Goal: Task Accomplishment & Management: Manage account settings

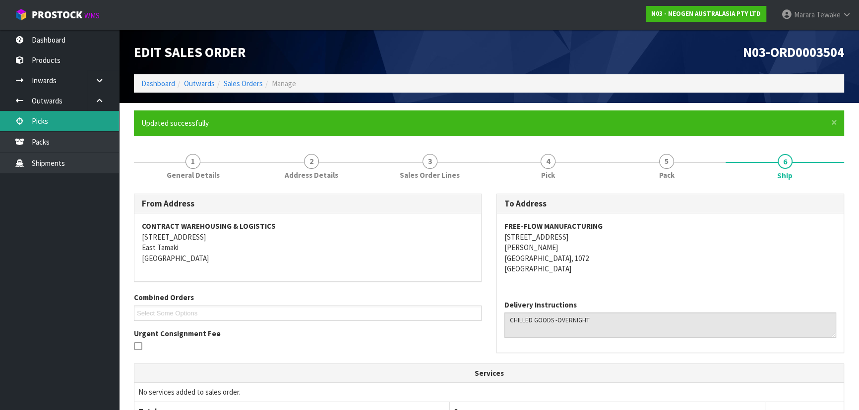
click at [95, 119] on link "Picks" at bounding box center [59, 121] width 119 height 20
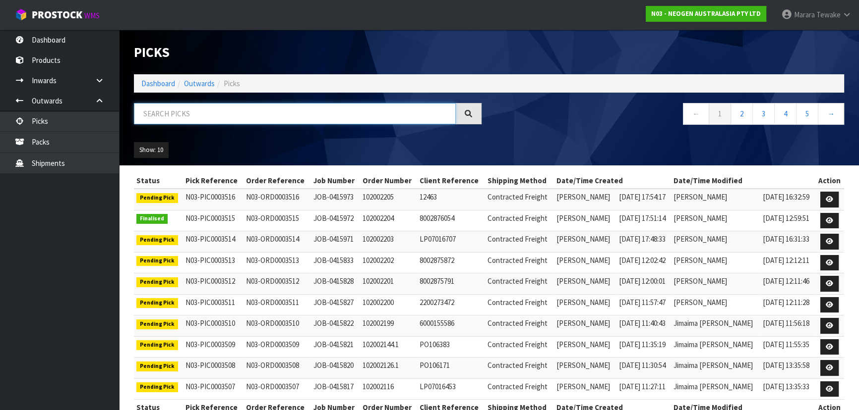
click at [198, 114] on input "text" at bounding box center [295, 113] width 322 height 21
type input "JOB-0415973"
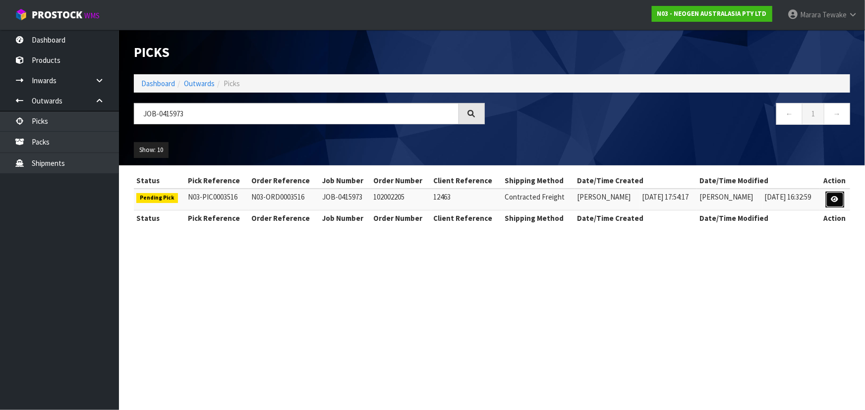
click at [830, 195] on link at bounding box center [835, 200] width 18 height 16
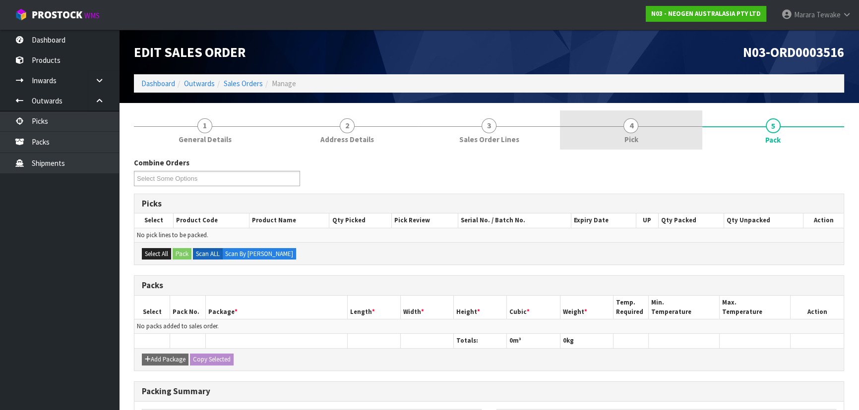
click at [645, 134] on link "4 Pick" at bounding box center [631, 130] width 142 height 39
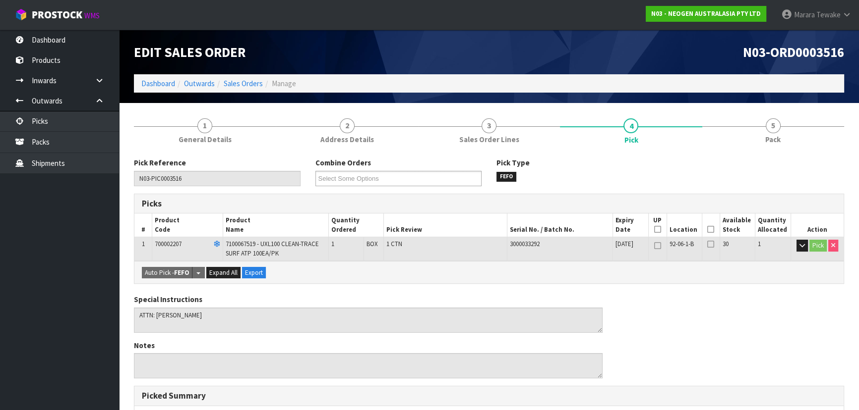
click at [708, 230] on icon at bounding box center [710, 230] width 7 height 0
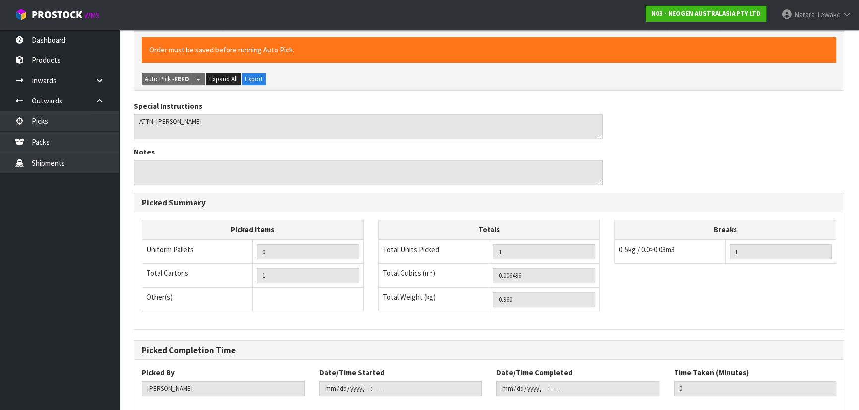
scroll to position [283, 0]
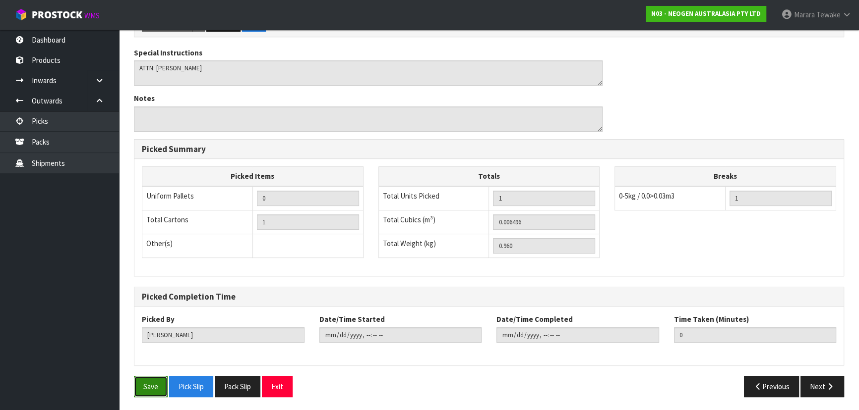
click at [164, 388] on button "Save" at bounding box center [151, 386] width 34 height 21
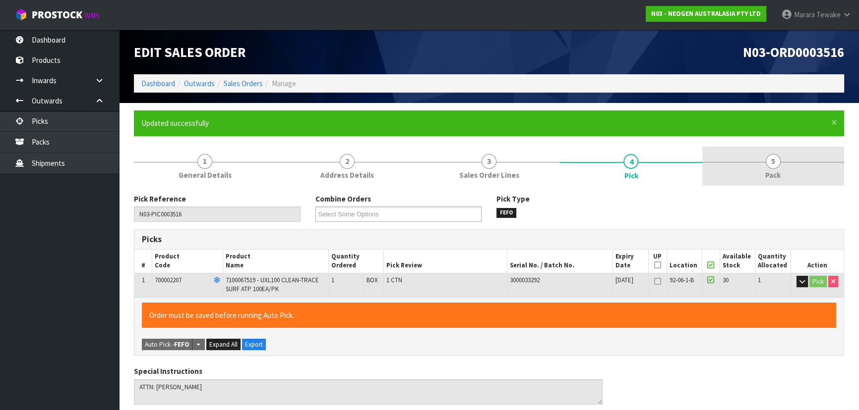
click at [767, 169] on link "5 Pack" at bounding box center [773, 166] width 142 height 39
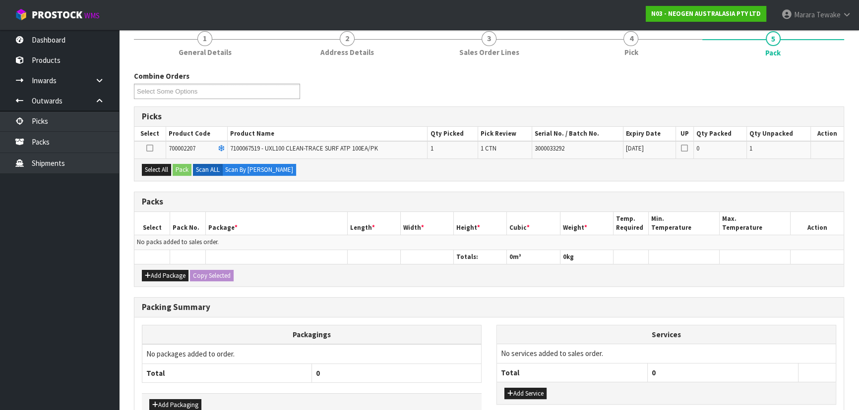
scroll to position [135, 0]
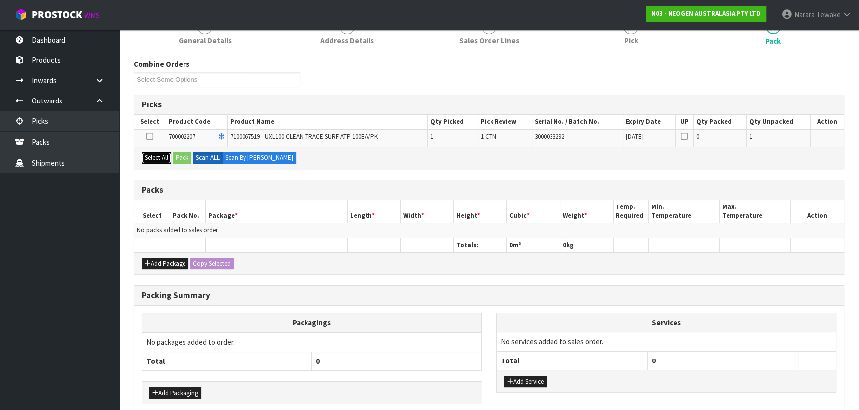
drag, startPoint x: 154, startPoint y: 159, endPoint x: 169, endPoint y: 157, distance: 15.4
click at [155, 158] on button "Select All" at bounding box center [156, 158] width 29 height 12
click at [185, 156] on button "Pack" at bounding box center [182, 158] width 19 height 12
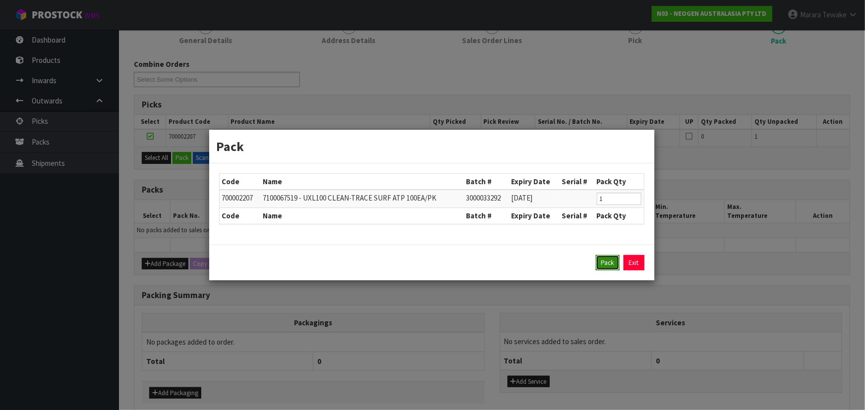
click at [602, 260] on button "Pack" at bounding box center [608, 263] width 24 height 16
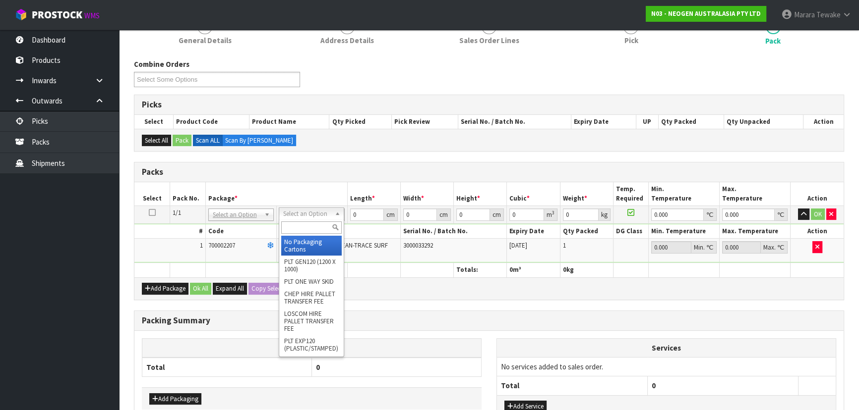
click at [307, 225] on input "text" at bounding box center [311, 228] width 60 height 12
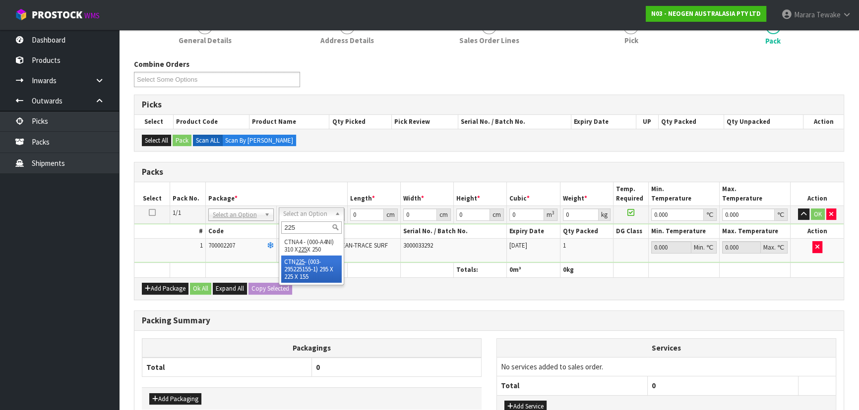
type input "225"
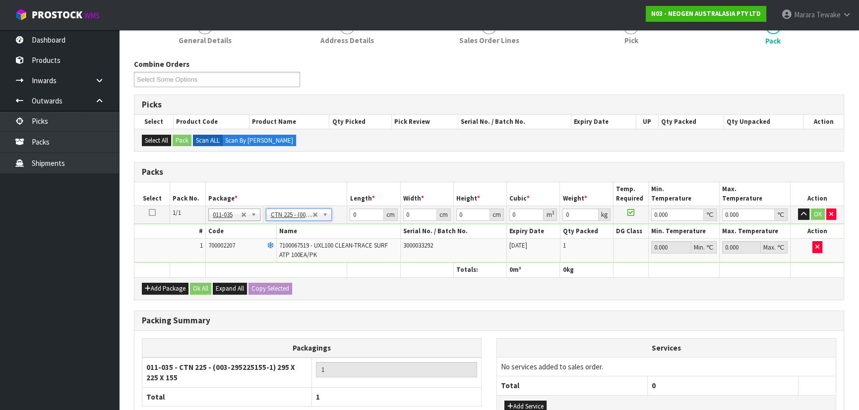
type input "29.5"
type input "22.5"
type input "15.5"
type input "0.010288"
type input "1.16"
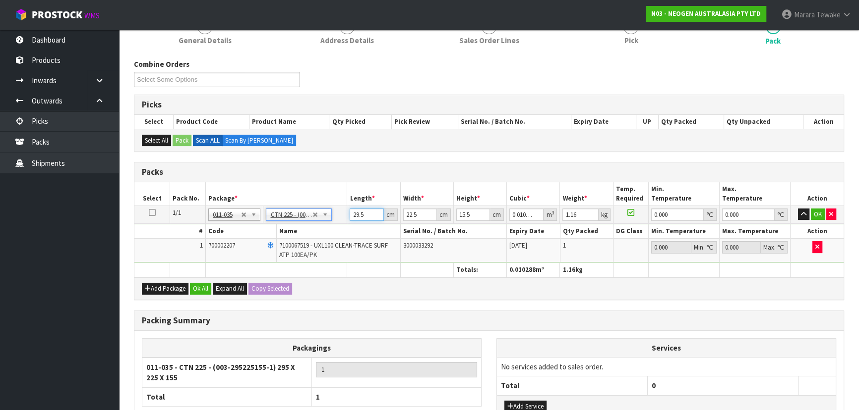
drag, startPoint x: 367, startPoint y: 210, endPoint x: 337, endPoint y: 195, distance: 33.7
click at [337, 195] on table "Select Pack No. Package * Length * Width * Height * Cubic * Weight * Temp. Requ…" at bounding box center [488, 229] width 709 height 95
type input "3"
type input "0.001046"
type input "31"
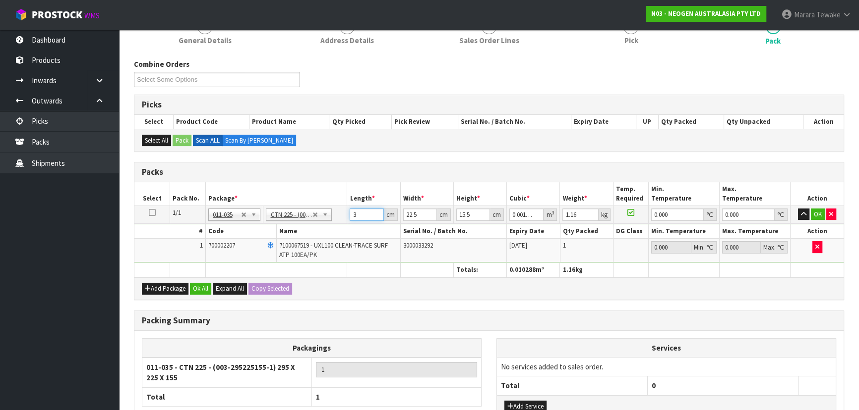
type input "0.010811"
type input "31"
type input "2"
type input "0.000961"
type input "24"
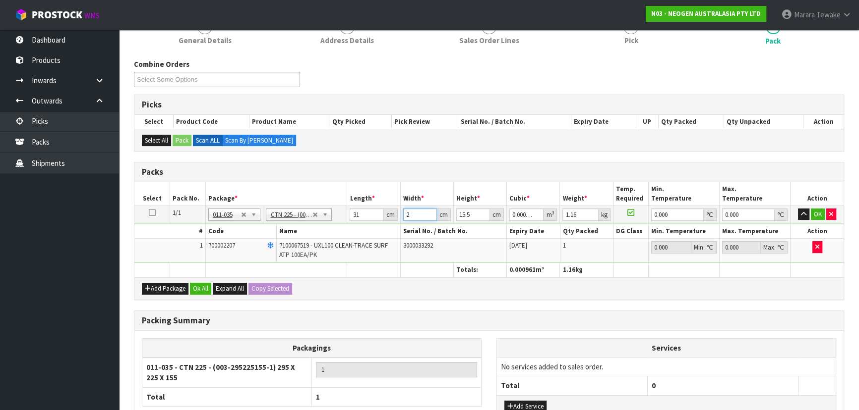
type input "0.011532"
type input "24"
type input "1"
type input "0.000744"
type input "18"
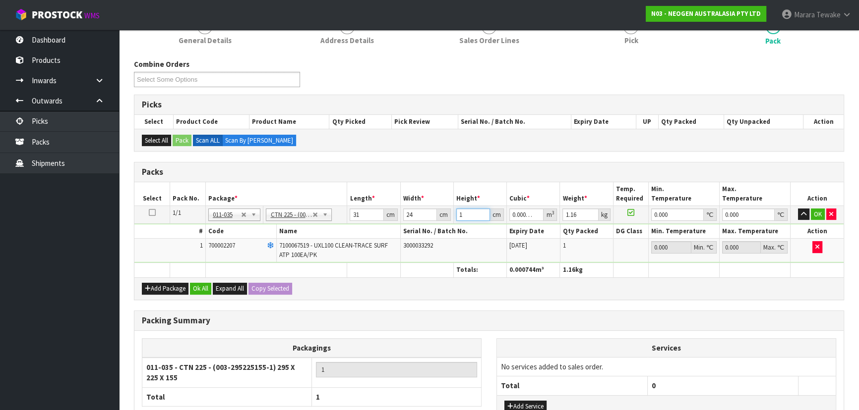
type input "0.013392"
type input "18"
type input "2"
type input "0"
click at [798, 209] on button "button" at bounding box center [803, 215] width 11 height 12
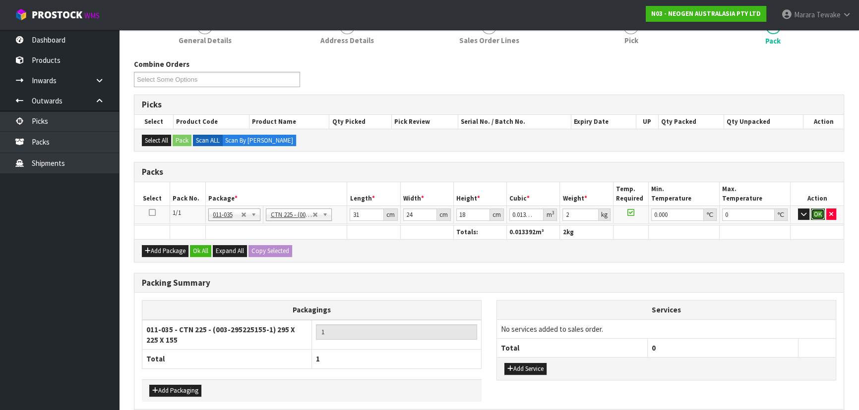
click button "OK" at bounding box center [817, 215] width 14 height 12
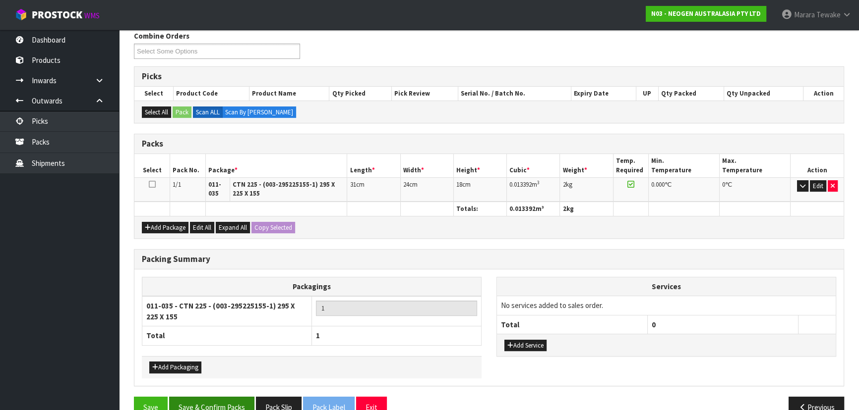
scroll to position [183, 0]
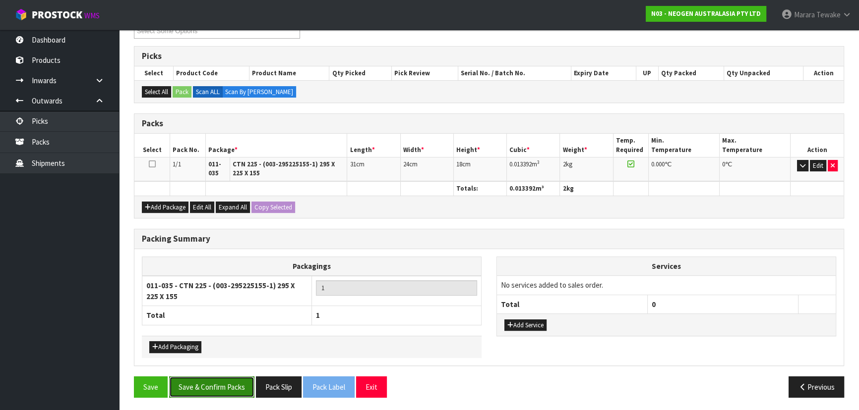
click at [219, 379] on button "Save & Confirm Packs" at bounding box center [211, 387] width 85 height 21
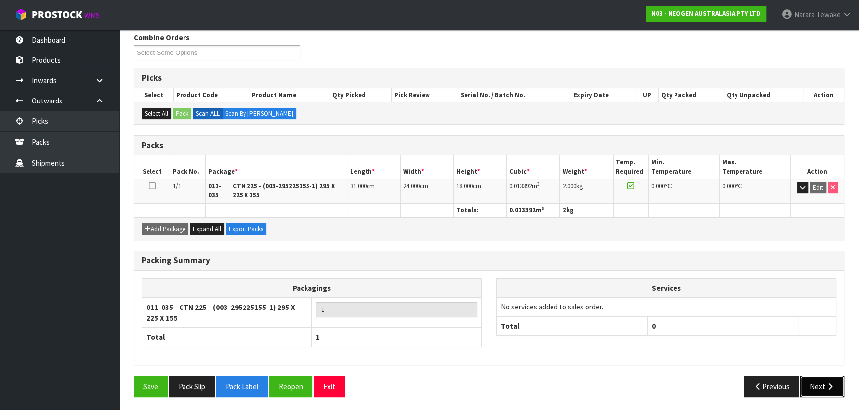
drag, startPoint x: 829, startPoint y: 382, endPoint x: 825, endPoint y: 377, distance: 6.0
click at [825, 377] on button "Next" at bounding box center [822, 386] width 44 height 21
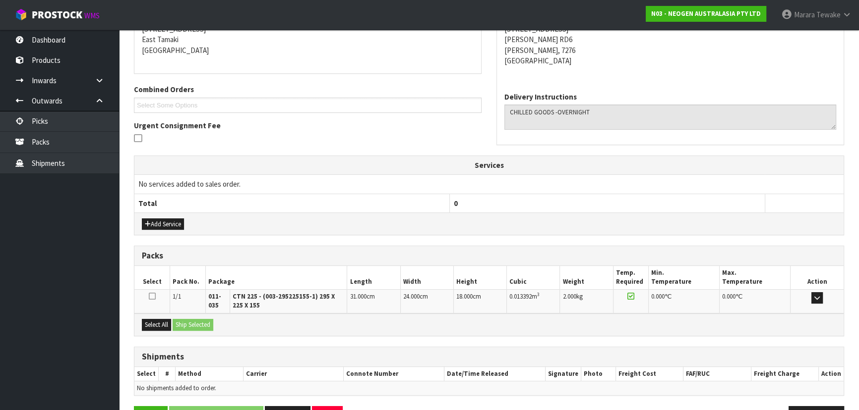
scroll to position [238, 0]
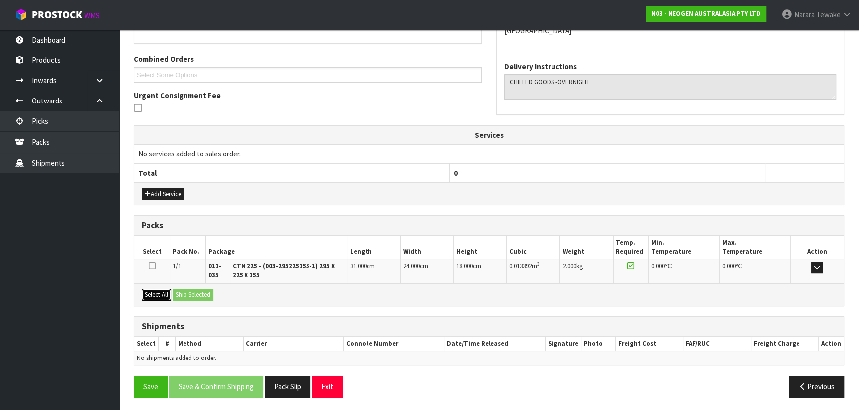
drag, startPoint x: 159, startPoint y: 291, endPoint x: 205, endPoint y: 297, distance: 47.0
click at [162, 291] on button "Select All" at bounding box center [156, 295] width 29 height 12
click at [205, 297] on button "Ship Selected" at bounding box center [193, 295] width 41 height 12
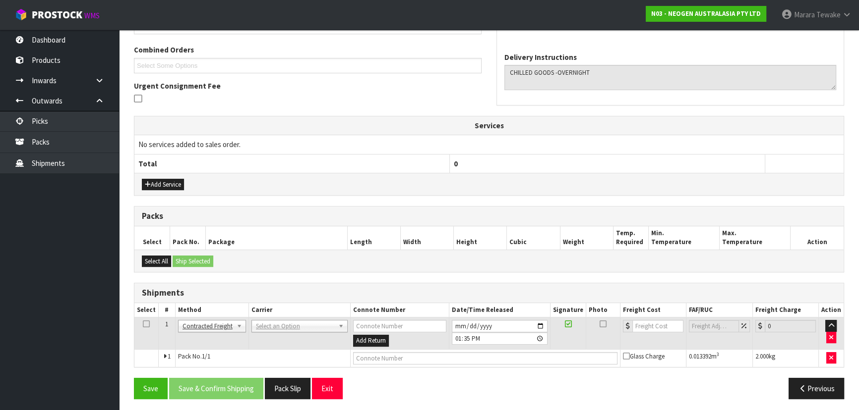
scroll to position [250, 0]
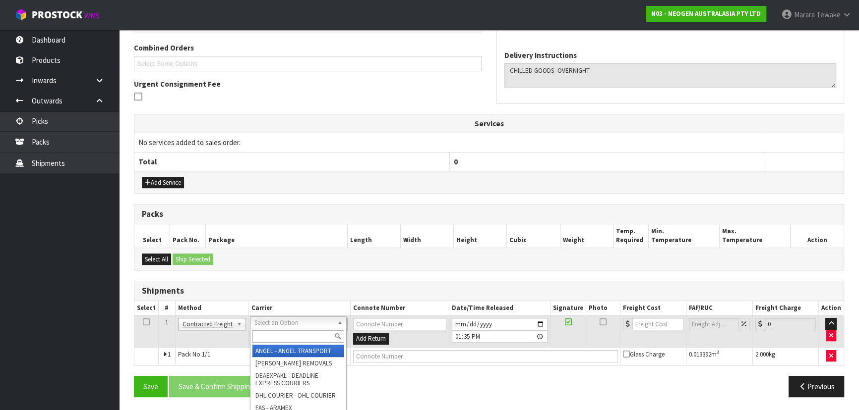
click at [278, 337] on input "text" at bounding box center [298, 337] width 92 height 12
type input "NZP"
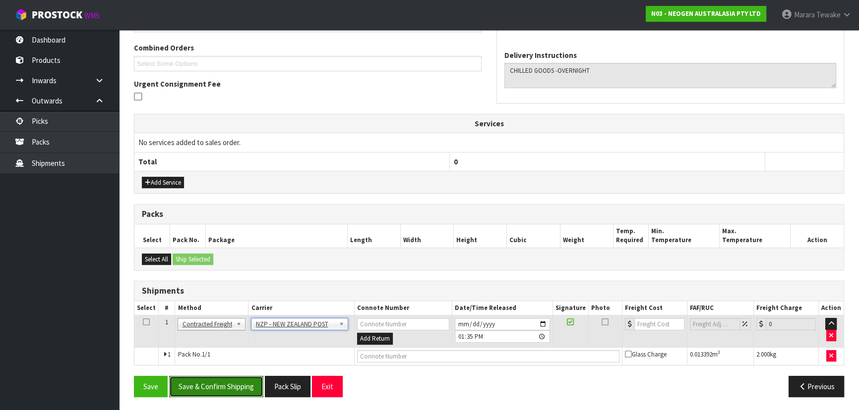
click at [237, 376] on button "Save & Confirm Shipping" at bounding box center [216, 386] width 94 height 21
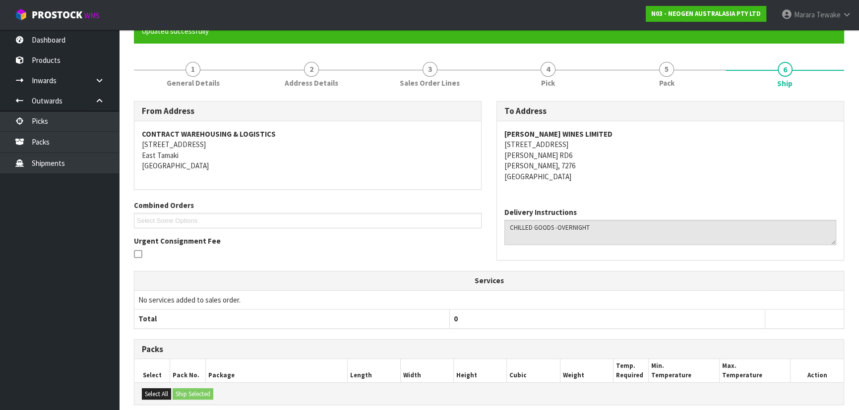
scroll to position [236, 0]
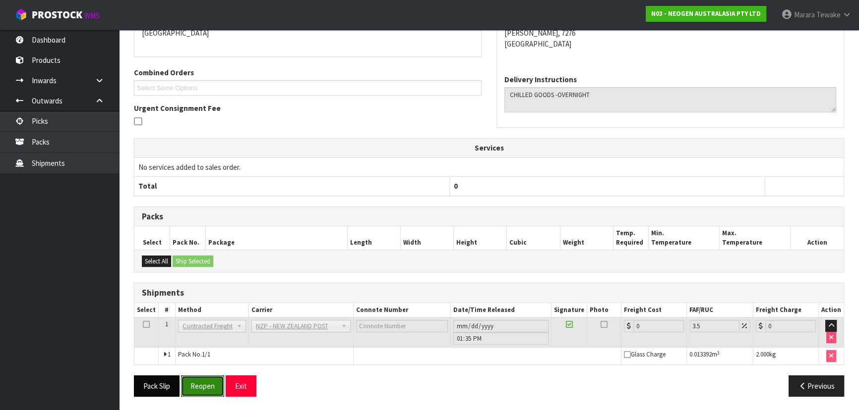
drag, startPoint x: 203, startPoint y: 381, endPoint x: 171, endPoint y: 376, distance: 33.1
click at [203, 381] on button "Reopen" at bounding box center [202, 386] width 43 height 21
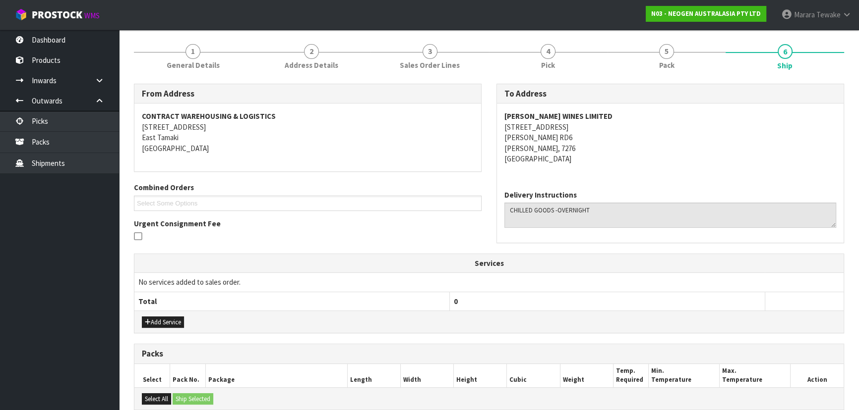
scroll to position [250, 0]
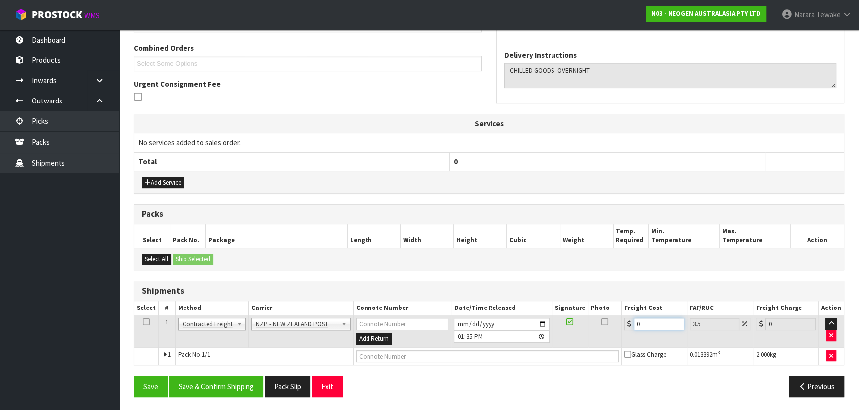
drag, startPoint x: 649, startPoint y: 323, endPoint x: 610, endPoint y: 299, distance: 46.5
click at [628, 316] on td "0" at bounding box center [654, 332] width 65 height 32
type input "3"
type input "3.1"
type input "32"
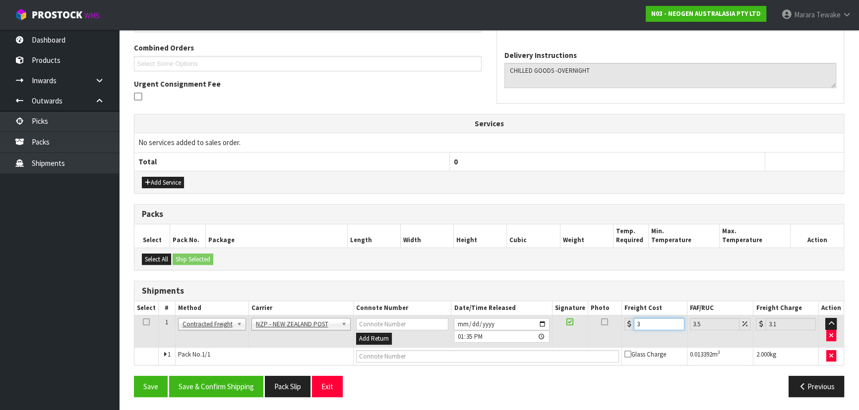
type input "33.12"
type input "32.2"
type input "33.33"
type input "32.22"
type input "33.35"
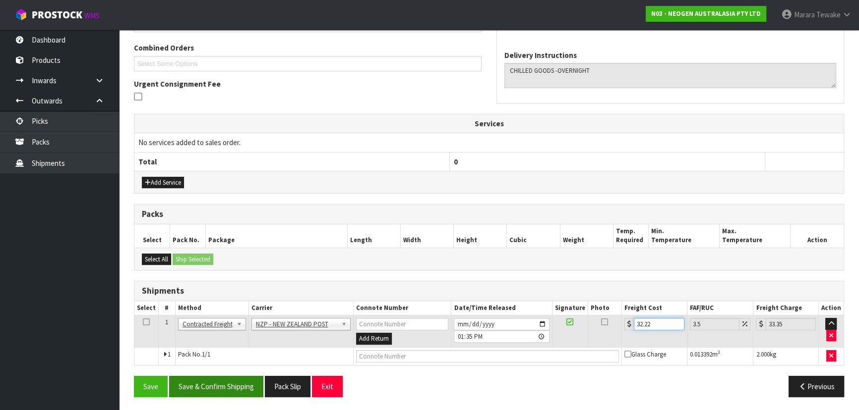
type input "32.22"
drag, startPoint x: 213, startPoint y: 390, endPoint x: 206, endPoint y: 390, distance: 7.4
click at [213, 390] on button "Save & Confirm Shipping" at bounding box center [216, 386] width 94 height 21
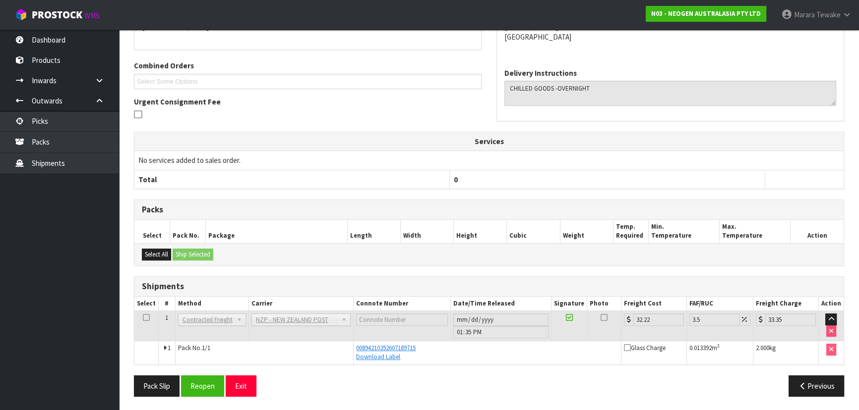
scroll to position [0, 0]
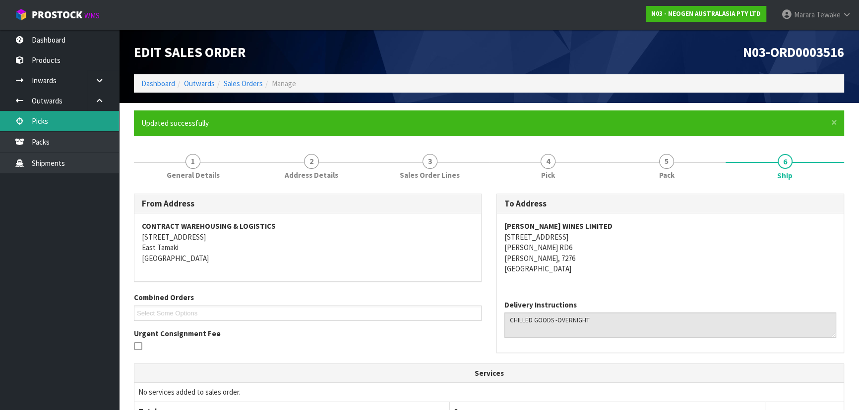
click at [57, 124] on link "Picks" at bounding box center [59, 121] width 119 height 20
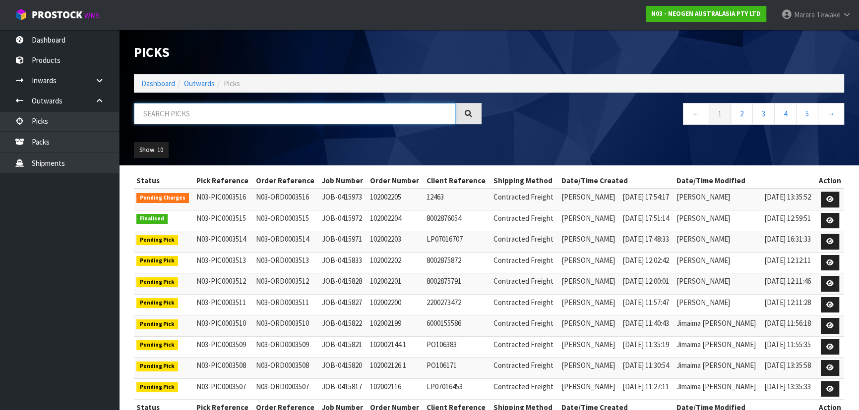
click at [244, 110] on input "text" at bounding box center [295, 113] width 322 height 21
type input "JOB-0415828"
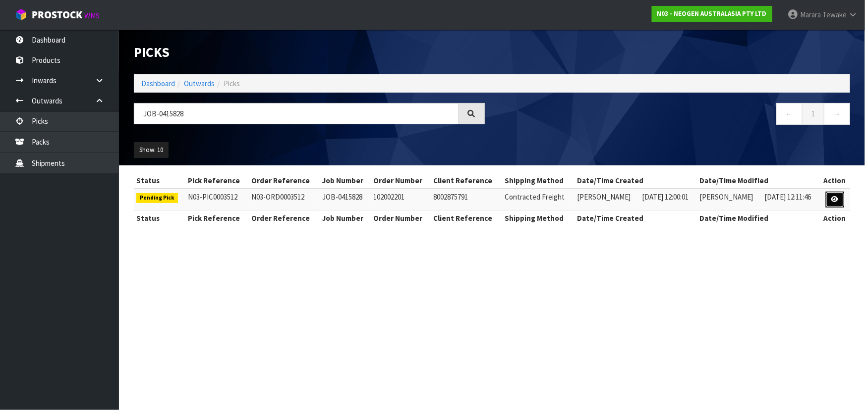
click at [837, 196] on icon at bounding box center [834, 199] width 7 height 6
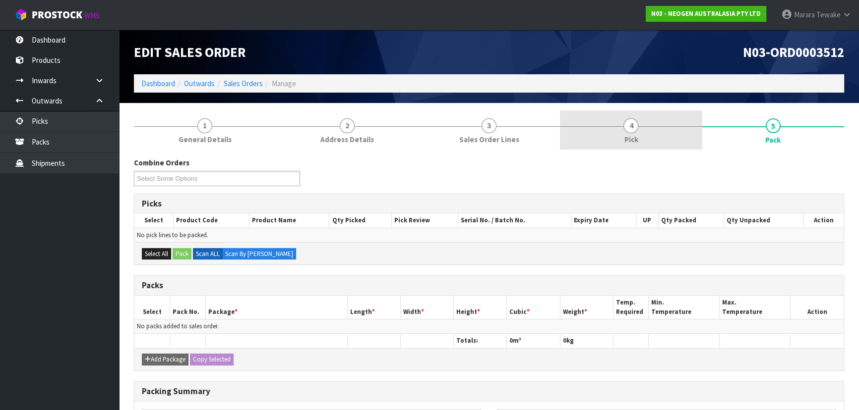
click at [679, 132] on link "4 Pick" at bounding box center [631, 130] width 142 height 39
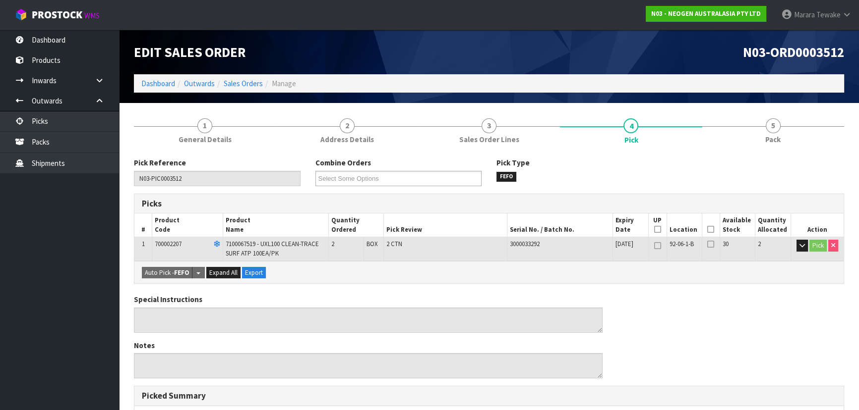
click at [709, 230] on icon at bounding box center [710, 230] width 7 height 0
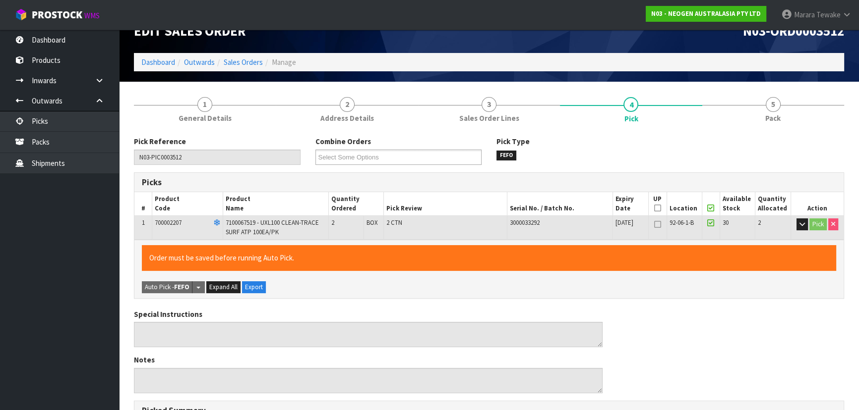
scroll to position [283, 0]
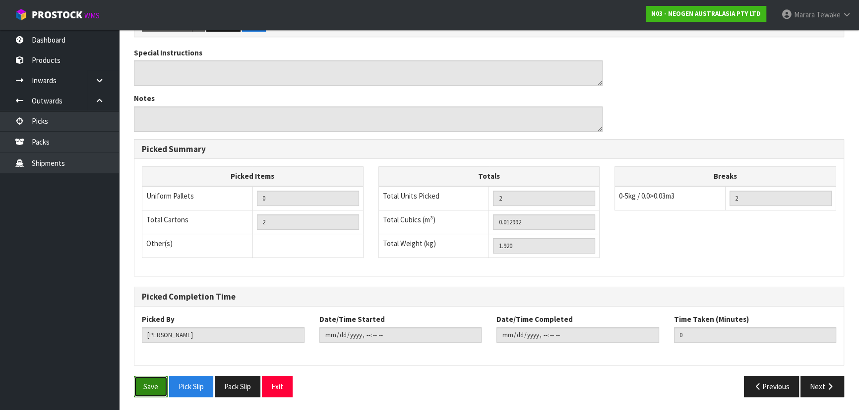
click at [150, 382] on button "Save" at bounding box center [151, 386] width 34 height 21
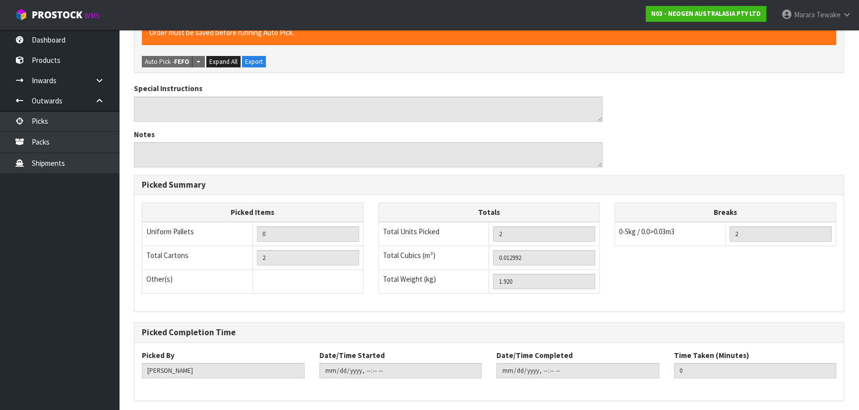
scroll to position [0, 0]
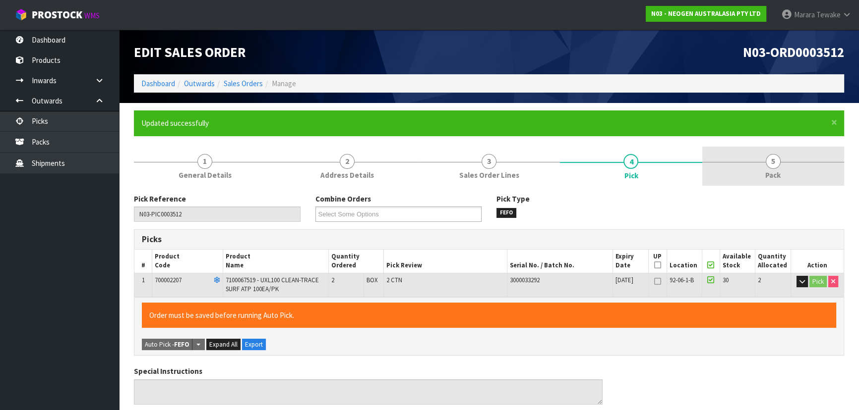
type input "[PERSON_NAME]"
type input "2025-10-06T13:39:45"
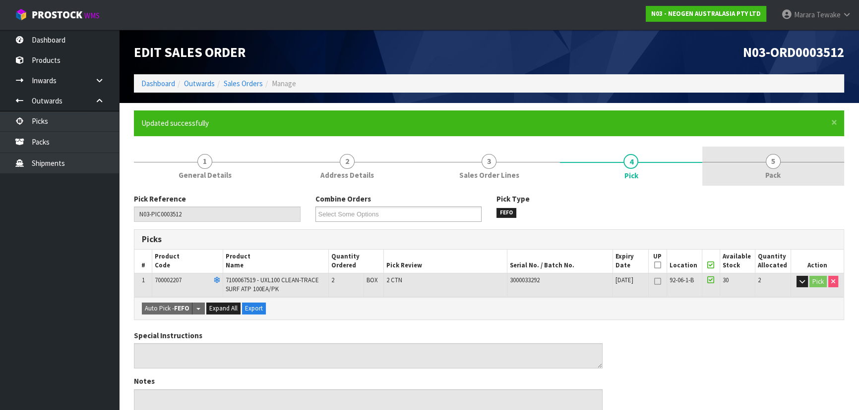
click at [777, 173] on span "Pack" at bounding box center [772, 175] width 15 height 10
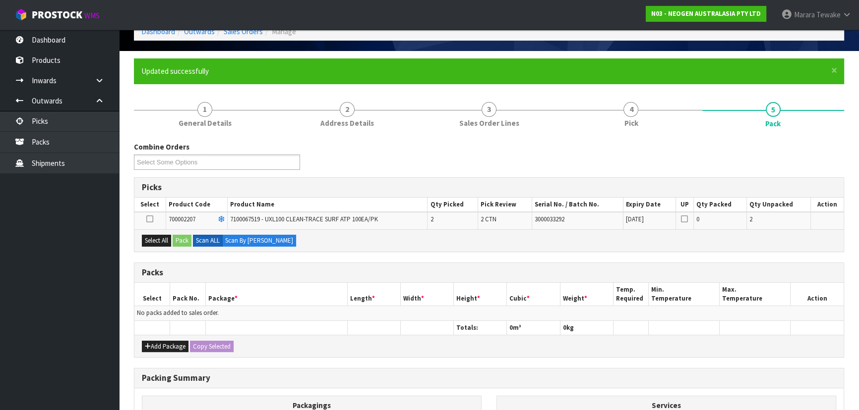
scroll to position [135, 0]
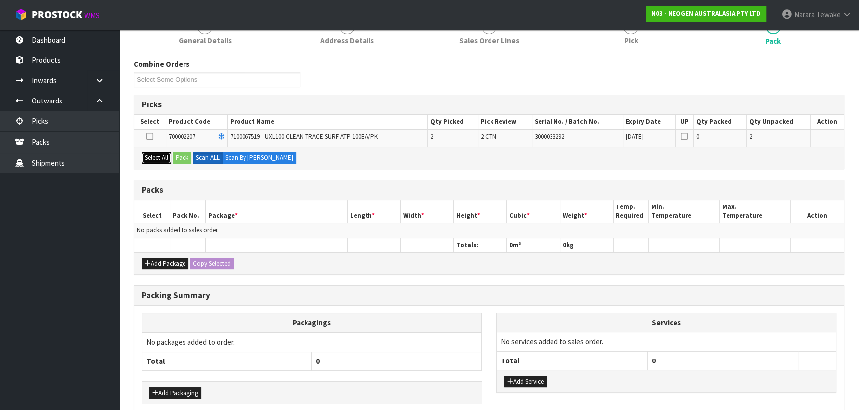
click at [153, 156] on button "Select All" at bounding box center [156, 158] width 29 height 12
click at [195, 155] on label "Scan ALL" at bounding box center [208, 158] width 30 height 12
click at [183, 157] on button "Pack" at bounding box center [182, 158] width 19 height 12
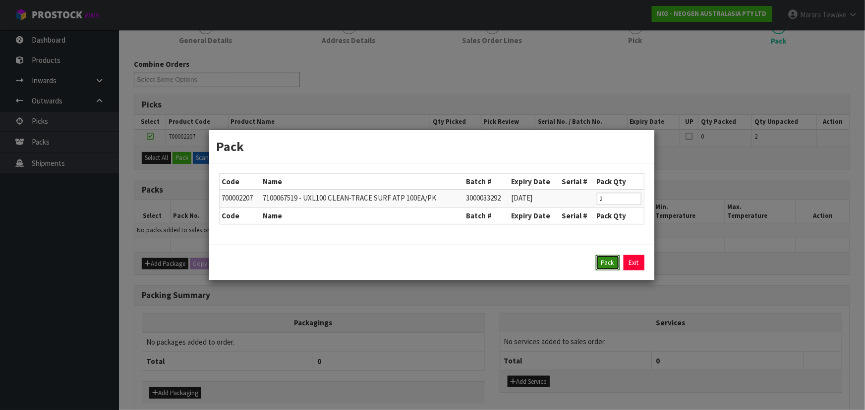
click at [601, 263] on button "Pack" at bounding box center [608, 263] width 24 height 16
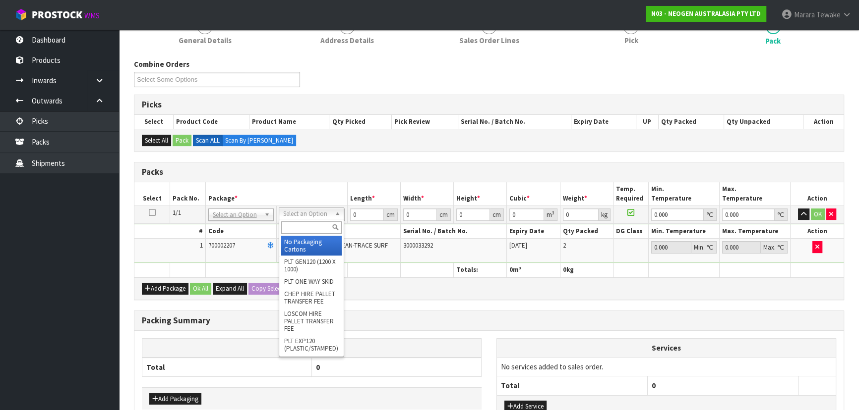
click at [312, 227] on input "text" at bounding box center [311, 228] width 60 height 12
type input "A4"
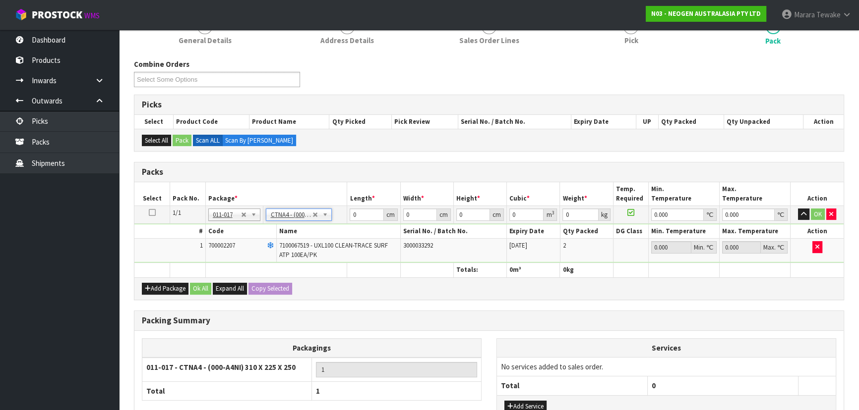
type input "31"
type input "22.5"
type input "25"
type input "0.017438"
type input "2.12"
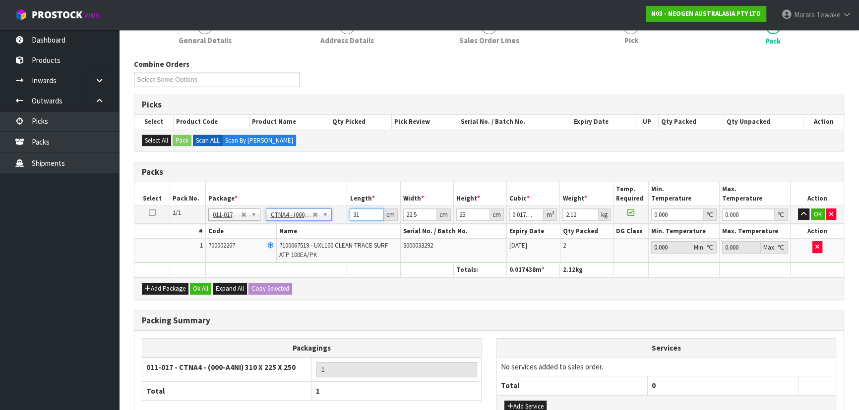
drag, startPoint x: 352, startPoint y: 205, endPoint x: 337, endPoint y: 180, distance: 28.9
click at [343, 194] on table "Select Pack No. Package * Length * Width * Height * Cubic * Weight * Temp. Requ…" at bounding box center [488, 229] width 709 height 95
type input "3"
type input "0.001687"
type input "32"
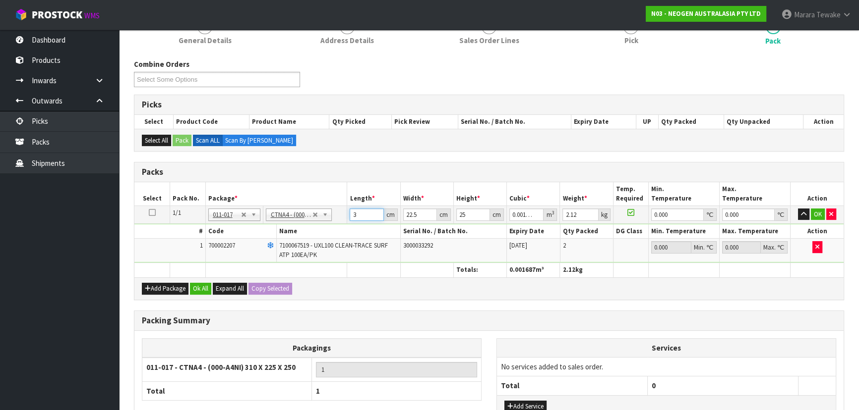
type input "0.018"
type input "32"
type input "2"
type input "0.0016"
type input "24"
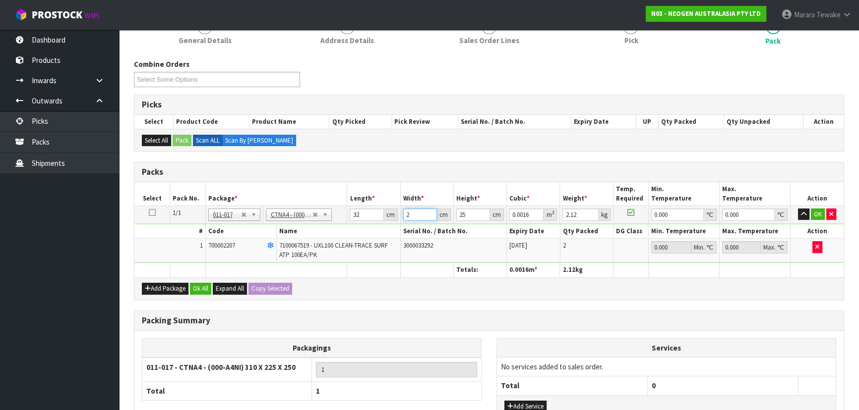
type input "0.0192"
type input "24"
type input "2"
type input "0.001536"
type input "28"
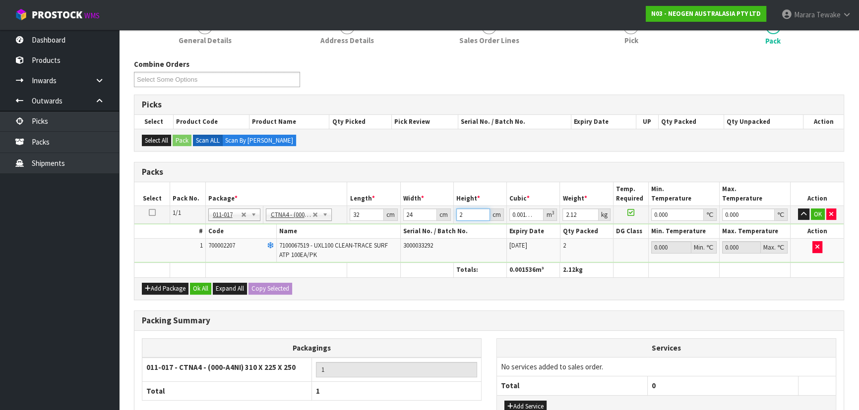
type input "0.021504"
type input "28"
type input "3"
type input "0"
click at [798, 209] on button "button" at bounding box center [803, 215] width 11 height 12
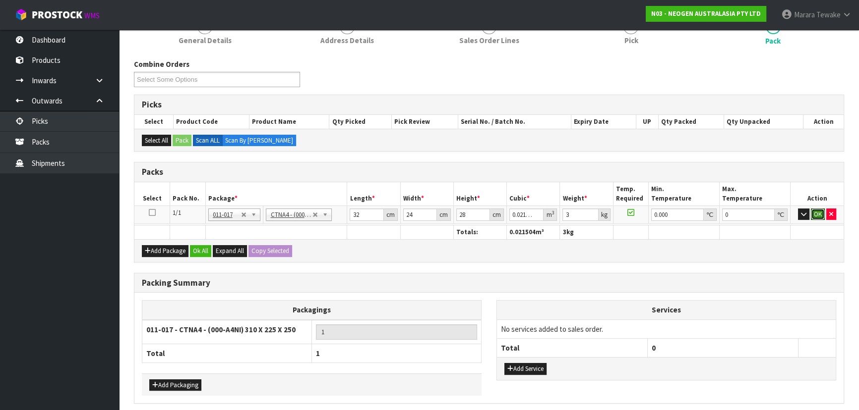
click button "OK" at bounding box center [817, 215] width 14 height 12
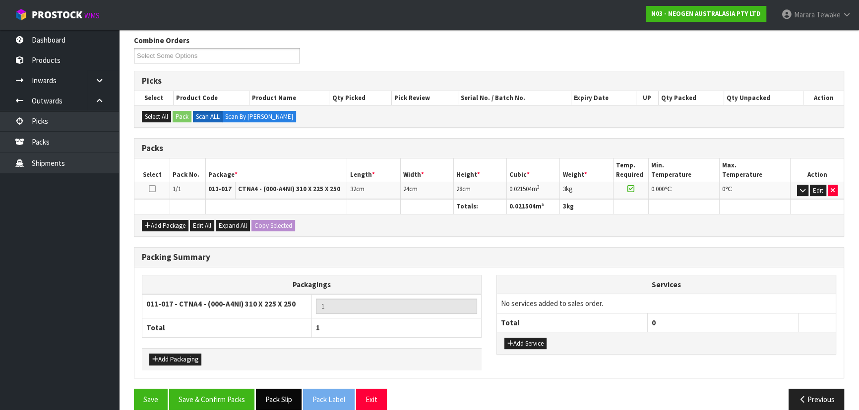
scroll to position [171, 0]
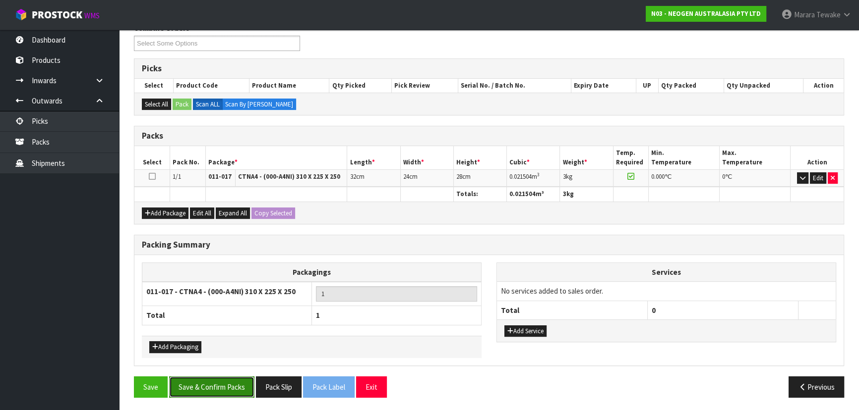
click at [206, 386] on button "Save & Confirm Packs" at bounding box center [211, 387] width 85 height 21
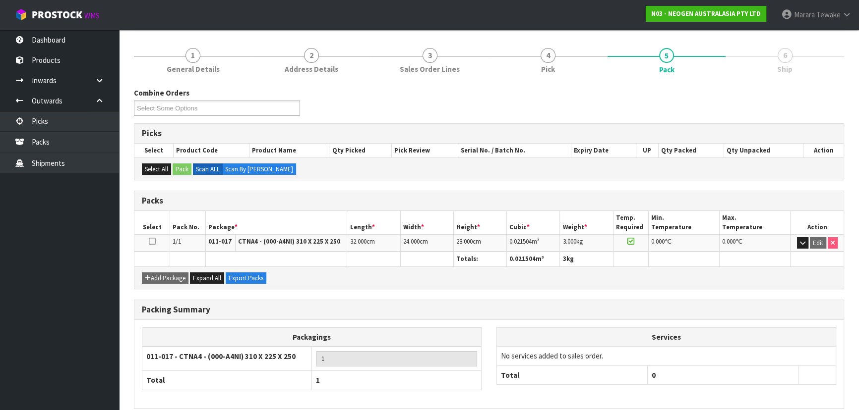
scroll to position [149, 0]
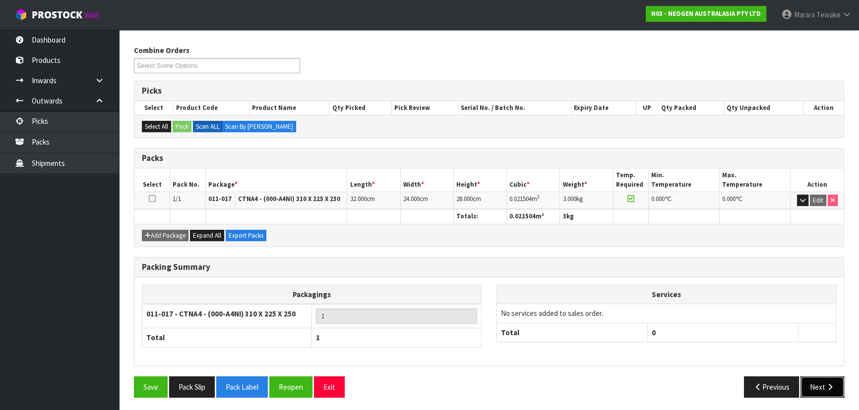
click at [820, 387] on button "Next" at bounding box center [822, 387] width 44 height 21
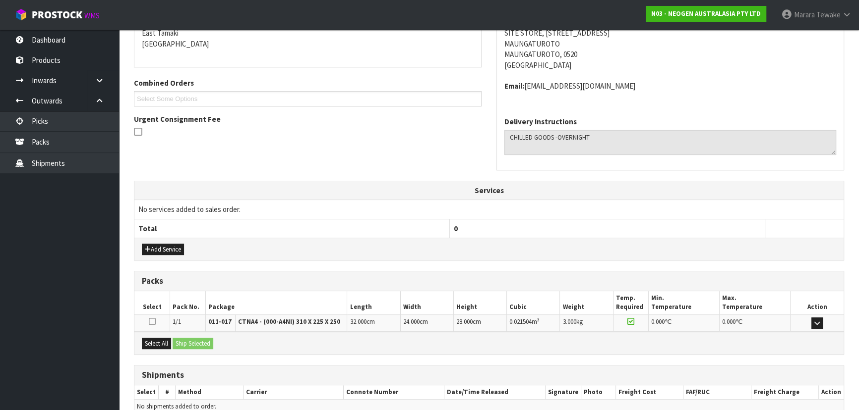
scroll to position [264, 0]
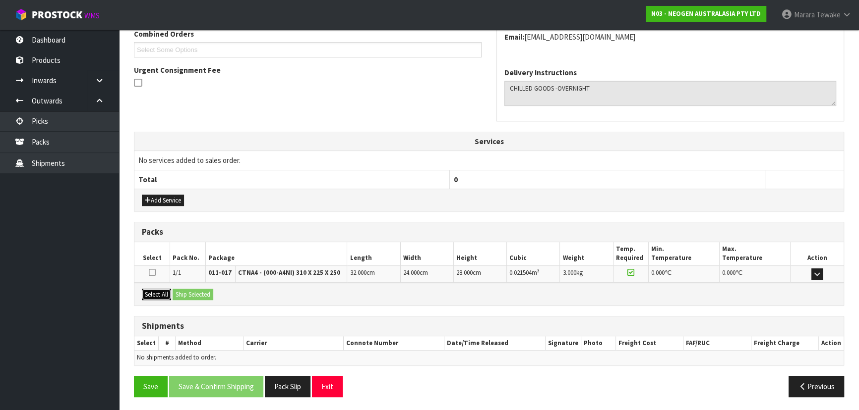
drag, startPoint x: 165, startPoint y: 293, endPoint x: 174, endPoint y: 293, distance: 9.4
click at [166, 293] on button "Select All" at bounding box center [156, 295] width 29 height 12
click at [179, 292] on button "Ship Selected" at bounding box center [193, 295] width 41 height 12
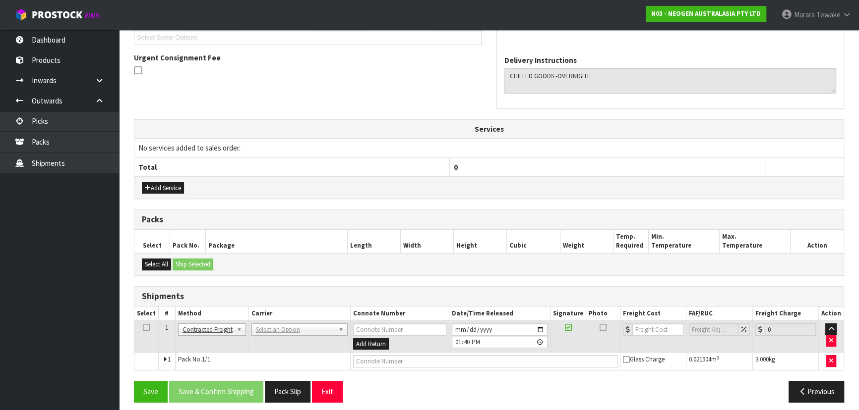
scroll to position [282, 0]
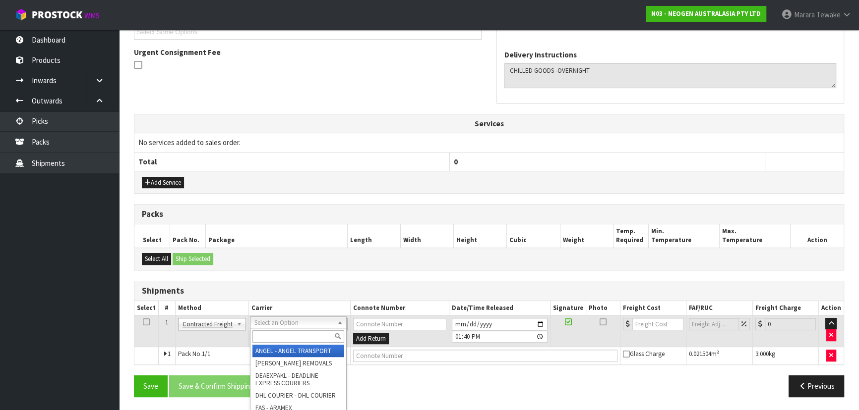
click at [276, 334] on input "text" at bounding box center [298, 337] width 92 height 12
type input "NZP"
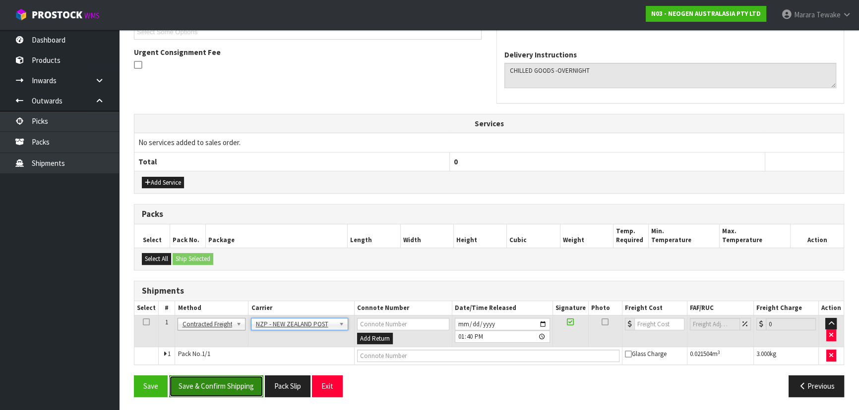
drag, startPoint x: 247, startPoint y: 384, endPoint x: 24, endPoint y: 345, distance: 227.0
click at [246, 384] on button "Save & Confirm Shipping" at bounding box center [216, 386] width 94 height 21
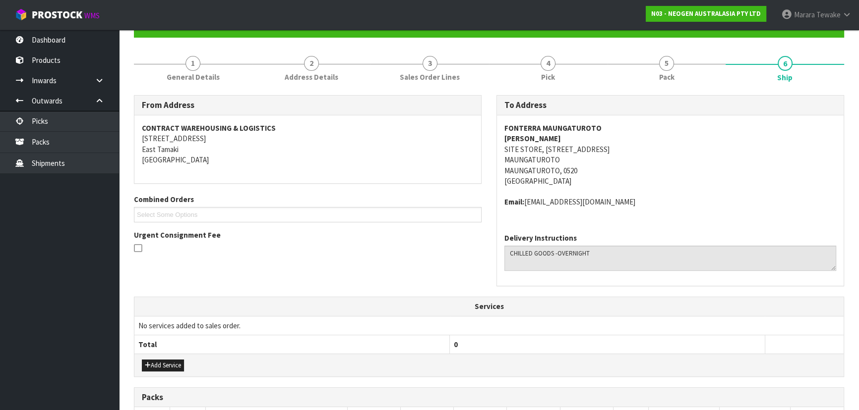
scroll to position [268, 0]
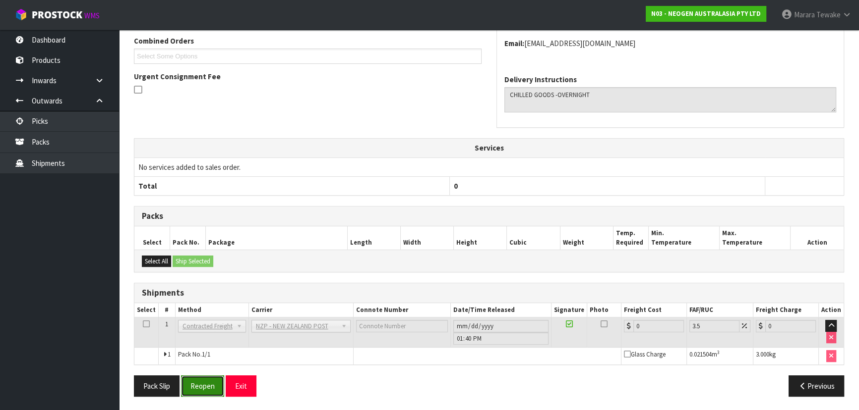
click at [213, 378] on button "Reopen" at bounding box center [202, 386] width 43 height 21
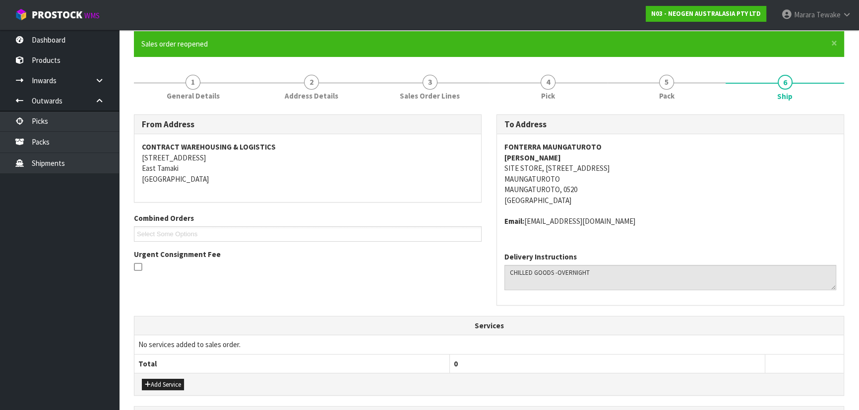
scroll to position [282, 0]
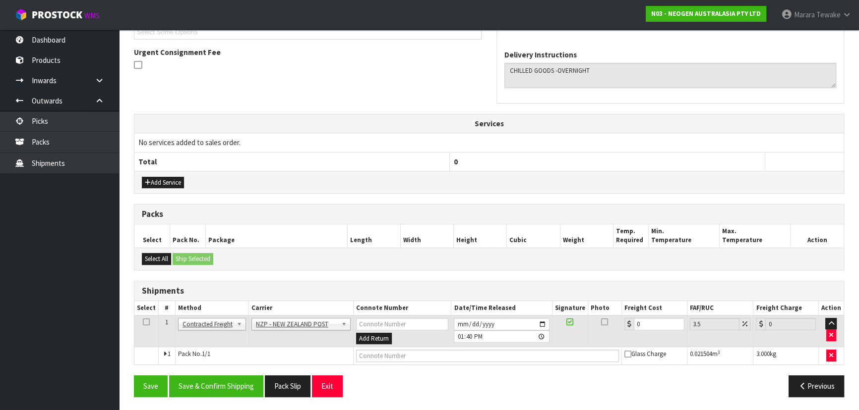
drag, startPoint x: 646, startPoint y: 329, endPoint x: 628, endPoint y: 324, distance: 18.4
click at [629, 326] on td "0" at bounding box center [654, 331] width 65 height 32
drag, startPoint x: 651, startPoint y: 323, endPoint x: 634, endPoint y: 322, distance: 17.9
click at [637, 322] on input "0" at bounding box center [659, 324] width 51 height 12
type input "7"
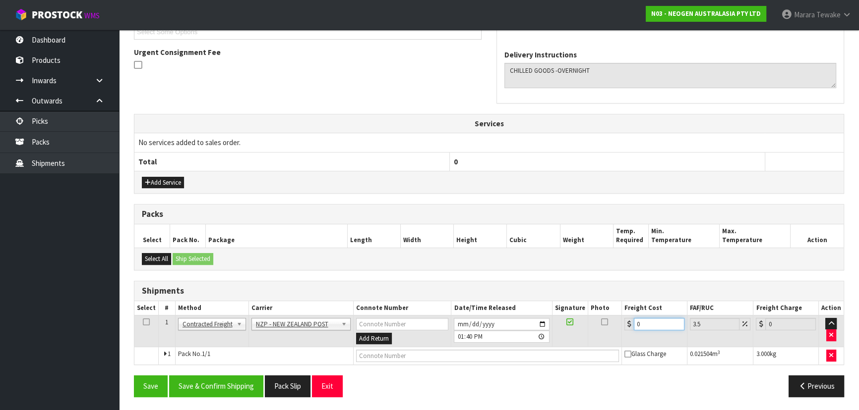
type input "7.24"
type input "7.3"
type input "7.56"
type input "7.31"
type input "7.57"
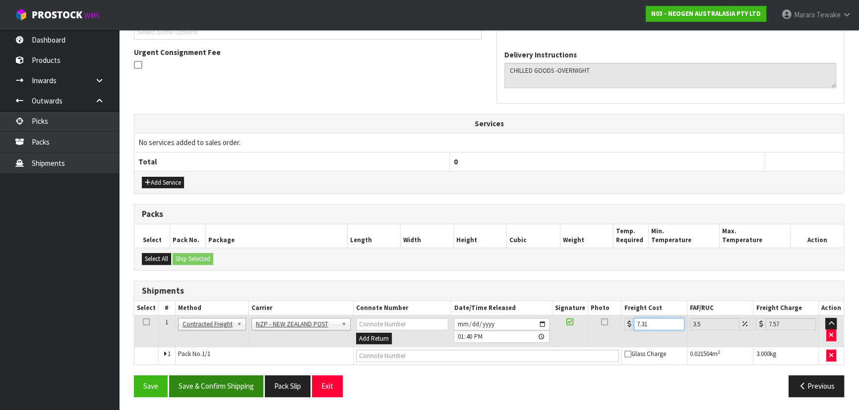
type input "7.31"
click at [193, 392] on button "Save & Confirm Shipping" at bounding box center [216, 386] width 94 height 21
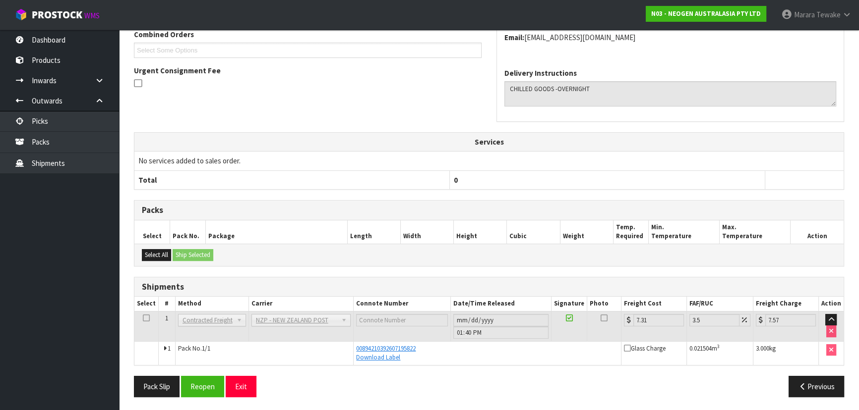
scroll to position [0, 0]
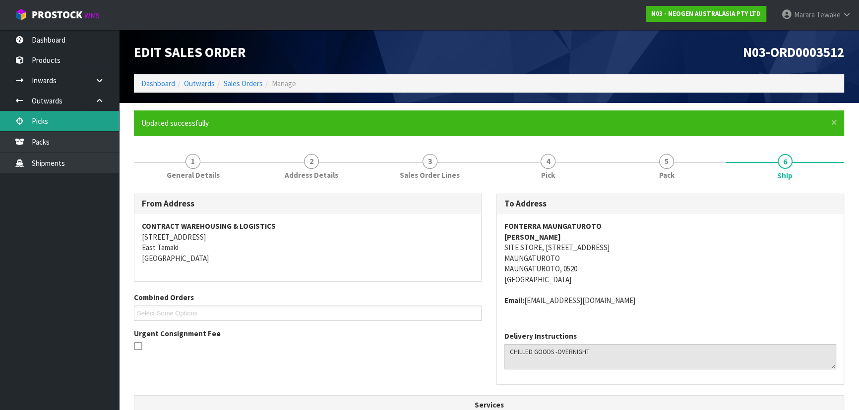
click at [79, 121] on link "Picks" at bounding box center [59, 121] width 119 height 20
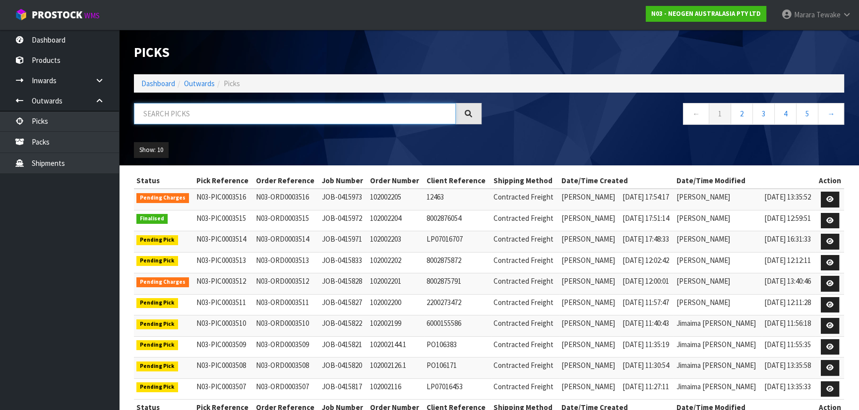
click at [154, 104] on input "text" at bounding box center [295, 113] width 322 height 21
type input "JOB-0415821"
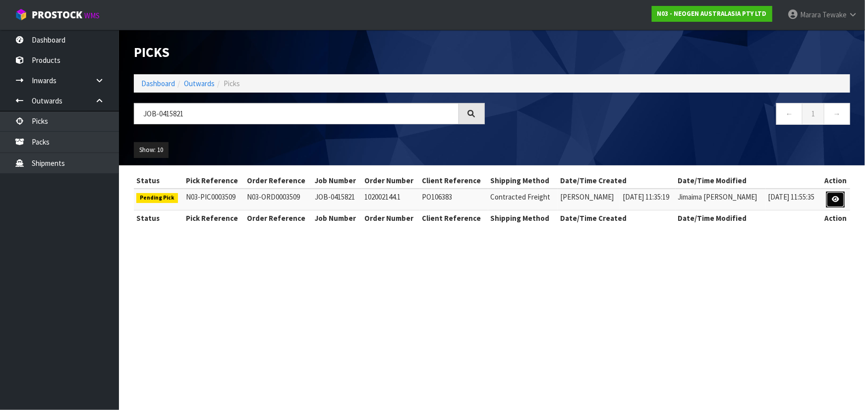
click at [838, 202] on icon at bounding box center [835, 199] width 7 height 6
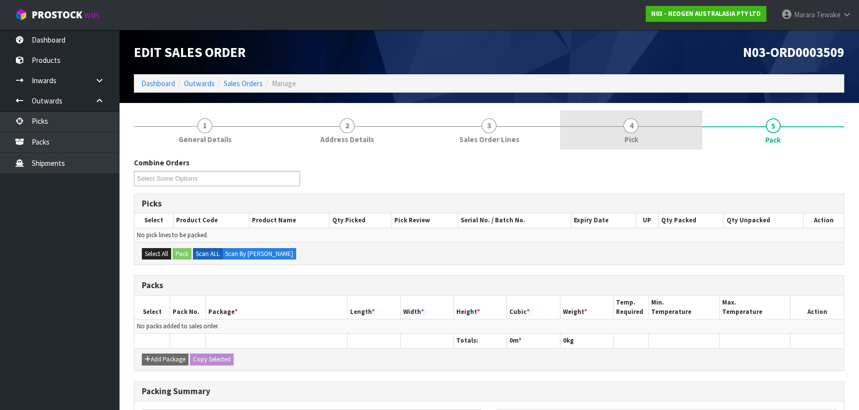
click at [648, 128] on link "4 Pick" at bounding box center [631, 130] width 142 height 39
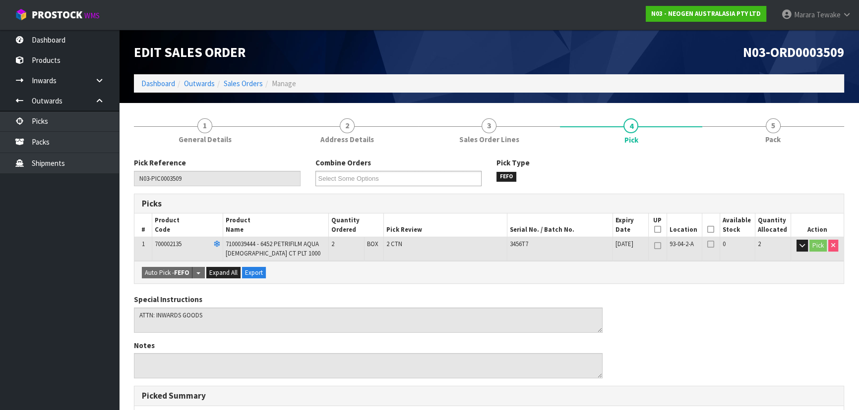
click at [712, 230] on icon at bounding box center [710, 230] width 7 height 0
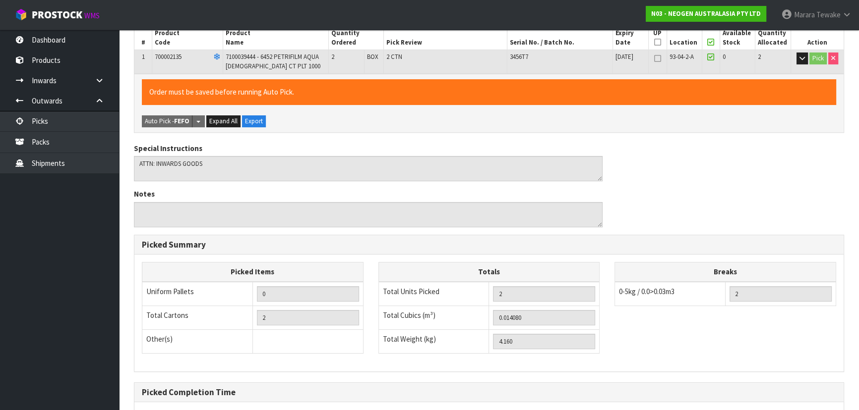
scroll to position [283, 0]
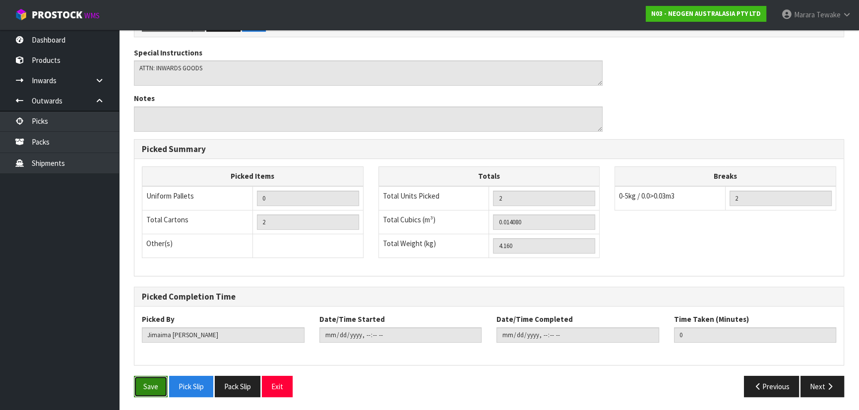
click at [142, 388] on button "Save" at bounding box center [151, 386] width 34 height 21
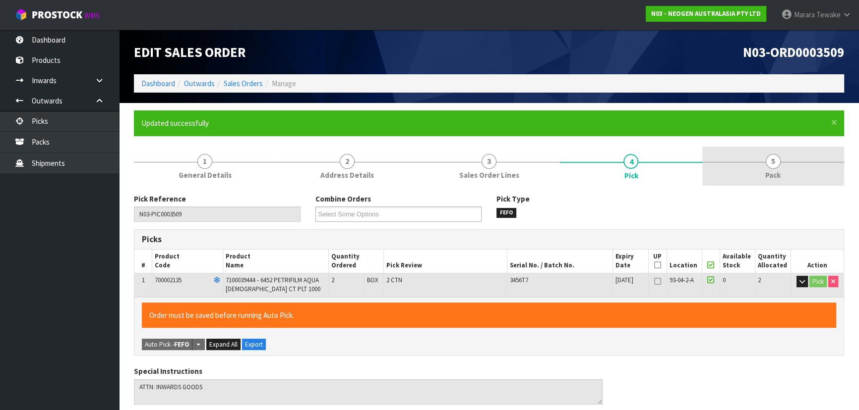
type input "[PERSON_NAME]"
type input "2025-10-06T13:43:17"
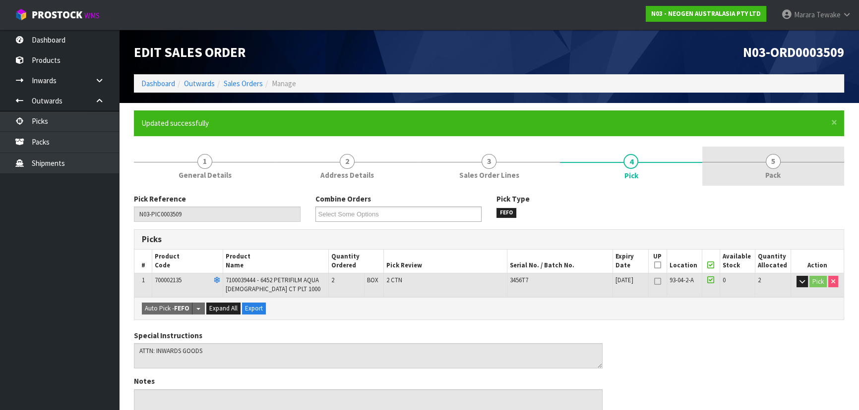
drag, startPoint x: 773, startPoint y: 166, endPoint x: 757, endPoint y: 167, distance: 15.4
click at [773, 165] on span "5" at bounding box center [772, 161] width 15 height 15
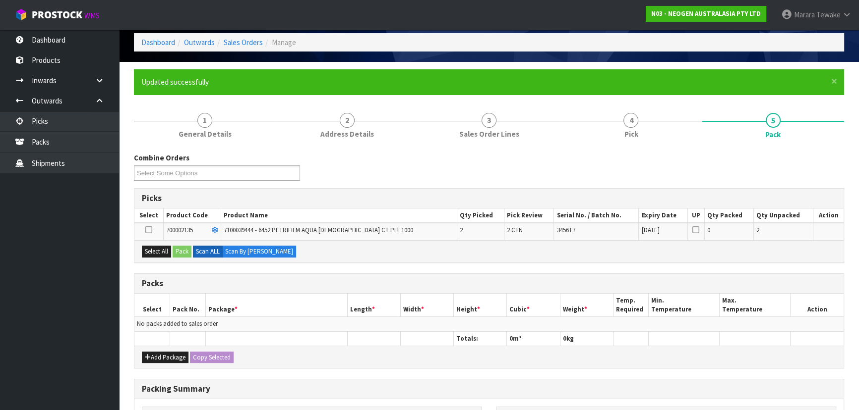
scroll to position [180, 0]
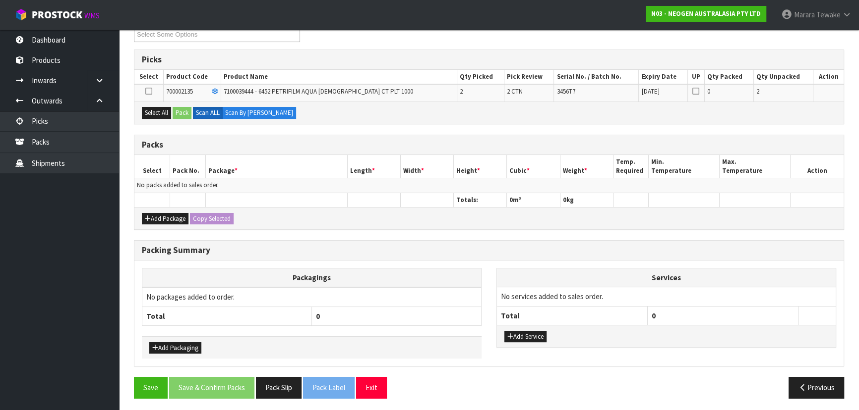
click at [159, 118] on div "Select All Pack Scan ALL Scan By Quantity" at bounding box center [488, 113] width 709 height 22
drag, startPoint x: 157, startPoint y: 114, endPoint x: 180, endPoint y: 112, distance: 23.3
click at [158, 114] on button "Select All" at bounding box center [156, 113] width 29 height 12
click at [183, 114] on button "Pack" at bounding box center [182, 113] width 19 height 12
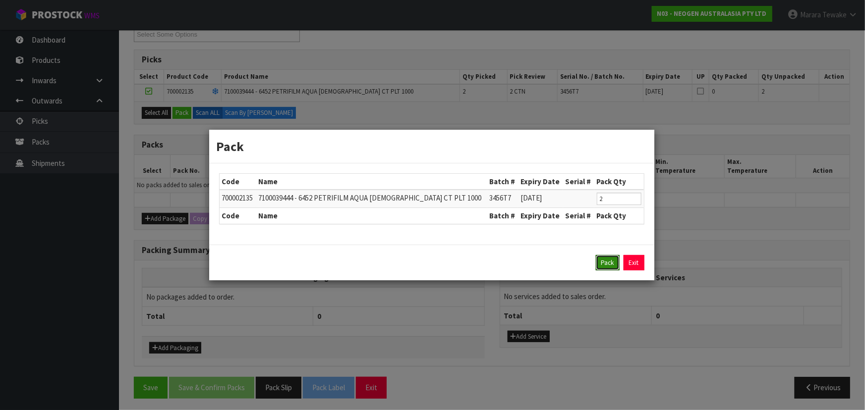
click at [604, 263] on button "Pack" at bounding box center [608, 263] width 24 height 16
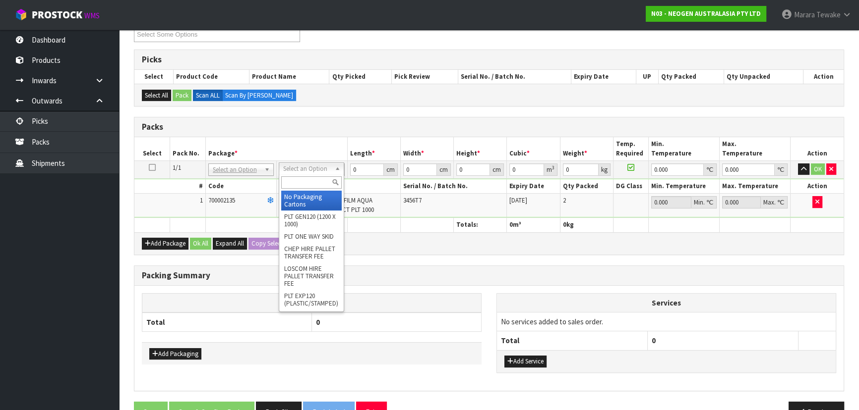
click at [322, 182] on input "text" at bounding box center [311, 182] width 60 height 12
type input "A4"
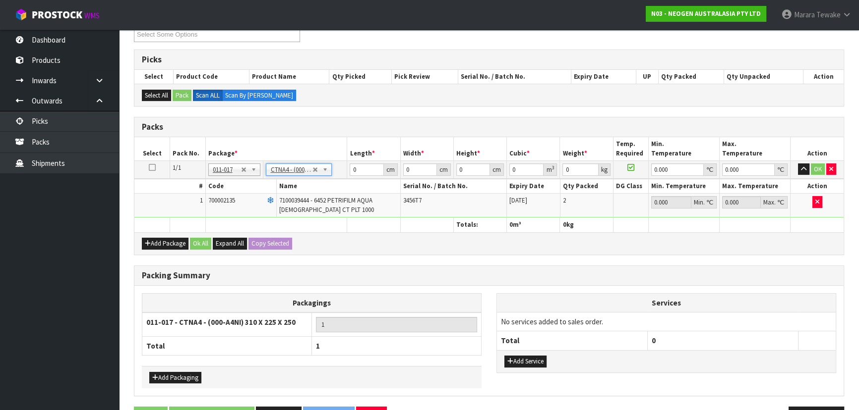
type input "31"
type input "22.5"
type input "25"
type input "0.017438"
type input "4.36"
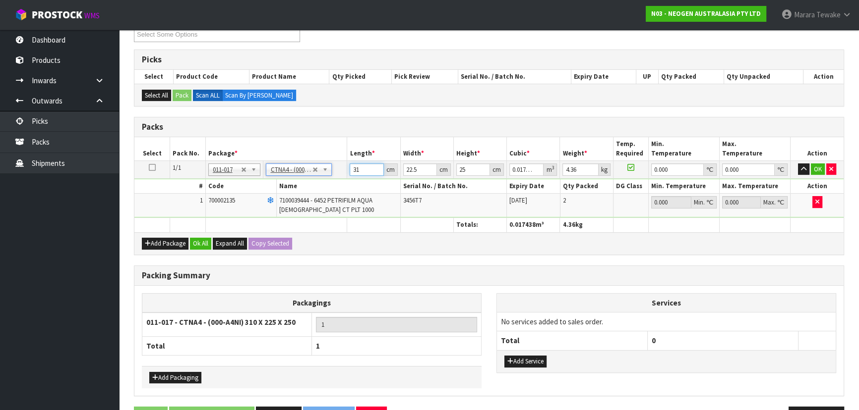
drag, startPoint x: 364, startPoint y: 170, endPoint x: 344, endPoint y: 150, distance: 28.4
click at [345, 157] on table "Select Pack No. Package * Length * Width * Height * Cubic * Weight * Temp. Requ…" at bounding box center [488, 184] width 709 height 95
type input "3"
type input "0.001687"
type input "33"
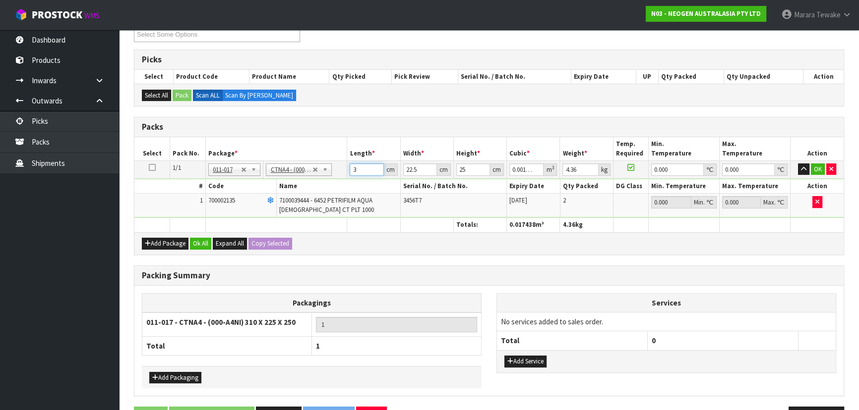
type input "0.018563"
type input "33"
type input "2"
type input "0.00165"
type input "23"
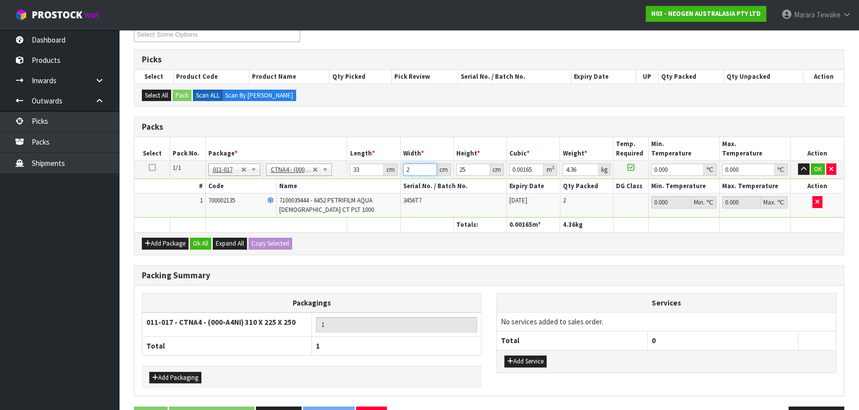
type input "0.018975"
type input "23"
type input "2"
type input "0.001518"
type input "27"
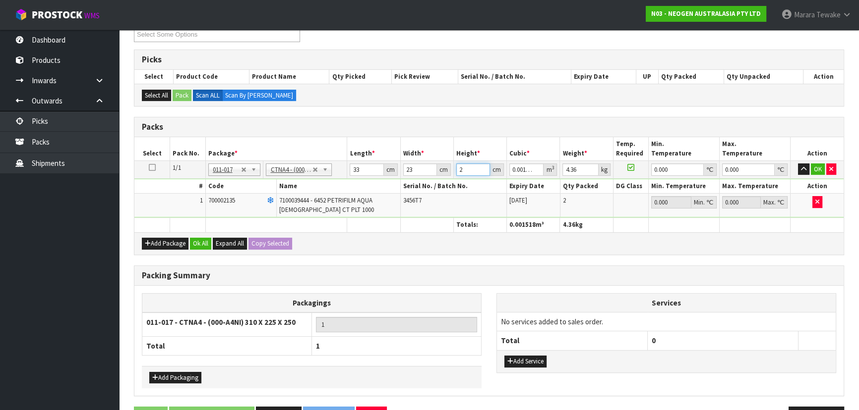
type input "0.020493"
type input "27"
type input "5"
type input "0"
click at [798, 164] on button "button" at bounding box center [803, 170] width 11 height 12
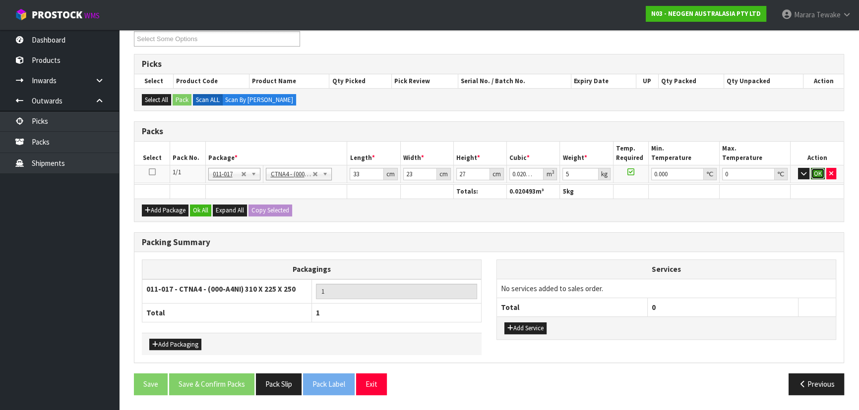
click button "OK" at bounding box center [817, 174] width 14 height 12
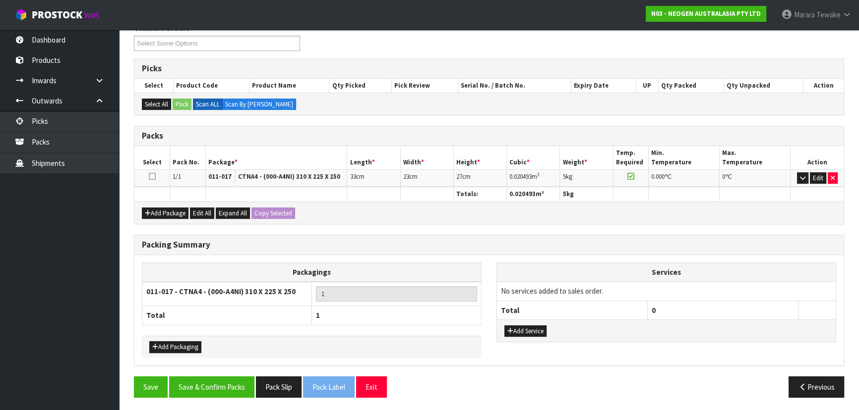
click at [212, 372] on div "Packing Summary Packagings 011-017 - CTNA4 - (000-A4NI) 310 X 225 X 250 1 Total…" at bounding box center [488, 306] width 725 height 142
click at [211, 389] on button "Save & Confirm Packs" at bounding box center [211, 387] width 85 height 21
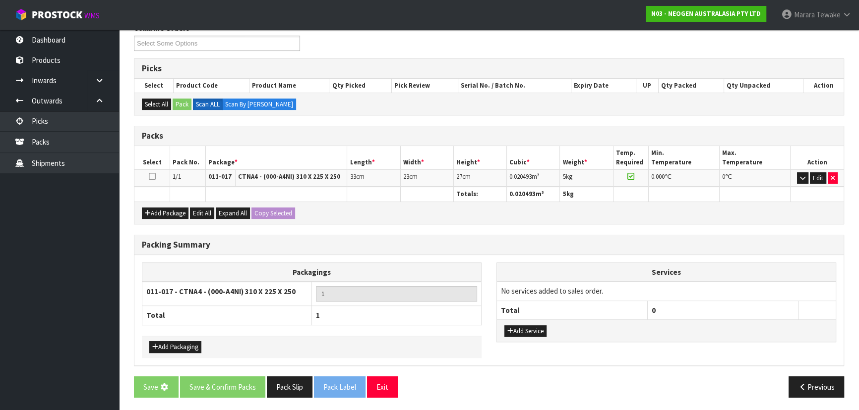
scroll to position [0, 0]
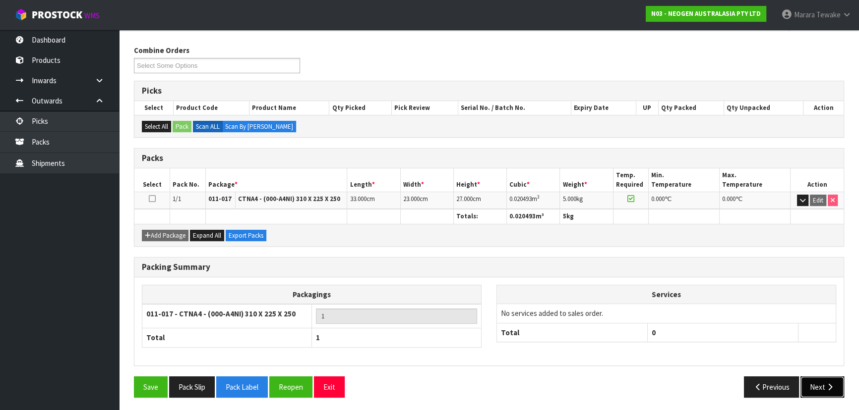
click at [821, 387] on button "Next" at bounding box center [822, 387] width 44 height 21
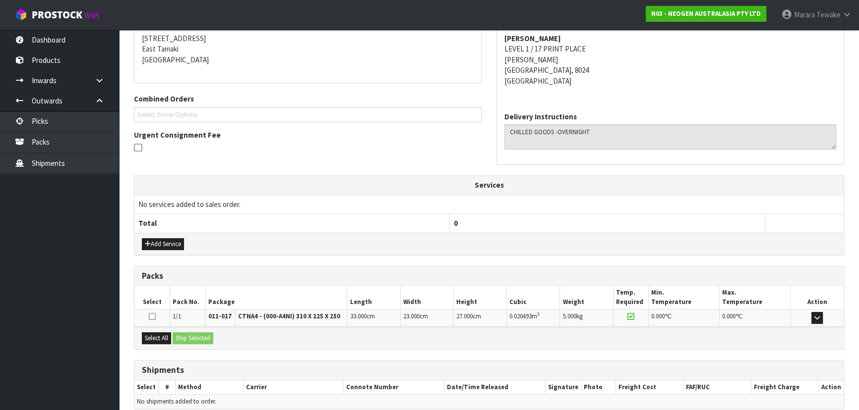
scroll to position [243, 0]
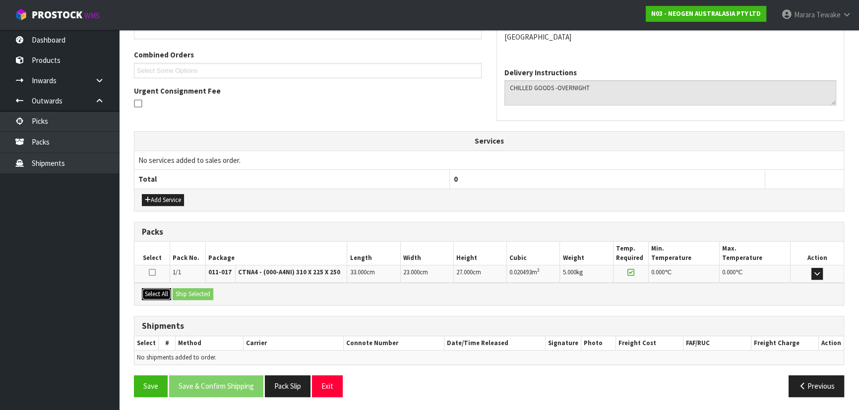
click at [162, 290] on button "Select All" at bounding box center [156, 294] width 29 height 12
click at [218, 298] on div "Select All Ship Selected" at bounding box center [488, 294] width 709 height 22
click at [198, 292] on button "Ship Selected" at bounding box center [193, 294] width 41 height 12
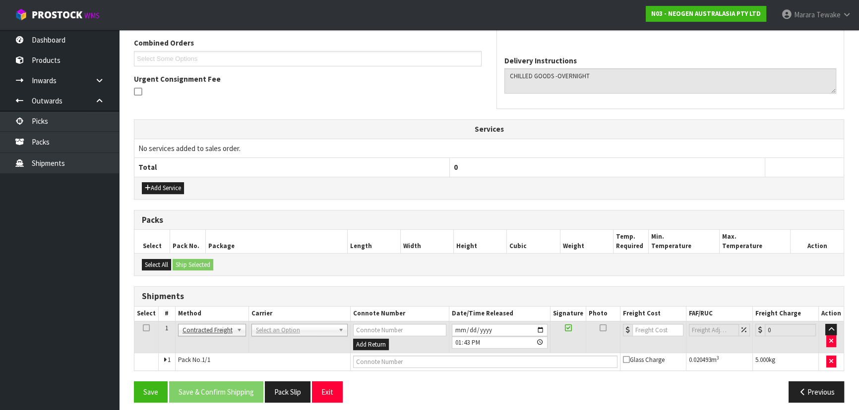
scroll to position [260, 0]
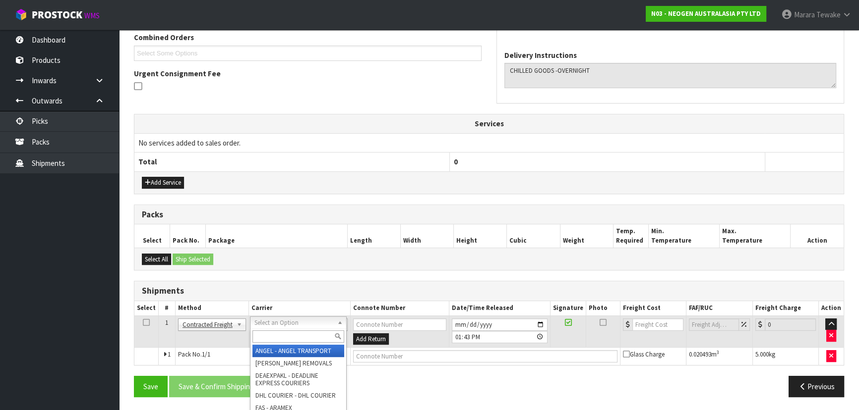
click at [274, 337] on input "text" at bounding box center [298, 337] width 92 height 12
type input "NZP"
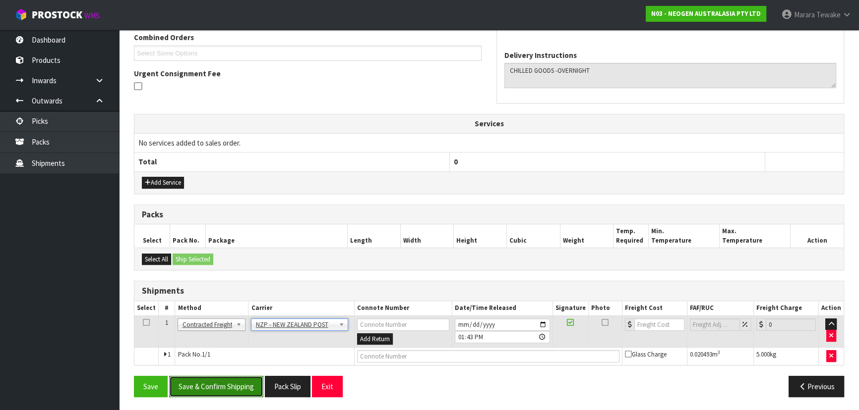
click at [244, 395] on button "Save & Confirm Shipping" at bounding box center [216, 386] width 94 height 21
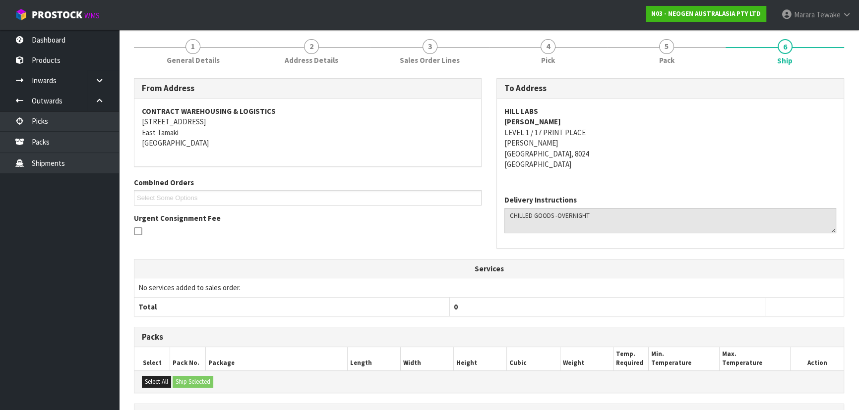
scroll to position [246, 0]
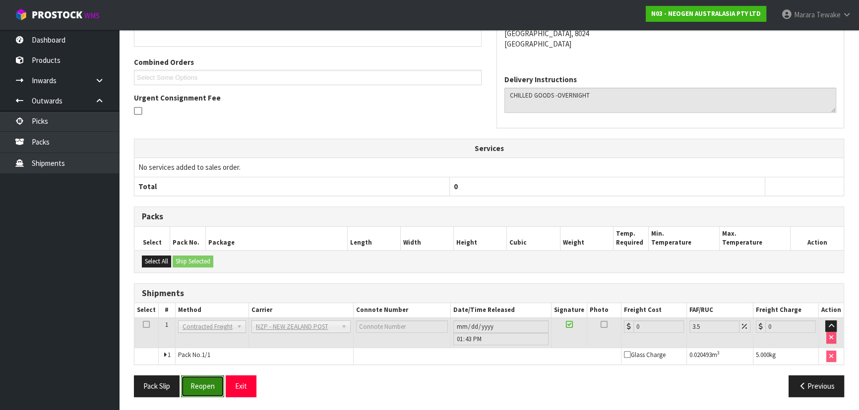
click at [200, 380] on button "Reopen" at bounding box center [202, 386] width 43 height 21
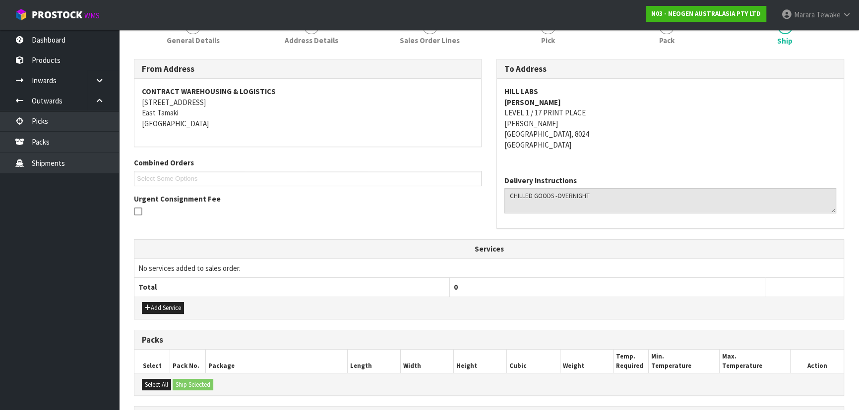
scroll to position [260, 0]
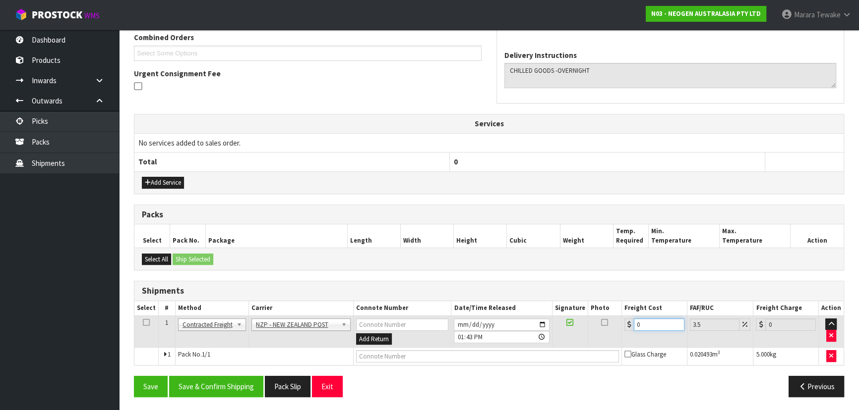
drag, startPoint x: 640, startPoint y: 321, endPoint x: 619, endPoint y: 317, distance: 22.1
click at [618, 320] on tr "1 Client Local Pickup Customer Local Pickup Company Freight Contracted Freight …" at bounding box center [488, 332] width 709 height 32
type input "2"
type input "2.07"
type input "27"
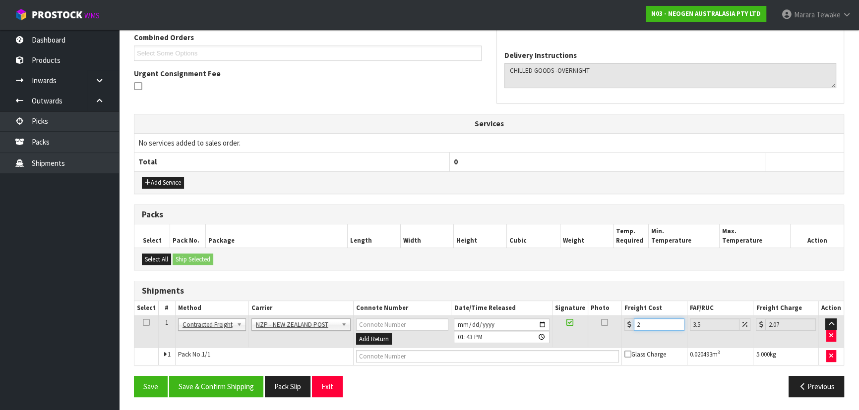
type input "27.94"
type input "27.6"
type input "28.57"
type input "27.63"
type input "28.6"
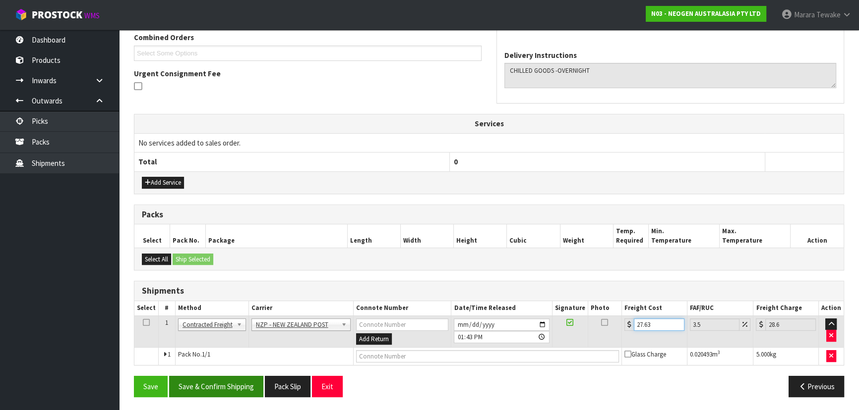
type input "27.63"
drag, startPoint x: 253, startPoint y: 383, endPoint x: 207, endPoint y: 374, distance: 46.4
click at [253, 383] on button "Save & Confirm Shipping" at bounding box center [216, 386] width 94 height 21
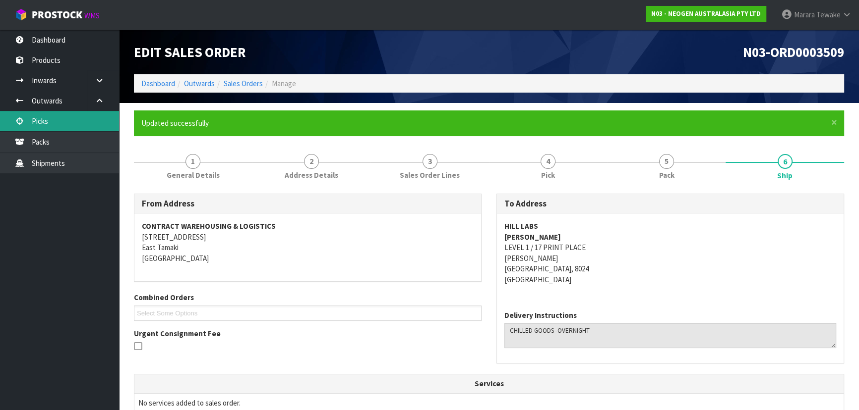
click at [109, 120] on link "Picks" at bounding box center [59, 121] width 119 height 20
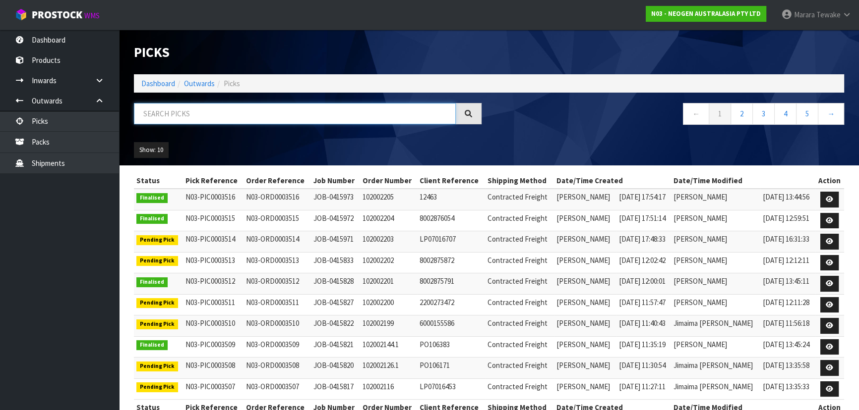
click at [186, 116] on input "text" at bounding box center [295, 113] width 322 height 21
type input "JOB-0415833"
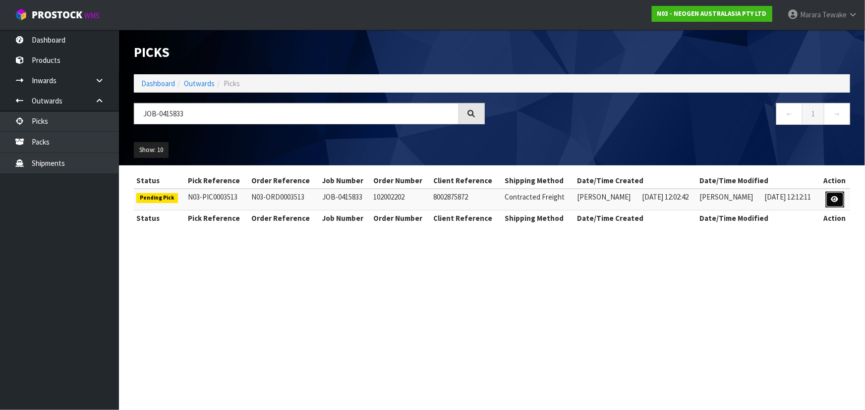
click at [835, 197] on icon at bounding box center [834, 199] width 7 height 6
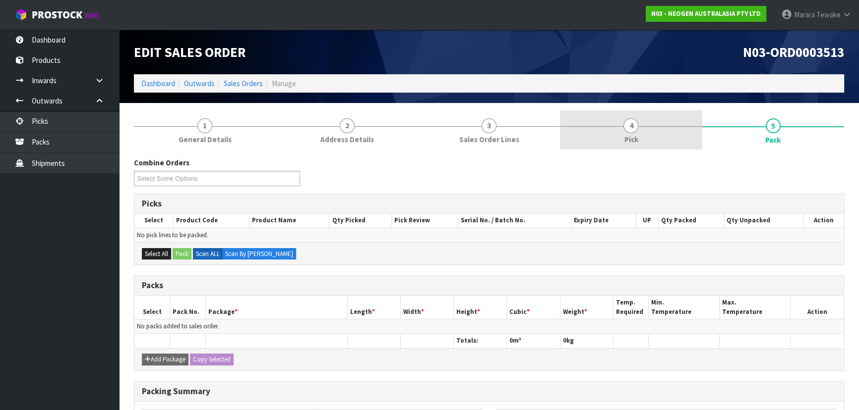
click at [610, 120] on link "4 Pick" at bounding box center [631, 130] width 142 height 39
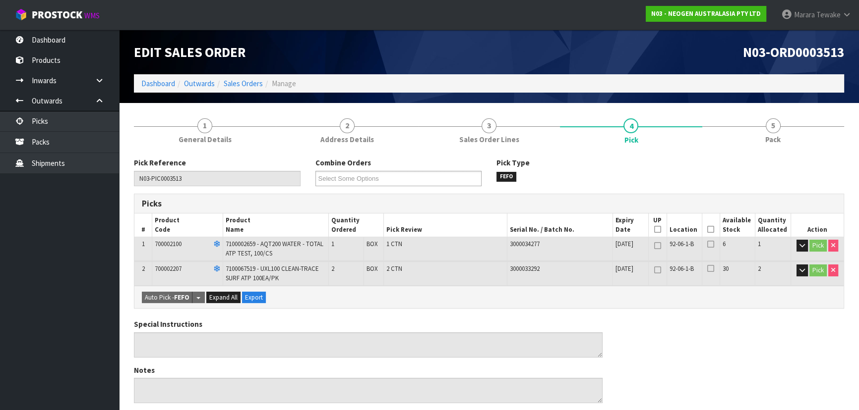
click at [708, 230] on icon at bounding box center [710, 230] width 7 height 0
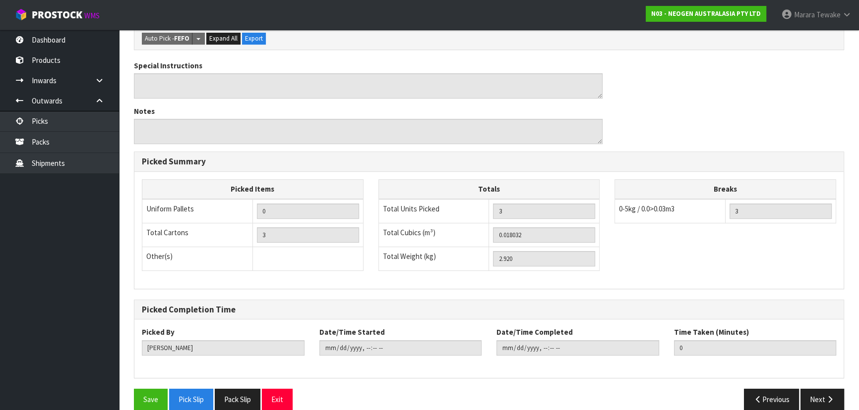
scroll to position [308, 0]
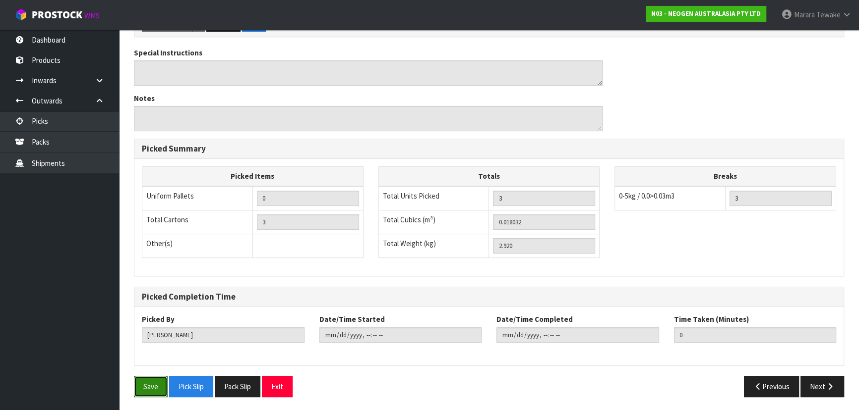
drag, startPoint x: 153, startPoint y: 384, endPoint x: 187, endPoint y: 361, distance: 40.8
click at [153, 383] on button "Save" at bounding box center [151, 386] width 34 height 21
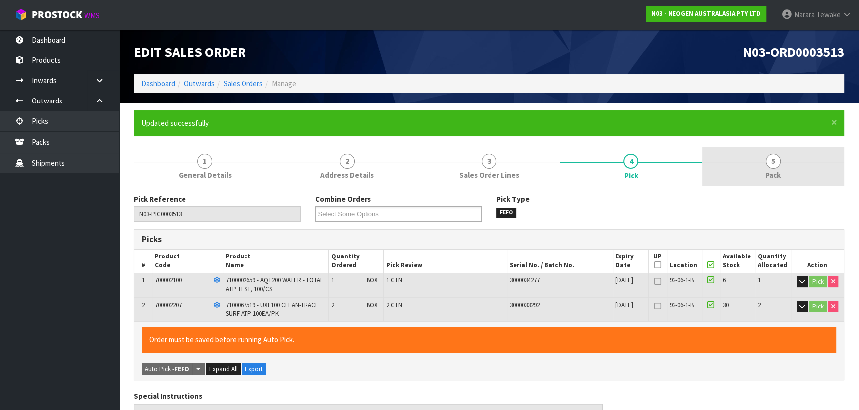
type input "[PERSON_NAME]"
type input "2025-10-06T13:52:40"
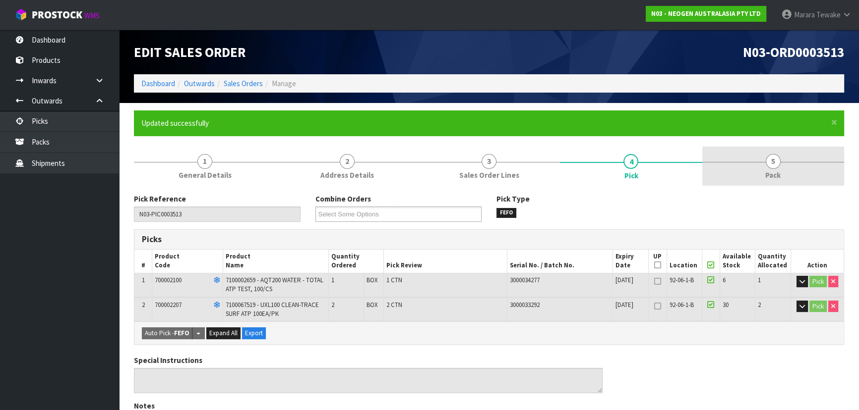
drag, startPoint x: 785, startPoint y: 169, endPoint x: 670, endPoint y: 183, distance: 116.5
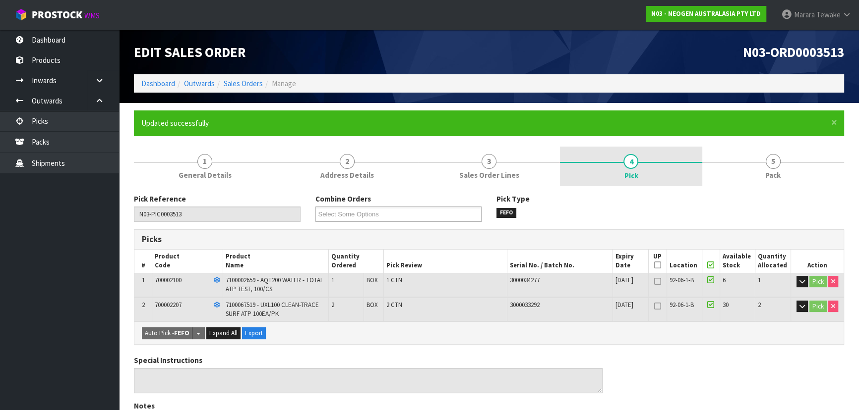
click at [782, 168] on link "5 Pack" at bounding box center [773, 166] width 142 height 39
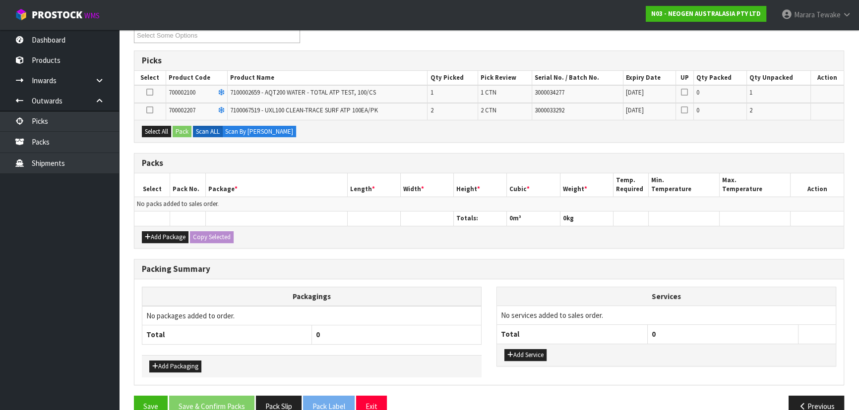
scroll to position [180, 0]
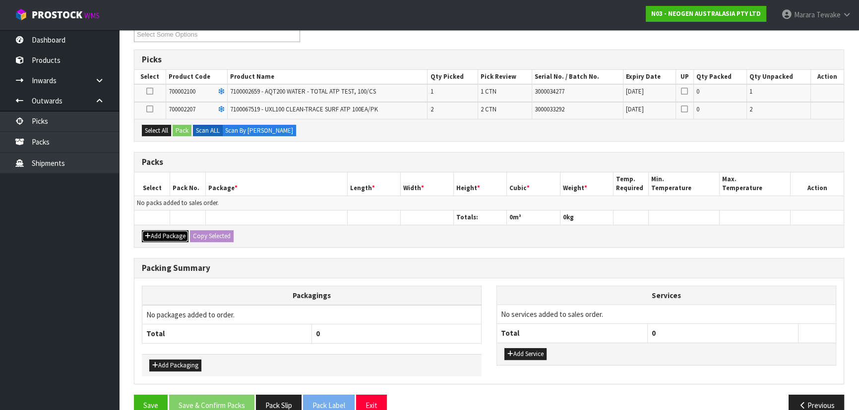
drag, startPoint x: 173, startPoint y: 231, endPoint x: 165, endPoint y: 212, distance: 20.8
click at [173, 230] on button "Add Package" at bounding box center [165, 236] width 47 height 12
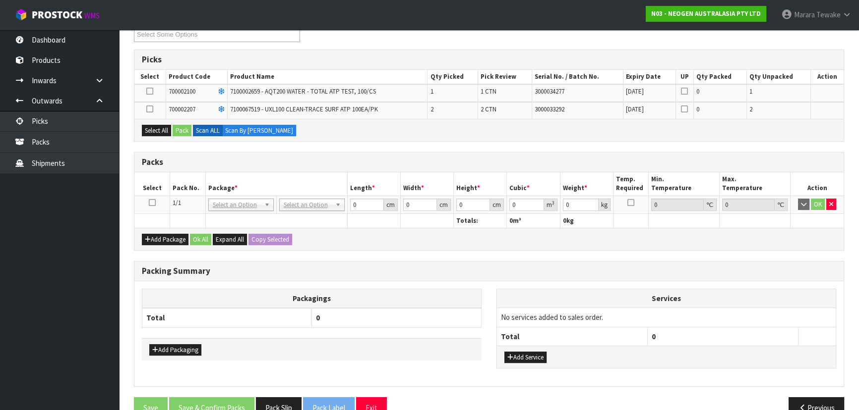
click at [152, 203] on icon at bounding box center [152, 203] width 7 height 0
click at [154, 130] on button "Select All" at bounding box center [156, 131] width 29 height 12
click at [183, 129] on button "Pack" at bounding box center [182, 131] width 19 height 12
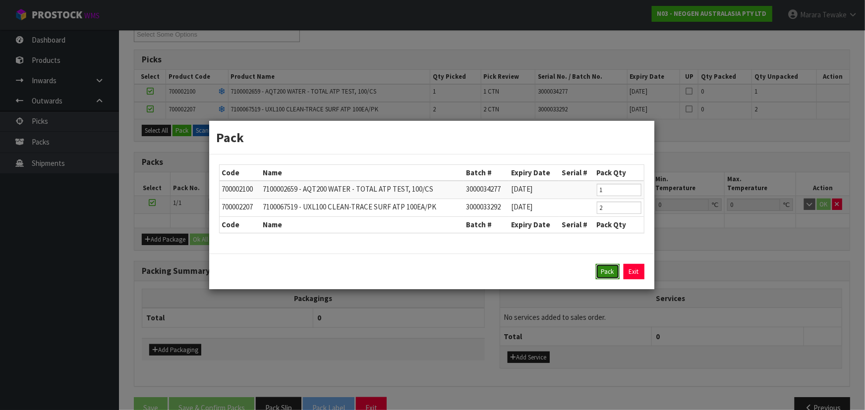
click at [606, 267] on button "Pack" at bounding box center [608, 272] width 24 height 16
type input "0.000"
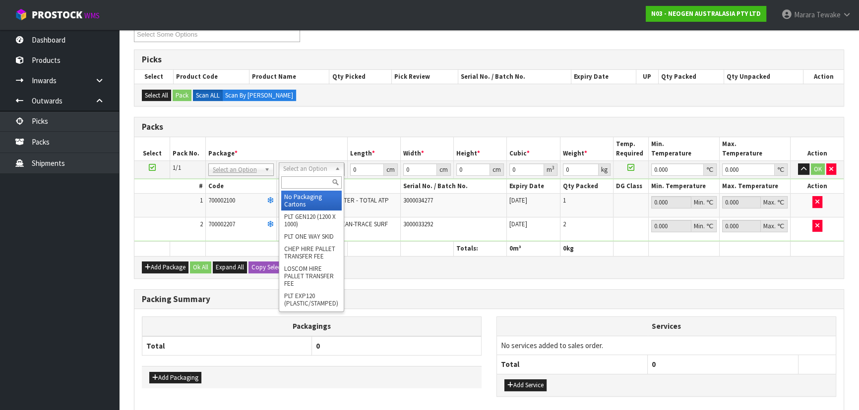
click at [315, 183] on input "text" at bounding box center [311, 182] width 60 height 12
type input "CTN5"
type input "43"
type input "33"
type input "25.5"
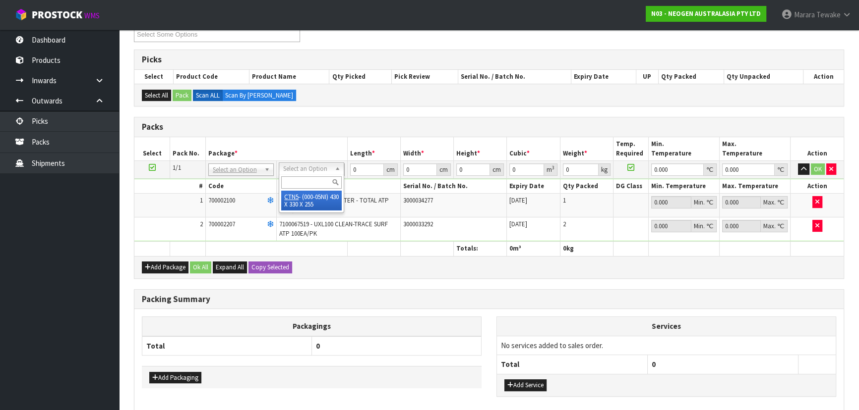
type input "0.036185"
type input "3.12"
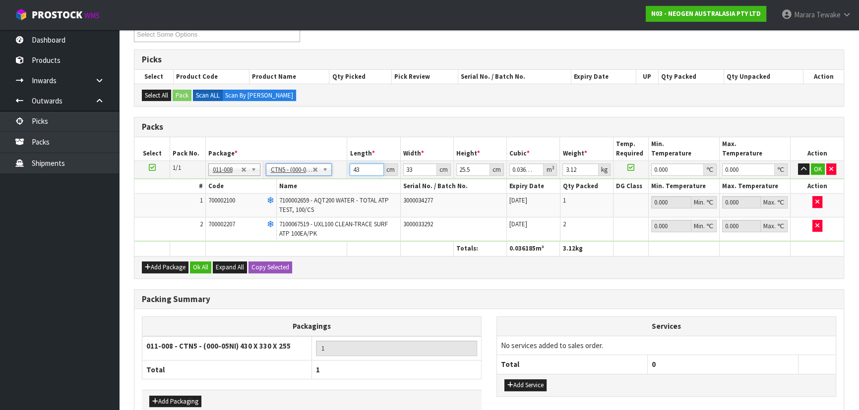
drag, startPoint x: 347, startPoint y: 166, endPoint x: 317, endPoint y: 140, distance: 39.4
click at [319, 147] on table "Select Pack No. Package * Length * Width * Height * Cubic * Weight * Temp. Requ…" at bounding box center [488, 196] width 709 height 119
type input "4"
type input "0.003366"
type input "44"
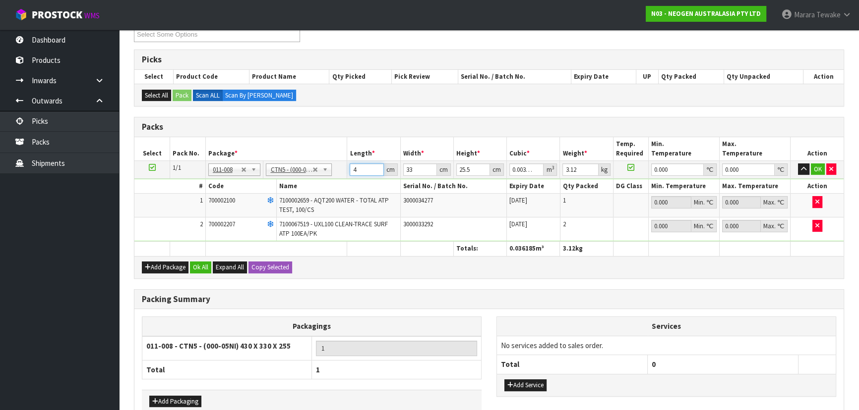
type input "0.037026"
type input "44"
type input "3"
type input "0.003366"
type input "35"
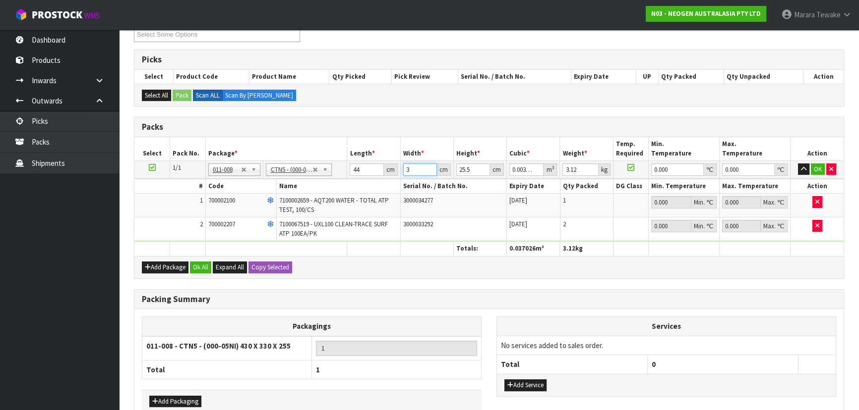
type input "0.03927"
type input "35"
type input "1"
type input "0.00154"
type input "18"
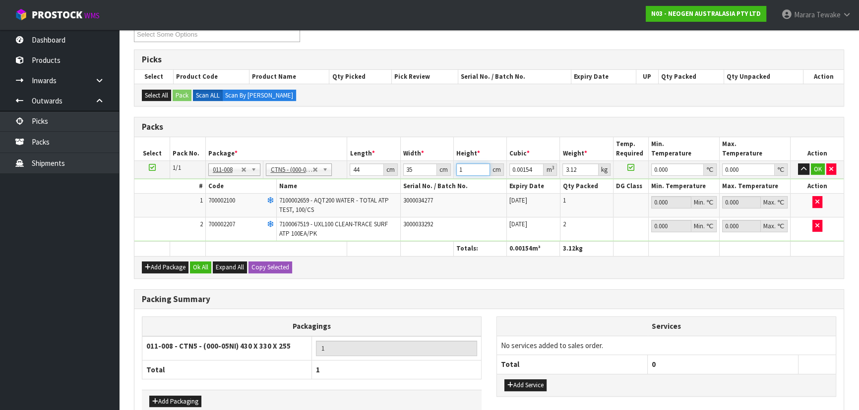
type input "0.02772"
type input "18"
type input "4"
type input "0"
click at [798, 164] on button "button" at bounding box center [803, 170] width 11 height 12
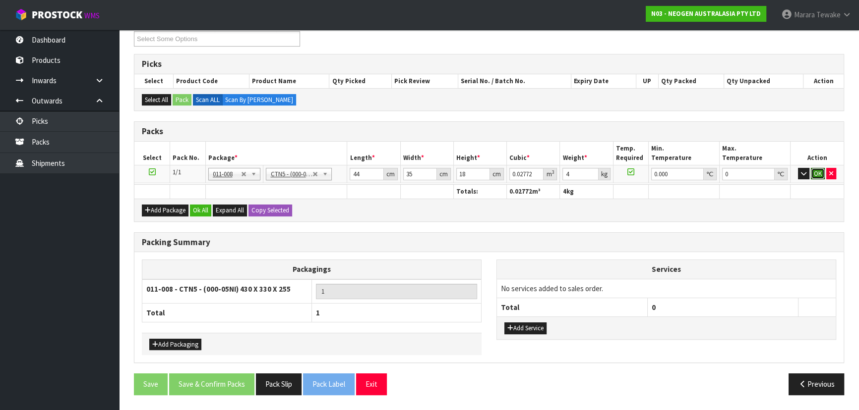
click button "OK" at bounding box center [817, 174] width 14 height 12
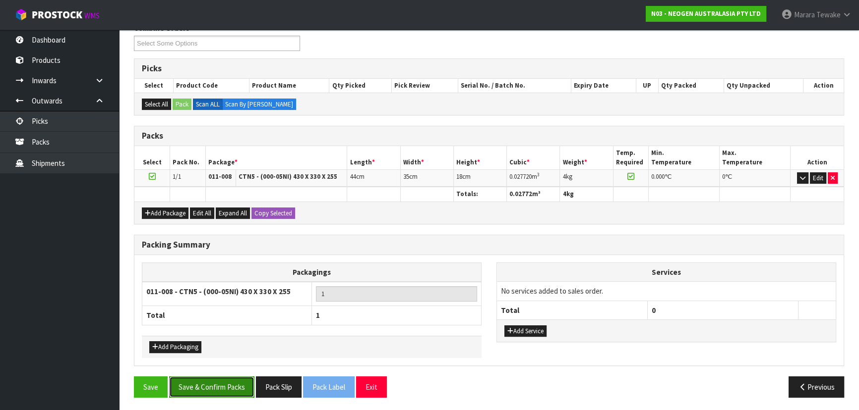
click at [238, 383] on button "Save & Confirm Packs" at bounding box center [211, 387] width 85 height 21
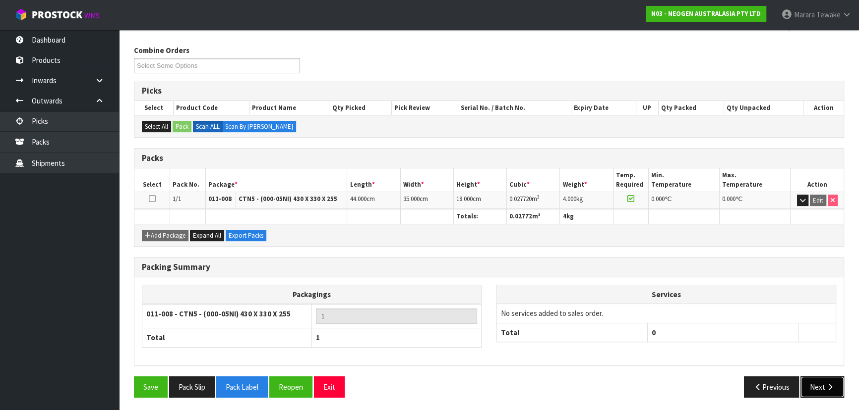
click at [828, 384] on icon "button" at bounding box center [829, 387] width 9 height 7
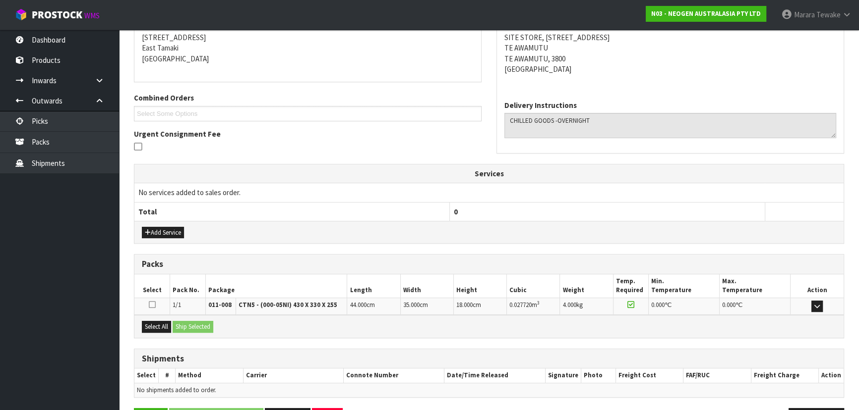
scroll to position [232, 0]
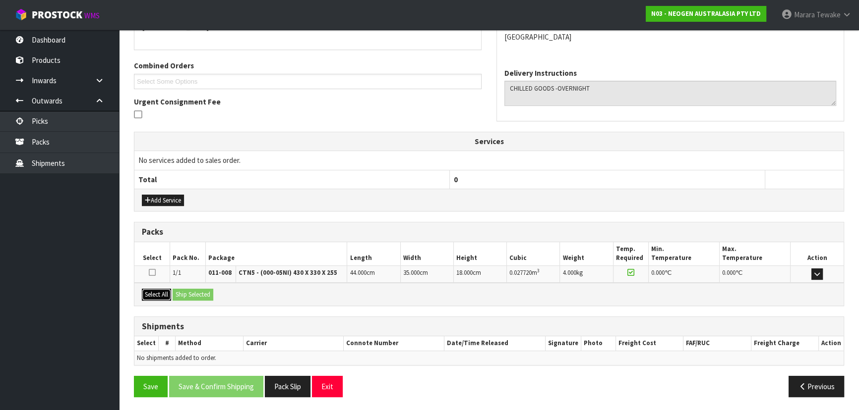
click at [162, 295] on button "Select All" at bounding box center [156, 295] width 29 height 12
click at [179, 291] on button "Ship Selected" at bounding box center [193, 295] width 41 height 12
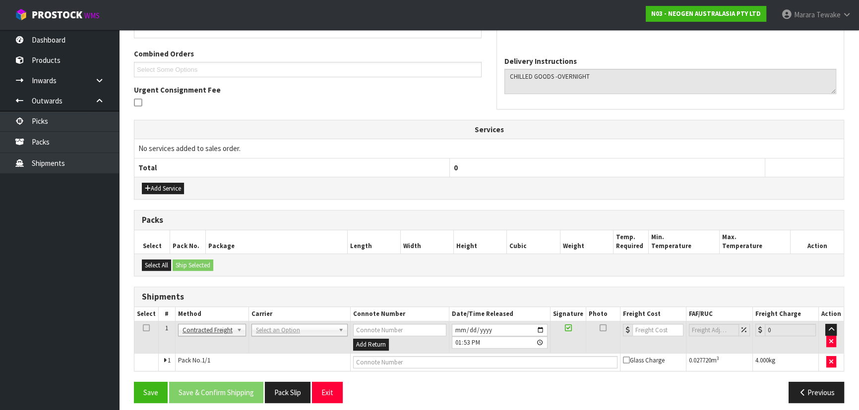
scroll to position [250, 0]
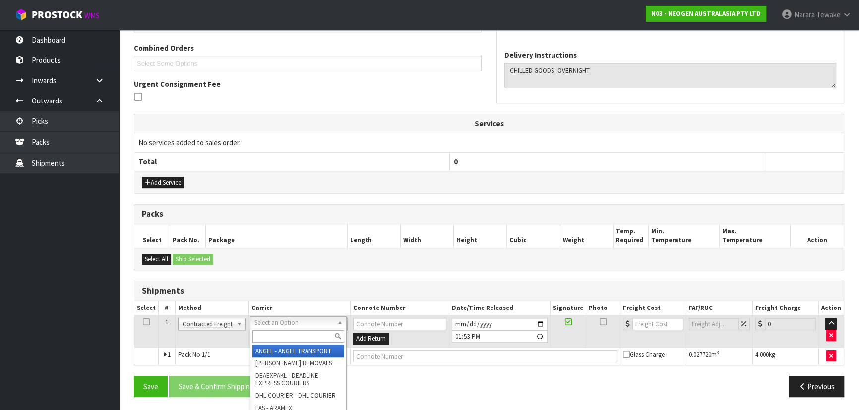
click at [277, 331] on div at bounding box center [298, 337] width 96 height 16
click at [277, 332] on input "text" at bounding box center [298, 337] width 92 height 12
type input "NZP"
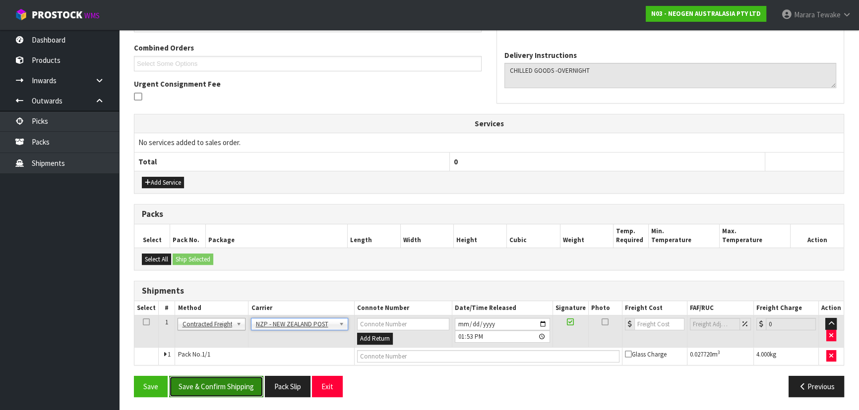
click at [244, 385] on button "Save & Confirm Shipping" at bounding box center [216, 386] width 94 height 21
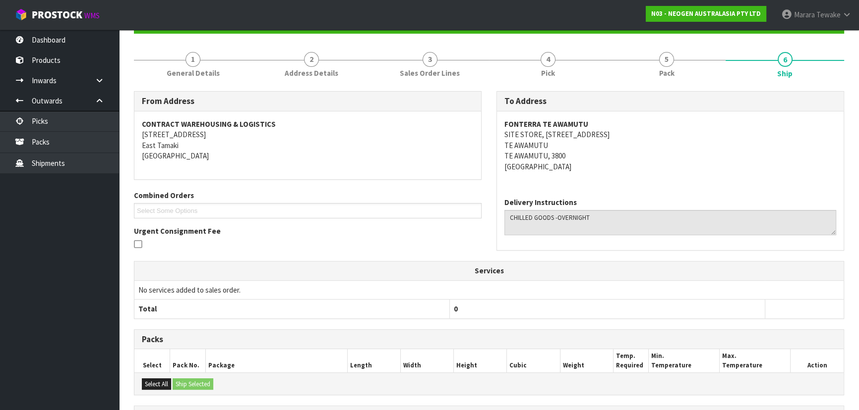
scroll to position [236, 0]
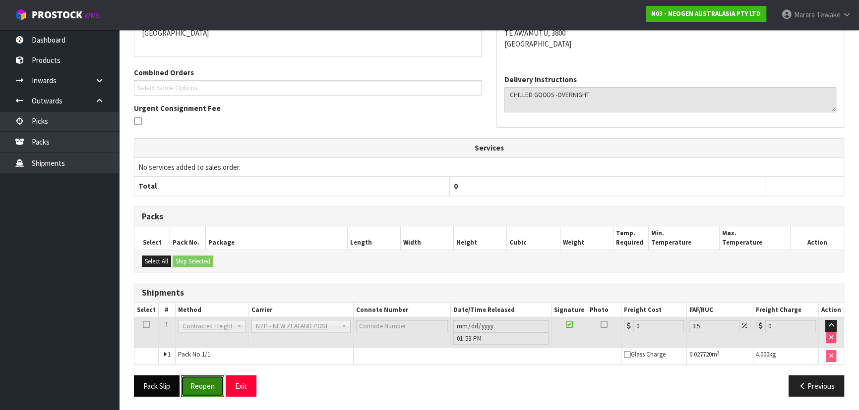
drag, startPoint x: 202, startPoint y: 383, endPoint x: 162, endPoint y: 378, distance: 40.9
click at [202, 383] on button "Reopen" at bounding box center [202, 386] width 43 height 21
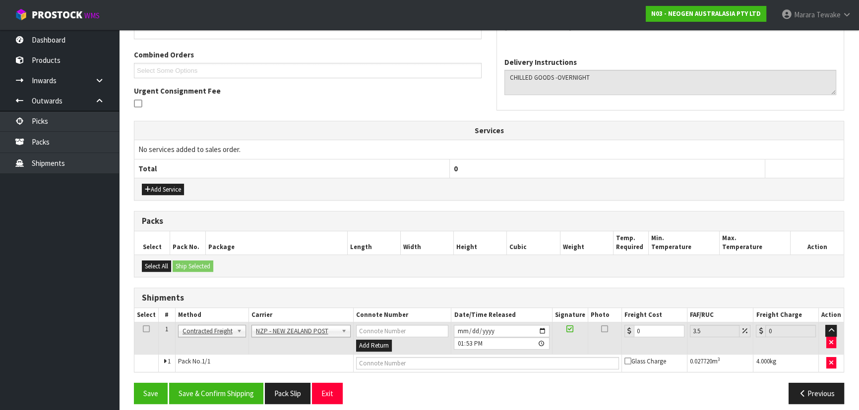
scroll to position [250, 0]
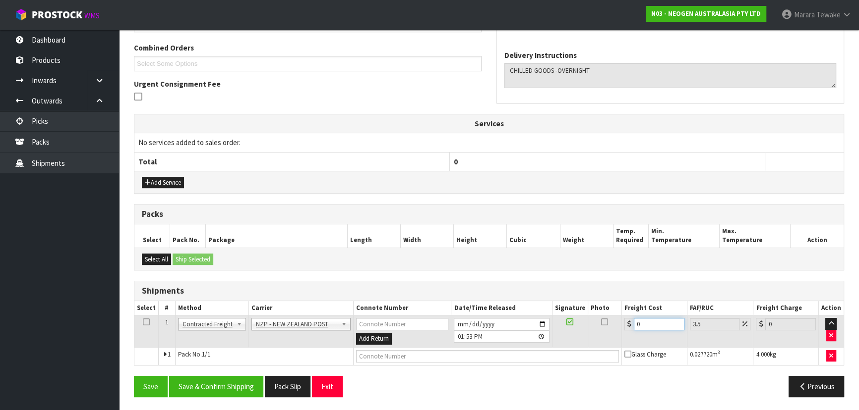
drag, startPoint x: 648, startPoint y: 325, endPoint x: 622, endPoint y: 314, distance: 28.6
click at [622, 316] on td "0" at bounding box center [654, 332] width 65 height 32
type input "7"
type input "7.24"
type input "7.3"
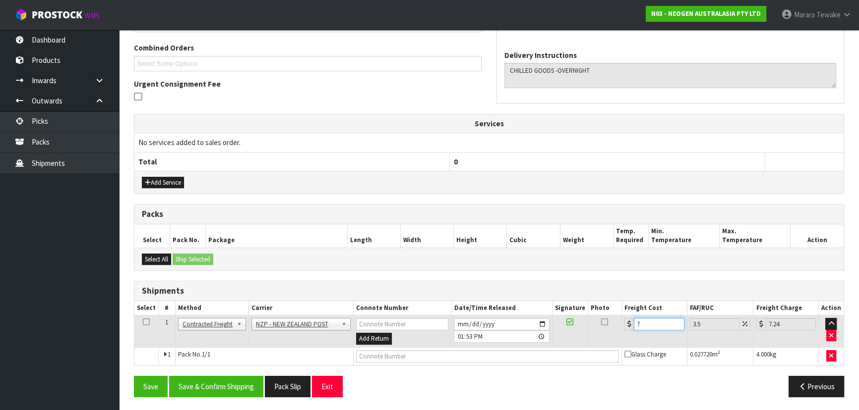
type input "7.56"
type input "7.31"
type input "7.57"
type input "7.31"
click at [205, 385] on button "Save & Confirm Shipping" at bounding box center [216, 386] width 94 height 21
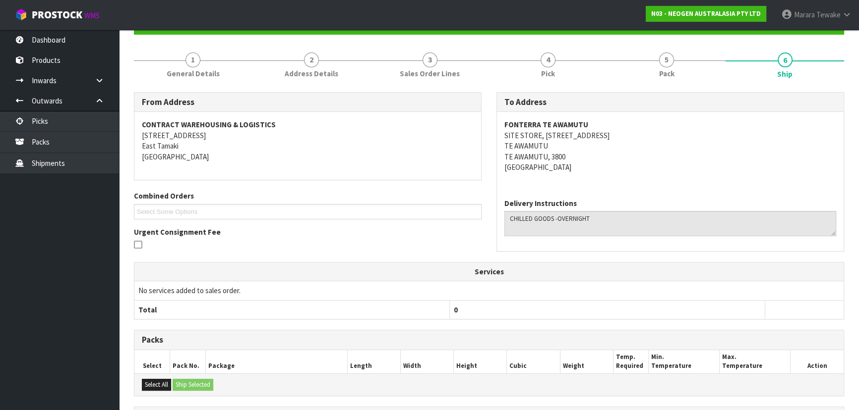
scroll to position [232, 0]
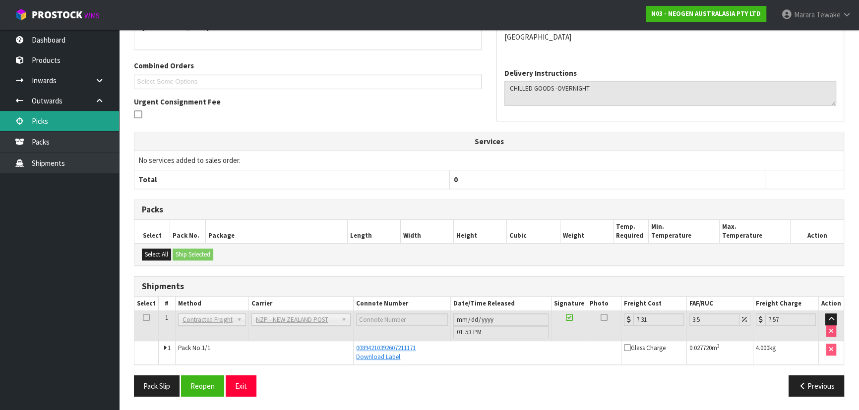
click at [74, 123] on link "Picks" at bounding box center [59, 121] width 119 height 20
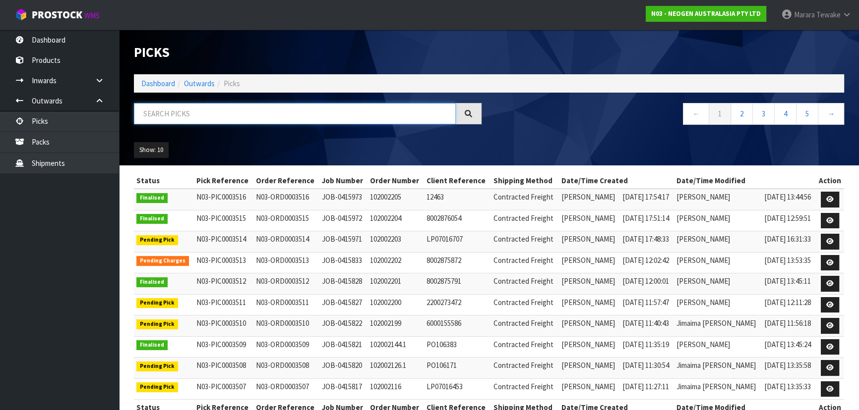
click at [163, 111] on input "text" at bounding box center [295, 113] width 322 height 21
type input "JOB-0415813"
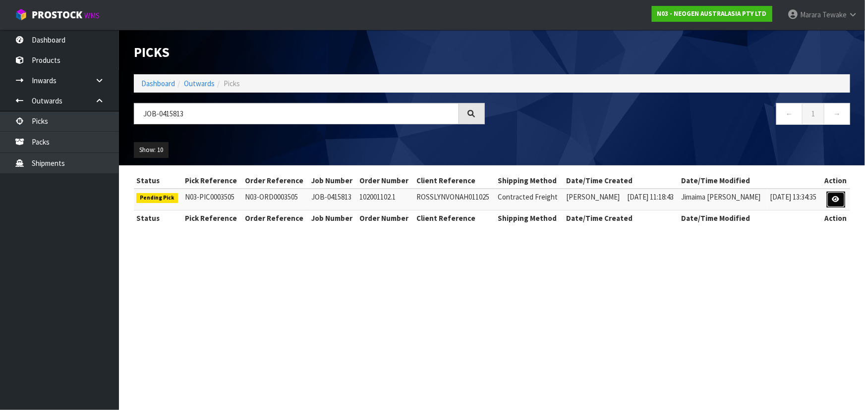
click at [833, 193] on link at bounding box center [836, 200] width 18 height 16
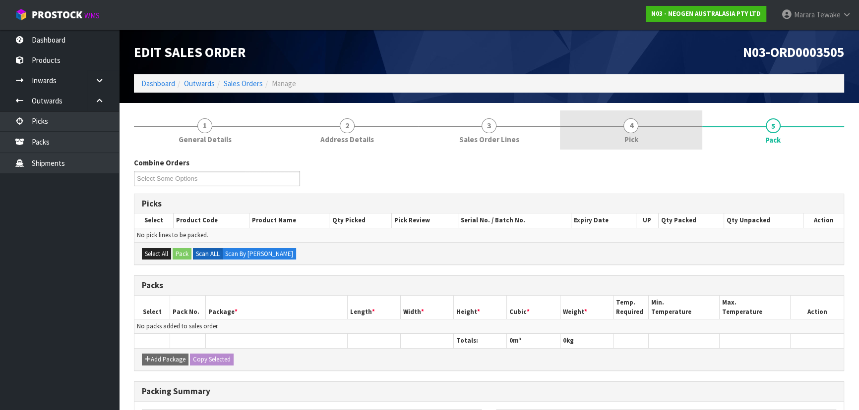
click at [637, 129] on span "4" at bounding box center [630, 125] width 15 height 15
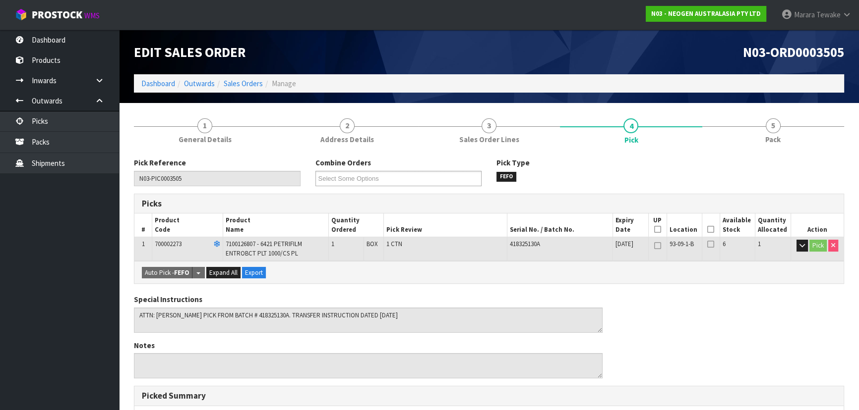
click at [708, 230] on icon at bounding box center [710, 230] width 7 height 0
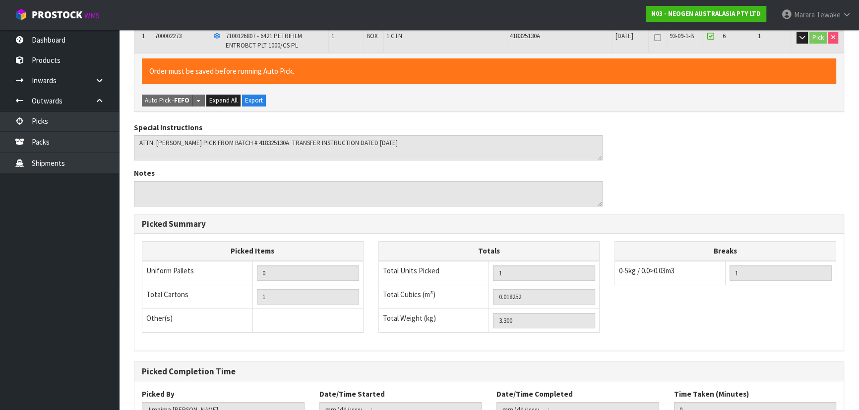
scroll to position [283, 0]
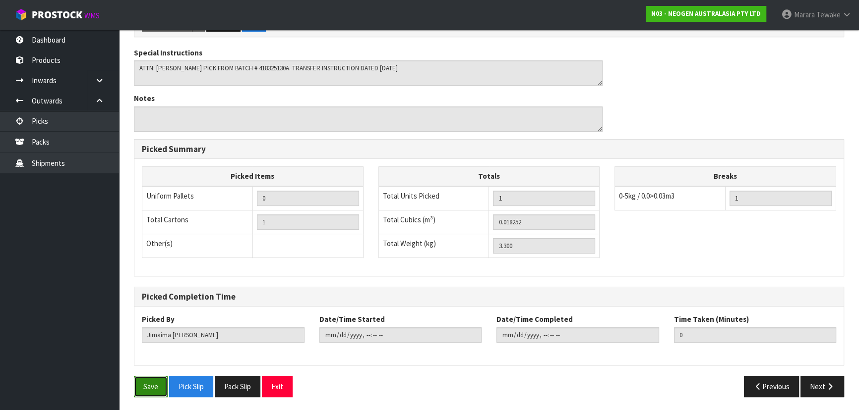
click at [159, 388] on button "Save" at bounding box center [151, 386] width 34 height 21
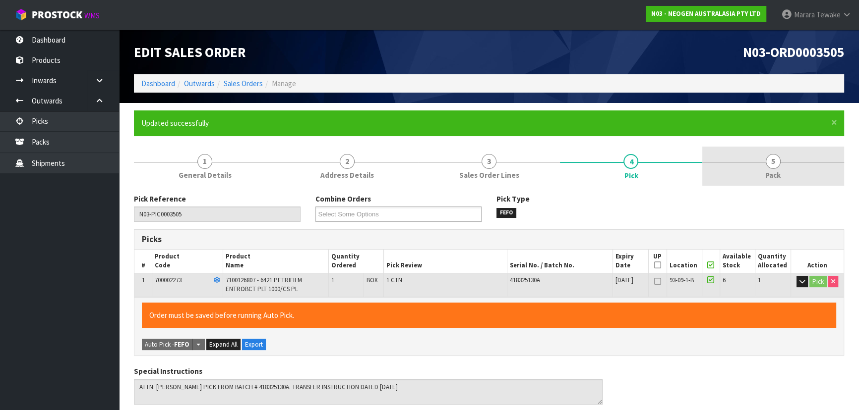
type input "[PERSON_NAME]"
type input "2025-10-06T13:56:39"
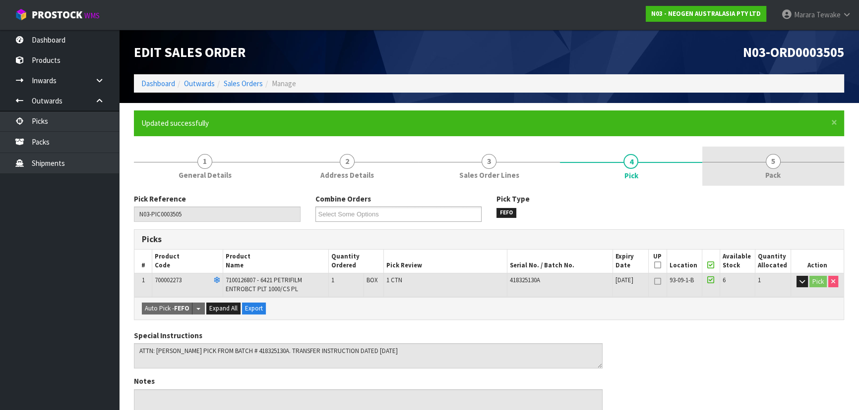
click at [754, 169] on link "5 Pack" at bounding box center [773, 166] width 142 height 39
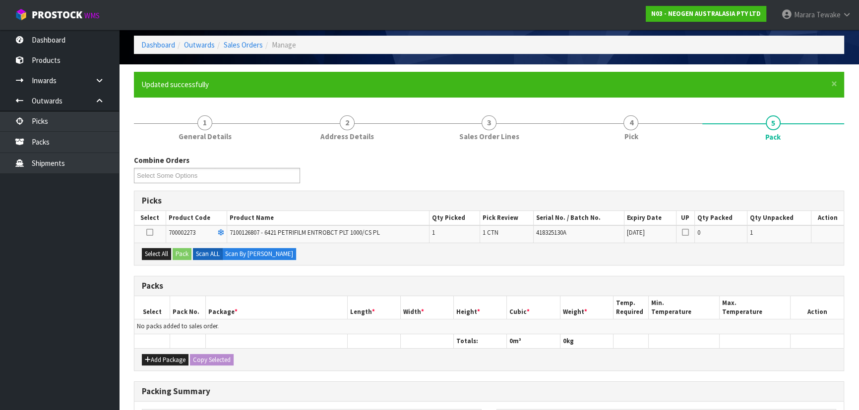
scroll to position [90, 0]
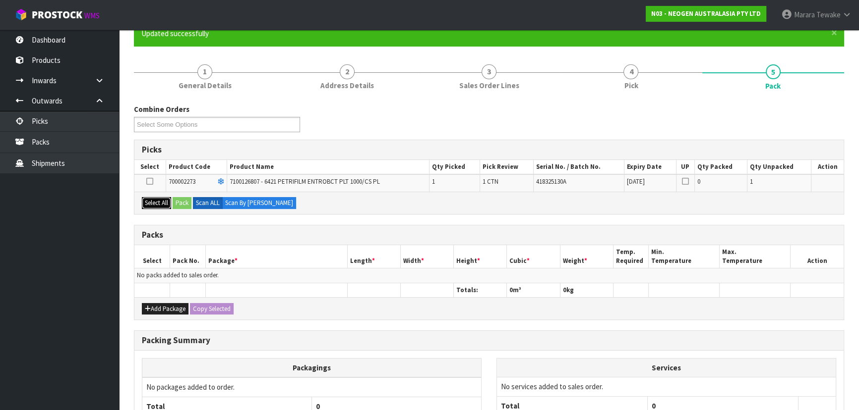
click at [164, 205] on button "Select All" at bounding box center [156, 203] width 29 height 12
click at [188, 204] on button "Pack" at bounding box center [182, 203] width 19 height 12
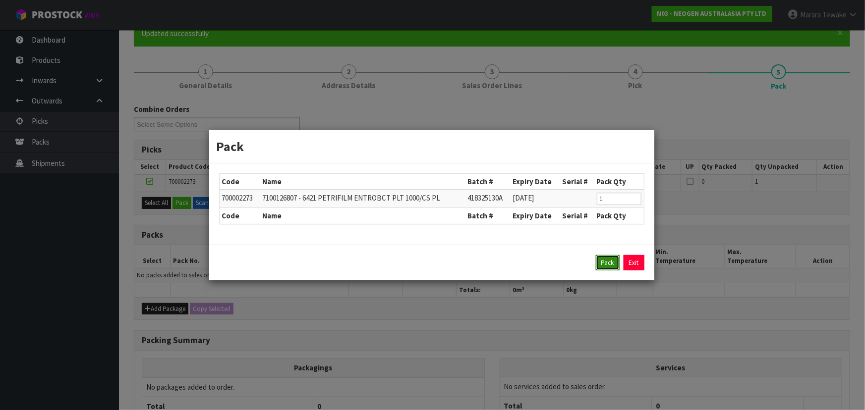
click at [604, 265] on button "Pack" at bounding box center [608, 263] width 24 height 16
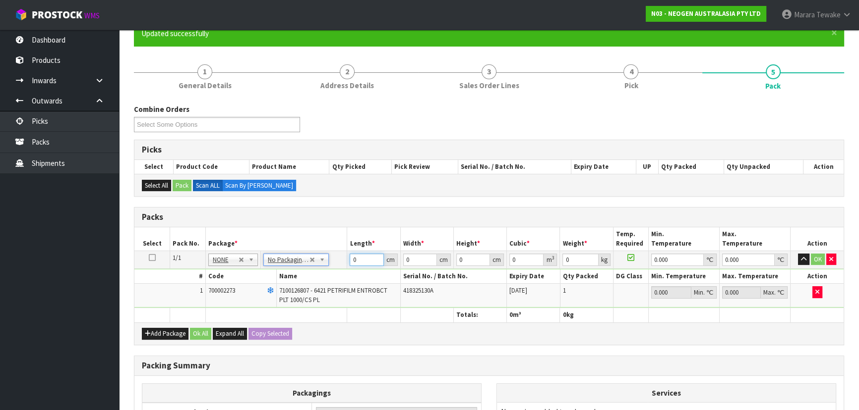
drag, startPoint x: 362, startPoint y: 259, endPoint x: 339, endPoint y: 200, distance: 63.0
click at [332, 228] on table "Select Pack No. Package * Length * Width * Height * Cubic * Weight * Temp. Requ…" at bounding box center [488, 275] width 709 height 95
type input "40"
type input "27"
type input "1"
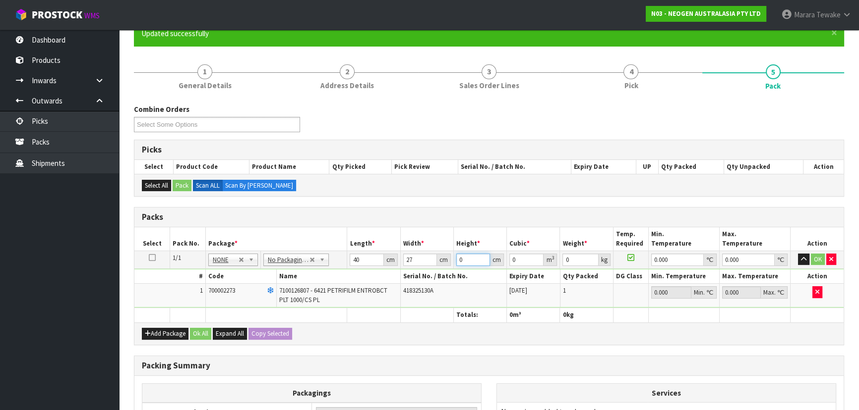
type input "0.00108"
type input "18"
type input "0.01944"
type input "18"
type input "4"
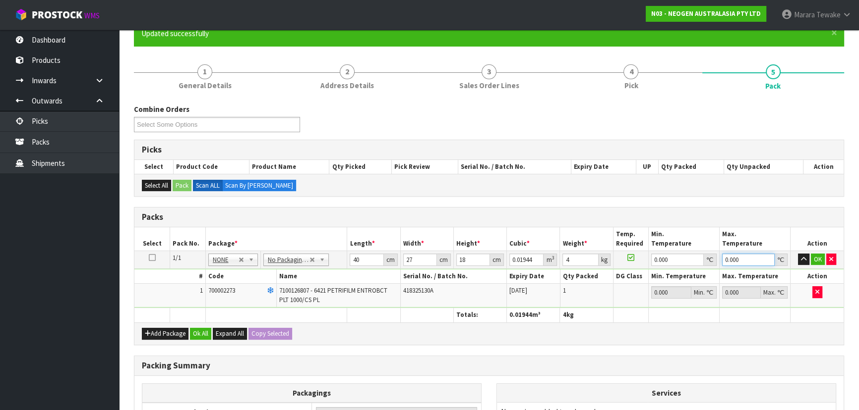
type input "0"
click button "OK" at bounding box center [817, 260] width 14 height 12
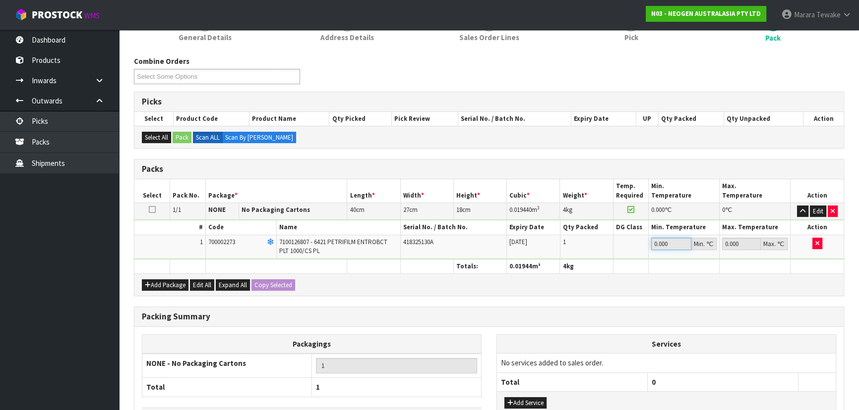
scroll to position [210, 0]
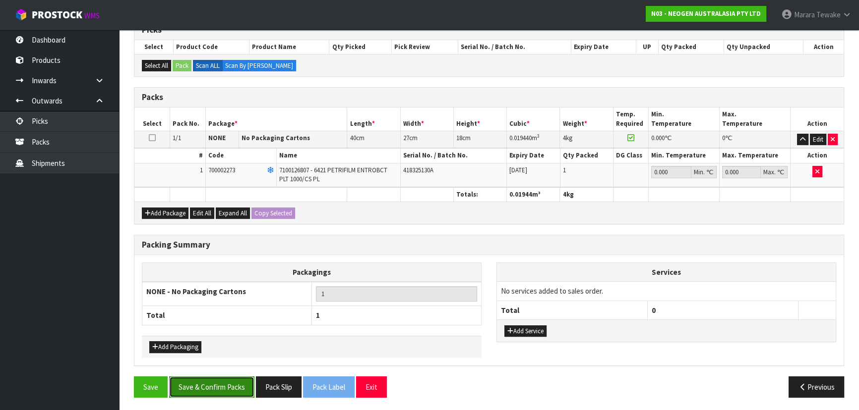
click at [218, 386] on button "Save & Confirm Packs" at bounding box center [211, 387] width 85 height 21
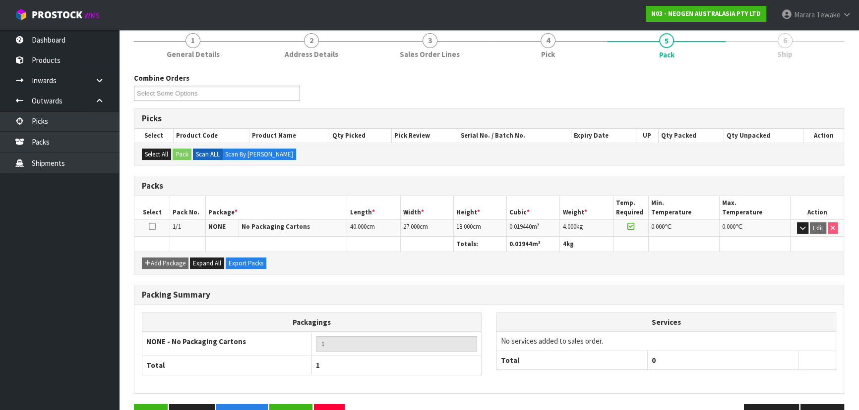
scroll to position [149, 0]
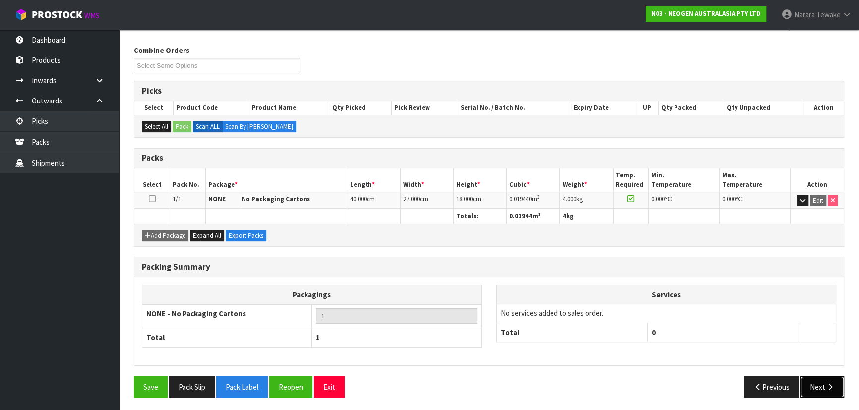
click at [836, 377] on button "Next" at bounding box center [822, 387] width 44 height 21
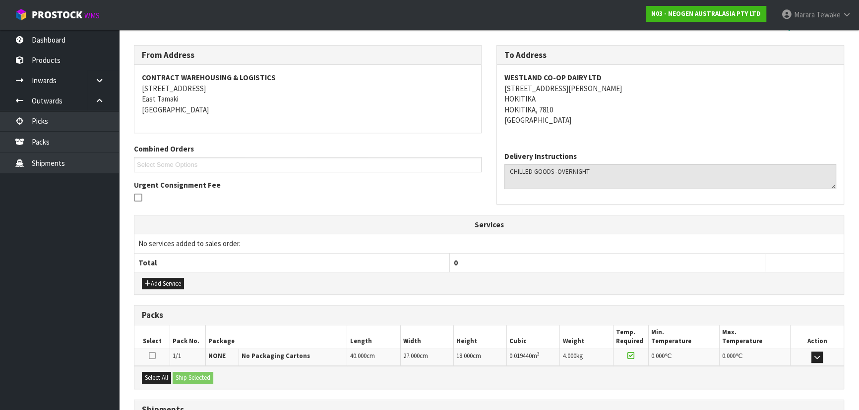
click at [830, 379] on div "Select All Ship Selected" at bounding box center [488, 377] width 709 height 22
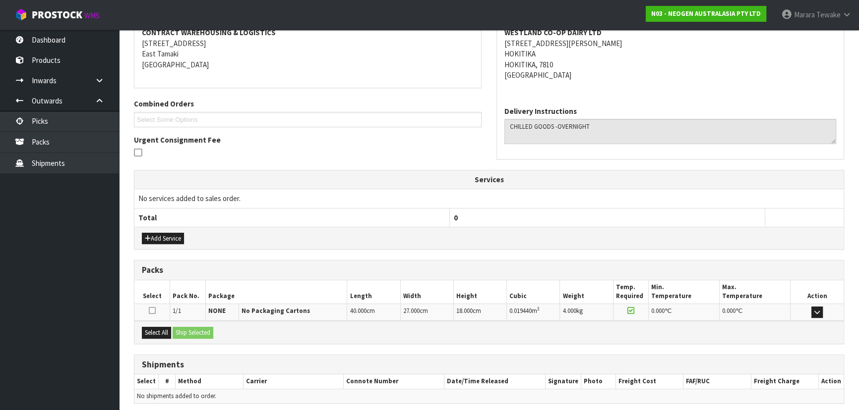
scroll to position [232, 0]
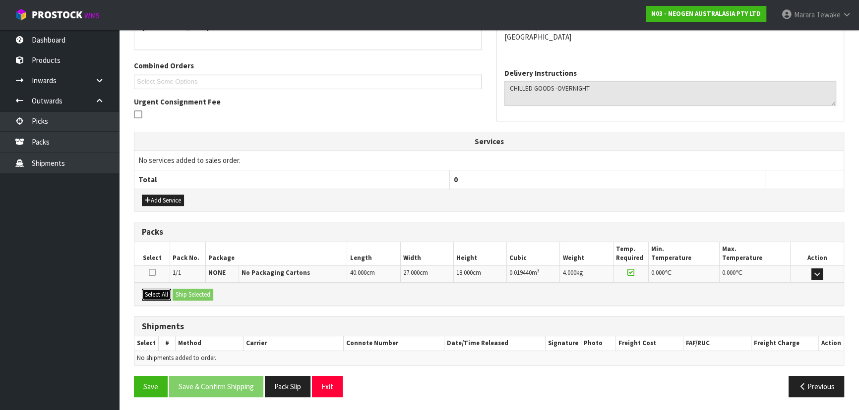
drag, startPoint x: 155, startPoint y: 292, endPoint x: 185, endPoint y: 288, distance: 30.4
click at [158, 291] on button "Select All" at bounding box center [156, 295] width 29 height 12
drag, startPoint x: 185, startPoint y: 288, endPoint x: 217, endPoint y: 297, distance: 33.3
click at [185, 289] on button "Ship Selected" at bounding box center [193, 295] width 41 height 12
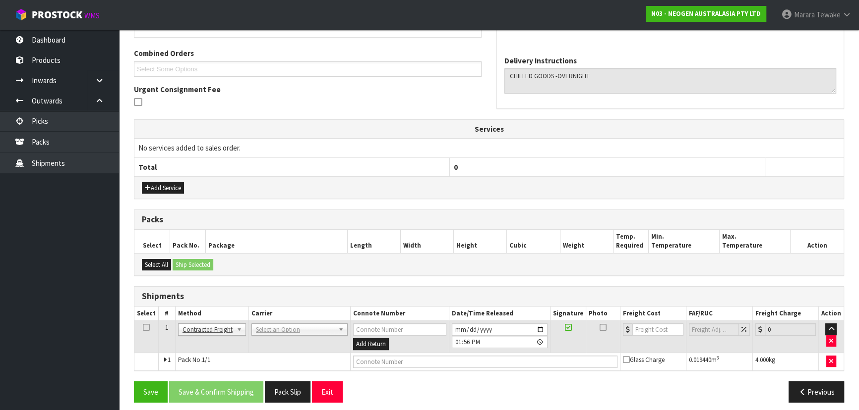
scroll to position [250, 0]
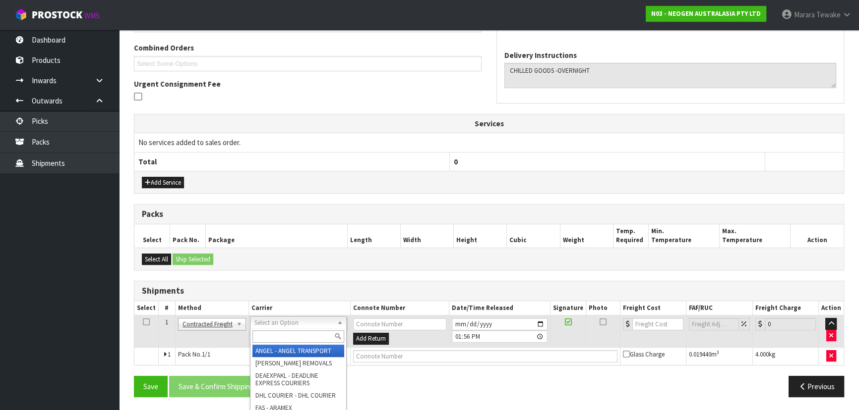
click at [286, 337] on input "text" at bounding box center [298, 337] width 92 height 12
type input "NZP"
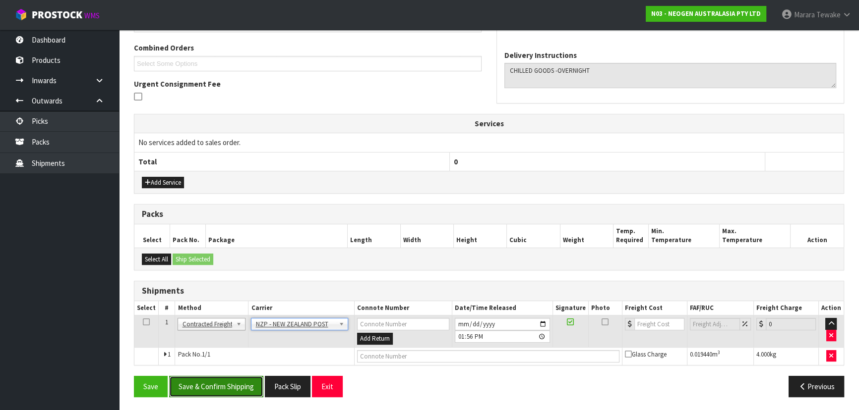
click at [255, 380] on button "Save & Confirm Shipping" at bounding box center [216, 386] width 94 height 21
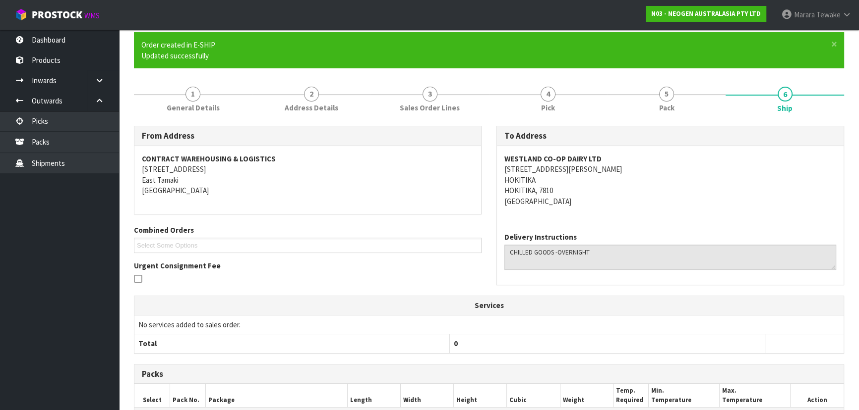
scroll to position [236, 0]
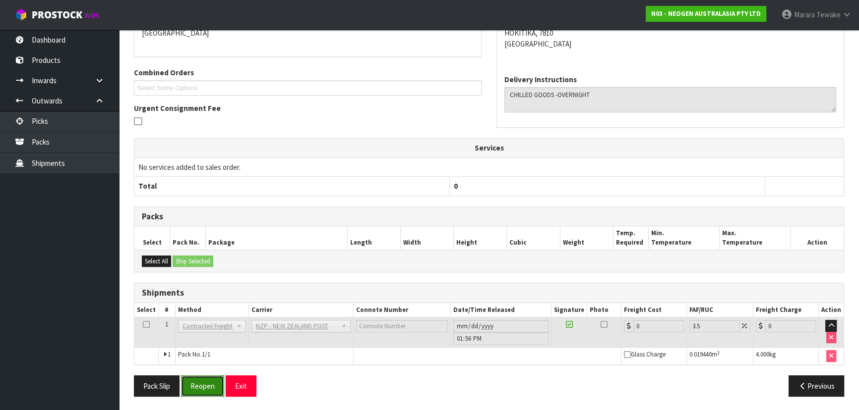
click at [206, 379] on button "Reopen" at bounding box center [202, 386] width 43 height 21
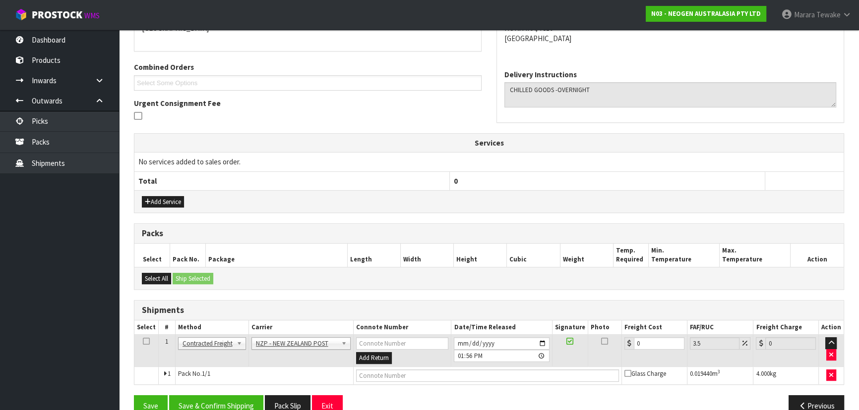
scroll to position [250, 0]
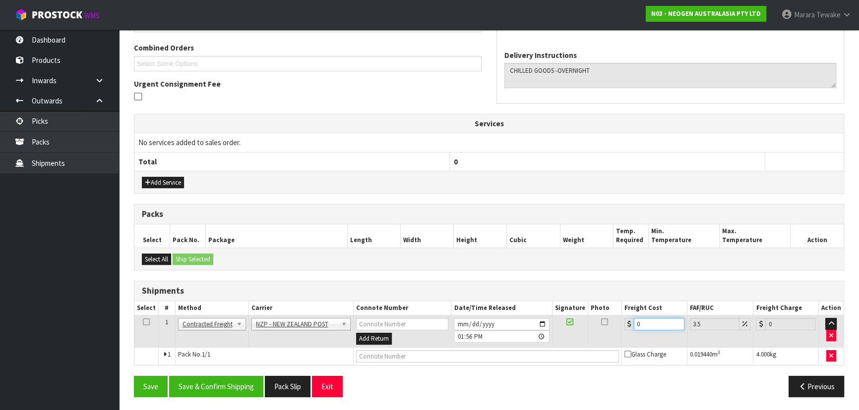
drag, startPoint x: 647, startPoint y: 321, endPoint x: 597, endPoint y: 292, distance: 57.5
click at [601, 301] on table "Select # Method Carrier Connote Number Date/Time Released Signature Photo Freig…" at bounding box center [488, 333] width 709 height 64
type input "2"
type input "2.07"
type input "27"
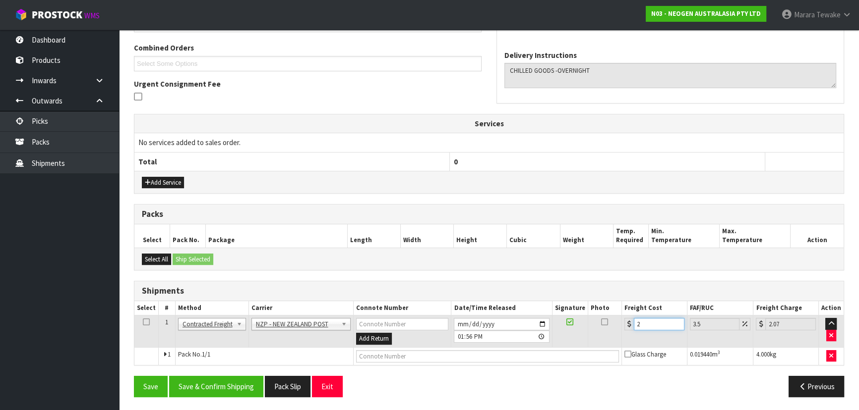
type input "27.94"
type input "27.6"
type input "28.57"
type input "27.63"
type input "28.6"
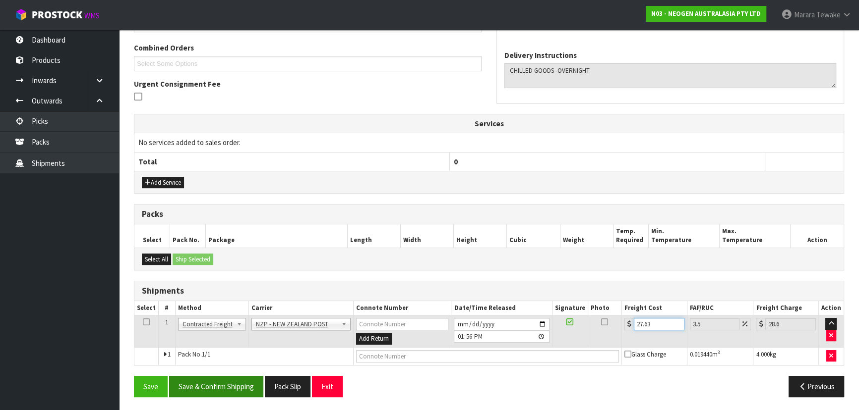
type input "27.63"
click at [220, 386] on button "Save & Confirm Shipping" at bounding box center [216, 386] width 94 height 21
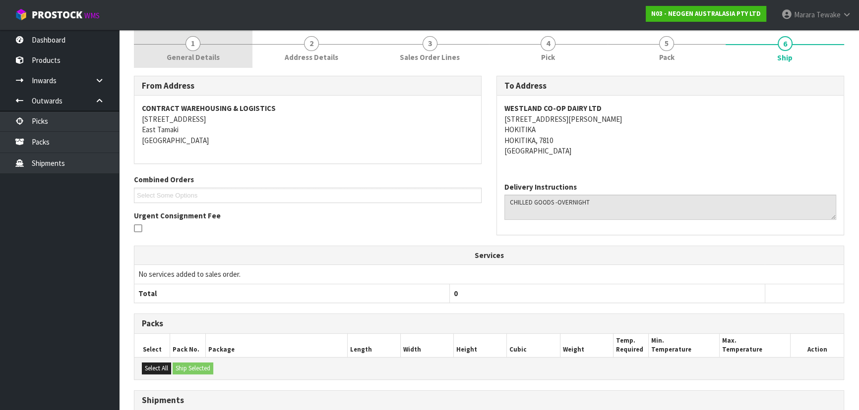
scroll to position [0, 0]
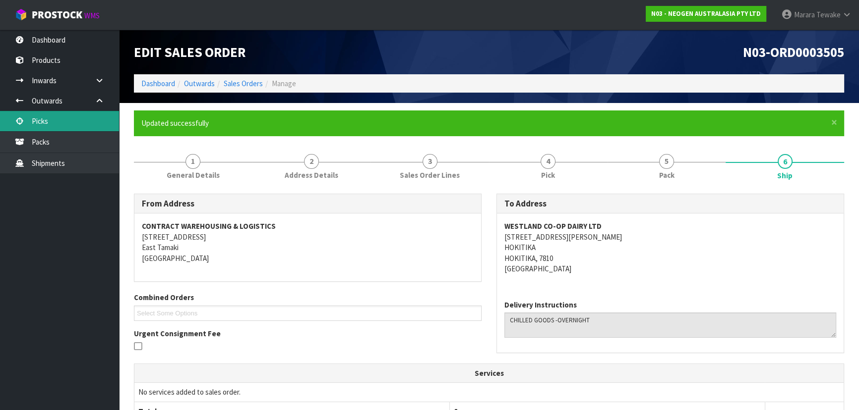
click at [90, 124] on link "Picks" at bounding box center [59, 121] width 119 height 20
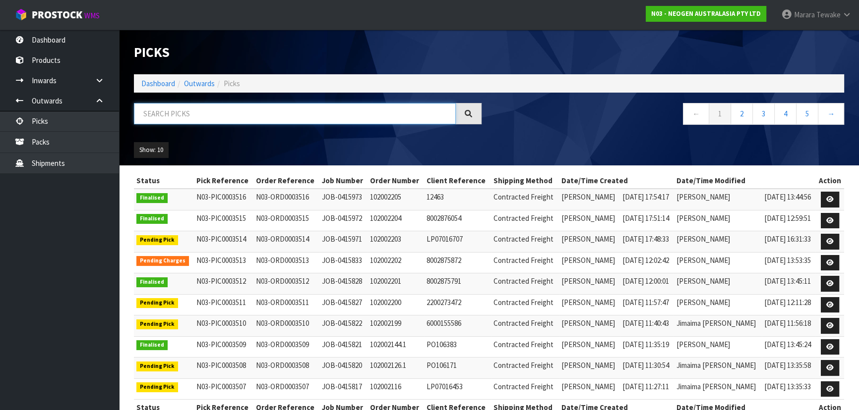
click at [142, 114] on input "text" at bounding box center [295, 113] width 322 height 21
type input "JOB-0415815"
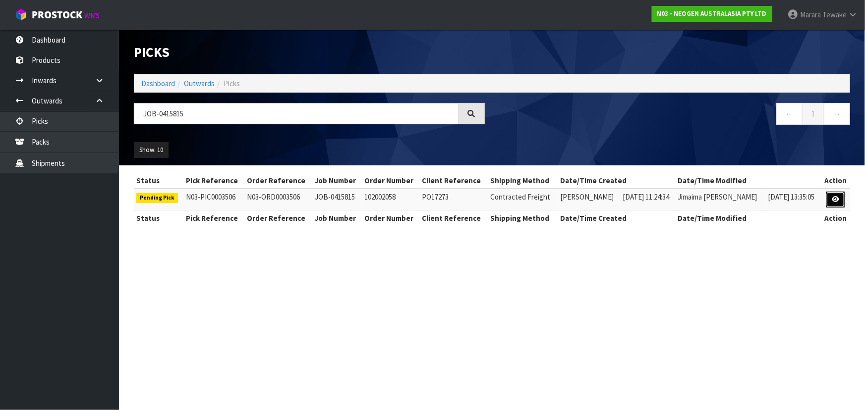
click at [835, 199] on icon at bounding box center [835, 199] width 7 height 6
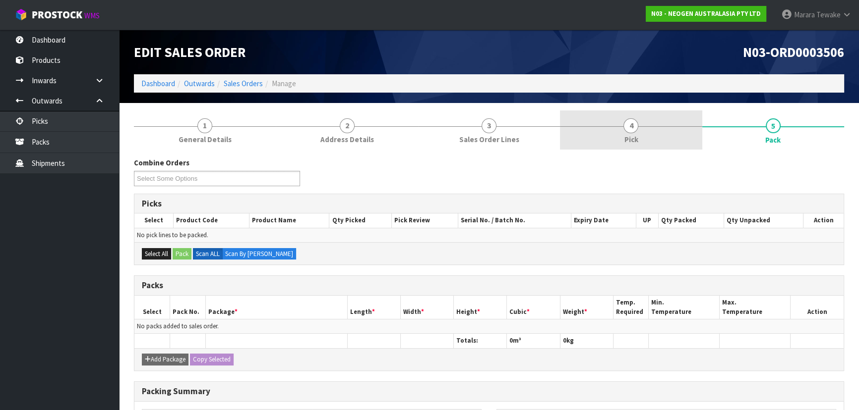
click at [652, 139] on link "4 Pick" at bounding box center [631, 130] width 142 height 39
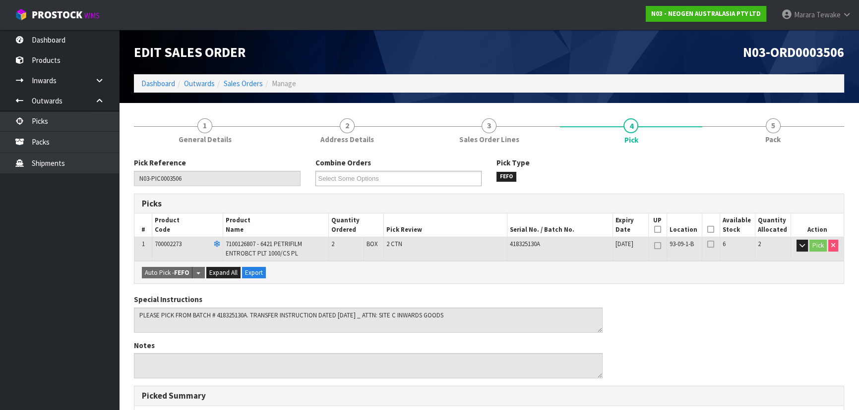
click at [710, 230] on icon at bounding box center [710, 230] width 7 height 0
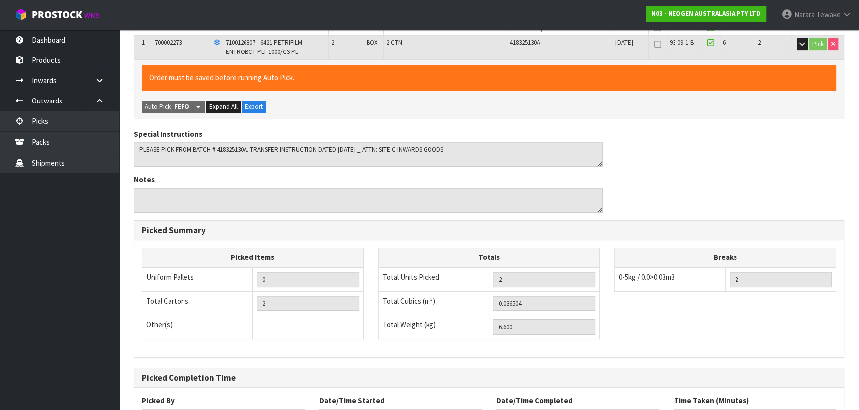
scroll to position [283, 0]
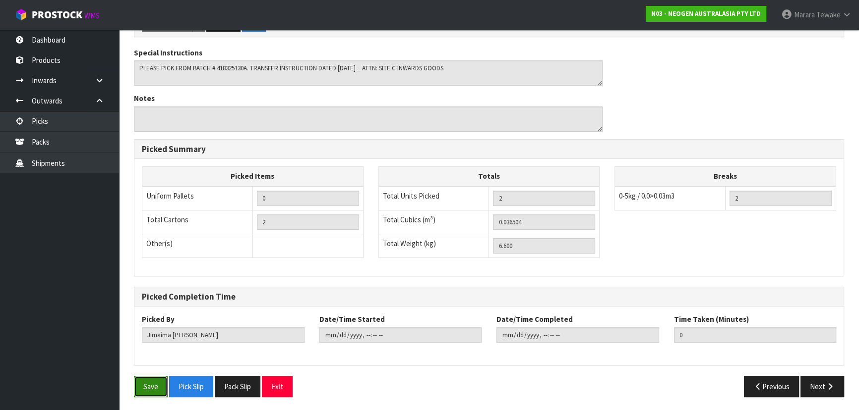
click at [144, 382] on button "Save" at bounding box center [151, 386] width 34 height 21
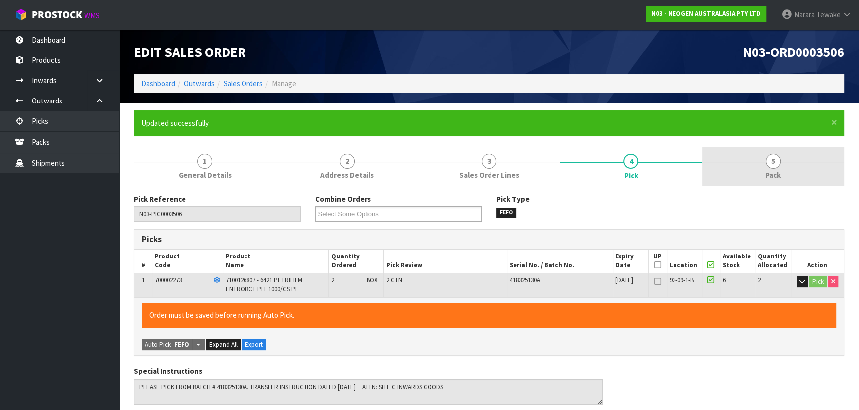
type input "[PERSON_NAME]"
type input "2025-10-06T14:03:03"
click at [781, 167] on link "5 Pack" at bounding box center [773, 166] width 142 height 39
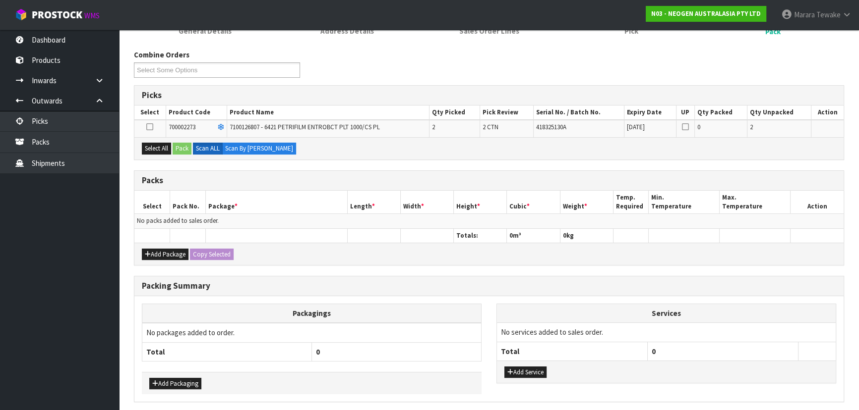
scroll to position [180, 0]
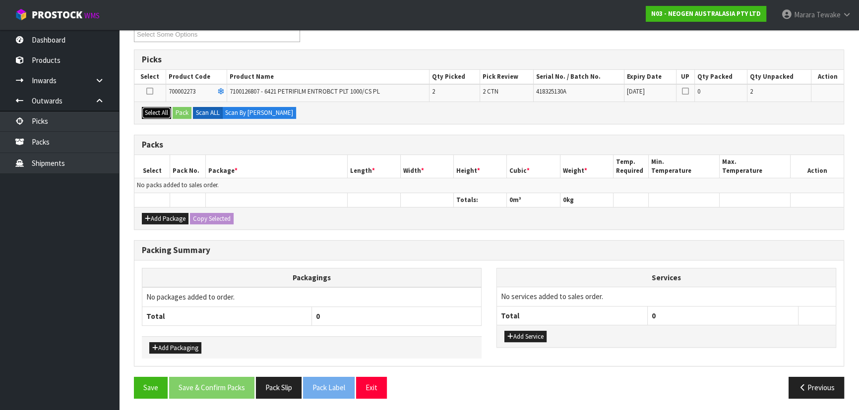
drag, startPoint x: 153, startPoint y: 111, endPoint x: 181, endPoint y: 113, distance: 28.3
click at [154, 110] on button "Select All" at bounding box center [156, 113] width 29 height 12
click at [185, 113] on button "Pack" at bounding box center [182, 113] width 19 height 12
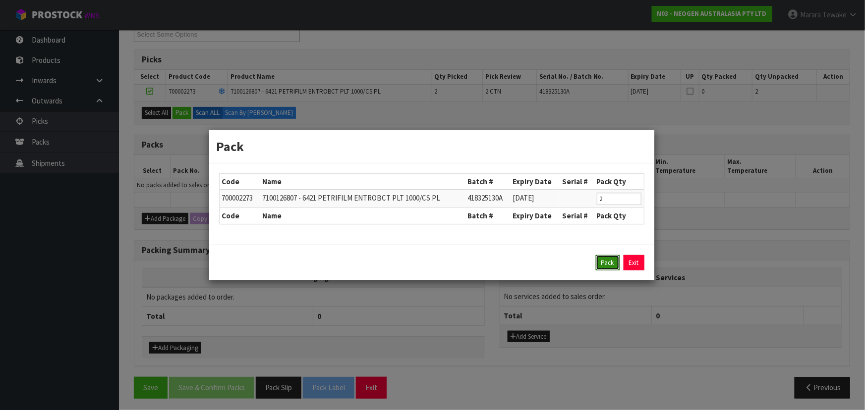
drag, startPoint x: 612, startPoint y: 259, endPoint x: 564, endPoint y: 242, distance: 51.4
click at [611, 258] on button "Pack" at bounding box center [608, 263] width 24 height 16
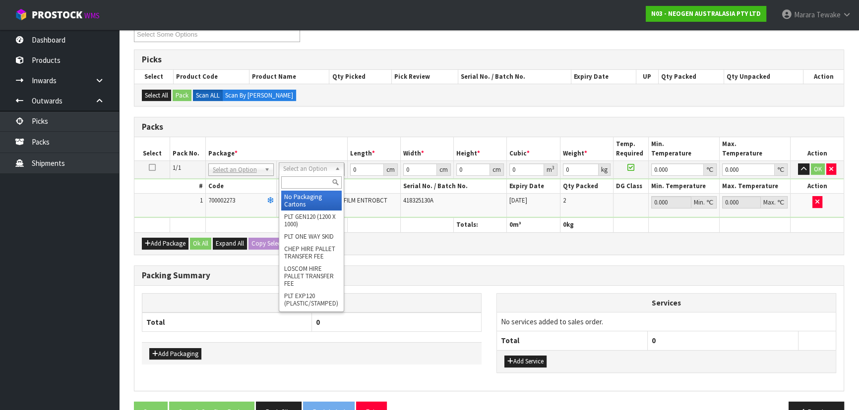
click at [318, 181] on input "text" at bounding box center [311, 182] width 60 height 12
type input "CTN6"
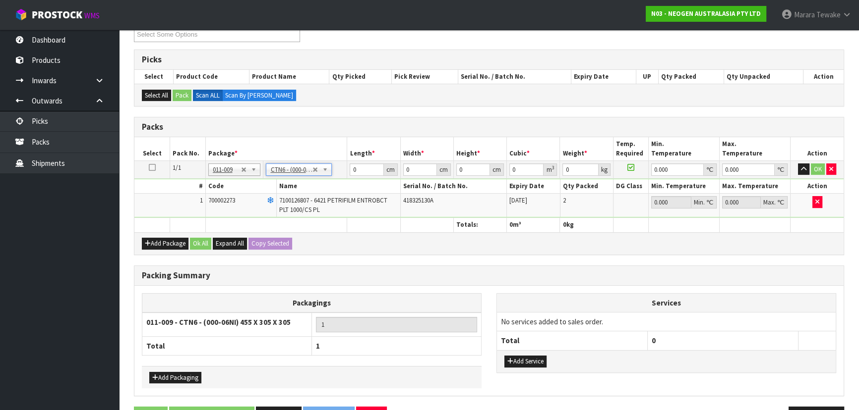
type input "45.5"
type input "30.5"
type input "0.042326"
type input "6.8"
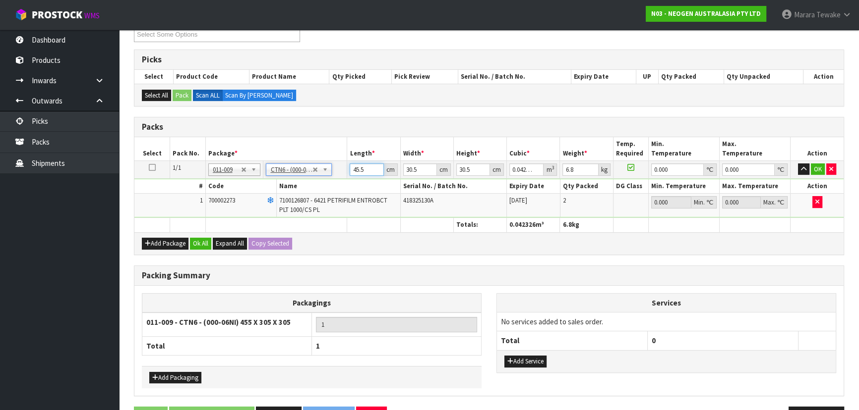
drag, startPoint x: 365, startPoint y: 171, endPoint x: 341, endPoint y: 142, distance: 37.6
click at [346, 152] on table "Select Pack No. Package * Length * Width * Height * Cubic * Weight * Temp. Requ…" at bounding box center [488, 184] width 709 height 95
type input "4"
type input "0.003721"
type input "46"
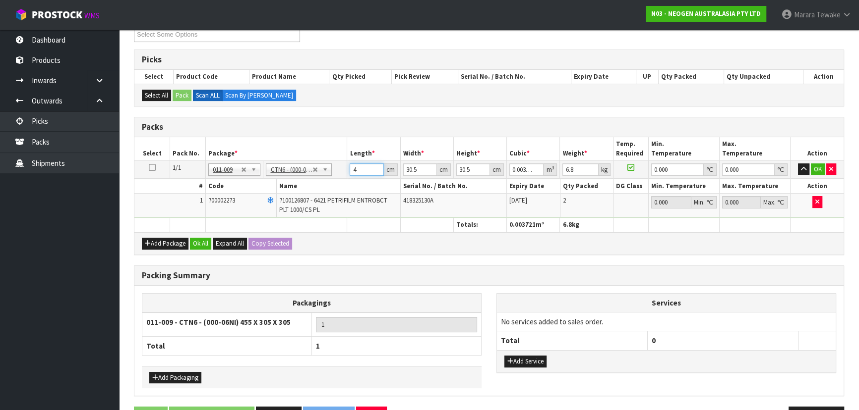
type input "0.042792"
type input "46"
type input "3"
type input "0.004209"
type input "32"
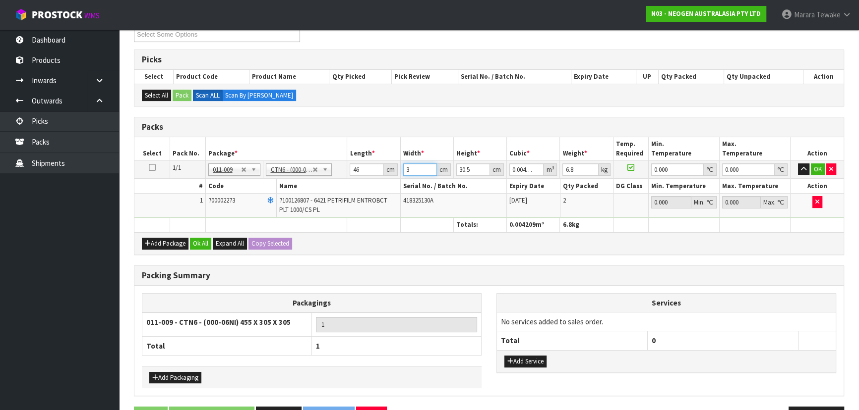
type input "0.044896"
type input "32"
type input "3"
type input "0.004416"
type input "37"
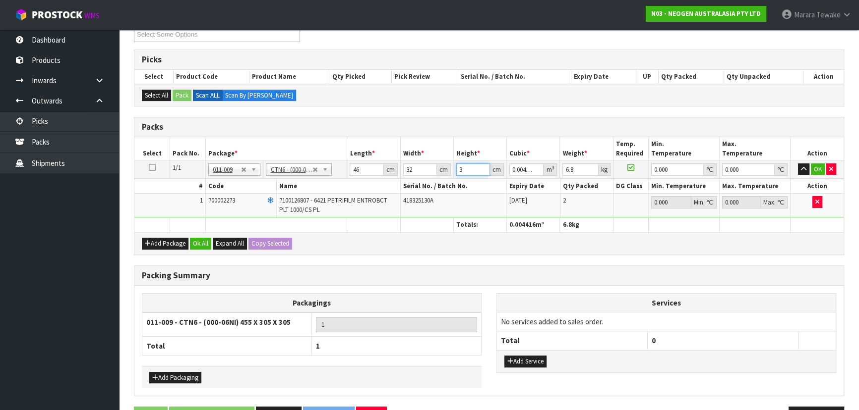
type input "0.054464"
type input "37"
type input "7"
type input "0"
click at [798, 164] on button "button" at bounding box center [803, 170] width 11 height 12
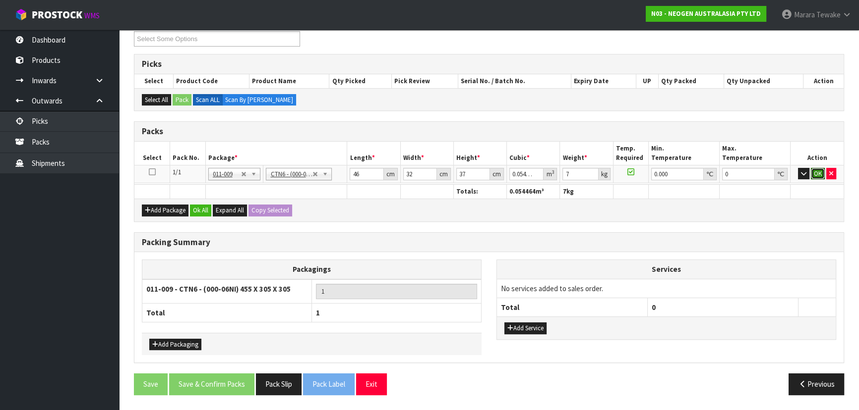
click button "OK" at bounding box center [817, 174] width 14 height 12
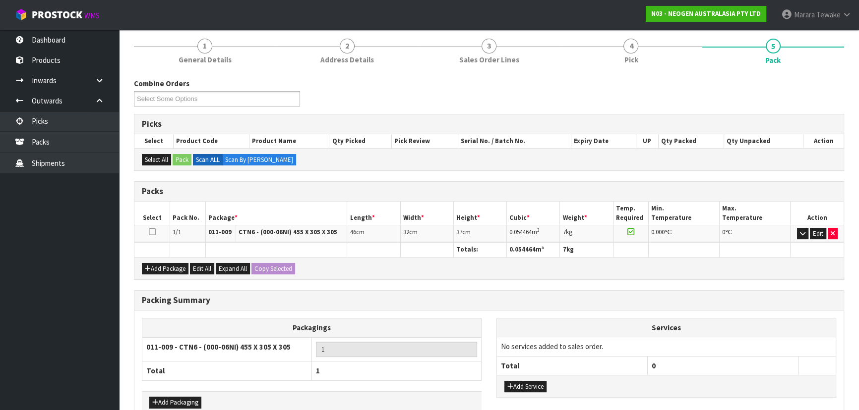
scroll to position [171, 0]
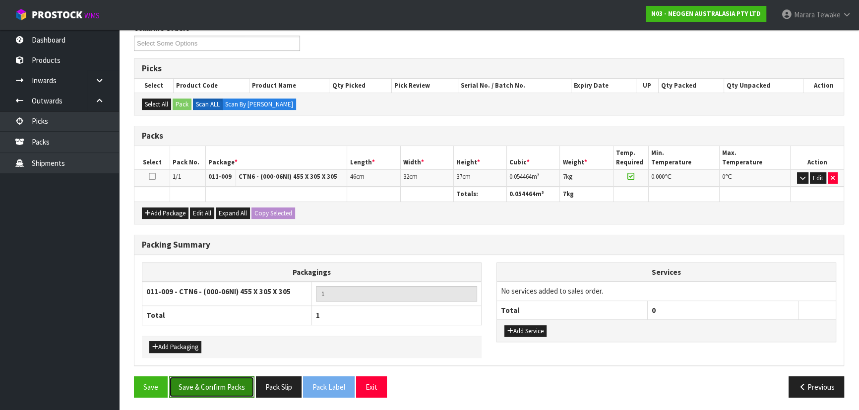
click at [205, 381] on button "Save & Confirm Packs" at bounding box center [211, 387] width 85 height 21
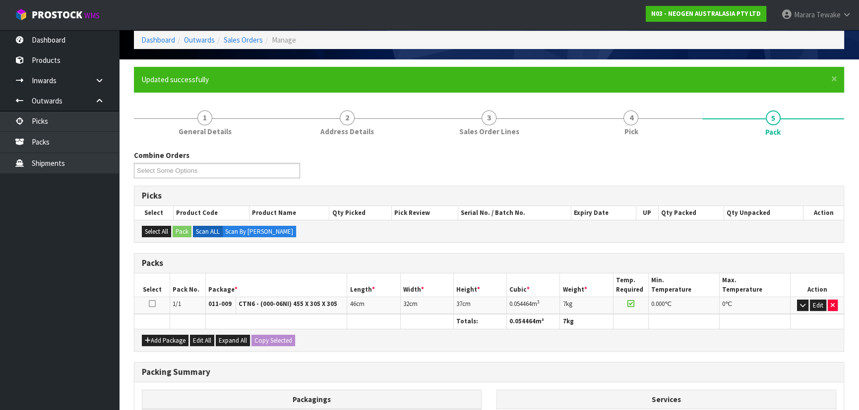
scroll to position [149, 0]
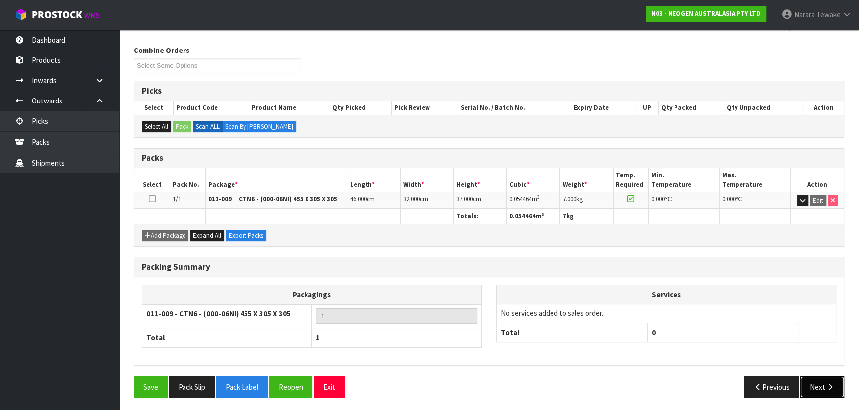
click at [817, 385] on button "Next" at bounding box center [822, 387] width 44 height 21
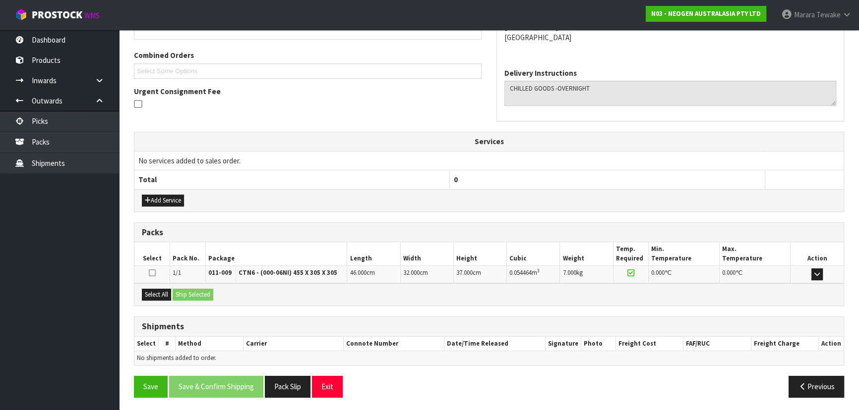
scroll to position [243, 0]
click at [159, 294] on button "Select All" at bounding box center [156, 294] width 29 height 12
drag, startPoint x: 193, startPoint y: 293, endPoint x: 209, endPoint y: 300, distance: 17.8
click at [194, 293] on button "Ship Selected" at bounding box center [193, 294] width 41 height 12
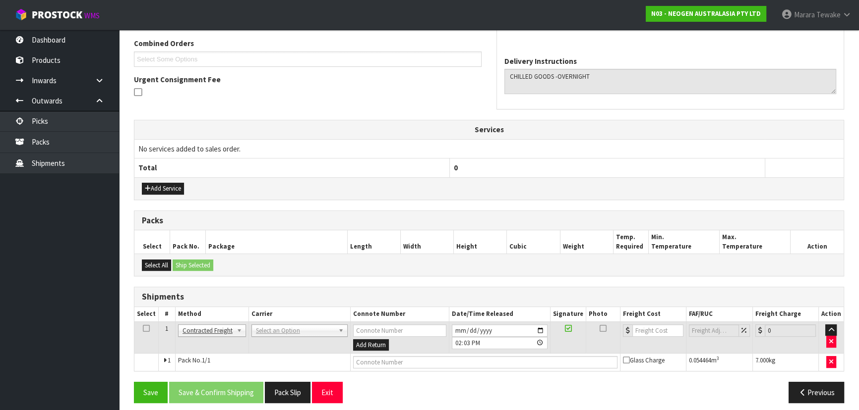
scroll to position [260, 0]
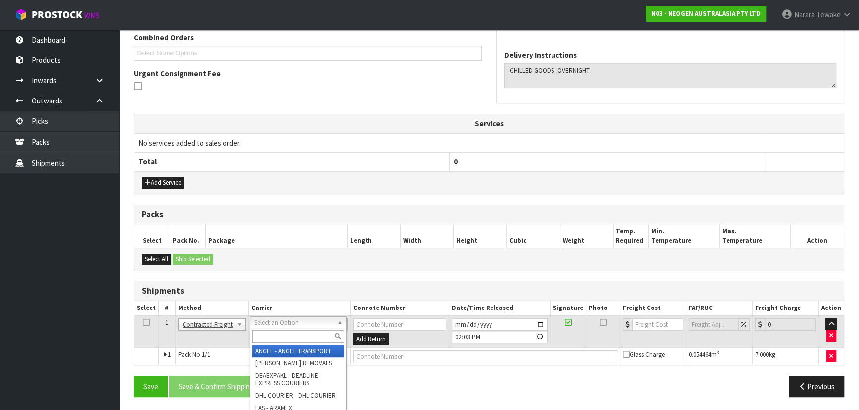
drag, startPoint x: 277, startPoint y: 324, endPoint x: 278, endPoint y: 334, distance: 9.4
click at [278, 336] on input "text" at bounding box center [298, 337] width 92 height 12
type input "NZP"
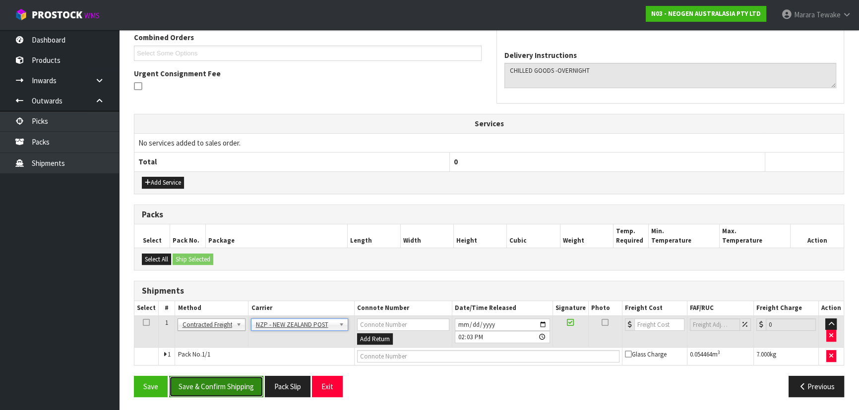
click at [230, 382] on button "Save & Confirm Shipping" at bounding box center [216, 386] width 94 height 21
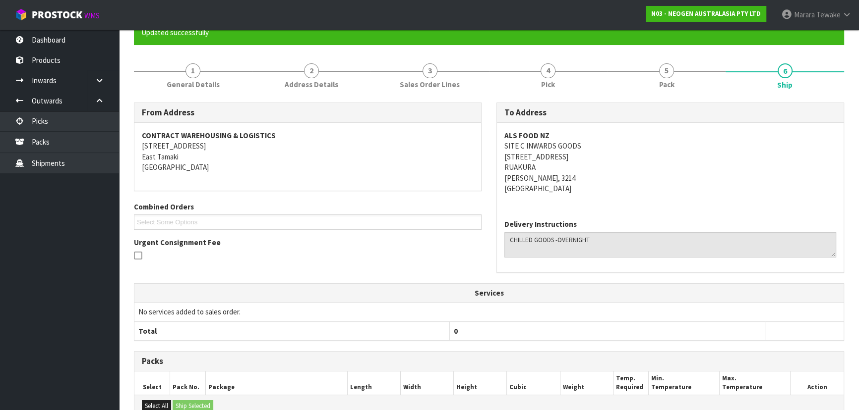
scroll to position [246, 0]
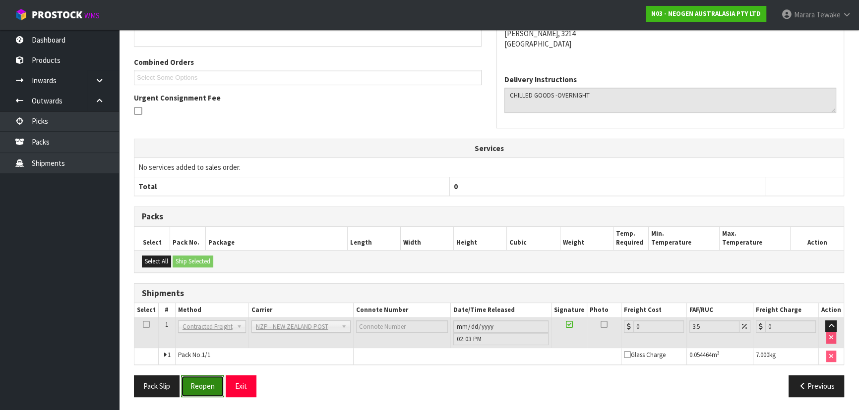
click at [208, 388] on button "Reopen" at bounding box center [202, 386] width 43 height 21
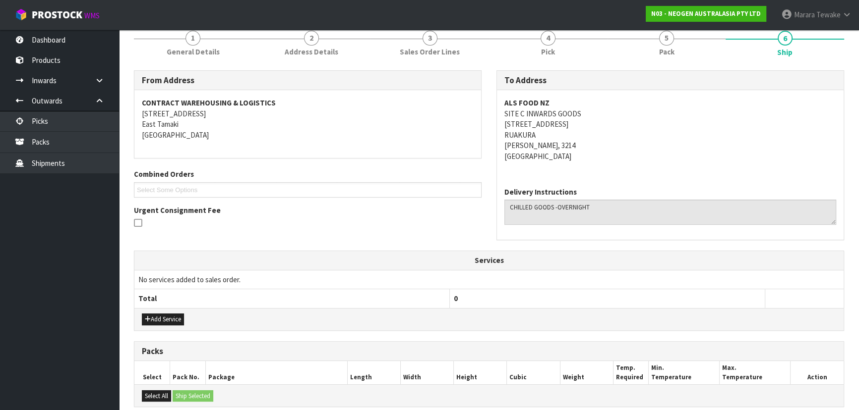
scroll to position [260, 0]
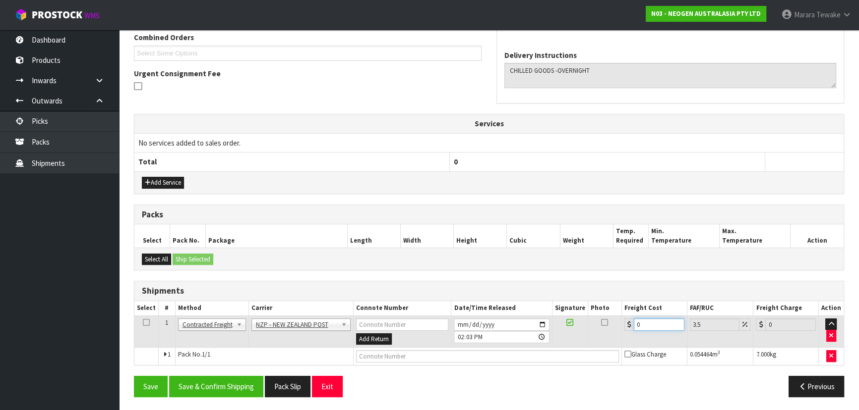
drag, startPoint x: 645, startPoint y: 321, endPoint x: 600, endPoint y: 310, distance: 46.9
click at [603, 316] on tr "1 Client Local Pickup Customer Local Pickup Company Freight Contracted Freight …" at bounding box center [488, 332] width 709 height 32
type input "7"
type input "7.24"
type input "7.3"
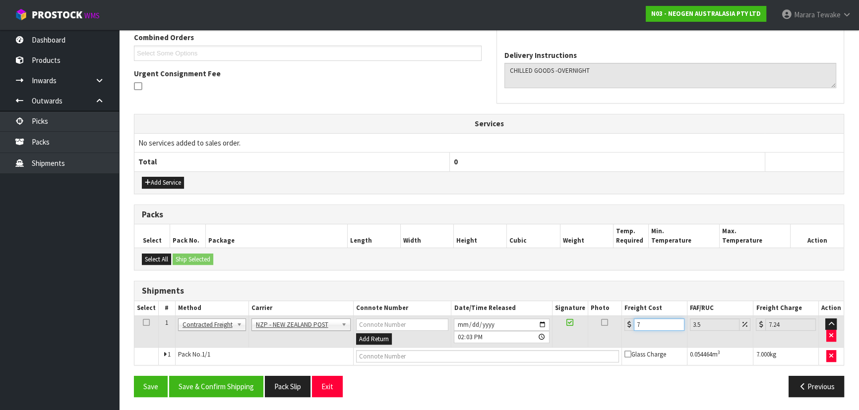
type input "7.56"
click at [209, 382] on button "Save & Confirm Shipping" at bounding box center [216, 386] width 94 height 21
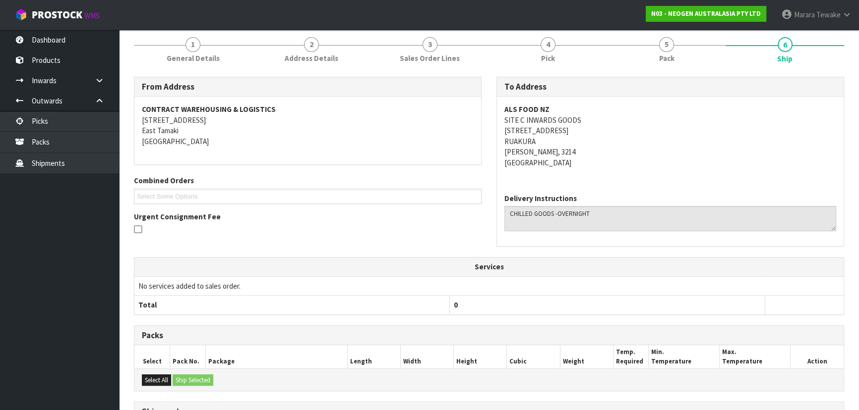
scroll to position [0, 0]
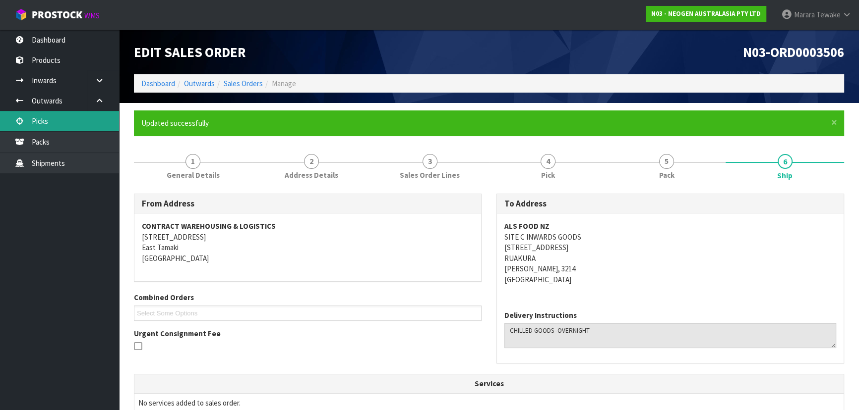
click at [55, 122] on link "Picks" at bounding box center [59, 121] width 119 height 20
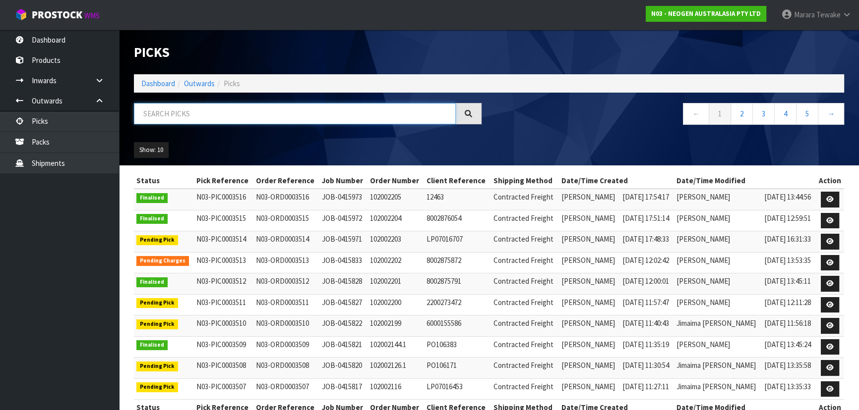
click at [148, 114] on input "text" at bounding box center [295, 113] width 322 height 21
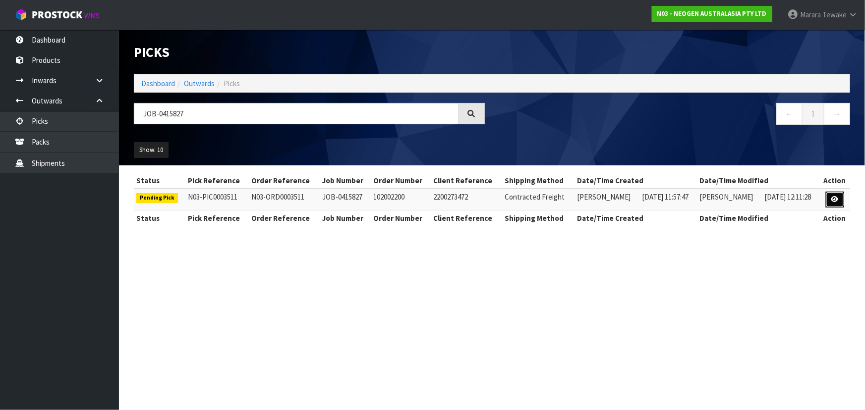
click at [832, 195] on link at bounding box center [835, 200] width 18 height 16
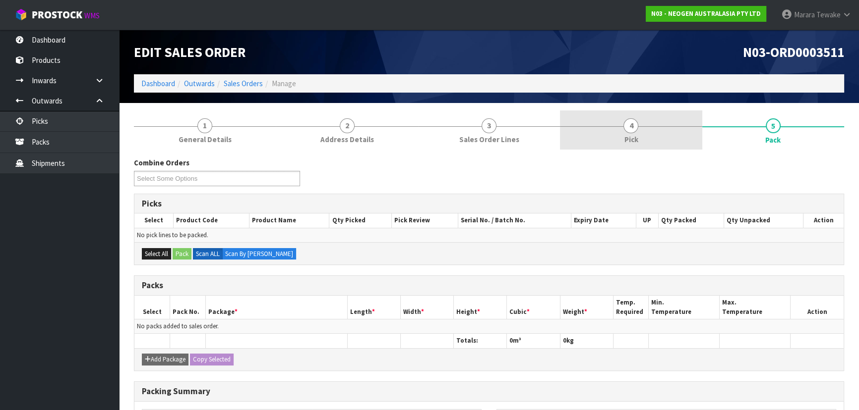
click at [631, 146] on link "4 Pick" at bounding box center [631, 130] width 142 height 39
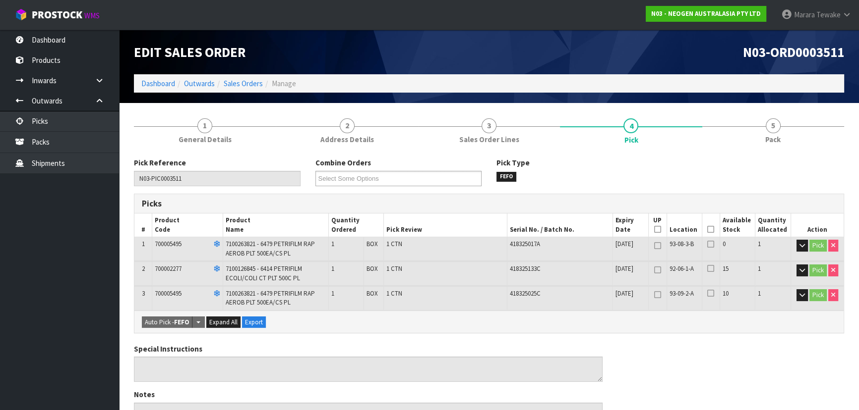
click at [711, 230] on icon at bounding box center [710, 230] width 7 height 0
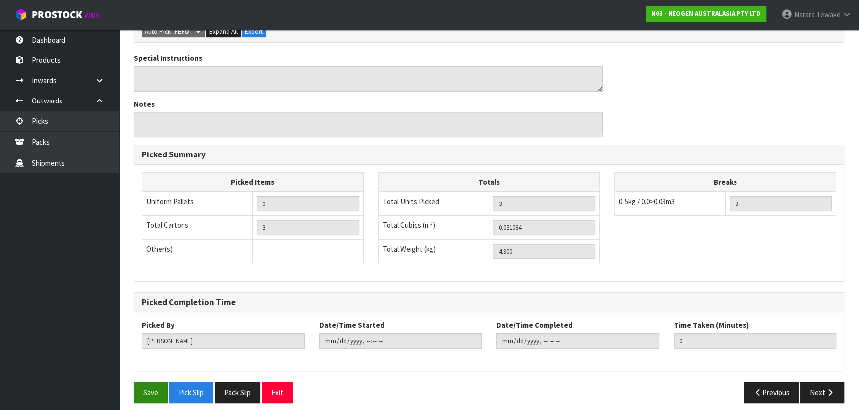
scroll to position [332, 0]
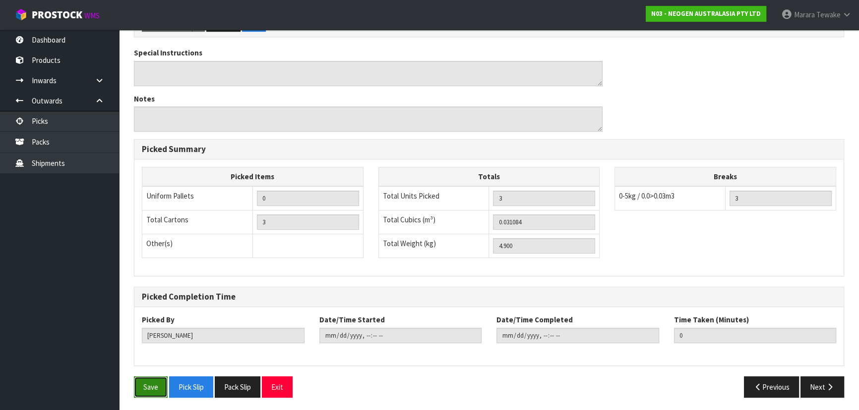
click at [157, 390] on button "Save" at bounding box center [151, 387] width 34 height 21
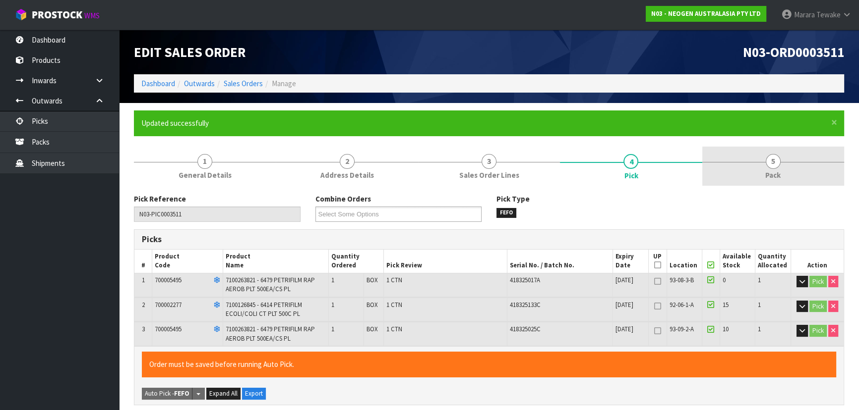
click at [782, 157] on link "5 Pack" at bounding box center [773, 166] width 142 height 39
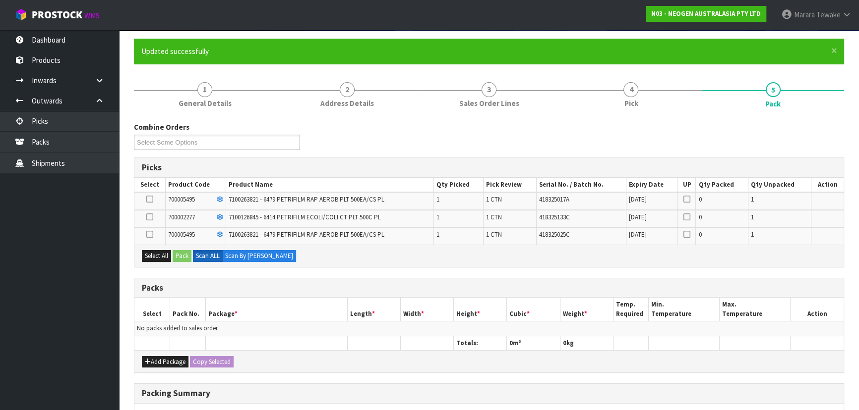
scroll to position [216, 0]
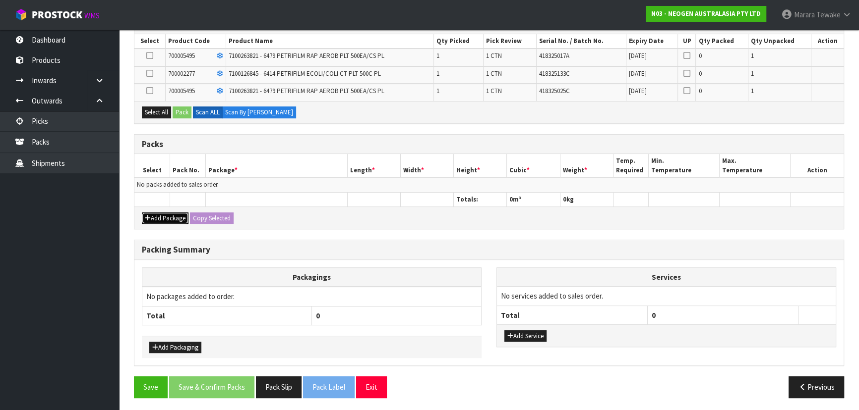
drag, startPoint x: 164, startPoint y: 216, endPoint x: 157, endPoint y: 204, distance: 13.5
click at [163, 215] on button "Add Package" at bounding box center [165, 219] width 47 height 12
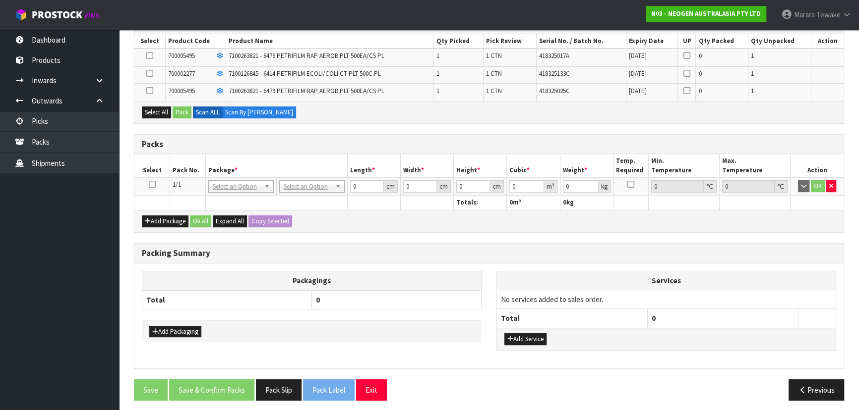
click at [152, 185] on icon at bounding box center [152, 184] width 7 height 0
click at [157, 118] on div "Select All Pack Scan ALL Scan By Quantity" at bounding box center [488, 112] width 709 height 22
drag, startPoint x: 161, startPoint y: 111, endPoint x: 169, endPoint y: 110, distance: 8.6
click at [162, 111] on button "Select All" at bounding box center [156, 113] width 29 height 12
click at [183, 112] on button "Pack" at bounding box center [182, 113] width 19 height 12
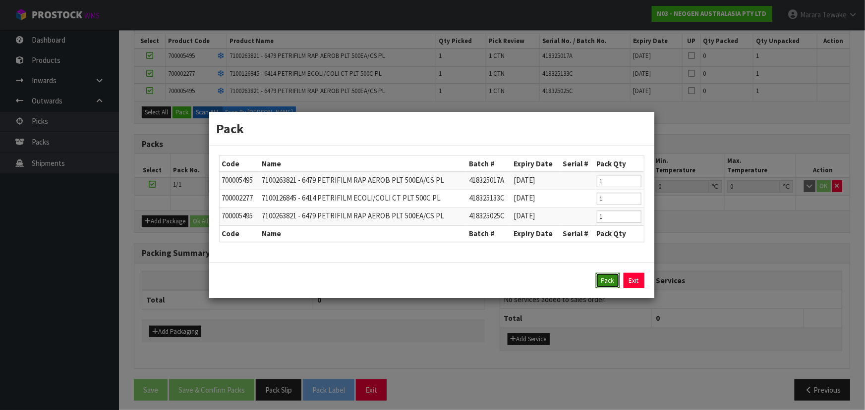
click at [607, 276] on button "Pack" at bounding box center [608, 281] width 24 height 16
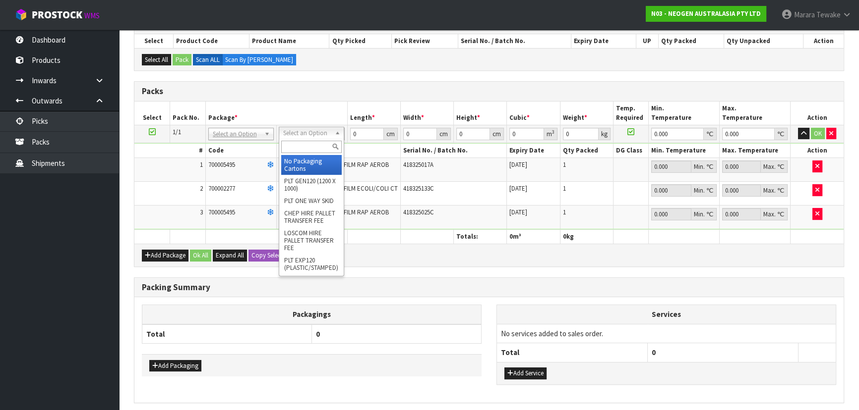
drag, startPoint x: 297, startPoint y: 129, endPoint x: 297, endPoint y: 137, distance: 7.9
click at [299, 145] on input "text" at bounding box center [311, 147] width 60 height 12
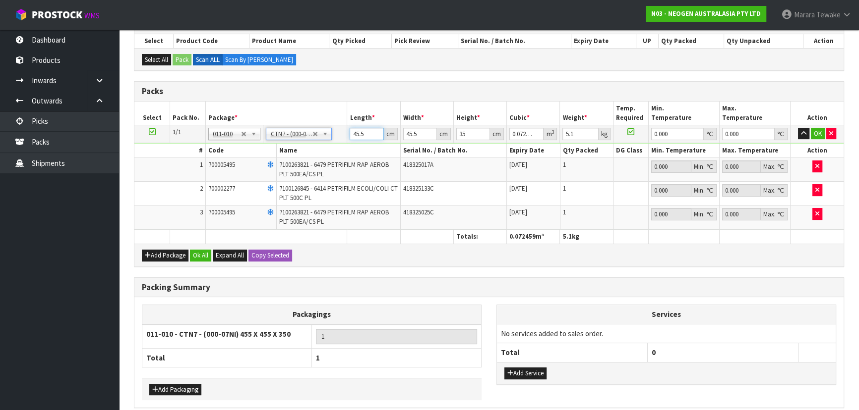
drag, startPoint x: 365, startPoint y: 132, endPoint x: 334, endPoint y: 98, distance: 46.7
click at [357, 128] on input "45.5" at bounding box center [366, 134] width 34 height 12
click at [798, 128] on button "button" at bounding box center [803, 134] width 11 height 12
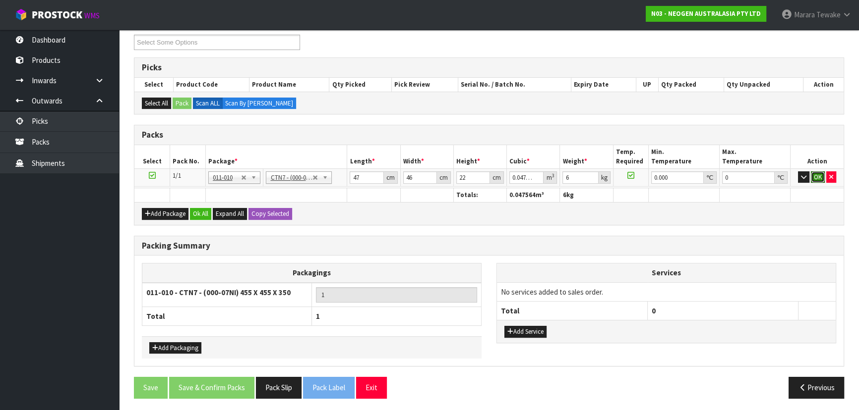
click button "OK" at bounding box center [817, 178] width 14 height 12
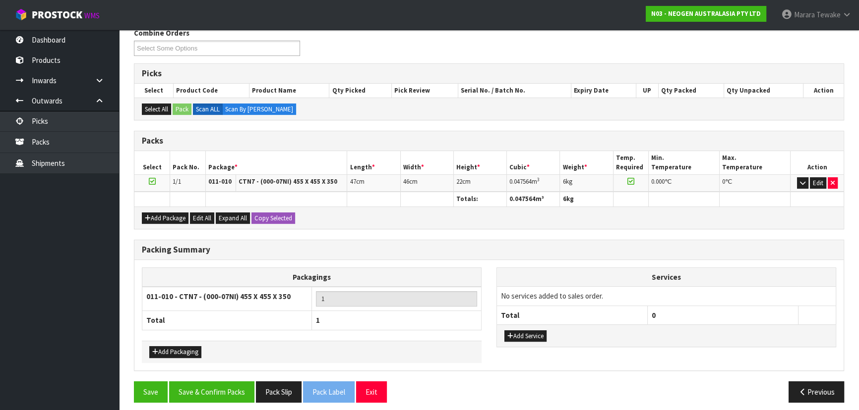
scroll to position [171, 0]
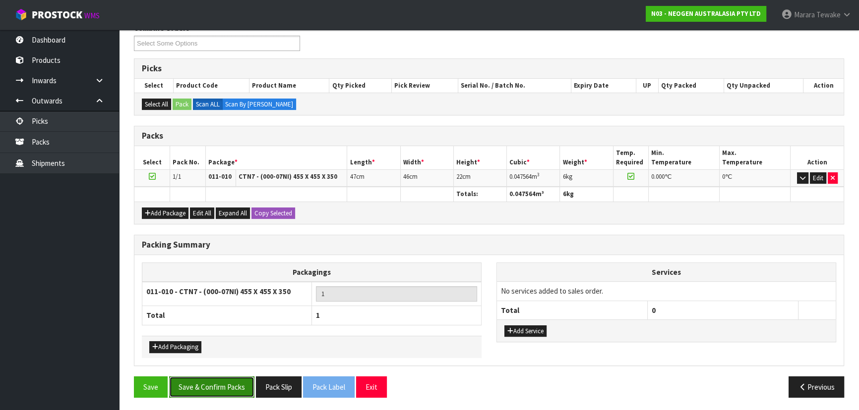
click at [228, 392] on button "Save & Confirm Packs" at bounding box center [211, 387] width 85 height 21
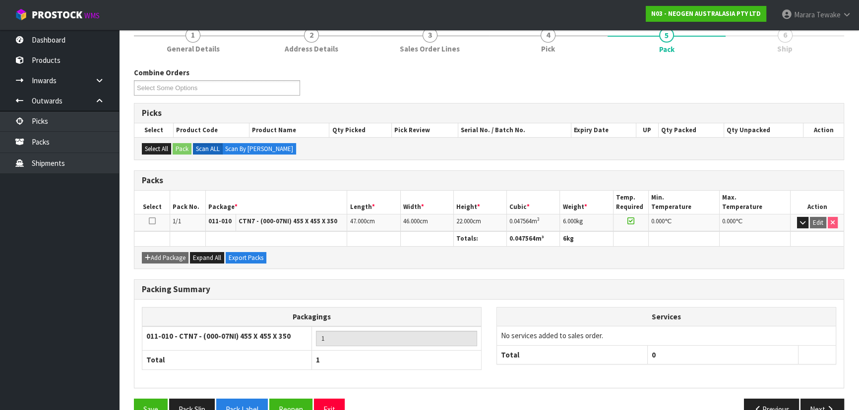
scroll to position [149, 0]
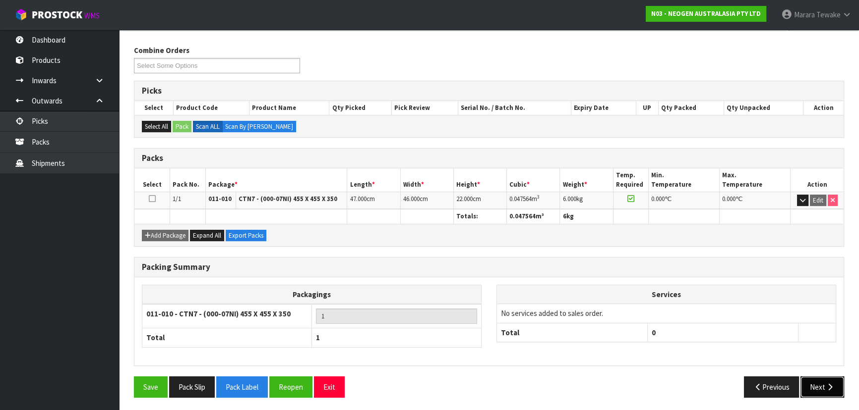
click at [821, 383] on button "Next" at bounding box center [822, 387] width 44 height 21
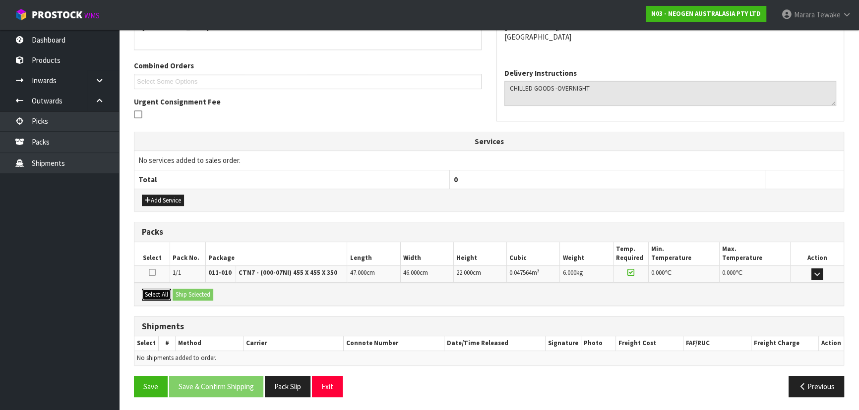
click at [166, 292] on button "Select All" at bounding box center [156, 295] width 29 height 12
click at [193, 291] on button "Ship Selected" at bounding box center [193, 295] width 41 height 12
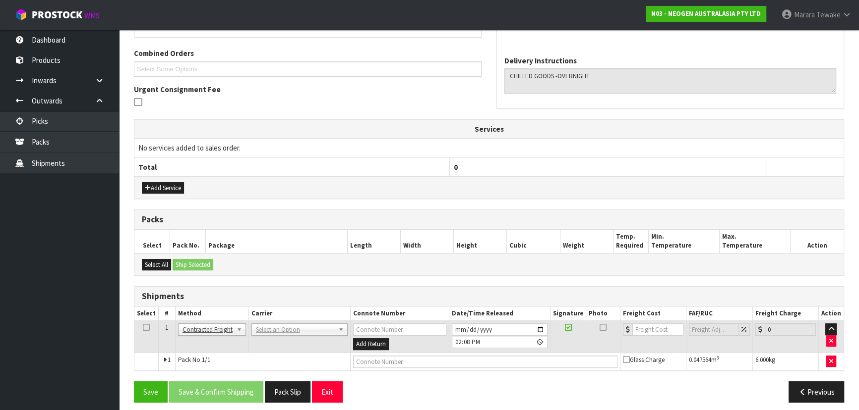
scroll to position [250, 0]
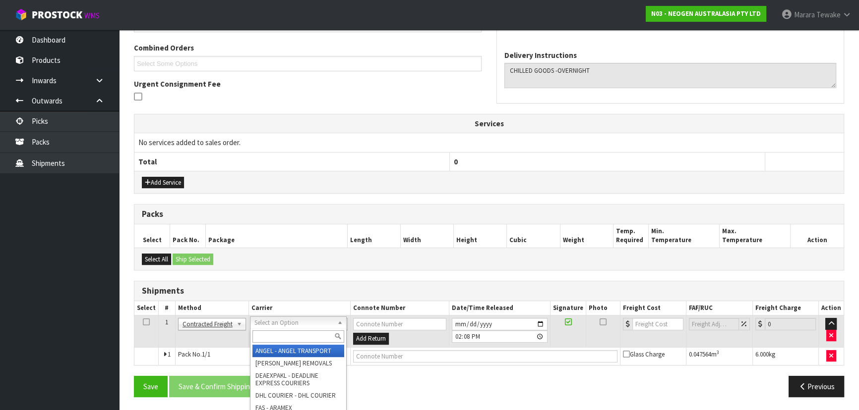
drag, startPoint x: 263, startPoint y: 322, endPoint x: 267, endPoint y: 336, distance: 14.3
click at [267, 338] on input "text" at bounding box center [298, 337] width 92 height 12
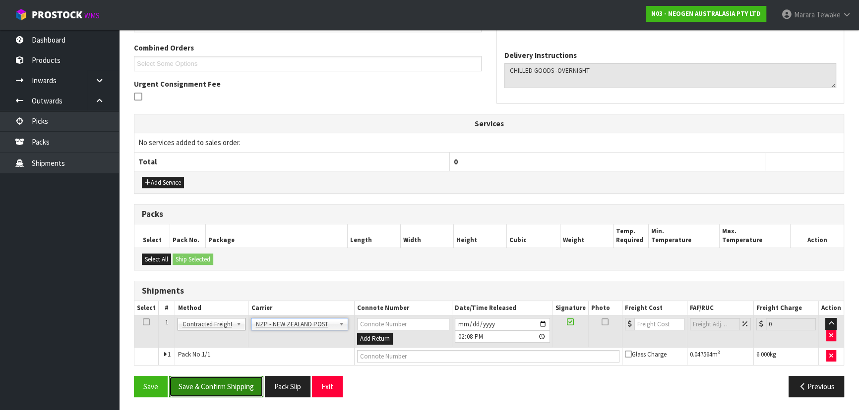
click at [243, 385] on button "Save & Confirm Shipping" at bounding box center [216, 386] width 94 height 21
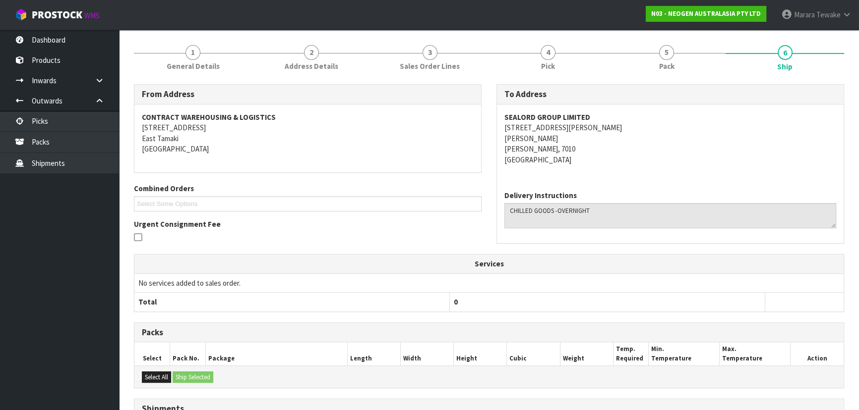
scroll to position [236, 0]
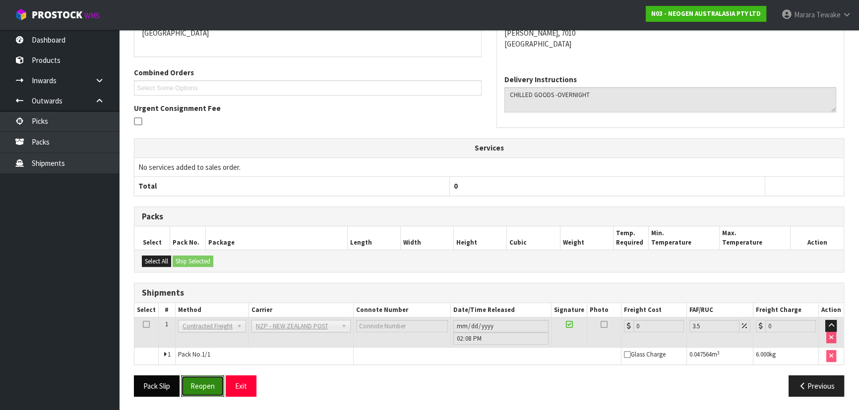
drag, startPoint x: 202, startPoint y: 382, endPoint x: 166, endPoint y: 374, distance: 37.2
click at [202, 382] on button "Reopen" at bounding box center [202, 386] width 43 height 21
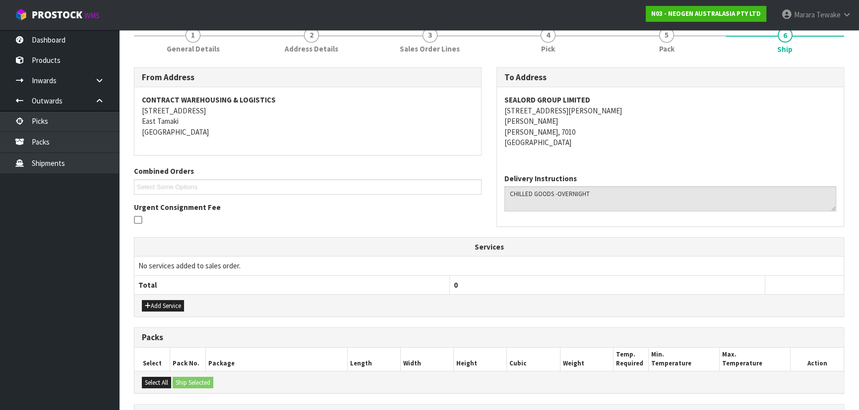
scroll to position [250, 0]
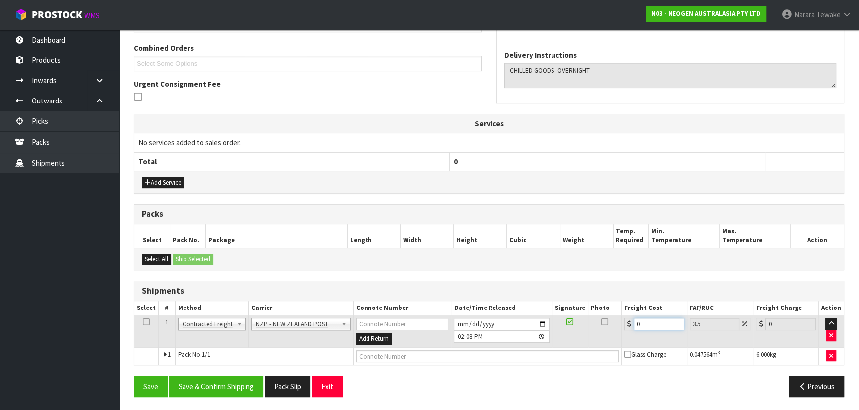
drag, startPoint x: 638, startPoint y: 320, endPoint x: 615, endPoint y: 320, distance: 22.8
click at [615, 320] on tr "1 Client Local Pickup Customer Local Pickup Company Freight Contracted Freight …" at bounding box center [488, 332] width 709 height 32
click at [229, 379] on button "Save & Confirm Shipping" at bounding box center [216, 386] width 94 height 21
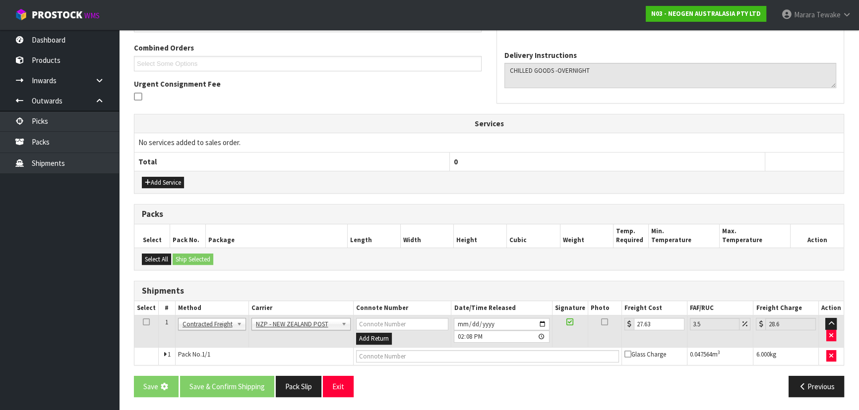
scroll to position [0, 0]
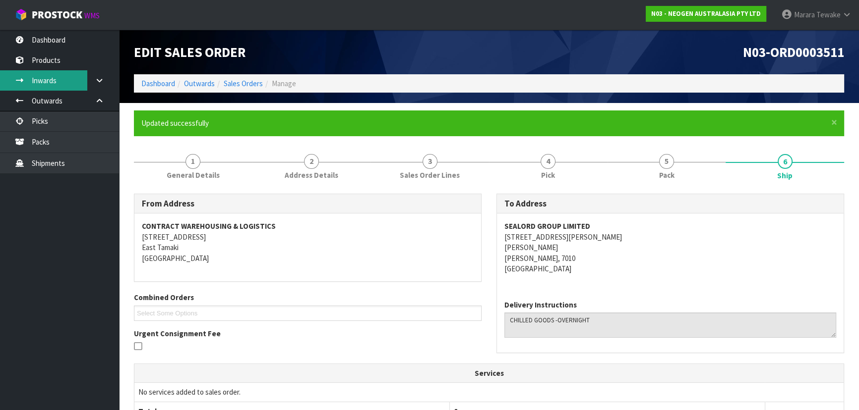
drag, startPoint x: 55, startPoint y: 198, endPoint x: 76, endPoint y: 79, distance: 120.9
click at [55, 195] on ul "Dashboard Products Categories Serial Numbers Kitsets Packagings Inwards Purchas…" at bounding box center [59, 220] width 119 height 381
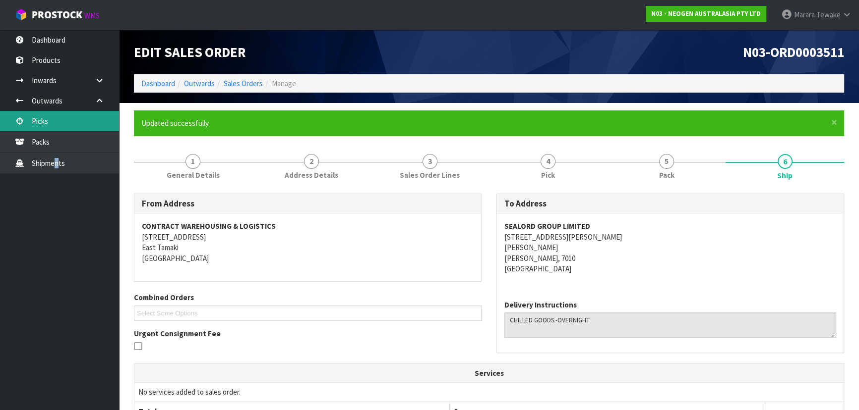
click at [73, 115] on link "Picks" at bounding box center [59, 121] width 119 height 20
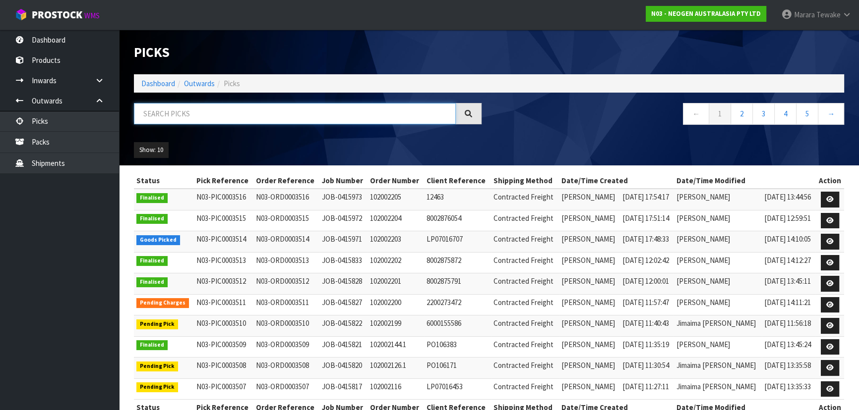
click at [169, 112] on input "text" at bounding box center [295, 113] width 322 height 21
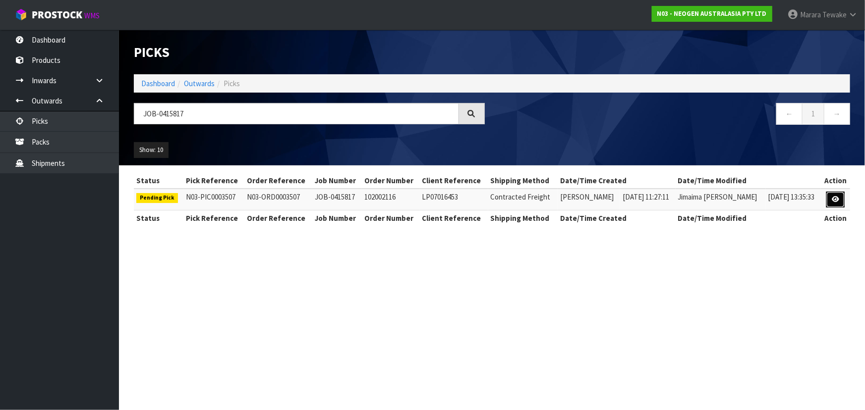
click at [832, 201] on link at bounding box center [835, 200] width 18 height 16
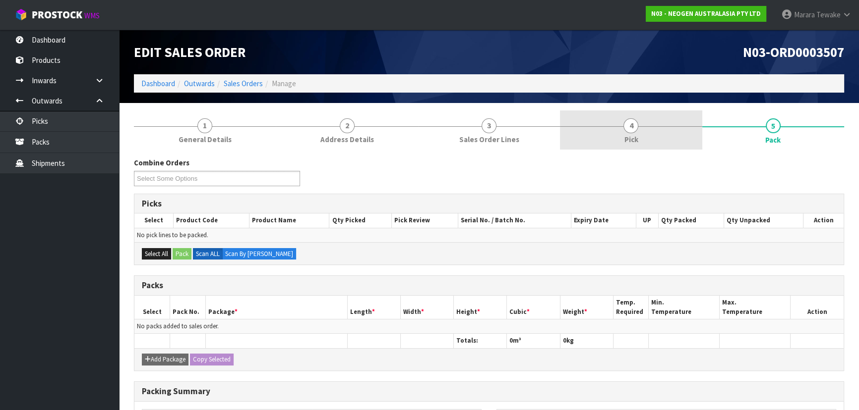
click at [649, 124] on link "4 Pick" at bounding box center [631, 130] width 142 height 39
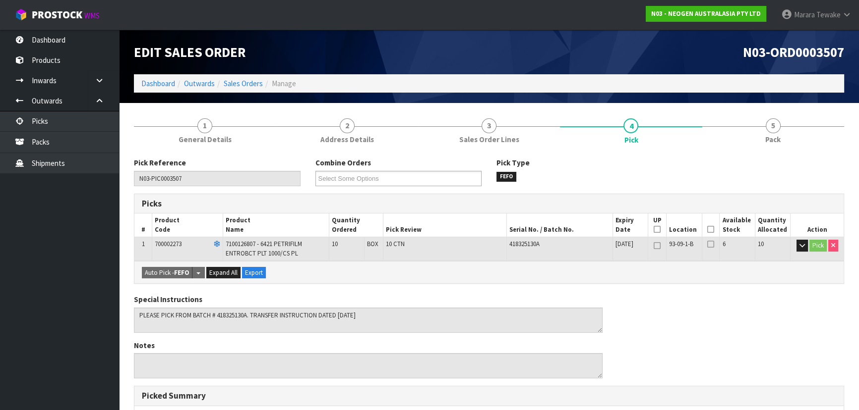
click at [707, 230] on icon at bounding box center [710, 230] width 7 height 0
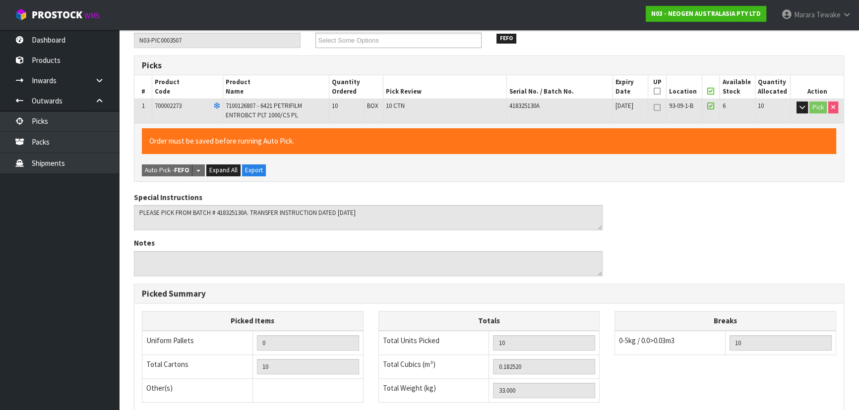
scroll to position [283, 0]
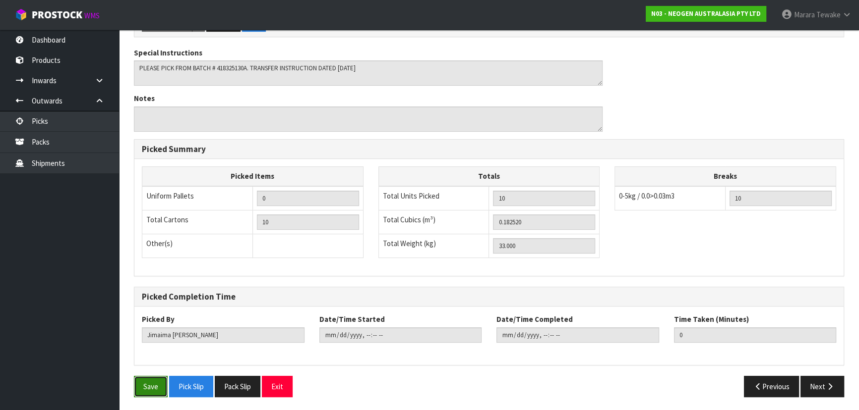
click at [143, 385] on button "Save" at bounding box center [151, 386] width 34 height 21
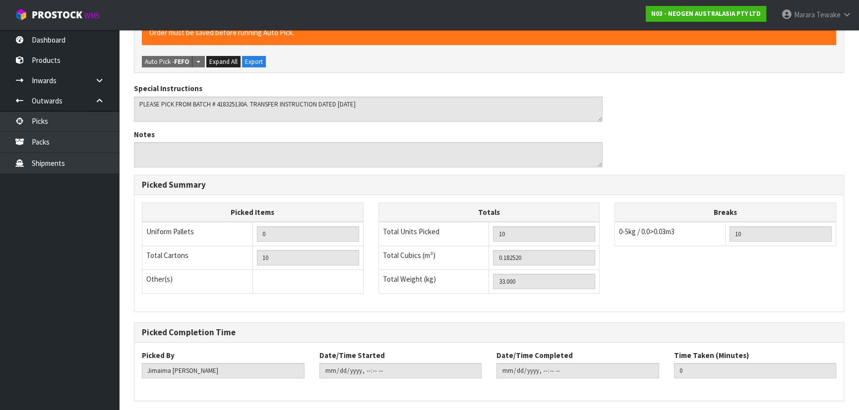
scroll to position [0, 0]
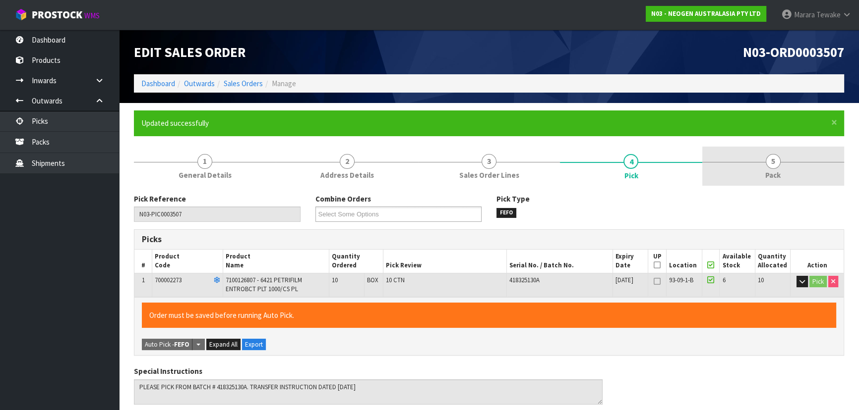
click at [780, 162] on div at bounding box center [773, 162] width 142 height 0
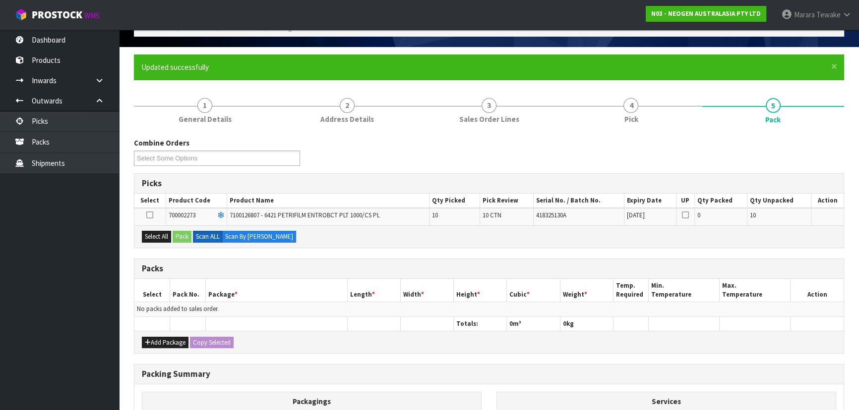
scroll to position [135, 0]
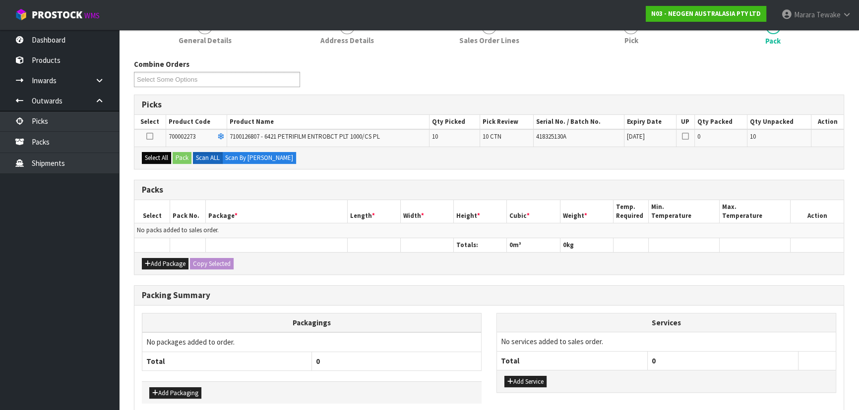
click at [172, 162] on div "Select All Pack Scan ALL Scan By Quantity" at bounding box center [488, 158] width 709 height 22
drag, startPoint x: 164, startPoint y: 160, endPoint x: 179, endPoint y: 157, distance: 15.6
click at [167, 159] on button "Select All" at bounding box center [156, 158] width 29 height 12
click at [180, 157] on button "Pack" at bounding box center [182, 158] width 19 height 12
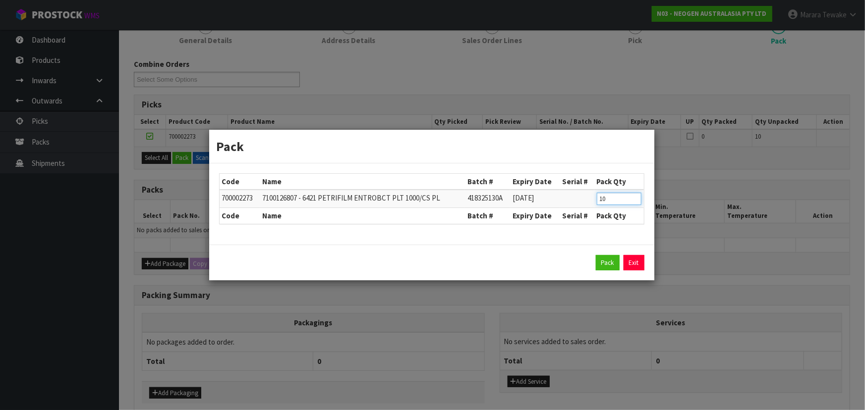
drag, startPoint x: 607, startPoint y: 198, endPoint x: 552, endPoint y: 185, distance: 56.0
click at [577, 195] on tr "700002273 7100126807 - 6421 PETRIFILM ENTROBCT PLT 1000/CS PL 418325130A 08/11/…" at bounding box center [432, 199] width 424 height 18
click button "Pack" at bounding box center [608, 263] width 24 height 16
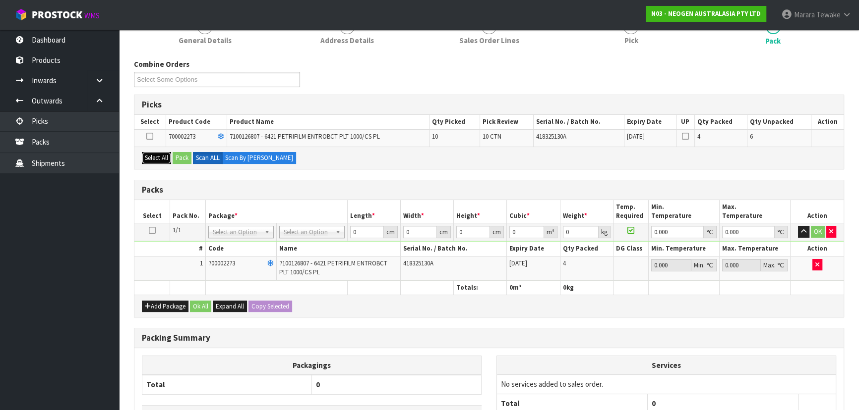
drag, startPoint x: 159, startPoint y: 156, endPoint x: 173, endPoint y: 153, distance: 15.2
click at [163, 154] on button "Select All" at bounding box center [156, 158] width 29 height 12
click at [178, 153] on button "Pack" at bounding box center [182, 158] width 19 height 12
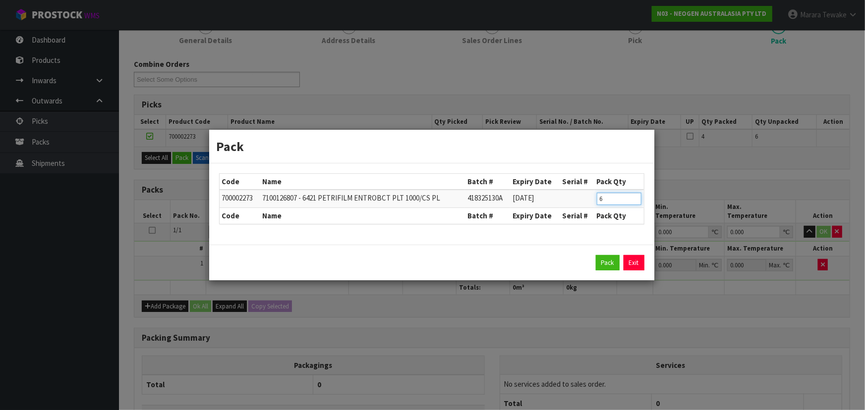
drag, startPoint x: 595, startPoint y: 193, endPoint x: 555, endPoint y: 170, distance: 46.7
click at [570, 182] on table "Code Name Batch # Expiry Date Serial # Pack Qty 700002273 7100126807 - 6421 PET…" at bounding box center [432, 199] width 424 height 50
click button "Pack" at bounding box center [608, 263] width 24 height 16
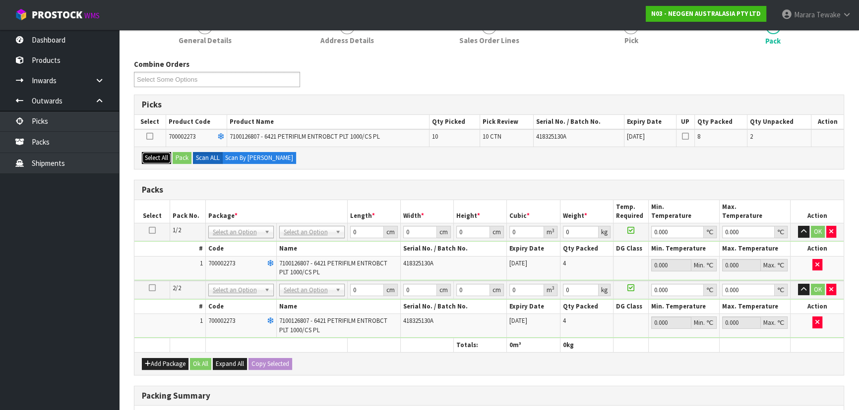
click at [150, 160] on button "Select All" at bounding box center [156, 158] width 29 height 12
click at [181, 154] on button "Pack" at bounding box center [182, 158] width 19 height 12
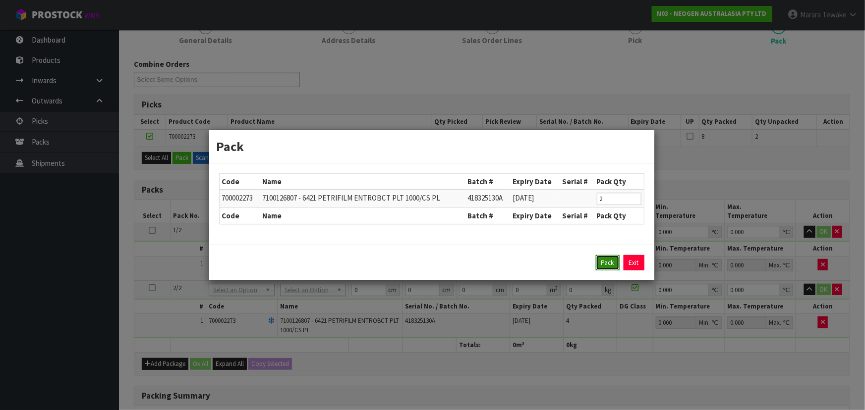
click at [605, 261] on button "Pack" at bounding box center [608, 263] width 24 height 16
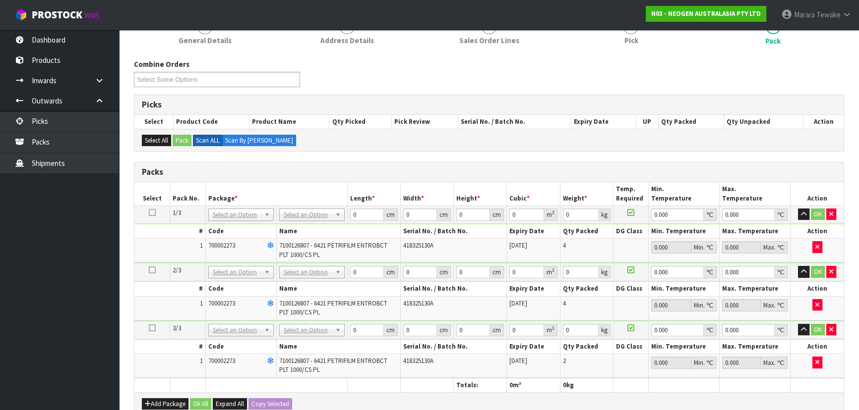
drag, startPoint x: 321, startPoint y: 213, endPoint x: 317, endPoint y: 217, distance: 5.7
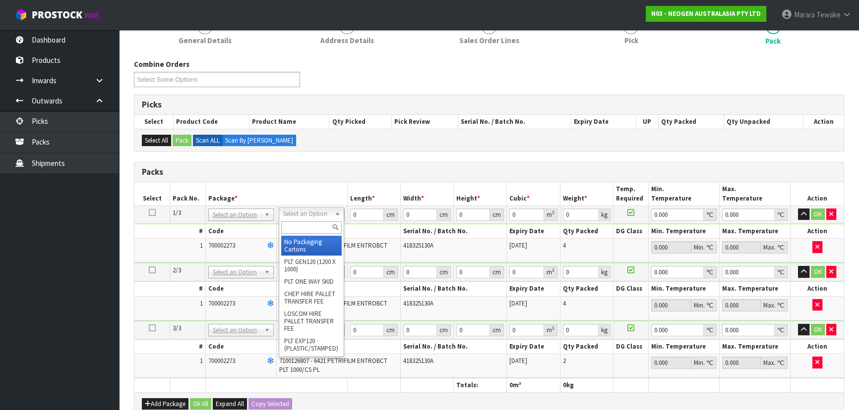
click at [312, 224] on input "text" at bounding box center [311, 228] width 60 height 12
drag, startPoint x: 310, startPoint y: 242, endPoint x: 221, endPoint y: 217, distance: 92.6
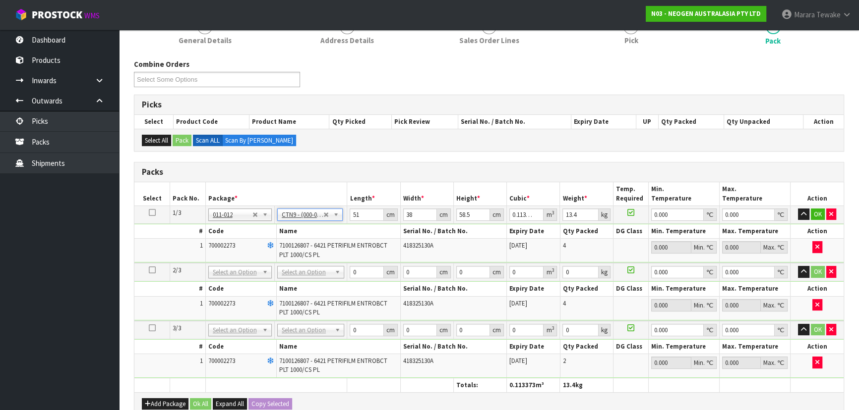
click at [153, 213] on icon at bounding box center [152, 213] width 7 height 0
click at [276, 404] on button "Copy Selected" at bounding box center [270, 405] width 44 height 12
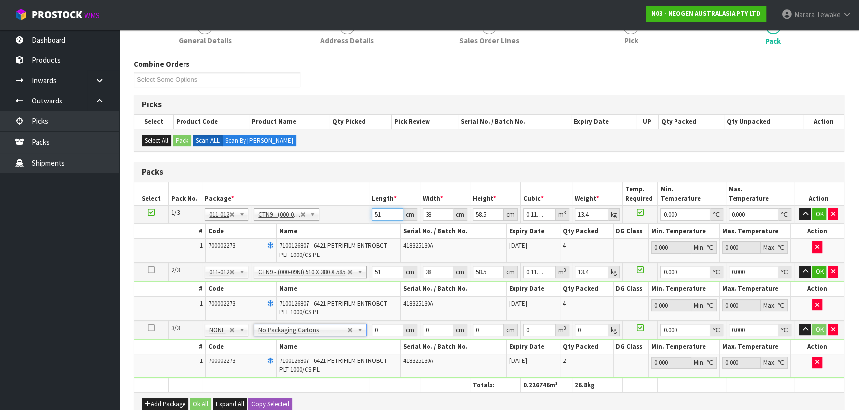
drag, startPoint x: 384, startPoint y: 219, endPoint x: 357, endPoint y: 190, distance: 39.3
click at [357, 201] on table "Select Pack No. Package * Length * Width * Height * Cubic * Weight * Temp. Requ…" at bounding box center [488, 287] width 709 height 210
click at [799, 209] on button "button" at bounding box center [804, 215] width 11 height 12
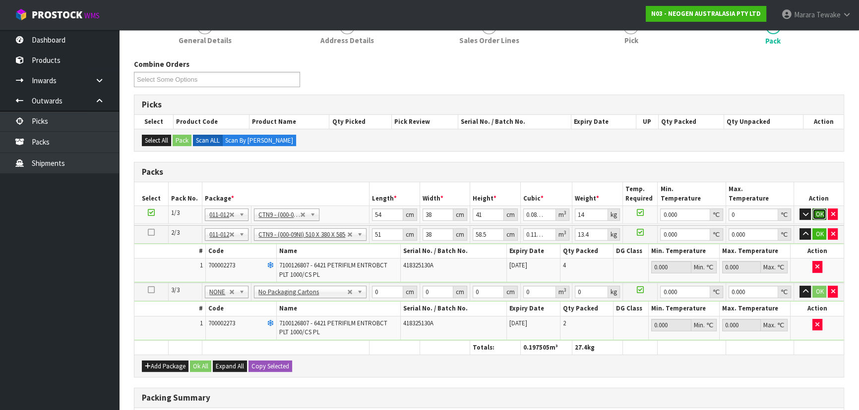
click button "OK" at bounding box center [819, 215] width 14 height 12
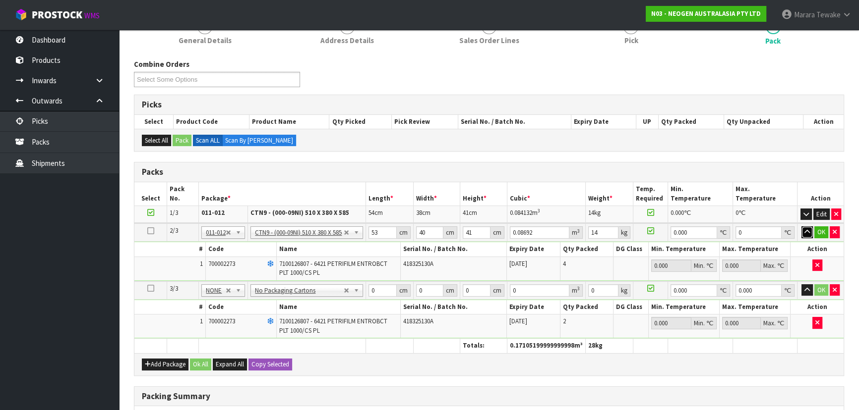
click at [801, 227] on button "button" at bounding box center [806, 233] width 11 height 12
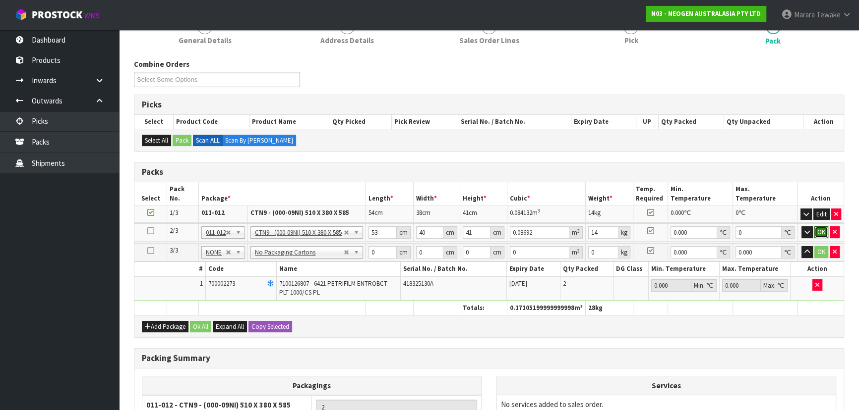
click button "OK" at bounding box center [821, 233] width 14 height 12
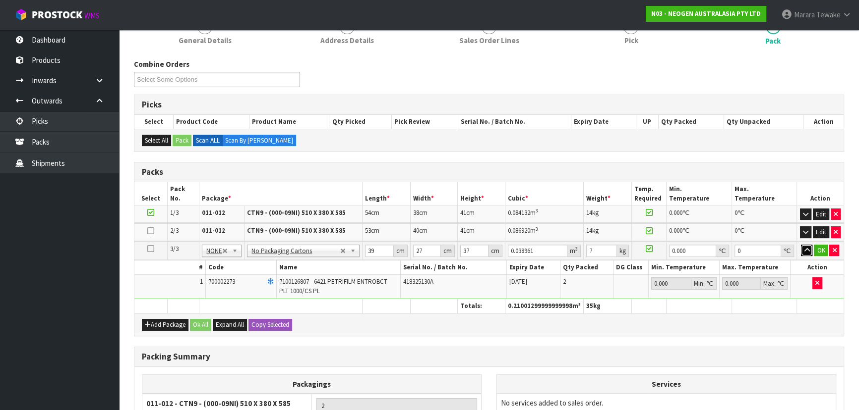
click at [801, 245] on button "button" at bounding box center [806, 251] width 11 height 12
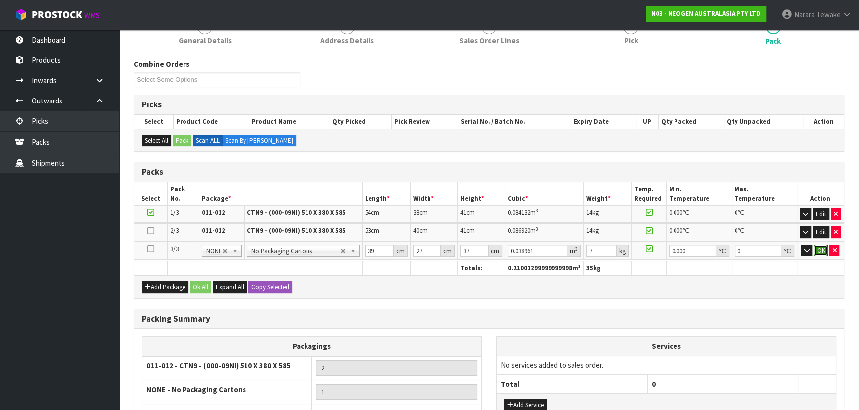
click button "OK" at bounding box center [820, 251] width 14 height 12
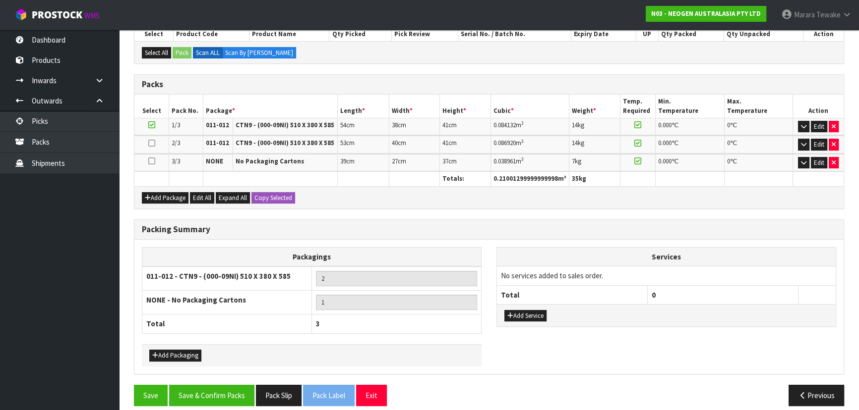
scroll to position [230, 0]
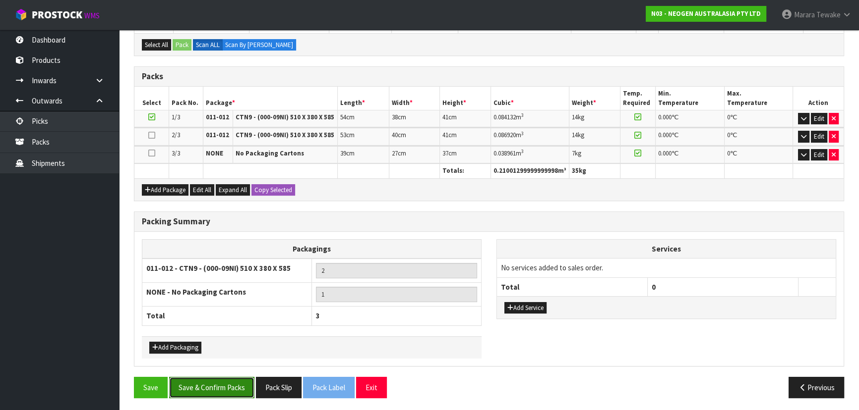
click at [253, 385] on button "Save & Confirm Packs" at bounding box center [211, 387] width 85 height 21
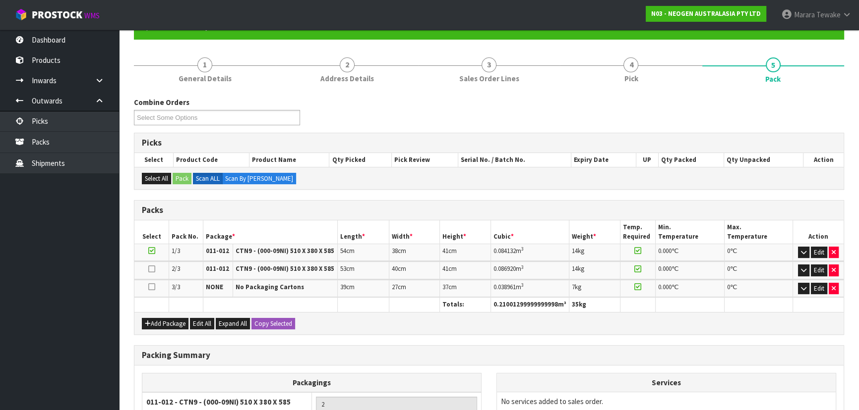
scroll to position [208, 0]
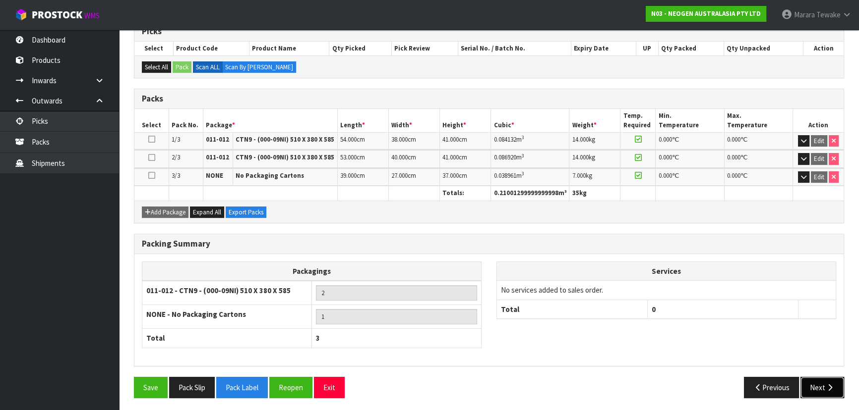
click at [813, 385] on button "Next" at bounding box center [822, 387] width 44 height 21
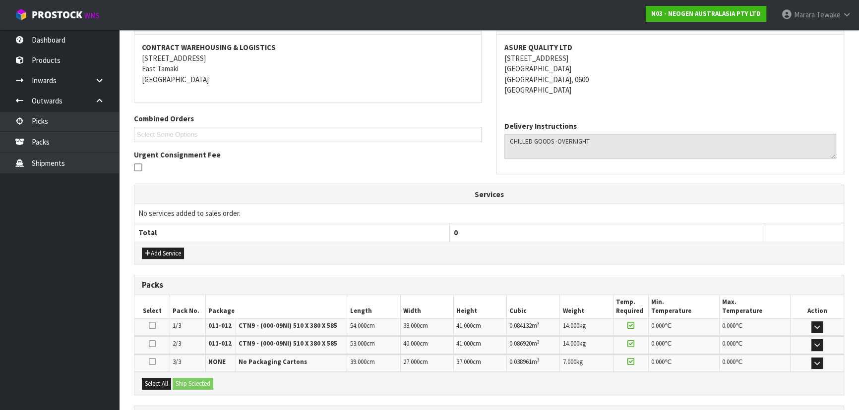
scroll to position [268, 0]
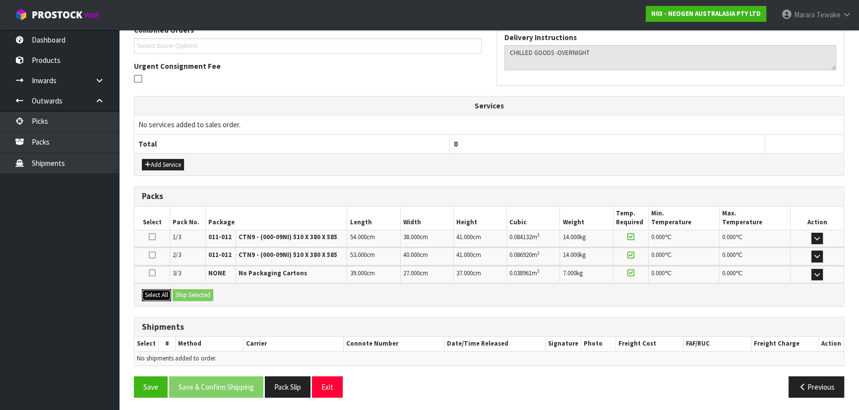
drag, startPoint x: 157, startPoint y: 293, endPoint x: 162, endPoint y: 293, distance: 5.5
click at [158, 293] on button "Select All" at bounding box center [156, 295] width 29 height 12
click at [185, 296] on button "Ship Selected" at bounding box center [193, 295] width 41 height 12
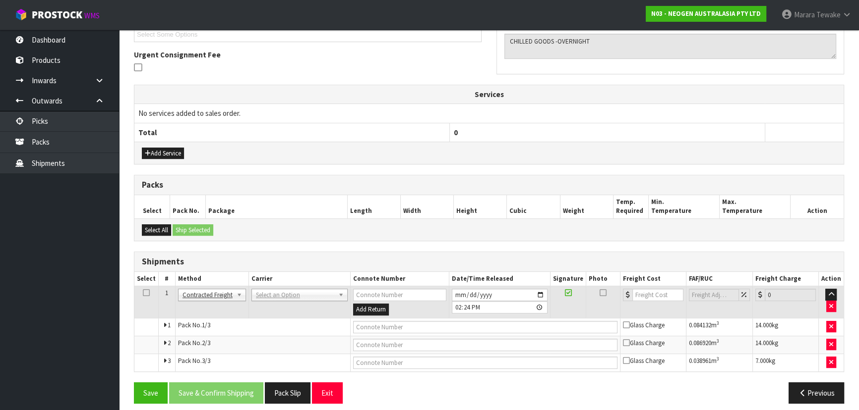
scroll to position [286, 0]
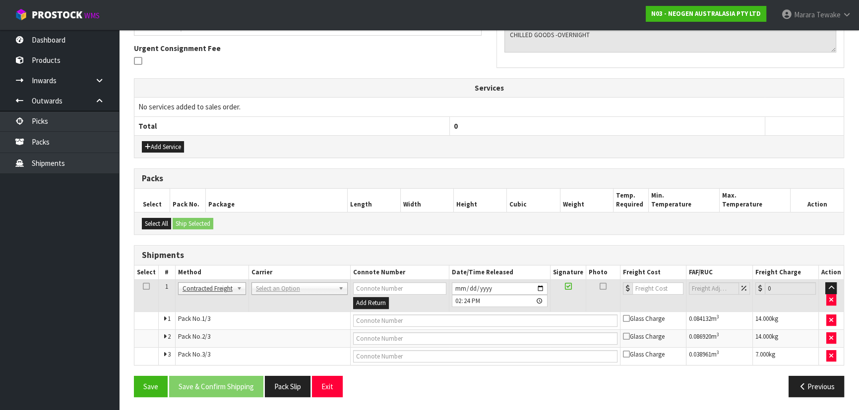
click at [286, 293] on td "ANGEL - ANGEL TRANSPORT [PERSON_NAME] REMOVALS DEAEXPAKL - DEADLINE EXPRESS COU…" at bounding box center [299, 296] width 102 height 32
drag, startPoint x: 288, startPoint y: 288, endPoint x: 284, endPoint y: 295, distance: 8.7
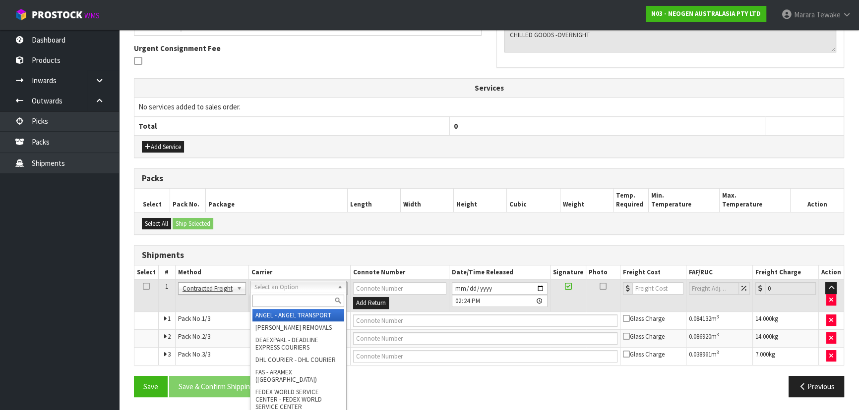
click at [283, 304] on input "text" at bounding box center [298, 301] width 92 height 12
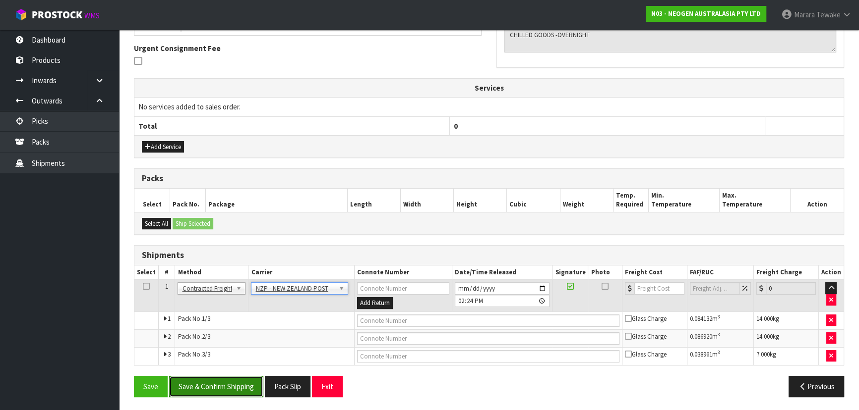
click at [243, 380] on button "Save & Confirm Shipping" at bounding box center [216, 386] width 94 height 21
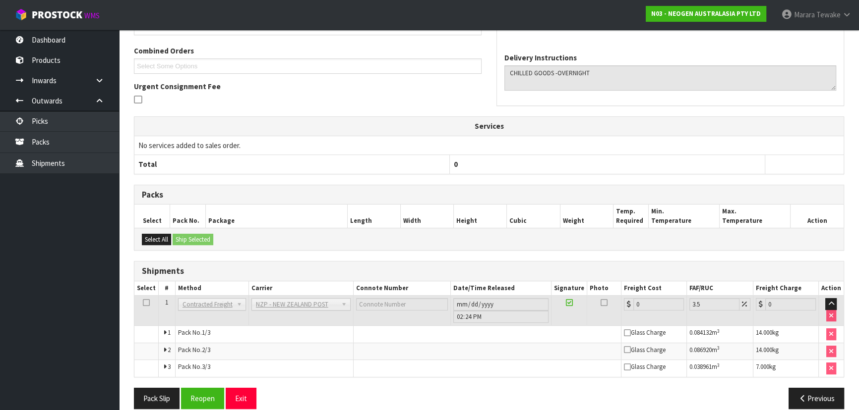
scroll to position [270, 0]
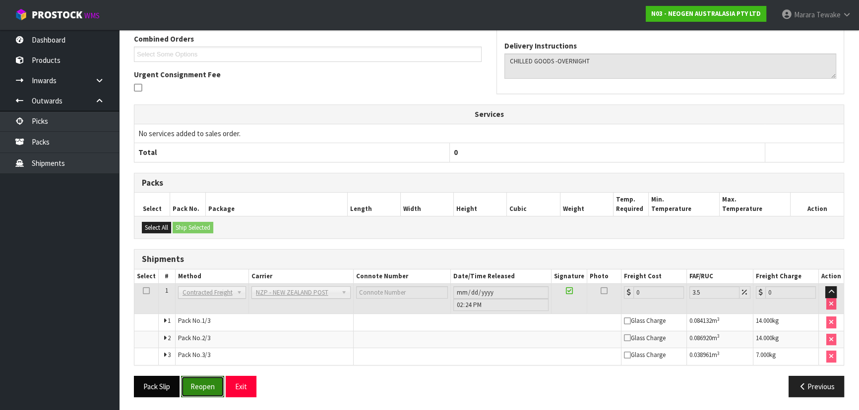
drag, startPoint x: 202, startPoint y: 382, endPoint x: 169, endPoint y: 377, distance: 34.1
click at [202, 382] on button "Reopen" at bounding box center [202, 386] width 43 height 21
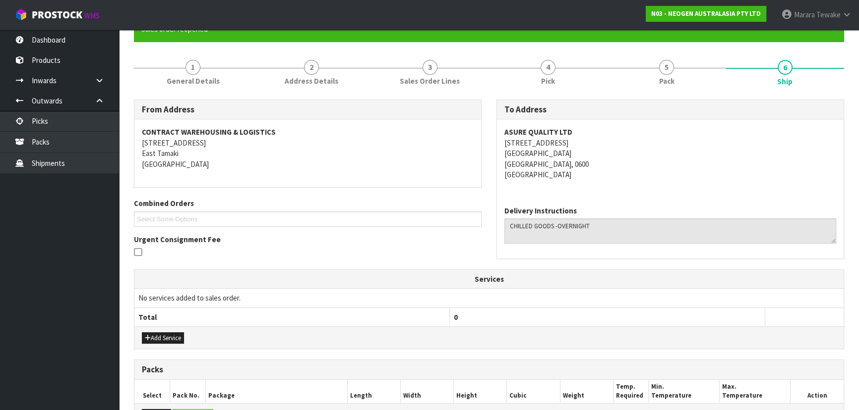
scroll to position [286, 0]
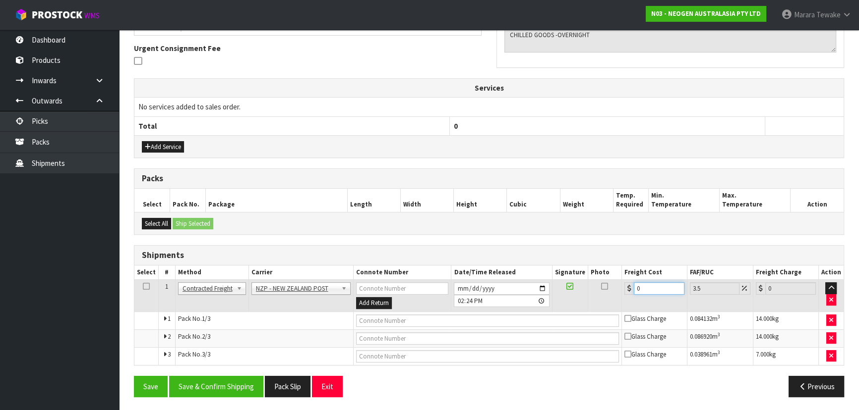
drag, startPoint x: 606, startPoint y: 276, endPoint x: 590, endPoint y: 269, distance: 17.3
click at [592, 270] on table "Select # Method Carrier Connote Number Date/Time Released Signature Photo Freig…" at bounding box center [488, 316] width 709 height 100
drag, startPoint x: 190, startPoint y: 388, endPoint x: 71, endPoint y: 288, distance: 155.5
click at [189, 387] on button "Save & Confirm Shipping" at bounding box center [216, 386] width 94 height 21
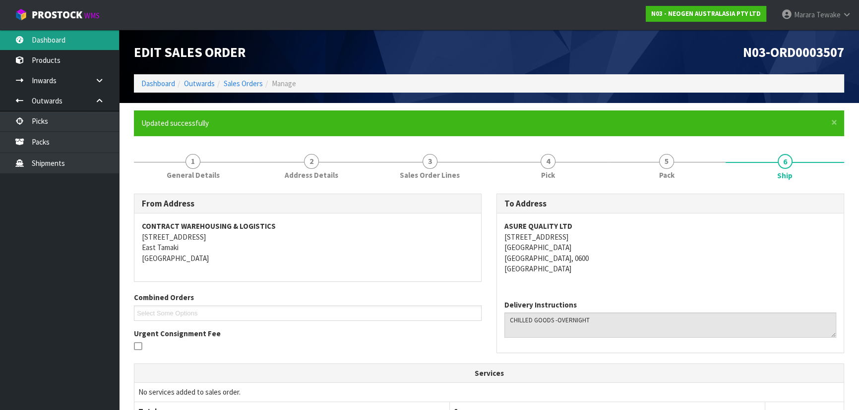
click at [76, 38] on link "Dashboard" at bounding box center [59, 40] width 119 height 20
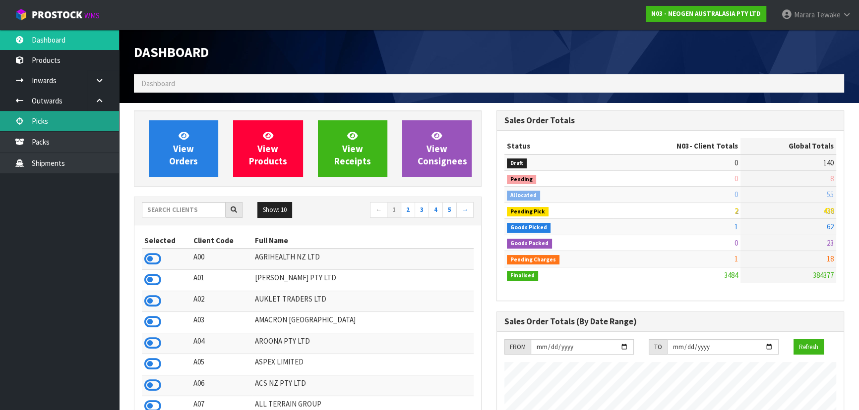
click at [92, 126] on link "Picks" at bounding box center [59, 121] width 119 height 20
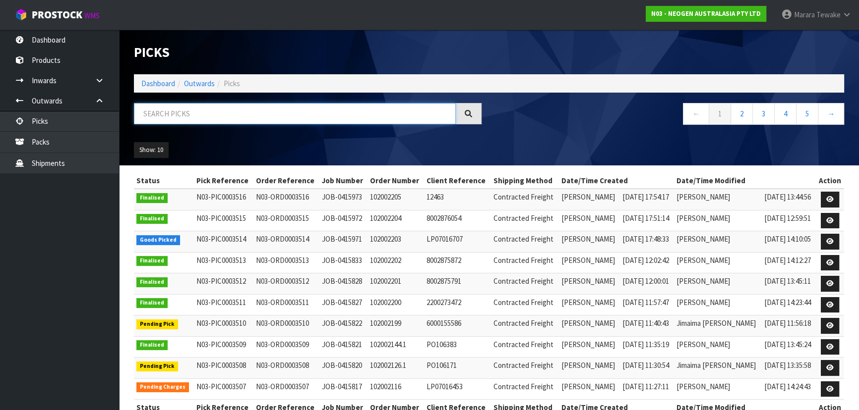
click at [176, 121] on input "text" at bounding box center [295, 113] width 322 height 21
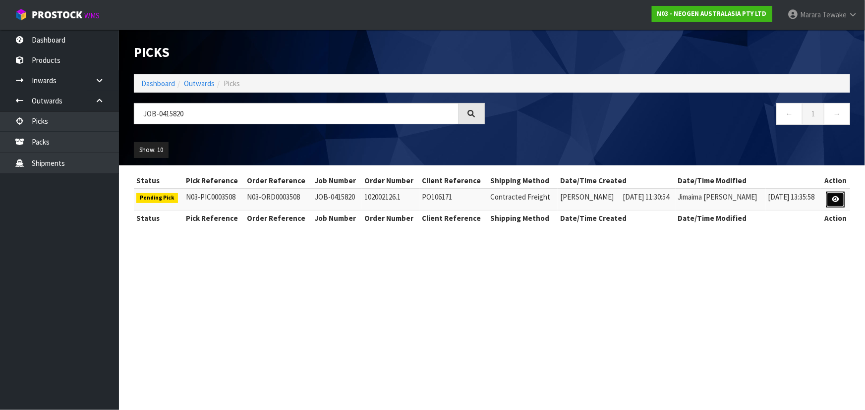
click at [835, 198] on icon at bounding box center [835, 199] width 7 height 6
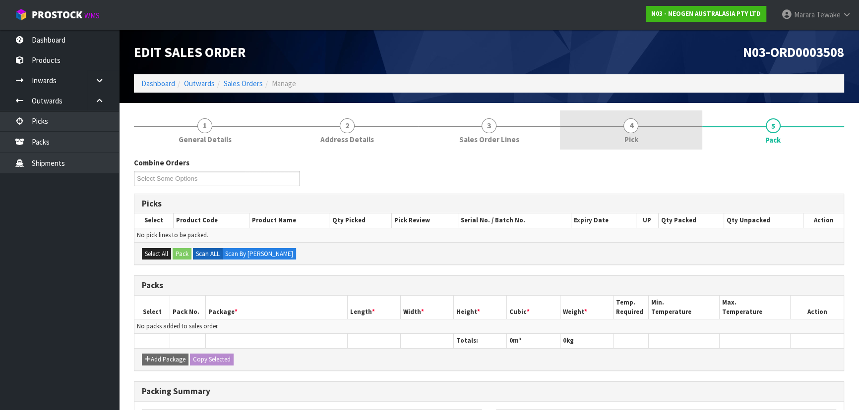
click at [635, 123] on span "4" at bounding box center [630, 125] width 15 height 15
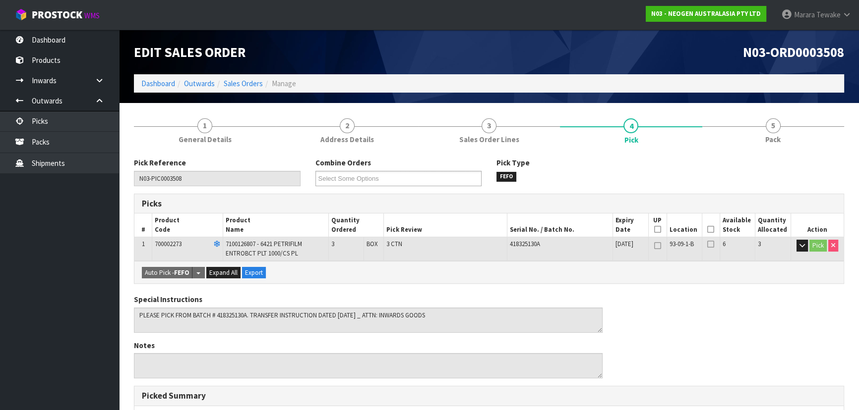
click at [711, 230] on icon at bounding box center [710, 230] width 7 height 0
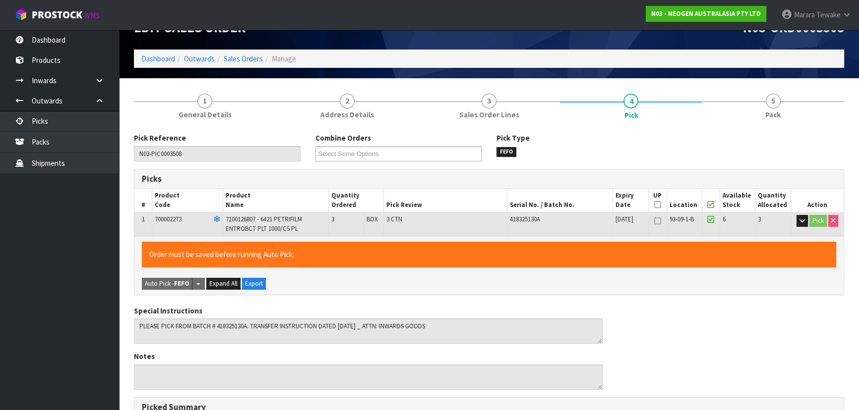
scroll to position [283, 0]
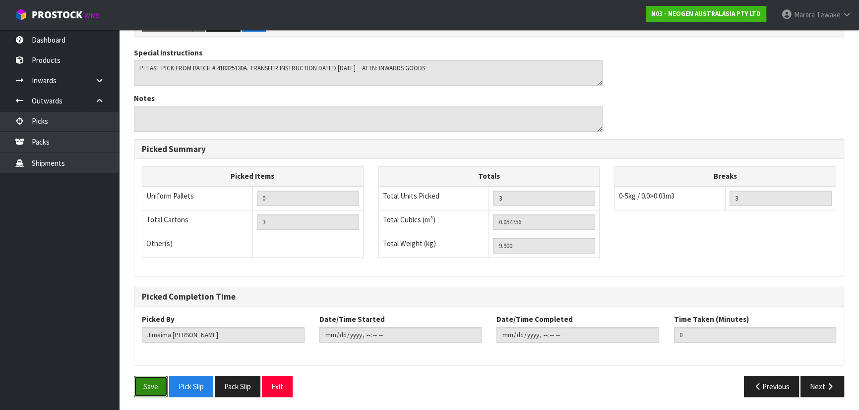
click at [159, 390] on button "Save" at bounding box center [151, 386] width 34 height 21
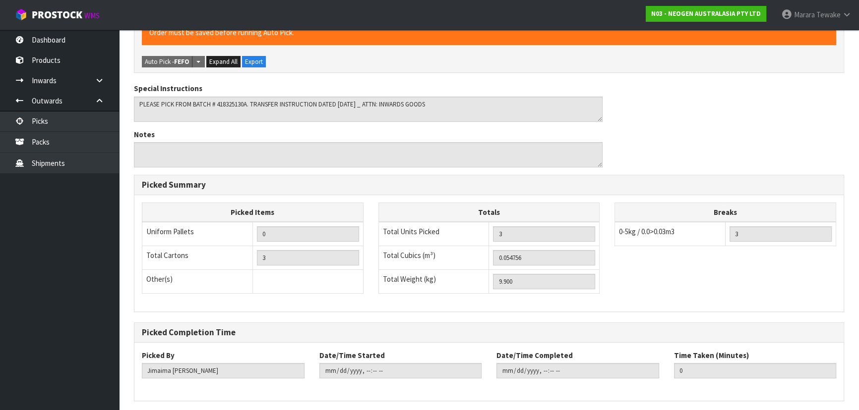
scroll to position [0, 0]
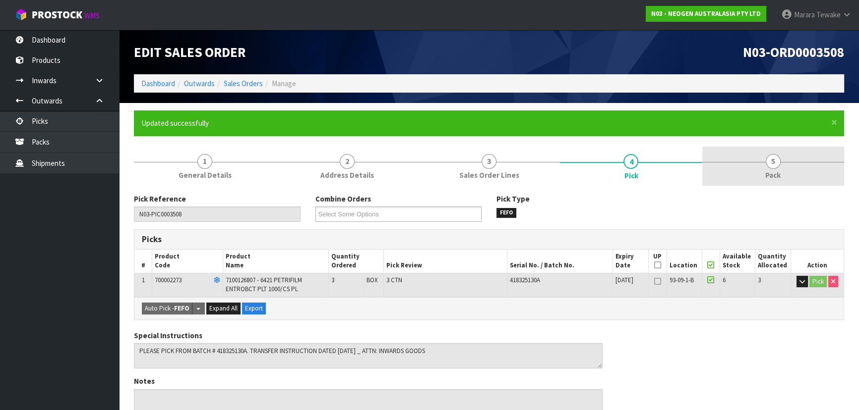
click at [803, 163] on link "5 Pack" at bounding box center [773, 166] width 142 height 39
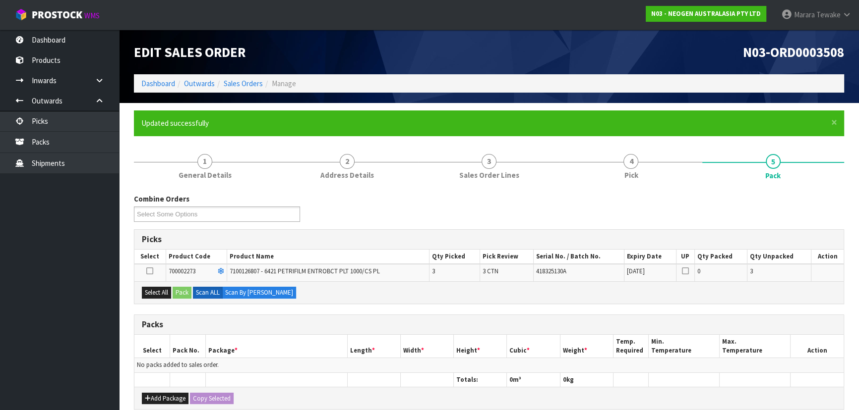
scroll to position [90, 0]
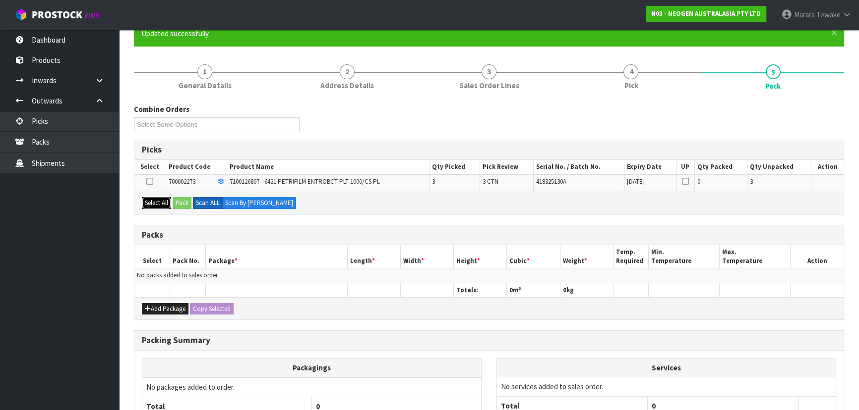
drag, startPoint x: 160, startPoint y: 200, endPoint x: 177, endPoint y: 199, distance: 17.9
click at [163, 200] on button "Select All" at bounding box center [156, 203] width 29 height 12
click at [178, 200] on button "Pack" at bounding box center [182, 203] width 19 height 12
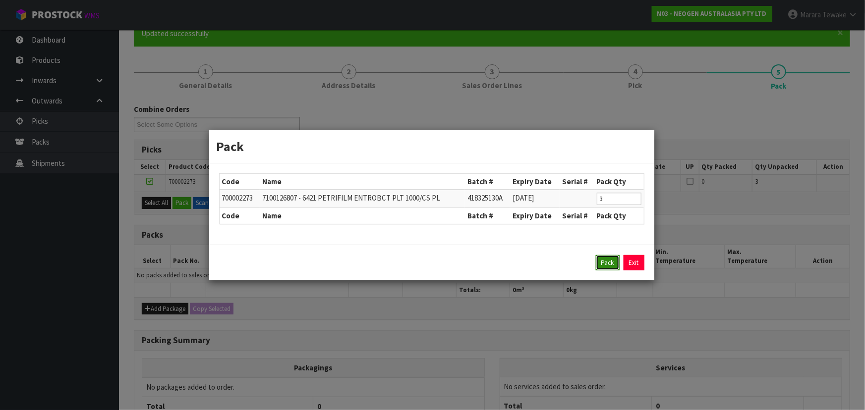
click at [603, 263] on button "Pack" at bounding box center [608, 263] width 24 height 16
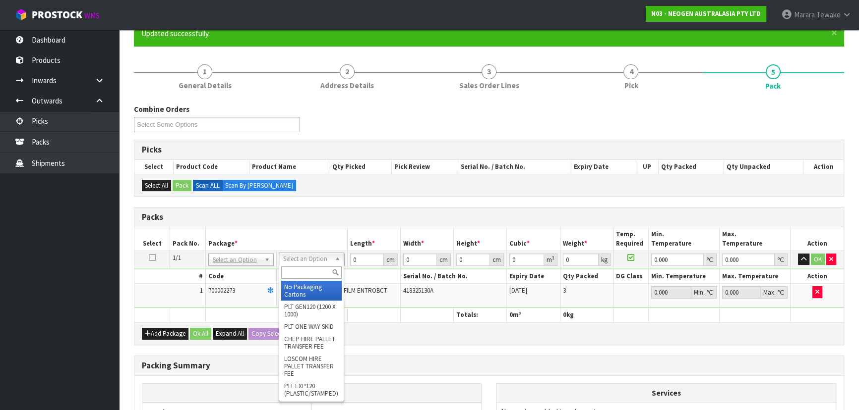
drag, startPoint x: 310, startPoint y: 257, endPoint x: 309, endPoint y: 270, distance: 13.0
click at [309, 271] on input "text" at bounding box center [311, 273] width 60 height 12
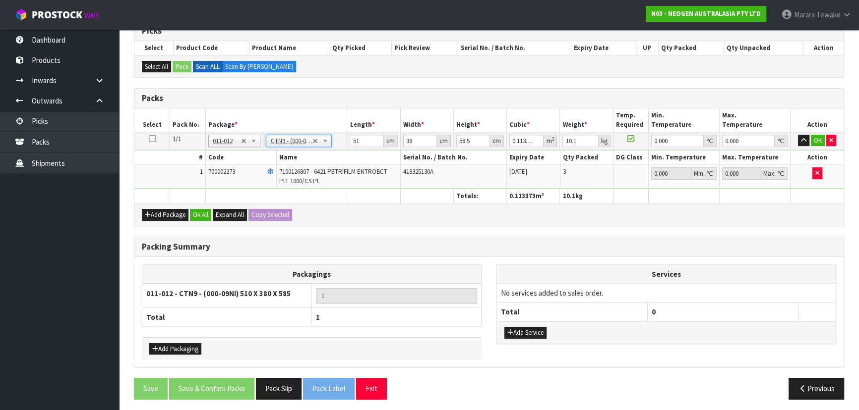
scroll to position [210, 0]
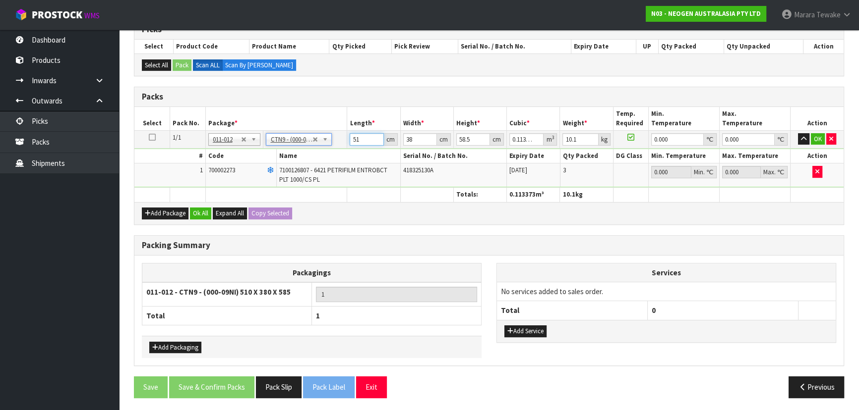
drag, startPoint x: 366, startPoint y: 141, endPoint x: 324, endPoint y: 113, distance: 50.6
click at [326, 115] on table "Select Pack No. Package * Length * Width * Height * Cubic * Weight * Temp. Requ…" at bounding box center [488, 154] width 709 height 95
click at [798, 133] on button "button" at bounding box center [803, 139] width 11 height 12
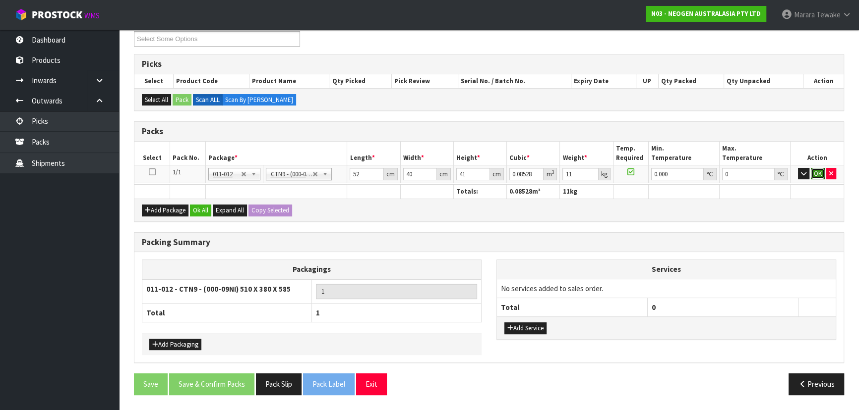
click button "OK" at bounding box center [817, 174] width 14 height 12
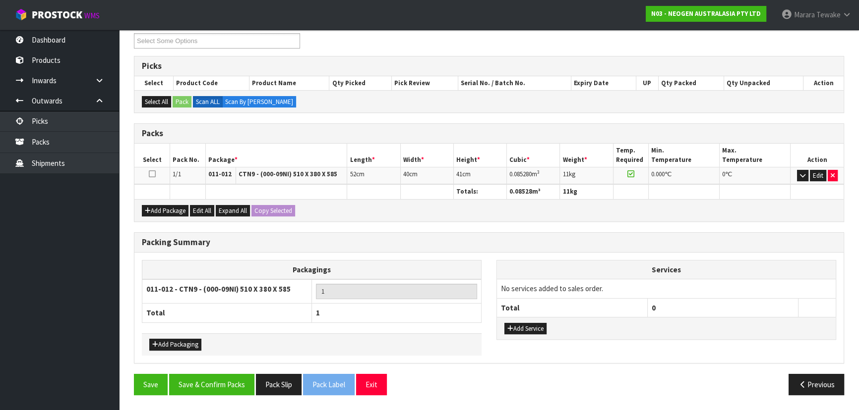
scroll to position [171, 0]
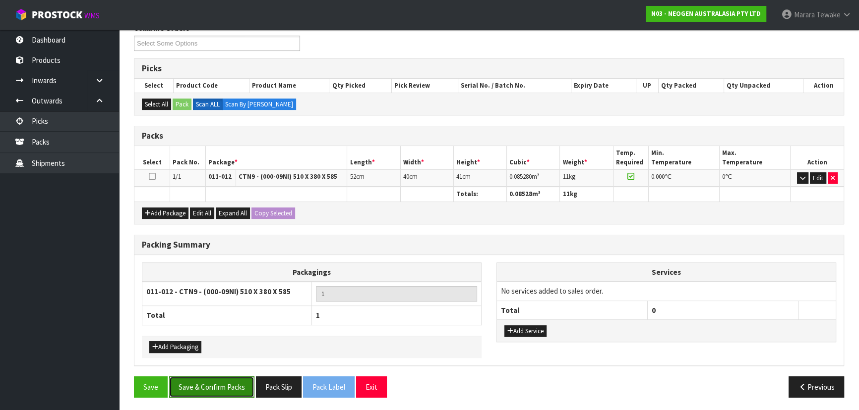
click at [196, 386] on button "Save & Confirm Packs" at bounding box center [211, 387] width 85 height 21
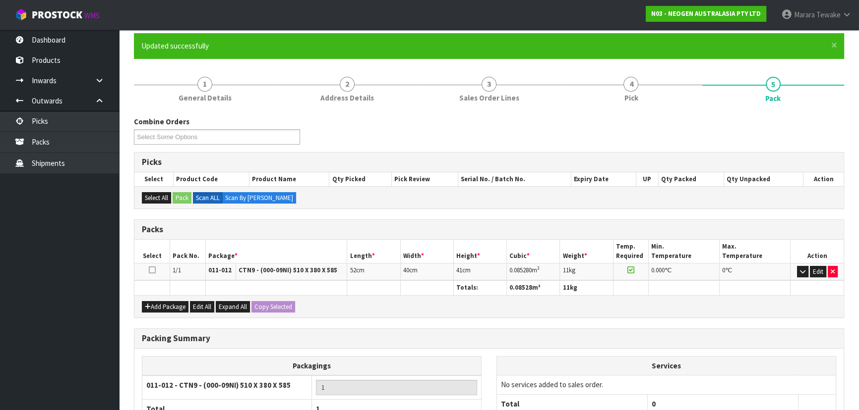
scroll to position [149, 0]
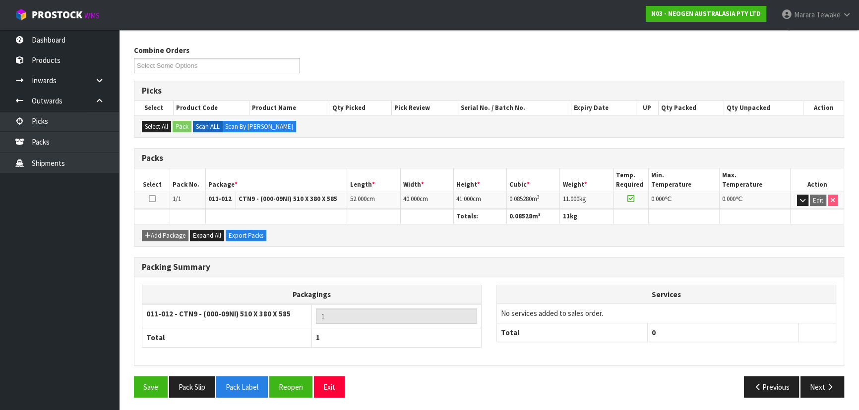
click at [812, 373] on div "Packing Summary Packagings 011-012 - CTN9 - (000-09NI) 510 X 380 X 585 1 Total …" at bounding box center [488, 316] width 725 height 119
click at [828, 384] on icon "button" at bounding box center [829, 387] width 9 height 7
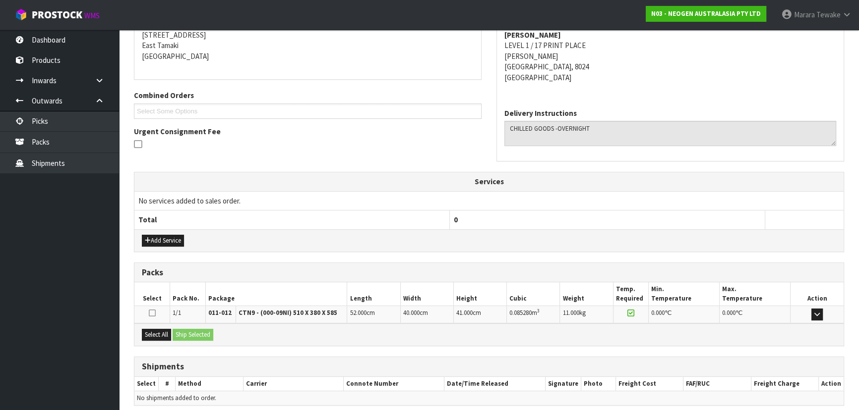
scroll to position [243, 0]
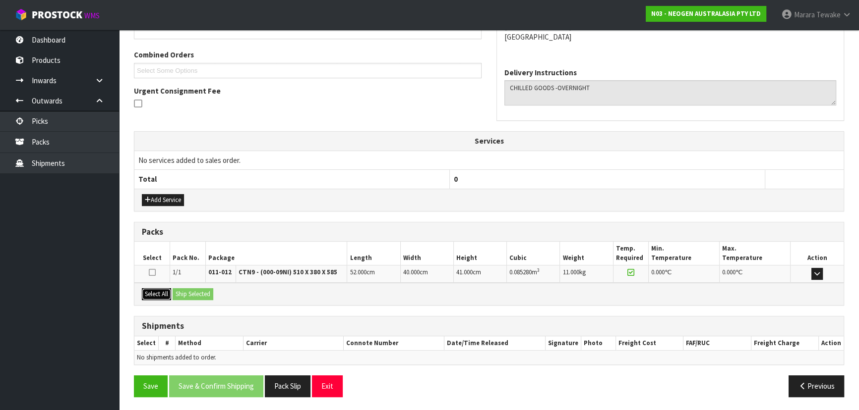
drag, startPoint x: 165, startPoint y: 292, endPoint x: 191, endPoint y: 291, distance: 25.8
click at [166, 292] on button "Select All" at bounding box center [156, 294] width 29 height 12
drag, startPoint x: 191, startPoint y: 291, endPoint x: 214, endPoint y: 295, distance: 23.1
click at [192, 291] on button "Ship Selected" at bounding box center [193, 294] width 41 height 12
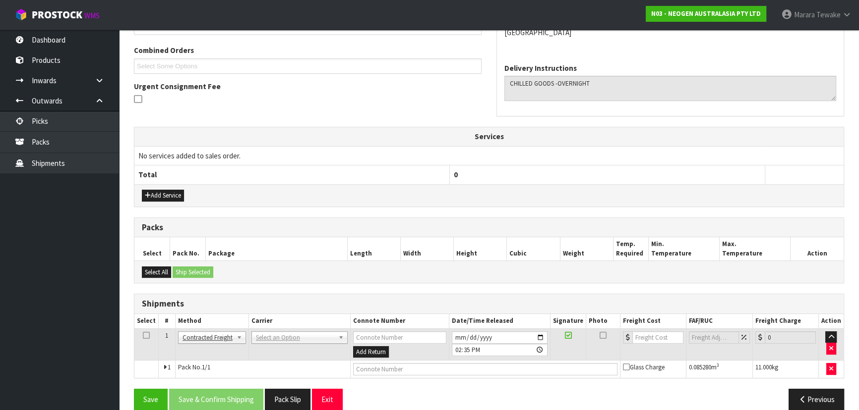
scroll to position [260, 0]
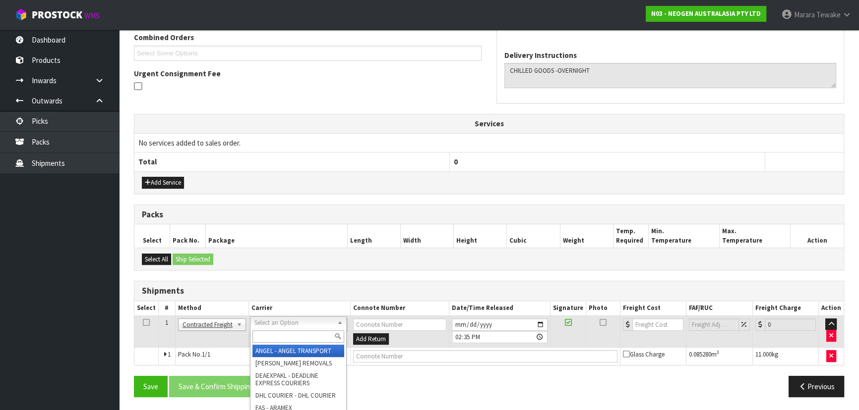
click at [283, 337] on input "text" at bounding box center [298, 337] width 92 height 12
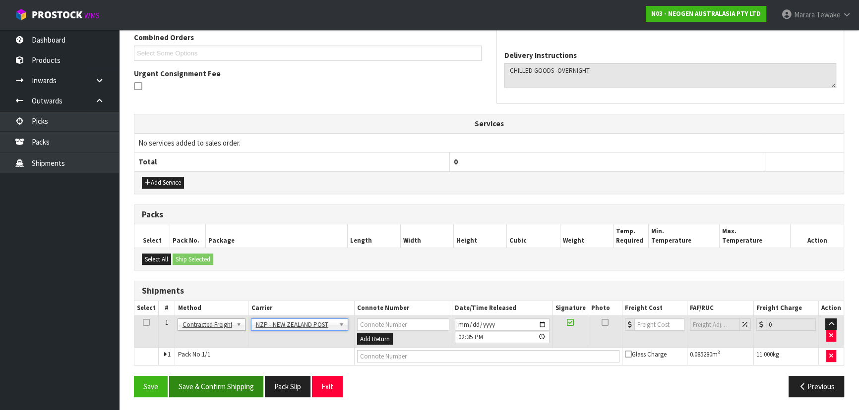
click at [246, 373] on div "From Address CONTRACT WAREHOUSING & LOGISTICS 17 Allens Road East Tamaki Auckla…" at bounding box center [489, 170] width 710 height 472
click at [244, 379] on button "Save & Confirm Shipping" at bounding box center [216, 386] width 94 height 21
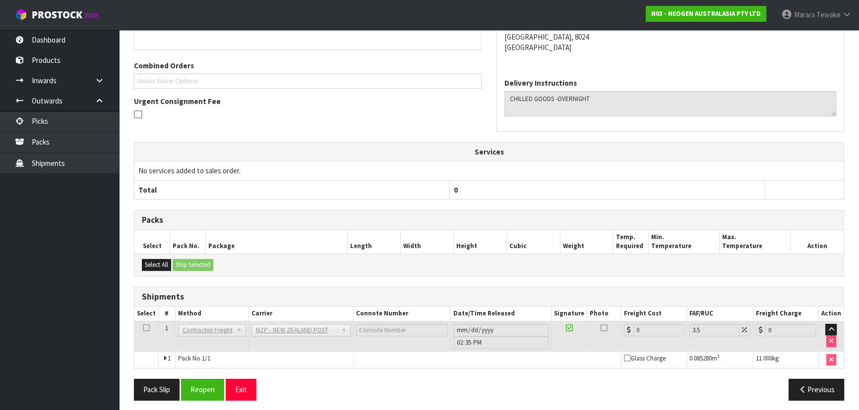
scroll to position [246, 0]
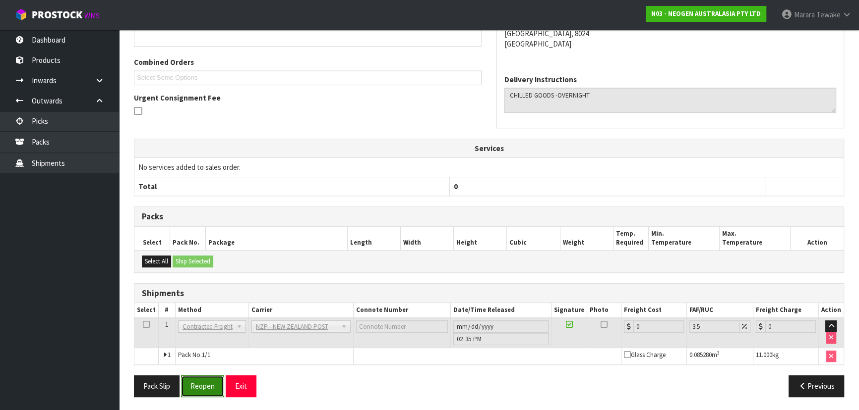
click at [208, 386] on button "Reopen" at bounding box center [202, 386] width 43 height 21
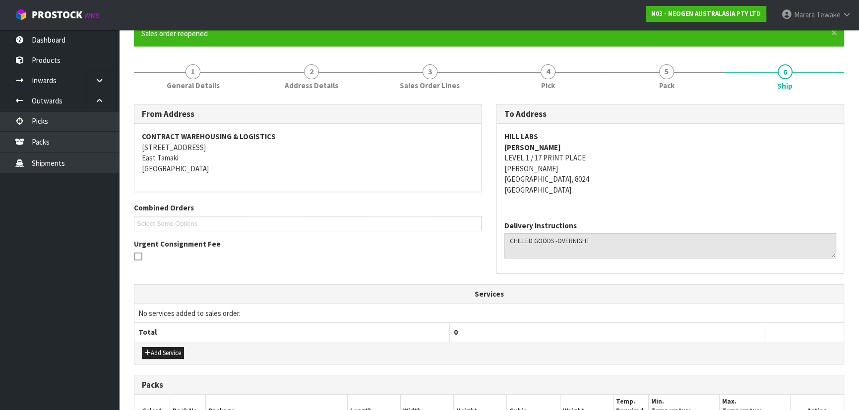
scroll to position [260, 0]
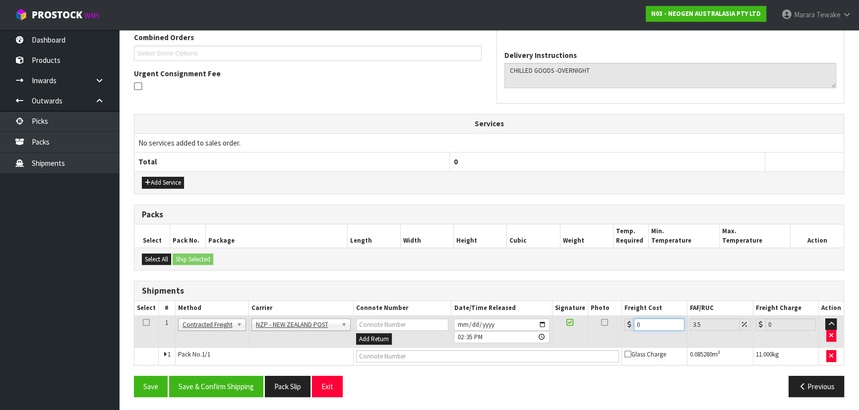
drag, startPoint x: 655, startPoint y: 322, endPoint x: 595, endPoint y: 305, distance: 62.3
click at [602, 308] on table "Select # Method Carrier Connote Number Date/Time Released Signature Photo Freig…" at bounding box center [488, 333] width 709 height 64
drag, startPoint x: 232, startPoint y: 381, endPoint x: 44, endPoint y: 264, distance: 221.5
click at [232, 381] on button "Save & Confirm Shipping" at bounding box center [216, 386] width 94 height 21
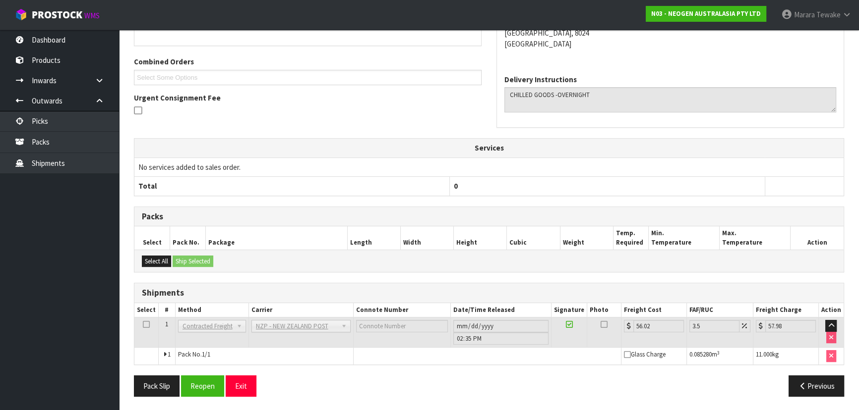
scroll to position [0, 0]
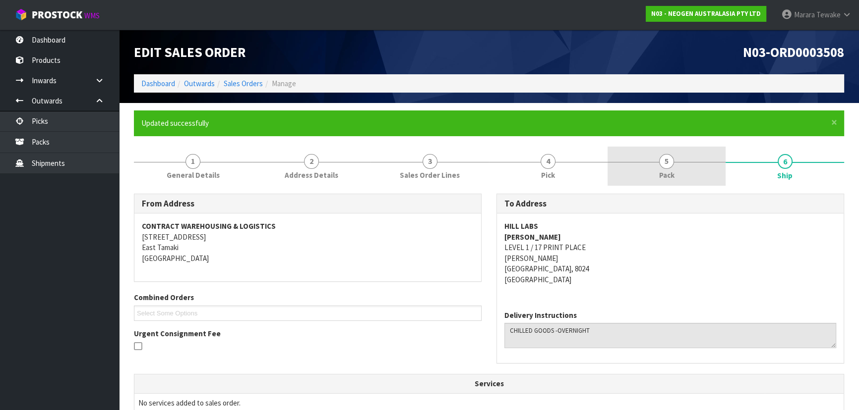
click at [656, 177] on link "5 Pack" at bounding box center [666, 166] width 118 height 39
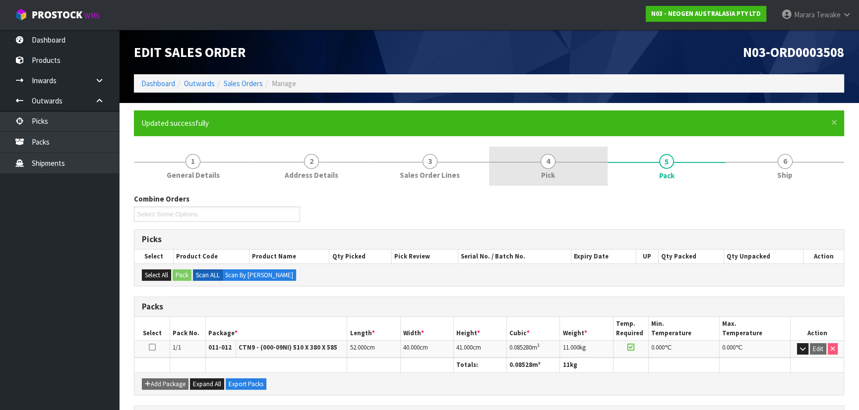
click at [603, 169] on link "4 Pick" at bounding box center [548, 166] width 118 height 39
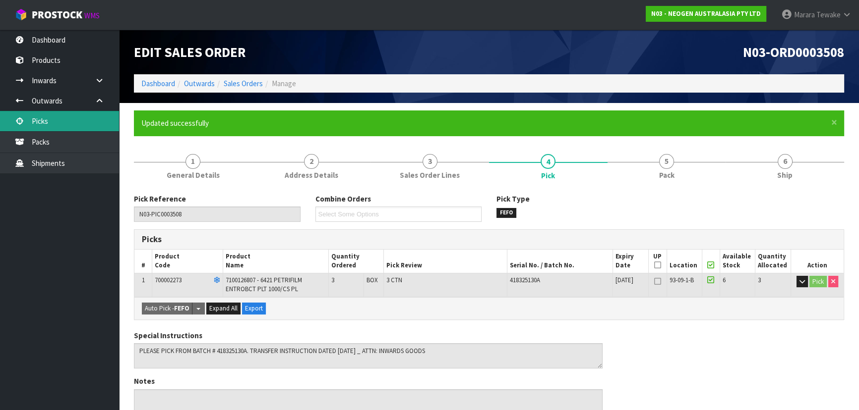
click at [80, 114] on link "Picks" at bounding box center [59, 121] width 119 height 20
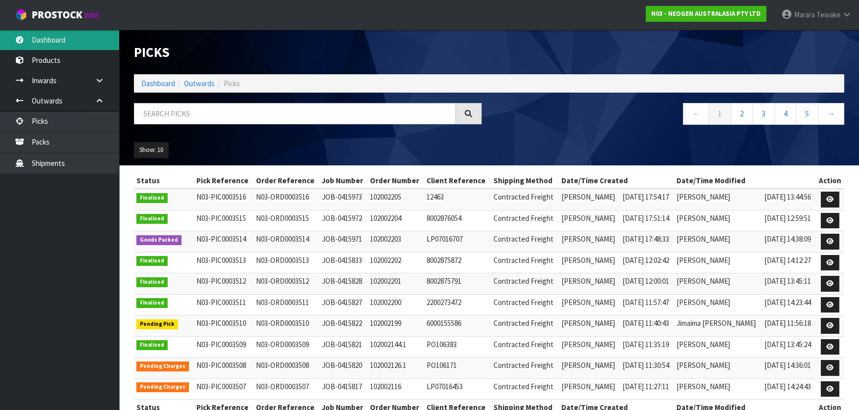
click at [94, 47] on link "Dashboard" at bounding box center [59, 40] width 119 height 20
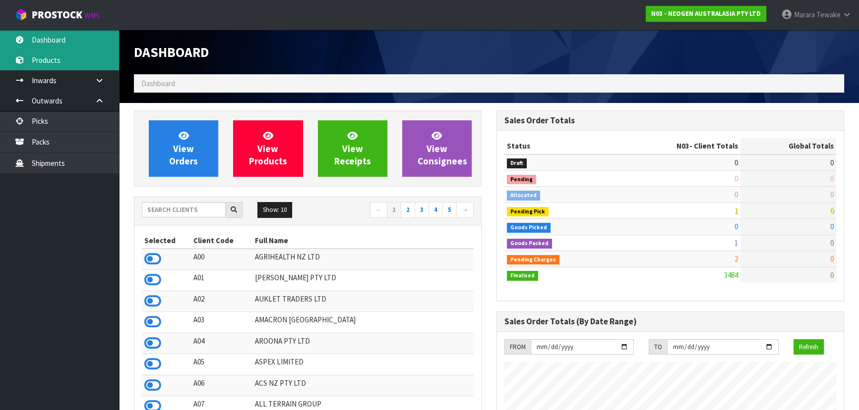
scroll to position [749, 362]
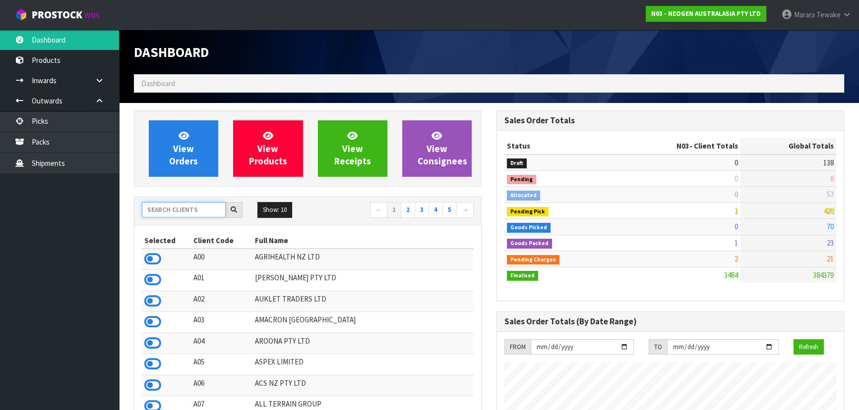
click at [170, 208] on input "text" at bounding box center [184, 209] width 84 height 15
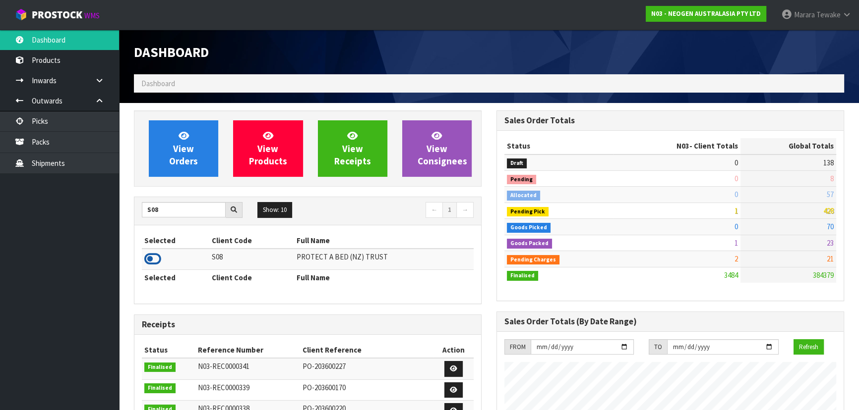
click at [155, 257] on icon at bounding box center [152, 259] width 17 height 15
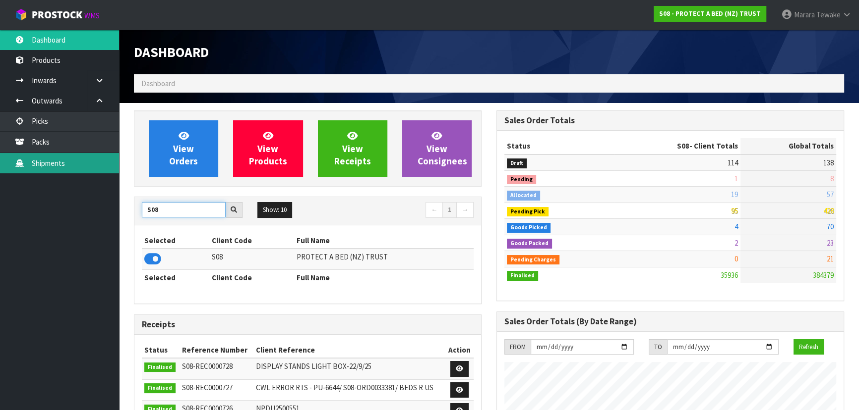
drag, startPoint x: 164, startPoint y: 208, endPoint x: 115, endPoint y: 173, distance: 60.1
click at [113, 176] on body "Toggle navigation ProStock WMS S08 - PROTECT A BED (NZ) TRUST Marara Tewake Log…" at bounding box center [429, 205] width 859 height 410
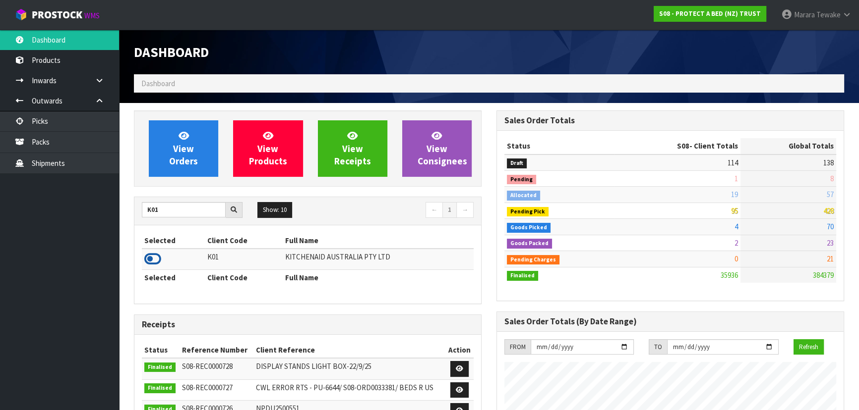
click at [156, 261] on icon at bounding box center [152, 259] width 17 height 15
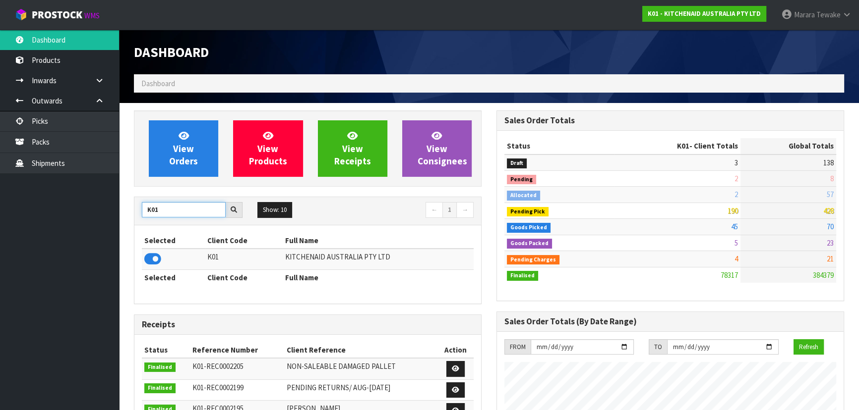
drag, startPoint x: 143, startPoint y: 202, endPoint x: 112, endPoint y: 183, distance: 36.6
click at [113, 184] on body "Toggle navigation ProStock WMS K01 - KITCHENAID AUSTRALIA PTY LTD Marara Tewake…" at bounding box center [429, 205] width 859 height 410
click at [159, 259] on icon at bounding box center [152, 259] width 17 height 15
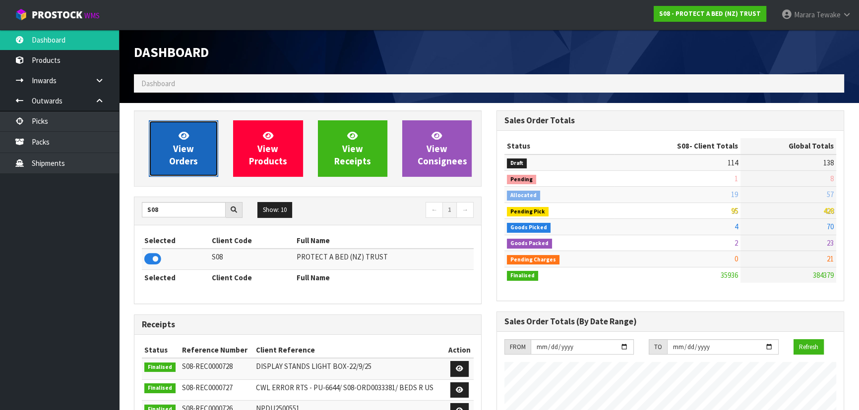
click at [188, 145] on span "View Orders" at bounding box center [183, 148] width 29 height 37
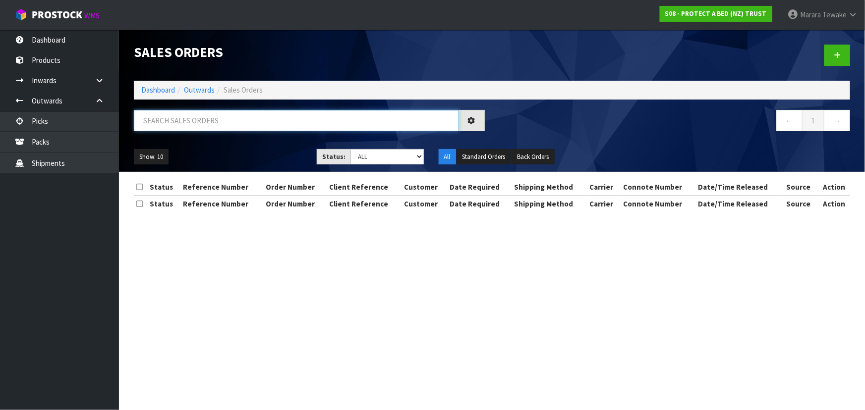
click at [207, 122] on input "text" at bounding box center [296, 120] width 325 height 21
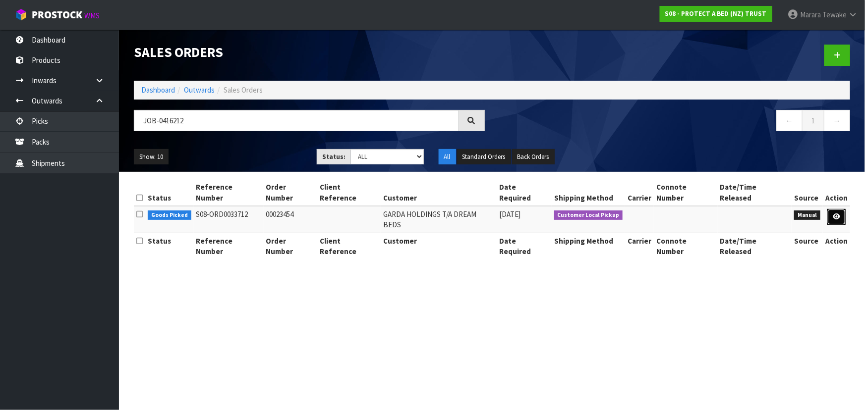
click at [832, 209] on link at bounding box center [836, 217] width 18 height 16
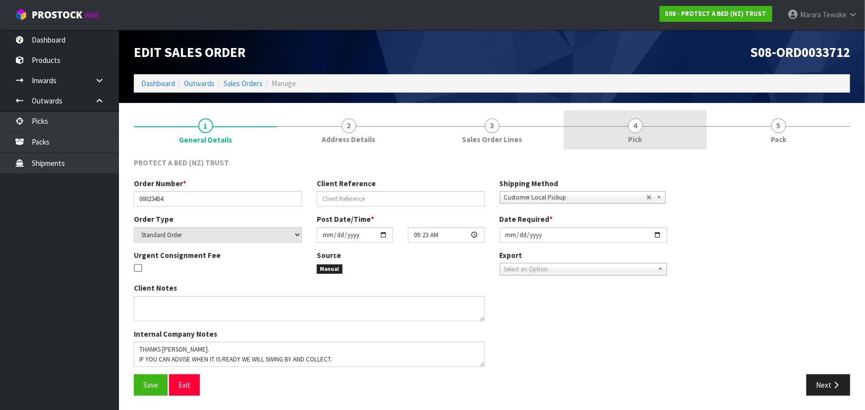
drag, startPoint x: 648, startPoint y: 133, endPoint x: 654, endPoint y: 133, distance: 5.5
click at [649, 134] on link "4 Pick" at bounding box center [635, 130] width 143 height 39
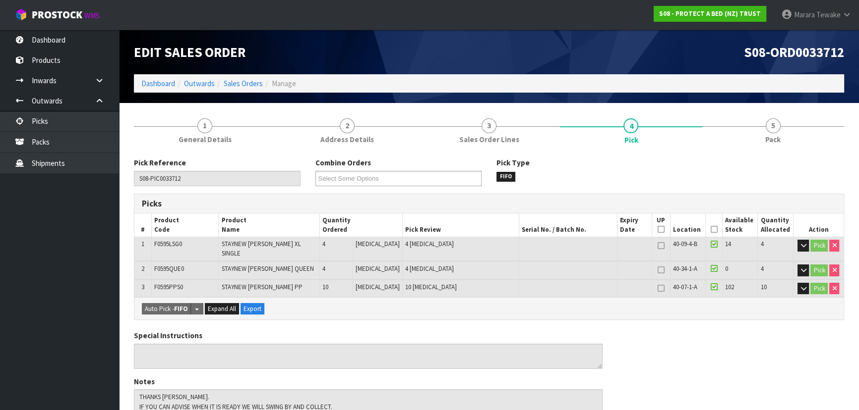
click at [710, 230] on icon at bounding box center [713, 230] width 7 height 0
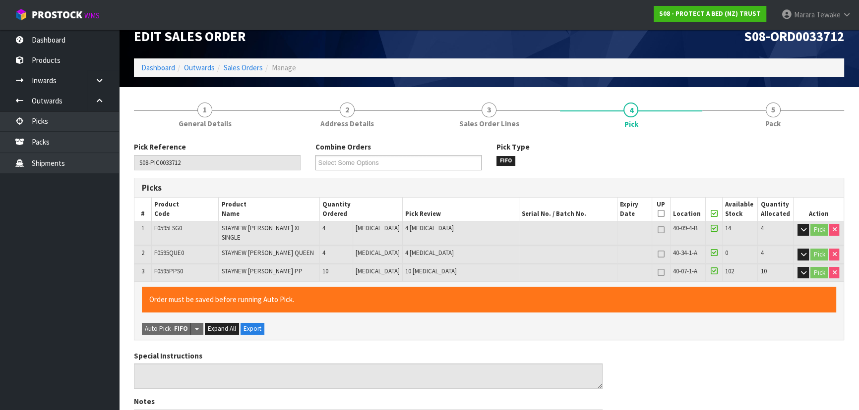
scroll to position [312, 0]
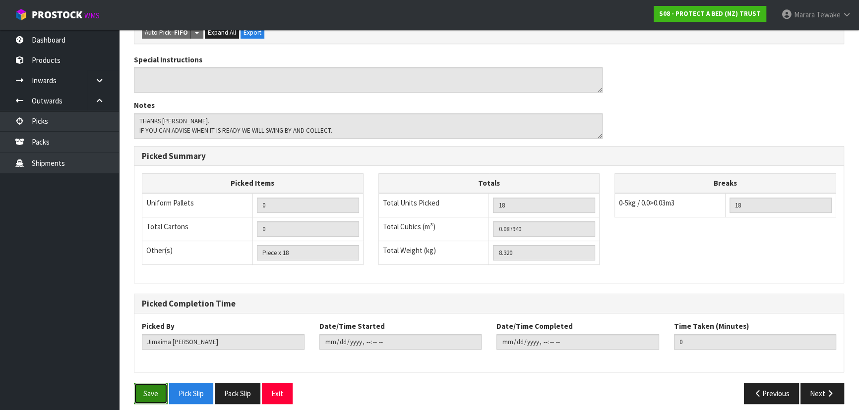
click at [157, 383] on button "Save" at bounding box center [151, 393] width 34 height 21
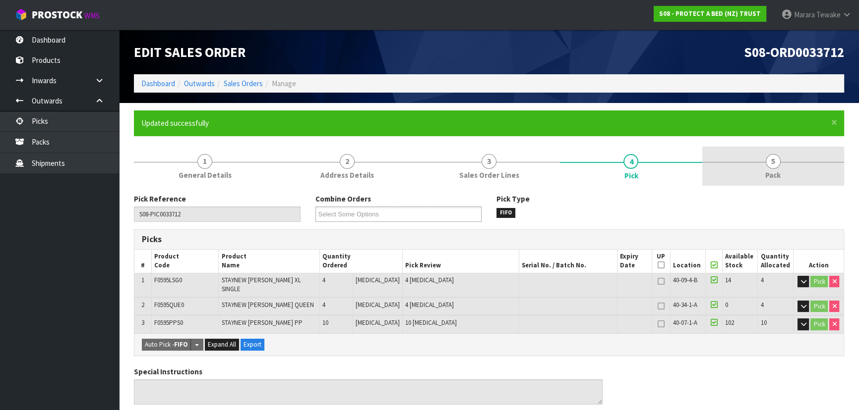
click at [782, 165] on link "5 Pack" at bounding box center [773, 166] width 142 height 39
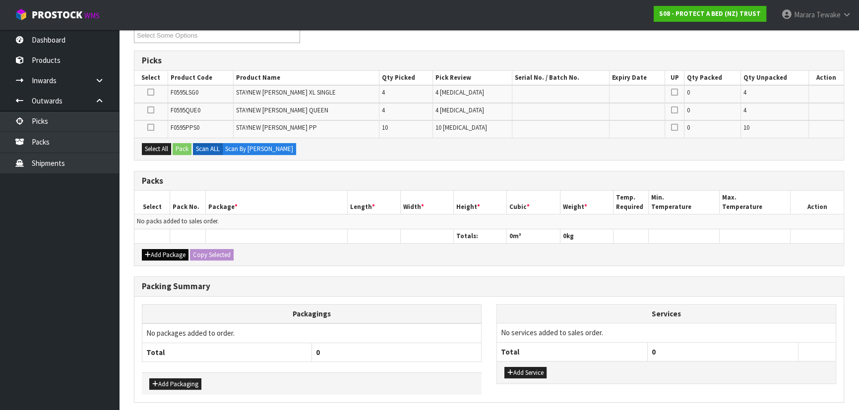
scroll to position [180, 0]
click at [167, 248] on button "Add Package" at bounding box center [165, 254] width 47 height 12
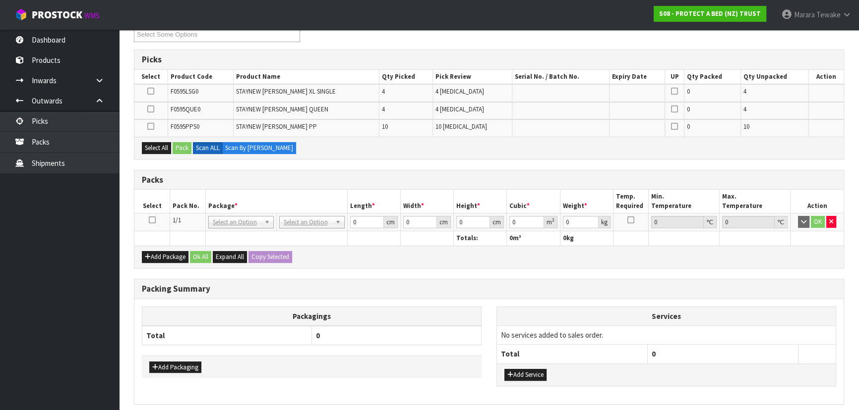
click at [153, 220] on icon at bounding box center [152, 220] width 7 height 0
click at [169, 148] on button "Select All" at bounding box center [156, 148] width 29 height 12
click at [189, 147] on button "Pack" at bounding box center [182, 148] width 19 height 12
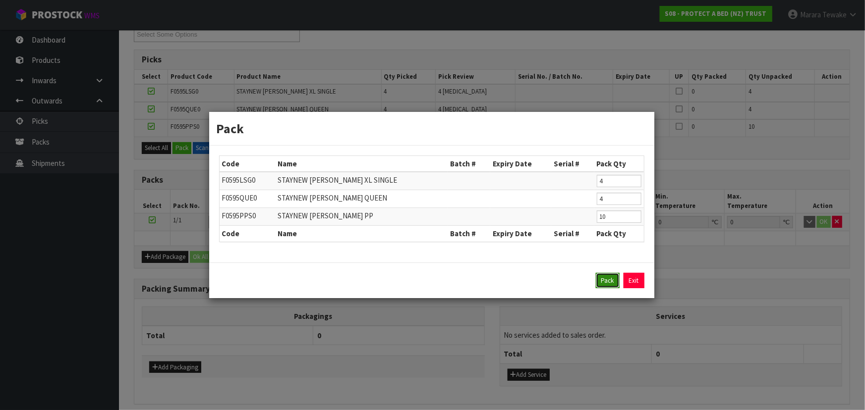
click at [610, 281] on button "Pack" at bounding box center [608, 281] width 24 height 16
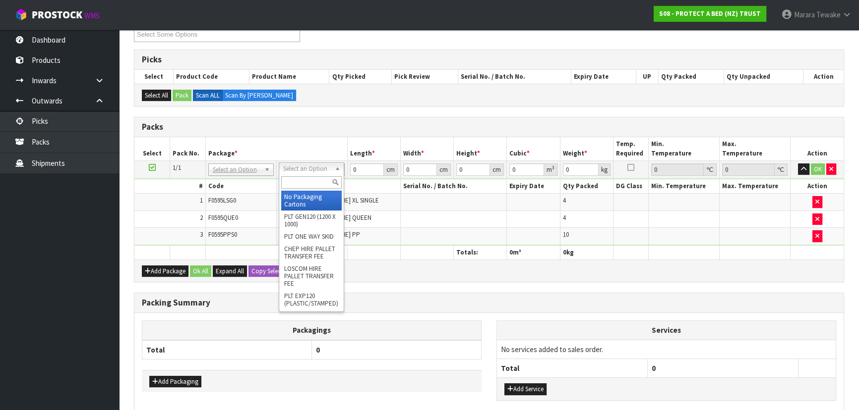
click at [307, 184] on input "text" at bounding box center [311, 182] width 60 height 12
click at [397, 230] on td "STAYNEW TERRY BXD PP" at bounding box center [338, 236] width 124 height 17
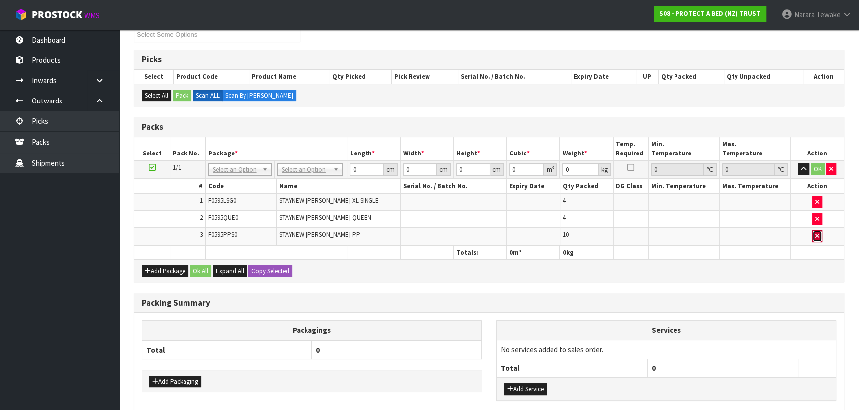
click at [817, 235] on icon "button" at bounding box center [817, 236] width 4 height 6
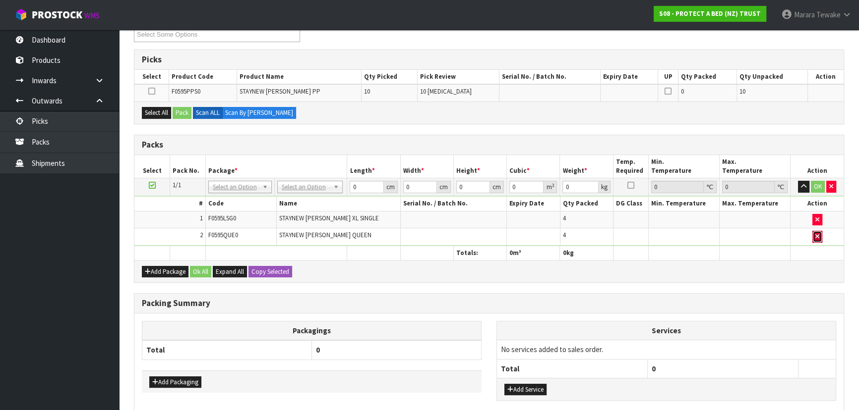
click at [817, 234] on icon "button" at bounding box center [817, 236] width 4 height 6
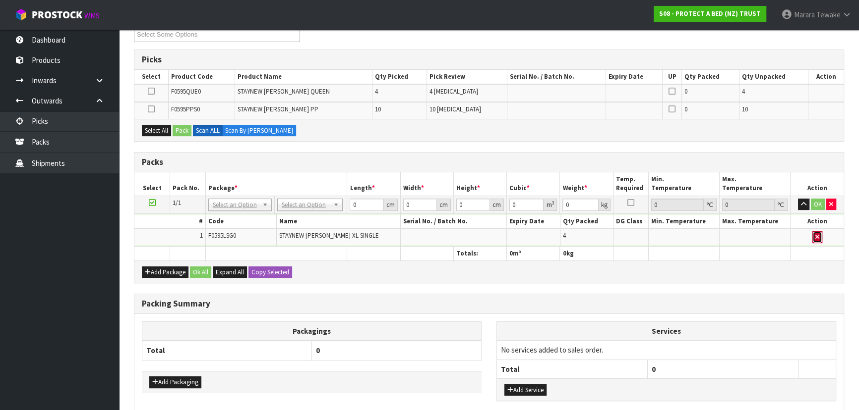
click at [817, 234] on icon "button" at bounding box center [817, 237] width 4 height 6
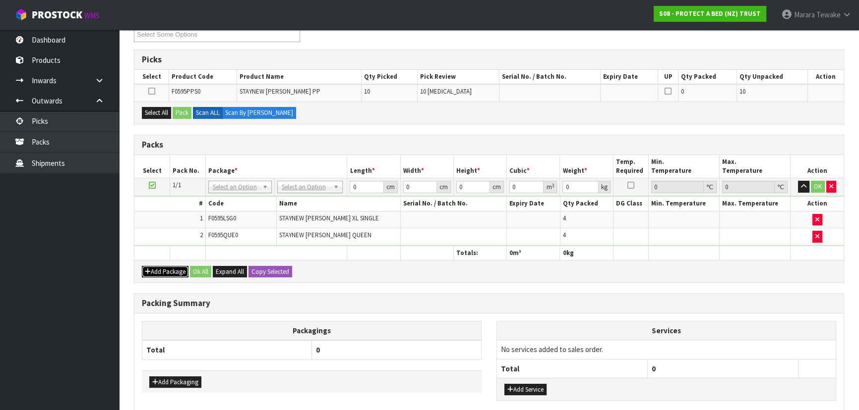
click at [157, 266] on button "Add Package" at bounding box center [165, 272] width 47 height 12
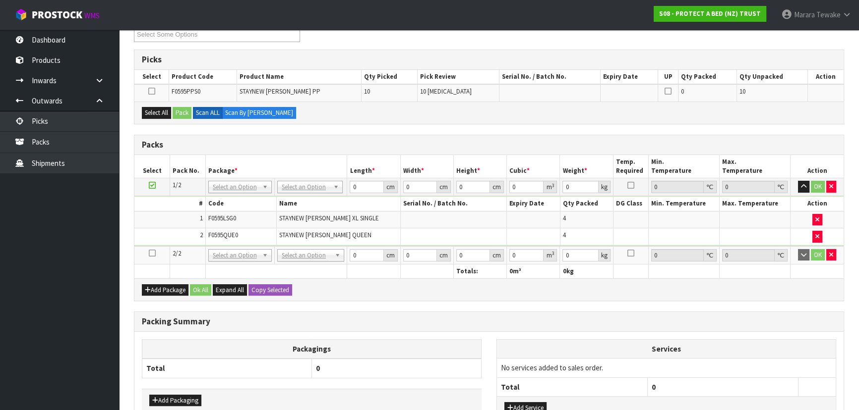
click at [149, 253] on icon at bounding box center [152, 253] width 7 height 0
click at [160, 107] on button "Select All" at bounding box center [156, 113] width 29 height 12
click at [184, 109] on button "Pack" at bounding box center [182, 113] width 19 height 12
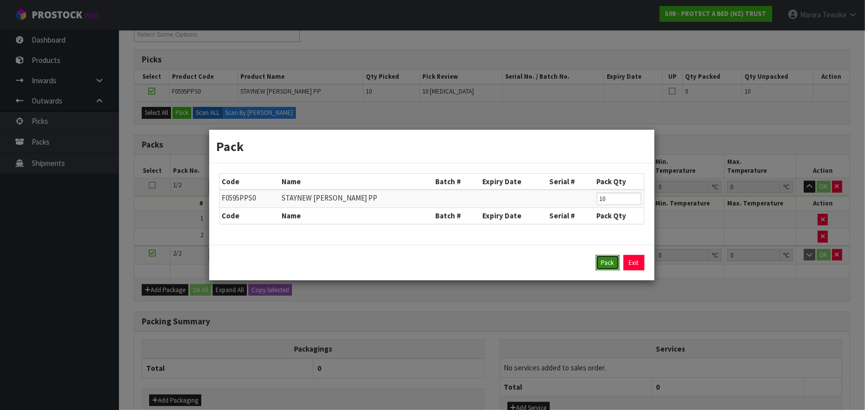
click at [603, 262] on button "Pack" at bounding box center [608, 263] width 24 height 16
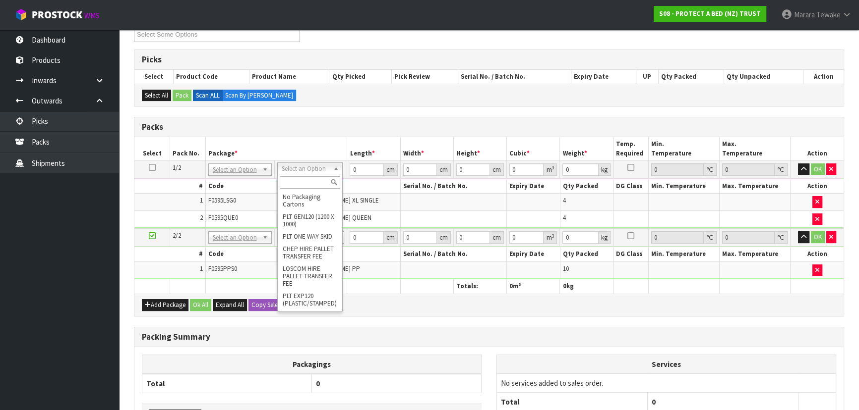
click at [319, 180] on input "text" at bounding box center [310, 182] width 60 height 12
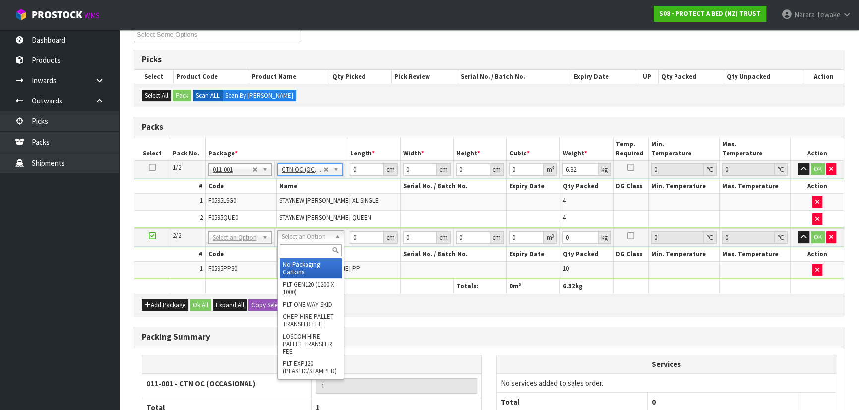
click at [310, 254] on input "text" at bounding box center [311, 250] width 62 height 12
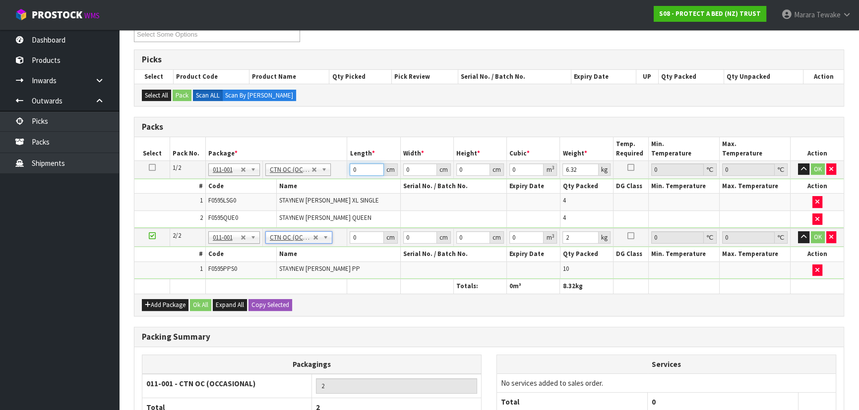
drag, startPoint x: 357, startPoint y: 172, endPoint x: 357, endPoint y: 121, distance: 50.1
click at [337, 153] on table "Select Pack No. Package * Length * Width * Height * Cubic * Weight * Temp. Requ…" at bounding box center [488, 215] width 709 height 157
click at [798, 164] on button "button" at bounding box center [803, 170] width 11 height 12
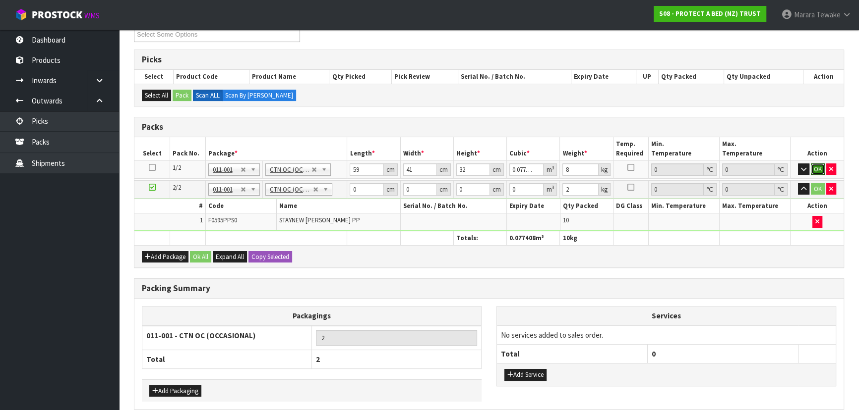
click button "OK" at bounding box center [817, 170] width 14 height 12
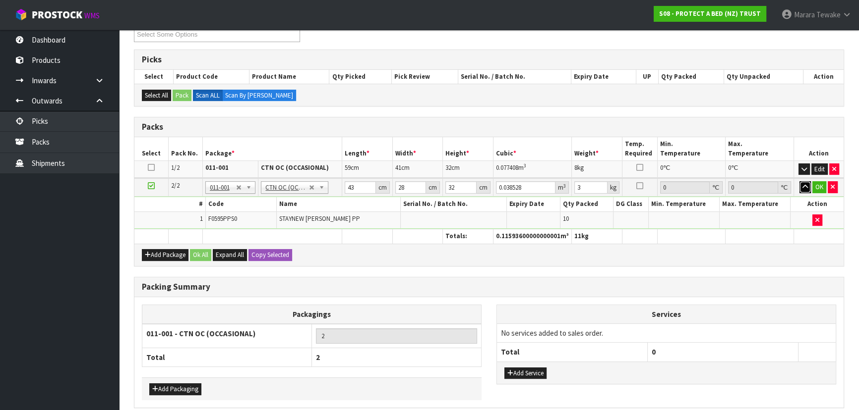
click at [799, 181] on button "button" at bounding box center [804, 187] width 11 height 12
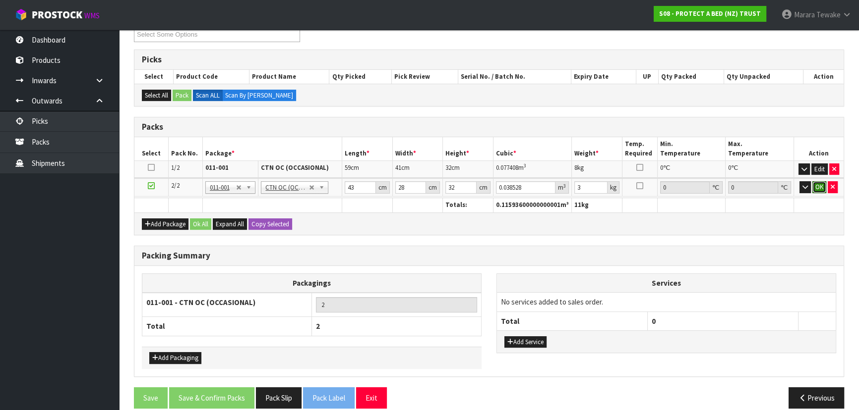
click button "OK" at bounding box center [819, 187] width 14 height 12
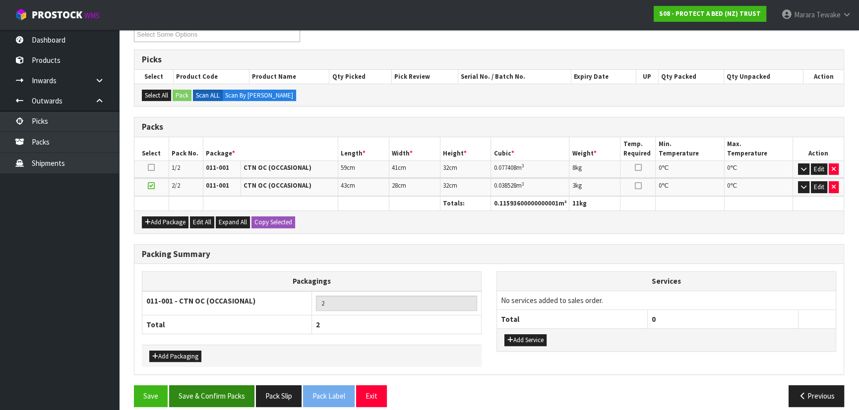
drag, startPoint x: 218, startPoint y: 368, endPoint x: 226, endPoint y: 387, distance: 20.4
click at [219, 373] on div "Packing Summary Packagings 011-001 - CTN OC (OCCASIONAL) 2 Total 2 Add Packagin…" at bounding box center [488, 315] width 725 height 142
click at [229, 396] on button "Save & Confirm Packs" at bounding box center [211, 396] width 85 height 21
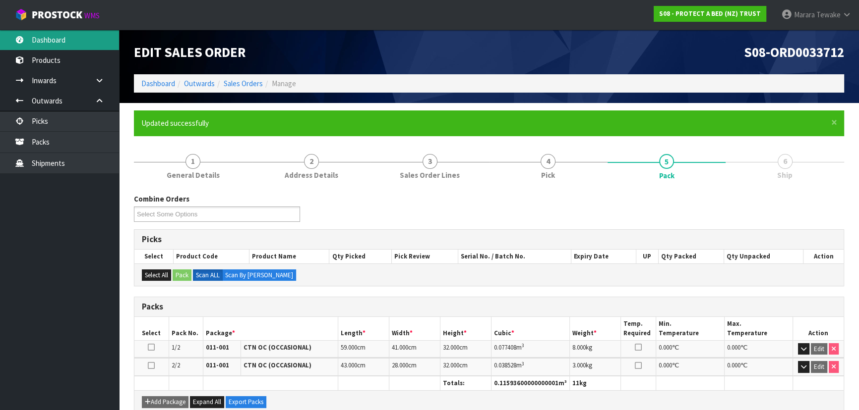
click at [55, 46] on link "Dashboard" at bounding box center [59, 40] width 119 height 20
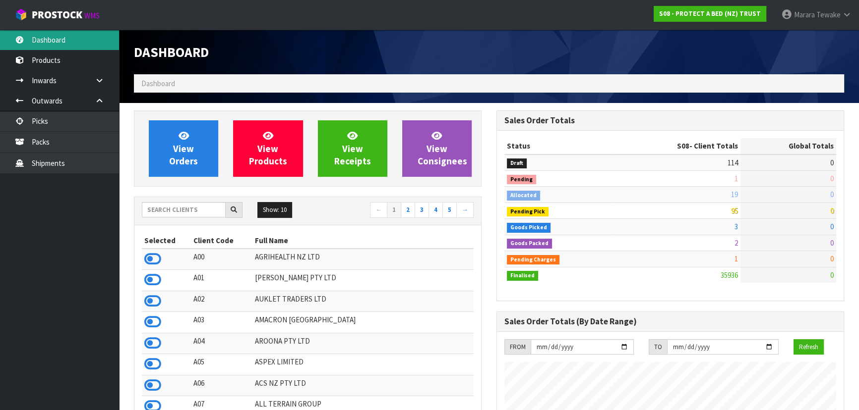
scroll to position [617, 362]
click at [165, 211] on input "text" at bounding box center [184, 209] width 84 height 15
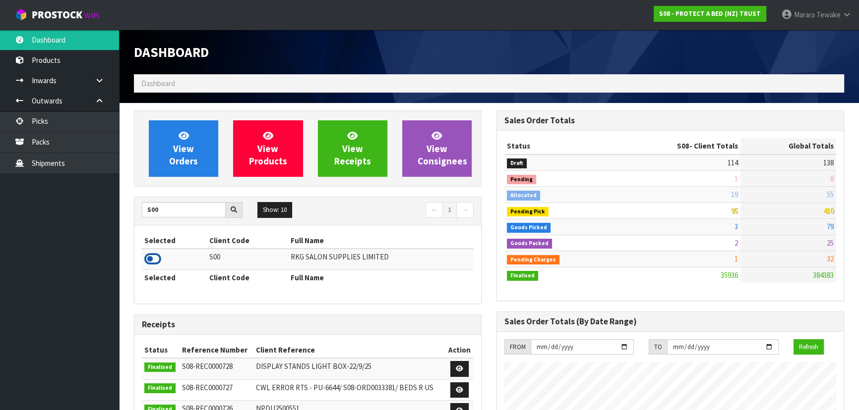
click at [158, 255] on icon at bounding box center [152, 259] width 17 height 15
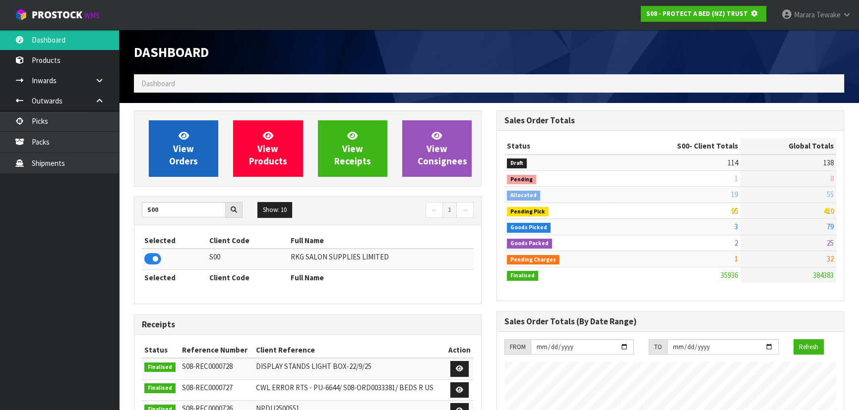
scroll to position [495079, 495334]
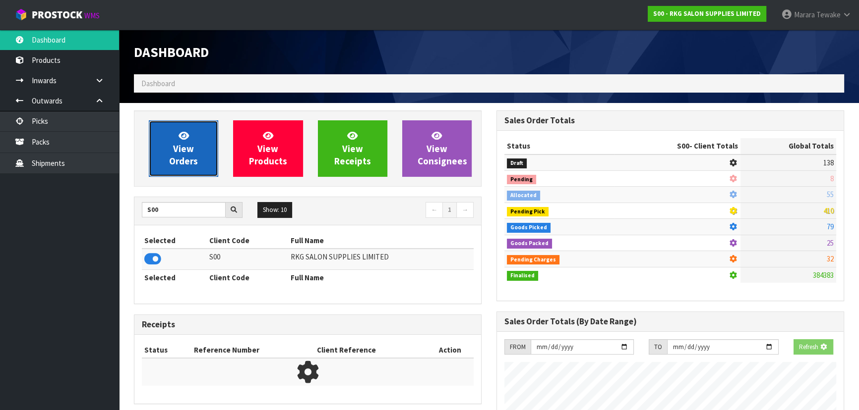
click at [178, 154] on span "View Orders" at bounding box center [183, 148] width 29 height 37
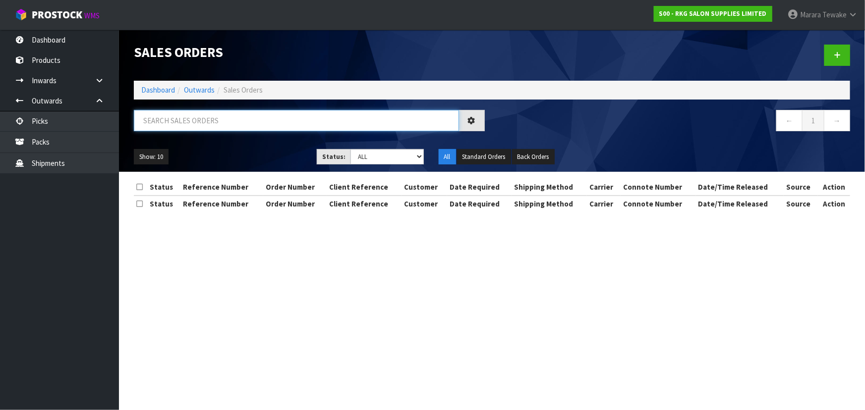
click at [155, 120] on input "text" at bounding box center [296, 120] width 325 height 21
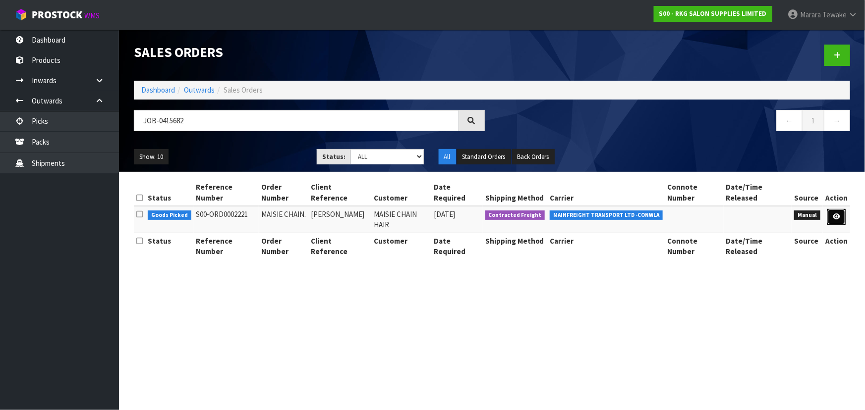
click at [831, 209] on link at bounding box center [836, 217] width 18 height 16
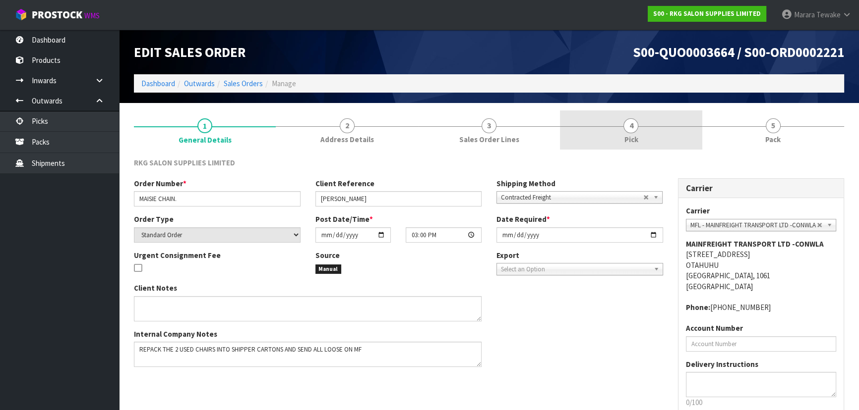
click at [698, 139] on link "4 Pick" at bounding box center [631, 130] width 142 height 39
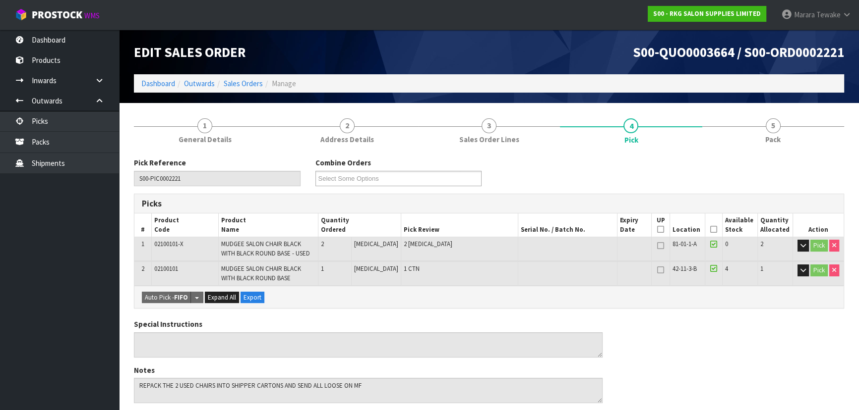
click at [710, 230] on icon at bounding box center [713, 230] width 7 height 0
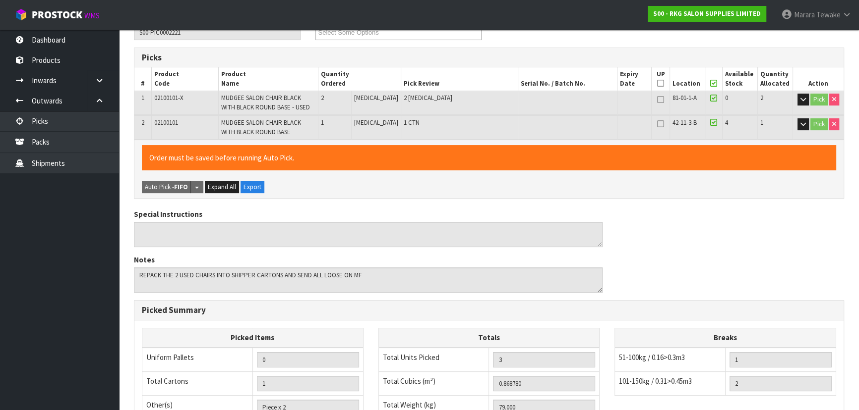
scroll to position [308, 0]
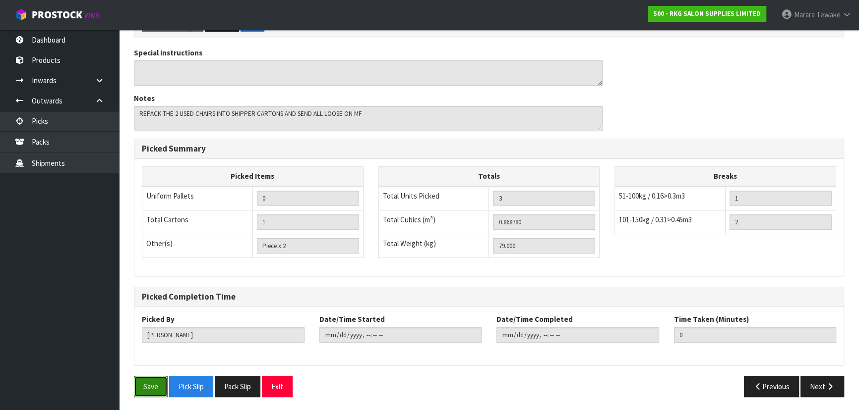
click at [161, 387] on button "Save" at bounding box center [151, 386] width 34 height 21
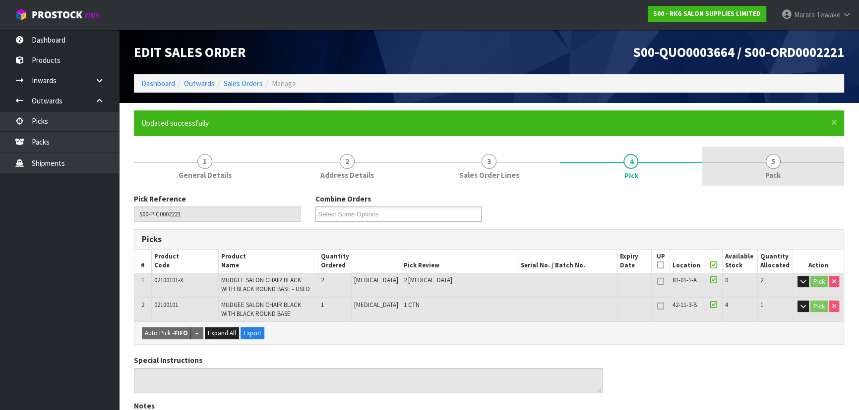
click at [764, 157] on link "5 Pack" at bounding box center [773, 166] width 142 height 39
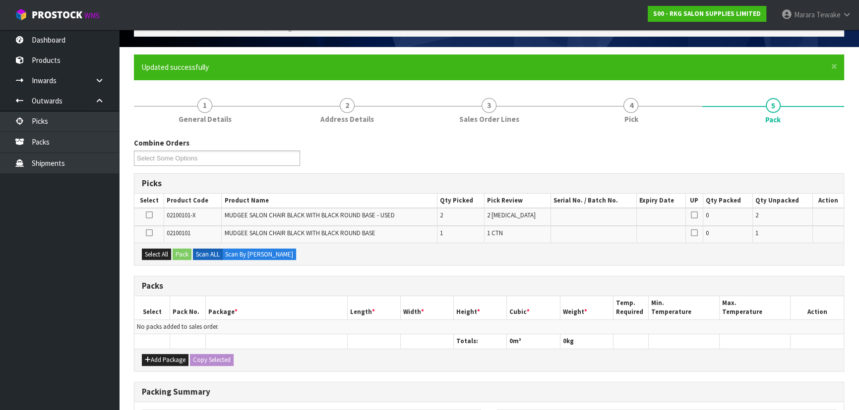
scroll to position [135, 0]
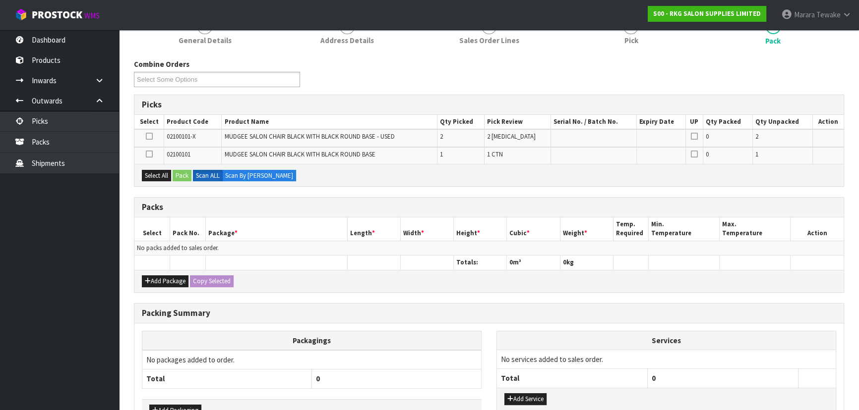
click at [149, 136] on icon at bounding box center [148, 136] width 7 height 0
click at [0, 0] on input "checkbox" at bounding box center [0, 0] width 0 height 0
click at [180, 175] on button "Pack" at bounding box center [182, 176] width 19 height 12
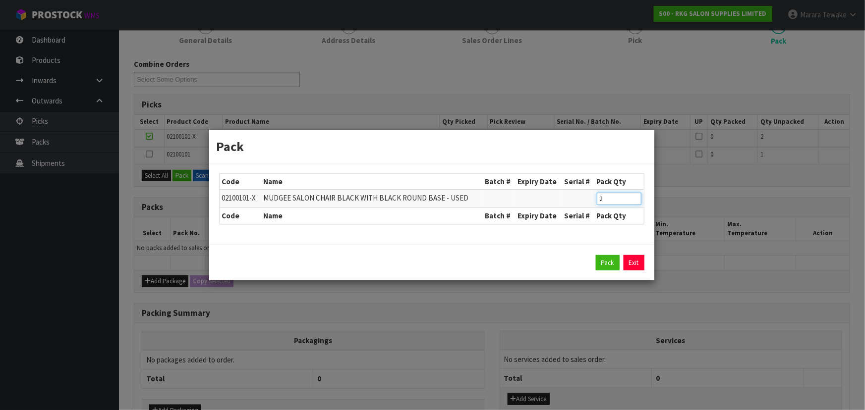
drag, startPoint x: 597, startPoint y: 196, endPoint x: 580, endPoint y: 188, distance: 18.6
click at [580, 188] on table "Code Name Batch # Expiry Date Serial # Pack Qty 02100101-X MUDGEE SALON CHAIR B…" at bounding box center [432, 199] width 424 height 50
click button "Pack" at bounding box center [608, 263] width 24 height 16
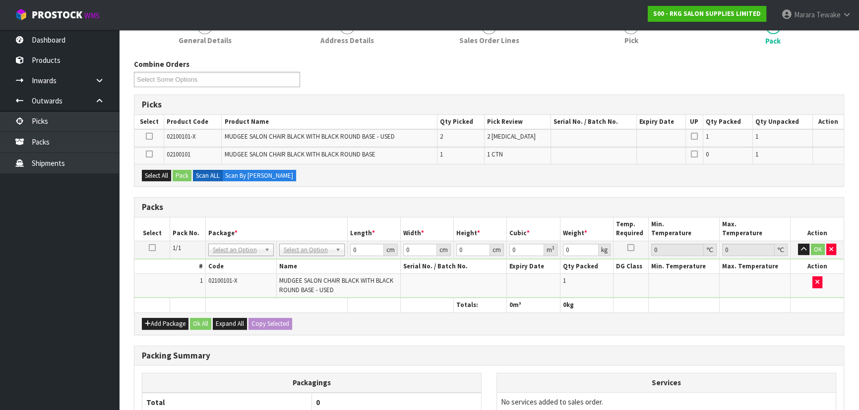
click at [149, 136] on icon at bounding box center [148, 136] width 7 height 0
click at [0, 0] on input "checkbox" at bounding box center [0, 0] width 0 height 0
click at [178, 174] on button "Pack" at bounding box center [182, 176] width 19 height 12
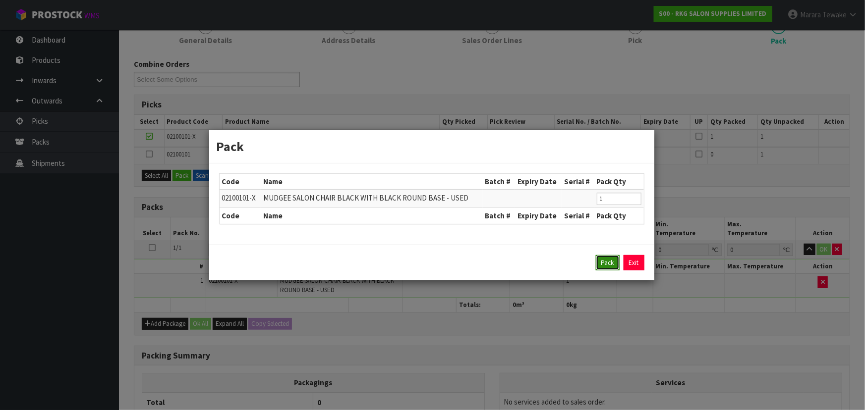
click at [611, 257] on button "Pack" at bounding box center [608, 263] width 24 height 16
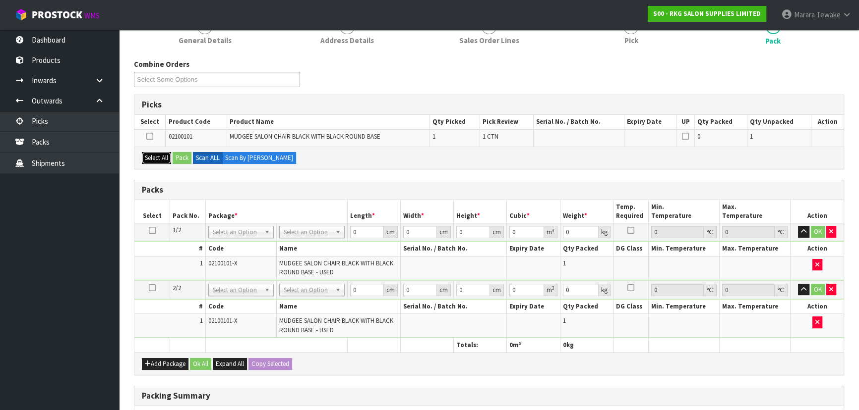
click at [157, 159] on button "Select All" at bounding box center [156, 158] width 29 height 12
click at [187, 154] on button "Pack" at bounding box center [182, 158] width 19 height 12
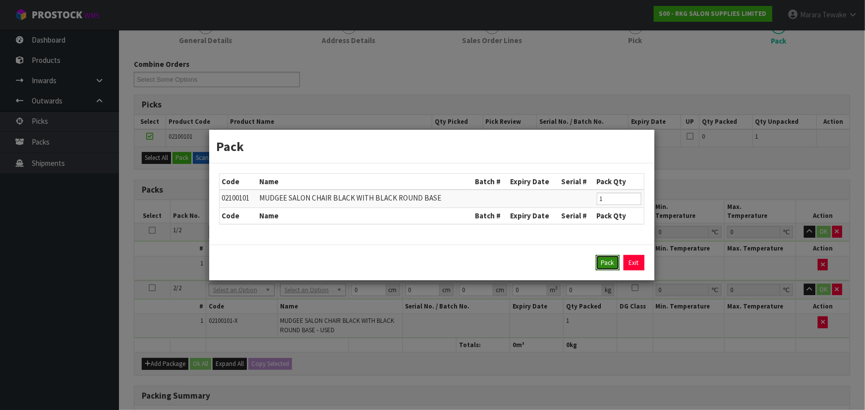
drag, startPoint x: 612, startPoint y: 258, endPoint x: 593, endPoint y: 256, distance: 18.9
click at [611, 258] on button "Pack" at bounding box center [608, 263] width 24 height 16
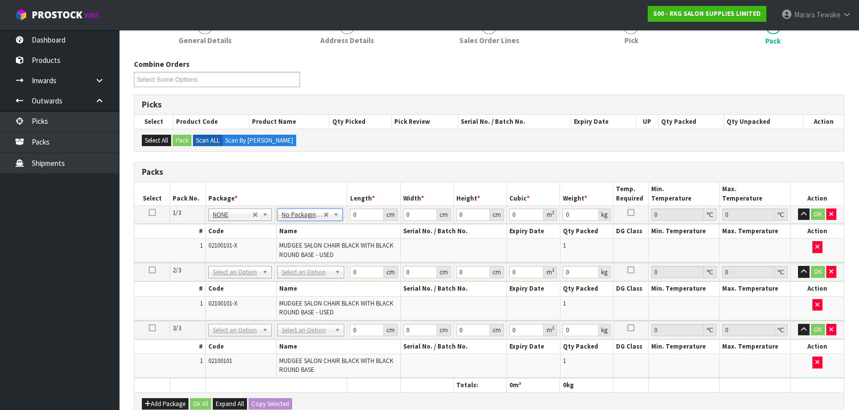
click at [154, 213] on icon at bounding box center [152, 213] width 7 height 0
click at [277, 403] on button "Copy Selected" at bounding box center [270, 405] width 44 height 12
click at [277, 403] on button "Confirm Copy Selected" at bounding box center [280, 405] width 65 height 12
drag, startPoint x: 356, startPoint y: 210, endPoint x: 309, endPoint y: 198, distance: 48.5
click at [313, 201] on table "Select Pack No. Package * Length * Width * Height * Cubic * Weight * Temp. Requ…" at bounding box center [488, 287] width 709 height 210
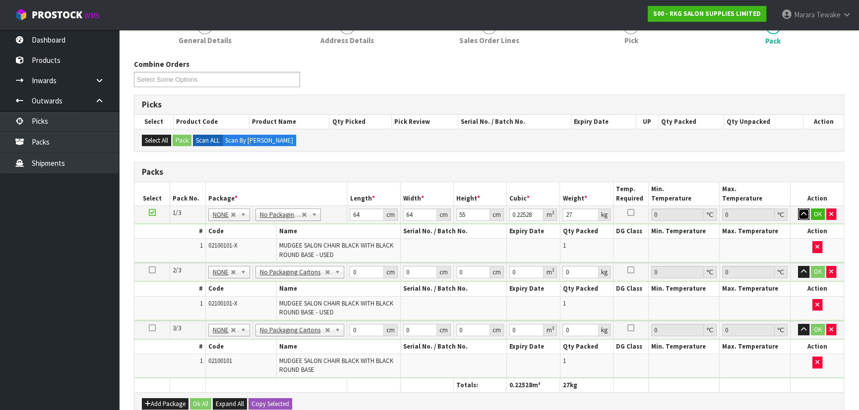
click at [798, 209] on button "button" at bounding box center [803, 215] width 11 height 12
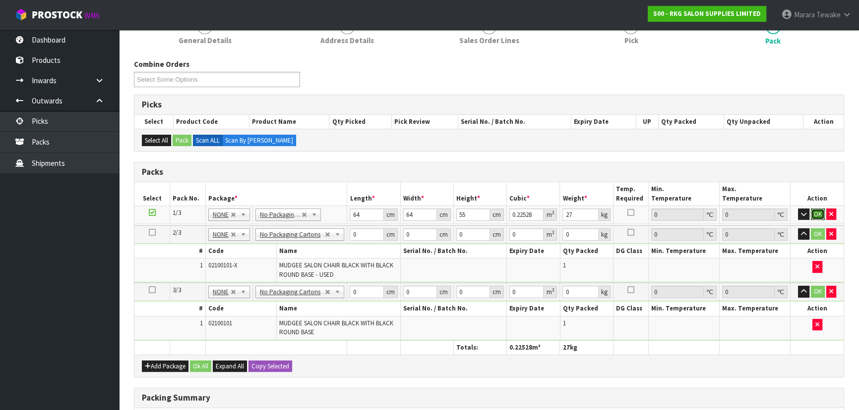
click button "OK" at bounding box center [817, 215] width 14 height 12
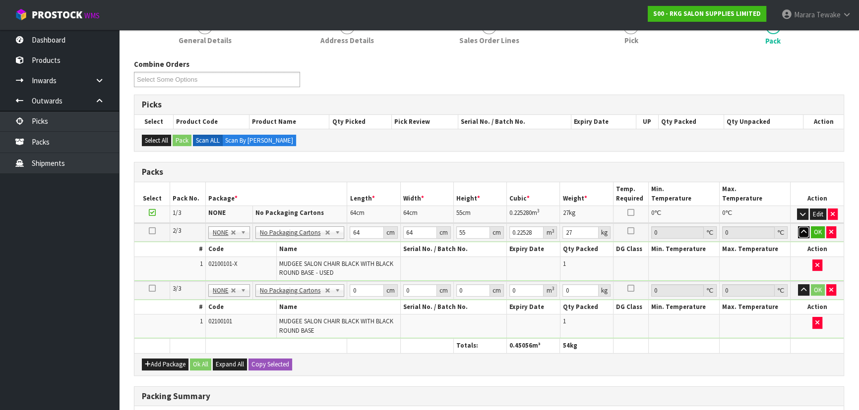
click at [798, 227] on button "button" at bounding box center [803, 233] width 11 height 12
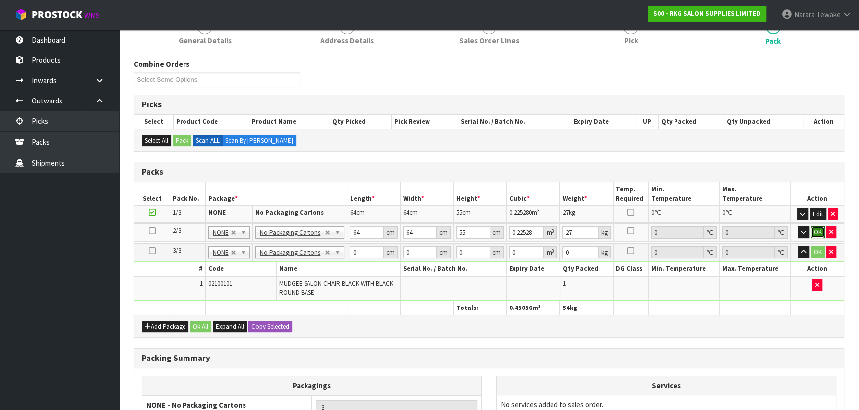
click button "OK" at bounding box center [817, 233] width 14 height 12
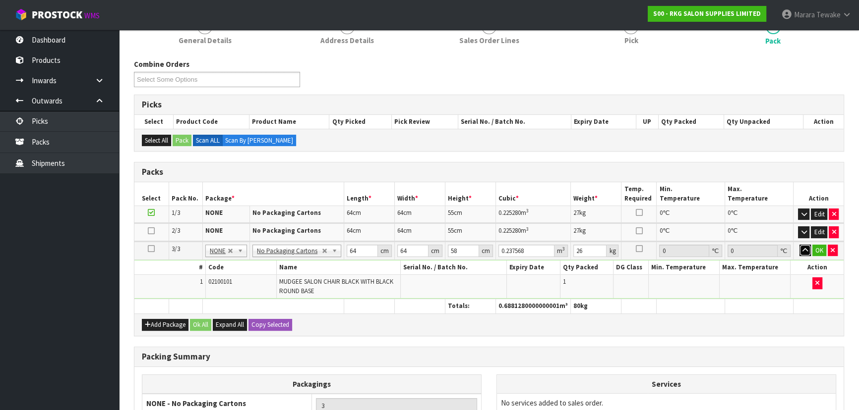
click at [799, 245] on button "button" at bounding box center [804, 251] width 11 height 12
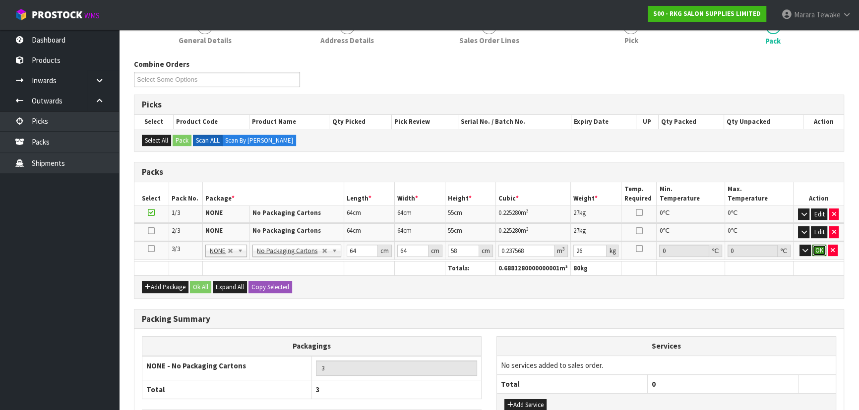
click button "OK" at bounding box center [819, 251] width 14 height 12
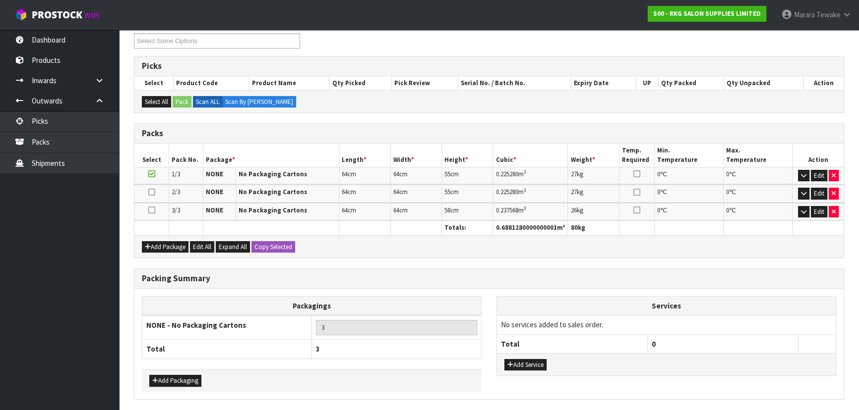
scroll to position [207, 0]
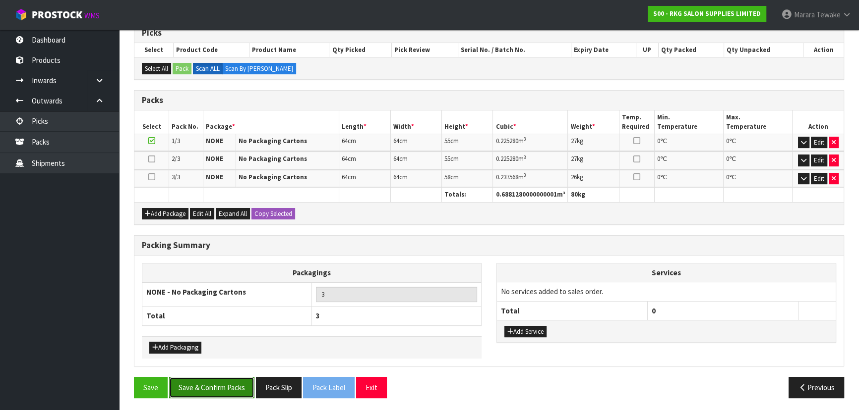
click at [211, 388] on button "Save & Confirm Packs" at bounding box center [211, 387] width 85 height 21
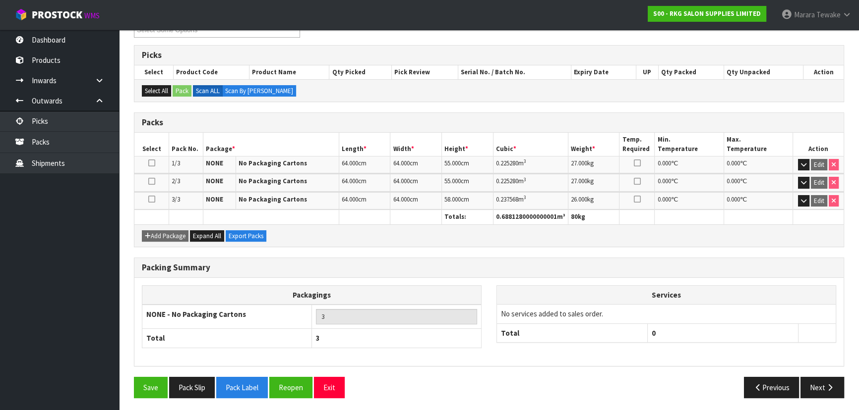
scroll to position [185, 0]
click at [287, 385] on button "Reopen" at bounding box center [290, 387] width 43 height 21
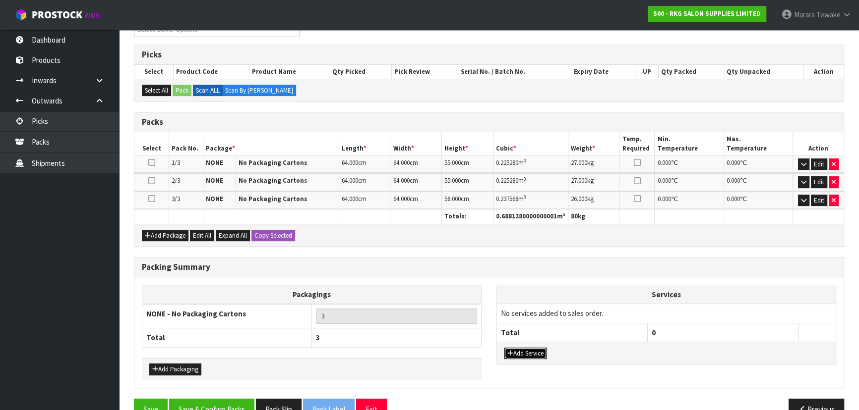
click at [541, 349] on button "Add Service" at bounding box center [525, 354] width 42 height 12
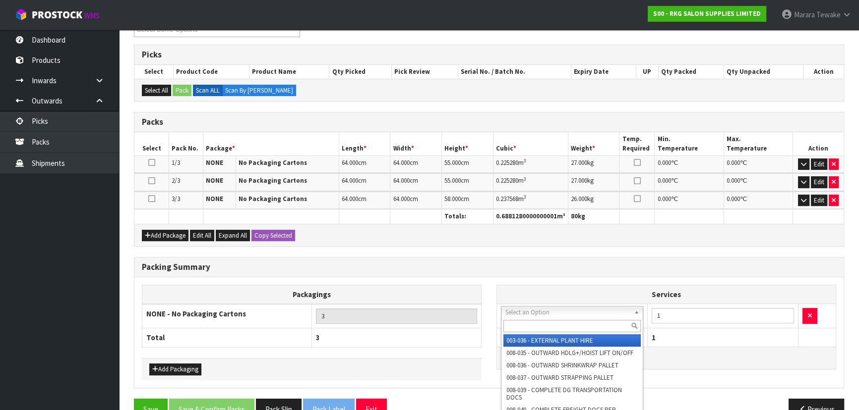
click at [553, 325] on input "text" at bounding box center [571, 326] width 137 height 12
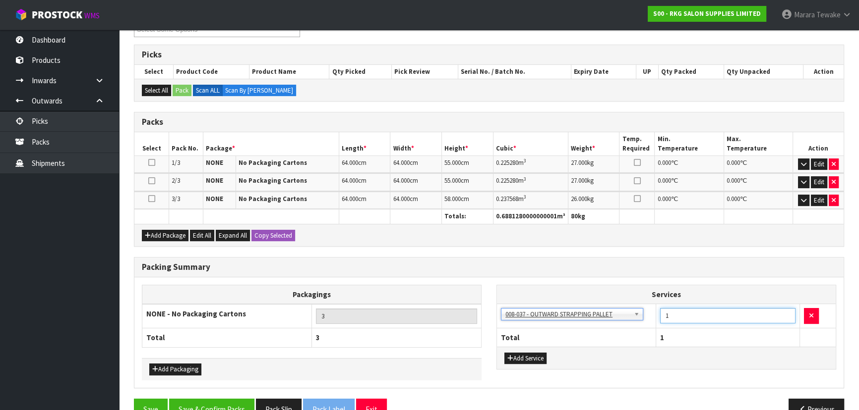
drag, startPoint x: 669, startPoint y: 316, endPoint x: 632, endPoint y: 289, distance: 45.5
click at [628, 301] on table "Services 003-036 - EXTERNAL PLANT HIRE 008-035 - OUTWARD HDLG+/HOIST LIFT ON/OF…" at bounding box center [666, 316] width 339 height 61
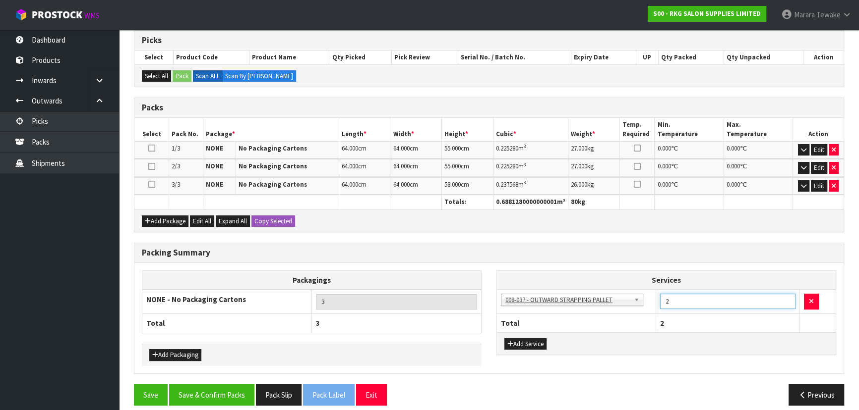
scroll to position [207, 0]
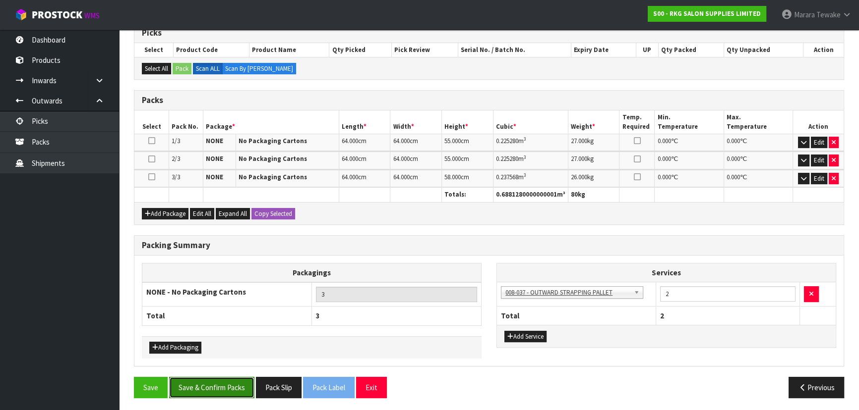
click at [208, 386] on button "Save & Confirm Packs" at bounding box center [211, 387] width 85 height 21
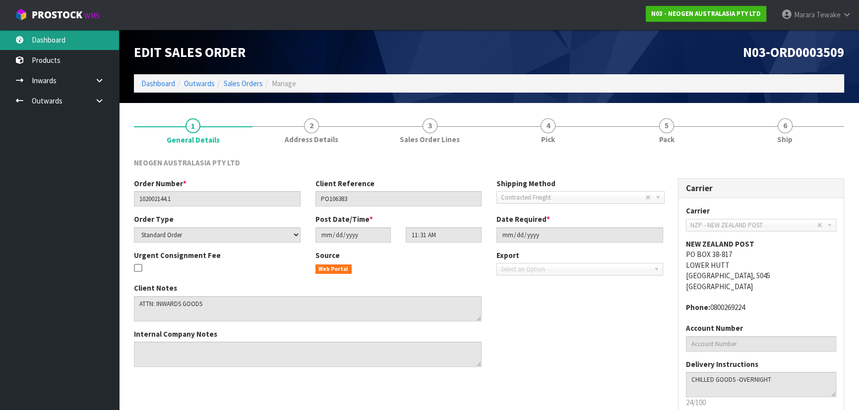
click at [69, 37] on link "Dashboard" at bounding box center [59, 40] width 119 height 20
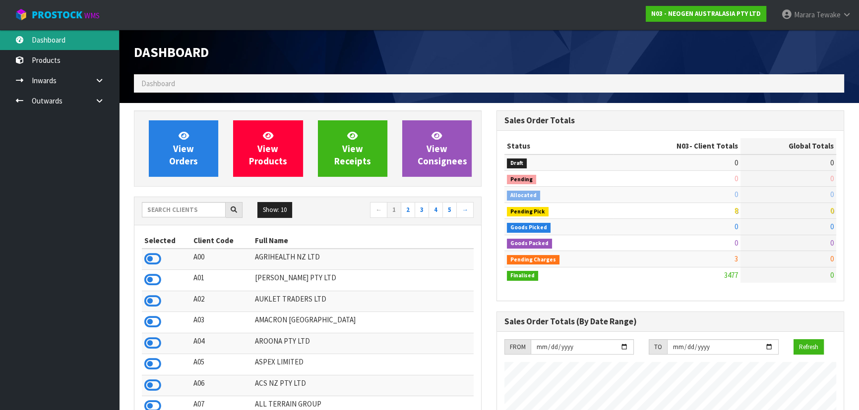
scroll to position [771, 362]
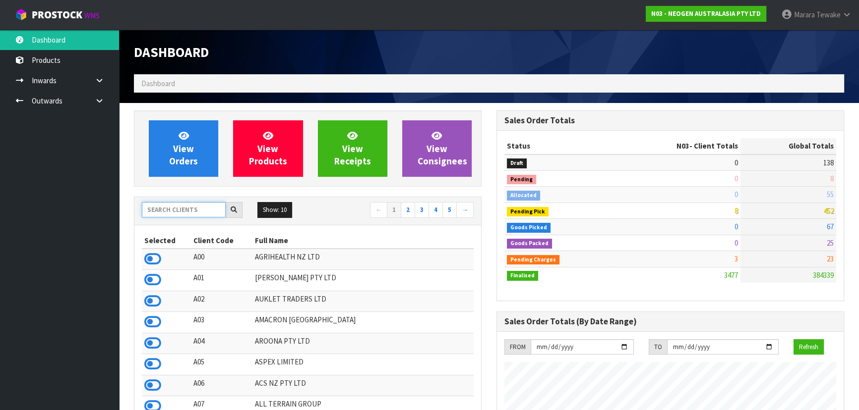
click at [214, 213] on input "text" at bounding box center [184, 209] width 84 height 15
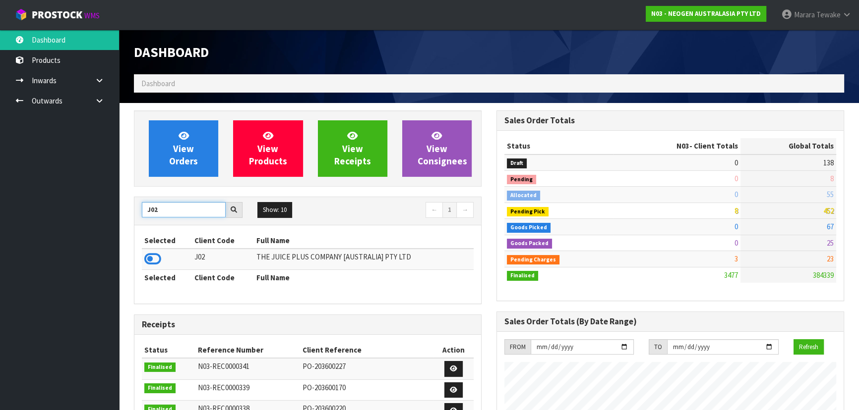
type input "J02"
click at [153, 253] on td at bounding box center [167, 259] width 50 height 21
click at [156, 258] on icon at bounding box center [152, 259] width 17 height 15
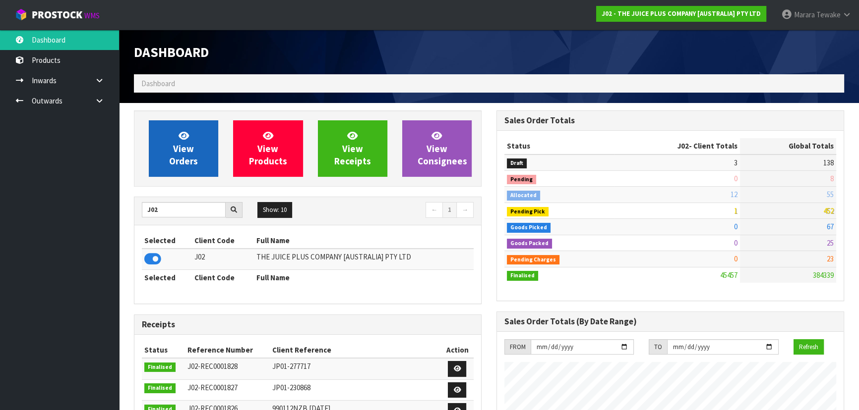
scroll to position [749, 362]
click at [186, 143] on span "View Orders" at bounding box center [183, 148] width 29 height 37
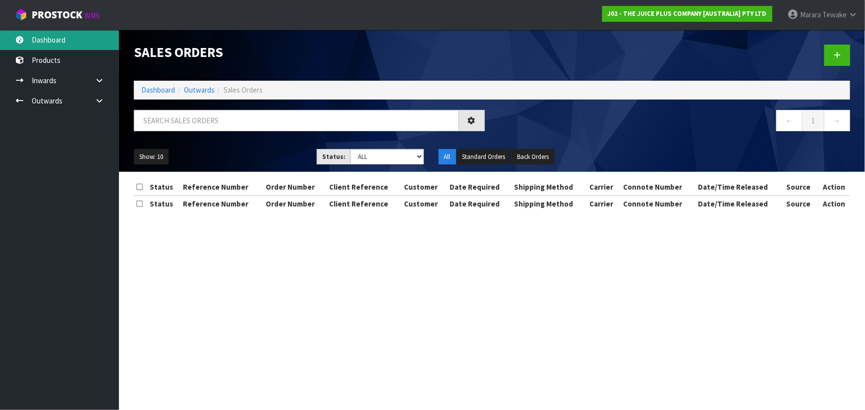
click at [69, 38] on link "Dashboard" at bounding box center [59, 40] width 119 height 20
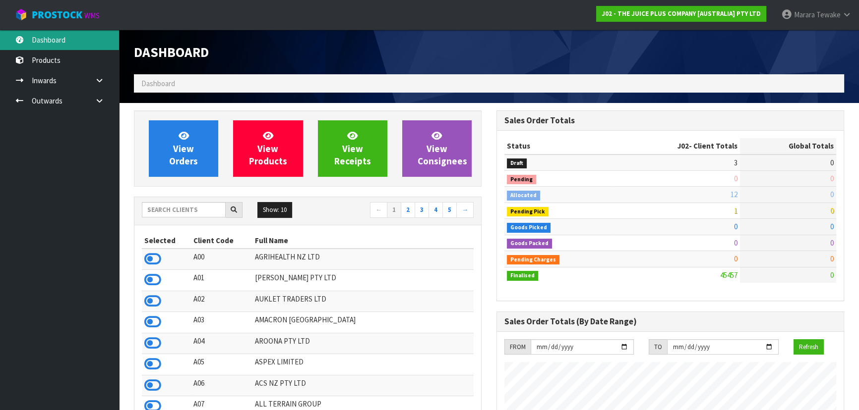
scroll to position [749, 362]
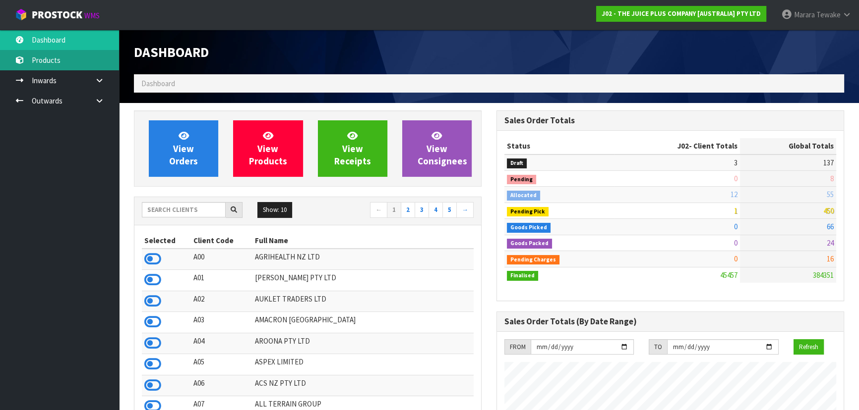
click at [54, 57] on link "Products" at bounding box center [59, 60] width 119 height 20
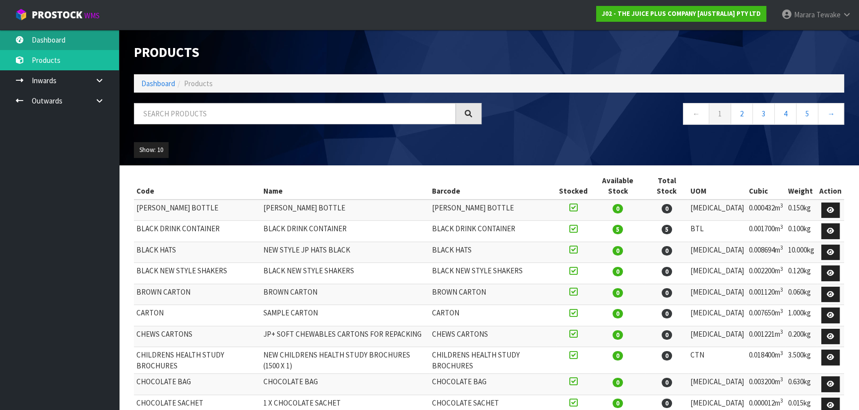
click at [54, 38] on link "Dashboard" at bounding box center [59, 40] width 119 height 20
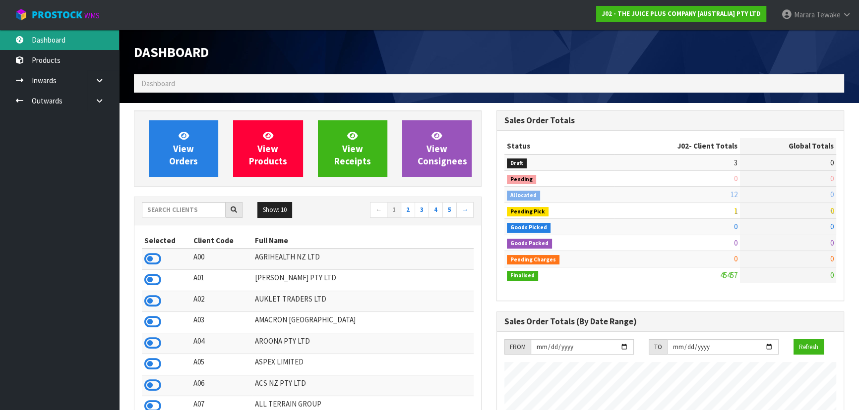
scroll to position [749, 362]
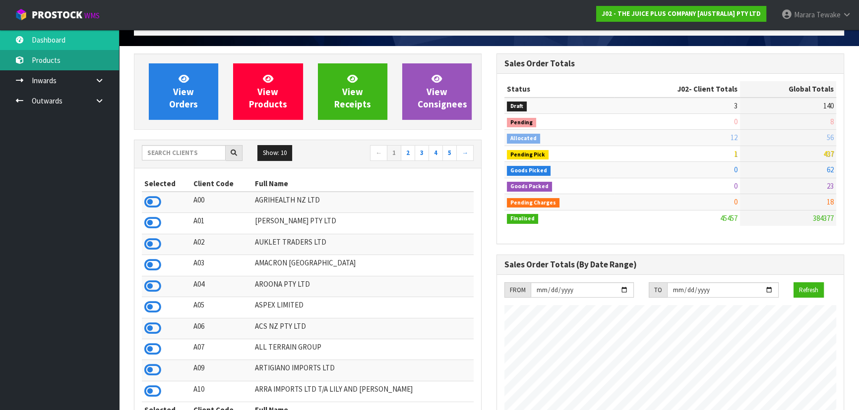
scroll to position [45, 0]
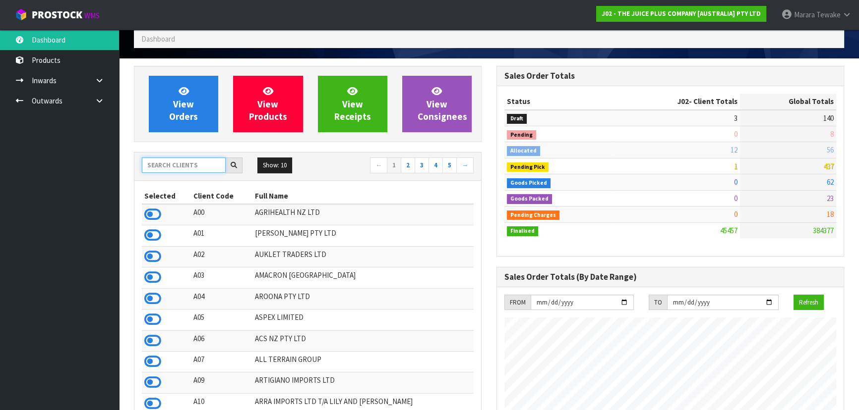
click at [170, 168] on input "text" at bounding box center [184, 165] width 84 height 15
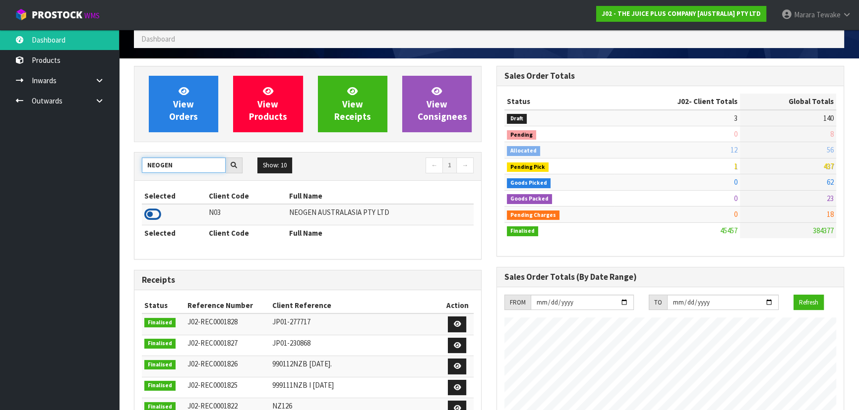
type input "NEOGEN"
drag, startPoint x: 147, startPoint y: 214, endPoint x: 155, endPoint y: 216, distance: 8.7
click at [155, 216] on icon at bounding box center [152, 214] width 17 height 15
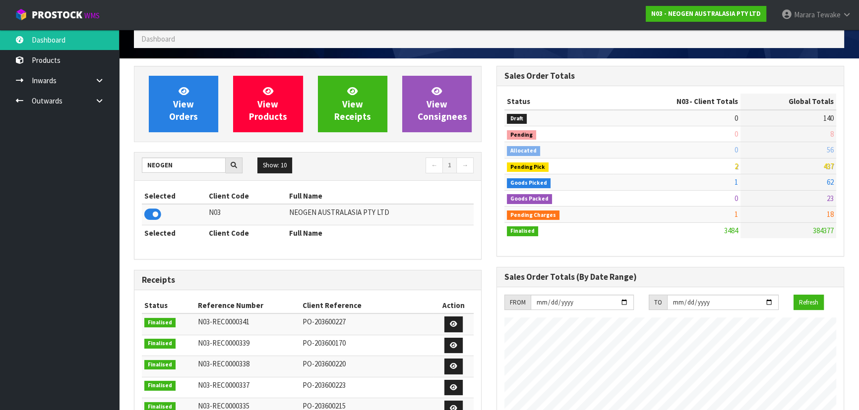
scroll to position [749, 362]
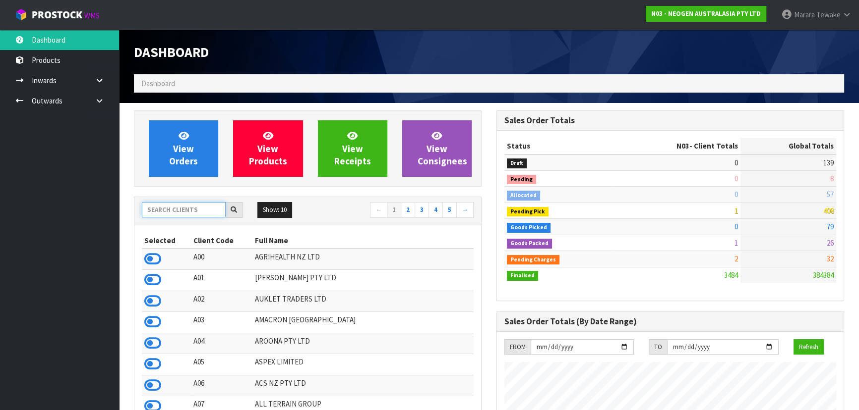
click at [189, 210] on input "text" at bounding box center [184, 209] width 84 height 15
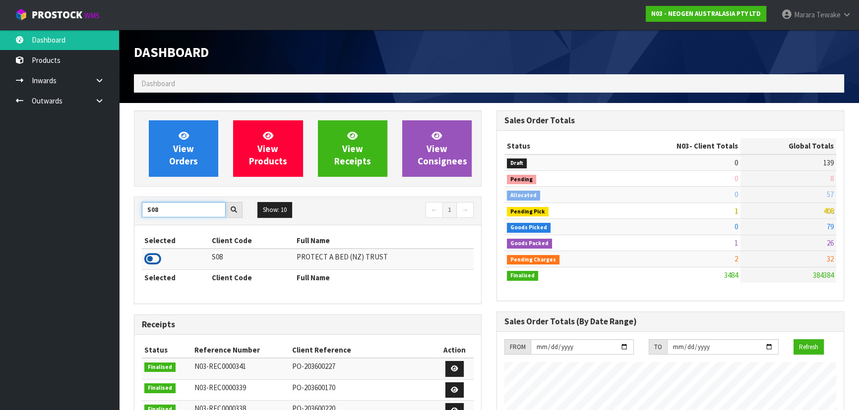
type input "S08"
click at [152, 261] on icon at bounding box center [152, 259] width 17 height 15
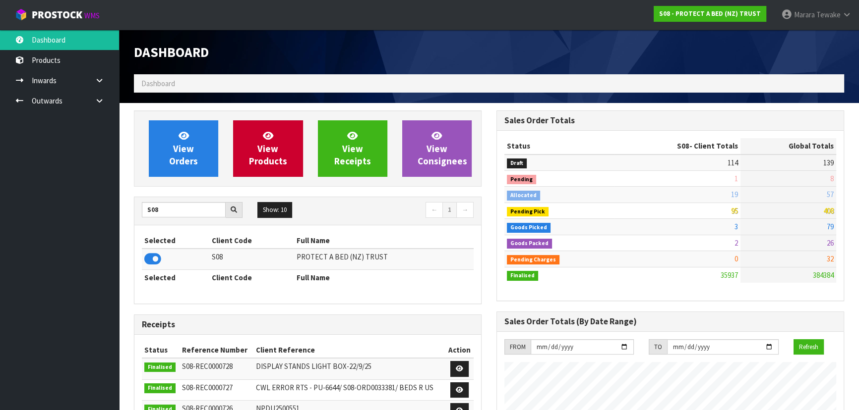
scroll to position [45, 0]
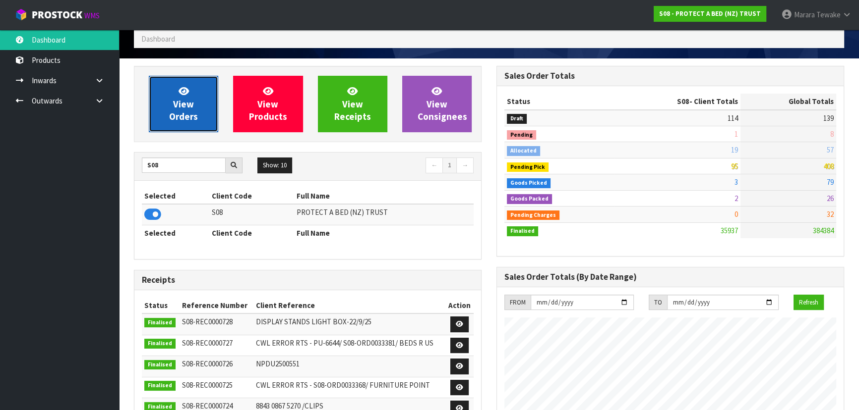
click at [169, 119] on span "View Orders" at bounding box center [183, 103] width 29 height 37
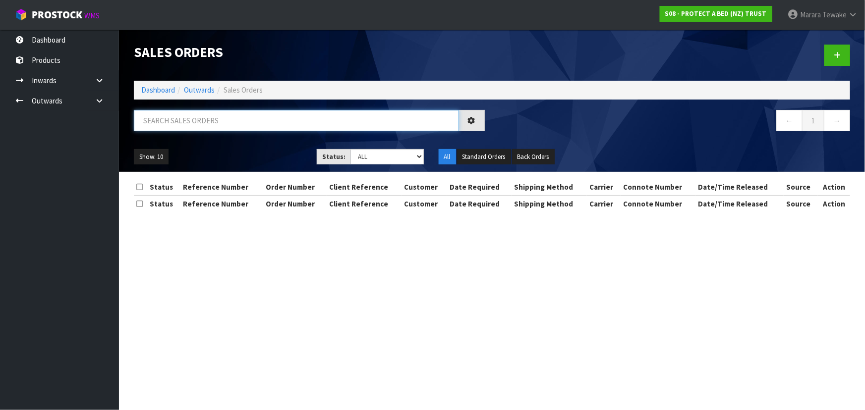
click at [178, 124] on input "text" at bounding box center [296, 120] width 325 height 21
click at [262, 117] on input "text" at bounding box center [296, 120] width 325 height 21
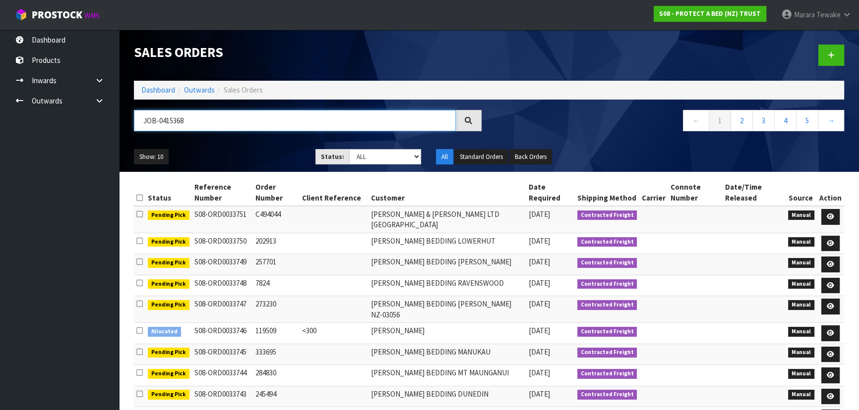
type input "JOB-0415368"
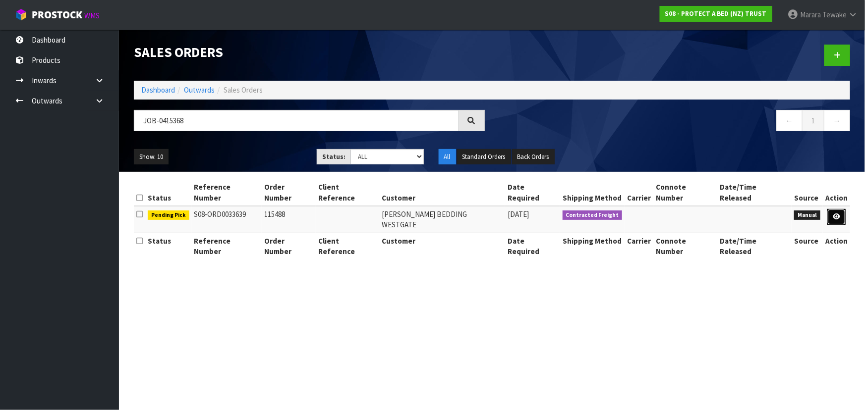
click at [836, 214] on icon at bounding box center [836, 217] width 7 height 6
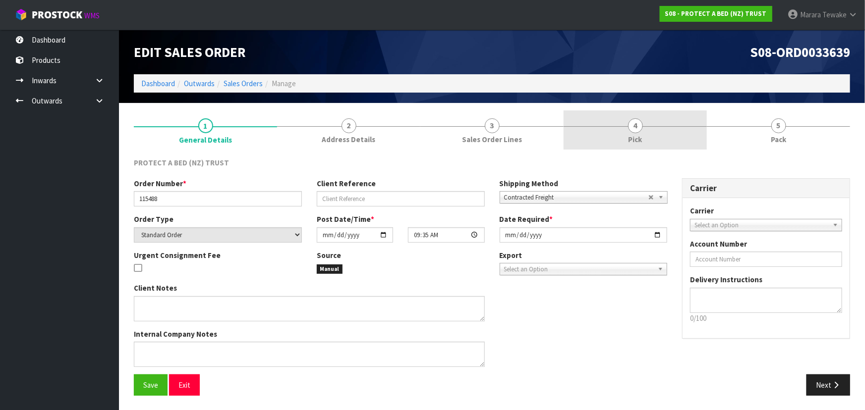
click at [638, 128] on span "4" at bounding box center [635, 125] width 15 height 15
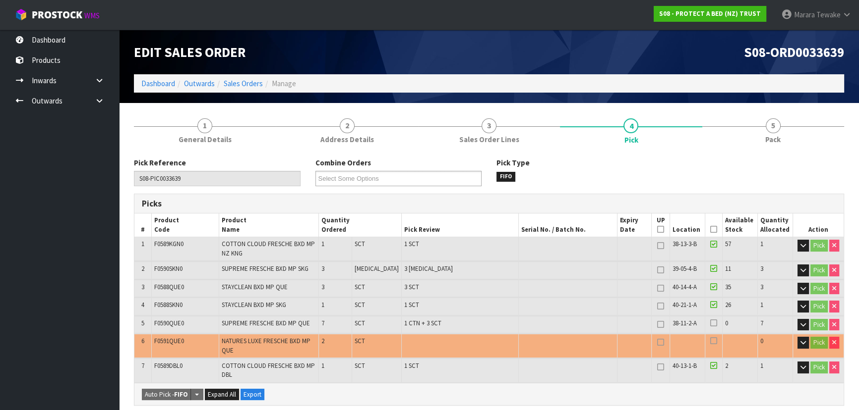
click at [710, 230] on icon at bounding box center [713, 230] width 7 height 0
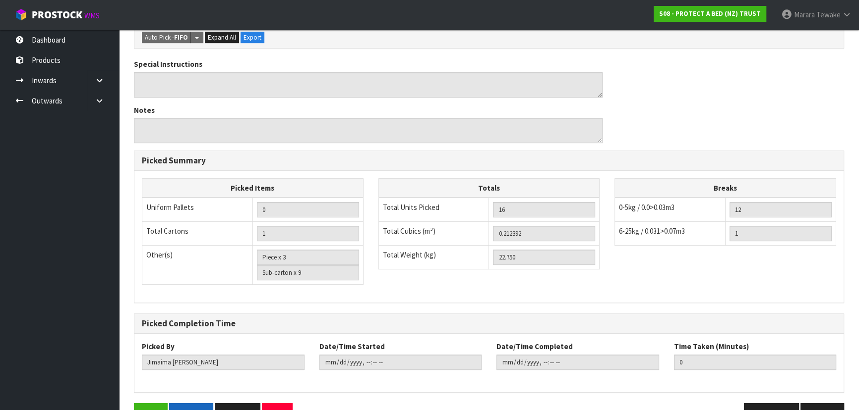
scroll to position [419, 0]
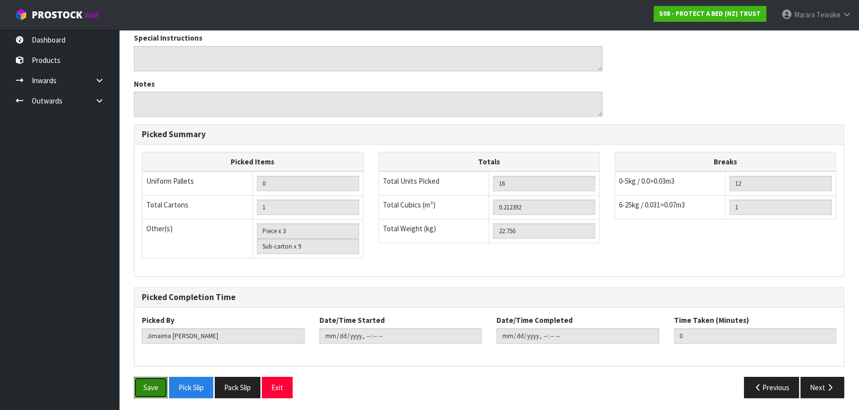
click at [158, 383] on button "Save" at bounding box center [151, 387] width 34 height 21
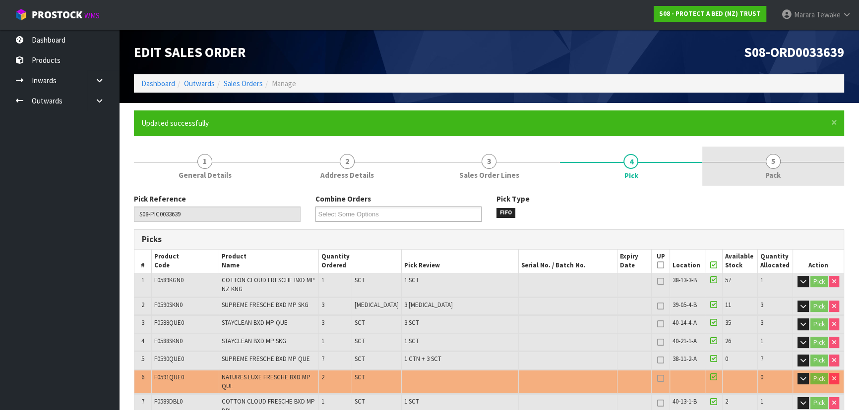
type input "[PERSON_NAME]"
type input "[DATE]T16:04:50"
drag, startPoint x: 773, startPoint y: 169, endPoint x: 766, endPoint y: 167, distance: 6.6
click at [772, 168] on span "5" at bounding box center [772, 161] width 15 height 15
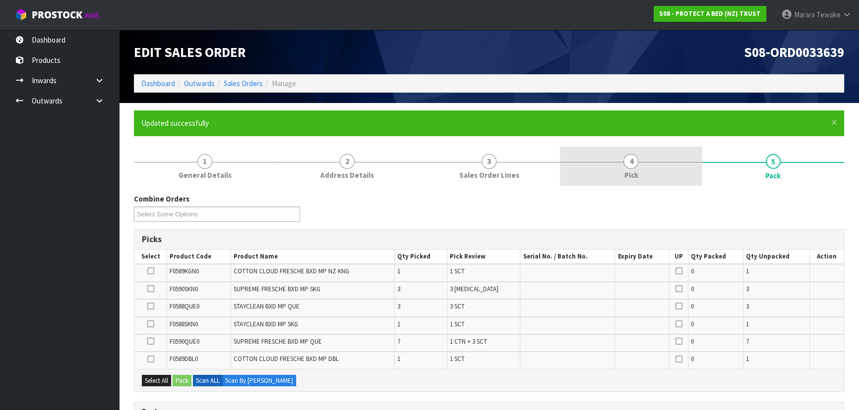
click at [666, 168] on link "4 Pick" at bounding box center [631, 166] width 142 height 39
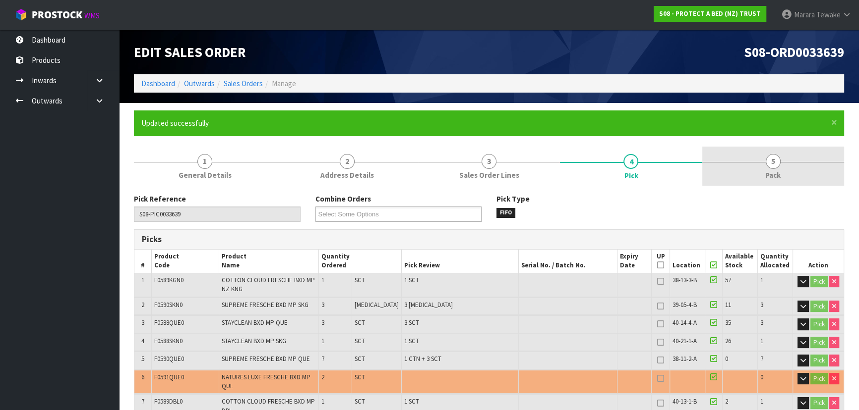
click at [761, 165] on link "5 Pack" at bounding box center [773, 166] width 142 height 39
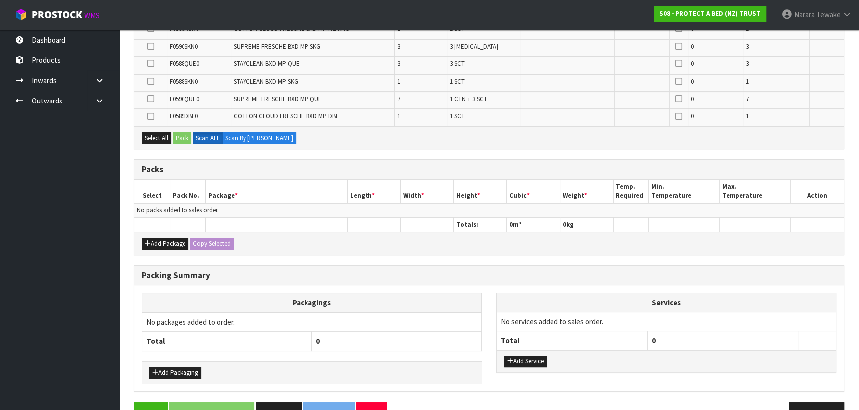
scroll to position [268, 0]
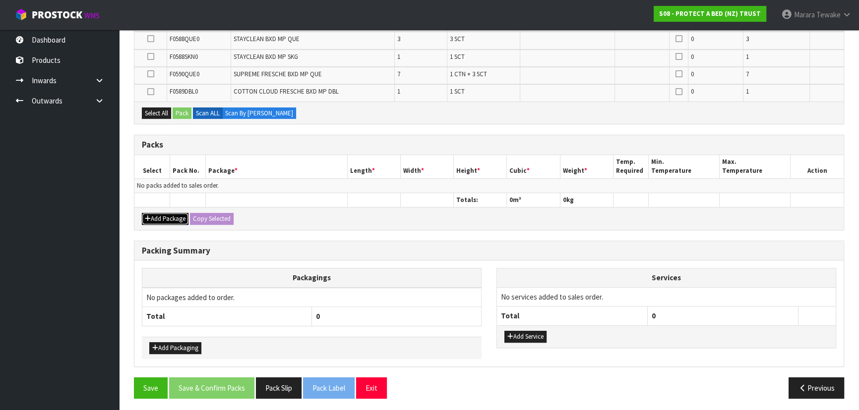
drag, startPoint x: 181, startPoint y: 211, endPoint x: 167, endPoint y: 208, distance: 15.2
click at [181, 213] on button "Add Package" at bounding box center [165, 219] width 47 height 12
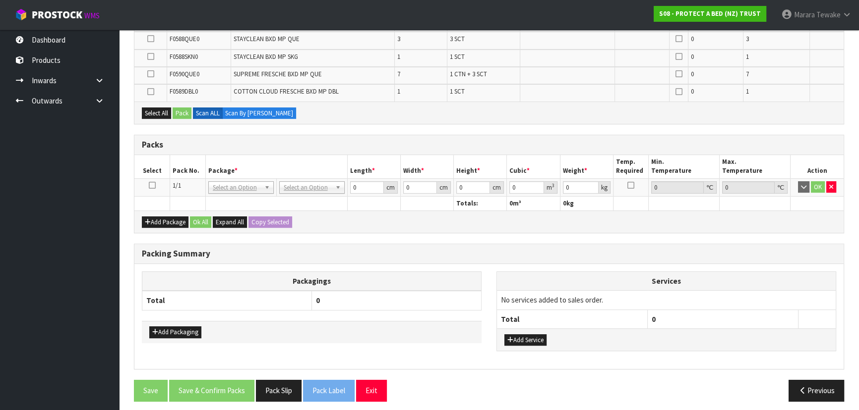
click at [149, 185] on icon at bounding box center [152, 185] width 7 height 0
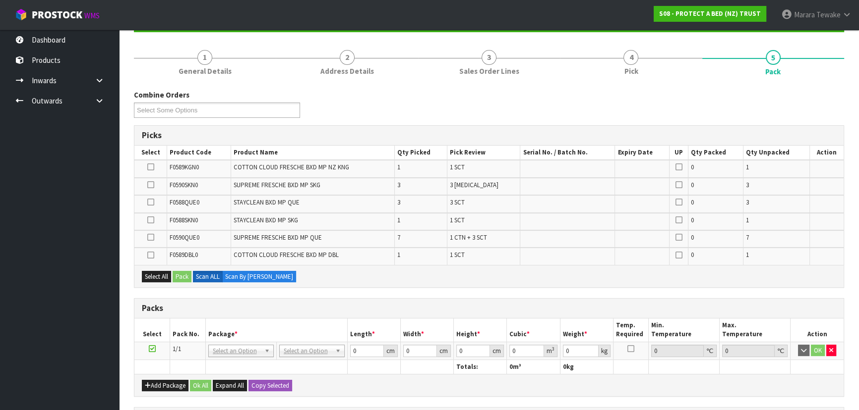
scroll to position [91, 0]
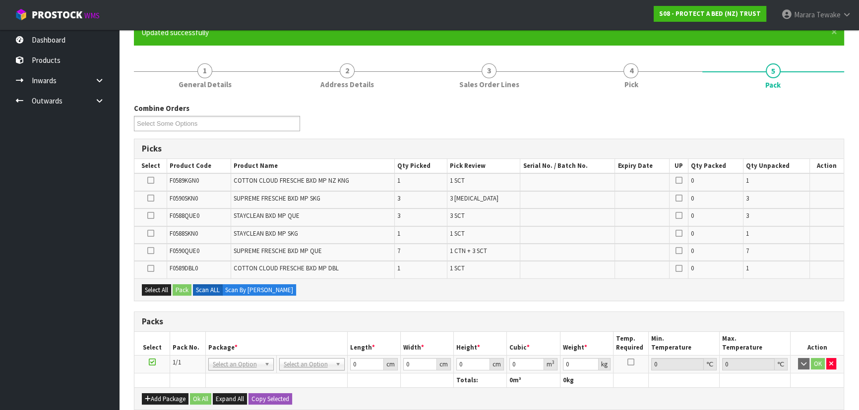
click at [122, 177] on section "× Close Updated successfully 1 General Details 2 Address Details 3 Sales Order …" at bounding box center [489, 302] width 740 height 581
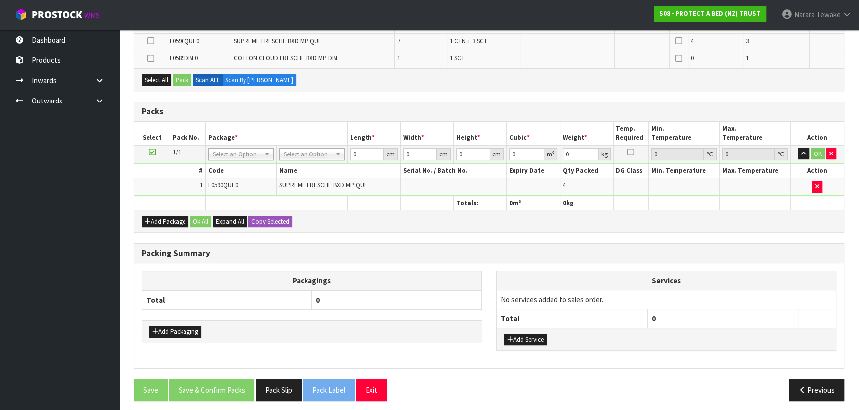
scroll to position [303, 0]
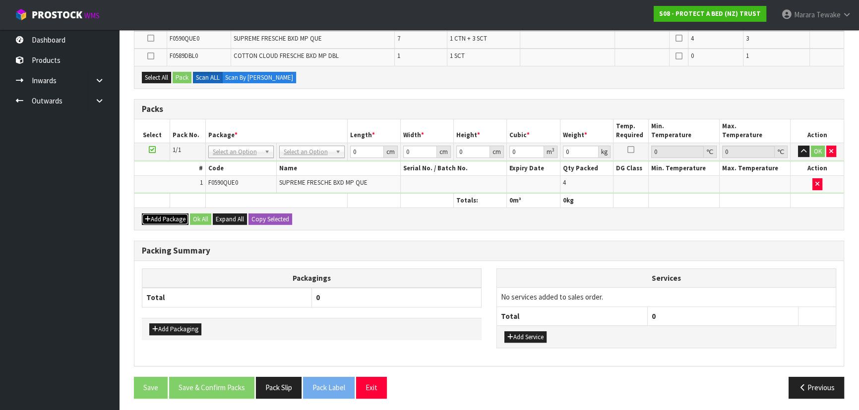
click at [166, 210] on div "Add Package Ok All Expand All Copy Selected" at bounding box center [488, 219] width 709 height 22
click at [159, 214] on button "Add Package" at bounding box center [165, 220] width 47 height 12
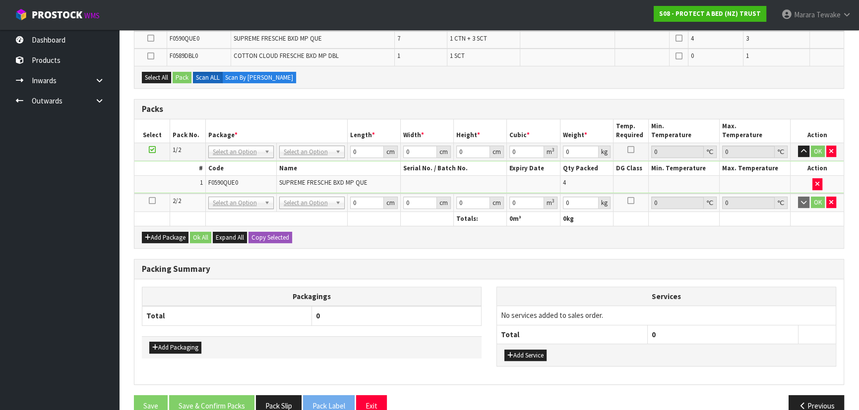
click at [152, 201] on icon at bounding box center [152, 201] width 7 height 0
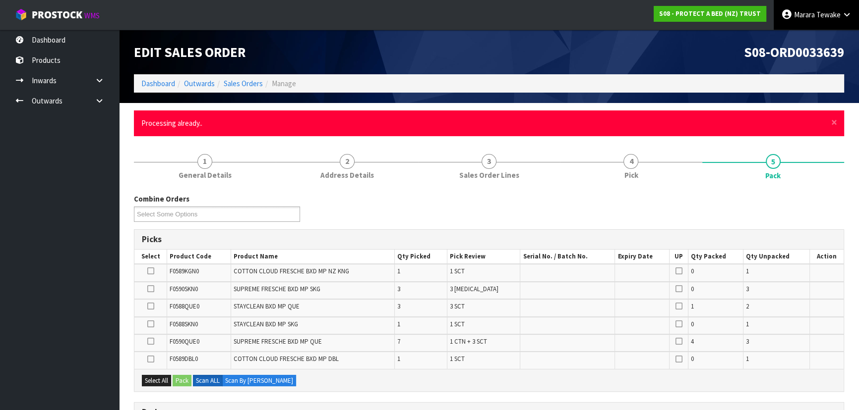
drag, startPoint x: 857, startPoint y: 14, endPoint x: 838, endPoint y: 12, distance: 19.5
click at [846, 15] on link "[PERSON_NAME]" at bounding box center [815, 15] width 85 height 30
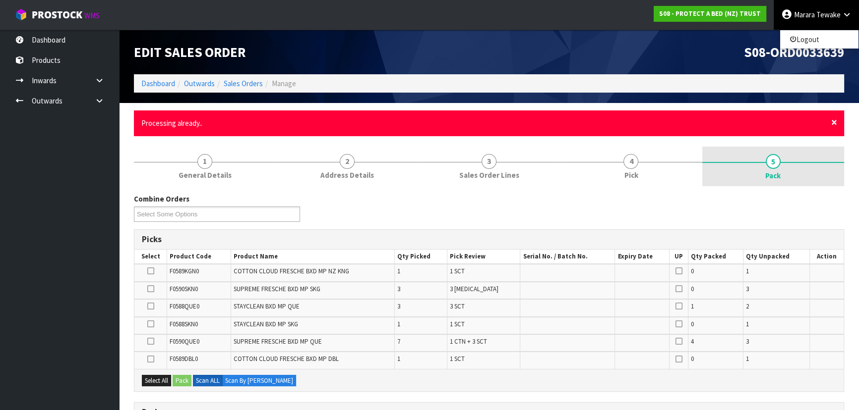
click at [831, 120] on span "×" at bounding box center [834, 122] width 6 height 14
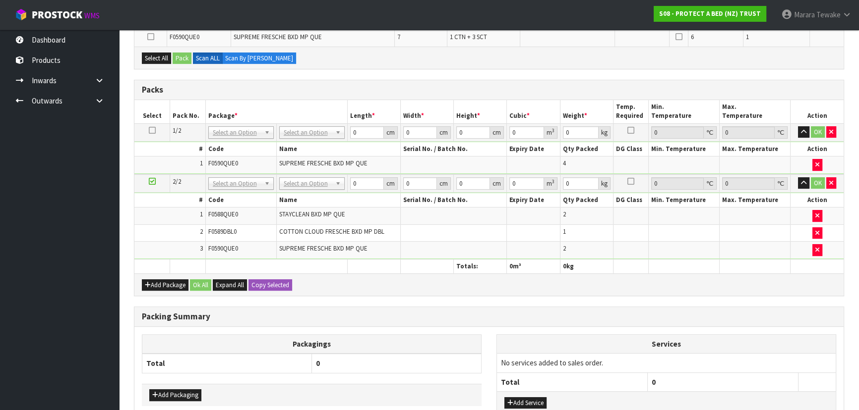
scroll to position [335, 0]
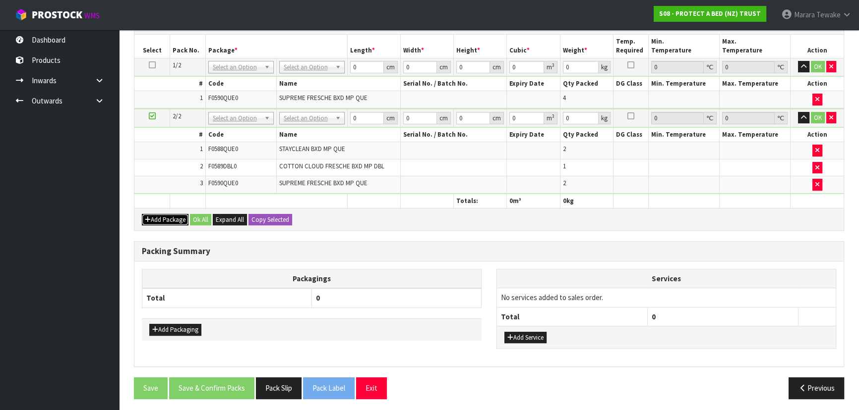
drag, startPoint x: 158, startPoint y: 218, endPoint x: 155, endPoint y: 213, distance: 5.1
click at [157, 217] on button "Add Package" at bounding box center [165, 220] width 47 height 12
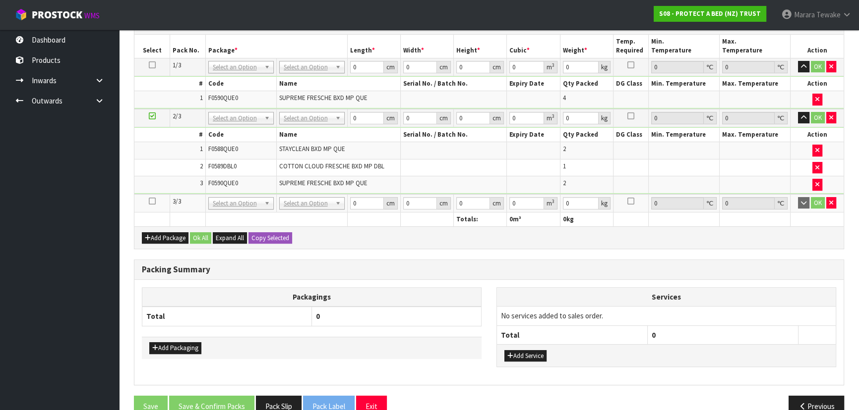
drag, startPoint x: 153, startPoint y: 198, endPoint x: 192, endPoint y: 184, distance: 41.5
click at [153, 201] on icon at bounding box center [152, 201] width 7 height 0
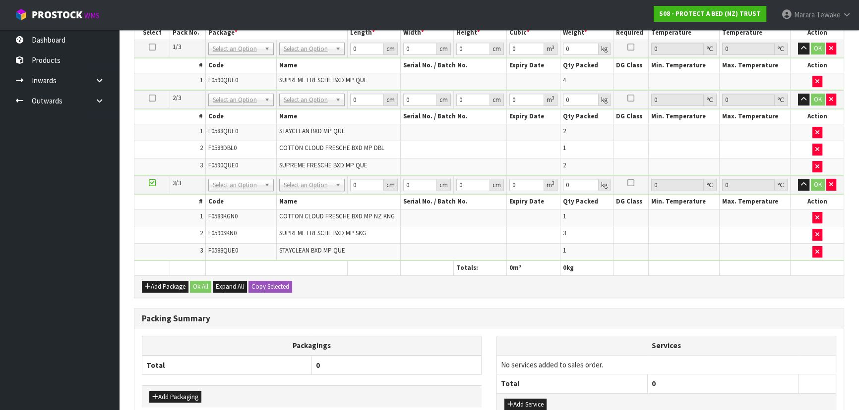
scroll to position [283, 0]
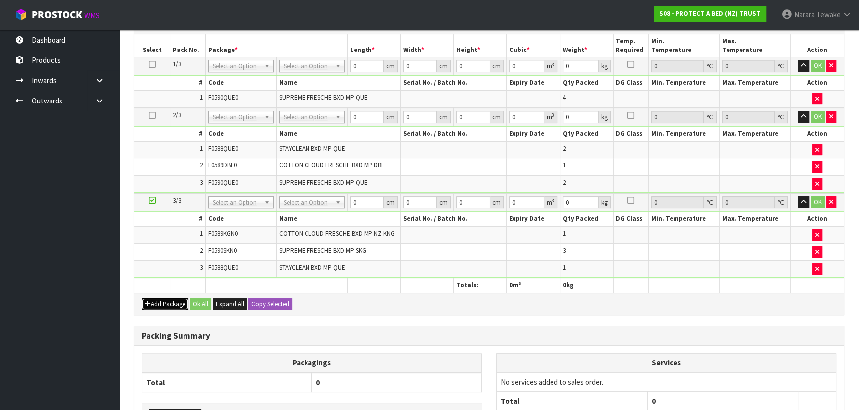
click at [166, 298] on button "Add Package" at bounding box center [165, 304] width 47 height 12
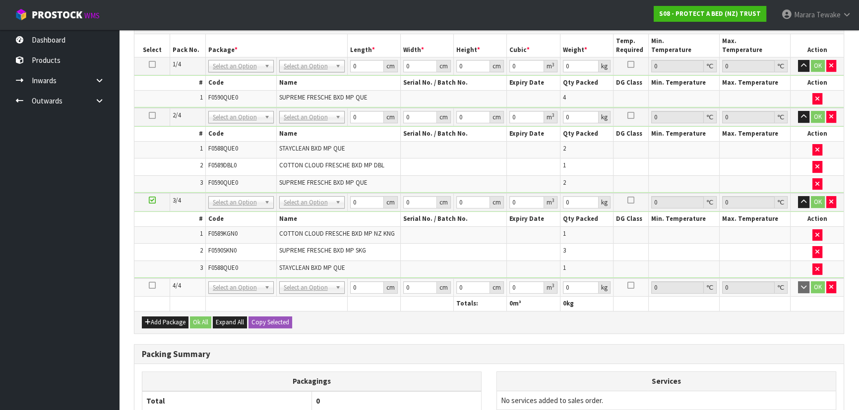
drag, startPoint x: 154, startPoint y: 283, endPoint x: 227, endPoint y: 256, distance: 78.1
click at [155, 286] on icon at bounding box center [152, 286] width 7 height 0
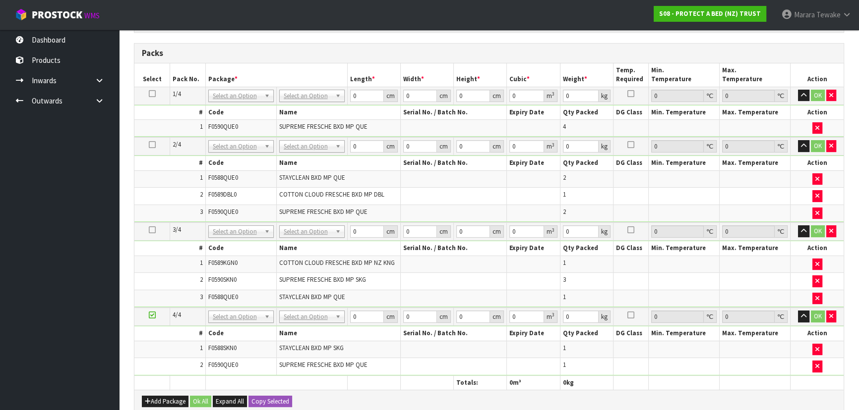
scroll to position [202, 0]
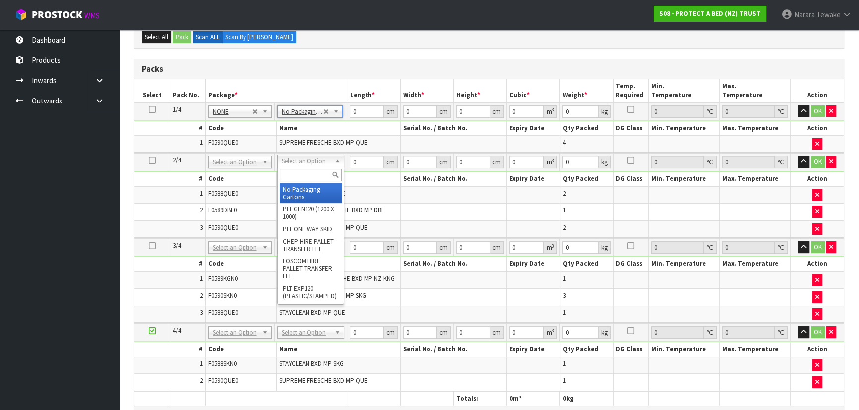
click at [310, 170] on input "text" at bounding box center [311, 175] width 62 height 12
type input "OC"
type input "6.1"
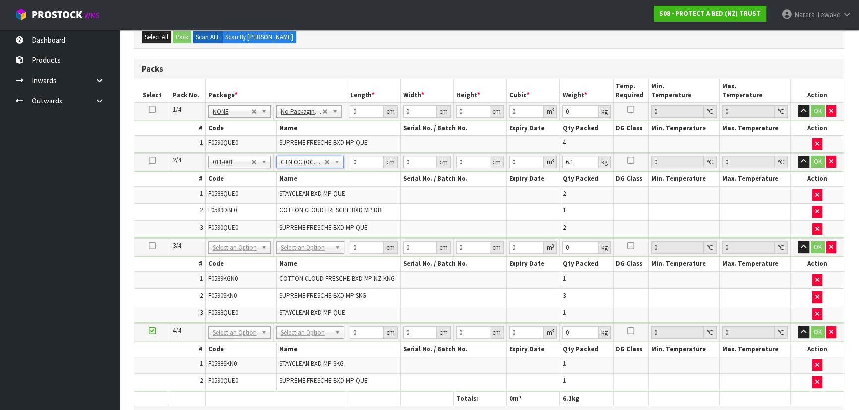
drag, startPoint x: 312, startPoint y: 246, endPoint x: 313, endPoint y: 255, distance: 9.0
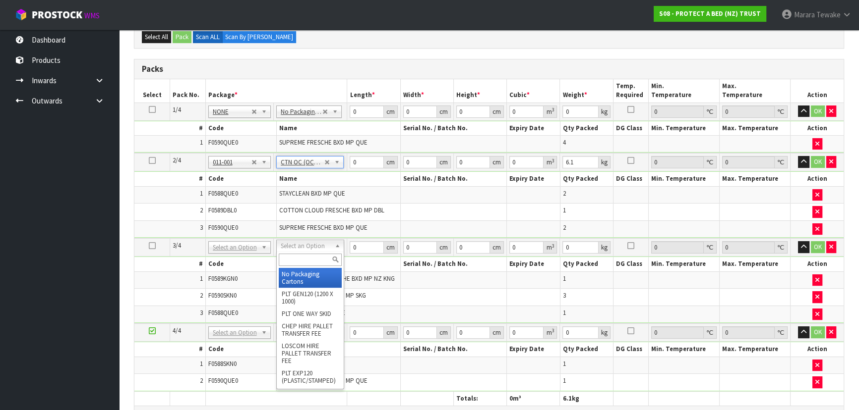
click at [314, 261] on input "text" at bounding box center [310, 260] width 63 height 12
type input "OC"
type input "2"
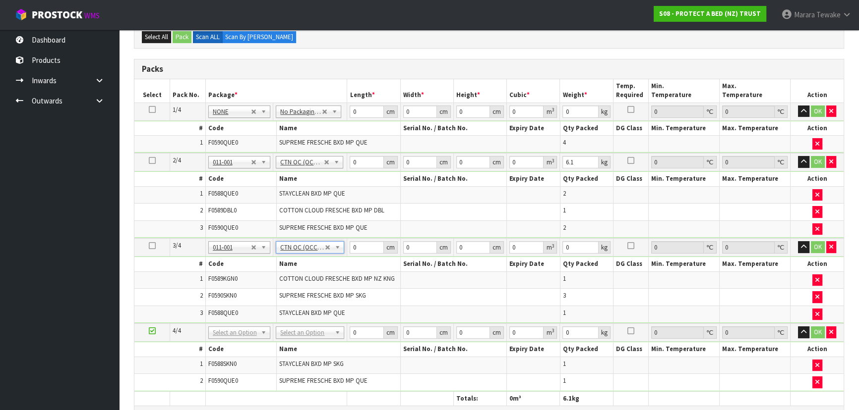
type input "7.4"
drag, startPoint x: 330, startPoint y: 331, endPoint x: 316, endPoint y: 339, distance: 15.8
click at [315, 343] on input "text" at bounding box center [309, 344] width 63 height 12
type input "OC"
type input "3"
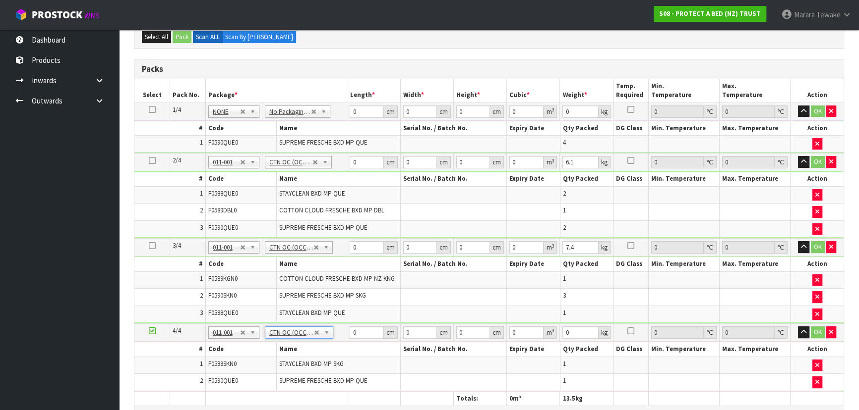
type input "2.55"
drag, startPoint x: 338, startPoint y: 96, endPoint x: 576, endPoint y: 10, distance: 252.5
click at [326, 73] on div "Packs Select Pack No. Package * Length * Width * Height * Cubic * Weight * Temp…" at bounding box center [489, 244] width 710 height 370
type input "5"
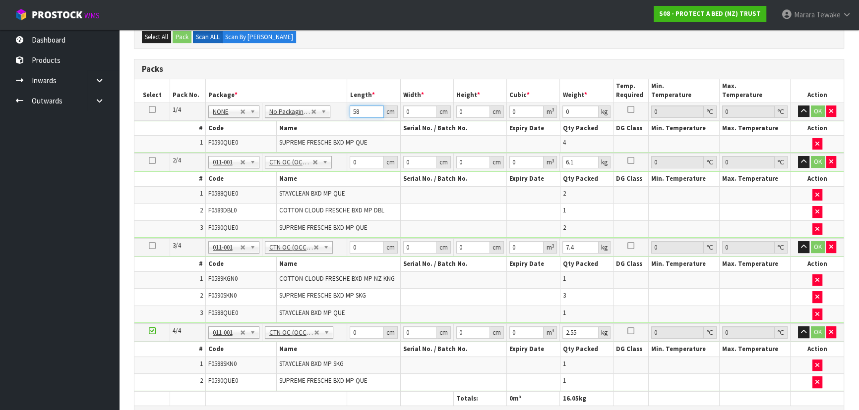
type input "58"
type input "40"
type input "3"
type input "0.00696"
type input "31"
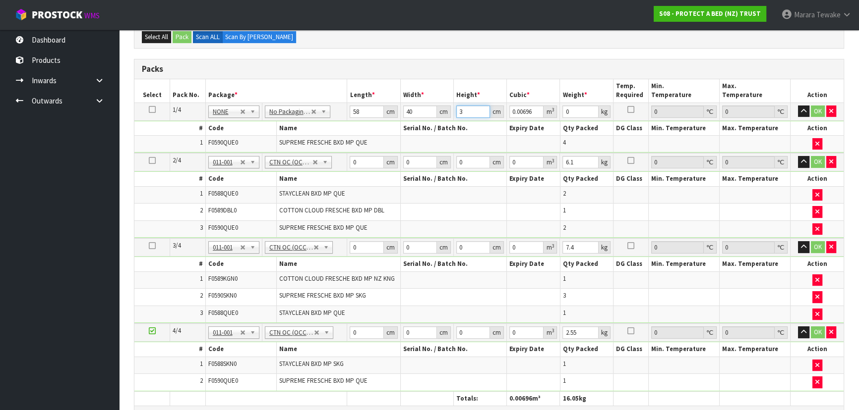
type input "0.07192"
type input "31"
type input "7"
click at [798, 106] on button "button" at bounding box center [803, 112] width 11 height 12
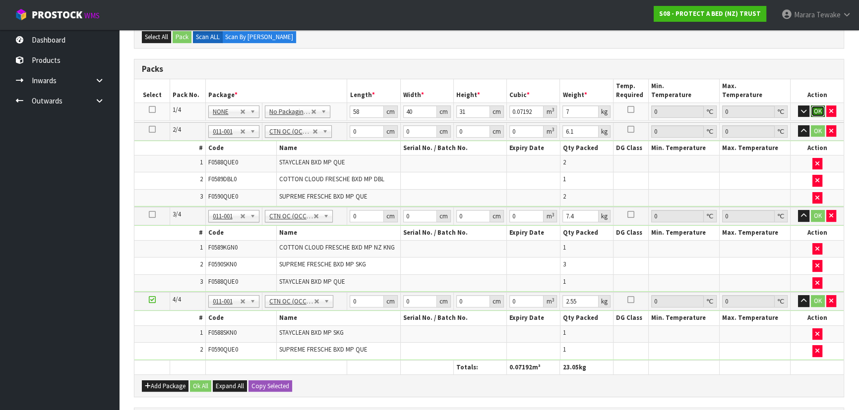
click button "OK" at bounding box center [817, 112] width 14 height 12
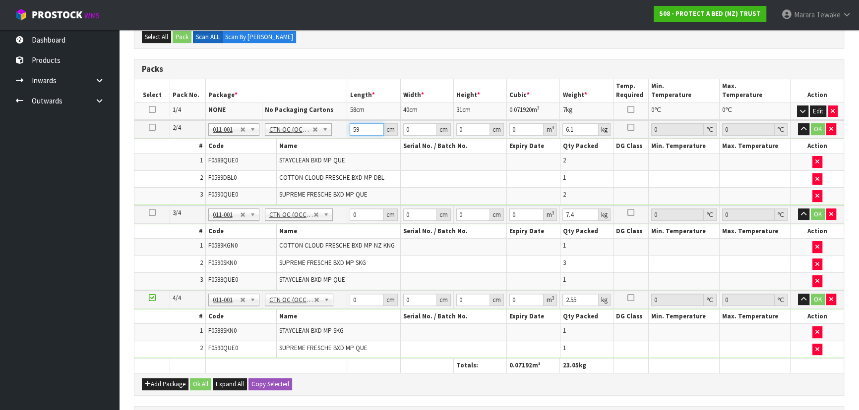
type input "59"
type input "40"
type input "3"
type input "0.00708"
type input "32"
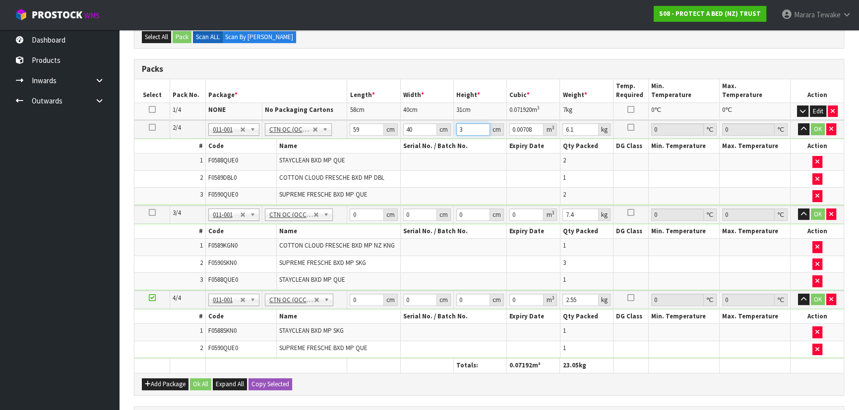
type input "0.07552"
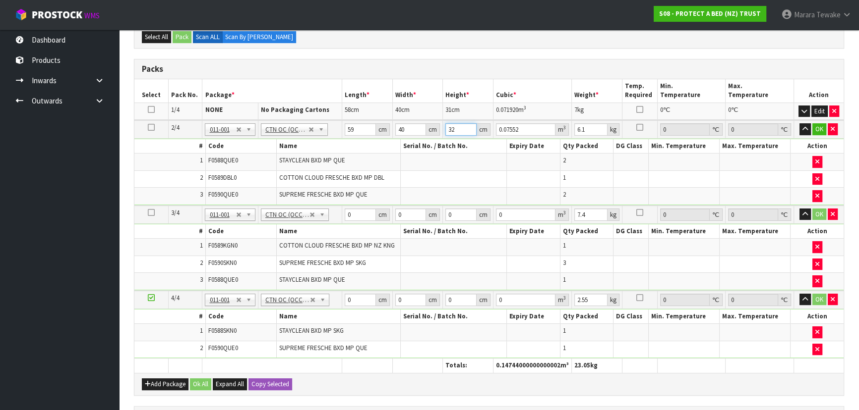
type input "32"
type input "7"
click at [799, 123] on button "button" at bounding box center [804, 129] width 11 height 12
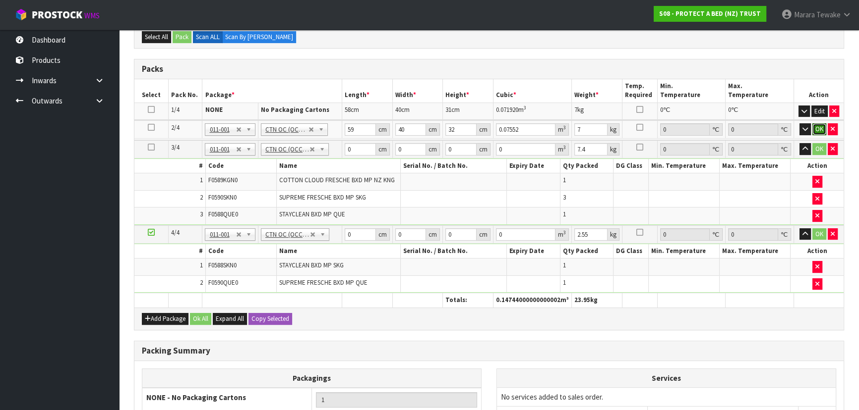
click button "OK" at bounding box center [819, 129] width 14 height 12
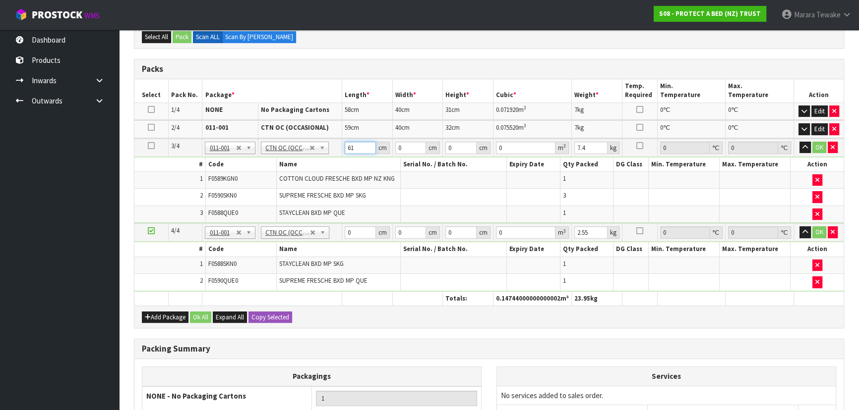
type input "61"
type input "42"
type input "3"
type input "0.007686"
type input "34"
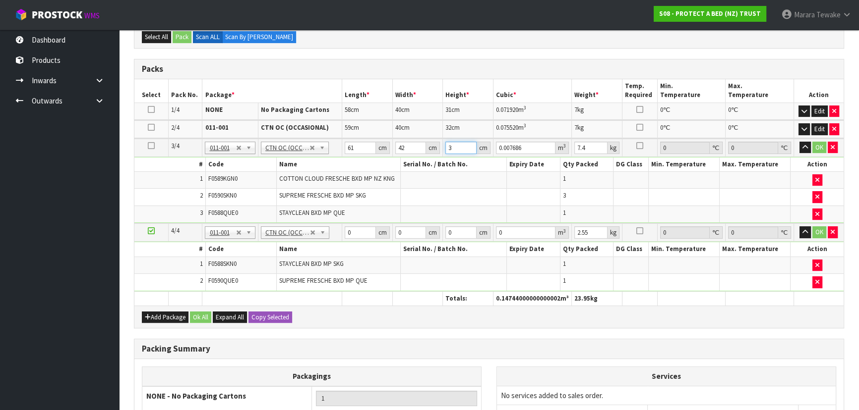
type input "0.087108"
type input "34"
type input "9"
click at [799, 142] on button "button" at bounding box center [804, 148] width 11 height 12
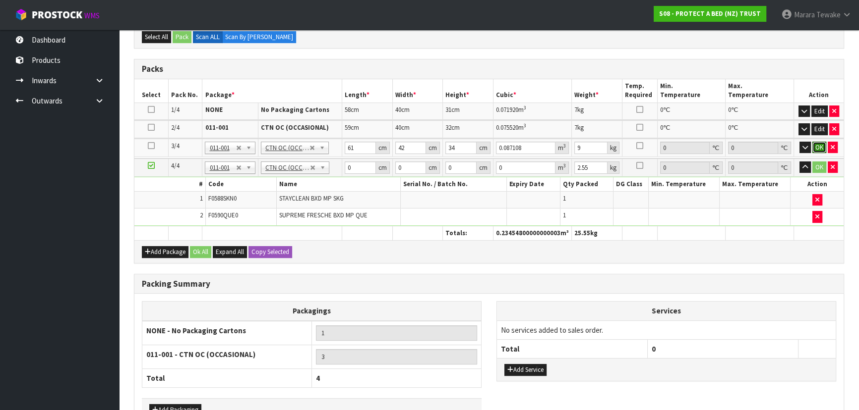
click button "OK" at bounding box center [819, 148] width 14 height 12
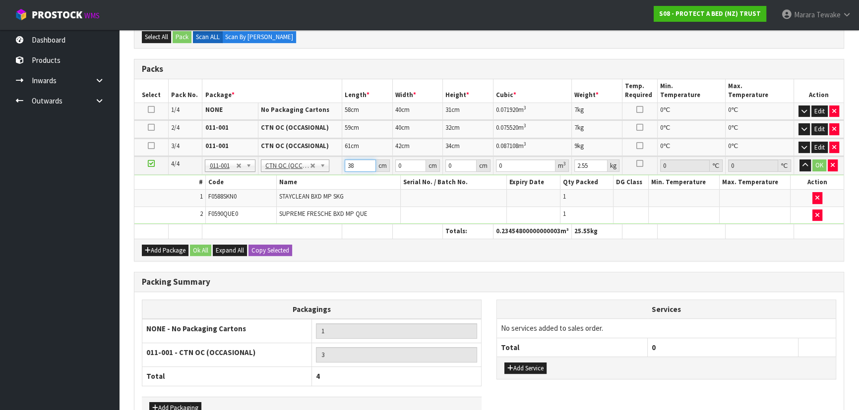
type input "38"
type input "26"
type input "2"
type input "0.001976"
type input "28"
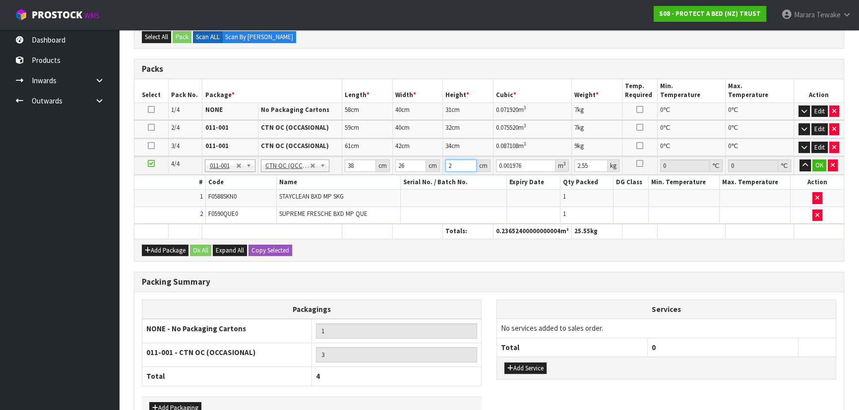
type input "0.027664"
type input "28"
type input "4"
click at [799, 160] on button "button" at bounding box center [804, 166] width 11 height 12
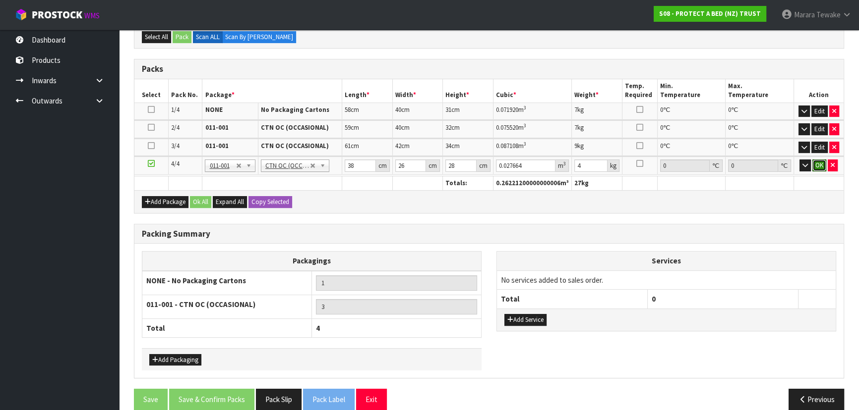
click button "OK" at bounding box center [819, 166] width 14 height 12
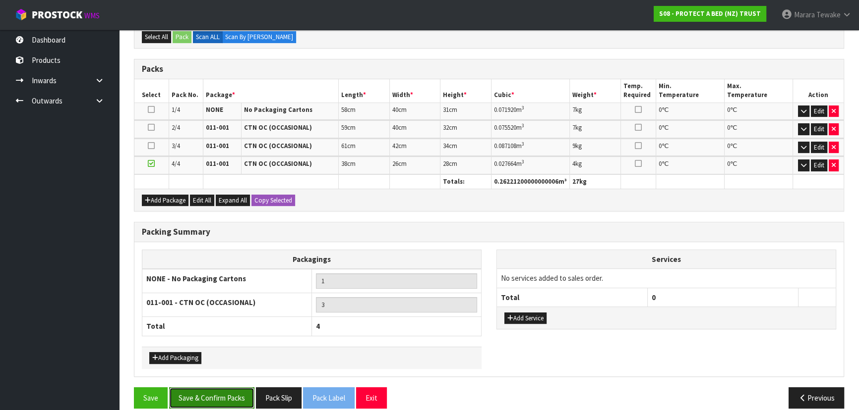
click at [229, 396] on button "Save & Confirm Packs" at bounding box center [211, 398] width 85 height 21
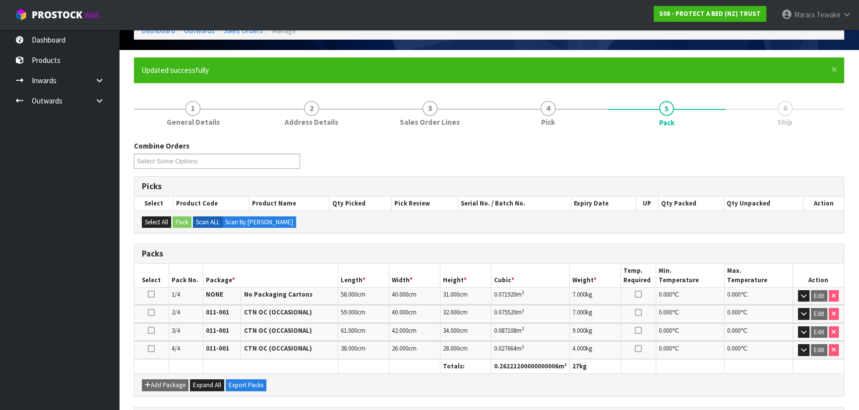
scroll to position [227, 0]
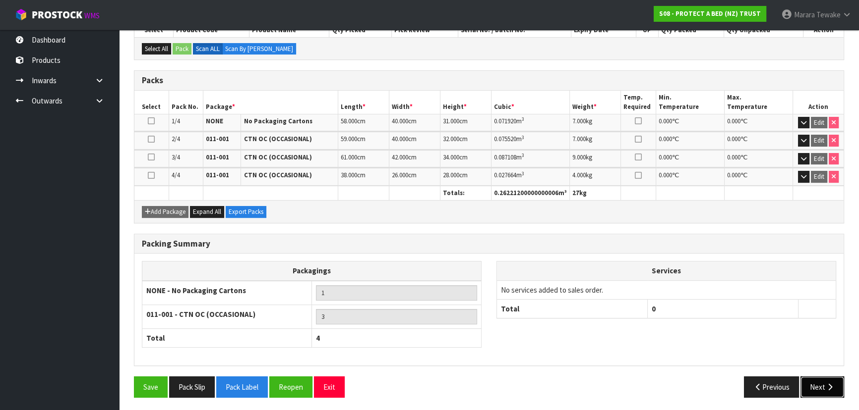
drag, startPoint x: 825, startPoint y: 387, endPoint x: 797, endPoint y: 406, distance: 34.9
click at [825, 387] on icon "button" at bounding box center [829, 387] width 9 height 7
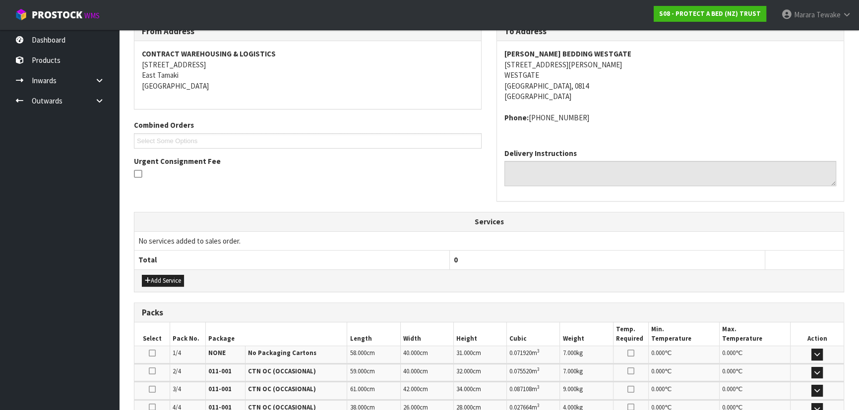
scroll to position [307, 0]
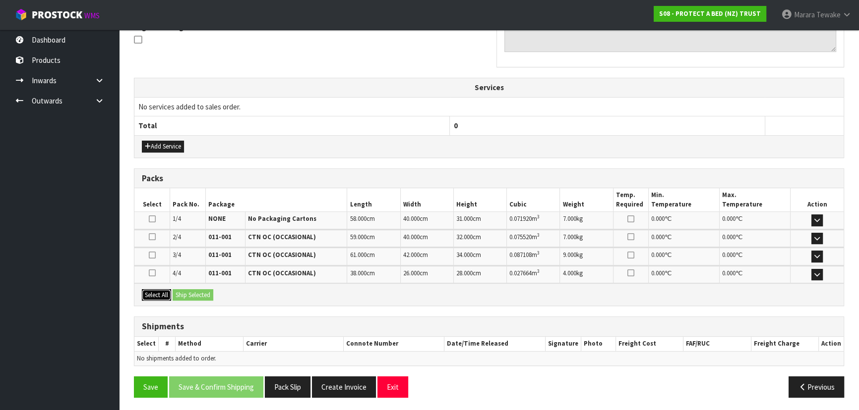
click at [164, 292] on button "Select All" at bounding box center [156, 295] width 29 height 12
click at [183, 295] on button "Ship Selected" at bounding box center [193, 295] width 41 height 12
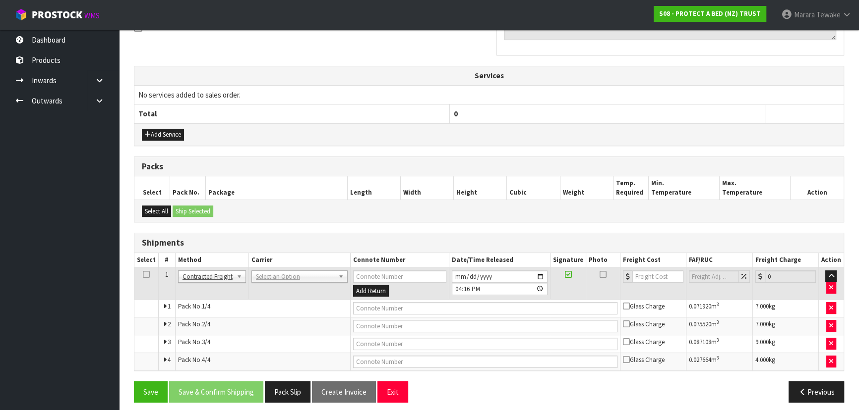
scroll to position [324, 0]
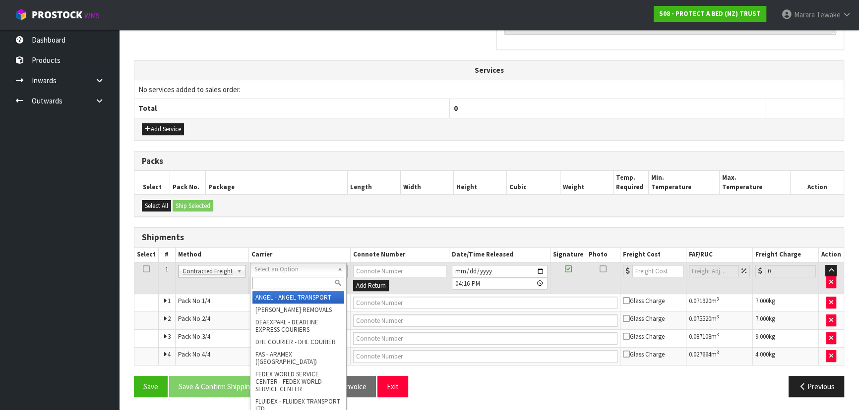
click at [295, 282] on input "text" at bounding box center [298, 283] width 92 height 12
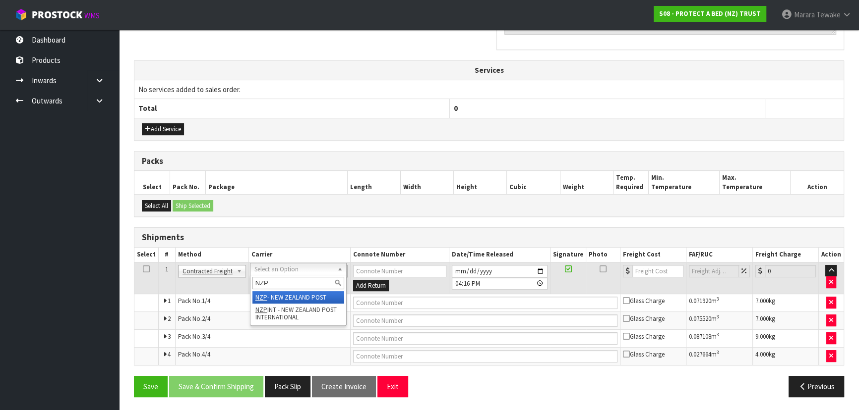
type input "NZP"
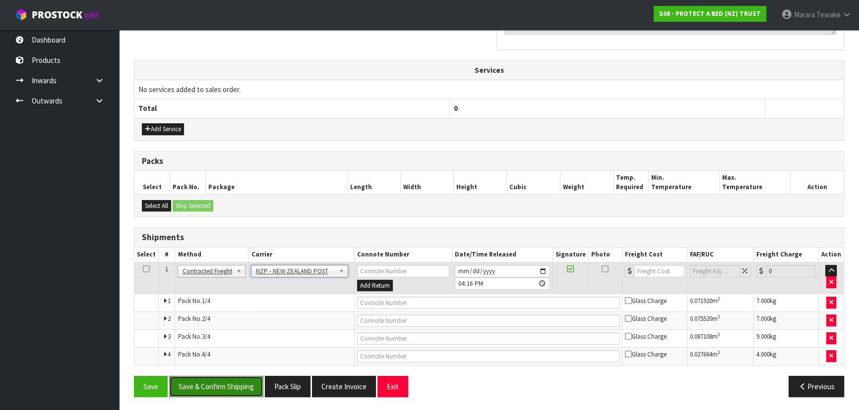
click at [232, 388] on button "Save & Confirm Shipping" at bounding box center [216, 386] width 94 height 21
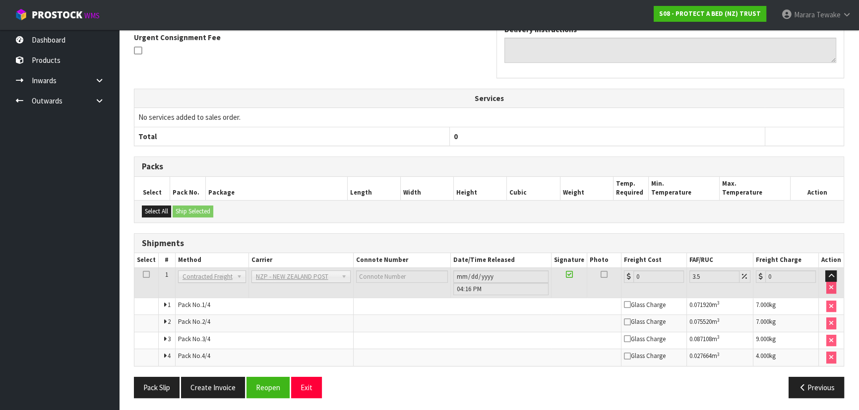
scroll to position [307, 0]
click at [263, 389] on button "Reopen" at bounding box center [267, 387] width 43 height 21
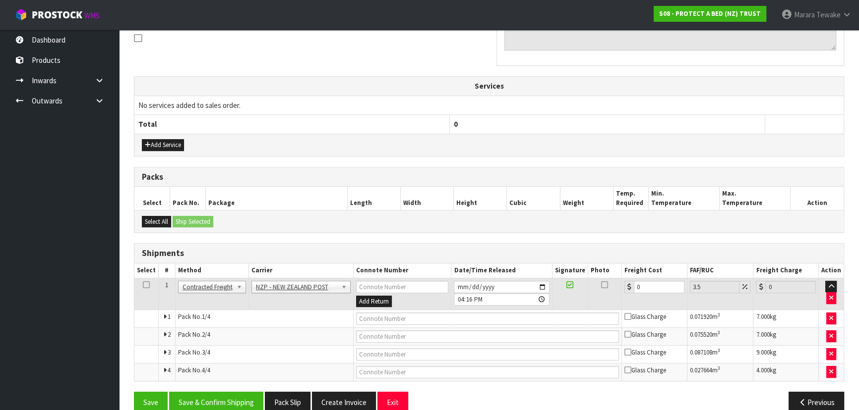
scroll to position [315, 0]
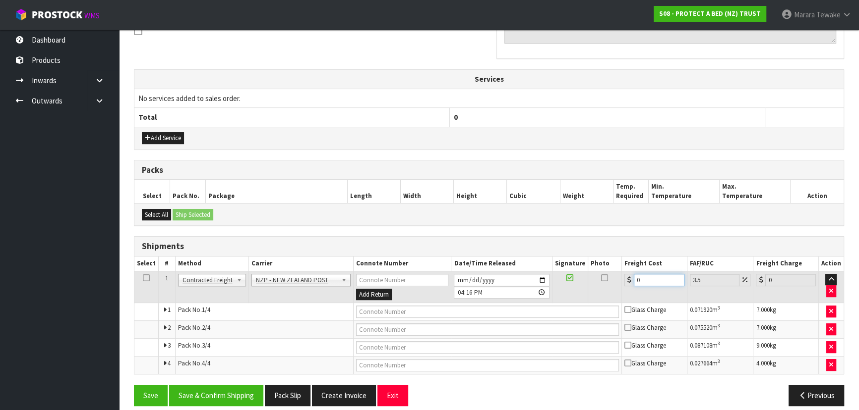
drag, startPoint x: 649, startPoint y: 280, endPoint x: 617, endPoint y: 268, distance: 33.9
click at [626, 274] on div "0" at bounding box center [654, 280] width 60 height 12
type input "1"
type input "1.03"
type input "17"
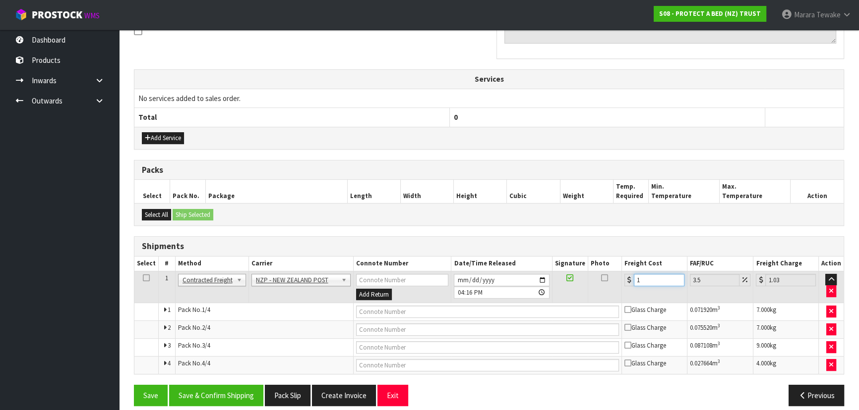
type input "17.59"
type input "17.3"
type input "17.91"
type input "17.32"
type input "17.93"
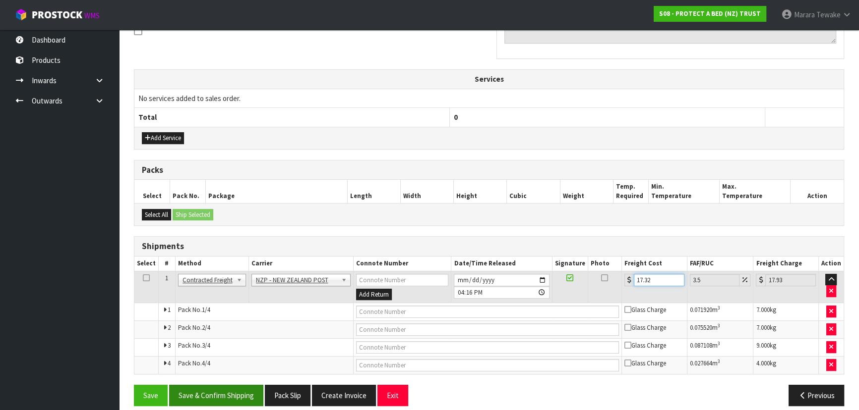
type input "17.32"
drag, startPoint x: 242, startPoint y: 388, endPoint x: 231, endPoint y: 387, distance: 10.4
click at [241, 388] on button "Save & Confirm Shipping" at bounding box center [216, 395] width 94 height 21
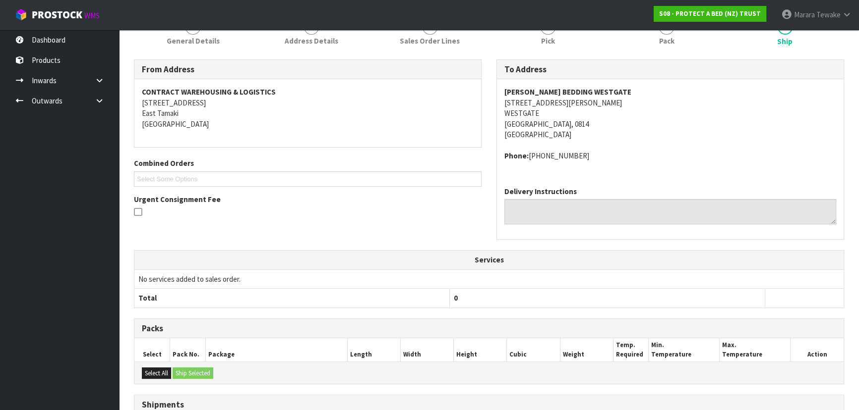
scroll to position [0, 0]
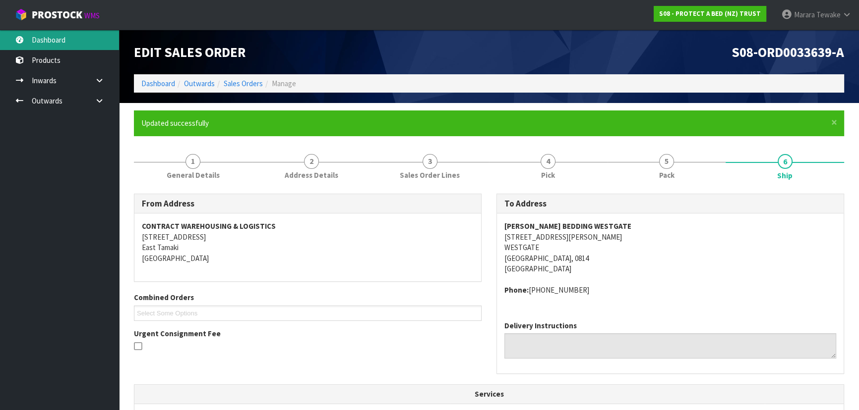
click at [69, 36] on link "Dashboard" at bounding box center [59, 40] width 119 height 20
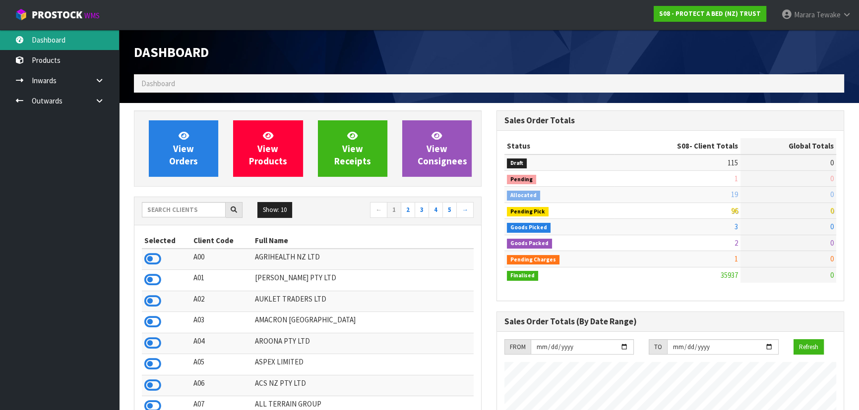
scroll to position [749, 362]
click at [183, 213] on input "text" at bounding box center [184, 209] width 84 height 15
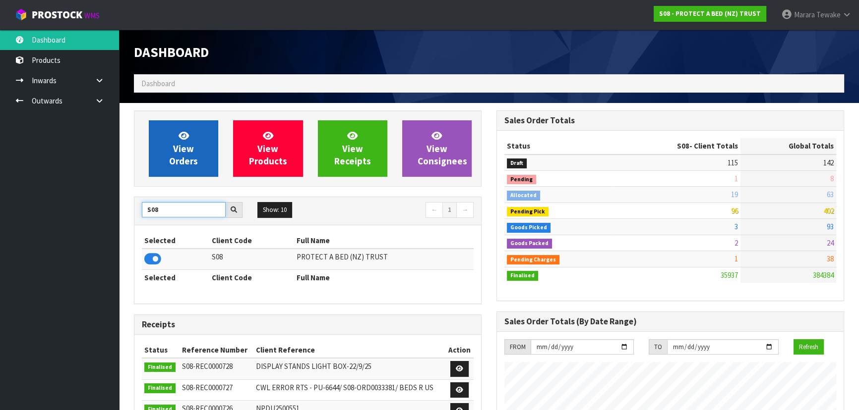
type input "S08"
click at [171, 140] on link "View Orders" at bounding box center [183, 148] width 69 height 57
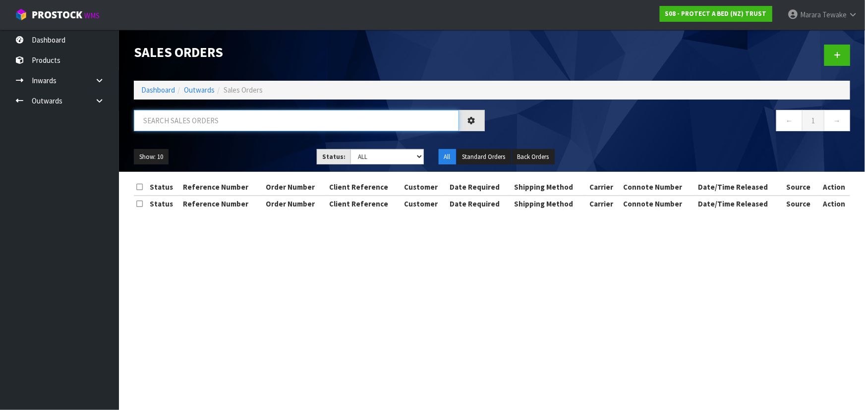
click at [196, 124] on input "text" at bounding box center [296, 120] width 325 height 21
click at [198, 123] on input "text" at bounding box center [296, 120] width 325 height 21
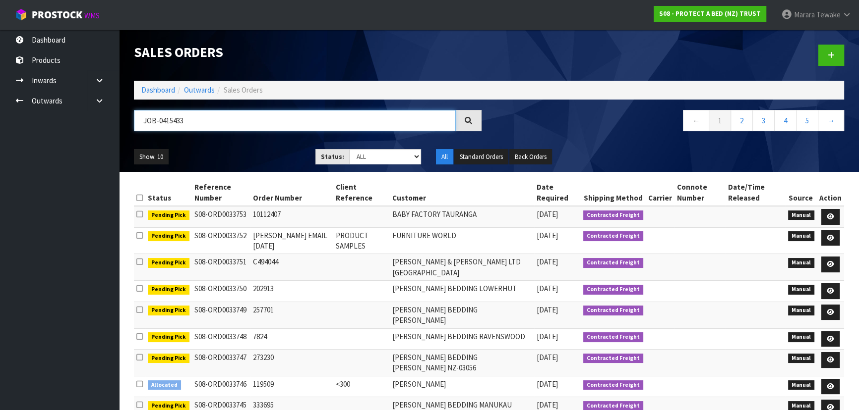
type input "JOB-0415433"
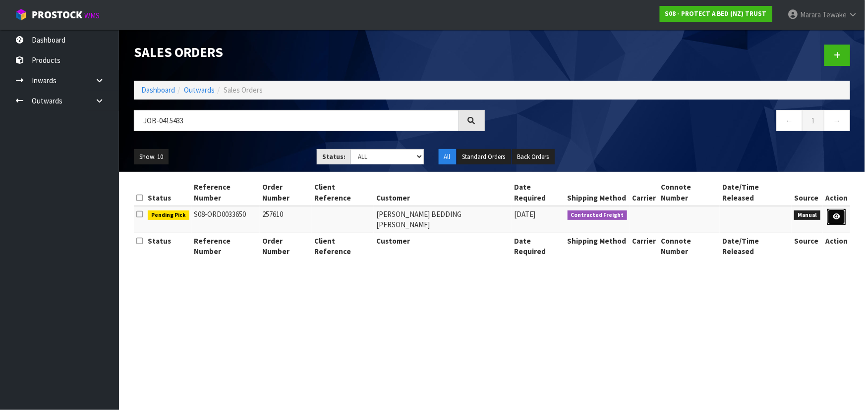
click at [842, 209] on link at bounding box center [836, 217] width 18 height 16
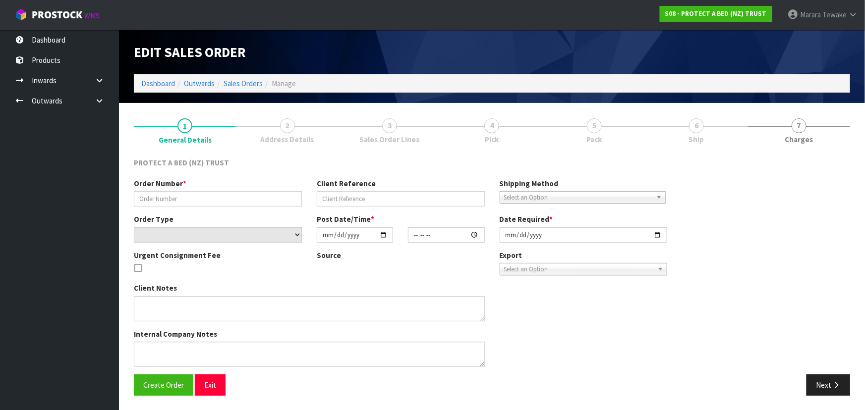
type input "257610"
select select "number:0"
type input "[DATE]"
type input "12:13:00.000"
type input "[DATE]"
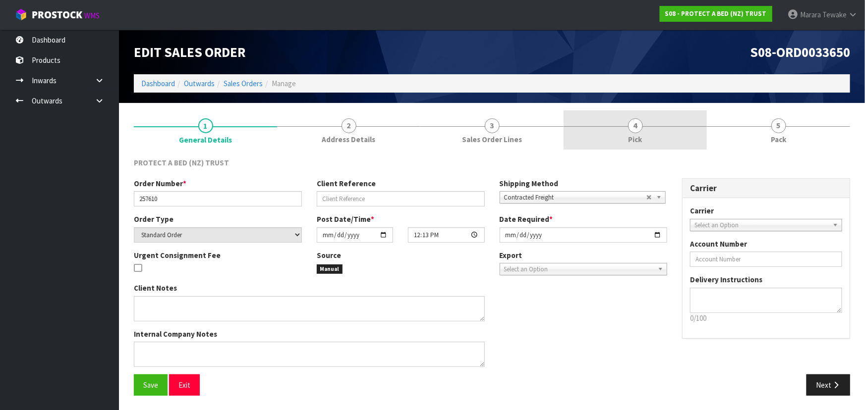
click at [654, 132] on link "4 Pick" at bounding box center [635, 130] width 143 height 39
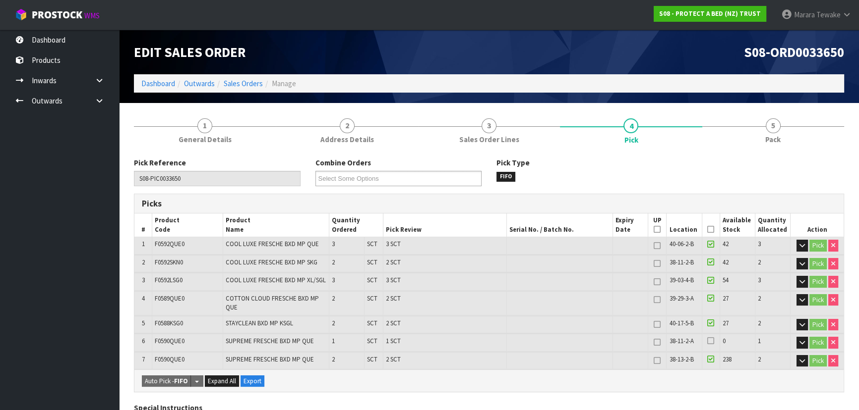
click at [713, 230] on icon at bounding box center [710, 230] width 7 height 0
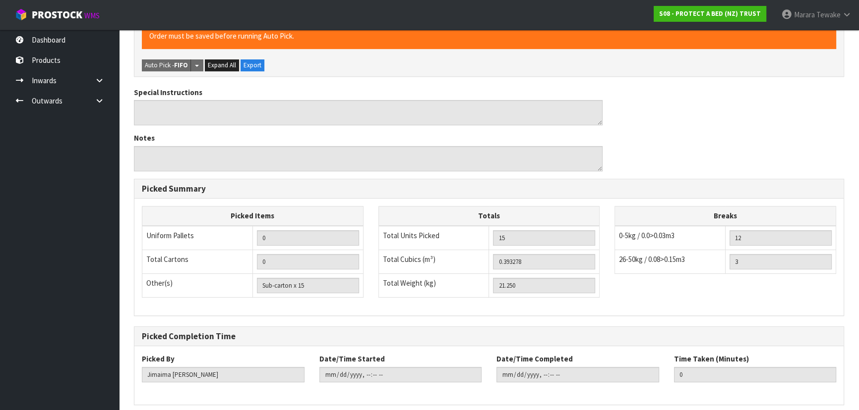
scroll to position [391, 0]
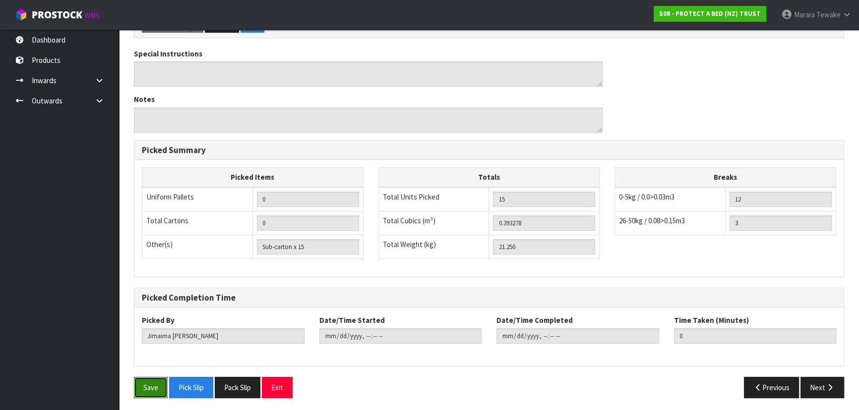
click at [149, 388] on button "Save" at bounding box center [151, 387] width 34 height 21
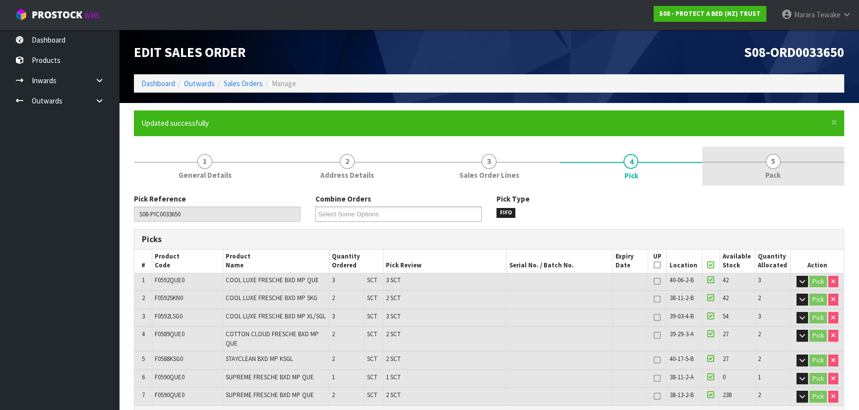
type input "[PERSON_NAME]"
type input "[DATE]T16:25:24"
click at [773, 166] on span "5" at bounding box center [772, 161] width 15 height 15
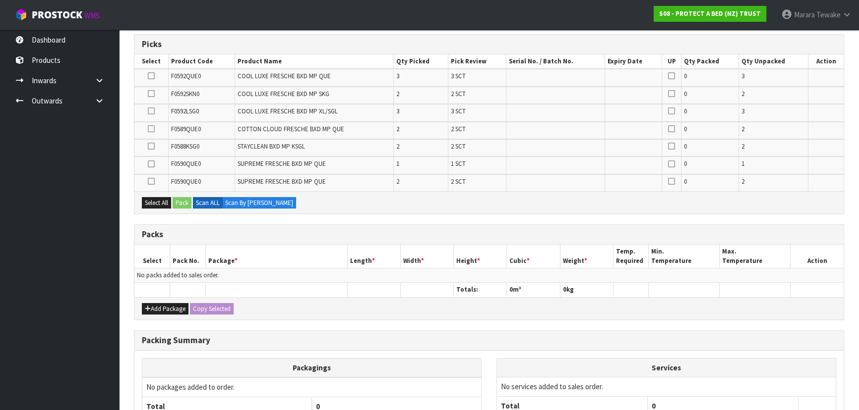
scroll to position [286, 0]
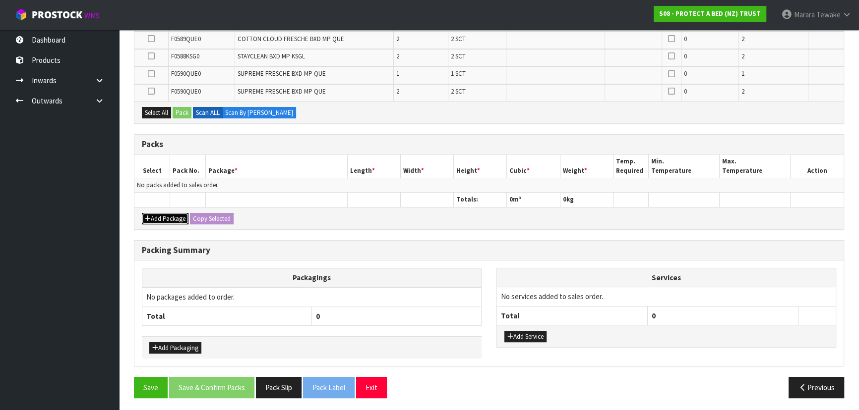
click at [156, 213] on button "Add Package" at bounding box center [165, 219] width 47 height 12
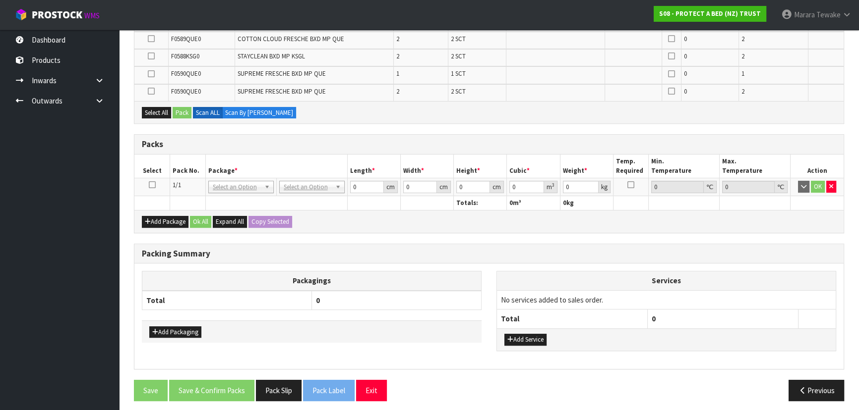
click at [152, 185] on icon at bounding box center [152, 185] width 7 height 0
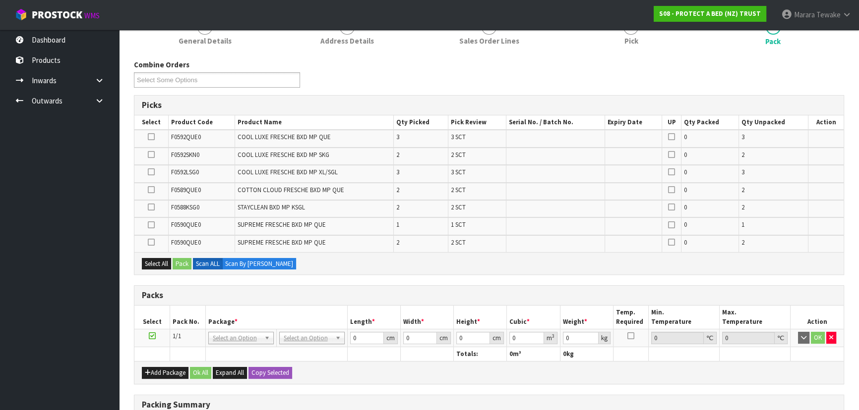
scroll to position [150, 0]
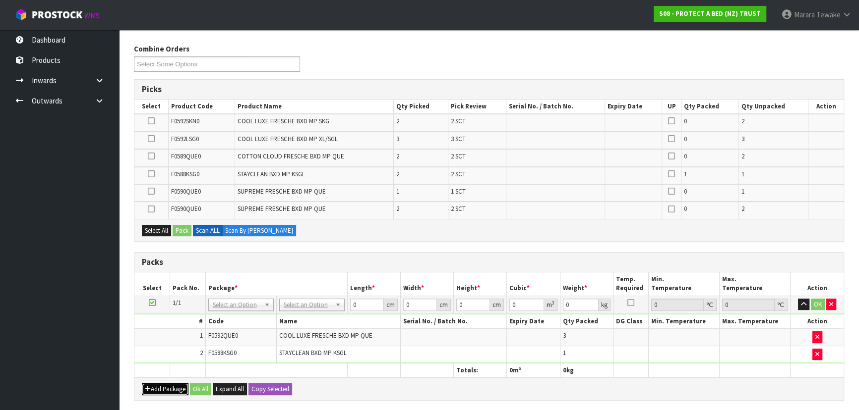
click at [173, 384] on button "Add Package" at bounding box center [165, 390] width 47 height 12
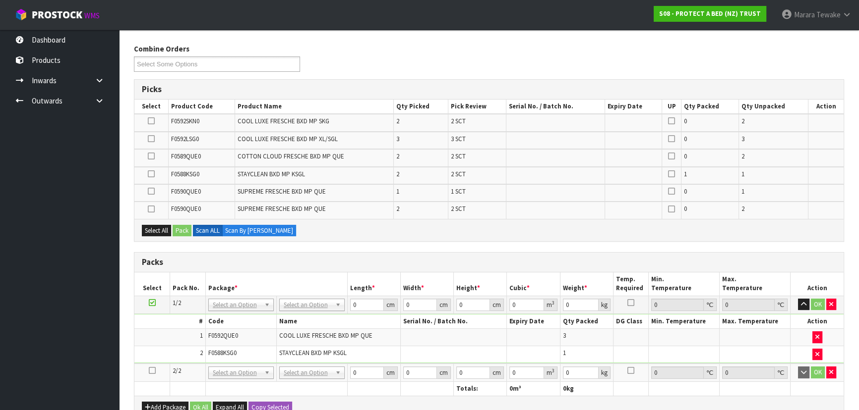
click at [152, 364] on td at bounding box center [152, 373] width 36 height 18
click at [152, 371] on icon at bounding box center [152, 371] width 7 height 0
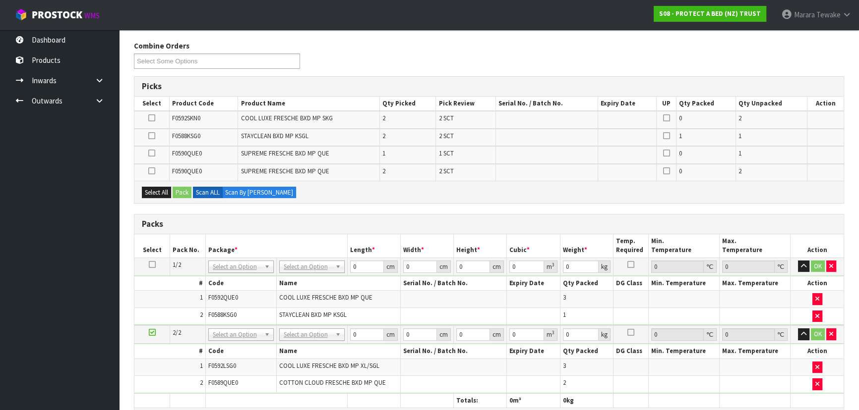
scroll to position [353, 0]
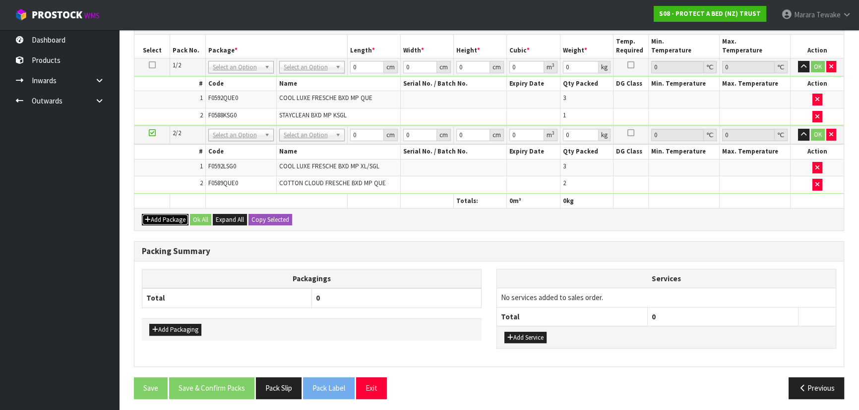
click at [175, 215] on button "Add Package" at bounding box center [165, 220] width 47 height 12
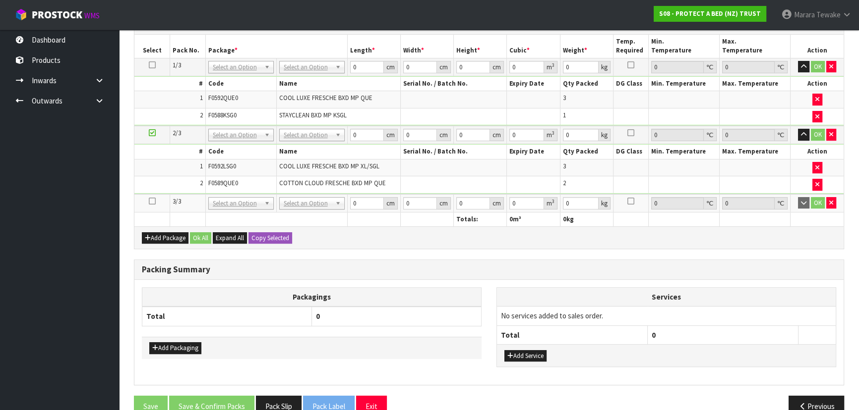
click at [153, 201] on icon at bounding box center [152, 201] width 7 height 0
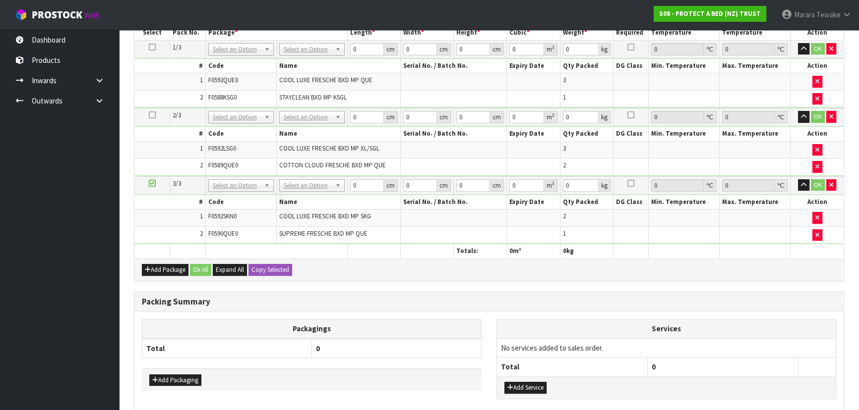
scroll to position [318, 0]
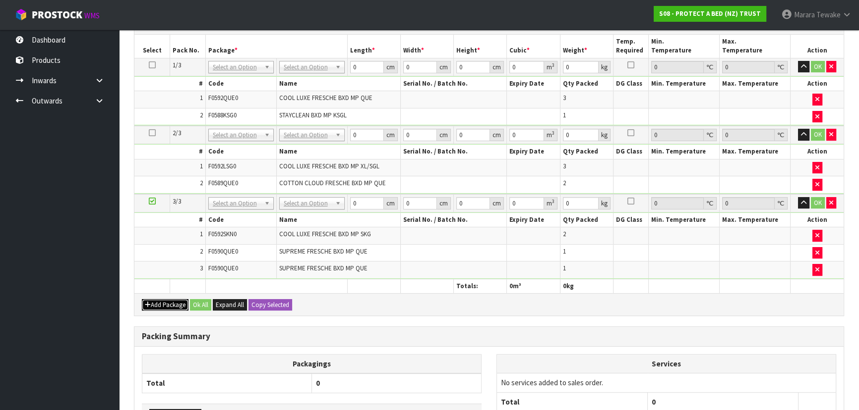
click at [156, 302] on button "Add Package" at bounding box center [165, 305] width 47 height 12
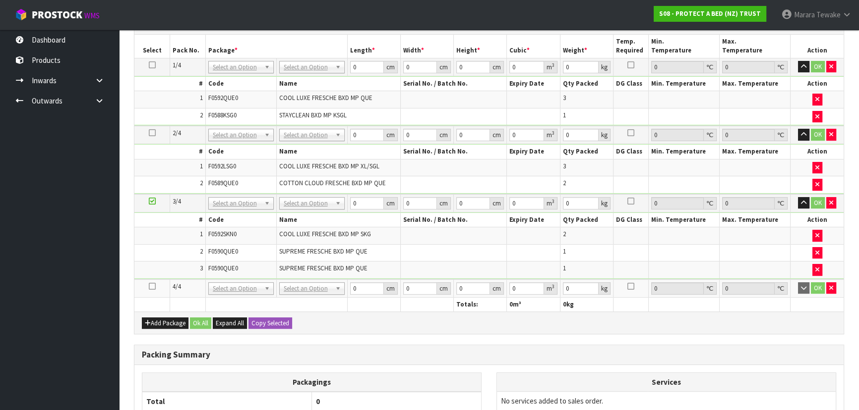
click at [149, 287] on icon at bounding box center [152, 287] width 7 height 0
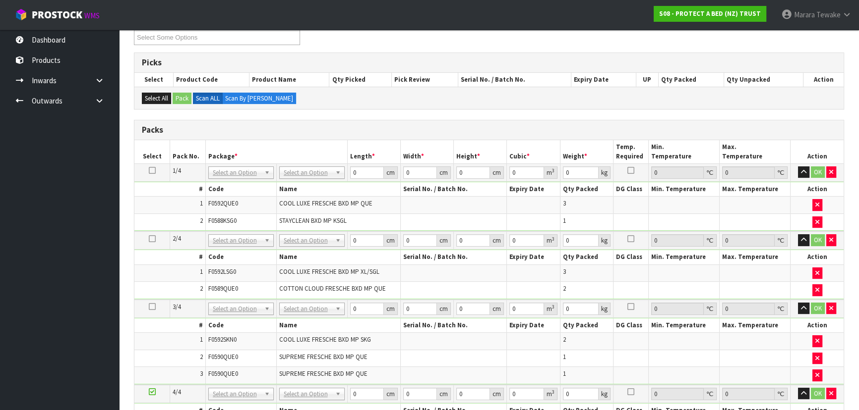
scroll to position [148, 0]
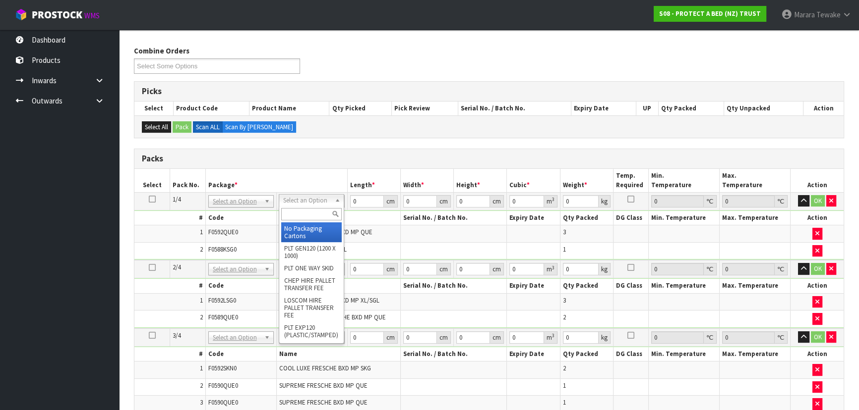
drag, startPoint x: 304, startPoint y: 201, endPoint x: 305, endPoint y: 215, distance: 13.9
click at [305, 213] on input "text" at bounding box center [311, 214] width 60 height 12
type input "OC"
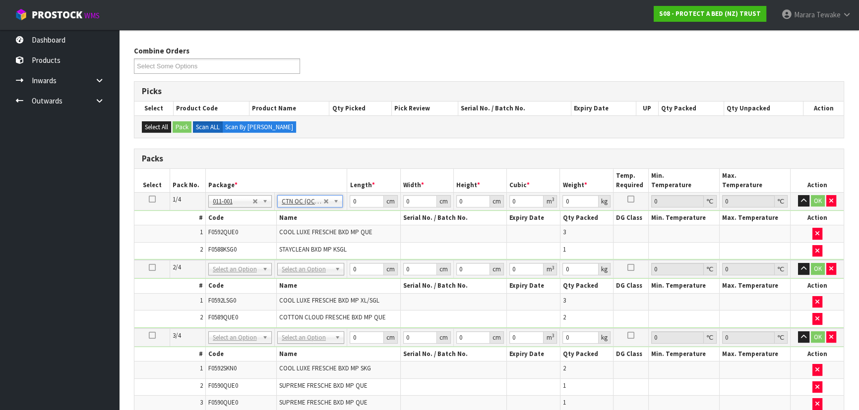
type input "5.85"
click at [152, 199] on icon at bounding box center [152, 199] width 7 height 0
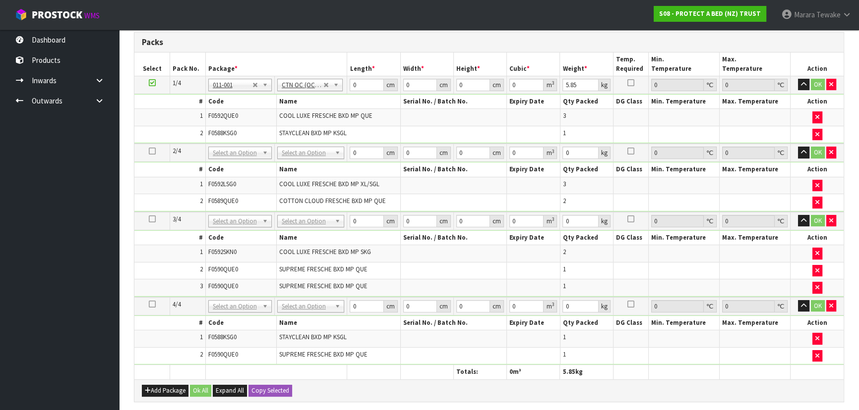
scroll to position [418, 0]
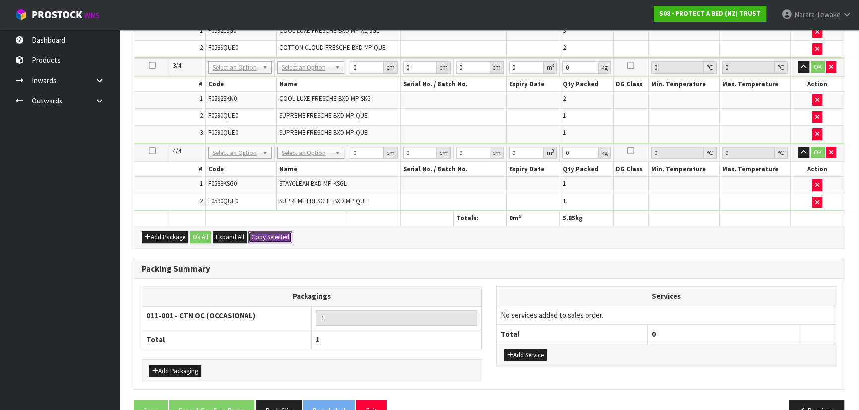
click at [250, 233] on button "Copy Selected" at bounding box center [270, 237] width 44 height 12
click at [250, 233] on button "Confirm Copy Selected" at bounding box center [280, 237] width 65 height 12
type input "5.85"
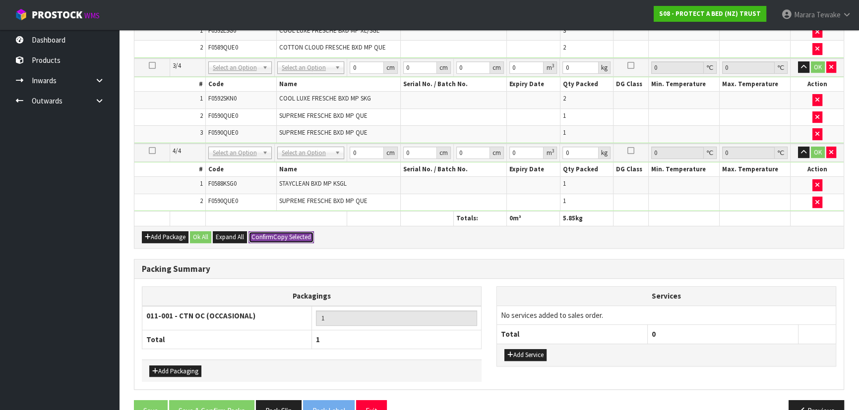
type input "4"
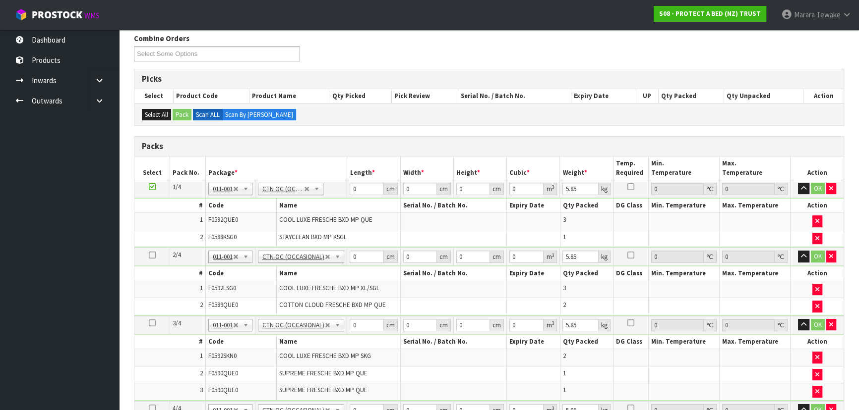
scroll to position [148, 0]
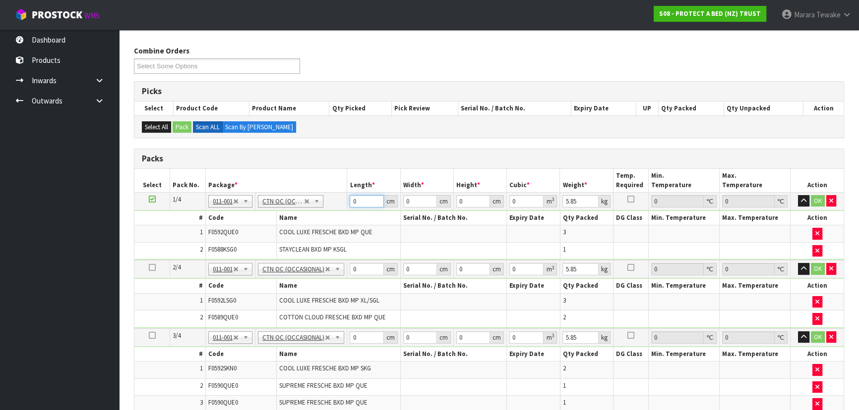
drag, startPoint x: 357, startPoint y: 201, endPoint x: 440, endPoint y: 5, distance: 211.9
click at [337, 172] on table "Select Pack No. Package * Length * Width * Height * Cubic * Weight * Temp. Requ…" at bounding box center [488, 332] width 709 height 327
type input "59"
type input "35"
type input "3"
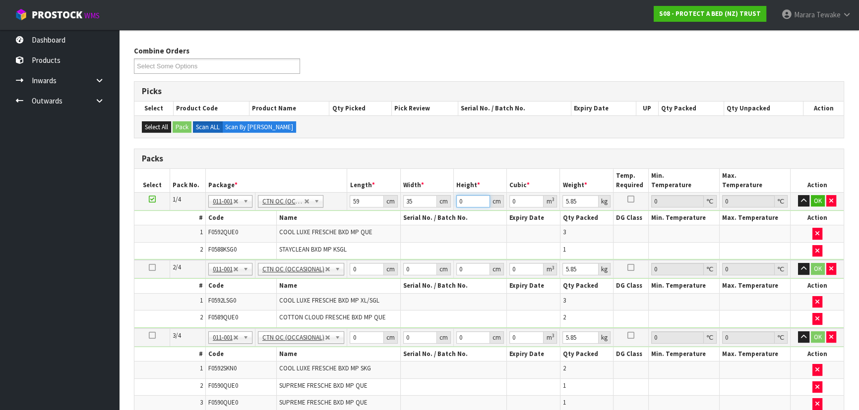
type input "0.006195"
type input "32"
type input "0.06608"
type input "32"
type input "7"
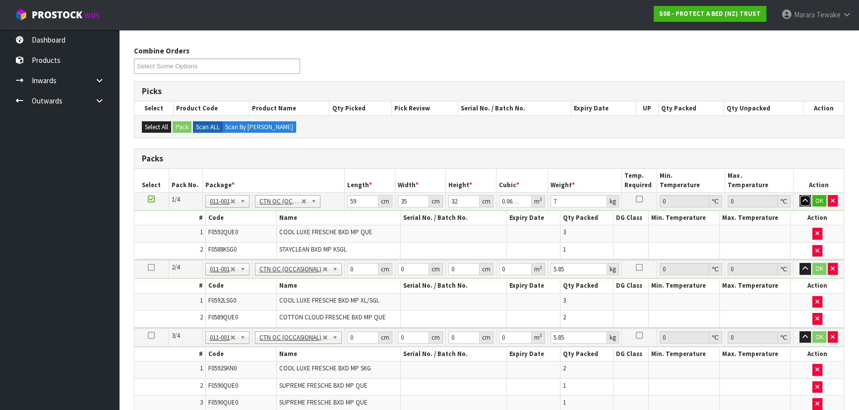
click at [799, 195] on button "button" at bounding box center [804, 201] width 11 height 12
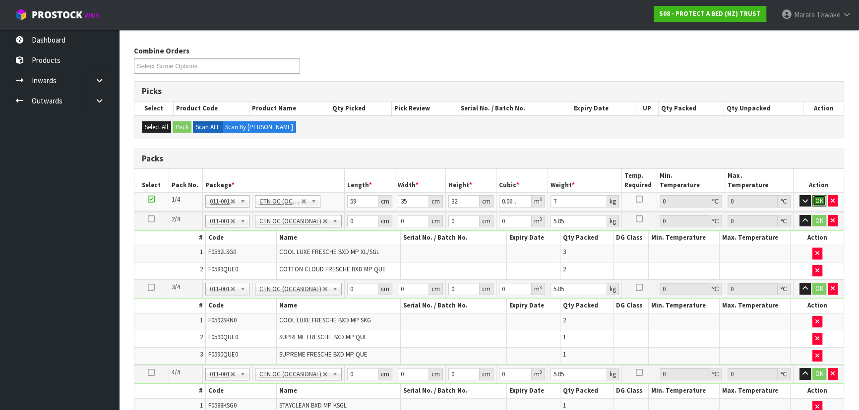
click button "OK" at bounding box center [819, 201] width 14 height 12
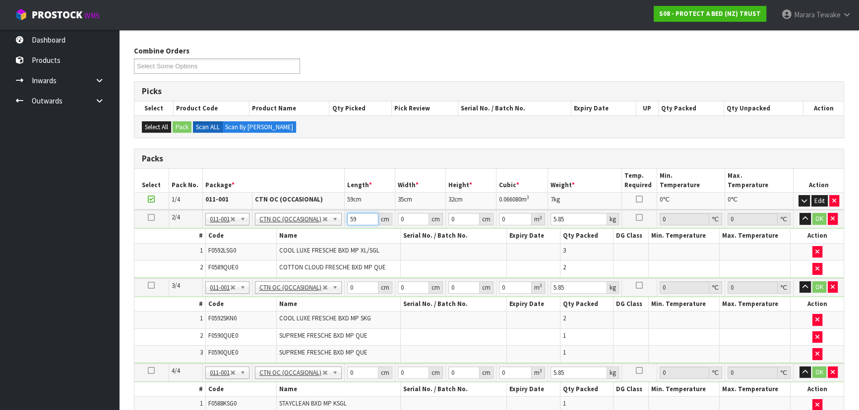
type input "59"
type input "34"
type input "3"
type input "0.006018"
type input "32"
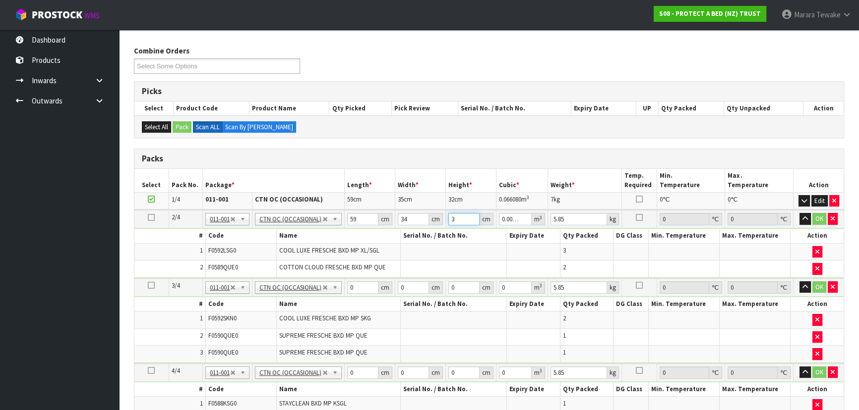
type input "0.064192"
type input "32"
type input "7"
click at [799, 213] on button "button" at bounding box center [804, 219] width 11 height 12
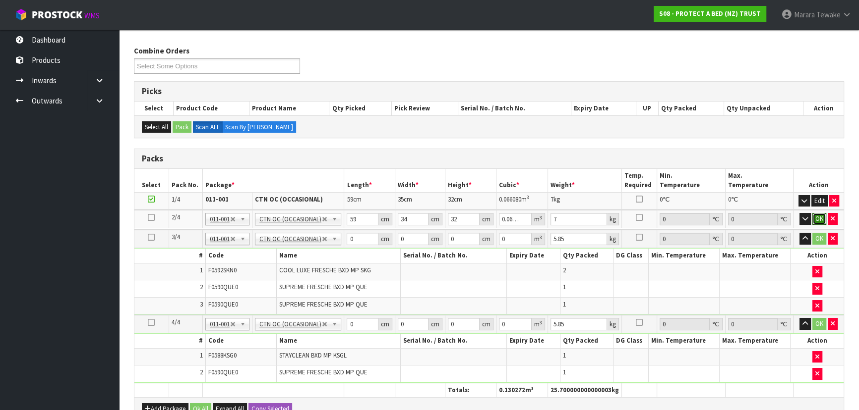
click button "OK" at bounding box center [819, 219] width 14 height 12
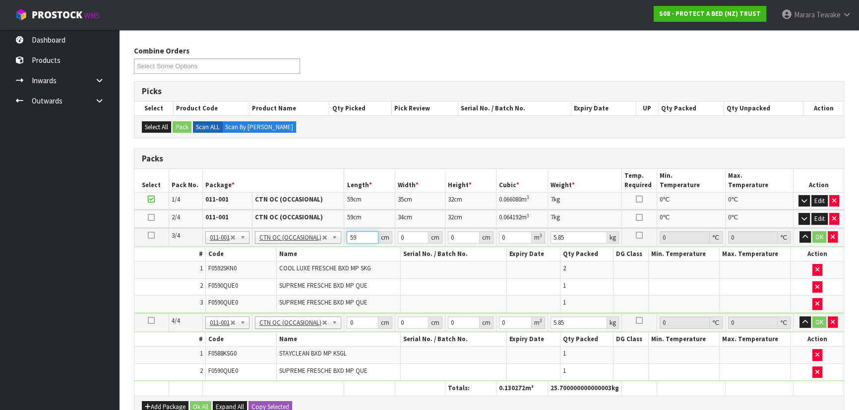
type input "59"
type input "40"
type input "3"
type input "0.00708"
type input "32"
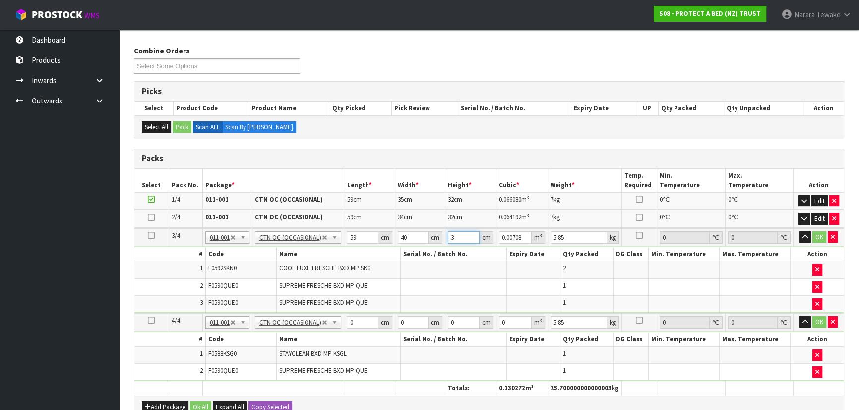
type input "0.07552"
type input "32"
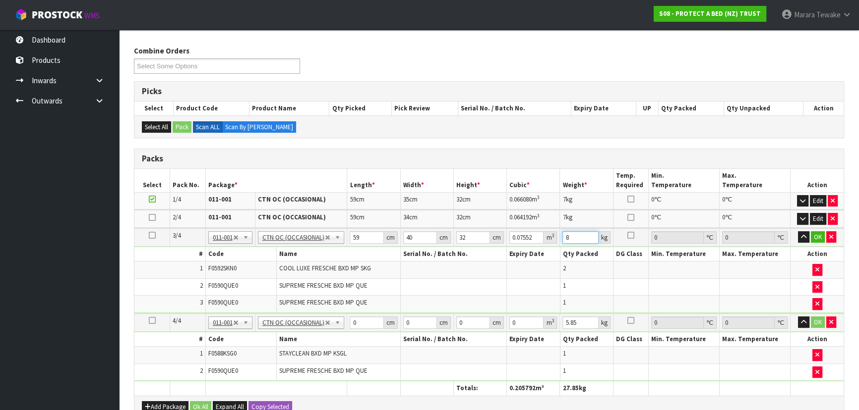
type input "8"
click at [798, 231] on button "button" at bounding box center [803, 237] width 11 height 12
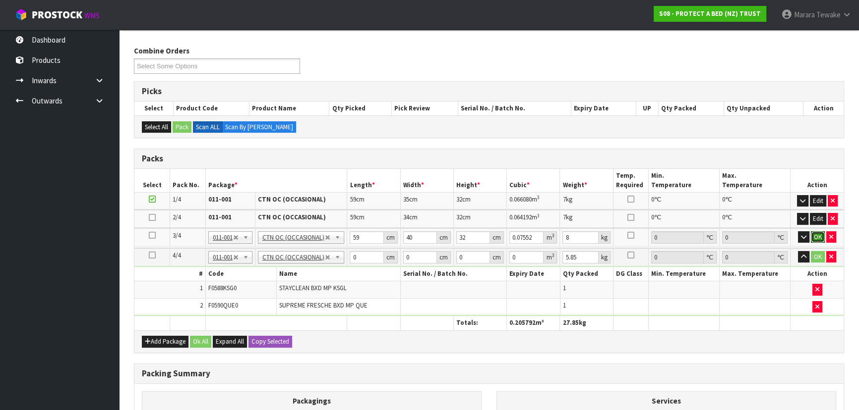
click button "OK" at bounding box center [817, 237] width 14 height 12
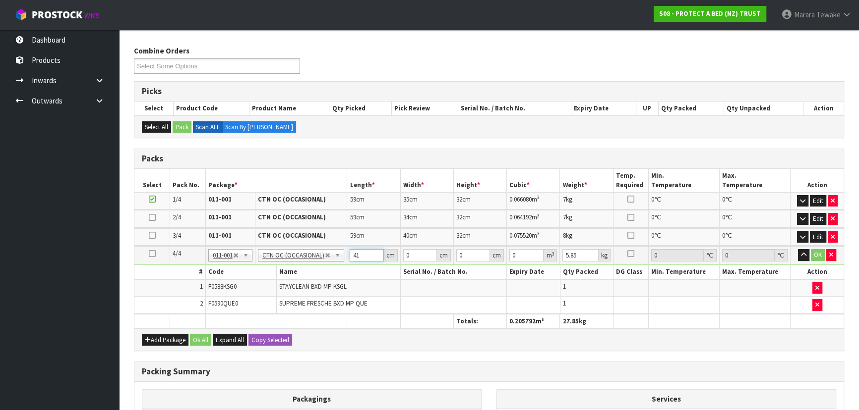
type input "41"
type input "30"
type input "3"
type input "0.00369"
type input "32"
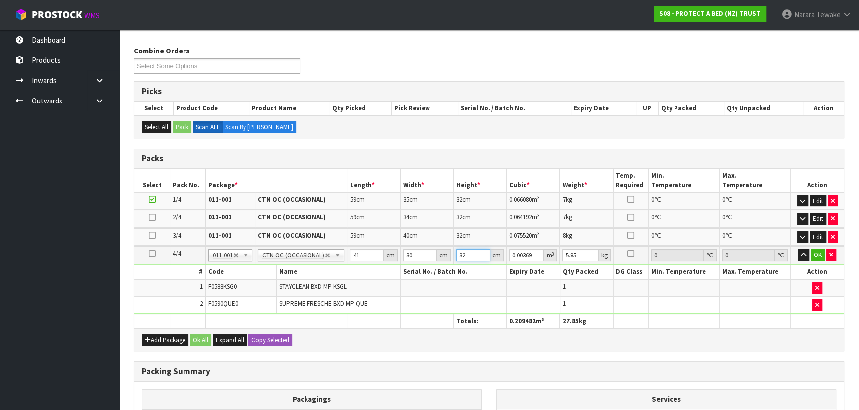
type input "0.03936"
type input "32"
type input "4"
click at [798, 249] on button "button" at bounding box center [803, 255] width 11 height 12
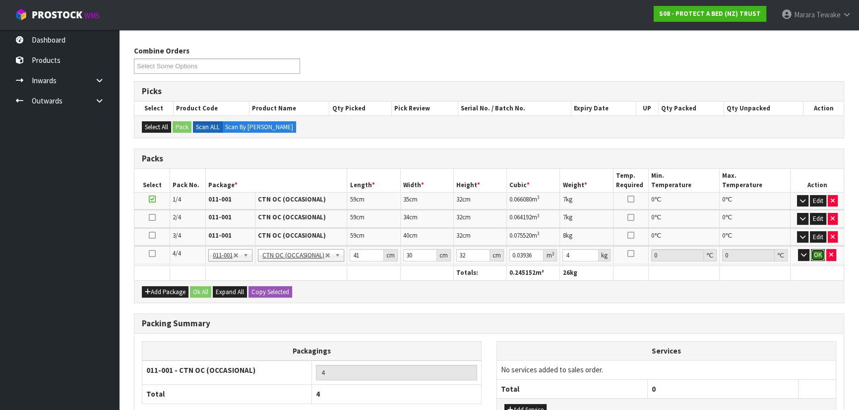
click button "OK" at bounding box center [817, 255] width 14 height 12
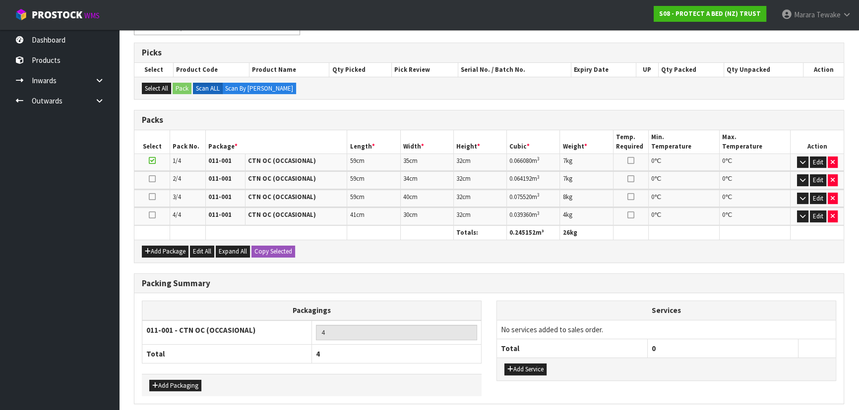
scroll to position [225, 0]
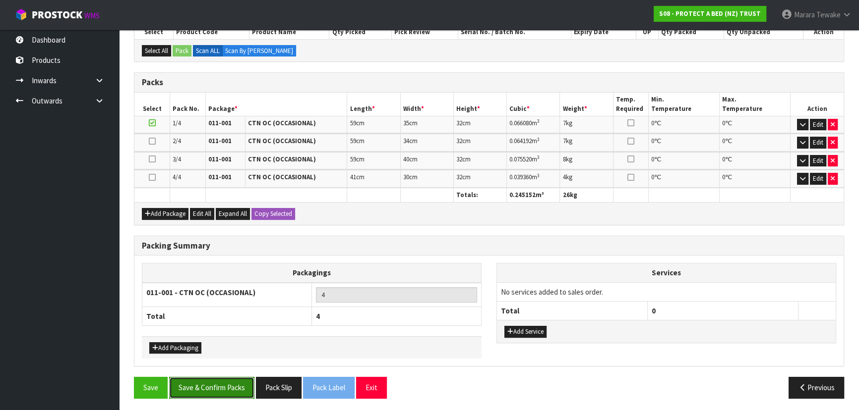
click at [237, 380] on button "Save & Confirm Packs" at bounding box center [211, 387] width 85 height 21
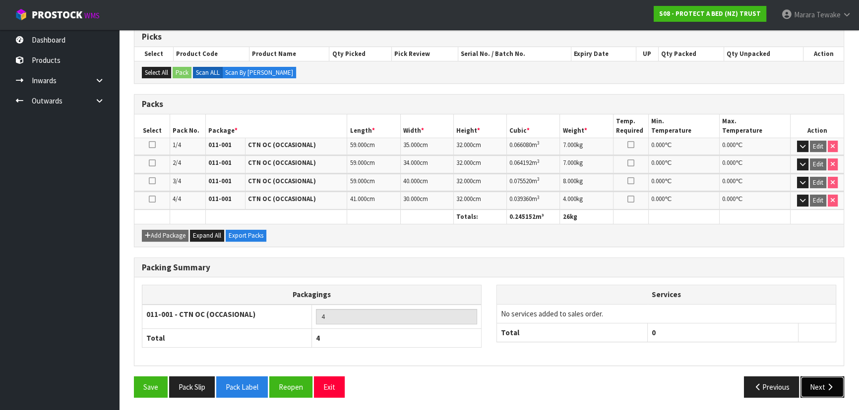
click at [826, 389] on button "Next" at bounding box center [822, 387] width 44 height 21
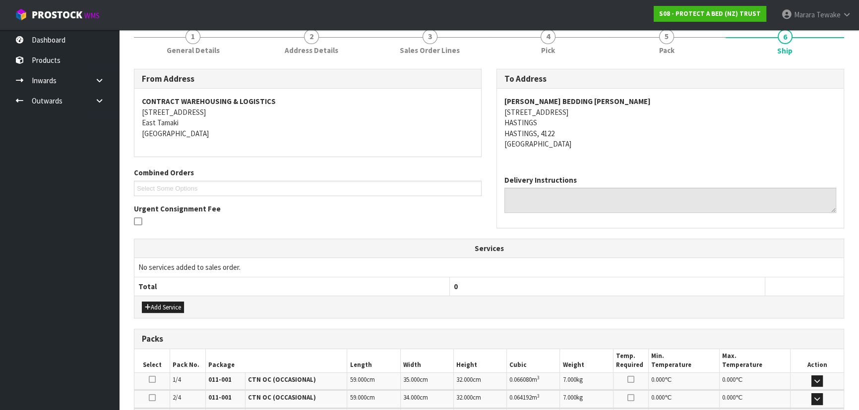
scroll to position [270, 0]
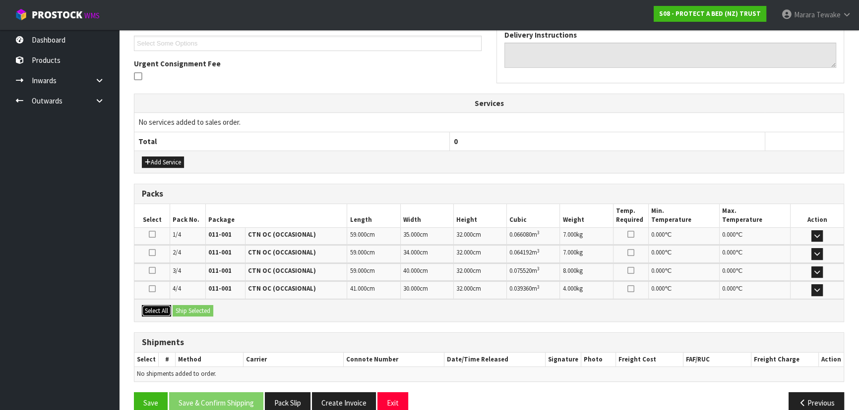
click at [156, 308] on button "Select All" at bounding box center [156, 311] width 29 height 12
click at [193, 305] on button "Ship Selected" at bounding box center [193, 311] width 41 height 12
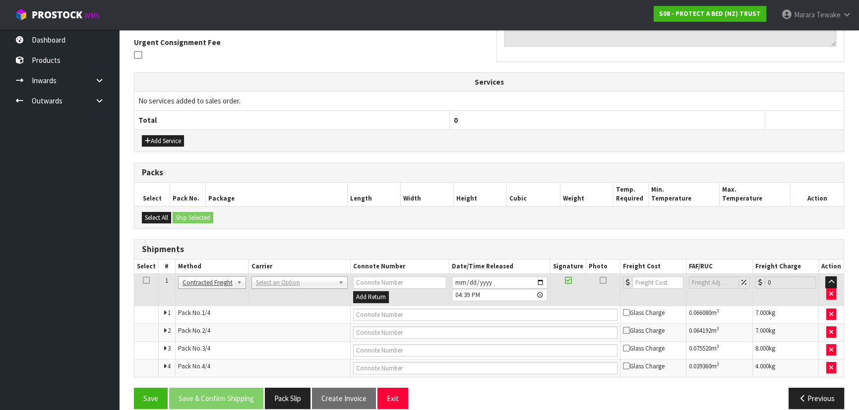
scroll to position [303, 0]
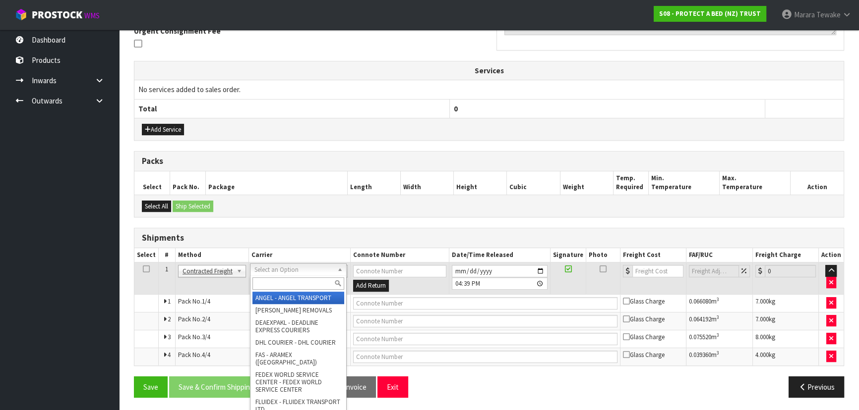
click at [275, 284] on input "text" at bounding box center [298, 284] width 92 height 12
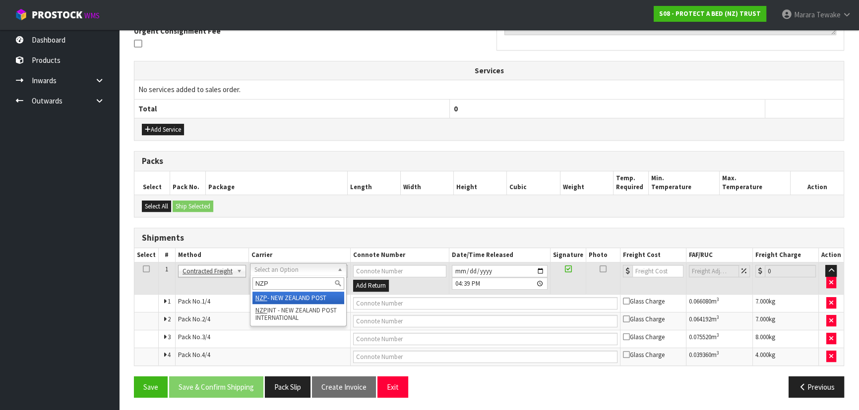
type input "NZP"
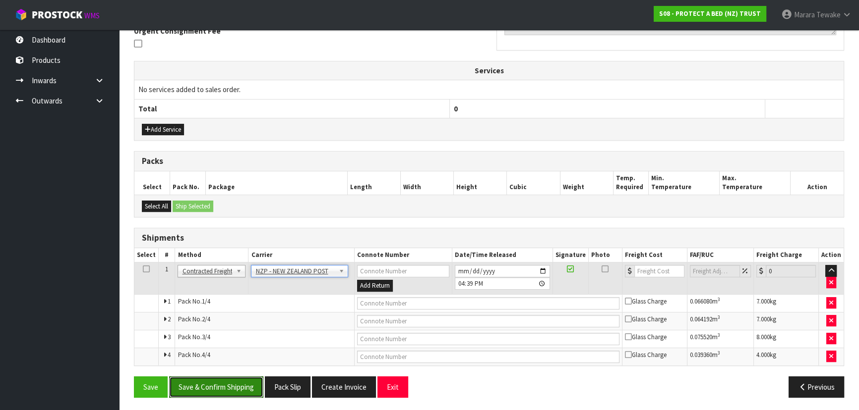
drag, startPoint x: 189, startPoint y: 374, endPoint x: 170, endPoint y: 373, distance: 19.4
click at [187, 377] on button "Save & Confirm Shipping" at bounding box center [216, 387] width 94 height 21
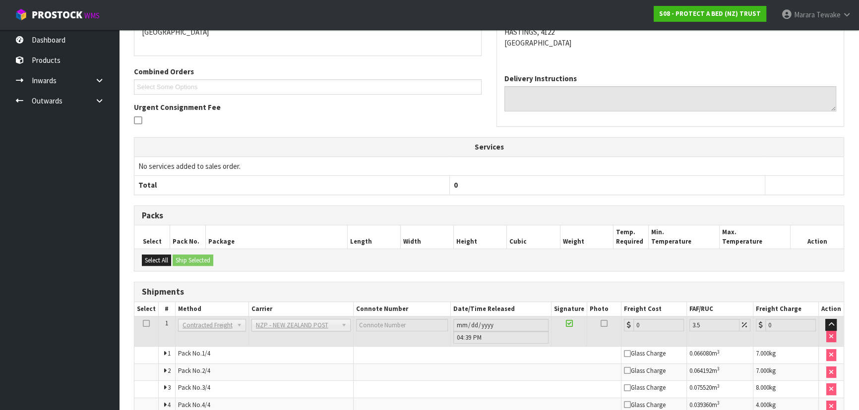
scroll to position [287, 0]
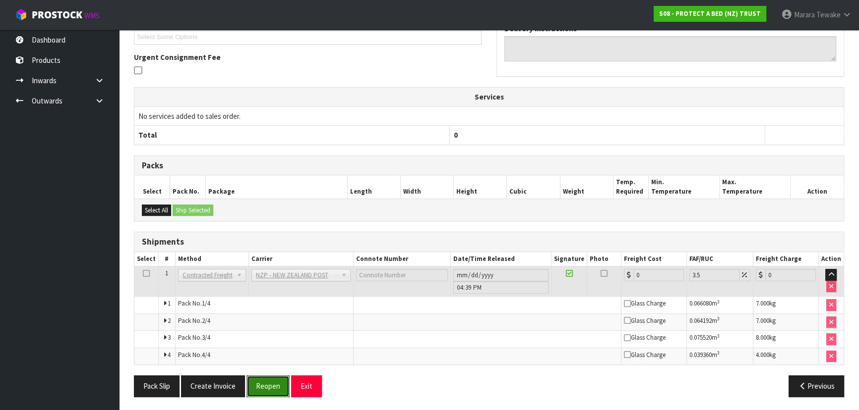
drag, startPoint x: 262, startPoint y: 382, endPoint x: 257, endPoint y: 379, distance: 6.0
click at [262, 382] on button "Reopen" at bounding box center [267, 386] width 43 height 21
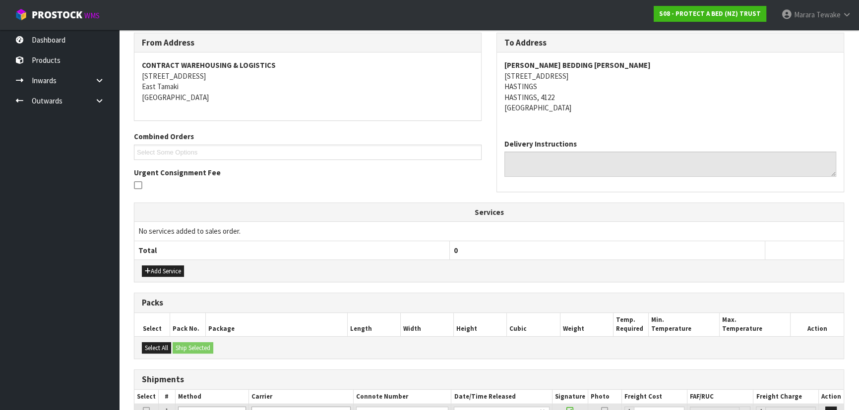
scroll to position [303, 0]
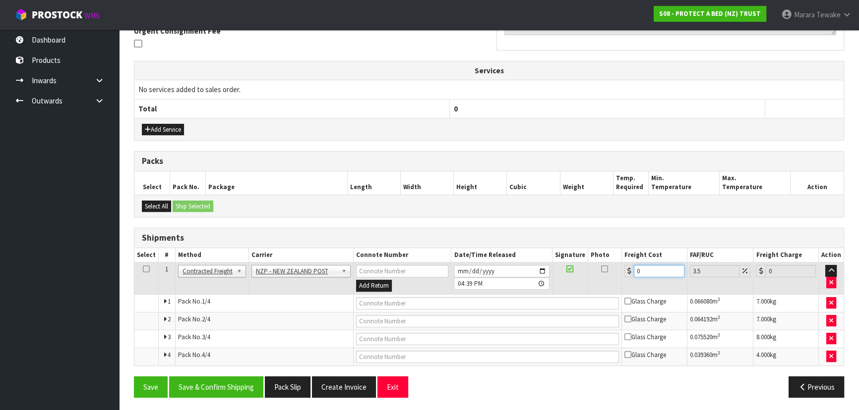
drag, startPoint x: 649, startPoint y: 268, endPoint x: 607, endPoint y: 262, distance: 43.0
click at [613, 264] on tr "1 Client Local Pickup Customer Local Pickup Company Freight Contracted Freight …" at bounding box center [488, 279] width 709 height 32
type input "4"
type input "4.14"
type input "44"
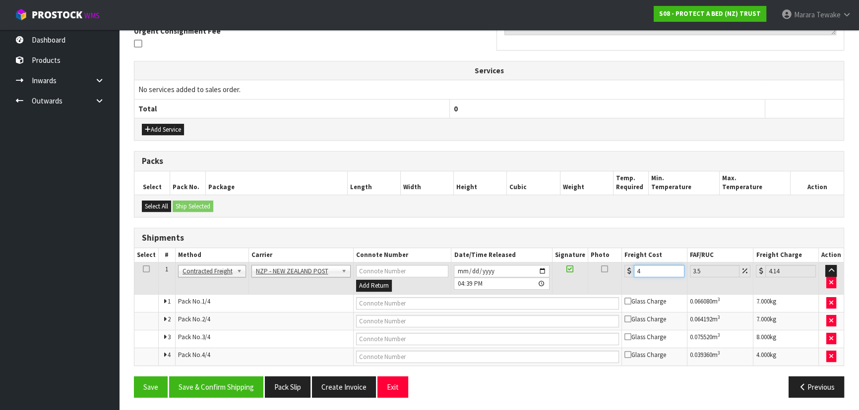
type input "45.54"
type input "44.3"
type input "45.85"
type input "44.32"
type input "45.87"
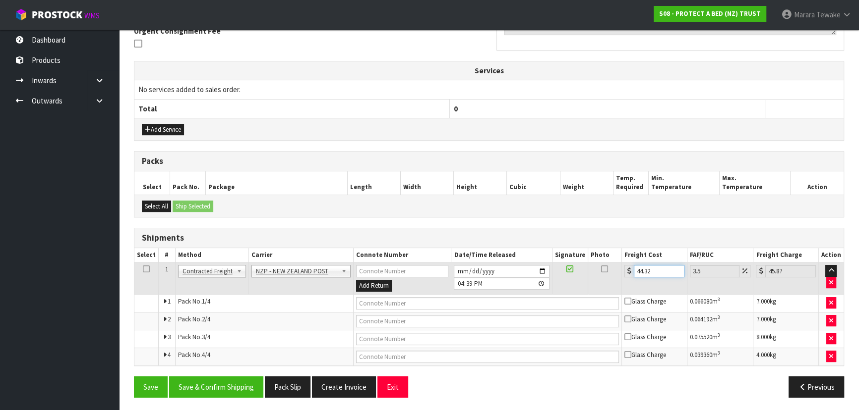
type input "44.3"
type input "45.85"
type input "44.37"
type input "45.92"
type input "44.37"
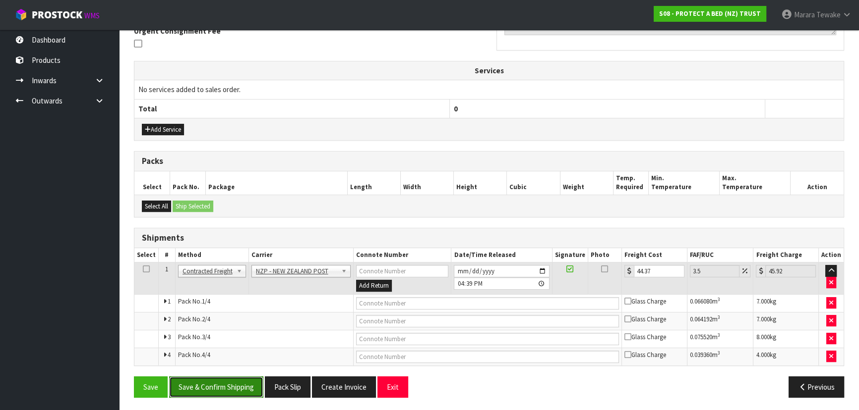
click at [203, 385] on button "Save & Confirm Shipping" at bounding box center [216, 387] width 94 height 21
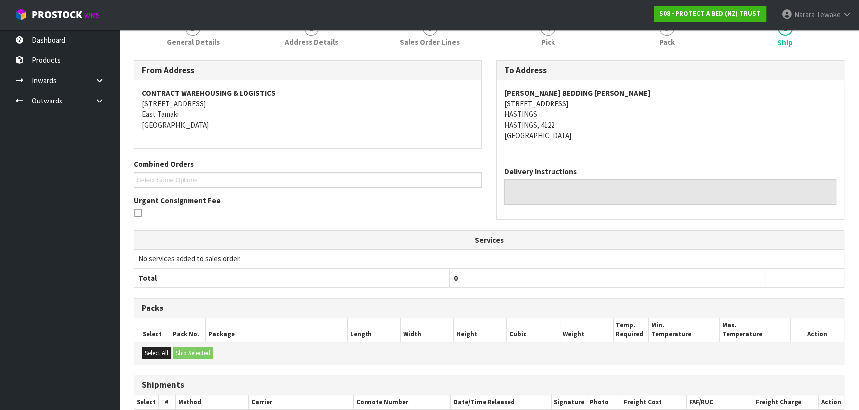
scroll to position [0, 0]
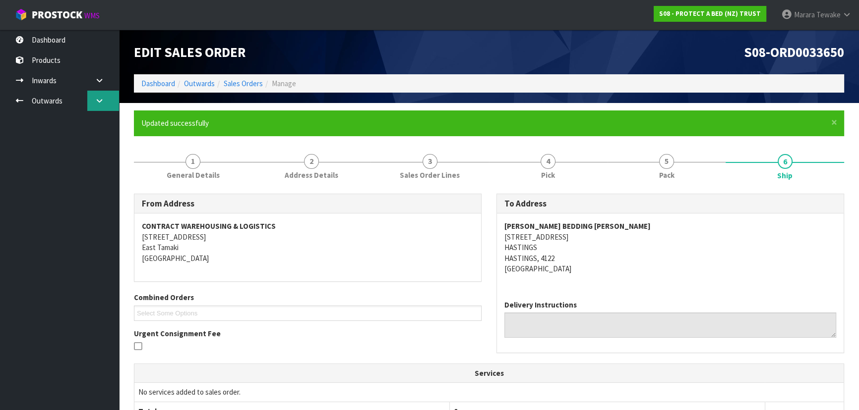
click at [95, 101] on icon at bounding box center [99, 100] width 9 height 7
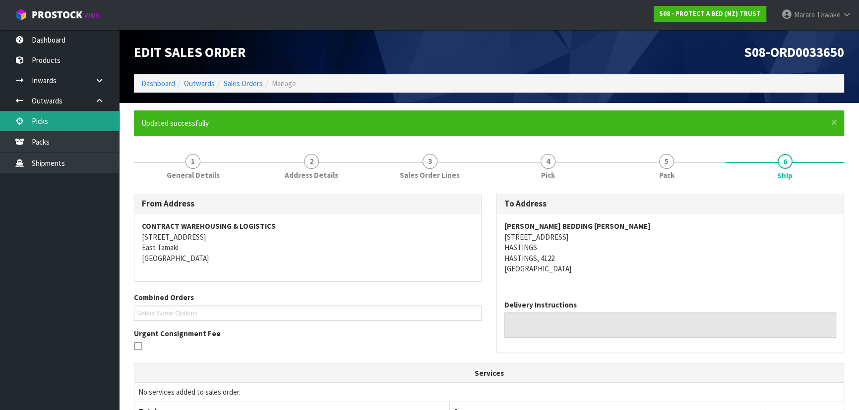
click at [69, 120] on link "Picks" at bounding box center [59, 121] width 119 height 20
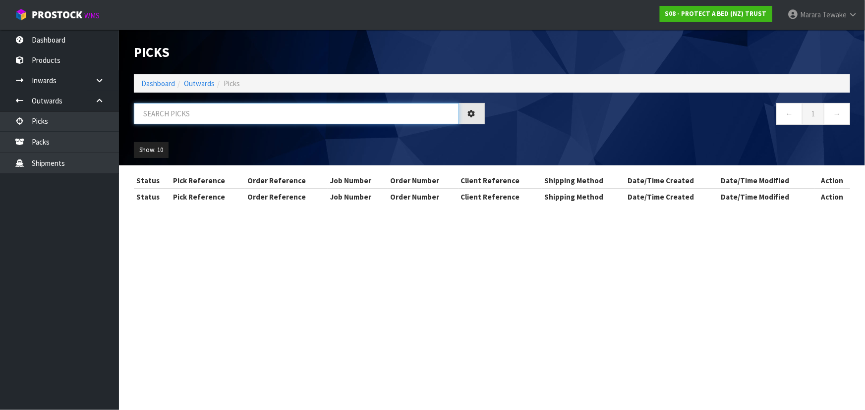
click at [164, 112] on input "text" at bounding box center [296, 113] width 325 height 21
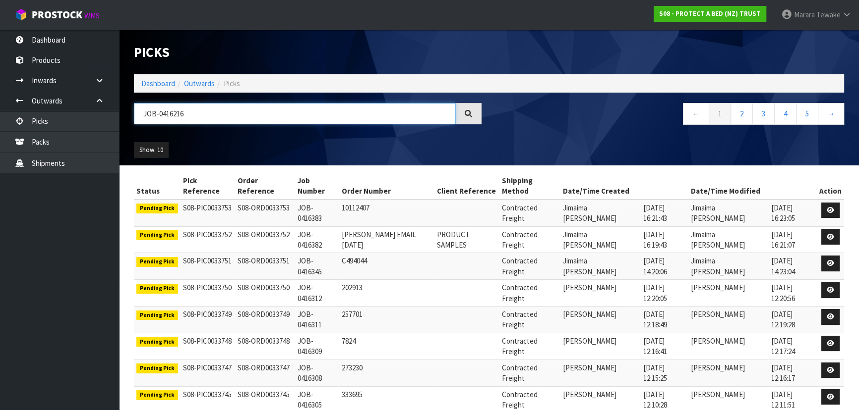
type input "JOB-0416216"
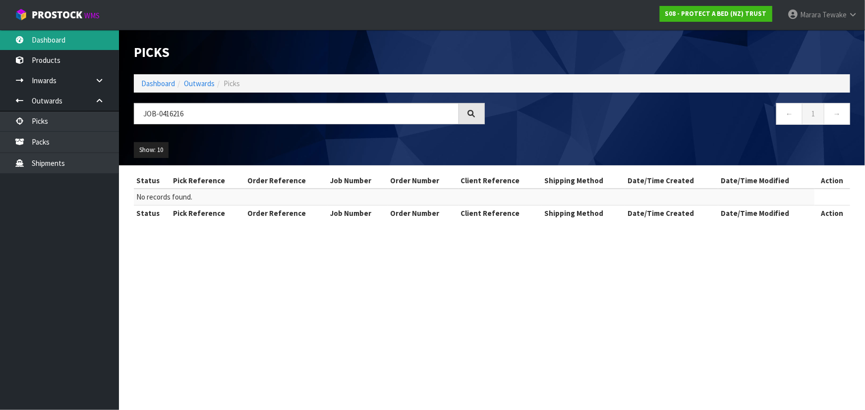
click at [94, 42] on link "Dashboard" at bounding box center [59, 40] width 119 height 20
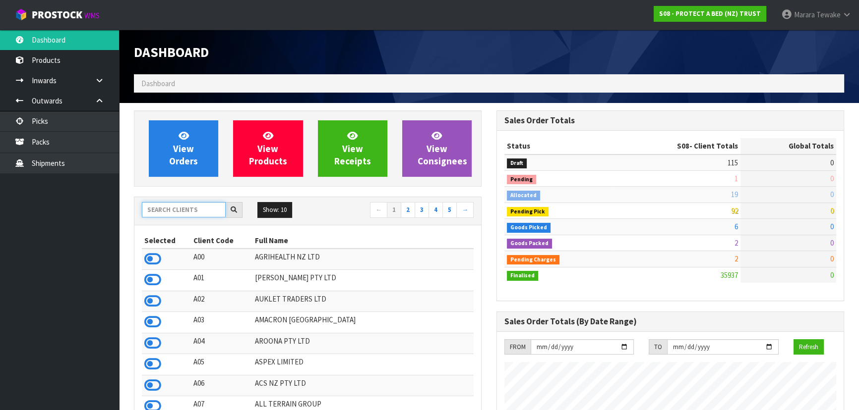
scroll to position [617, 362]
click at [178, 206] on input "text" at bounding box center [184, 209] width 84 height 15
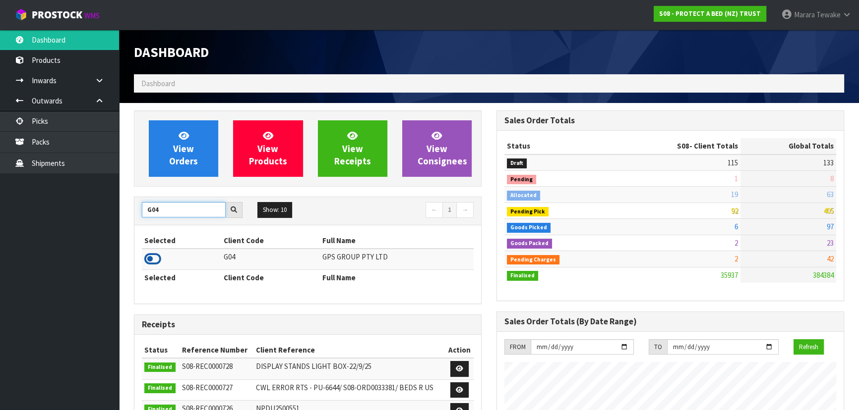
type input "G04"
click at [149, 257] on icon at bounding box center [152, 259] width 17 height 15
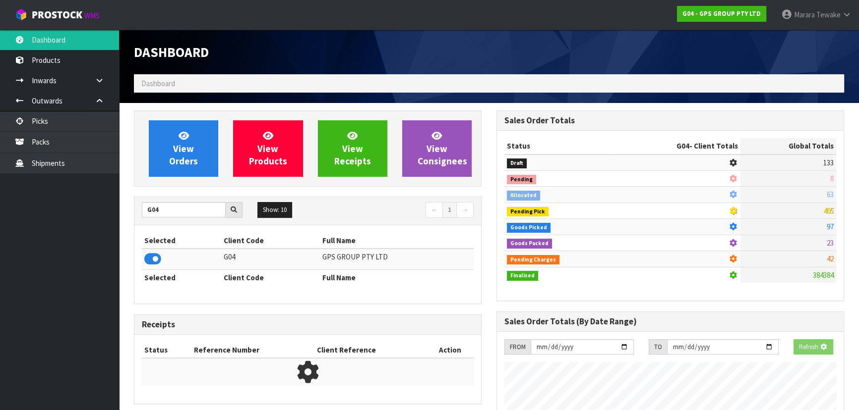
scroll to position [495091, 495334]
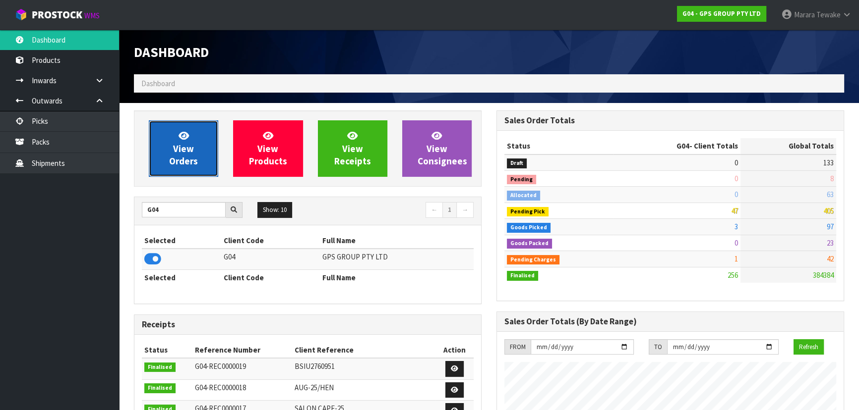
click at [190, 144] on span "View Orders" at bounding box center [183, 148] width 29 height 37
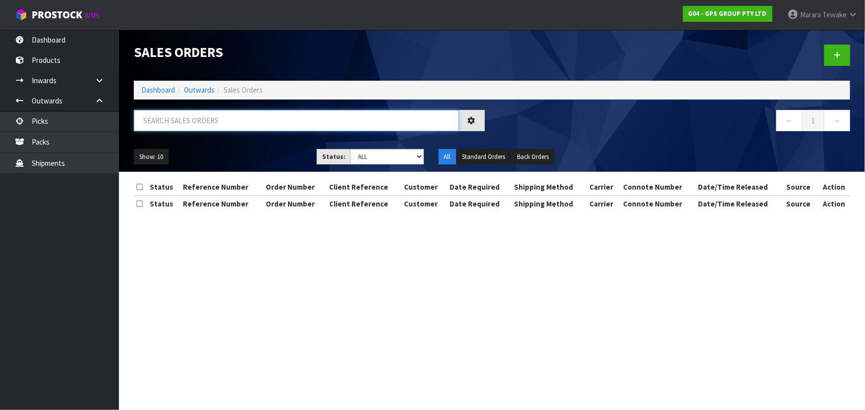
click at [189, 122] on input "text" at bounding box center [296, 120] width 325 height 21
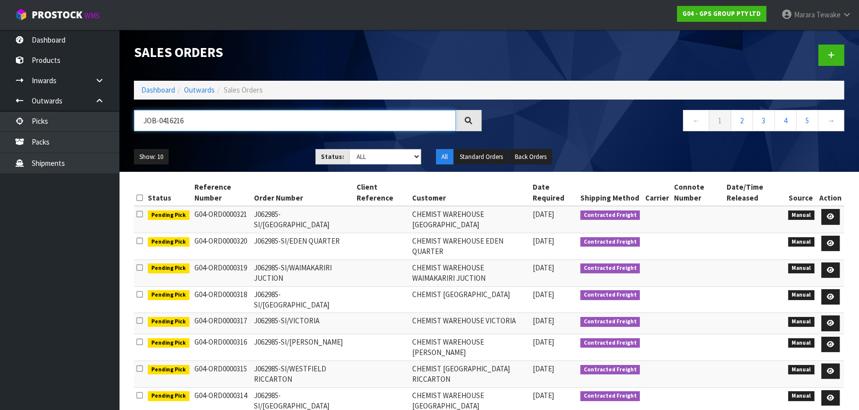
type input "JOB-0416216"
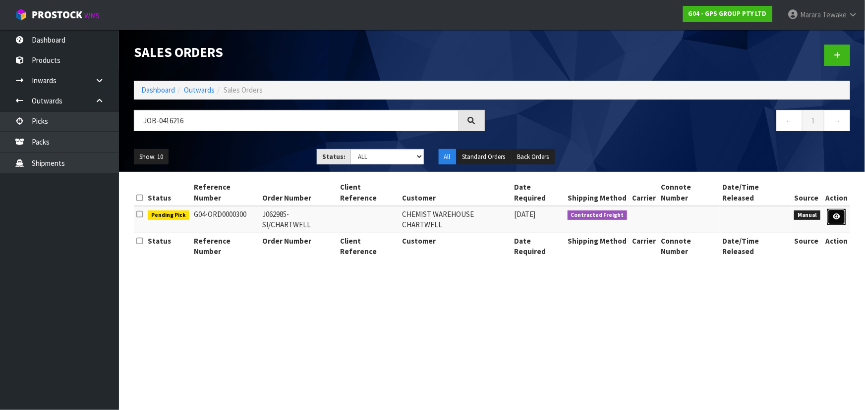
click at [835, 209] on link at bounding box center [836, 217] width 18 height 16
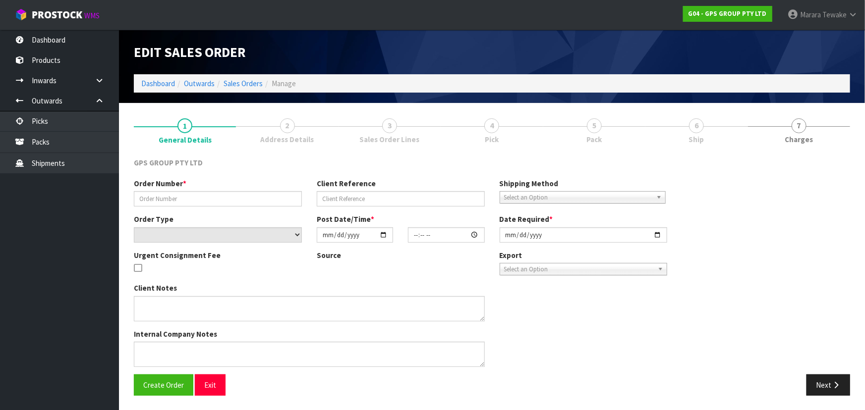
type input "J062985-SI/CHARTWELL"
select select "number:0"
type input "[DATE]"
type input "09:25:00.000"
type input "[DATE]"
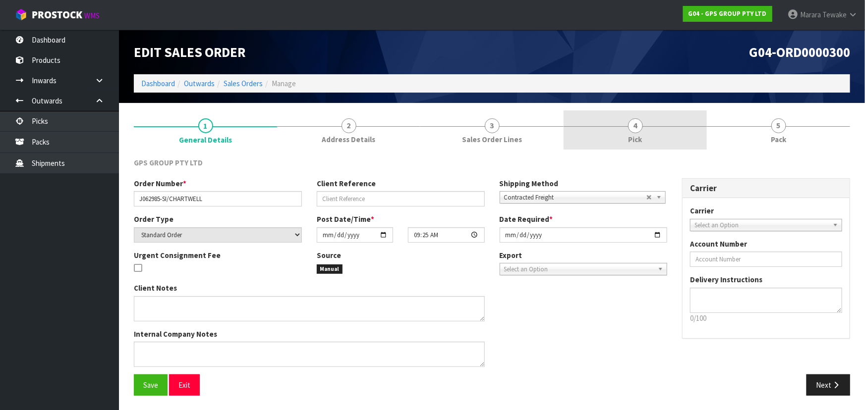
click at [652, 130] on link "4 Pick" at bounding box center [635, 130] width 143 height 39
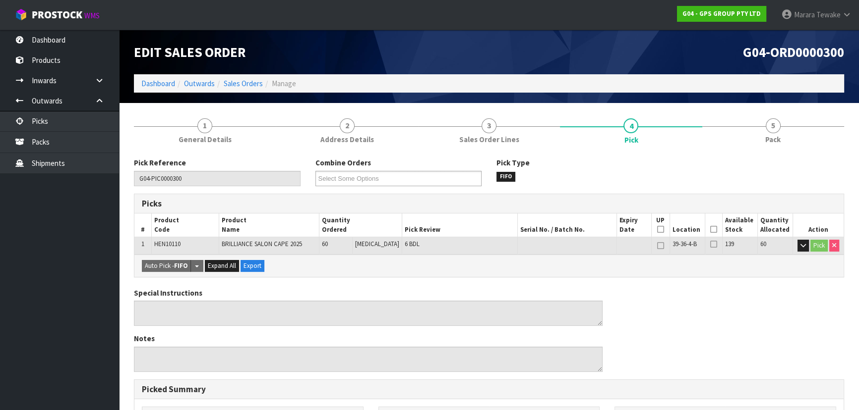
click at [710, 230] on icon at bounding box center [713, 230] width 7 height 0
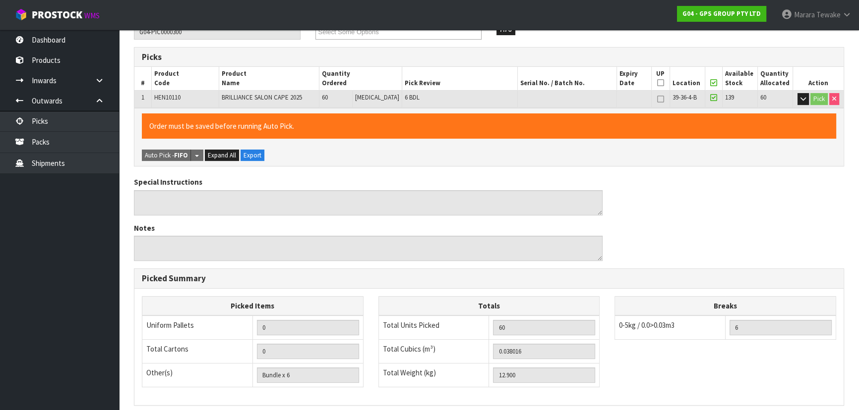
scroll to position [277, 0]
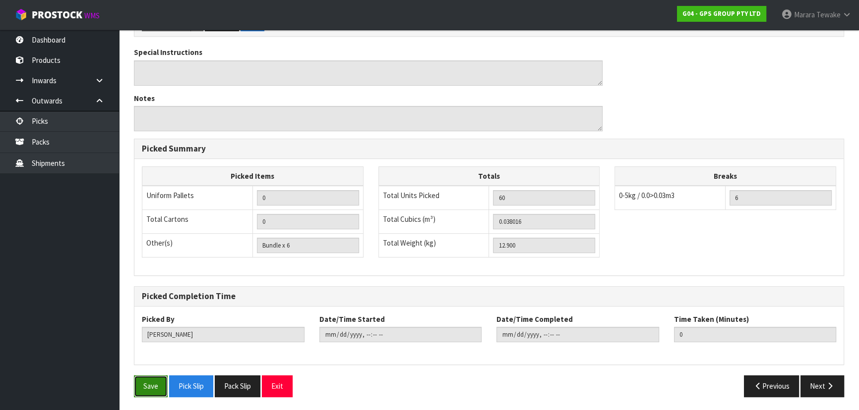
click at [145, 387] on button "Save" at bounding box center [151, 386] width 34 height 21
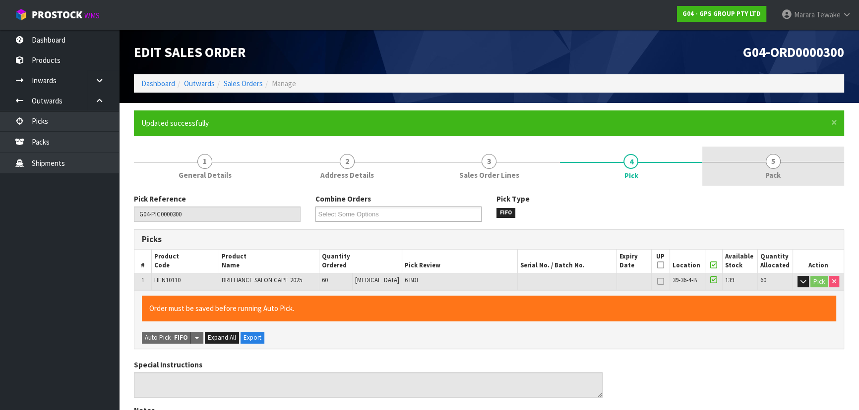
type input "[PERSON_NAME]"
type input "[DATE]T16:54:14"
click at [773, 167] on span "5" at bounding box center [772, 161] width 15 height 15
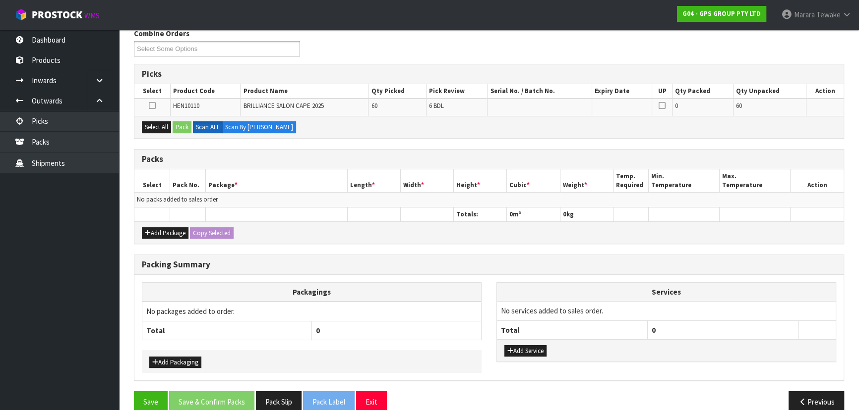
scroll to position [180, 0]
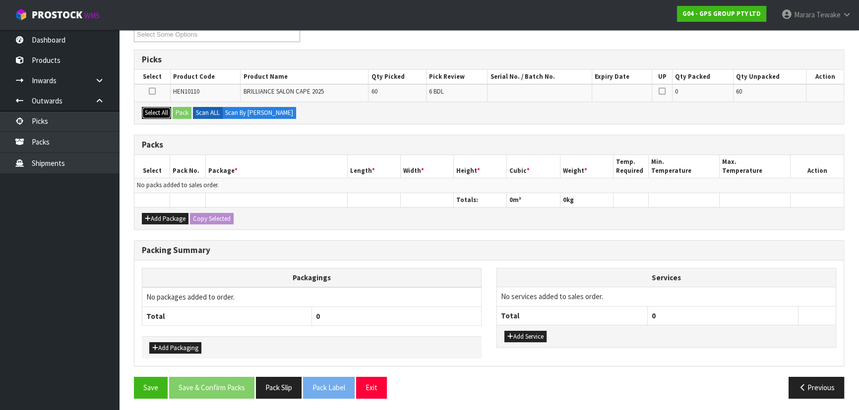
drag, startPoint x: 163, startPoint y: 113, endPoint x: 181, endPoint y: 112, distance: 18.9
click at [164, 113] on button "Select All" at bounding box center [156, 113] width 29 height 12
click at [184, 111] on button "Pack" at bounding box center [182, 113] width 19 height 12
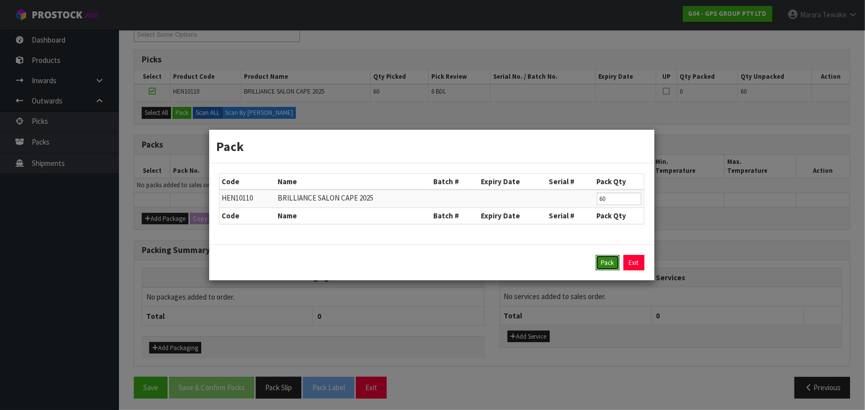
drag, startPoint x: 607, startPoint y: 259, endPoint x: 531, endPoint y: 230, distance: 81.3
click at [600, 254] on div "Pack Exit" at bounding box center [431, 263] width 445 height 36
click at [599, 263] on button "Pack" at bounding box center [608, 263] width 24 height 16
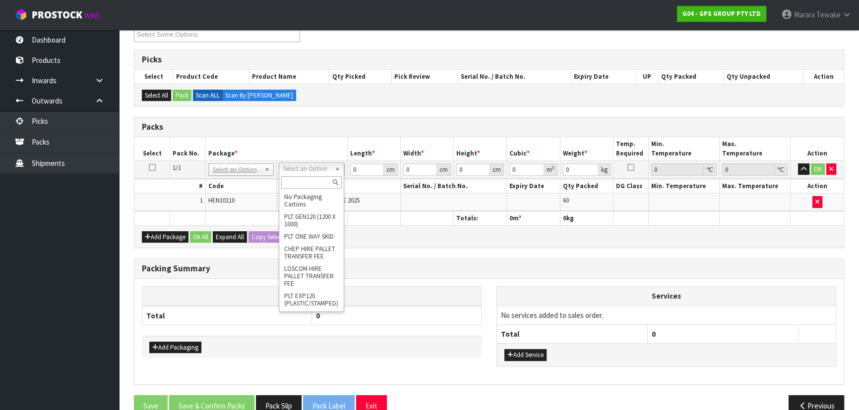
click at [307, 183] on input "text" at bounding box center [311, 182] width 60 height 12
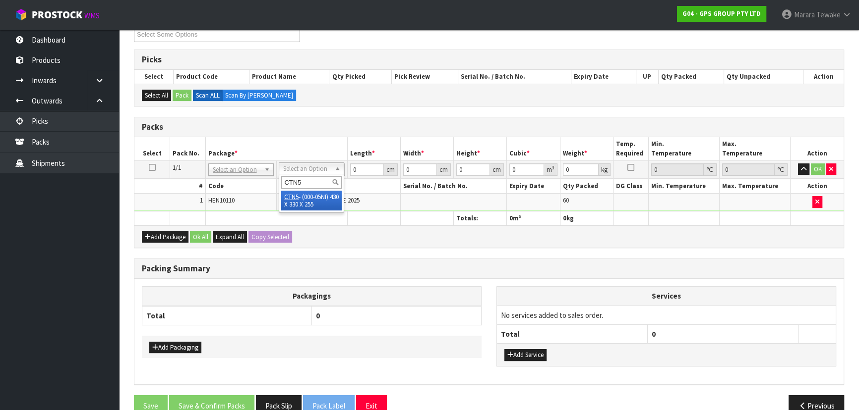
type input "CTN5"
drag, startPoint x: 311, startPoint y: 203, endPoint x: 346, endPoint y: 180, distance: 42.4
type input "43"
type input "33"
type input "25.5"
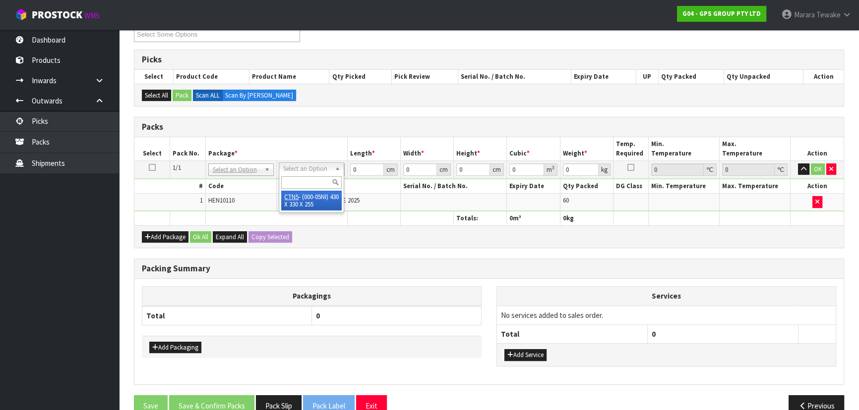
type input "0.036185"
type input "13.1"
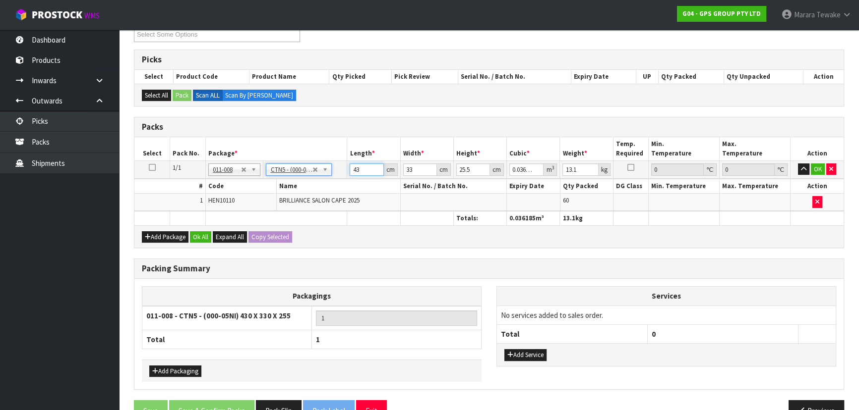
drag, startPoint x: 365, startPoint y: 168, endPoint x: 336, endPoint y: 134, distance: 45.3
click at [335, 149] on table "Select Pack No. Package * Length * Width * Height * Cubic * Weight * Temp. Requ…" at bounding box center [488, 181] width 709 height 88
type input "4"
type input "0.003366"
type input "45"
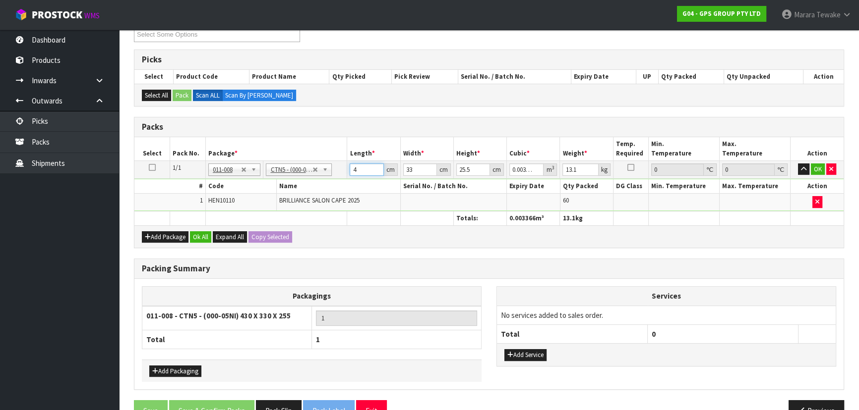
type input "0.037868"
type input "45"
type input "3"
type input "0.003442"
type input "34"
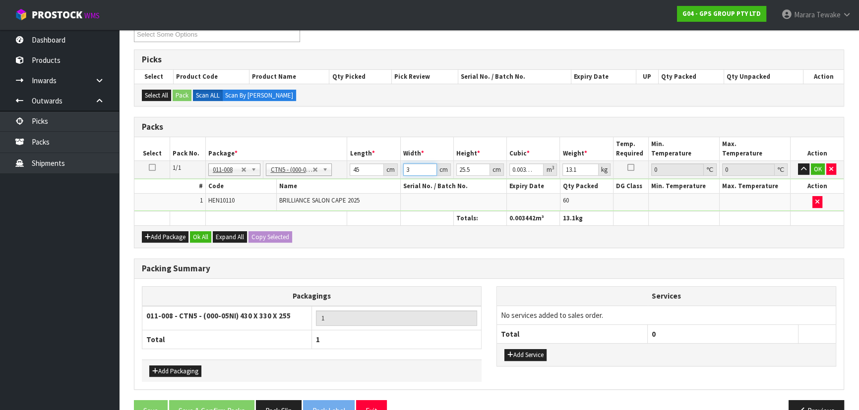
type input "0.039015"
type input "34"
type input "2"
type input "0.00306"
type input "28"
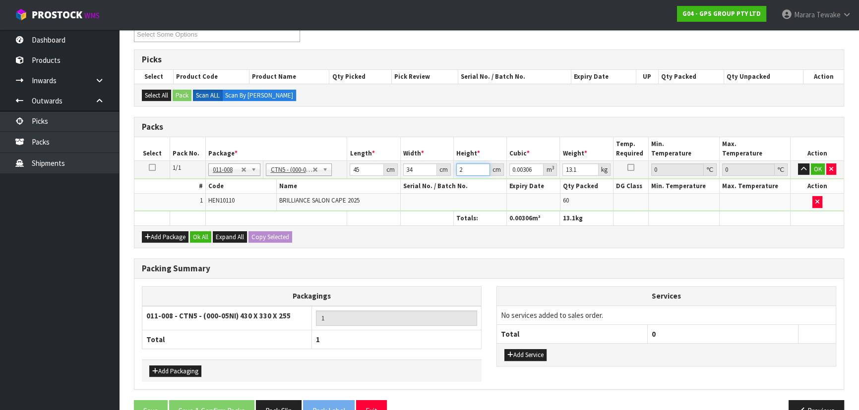
type input "0.04284"
type input "28"
type input "13"
click at [798, 164] on button "button" at bounding box center [803, 170] width 11 height 12
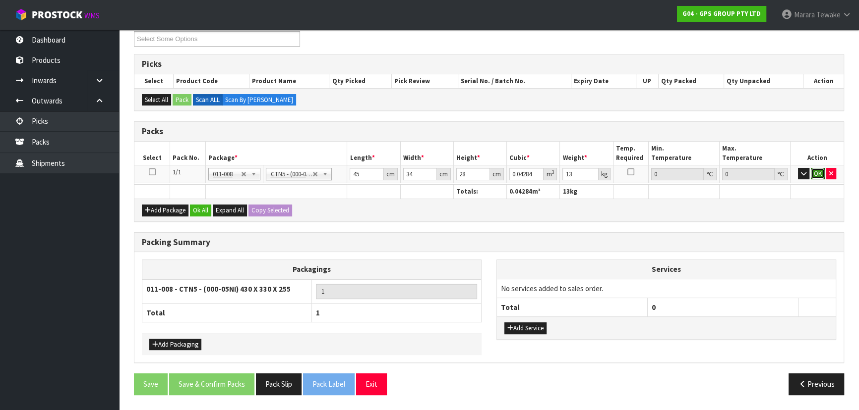
click button "OK" at bounding box center [817, 174] width 14 height 12
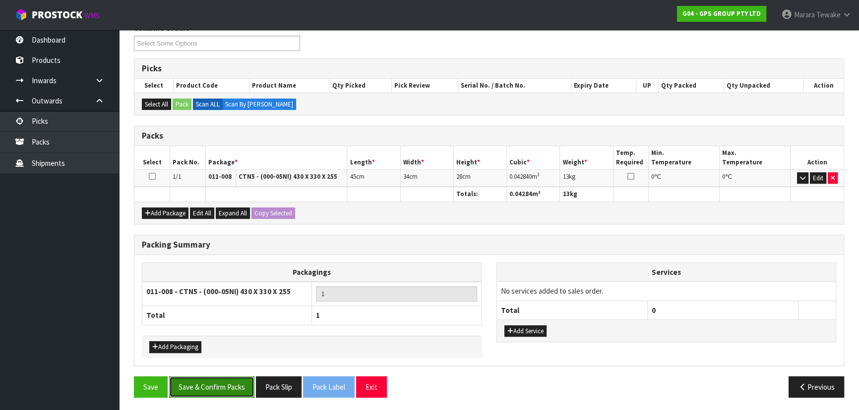
click at [205, 377] on button "Save & Confirm Packs" at bounding box center [211, 387] width 85 height 21
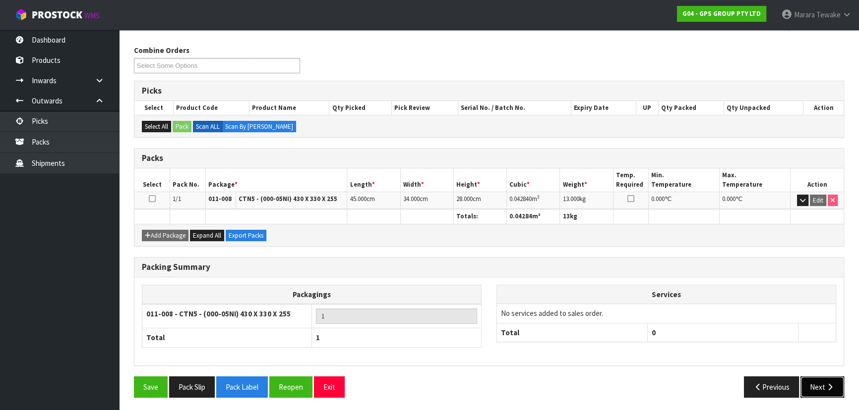
click at [818, 389] on button "Next" at bounding box center [822, 387] width 44 height 21
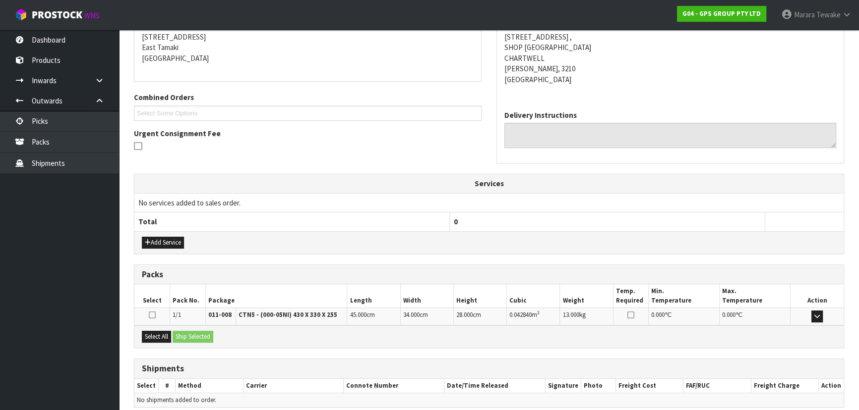
scroll to position [243, 0]
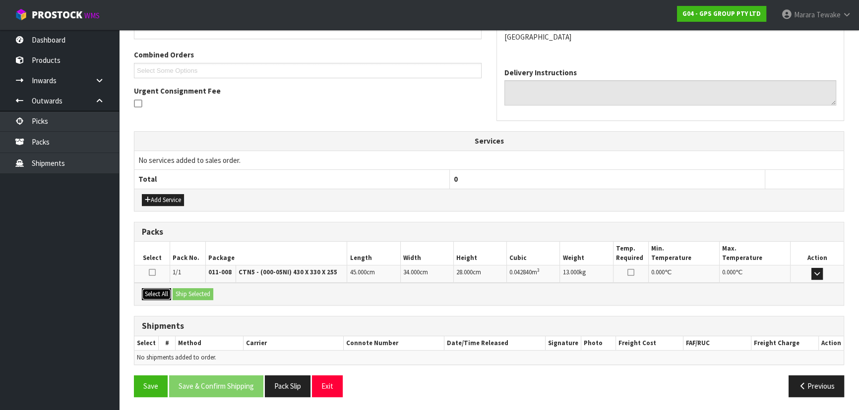
click at [165, 289] on button "Select All" at bounding box center [156, 294] width 29 height 12
drag, startPoint x: 178, startPoint y: 291, endPoint x: 199, endPoint y: 296, distance: 21.5
click at [179, 291] on button "Ship Selected" at bounding box center [193, 294] width 41 height 12
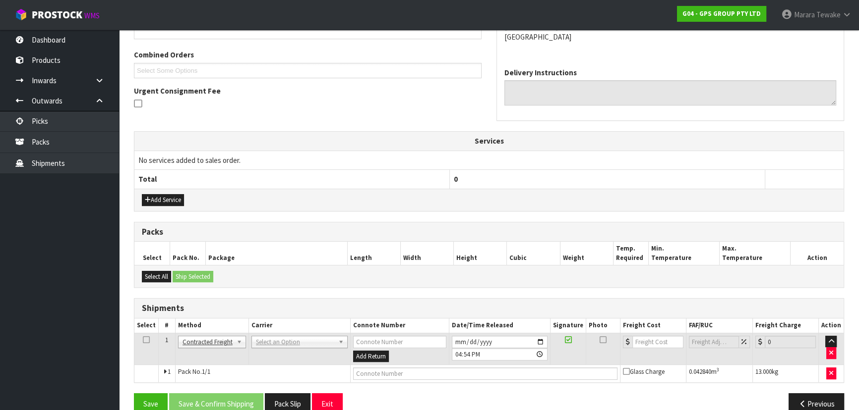
scroll to position [260, 0]
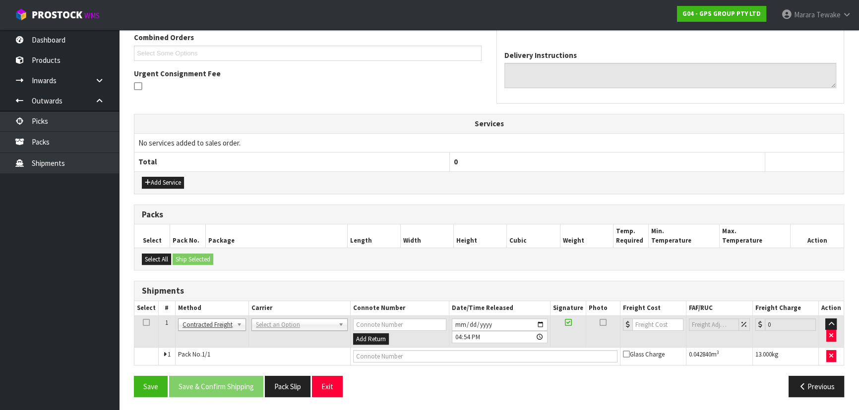
drag, startPoint x: 280, startPoint y: 329, endPoint x: 283, endPoint y: 338, distance: 9.4
click at [281, 329] on td "ANGEL - ANGEL TRANSPORT [PERSON_NAME] REMOVALS DEAEXPAKL - DEADLINE EXPRESS COU…" at bounding box center [299, 332] width 102 height 32
drag, startPoint x: 283, startPoint y: 324, endPoint x: 283, endPoint y: 333, distance: 8.9
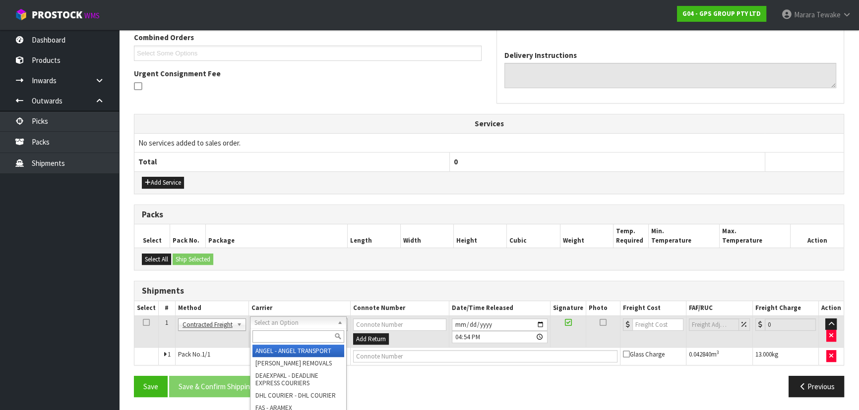
click at [284, 337] on input "text" at bounding box center [298, 337] width 92 height 12
type input "NZP"
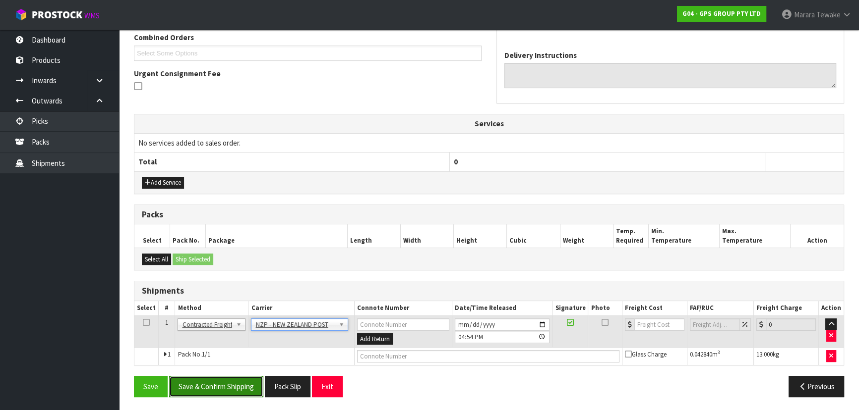
drag, startPoint x: 236, startPoint y: 381, endPoint x: 225, endPoint y: 379, distance: 12.1
click at [236, 382] on button "Save & Confirm Shipping" at bounding box center [216, 386] width 94 height 21
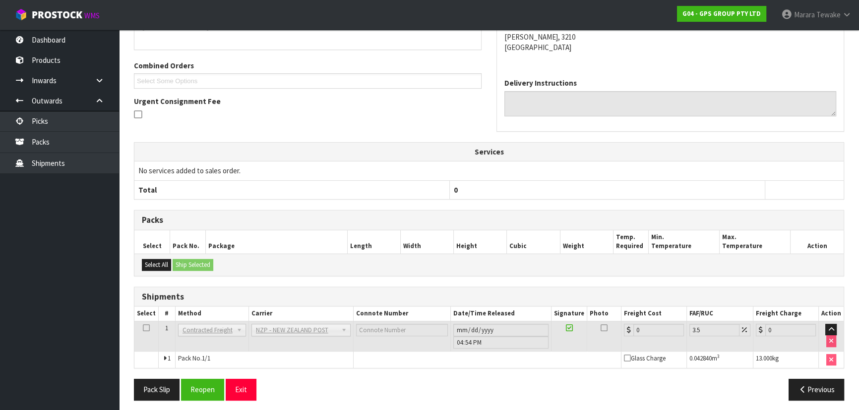
scroll to position [246, 0]
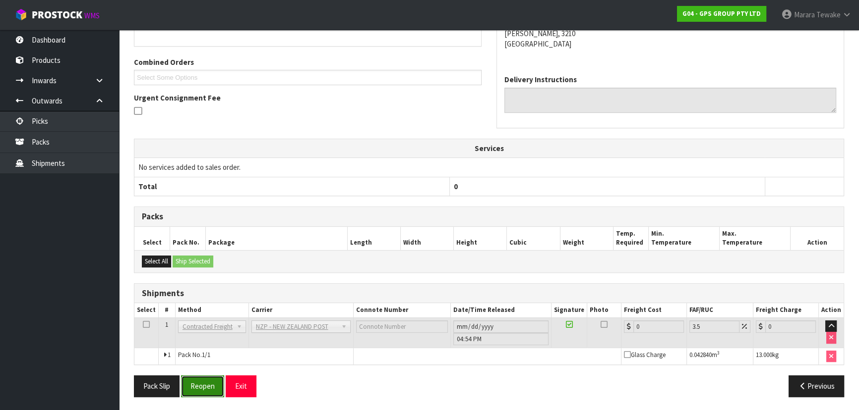
drag, startPoint x: 209, startPoint y: 387, endPoint x: 197, endPoint y: 389, distance: 11.6
click at [208, 387] on button "Reopen" at bounding box center [202, 386] width 43 height 21
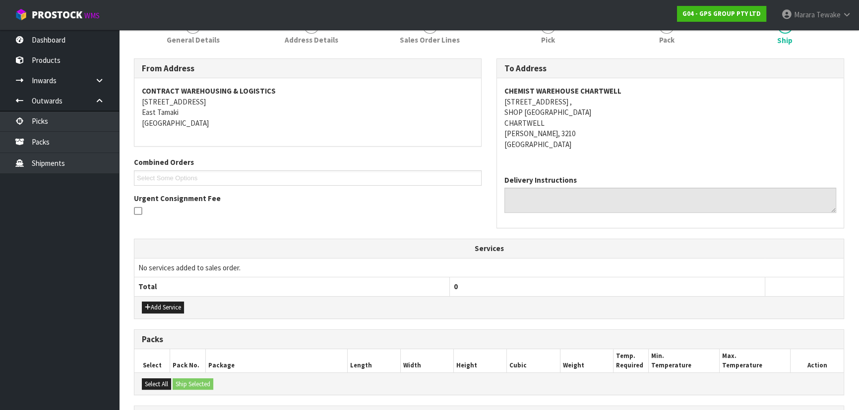
scroll to position [260, 0]
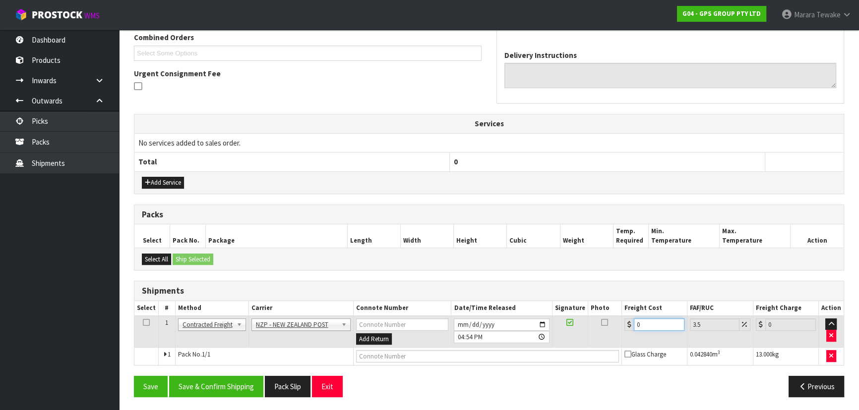
drag, startPoint x: 644, startPoint y: 321, endPoint x: 612, endPoint y: 297, distance: 40.5
click at [619, 312] on table "Select # Method Carrier Connote Number Date/Time Released Signature Photo Freig…" at bounding box center [488, 333] width 709 height 64
type input "7"
type input "7.24"
click at [134, 376] on button "Save" at bounding box center [151, 386] width 34 height 21
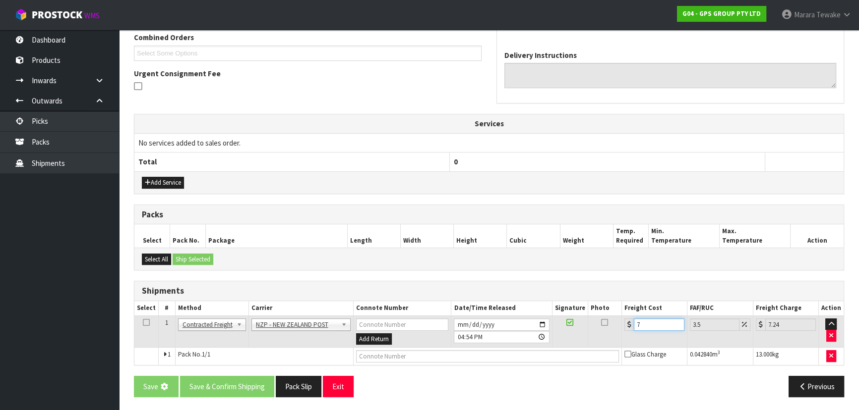
type input "7.3"
type input "7.56"
type input "7.31"
type input "7.57"
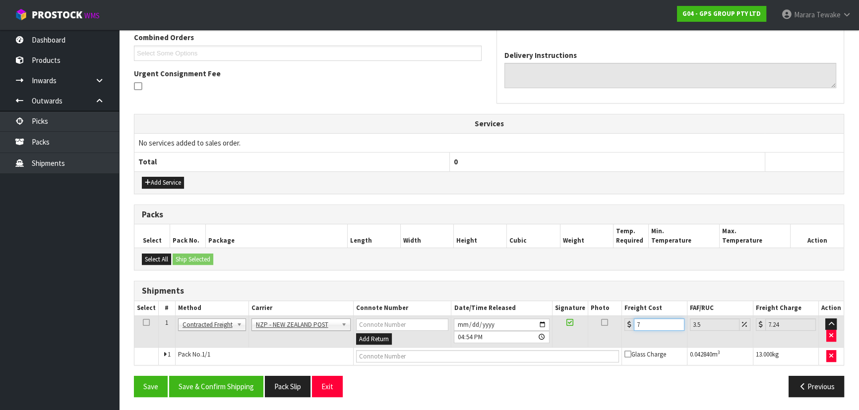
click at [647, 328] on input "7" at bounding box center [659, 325] width 51 height 12
type input "7.3"
type input "7.56"
type input "7.31"
type input "7.57"
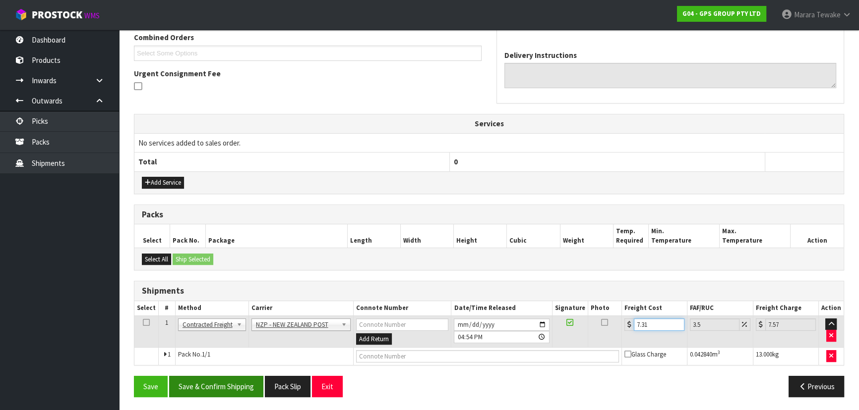
type input "7.31"
drag, startPoint x: 231, startPoint y: 377, endPoint x: 213, endPoint y: 370, distance: 20.1
click at [230, 378] on button "Save & Confirm Shipping" at bounding box center [216, 386] width 94 height 21
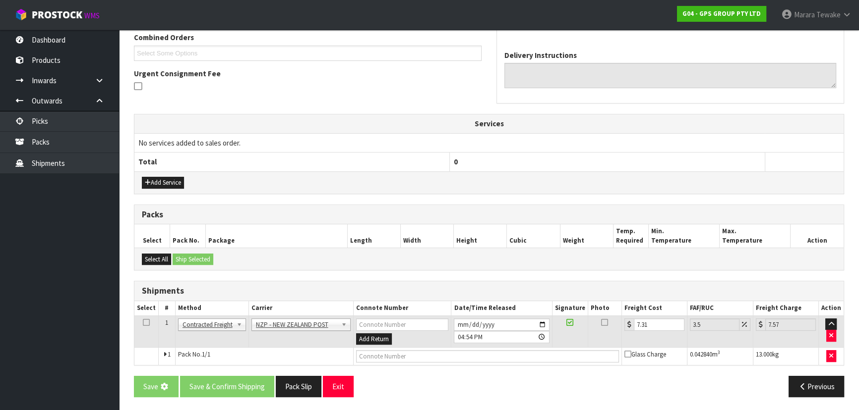
scroll to position [0, 0]
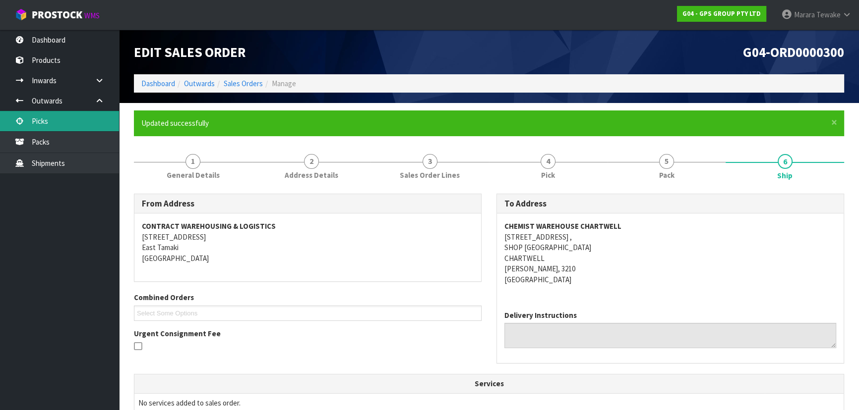
click at [40, 128] on link "Picks" at bounding box center [59, 121] width 119 height 20
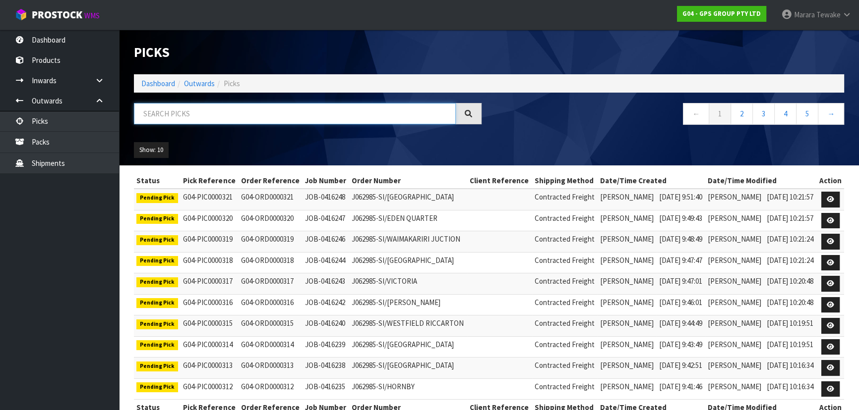
click at [152, 109] on input "text" at bounding box center [295, 113] width 322 height 21
type input "JOB-0416213"
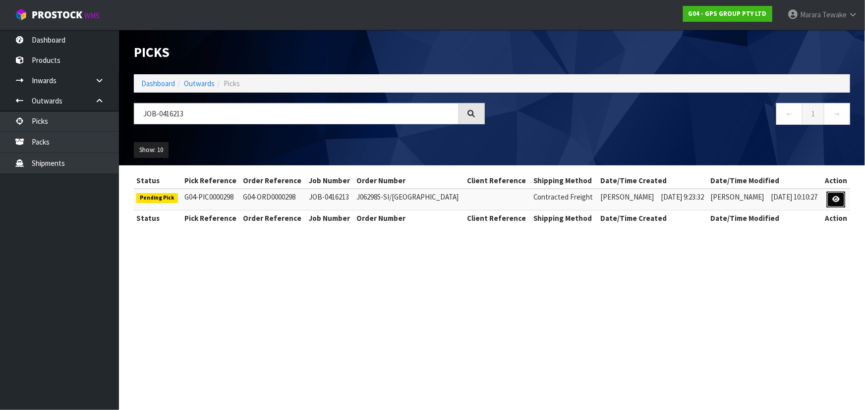
click at [831, 197] on link at bounding box center [836, 200] width 18 height 16
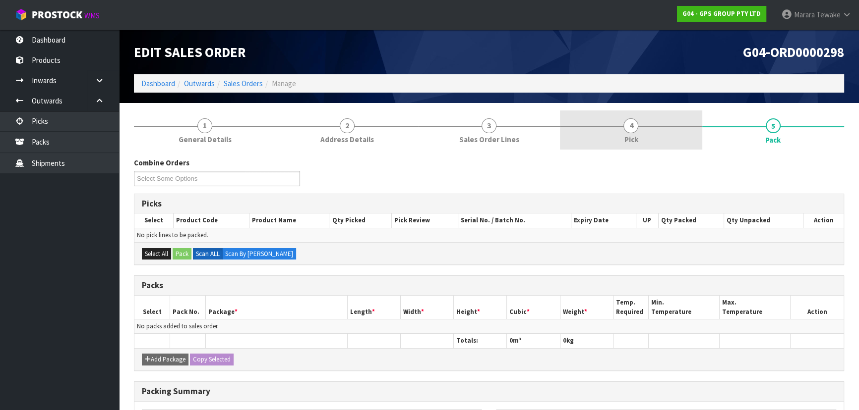
click at [673, 136] on link "4 Pick" at bounding box center [631, 130] width 142 height 39
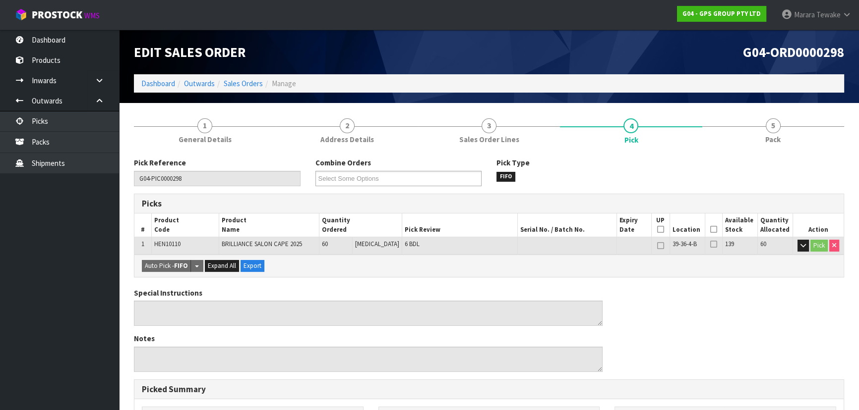
drag, startPoint x: 710, startPoint y: 230, endPoint x: 692, endPoint y: 237, distance: 18.9
click at [710, 230] on icon at bounding box center [713, 230] width 7 height 0
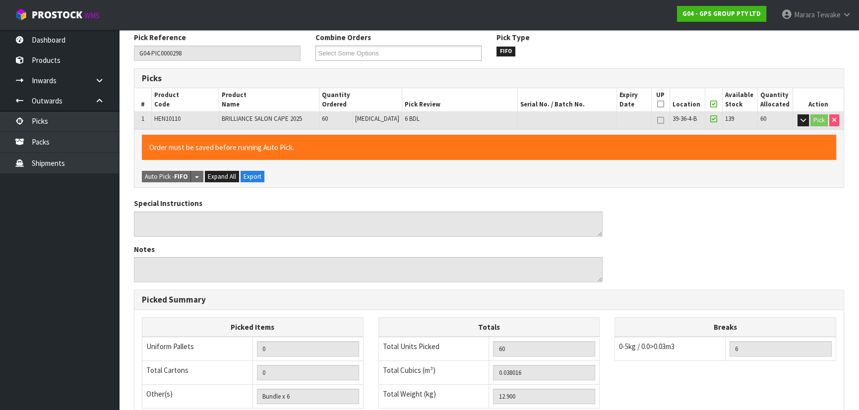
scroll to position [277, 0]
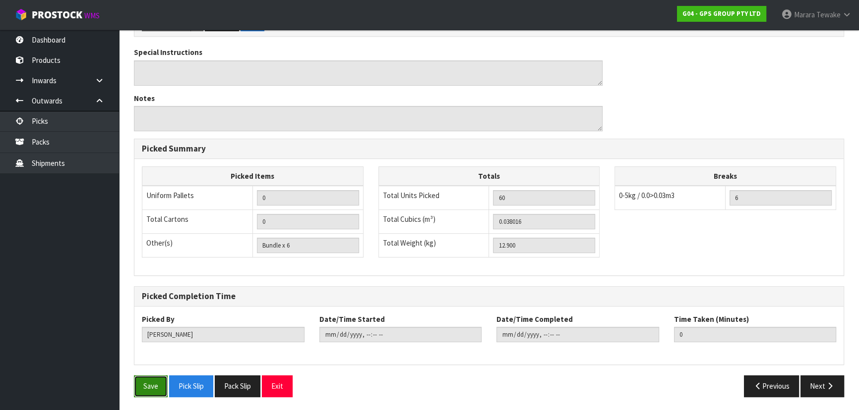
click at [150, 383] on button "Save" at bounding box center [151, 386] width 34 height 21
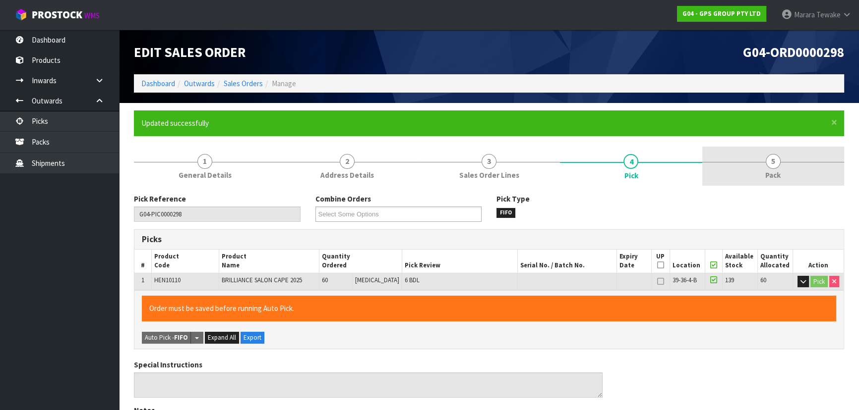
type input "[PERSON_NAME]"
type input "[DATE]T16:59:04"
click at [779, 172] on span "Pack" at bounding box center [772, 175] width 15 height 10
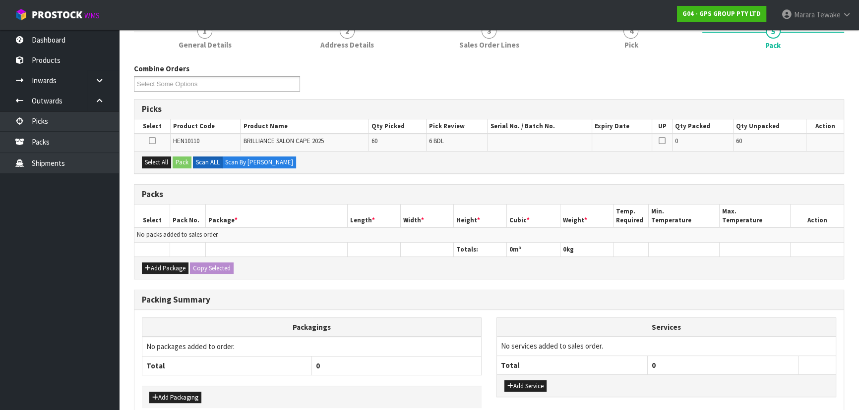
scroll to position [135, 0]
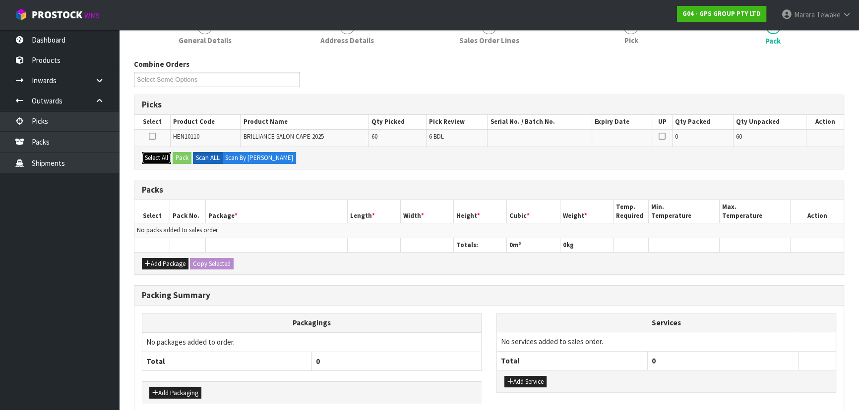
drag, startPoint x: 162, startPoint y: 158, endPoint x: 189, endPoint y: 158, distance: 27.3
click at [164, 157] on button "Select All" at bounding box center [156, 158] width 29 height 12
click at [189, 158] on button "Pack" at bounding box center [182, 158] width 19 height 12
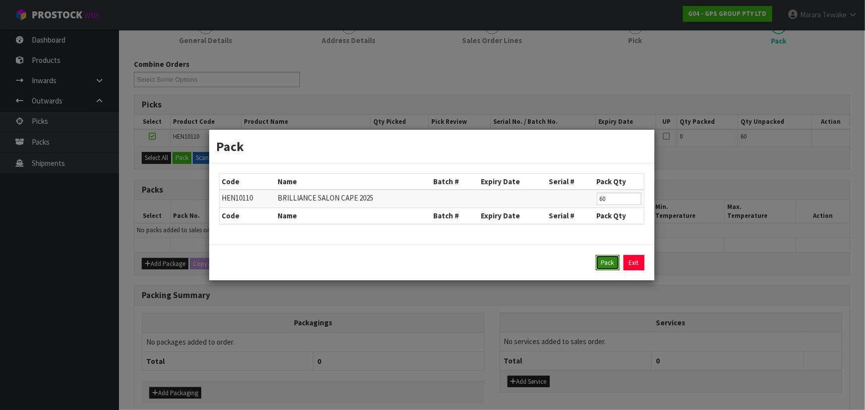
click at [610, 260] on button "Pack" at bounding box center [608, 263] width 24 height 16
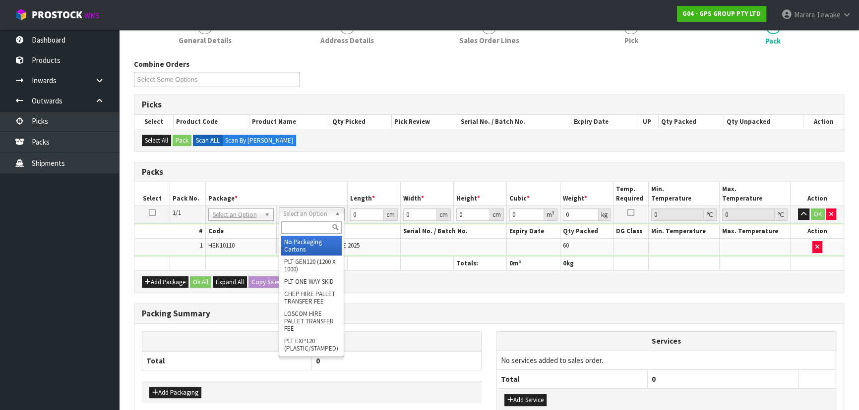
click at [303, 227] on input "text" at bounding box center [311, 228] width 60 height 12
type input "CTN5"
type input "43"
type input "33"
type input "25.5"
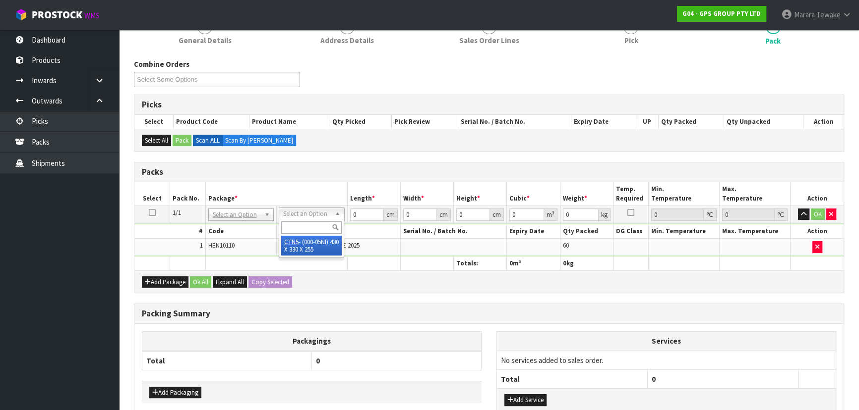
type input "0.036185"
type input "13.1"
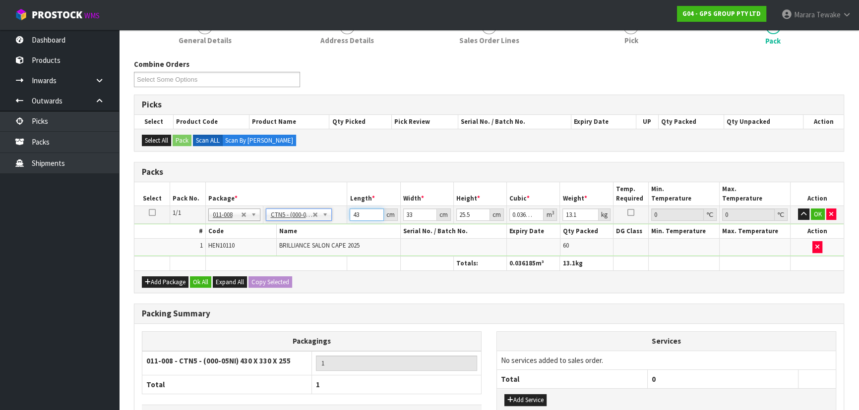
drag, startPoint x: 359, startPoint y: 208, endPoint x: 357, endPoint y: 168, distance: 40.2
click at [347, 190] on table "Select Pack No. Package * Length * Width * Height * Cubic * Weight * Temp. Requ…" at bounding box center [488, 226] width 709 height 88
type input "4"
type input "0.003366"
type input "45"
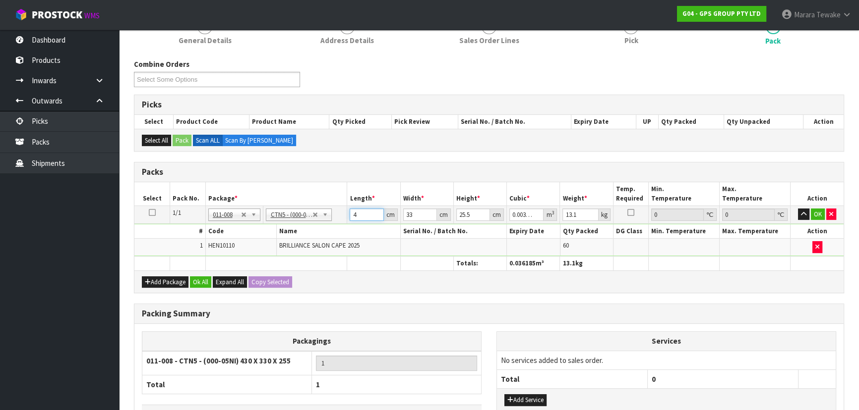
type input "0.037868"
type input "45"
type input "3"
type input "0.003442"
type input "34"
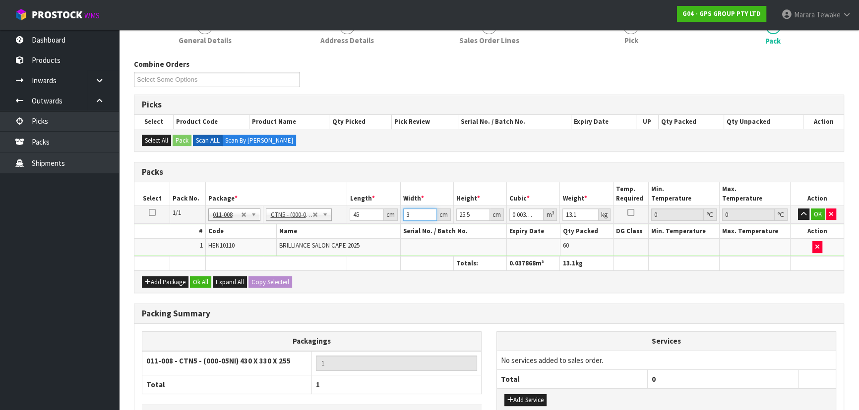
type input "0.039015"
type input "34"
type input "2"
type input "0.00306"
type input "28"
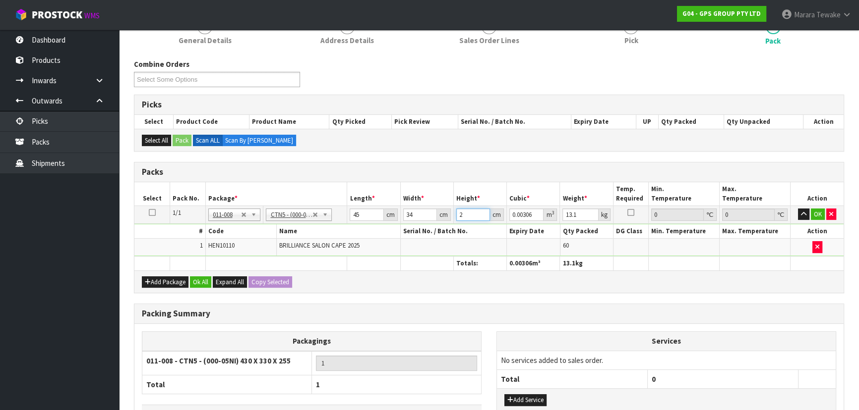
type input "0.04284"
type input "28"
type input "13"
click at [798, 209] on button "button" at bounding box center [803, 215] width 11 height 12
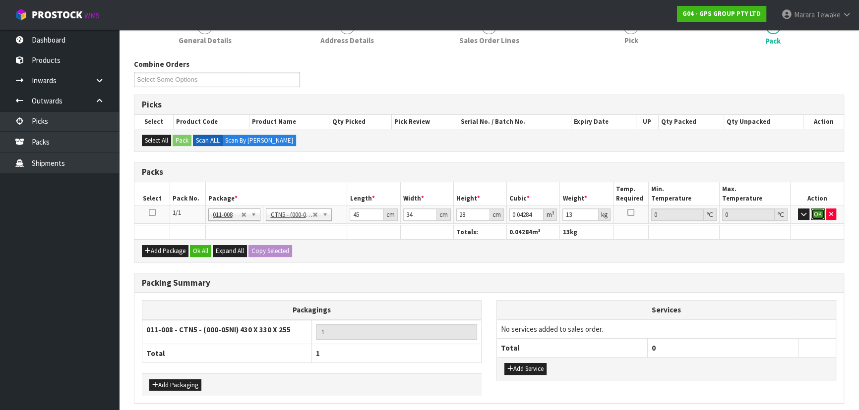
click button "OK" at bounding box center [817, 215] width 14 height 12
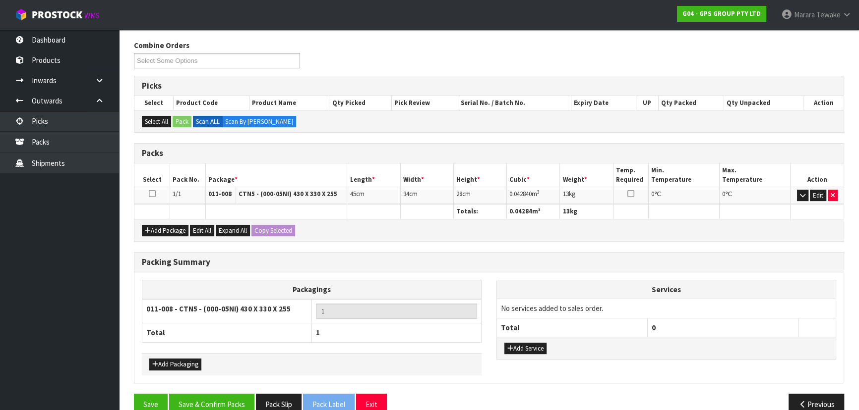
scroll to position [171, 0]
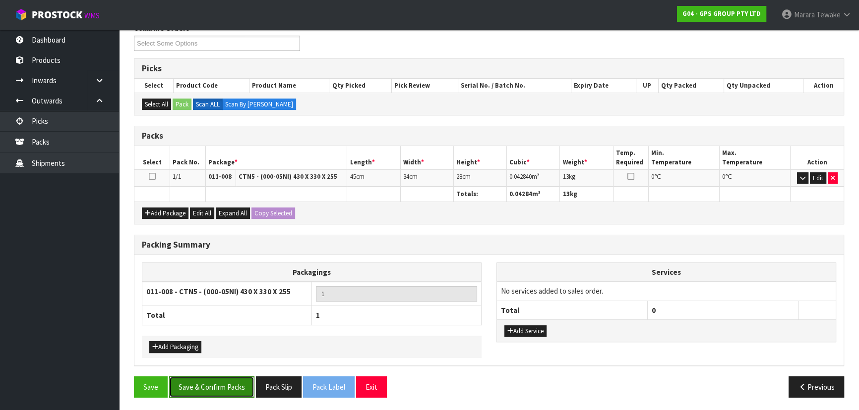
click at [196, 392] on button "Save & Confirm Packs" at bounding box center [211, 387] width 85 height 21
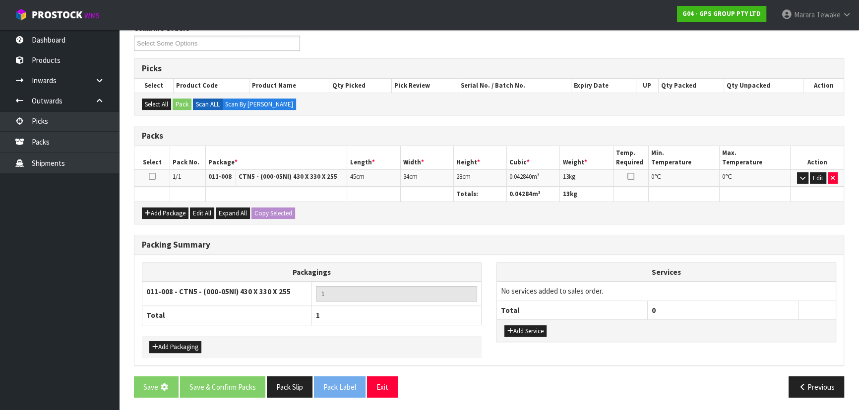
scroll to position [0, 0]
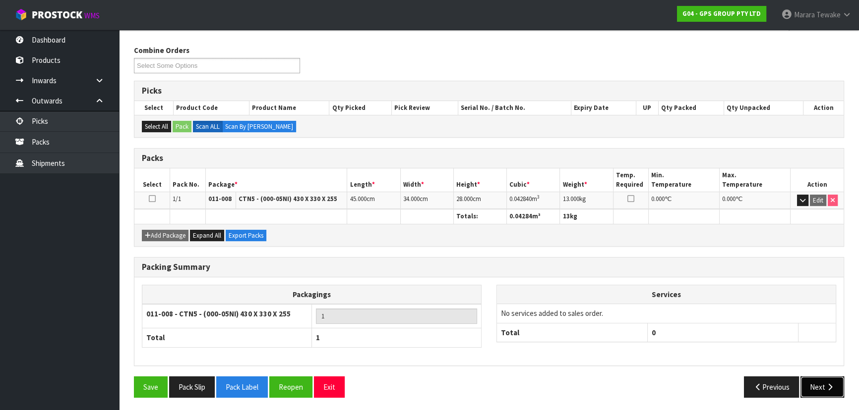
click at [824, 377] on button "Next" at bounding box center [822, 387] width 44 height 21
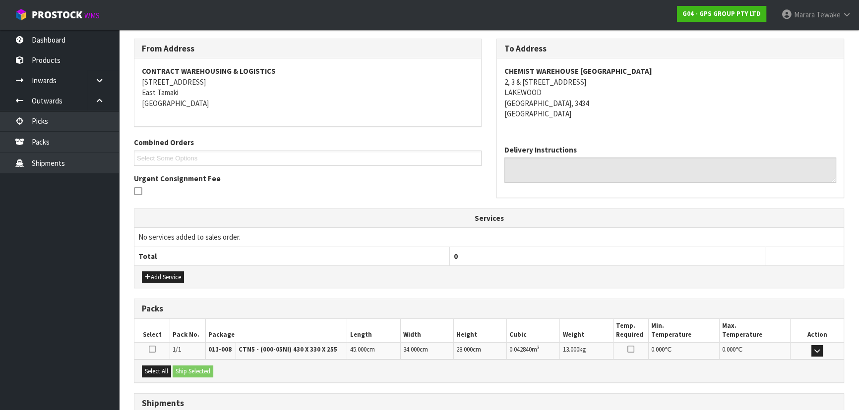
scroll to position [232, 0]
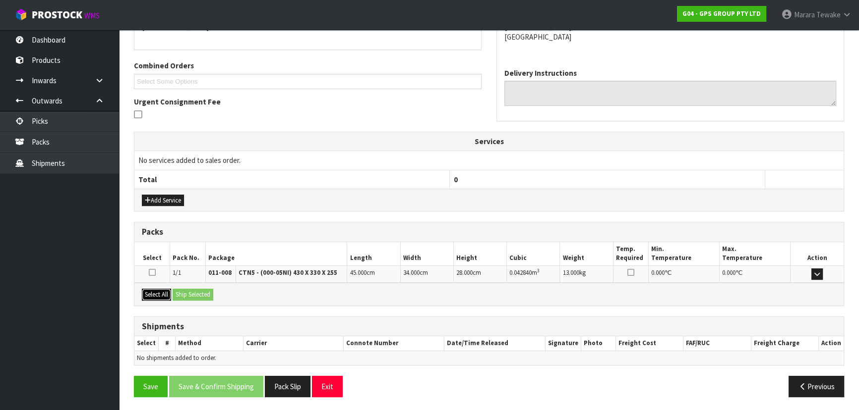
drag, startPoint x: 161, startPoint y: 290, endPoint x: 173, endPoint y: 288, distance: 13.0
click at [171, 289] on button "Select All" at bounding box center [156, 295] width 29 height 12
click at [183, 289] on button "Ship Selected" at bounding box center [193, 295] width 41 height 12
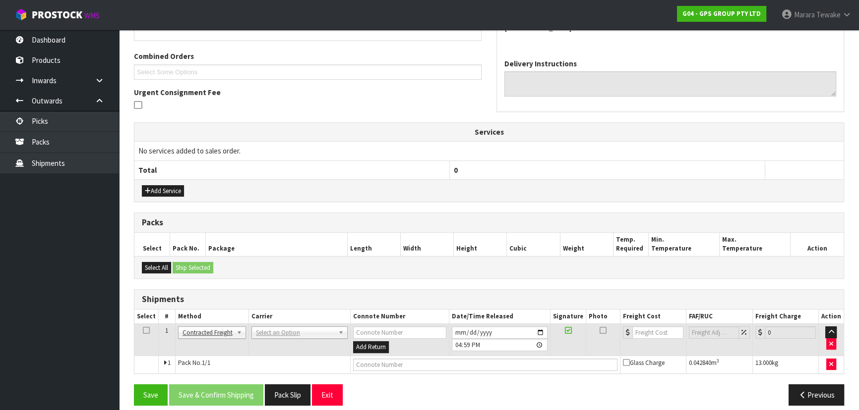
scroll to position [250, 0]
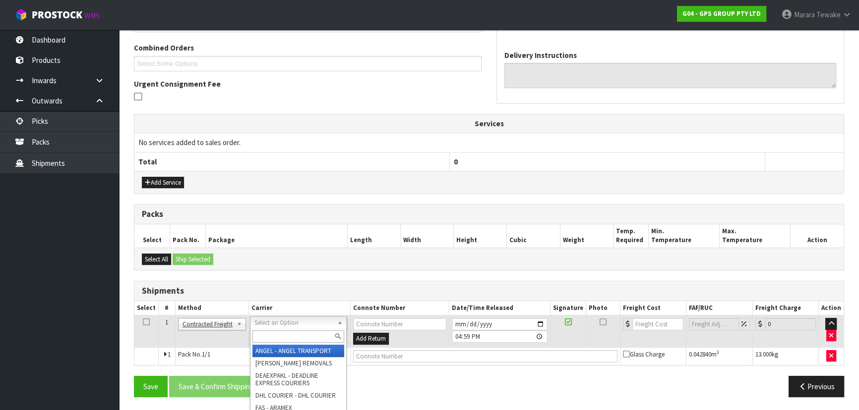
click at [264, 335] on input "text" at bounding box center [298, 337] width 92 height 12
type input "NZP"
drag, startPoint x: 294, startPoint y: 353, endPoint x: 287, endPoint y: 357, distance: 8.2
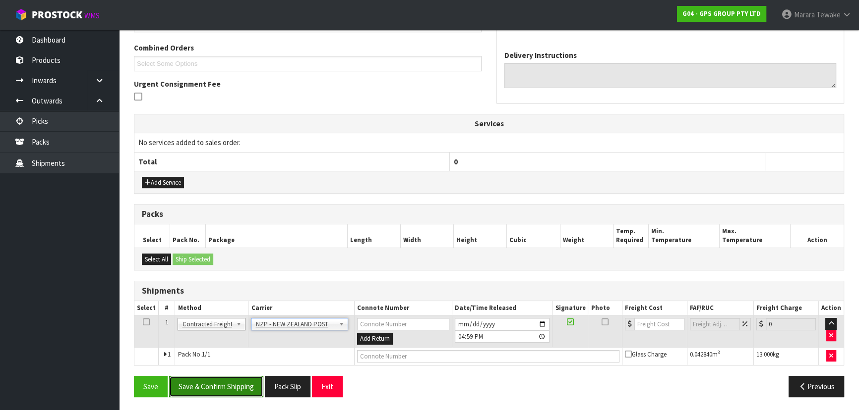
click at [238, 381] on button "Save & Confirm Shipping" at bounding box center [216, 386] width 94 height 21
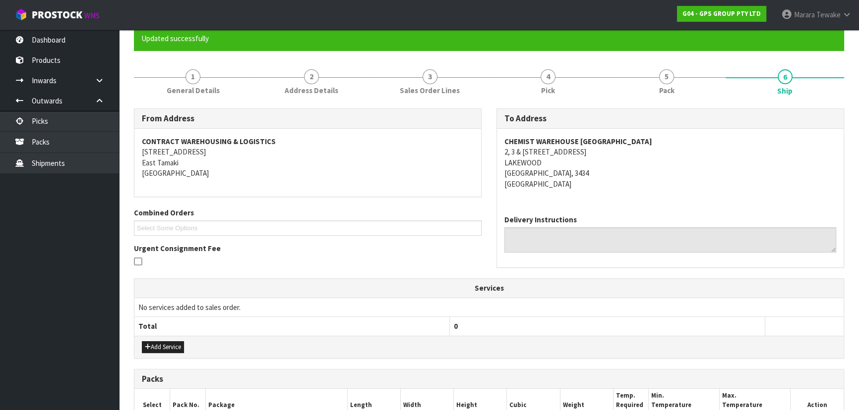
scroll to position [236, 0]
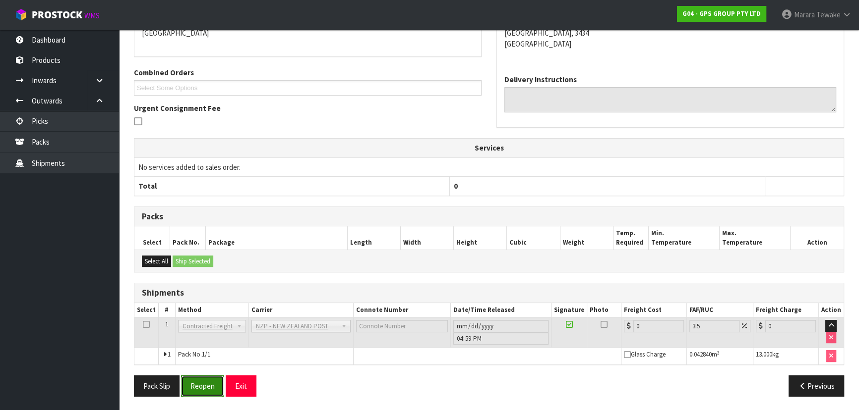
drag, startPoint x: 213, startPoint y: 390, endPoint x: 165, endPoint y: 387, distance: 47.7
click at [213, 390] on button "Reopen" at bounding box center [202, 386] width 43 height 21
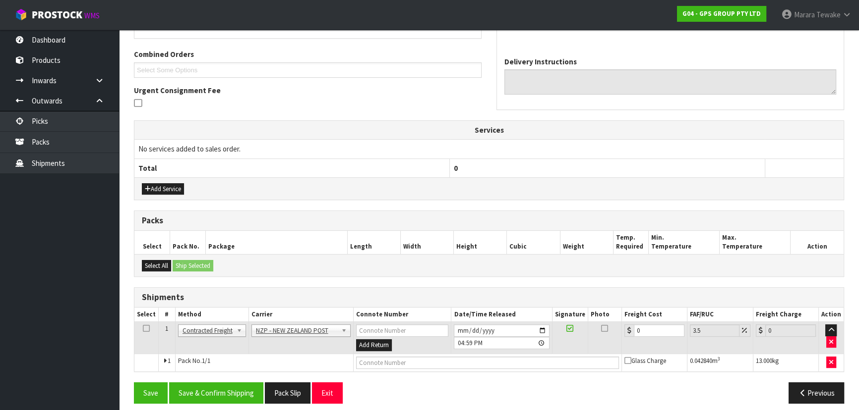
scroll to position [250, 0]
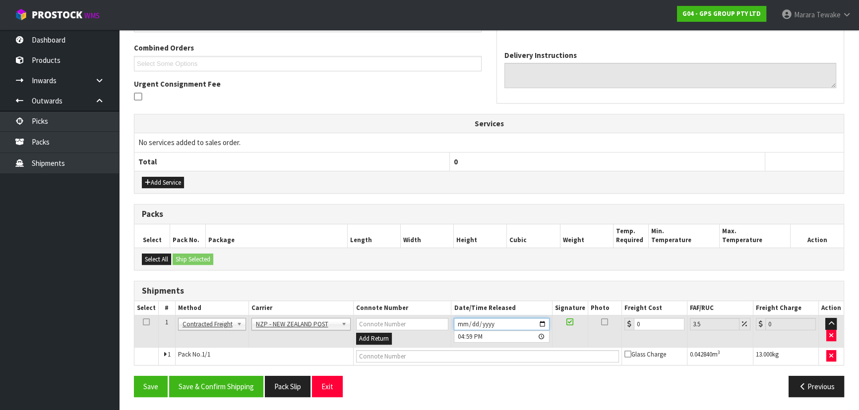
click at [540, 324] on input "[DATE]" at bounding box center [501, 324] width 95 height 12
drag, startPoint x: 644, startPoint y: 327, endPoint x: 605, endPoint y: 313, distance: 42.2
click at [608, 316] on tr "1 Client Local Pickup Customer Local Pickup Company Freight Contracted Freight …" at bounding box center [488, 332] width 709 height 32
click at [216, 383] on button "Save & Confirm Shipping" at bounding box center [216, 386] width 94 height 21
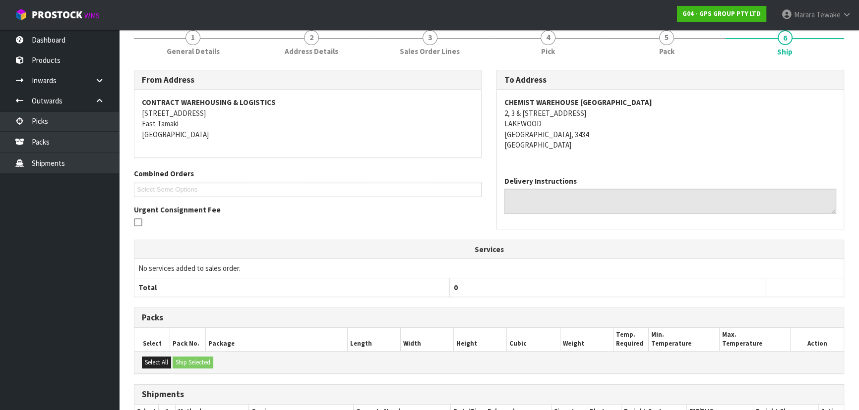
scroll to position [0, 0]
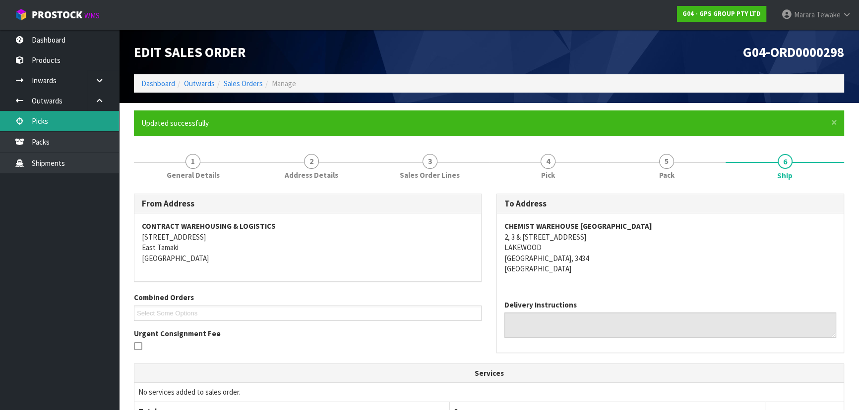
click at [83, 118] on link "Picks" at bounding box center [59, 121] width 119 height 20
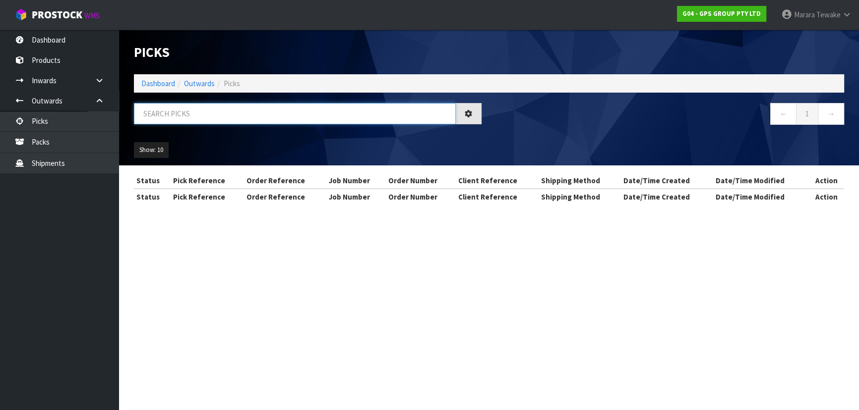
click at [185, 119] on input "text" at bounding box center [295, 113] width 322 height 21
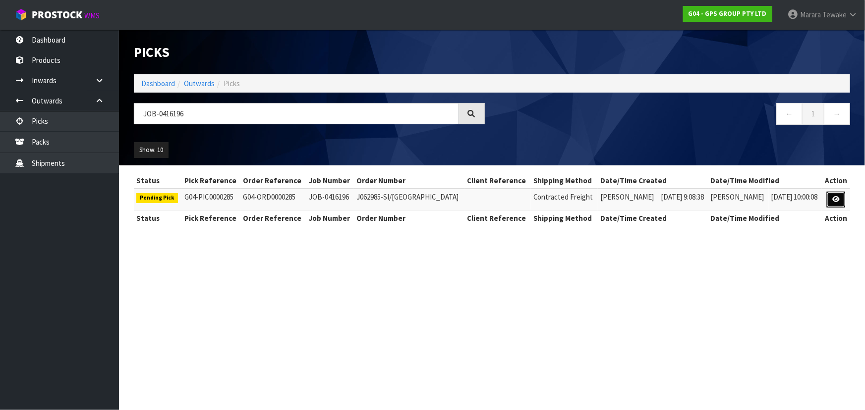
click at [832, 199] on icon at bounding box center [835, 199] width 7 height 6
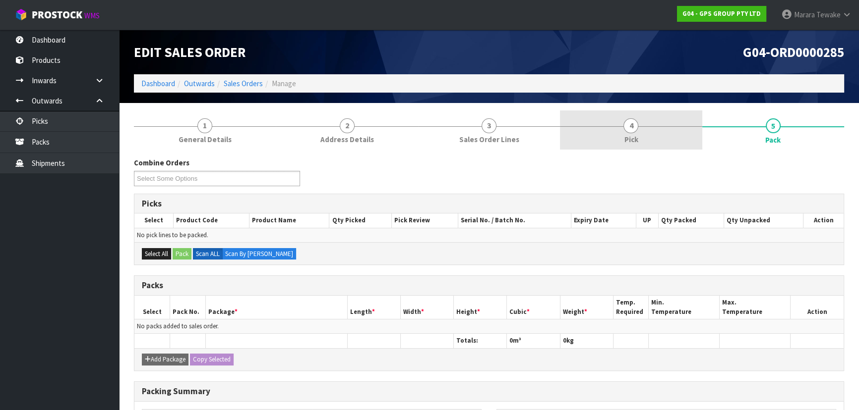
click at [605, 140] on link "4 Pick" at bounding box center [631, 130] width 142 height 39
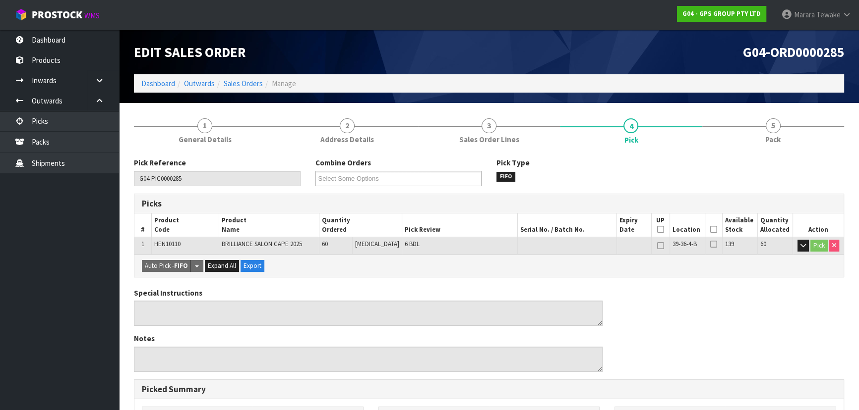
click at [710, 230] on icon at bounding box center [713, 230] width 7 height 0
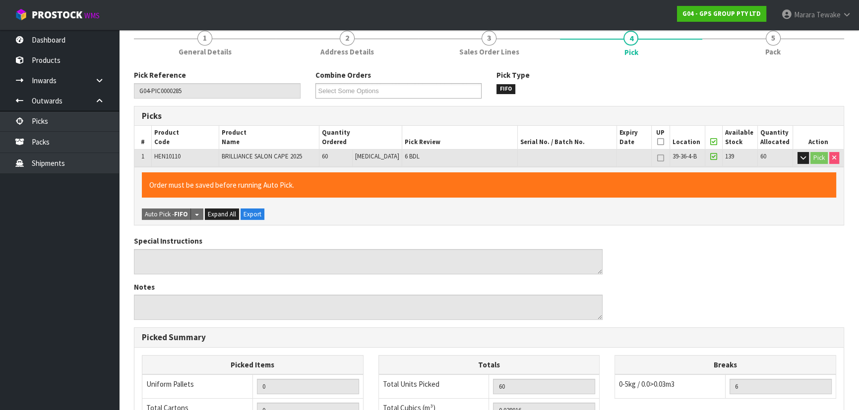
scroll to position [277, 0]
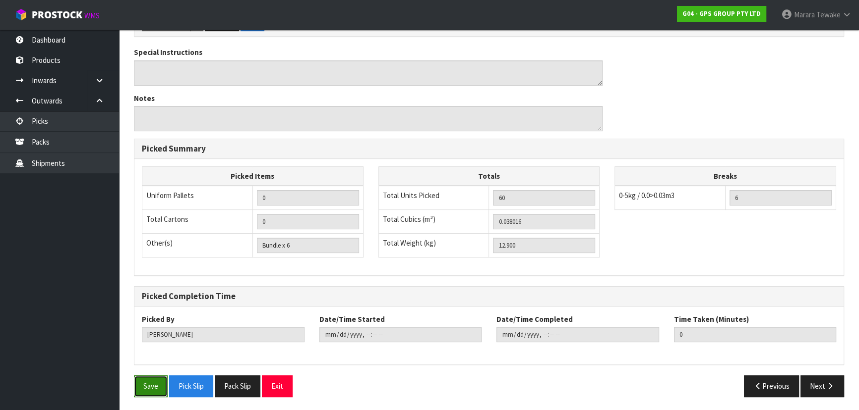
click at [155, 379] on button "Save" at bounding box center [151, 386] width 34 height 21
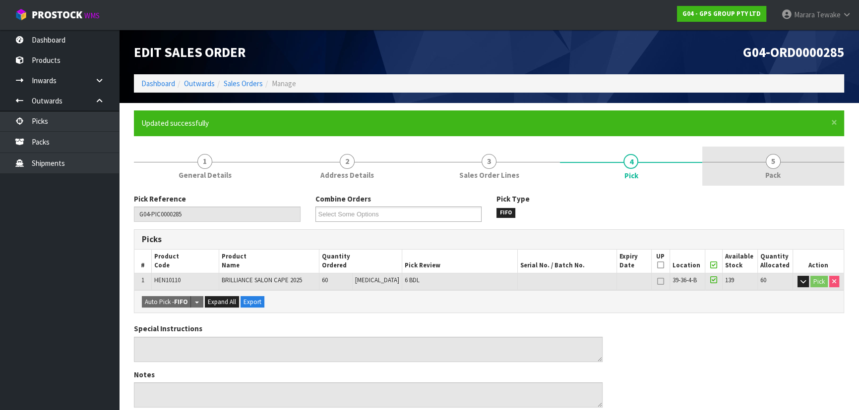
drag, startPoint x: 785, startPoint y: 160, endPoint x: 634, endPoint y: 180, distance: 151.6
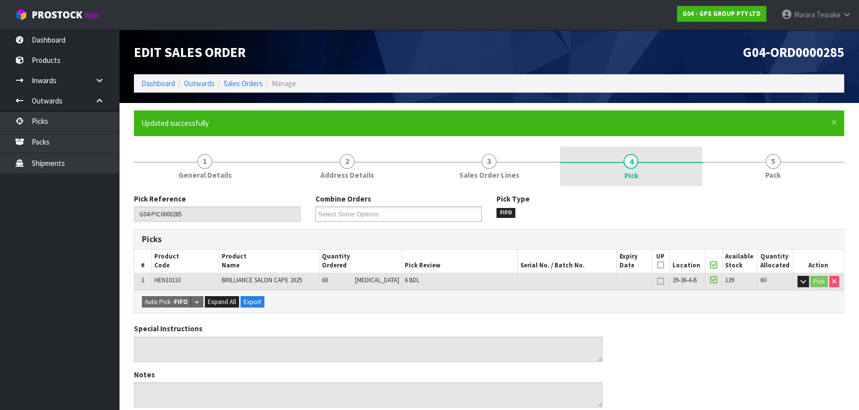
click at [784, 160] on link "5 Pack" at bounding box center [773, 166] width 142 height 39
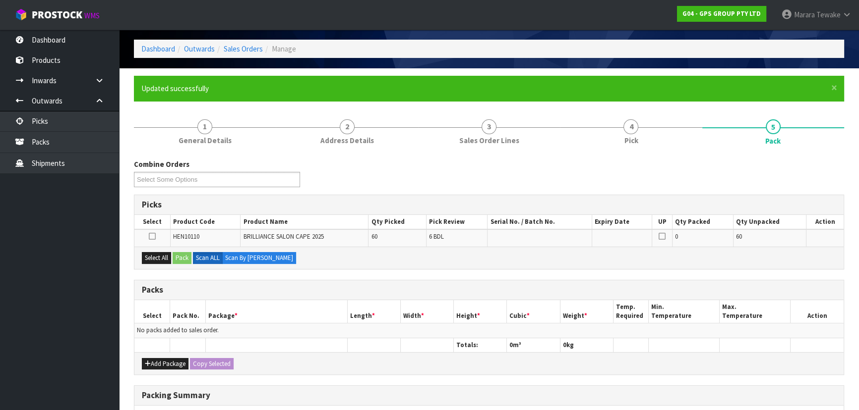
scroll to position [45, 0]
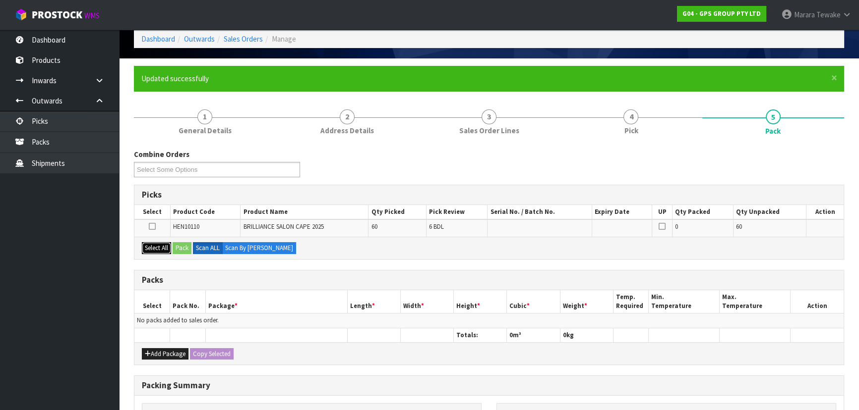
click at [164, 244] on button "Select All" at bounding box center [156, 248] width 29 height 12
click at [183, 243] on button "Pack" at bounding box center [182, 248] width 19 height 12
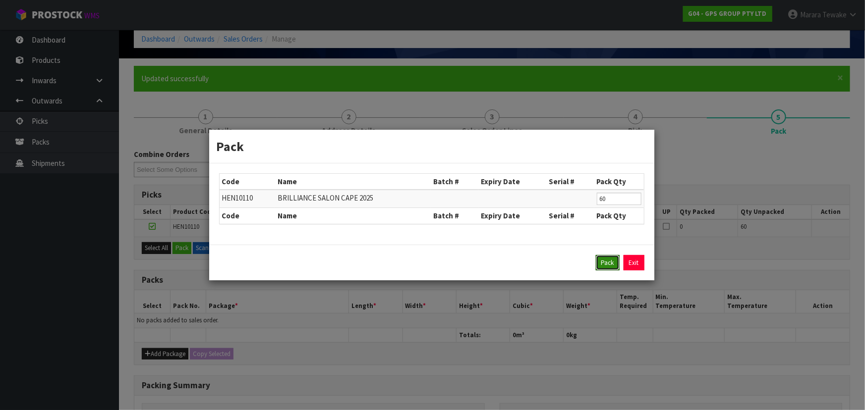
drag, startPoint x: 613, startPoint y: 261, endPoint x: 537, endPoint y: 272, distance: 77.2
click at [611, 260] on button "Pack" at bounding box center [608, 263] width 24 height 16
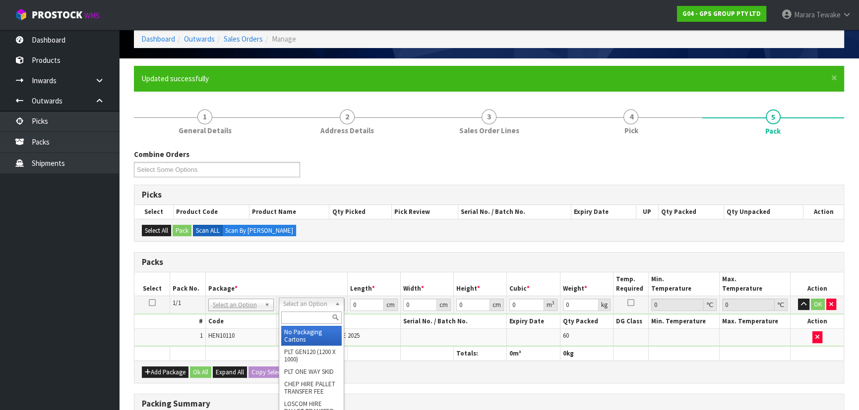
click at [309, 314] on input "text" at bounding box center [311, 318] width 60 height 12
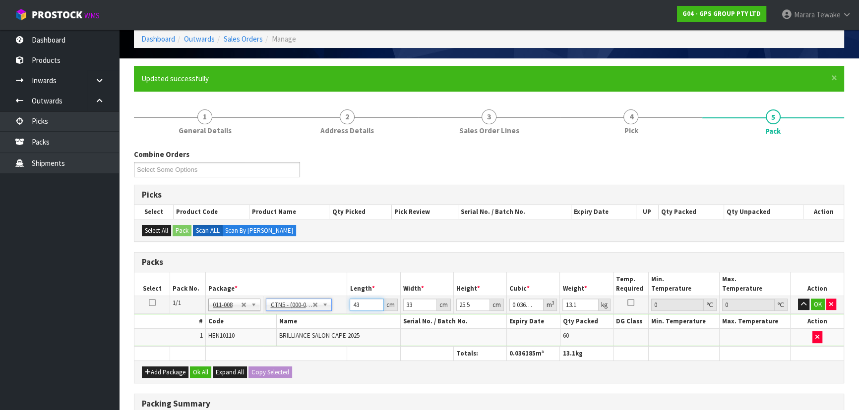
drag, startPoint x: 368, startPoint y: 298, endPoint x: 346, endPoint y: 284, distance: 26.0
click at [351, 288] on table "Select Pack No. Package * Length * Width * Height * Cubic * Weight * Temp. Requ…" at bounding box center [488, 317] width 709 height 88
click at [798, 299] on button "button" at bounding box center [803, 305] width 11 height 12
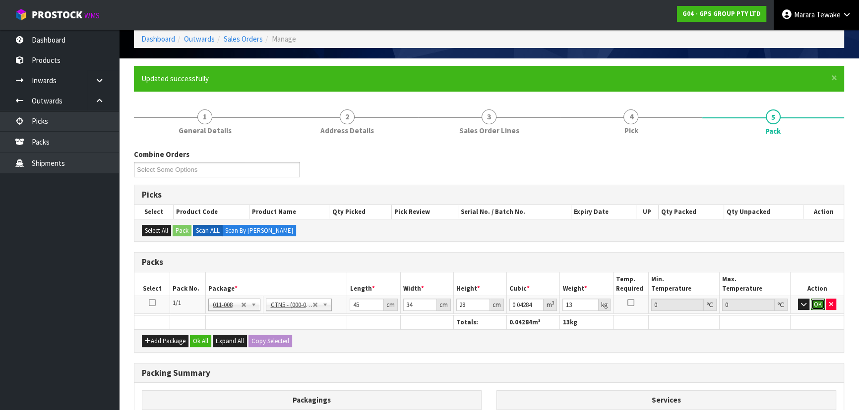
click button "OK" at bounding box center [817, 305] width 14 height 12
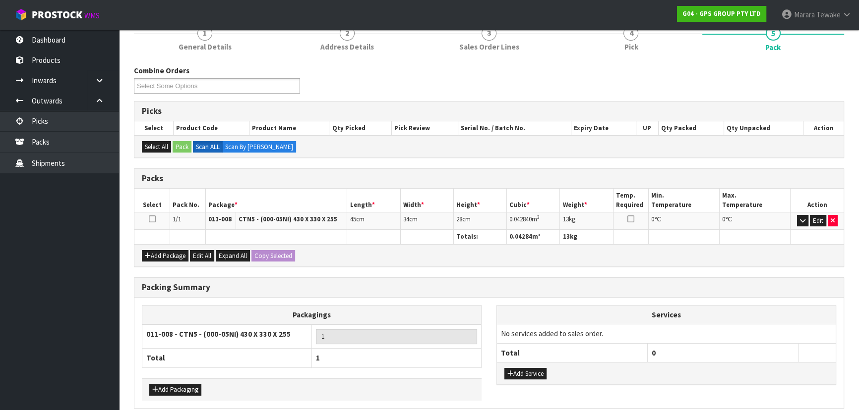
scroll to position [171, 0]
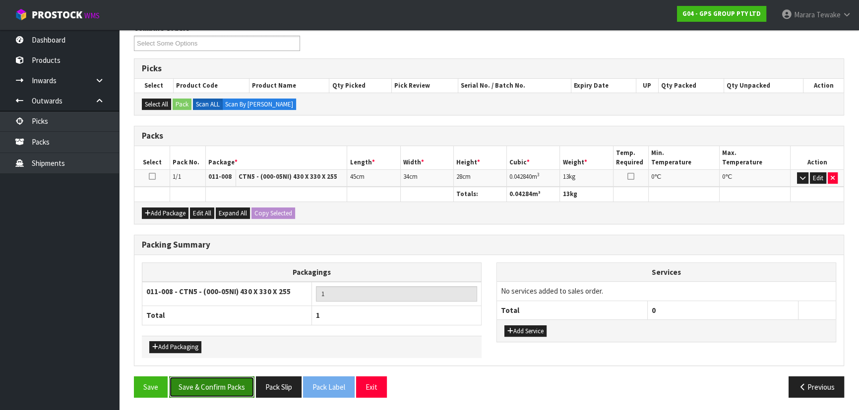
click at [231, 390] on button "Save & Confirm Packs" at bounding box center [211, 387] width 85 height 21
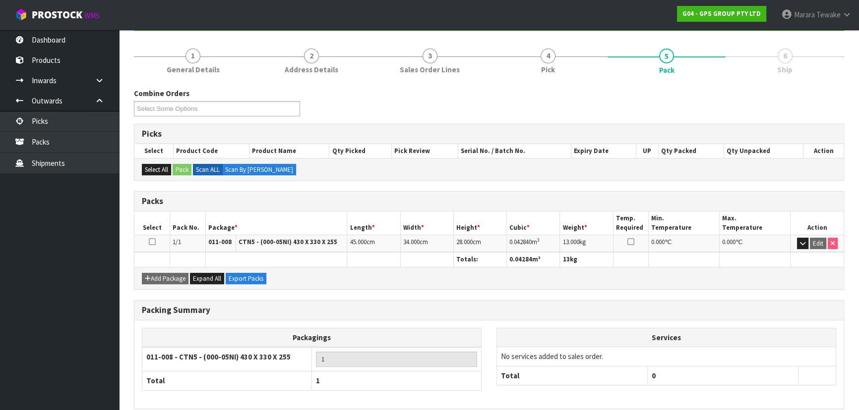
scroll to position [149, 0]
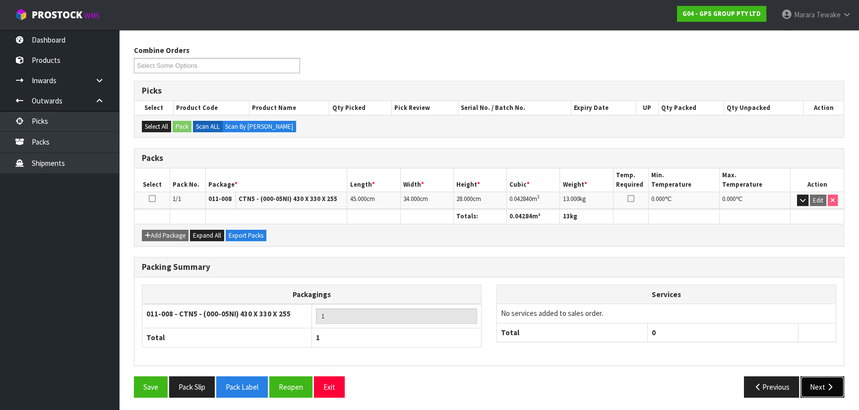
drag, startPoint x: 823, startPoint y: 388, endPoint x: 818, endPoint y: 385, distance: 5.8
click at [818, 385] on button "Next" at bounding box center [822, 387] width 44 height 21
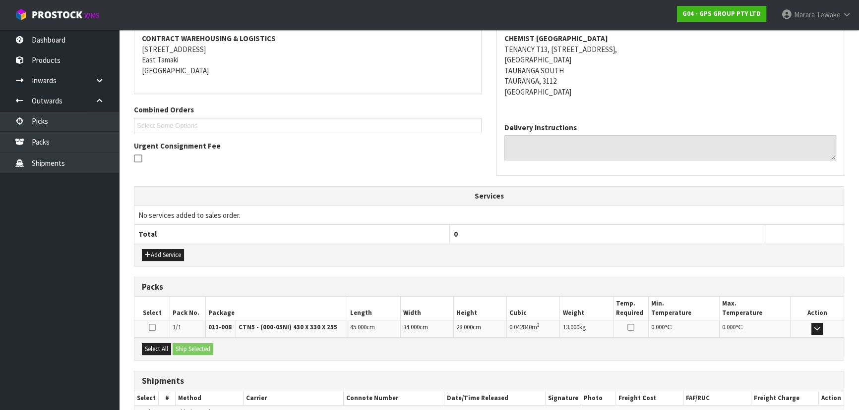
scroll to position [243, 0]
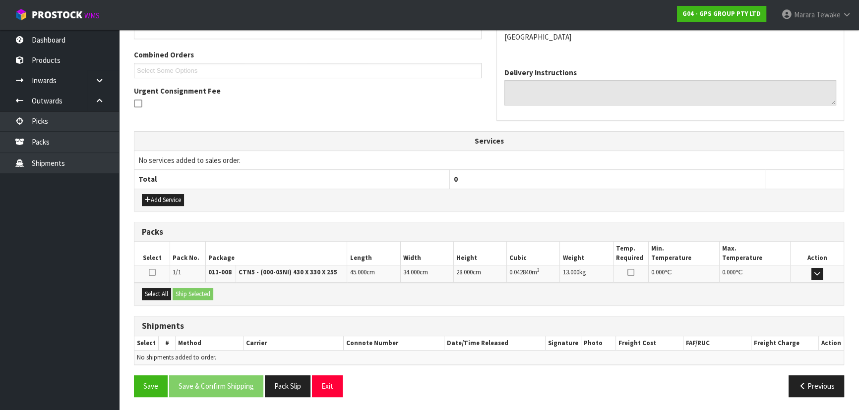
click at [156, 286] on div "Select All Ship Selected" at bounding box center [488, 294] width 709 height 22
click at [185, 294] on div "Select All Ship Selected" at bounding box center [488, 294] width 709 height 22
click at [161, 300] on div "Select All Ship Selected" at bounding box center [488, 294] width 709 height 22
click at [163, 295] on button "Select All" at bounding box center [156, 294] width 29 height 12
drag, startPoint x: 194, startPoint y: 296, endPoint x: 205, endPoint y: 298, distance: 11.1
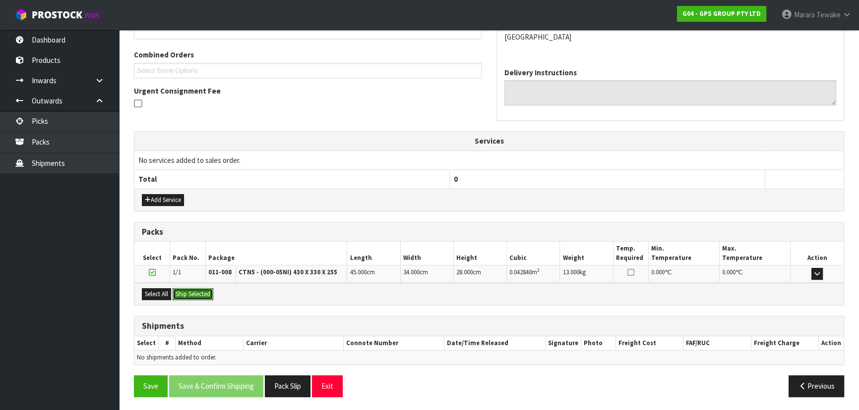
click at [194, 296] on button "Ship Selected" at bounding box center [193, 294] width 41 height 12
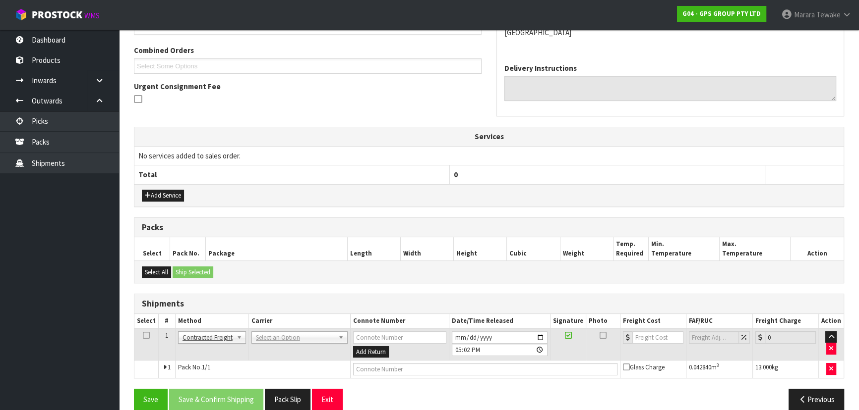
scroll to position [260, 0]
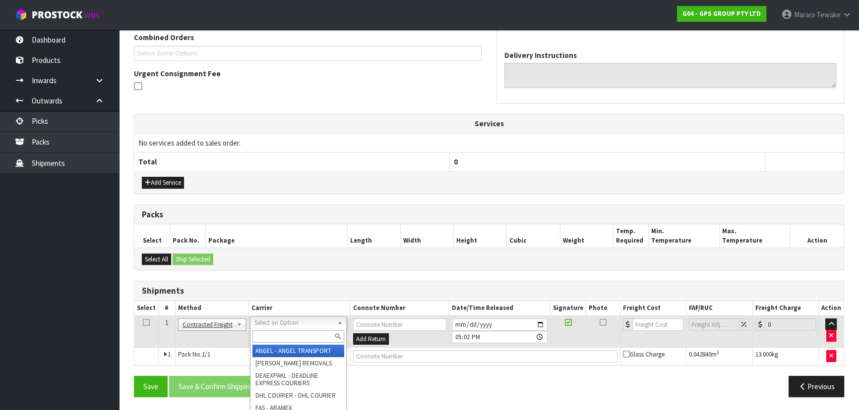
click at [291, 336] on input "text" at bounding box center [298, 337] width 92 height 12
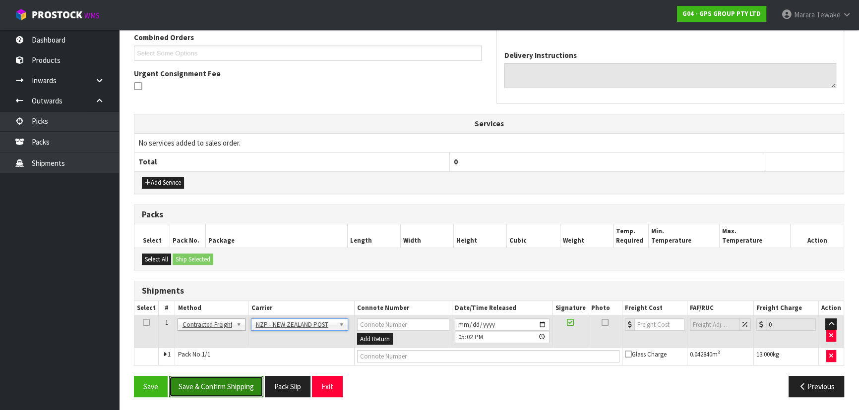
drag, startPoint x: 257, startPoint y: 377, endPoint x: 127, endPoint y: 339, distance: 135.4
click at [257, 377] on button "Save & Confirm Shipping" at bounding box center [216, 386] width 94 height 21
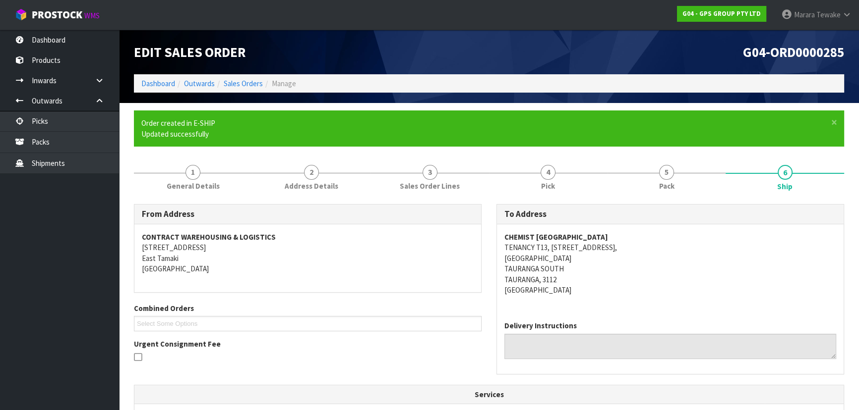
scroll to position [246, 0]
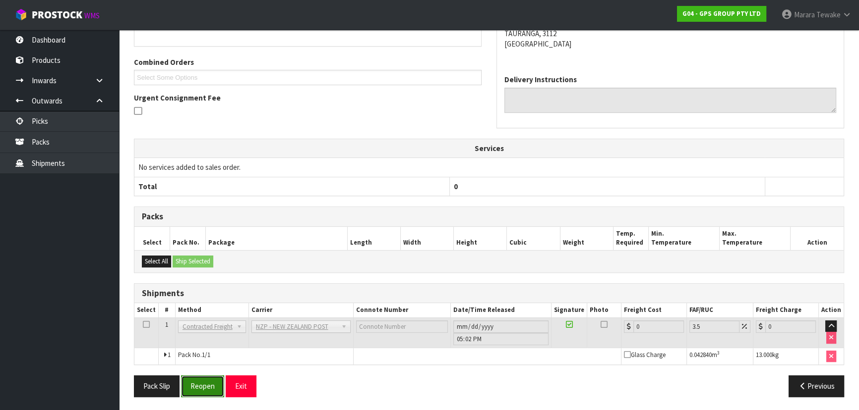
click at [205, 382] on button "Reopen" at bounding box center [202, 386] width 43 height 21
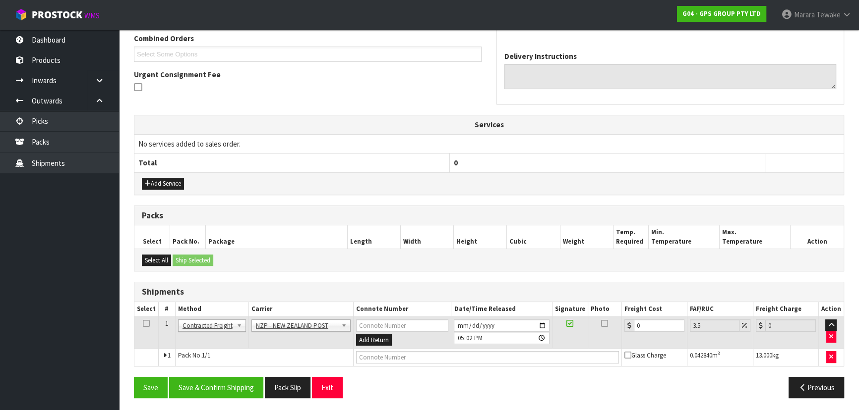
scroll to position [260, 0]
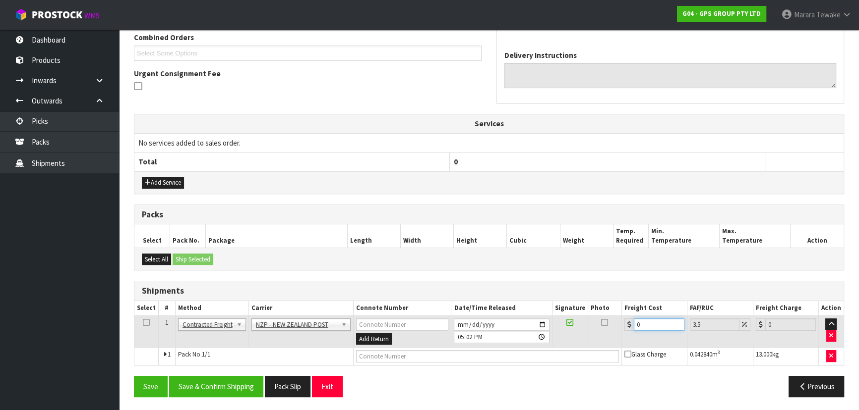
drag, startPoint x: 651, startPoint y: 321, endPoint x: 579, endPoint y: 302, distance: 73.8
click at [580, 302] on table "Select # Method Carrier Connote Number Date/Time Released Signature Photo Freig…" at bounding box center [488, 333] width 709 height 64
click at [226, 382] on button "Save & Confirm Shipping" at bounding box center [216, 386] width 94 height 21
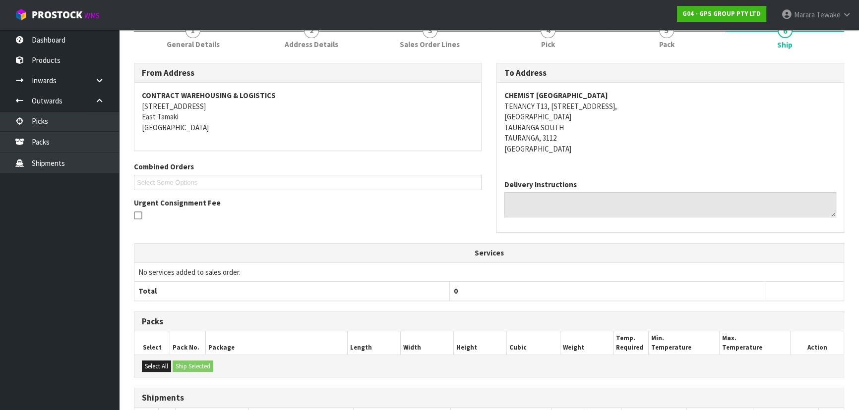
scroll to position [243, 0]
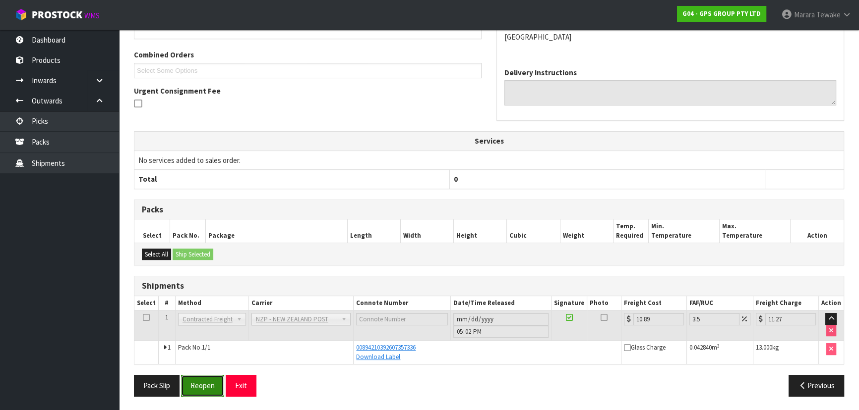
click at [204, 380] on button "Reopen" at bounding box center [202, 385] width 43 height 21
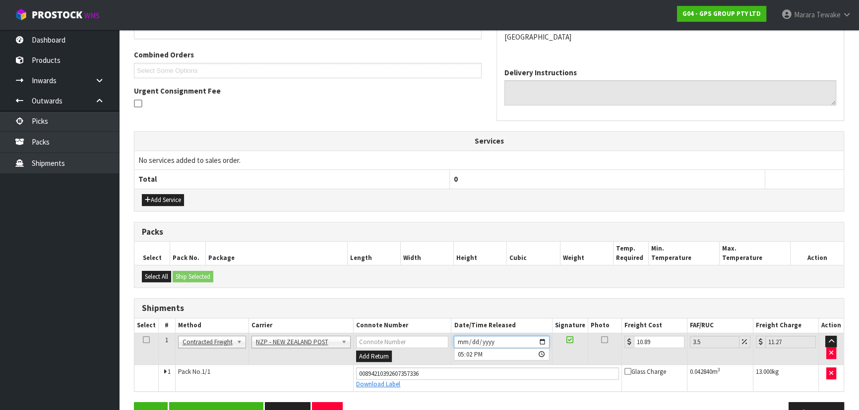
click at [525, 339] on input "[DATE]" at bounding box center [501, 342] width 95 height 12
click at [541, 341] on input "[DATE]" at bounding box center [501, 342] width 95 height 12
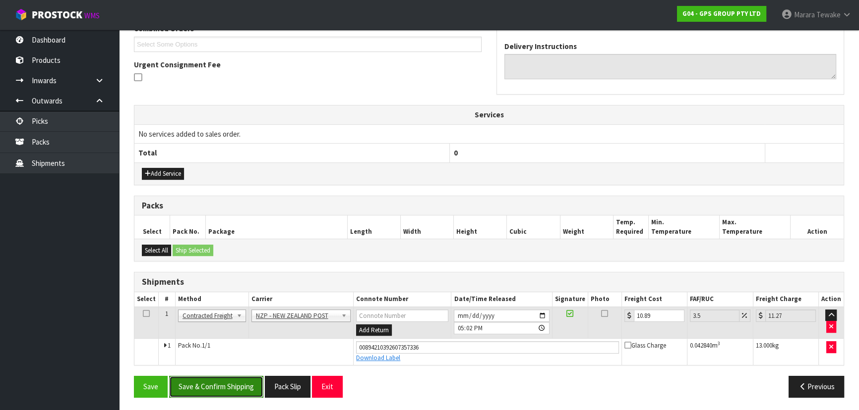
click at [222, 376] on button "Save & Confirm Shipping" at bounding box center [216, 386] width 94 height 21
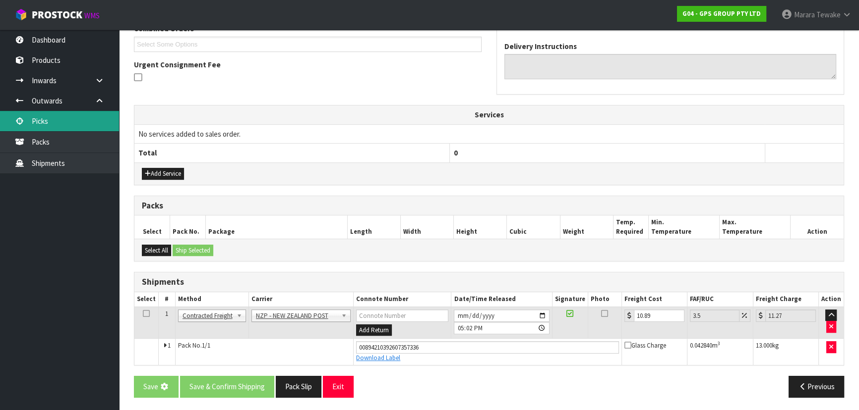
scroll to position [0, 0]
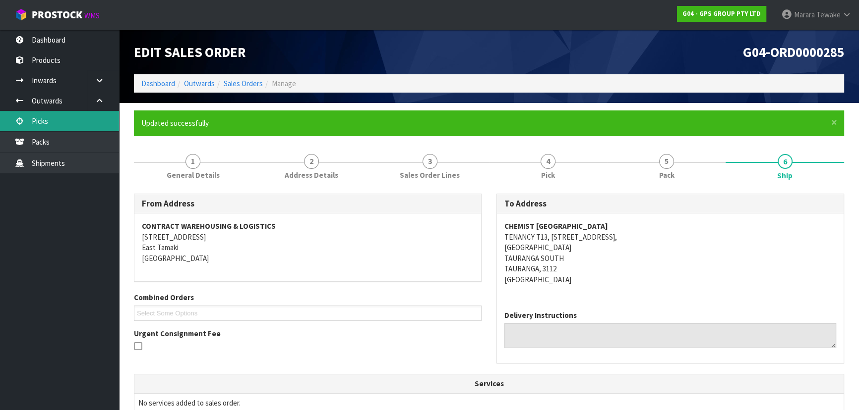
click at [94, 123] on link "Picks" at bounding box center [59, 121] width 119 height 20
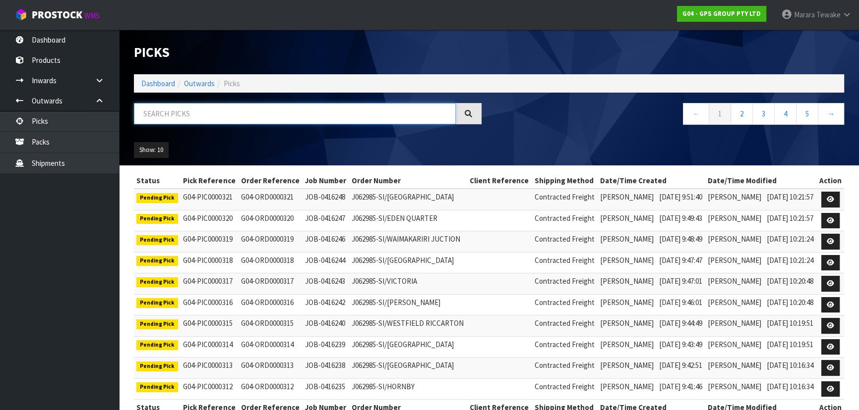
click at [169, 115] on input "text" at bounding box center [295, 113] width 322 height 21
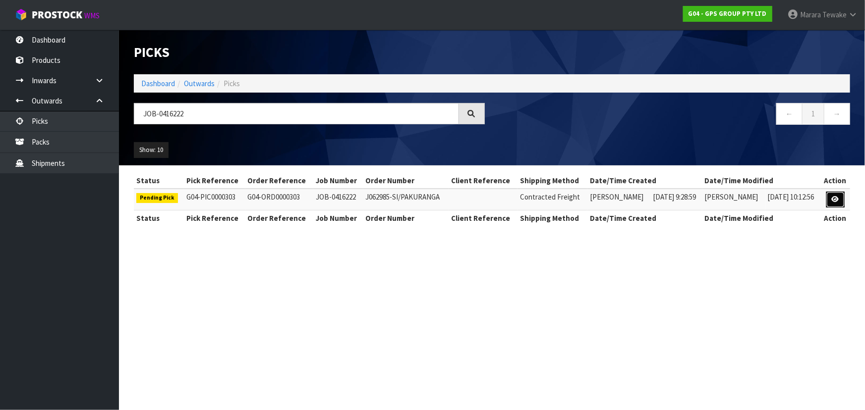
click at [839, 198] on icon at bounding box center [835, 199] width 7 height 6
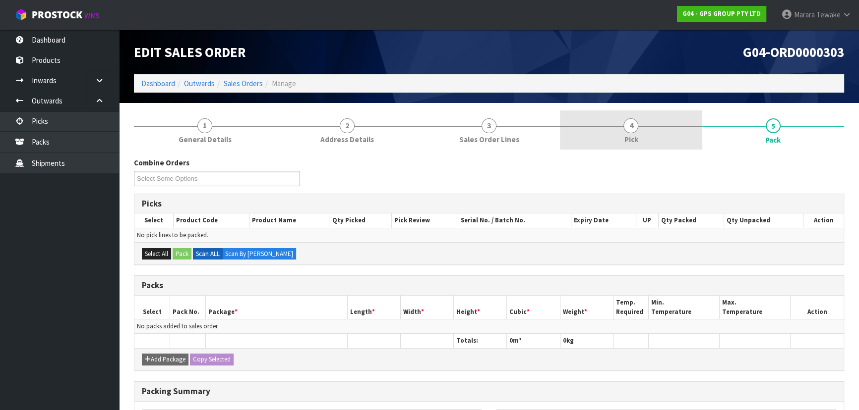
click at [668, 125] on link "4 Pick" at bounding box center [631, 130] width 142 height 39
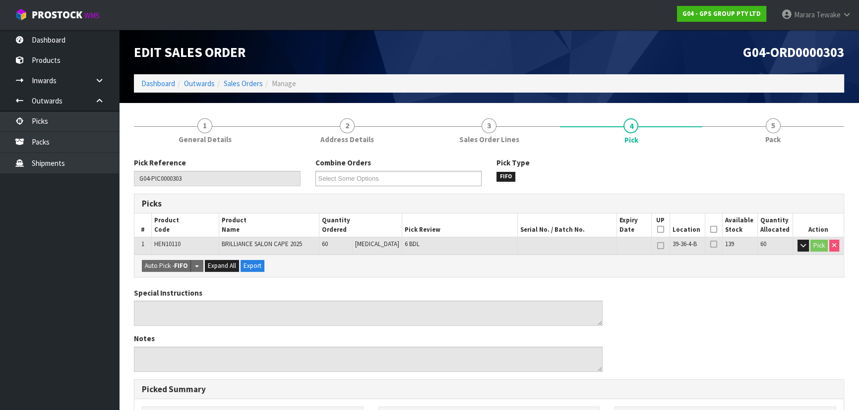
click at [710, 230] on icon at bounding box center [713, 230] width 7 height 0
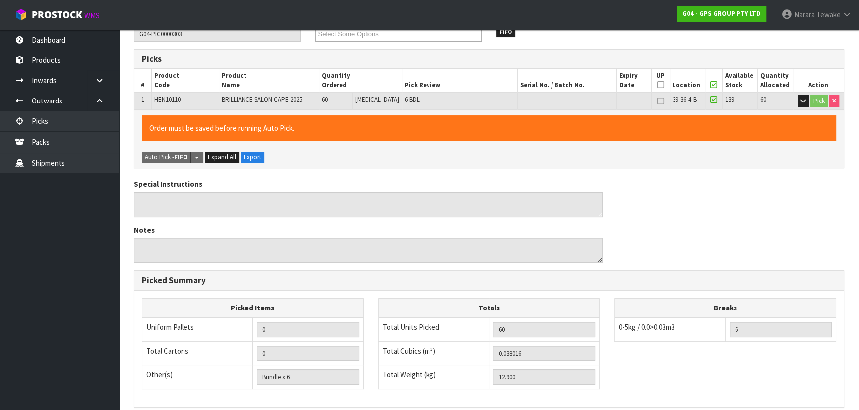
scroll to position [277, 0]
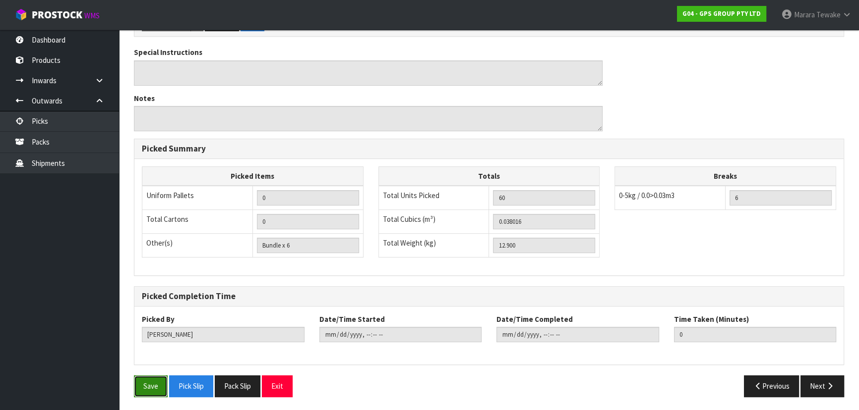
click at [151, 378] on button "Save" at bounding box center [151, 386] width 34 height 21
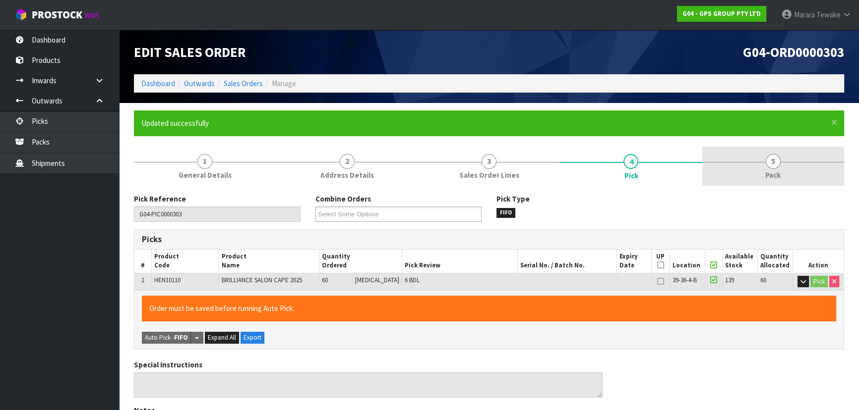
click at [775, 159] on span "5" at bounding box center [772, 161] width 15 height 15
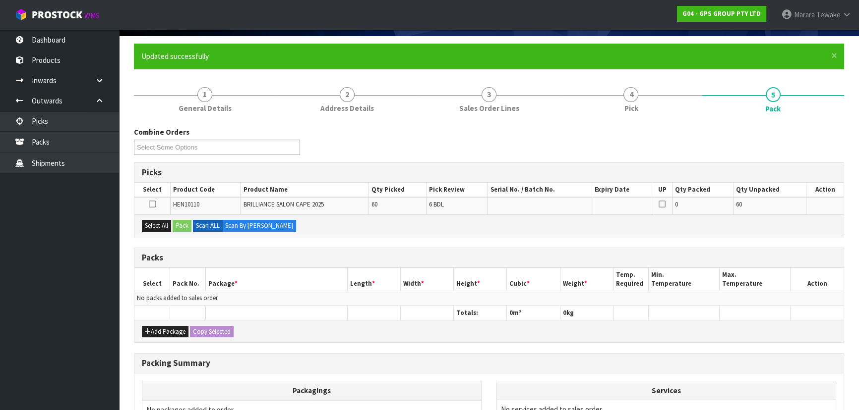
scroll to position [180, 0]
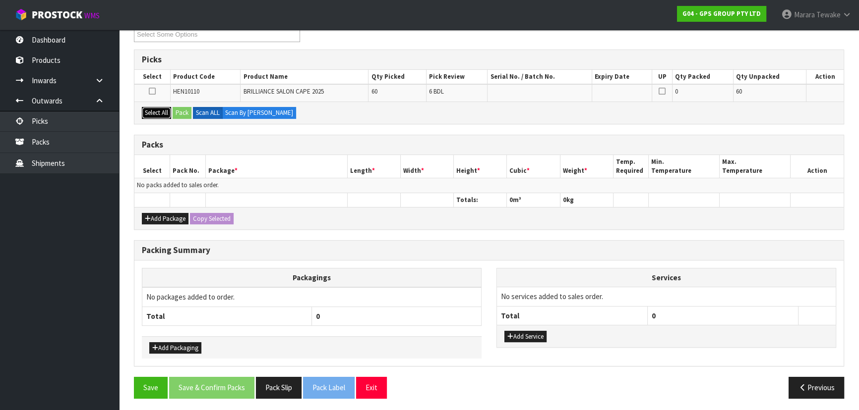
click at [161, 114] on button "Select All" at bounding box center [156, 113] width 29 height 12
click at [182, 114] on button "Pack" at bounding box center [182, 113] width 19 height 12
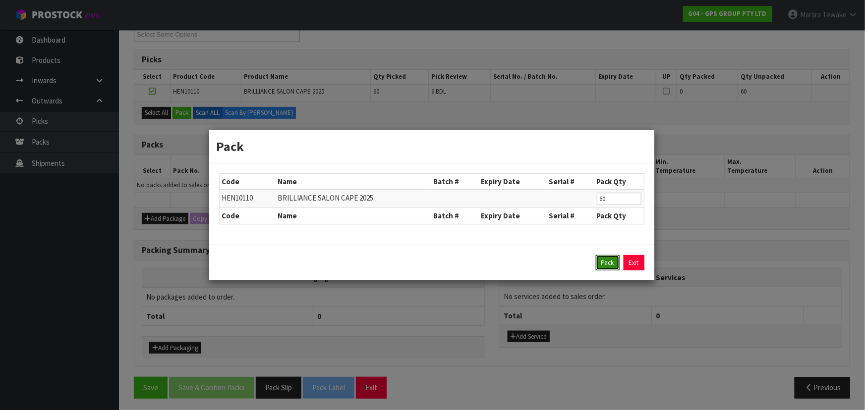
drag, startPoint x: 614, startPoint y: 263, endPoint x: 589, endPoint y: 245, distance: 30.1
click at [614, 262] on button "Pack" at bounding box center [608, 263] width 24 height 16
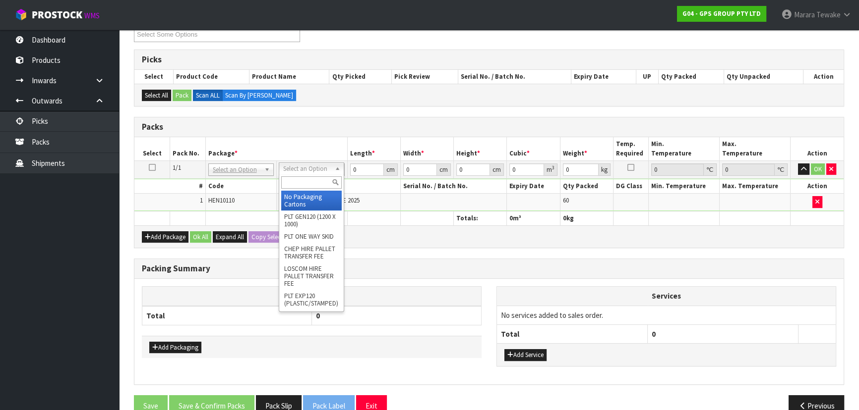
click at [322, 183] on input "text" at bounding box center [311, 182] width 60 height 12
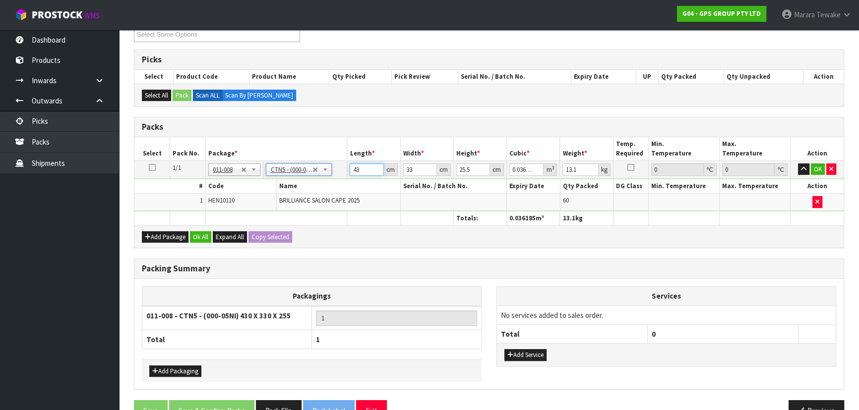
drag, startPoint x: 365, startPoint y: 168, endPoint x: 324, endPoint y: 141, distance: 49.8
click at [327, 149] on table "Select Pack No. Package * Length * Width * Height * Cubic * Weight * Temp. Requ…" at bounding box center [488, 181] width 709 height 88
click at [798, 164] on button "button" at bounding box center [803, 170] width 11 height 12
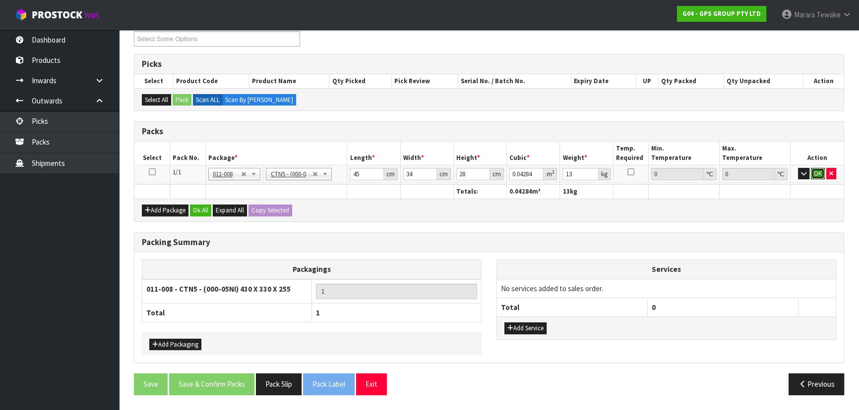
click button "OK" at bounding box center [817, 174] width 14 height 12
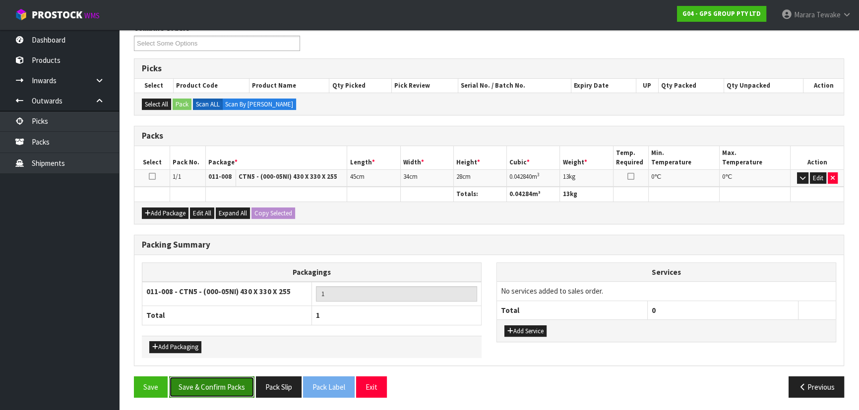
click at [235, 392] on button "Save & Confirm Packs" at bounding box center [211, 387] width 85 height 21
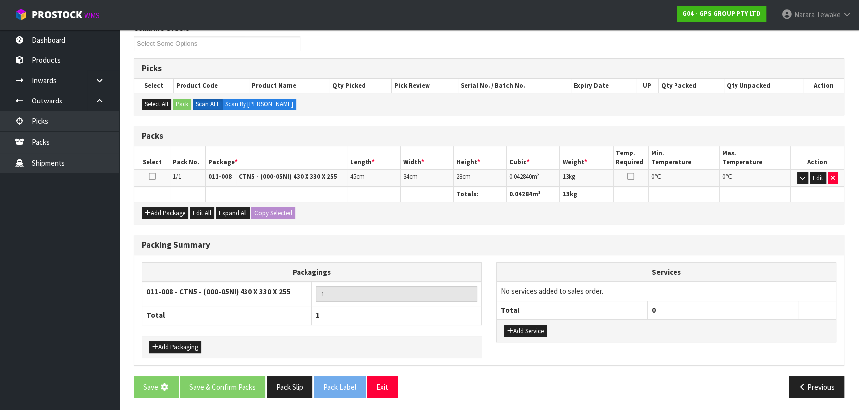
scroll to position [0, 0]
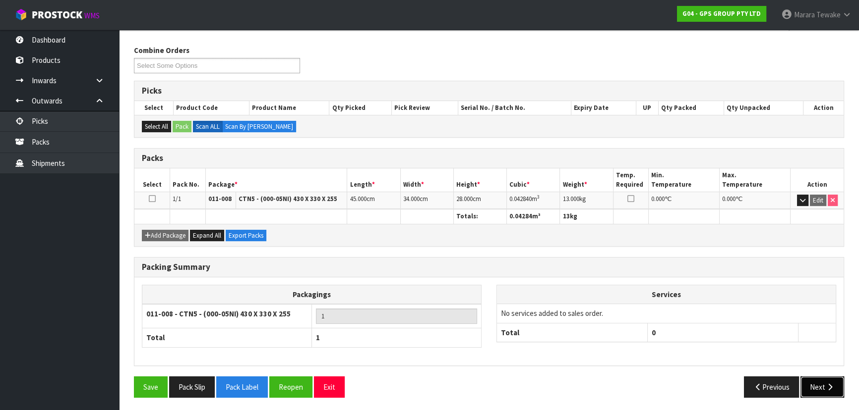
click at [822, 380] on button "Next" at bounding box center [822, 387] width 44 height 21
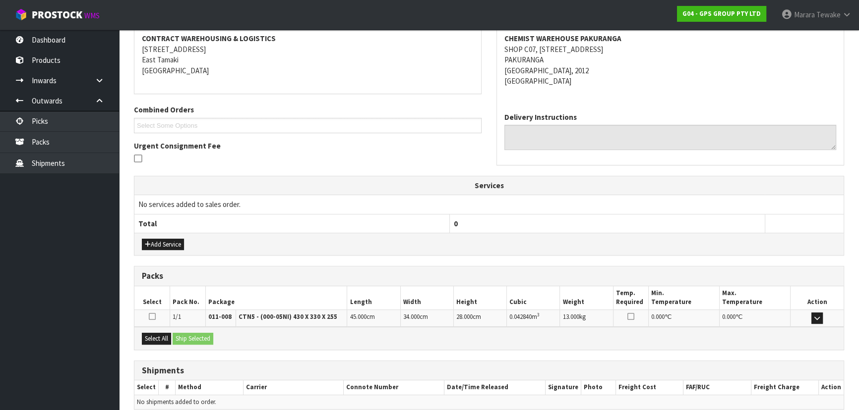
scroll to position [232, 0]
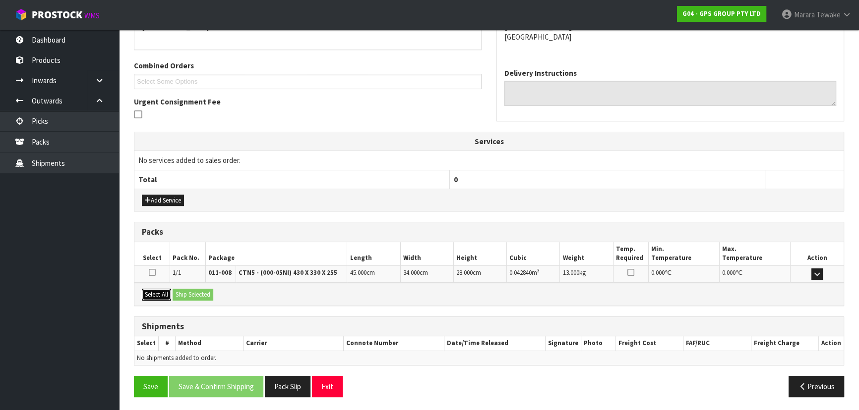
click at [164, 295] on button "Select All" at bounding box center [156, 295] width 29 height 12
click at [184, 293] on button "Ship Selected" at bounding box center [193, 295] width 41 height 12
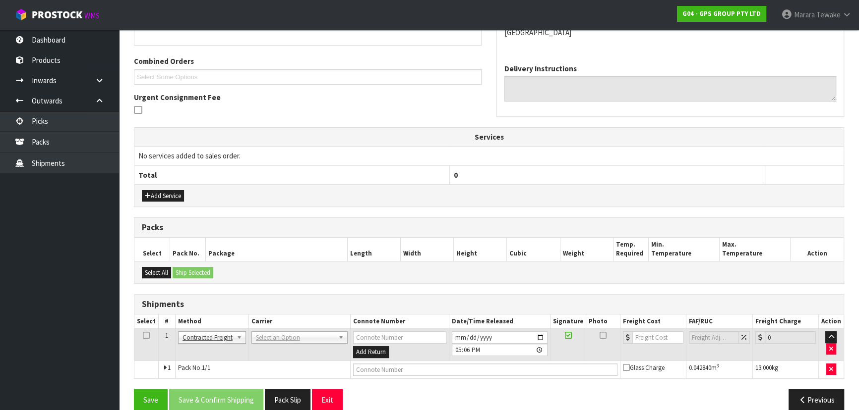
scroll to position [250, 0]
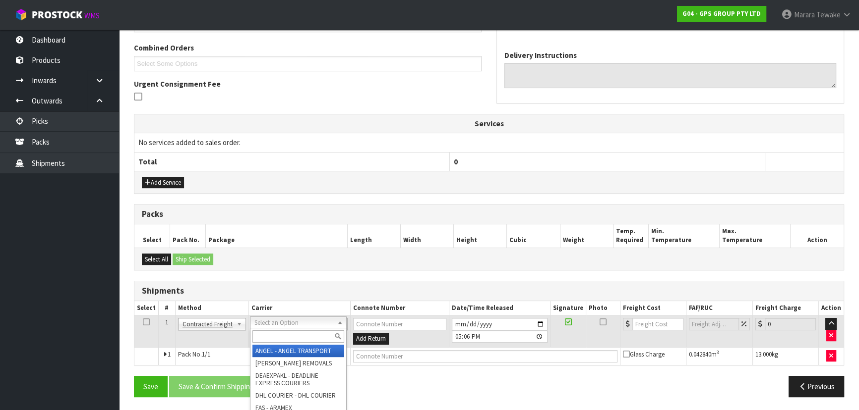
drag, startPoint x: 291, startPoint y: 322, endPoint x: 289, endPoint y: 336, distance: 13.6
click at [289, 336] on input "text" at bounding box center [298, 337] width 92 height 12
drag, startPoint x: 292, startPoint y: 347, endPoint x: 256, endPoint y: 393, distance: 57.9
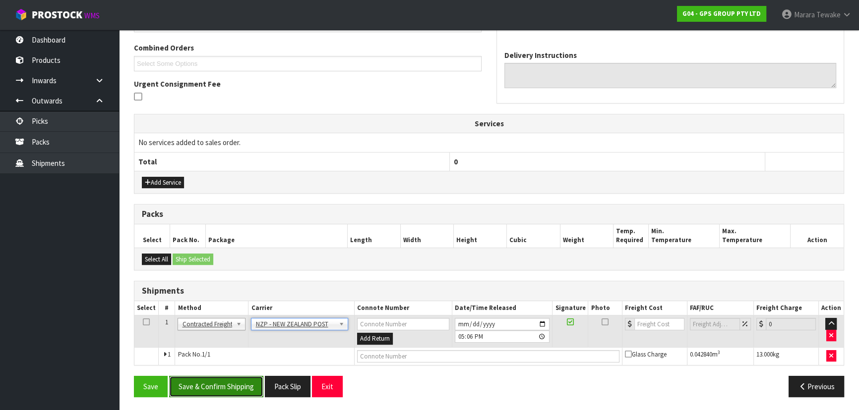
click at [241, 387] on button "Save & Confirm Shipping" at bounding box center [216, 386] width 94 height 21
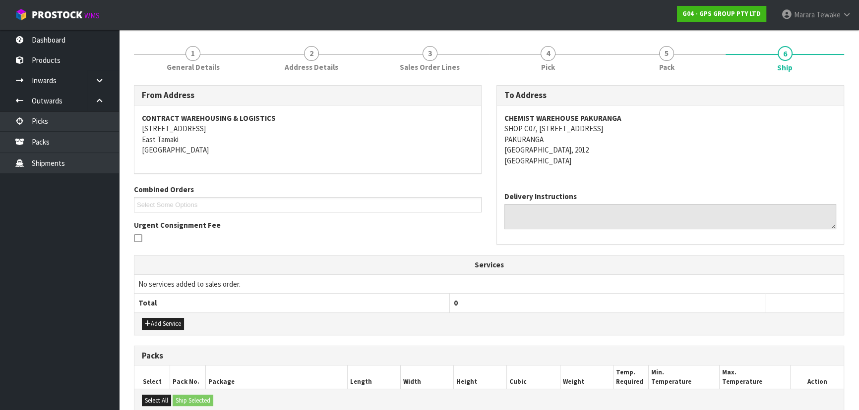
scroll to position [236, 0]
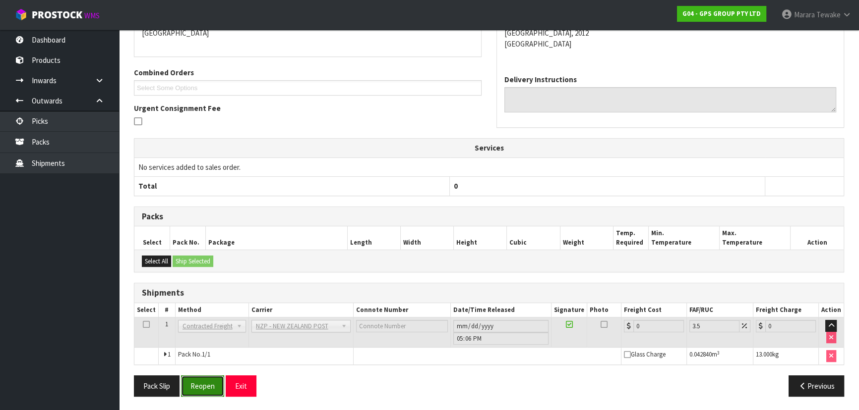
click at [195, 385] on button "Reopen" at bounding box center [202, 386] width 43 height 21
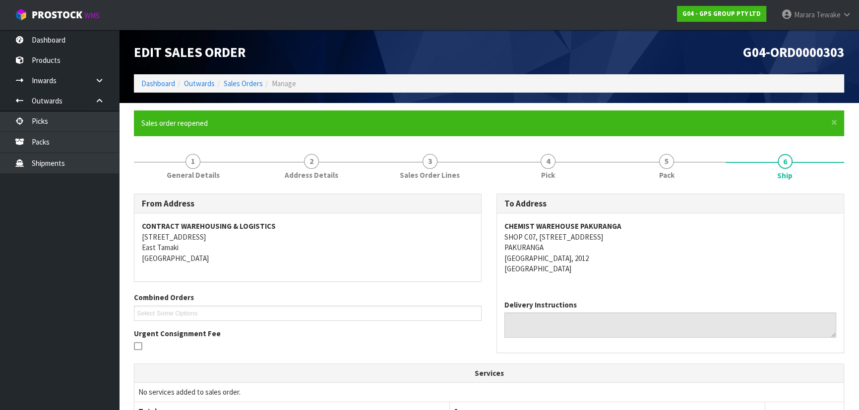
scroll to position [250, 0]
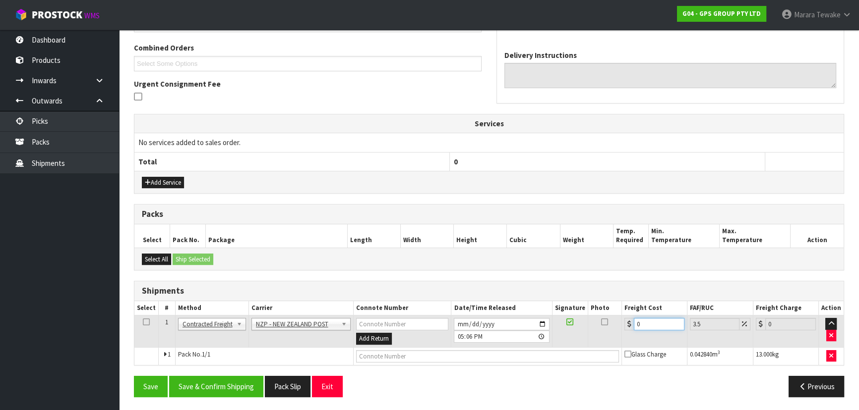
click at [618, 303] on table "Select # Method Carrier Connote Number Date/Time Released Signature Photo Freig…" at bounding box center [488, 333] width 709 height 64
click at [543, 322] on input "[DATE]" at bounding box center [501, 324] width 95 height 12
drag, startPoint x: 239, startPoint y: 379, endPoint x: 150, endPoint y: 333, distance: 100.9
click at [237, 379] on button "Save & Confirm Shipping" at bounding box center [216, 386] width 94 height 21
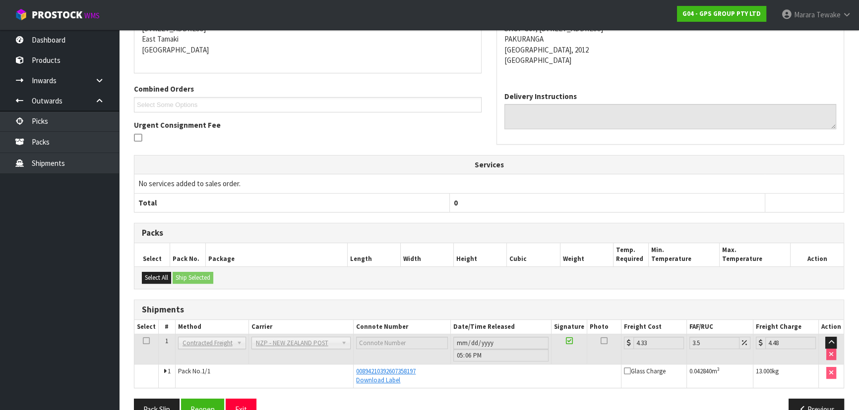
scroll to position [187, 0]
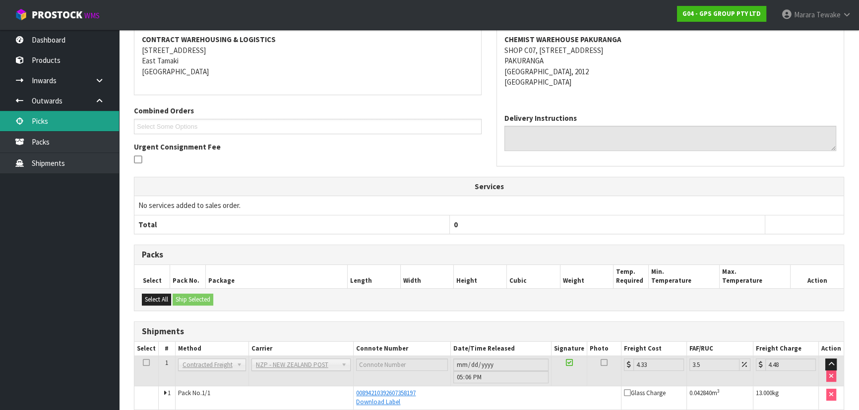
click at [94, 118] on link "Picks" at bounding box center [59, 121] width 119 height 20
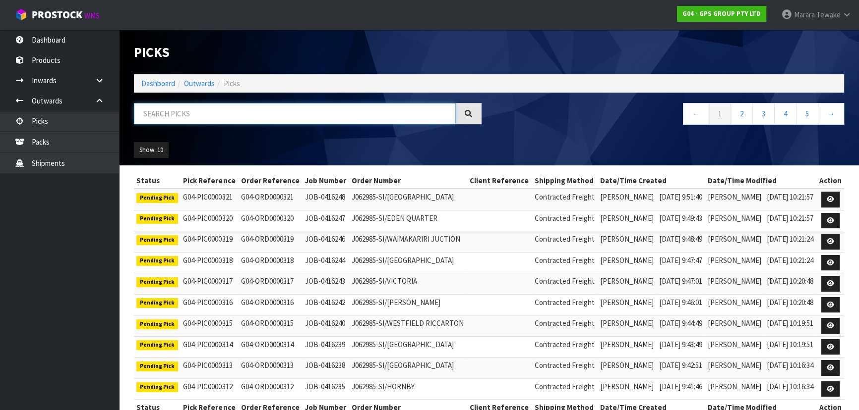
click at [253, 118] on input "text" at bounding box center [295, 113] width 322 height 21
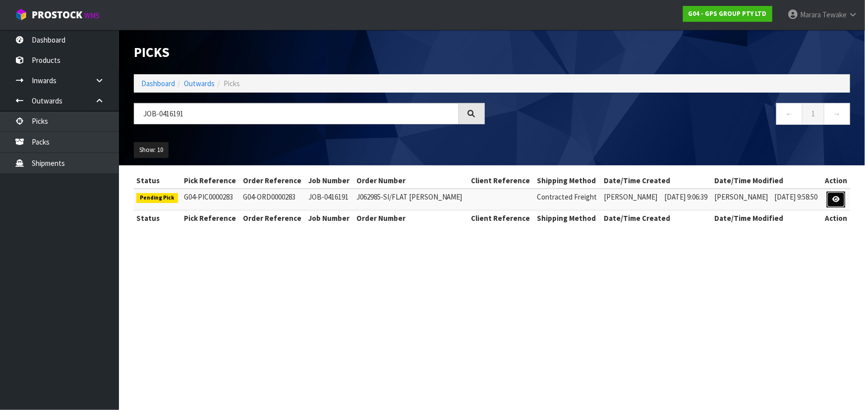
click at [840, 196] on link at bounding box center [836, 200] width 18 height 16
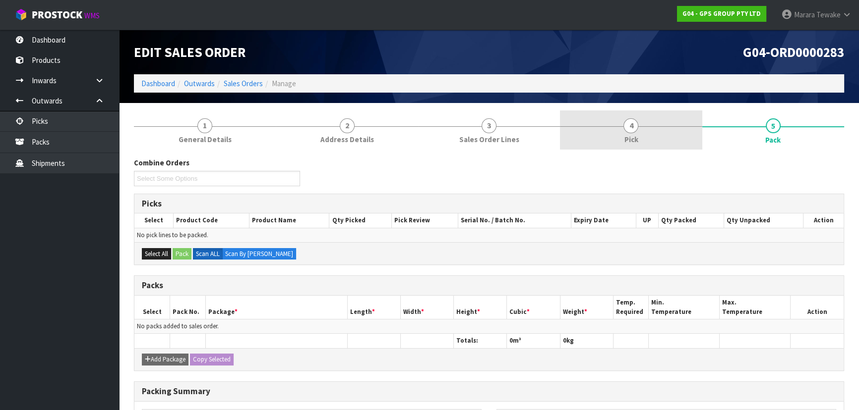
click at [632, 123] on span "4" at bounding box center [630, 125] width 15 height 15
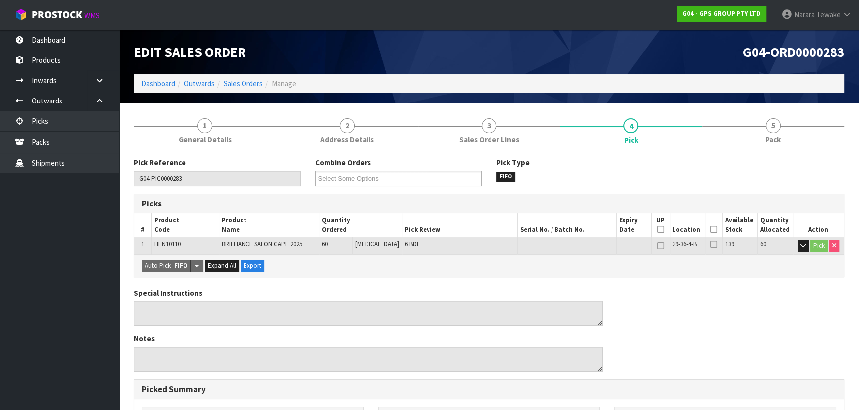
click at [711, 230] on icon at bounding box center [713, 230] width 7 height 0
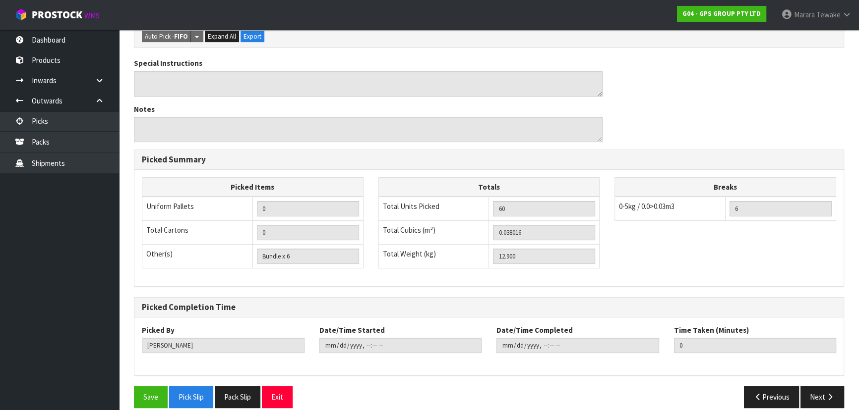
scroll to position [277, 0]
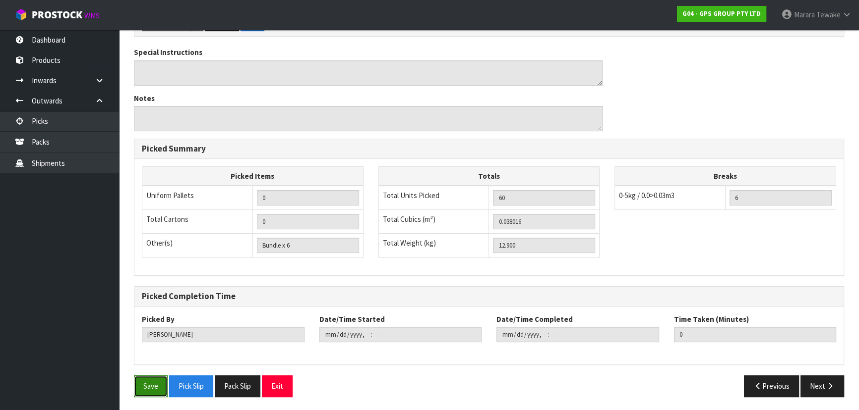
click at [154, 381] on button "Save" at bounding box center [151, 386] width 34 height 21
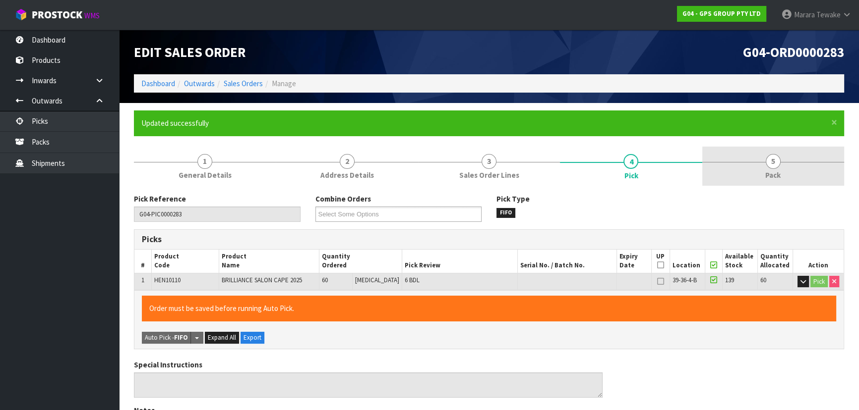
click at [778, 156] on link "5 Pack" at bounding box center [773, 166] width 142 height 39
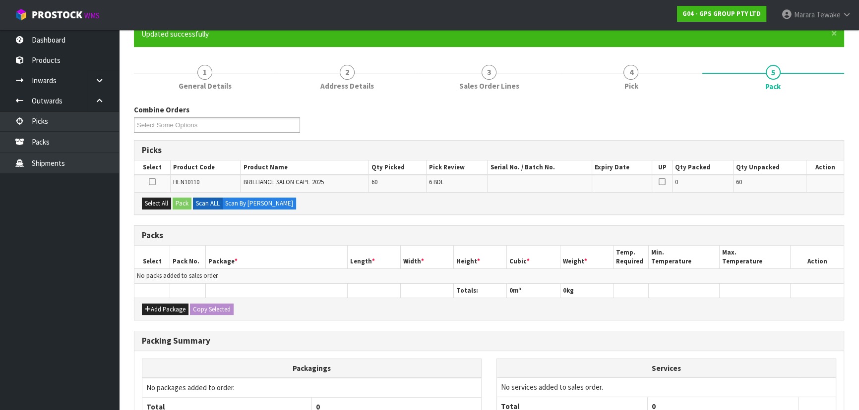
scroll to position [90, 0]
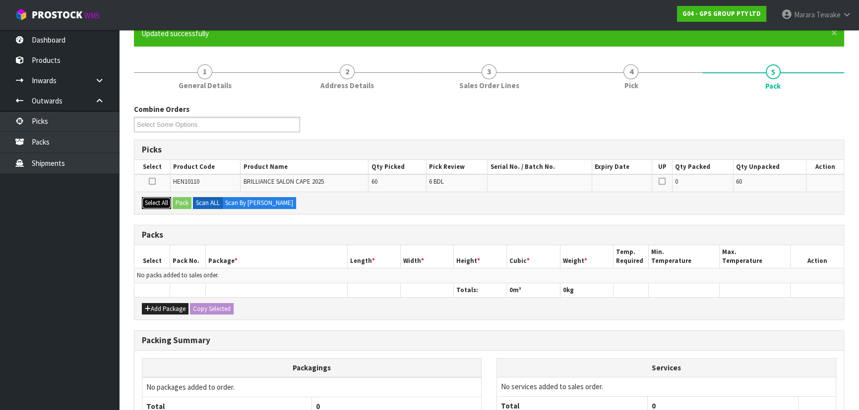
click at [162, 200] on button "Select All" at bounding box center [156, 203] width 29 height 12
click at [176, 200] on button "Pack" at bounding box center [182, 203] width 19 height 12
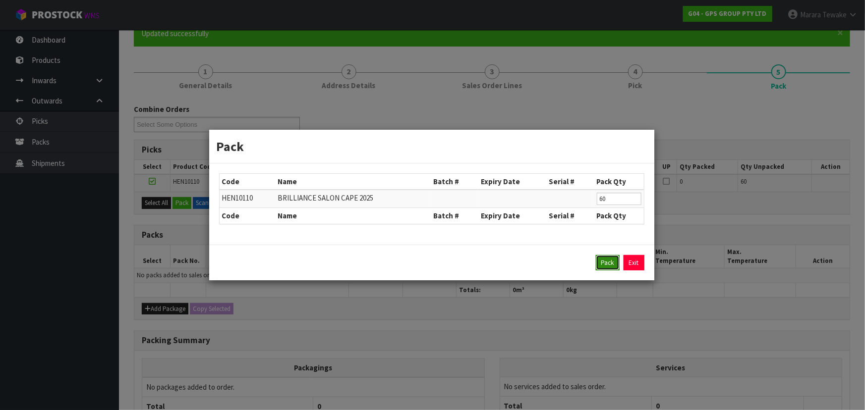
click at [605, 259] on button "Pack" at bounding box center [608, 263] width 24 height 16
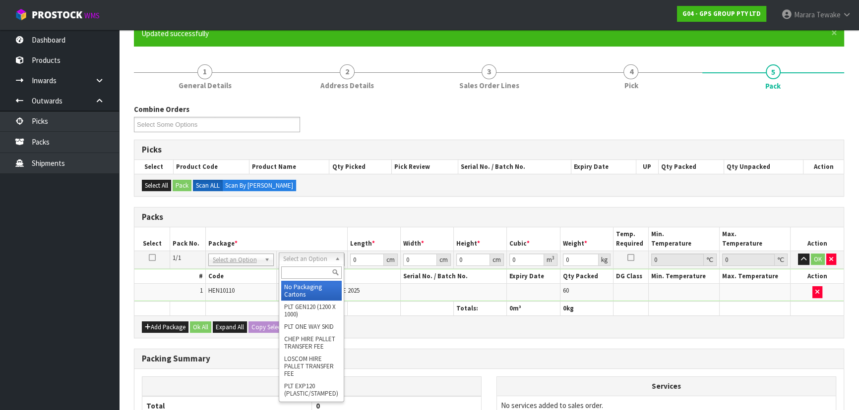
click at [313, 273] on input "text" at bounding box center [311, 273] width 60 height 12
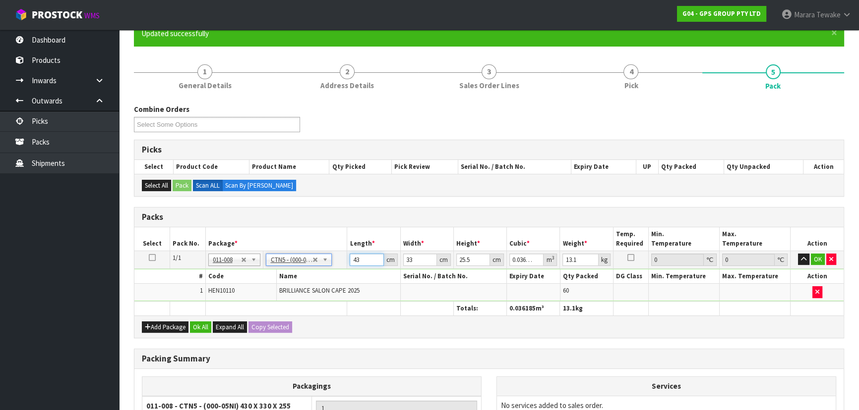
drag, startPoint x: 363, startPoint y: 254, endPoint x: 327, endPoint y: 212, distance: 55.2
click at [334, 232] on table "Select Pack No. Package * Length * Width * Height * Cubic * Weight * Temp. Requ…" at bounding box center [488, 272] width 709 height 88
click at [798, 254] on button "button" at bounding box center [803, 260] width 11 height 12
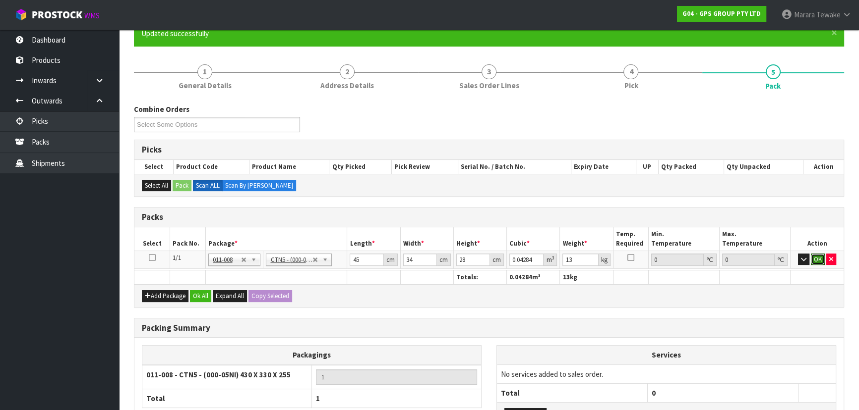
click button "OK" at bounding box center [817, 260] width 14 height 12
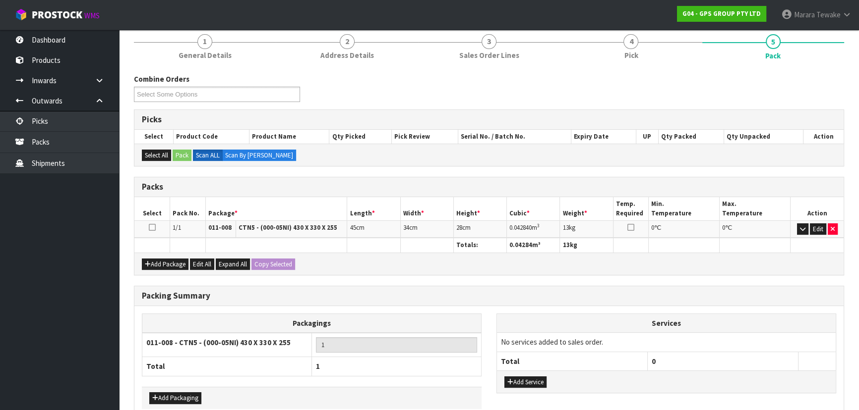
scroll to position [171, 0]
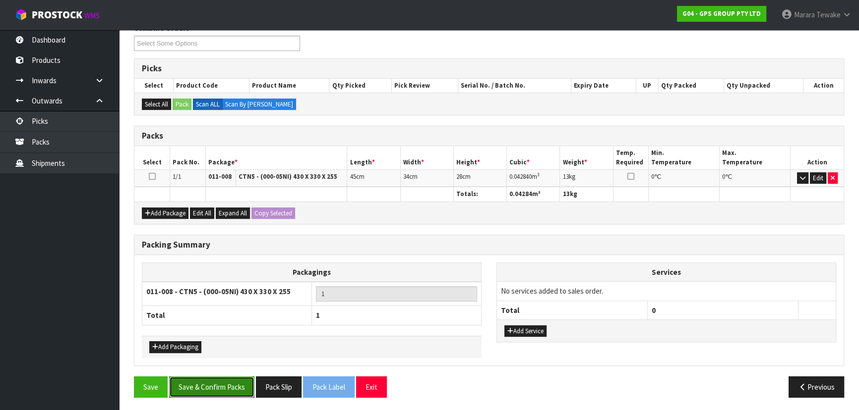
click at [238, 381] on button "Save & Confirm Packs" at bounding box center [211, 387] width 85 height 21
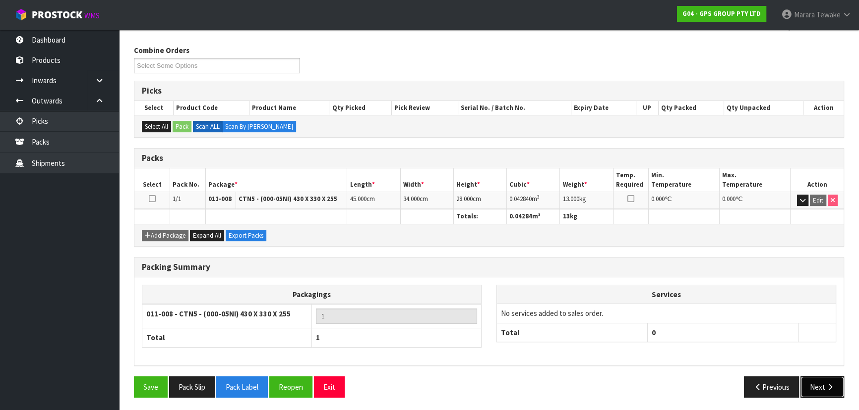
click at [828, 390] on button "Next" at bounding box center [822, 387] width 44 height 21
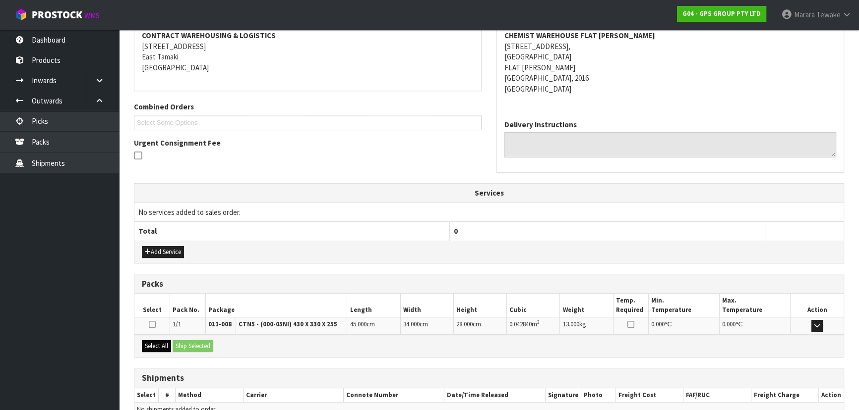
scroll to position [243, 0]
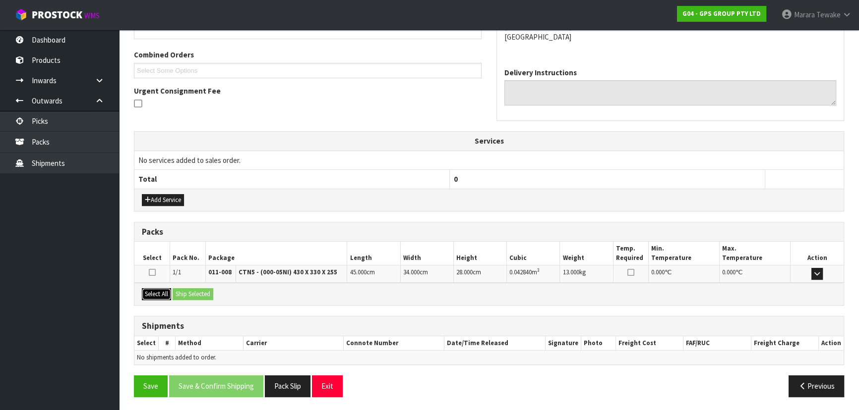
drag, startPoint x: 164, startPoint y: 294, endPoint x: 178, endPoint y: 297, distance: 14.8
click at [166, 294] on button "Select All" at bounding box center [156, 294] width 29 height 12
drag, startPoint x: 180, startPoint y: 297, endPoint x: 189, endPoint y: 300, distance: 9.7
click at [185, 298] on button "Ship Selected" at bounding box center [193, 294] width 41 height 12
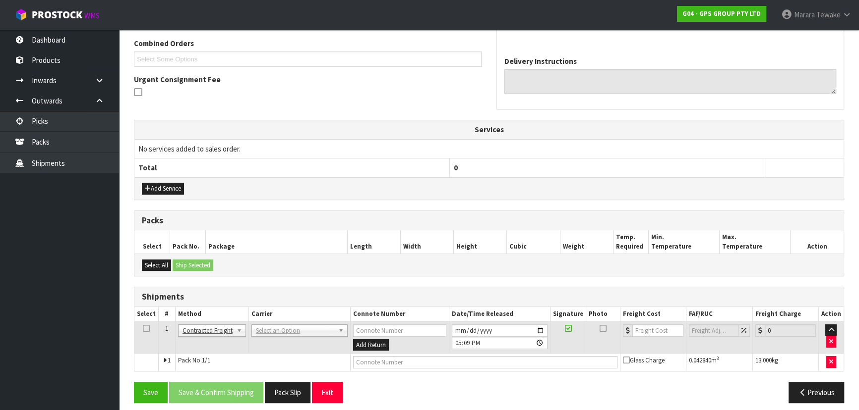
scroll to position [260, 0]
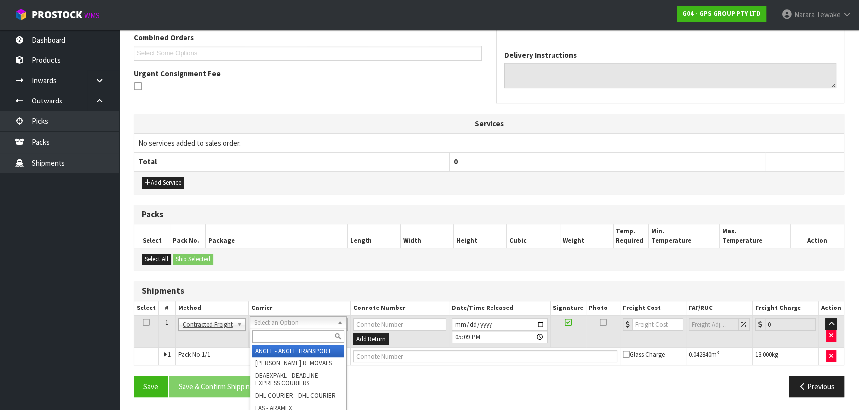
click at [268, 337] on input "text" at bounding box center [298, 337] width 92 height 12
drag, startPoint x: 288, startPoint y: 347, endPoint x: 258, endPoint y: 378, distance: 43.5
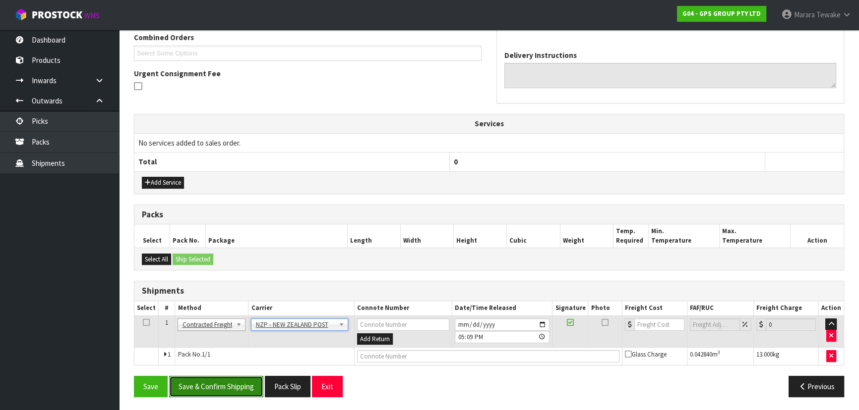
click at [244, 388] on button "Save & Confirm Shipping" at bounding box center [216, 386] width 94 height 21
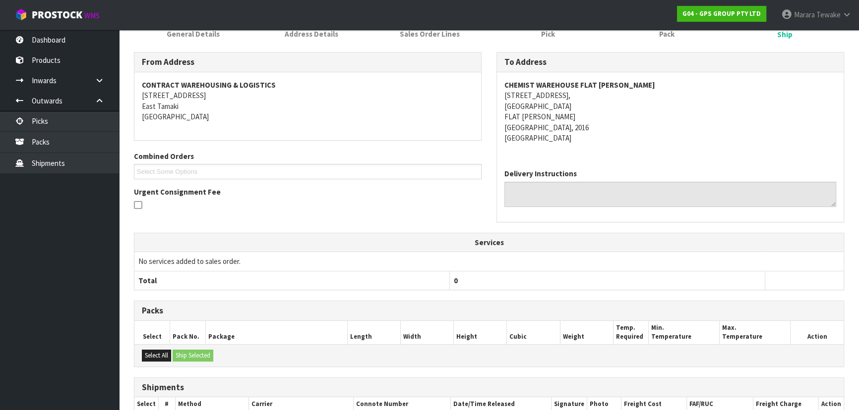
scroll to position [246, 0]
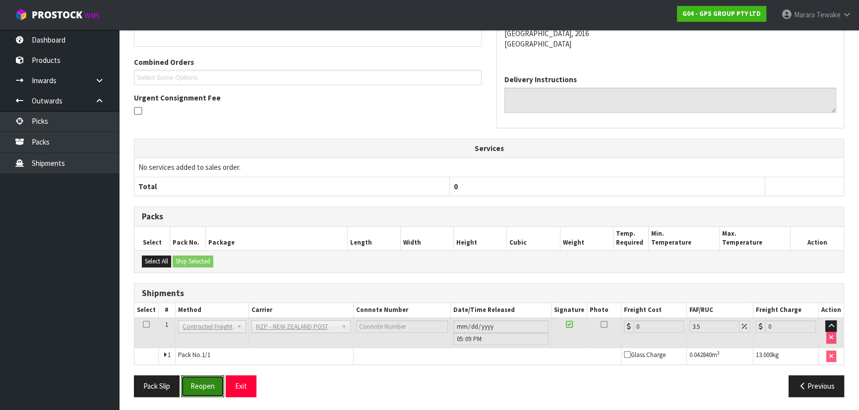
drag, startPoint x: 208, startPoint y: 391, endPoint x: 109, endPoint y: 372, distance: 100.4
click at [205, 391] on button "Reopen" at bounding box center [202, 386] width 43 height 21
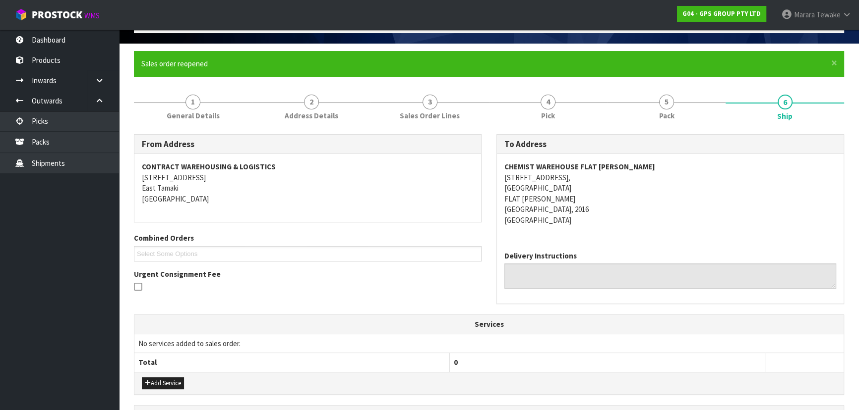
scroll to position [260, 0]
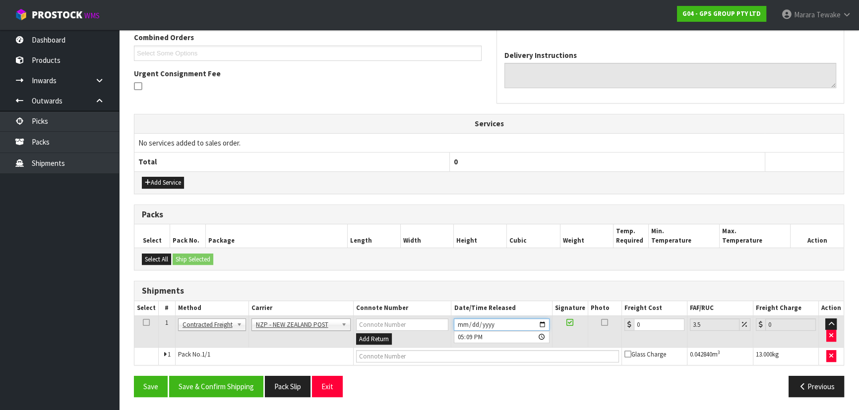
click at [542, 322] on input "[DATE]" at bounding box center [501, 325] width 95 height 12
drag, startPoint x: 649, startPoint y: 319, endPoint x: 599, endPoint y: 299, distance: 54.1
click at [606, 307] on table "Select # Method Carrier Connote Number Date/Time Released Signature Photo Freig…" at bounding box center [488, 333] width 709 height 64
click at [214, 387] on button "Save & Confirm Shipping" at bounding box center [216, 386] width 94 height 21
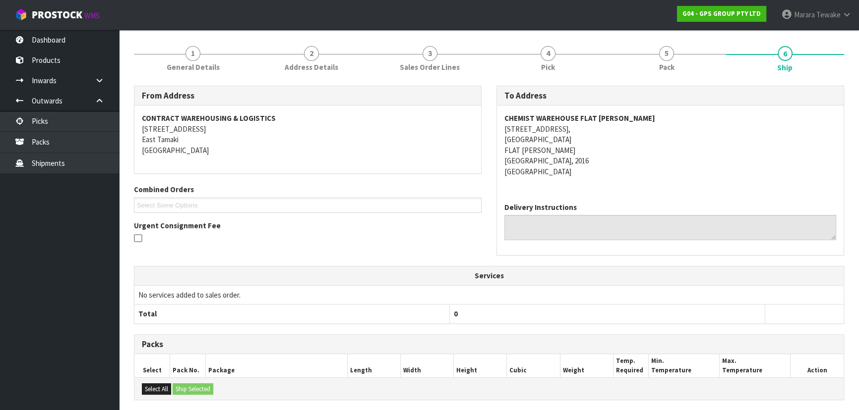
scroll to position [108, 0]
click at [104, 120] on link "Picks" at bounding box center [59, 121] width 119 height 20
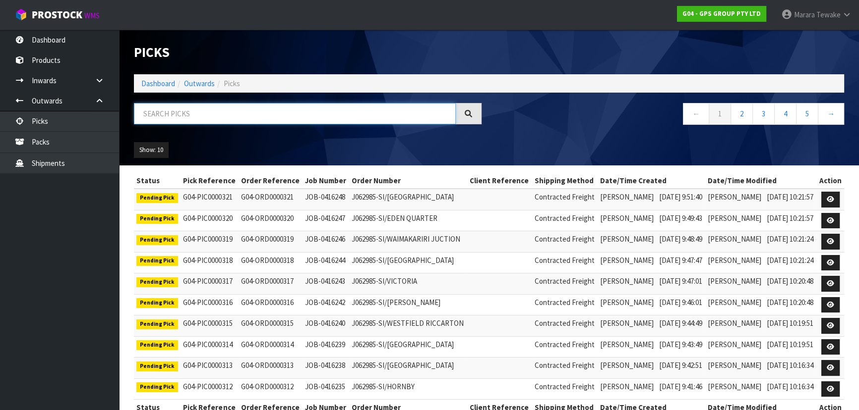
click at [178, 105] on input "text" at bounding box center [295, 113] width 322 height 21
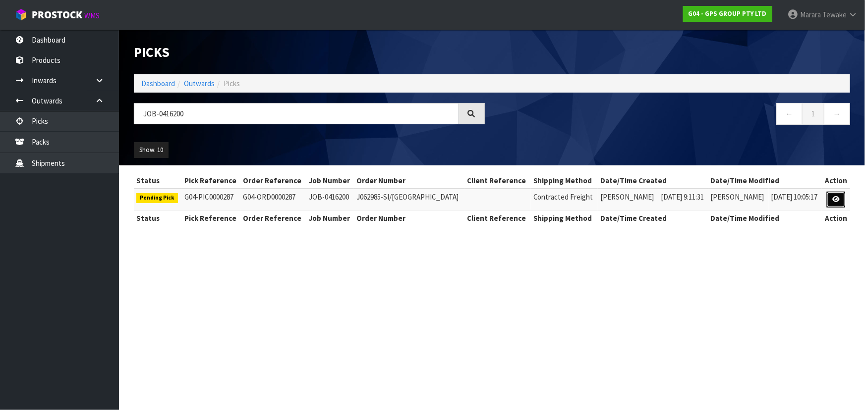
click at [835, 192] on link at bounding box center [836, 200] width 18 height 16
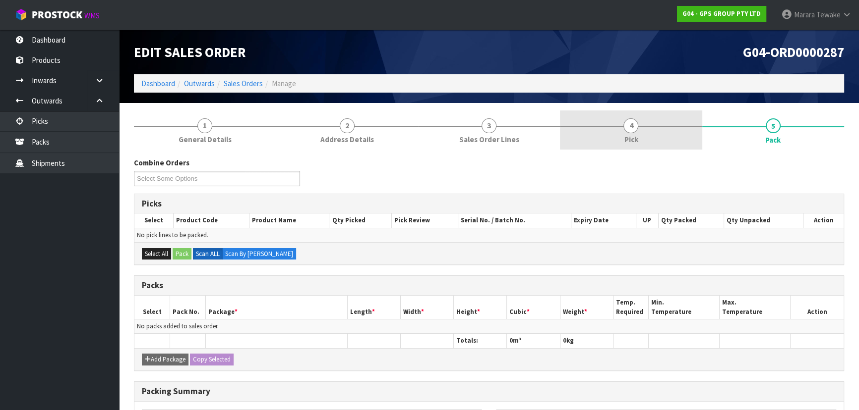
click at [657, 124] on link "4 Pick" at bounding box center [631, 130] width 142 height 39
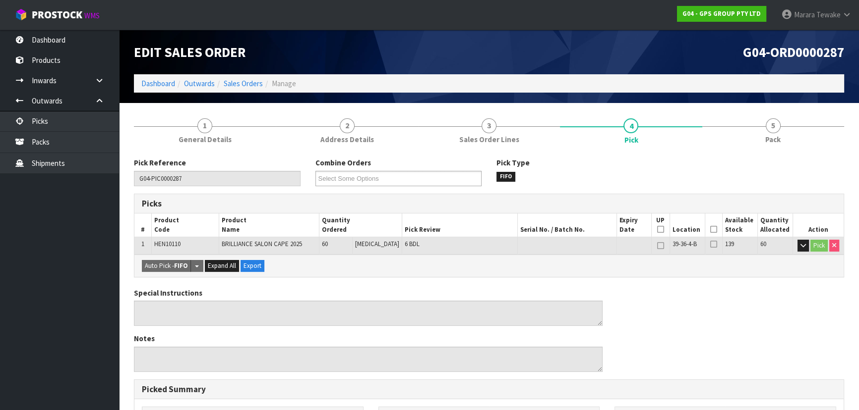
click at [710, 230] on icon at bounding box center [713, 230] width 7 height 0
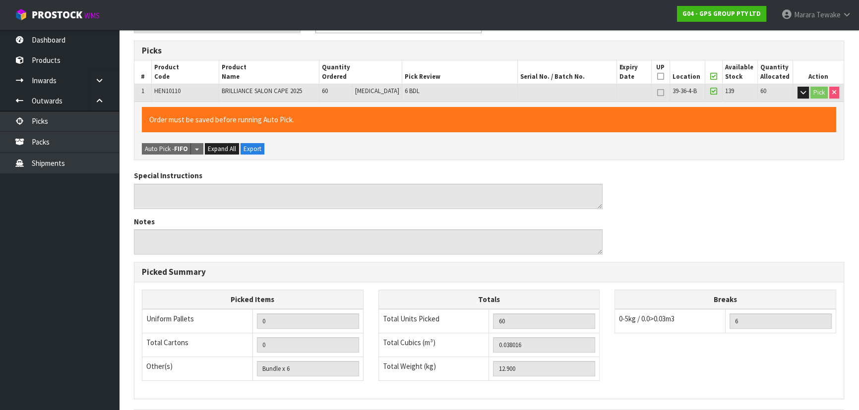
scroll to position [277, 0]
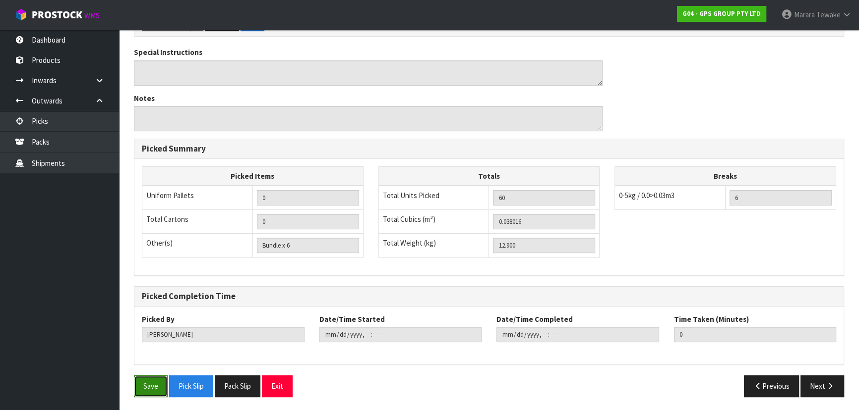
click at [135, 377] on button "Save" at bounding box center [151, 386] width 34 height 21
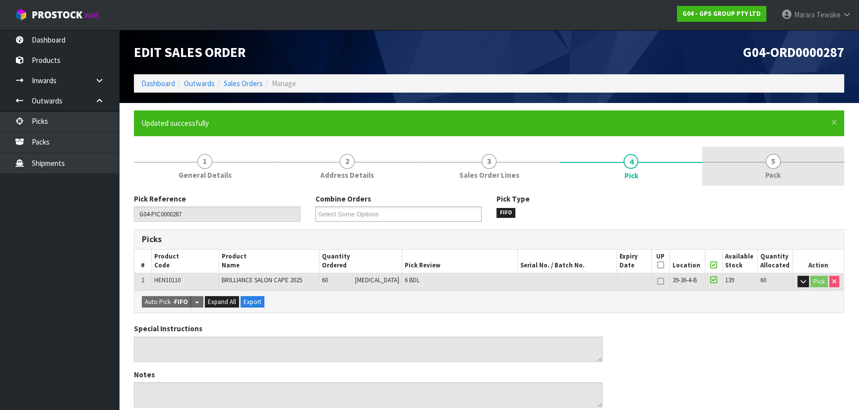
click at [769, 175] on span "Pack" at bounding box center [772, 175] width 15 height 10
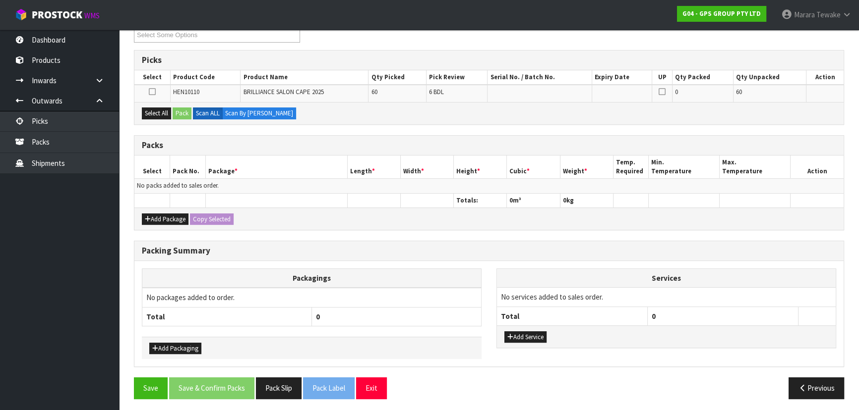
scroll to position [181, 0]
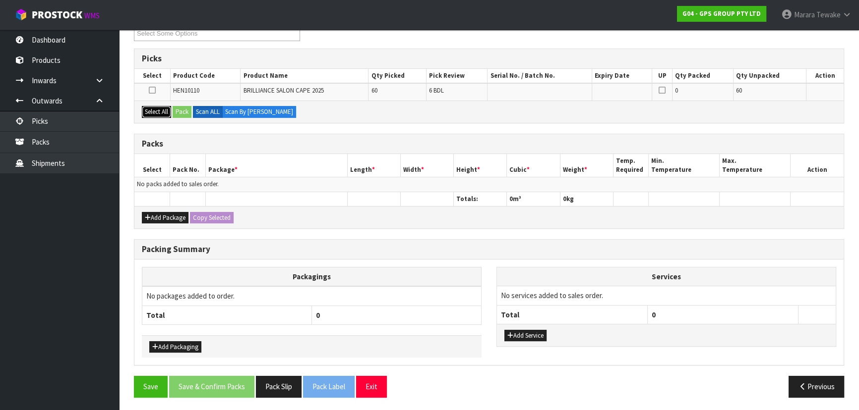
click at [167, 111] on button "Select All" at bounding box center [156, 112] width 29 height 12
click at [194, 110] on label "Scan ALL" at bounding box center [208, 112] width 30 height 12
click at [185, 110] on button "Pack" at bounding box center [182, 112] width 19 height 12
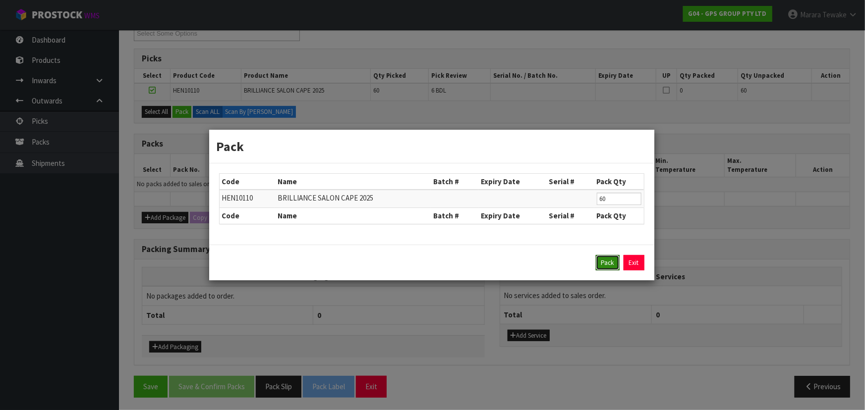
drag, startPoint x: 616, startPoint y: 266, endPoint x: 567, endPoint y: 250, distance: 51.1
click at [614, 266] on button "Pack" at bounding box center [608, 263] width 24 height 16
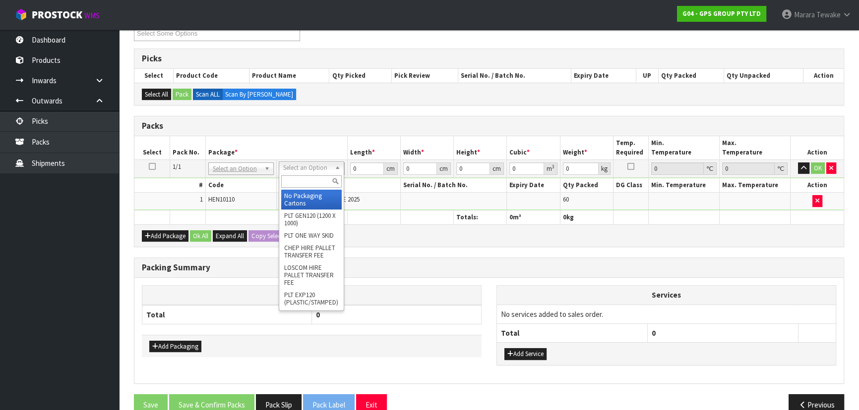
click at [313, 178] on input "text" at bounding box center [311, 181] width 60 height 12
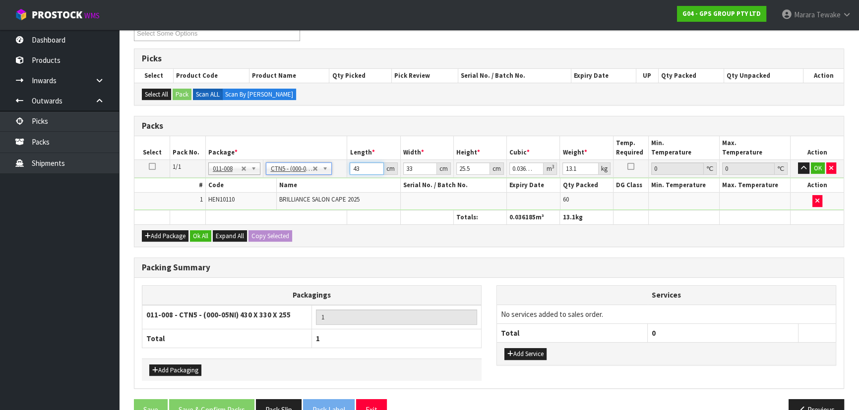
drag, startPoint x: 360, startPoint y: 165, endPoint x: 346, endPoint y: 153, distance: 18.3
click at [344, 158] on table "Select Pack No. Package * Length * Width * Height * Cubic * Weight * Temp. Requ…" at bounding box center [488, 180] width 709 height 88
click at [798, 163] on button "button" at bounding box center [803, 169] width 11 height 12
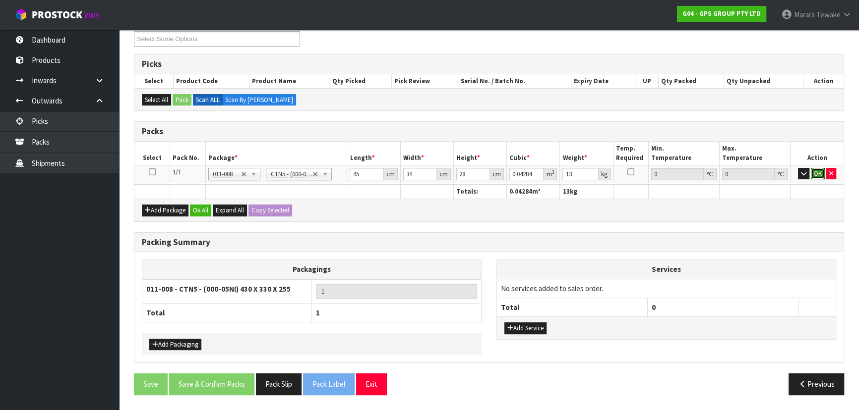
click button "OK" at bounding box center [817, 174] width 14 height 12
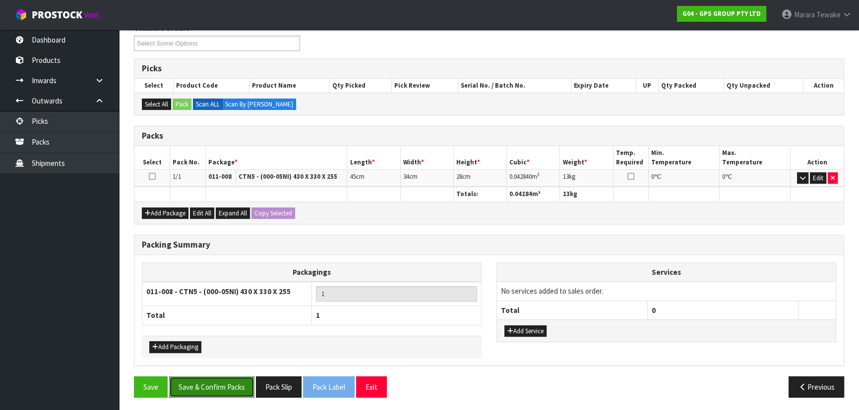
click at [223, 382] on button "Save & Confirm Packs" at bounding box center [211, 387] width 85 height 21
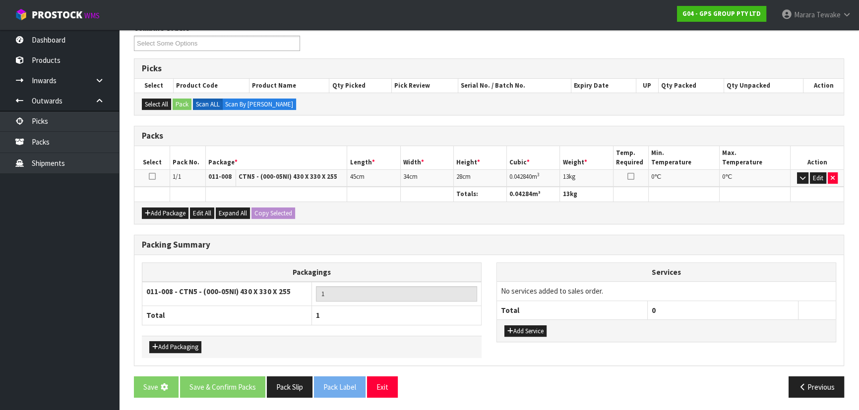
scroll to position [0, 0]
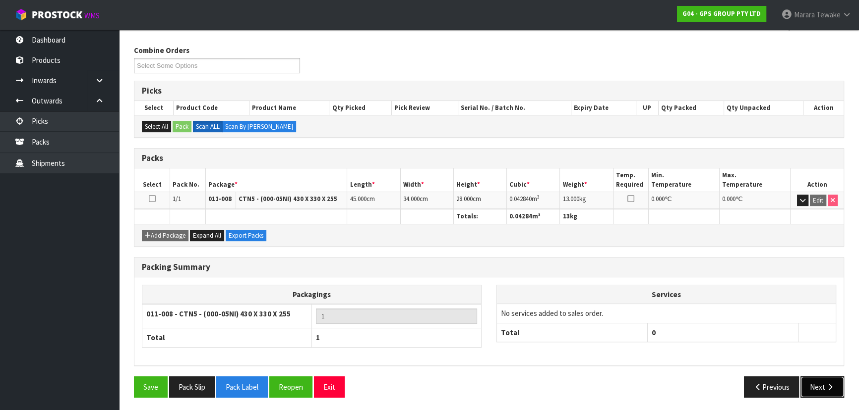
click at [828, 384] on icon "button" at bounding box center [829, 387] width 9 height 7
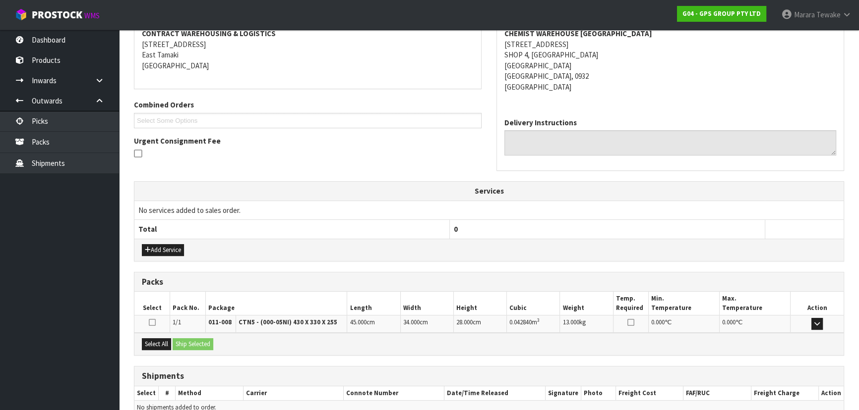
scroll to position [243, 0]
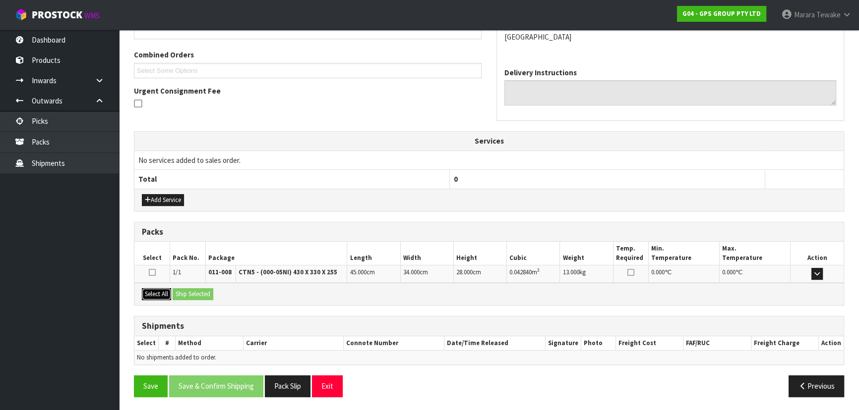
drag, startPoint x: 153, startPoint y: 290, endPoint x: 174, endPoint y: 291, distance: 21.4
click at [154, 290] on button "Select All" at bounding box center [156, 294] width 29 height 12
click at [175, 292] on button "Ship Selected" at bounding box center [193, 294] width 41 height 12
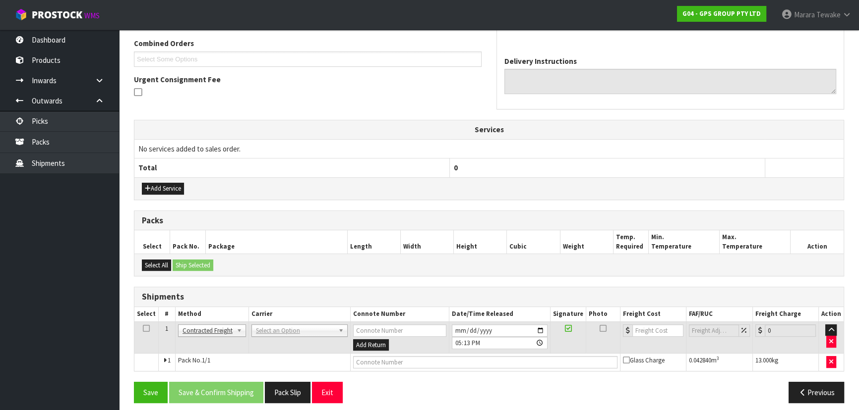
scroll to position [260, 0]
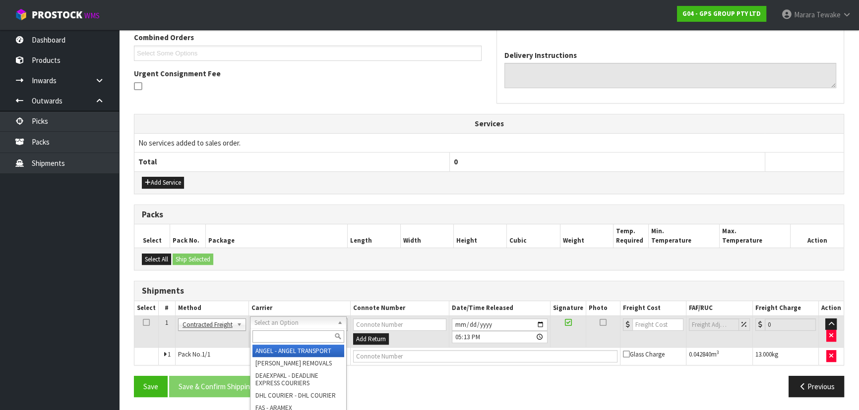
click at [273, 340] on input "text" at bounding box center [298, 337] width 92 height 12
drag, startPoint x: 263, startPoint y: 352, endPoint x: 362, endPoint y: 339, distance: 100.5
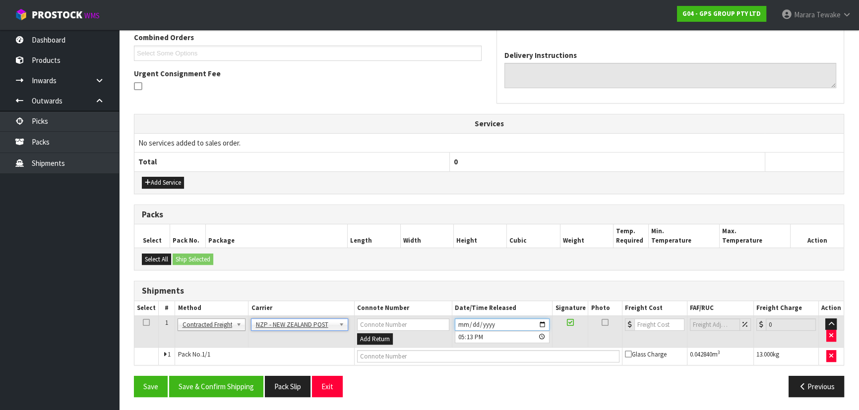
click at [522, 319] on input "[DATE]" at bounding box center [502, 325] width 95 height 12
click at [183, 390] on button "Save & Confirm Shipping" at bounding box center [216, 386] width 94 height 21
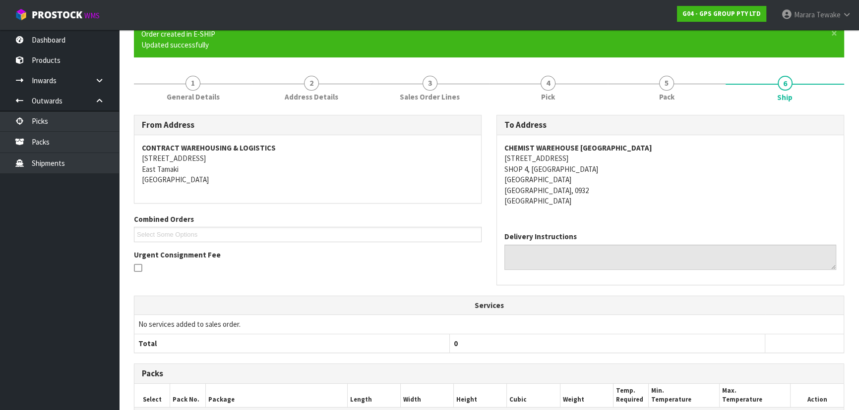
scroll to position [246, 0]
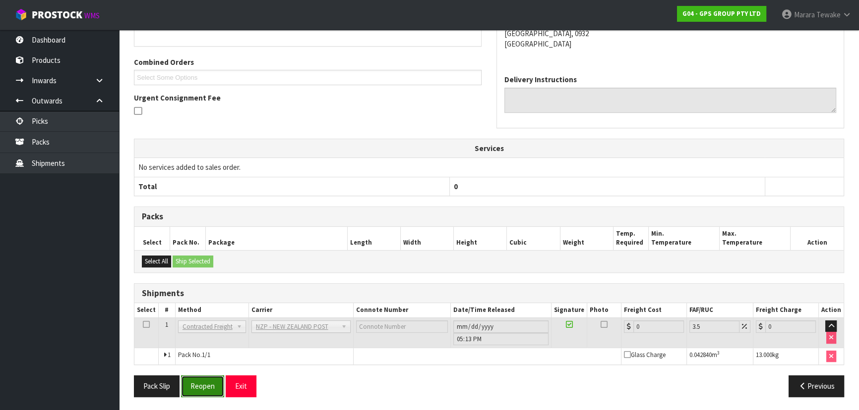
click at [204, 384] on button "Reopen" at bounding box center [202, 386] width 43 height 21
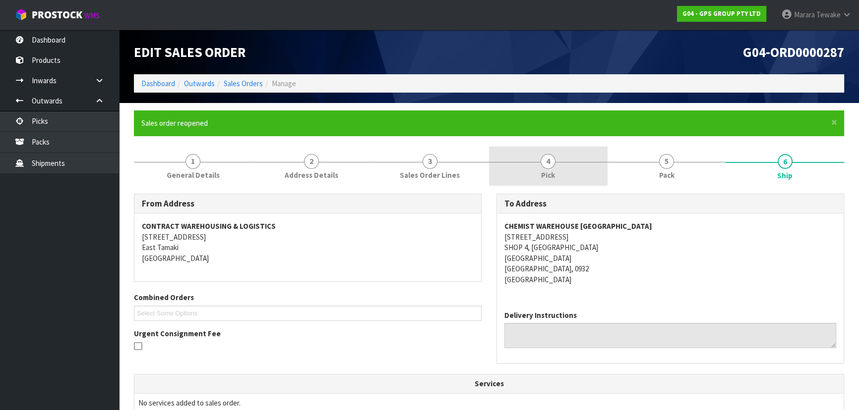
scroll to position [260, 0]
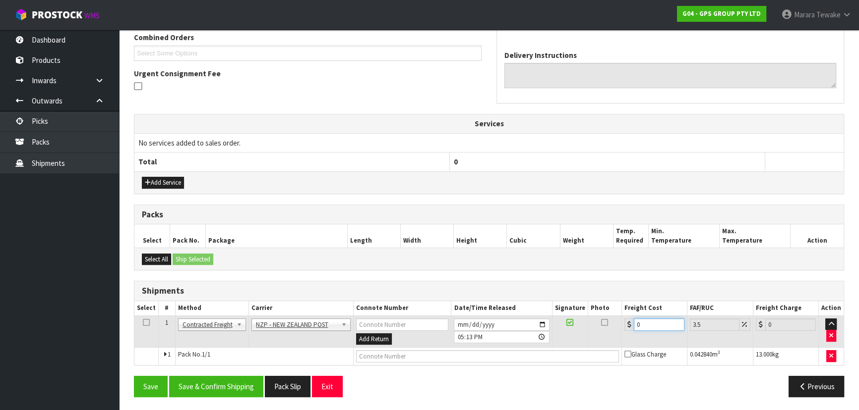
drag, startPoint x: 631, startPoint y: 319, endPoint x: 630, endPoint y: 253, distance: 66.4
click at [624, 290] on div "Shipments Select # Method Carrier Connote Number Date/Time Released Signature P…" at bounding box center [489, 323] width 710 height 85
drag, startPoint x: 248, startPoint y: 379, endPoint x: 231, endPoint y: 367, distance: 21.3
click at [248, 379] on button "Save & Confirm Shipping" at bounding box center [216, 386] width 94 height 21
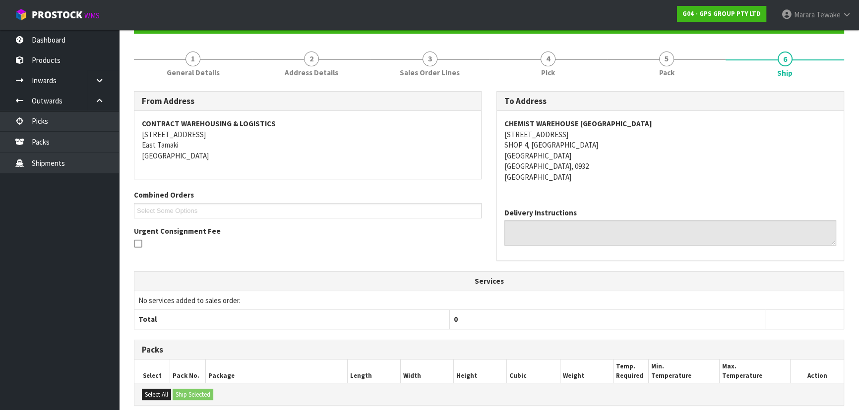
scroll to position [0, 0]
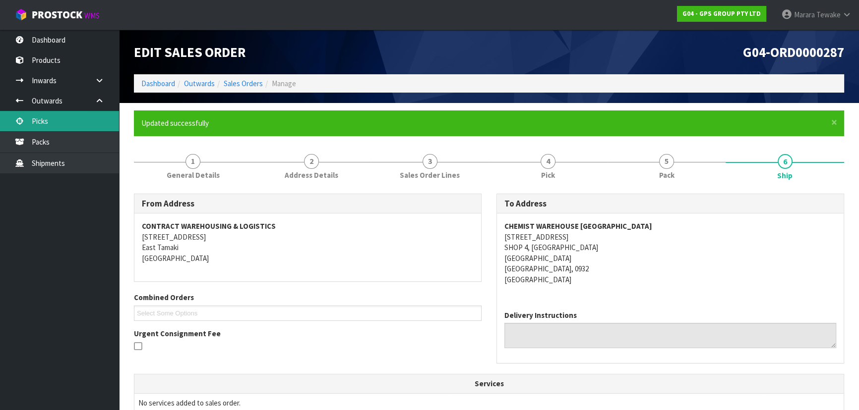
click at [82, 119] on link "Picks" at bounding box center [59, 121] width 119 height 20
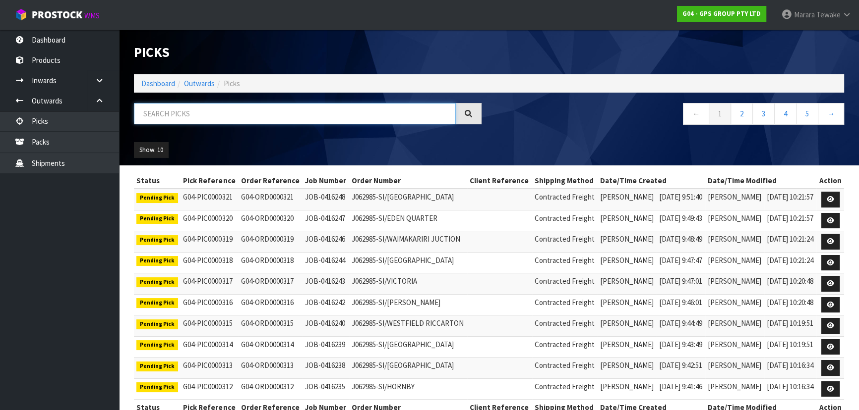
click at [305, 117] on input "text" at bounding box center [295, 113] width 322 height 21
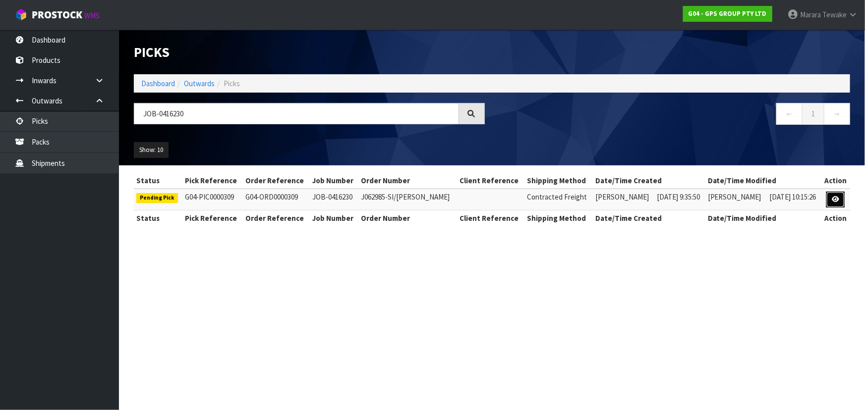
click at [833, 198] on icon at bounding box center [835, 199] width 7 height 6
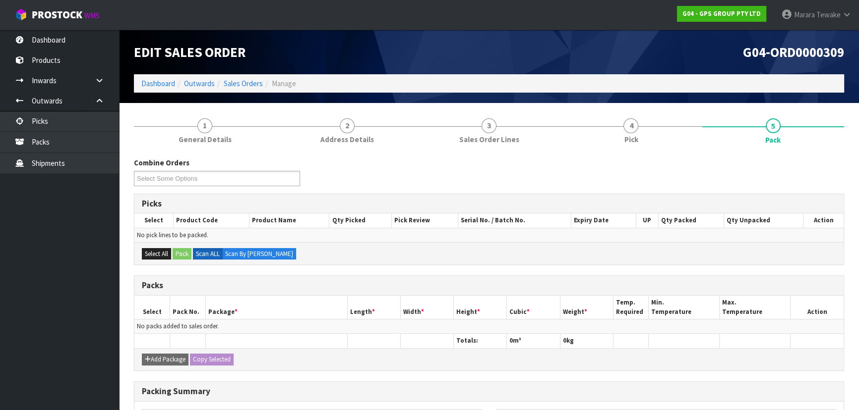
click at [625, 150] on li "4 Pick" at bounding box center [631, 131] width 142 height 40
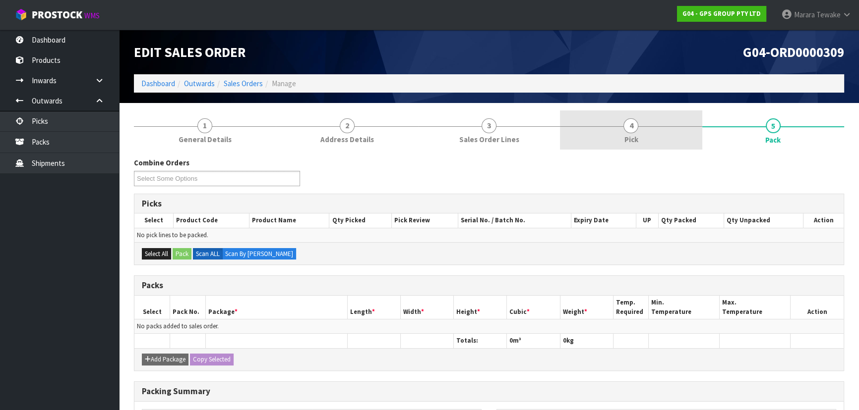
click at [641, 133] on link "4 Pick" at bounding box center [631, 130] width 142 height 39
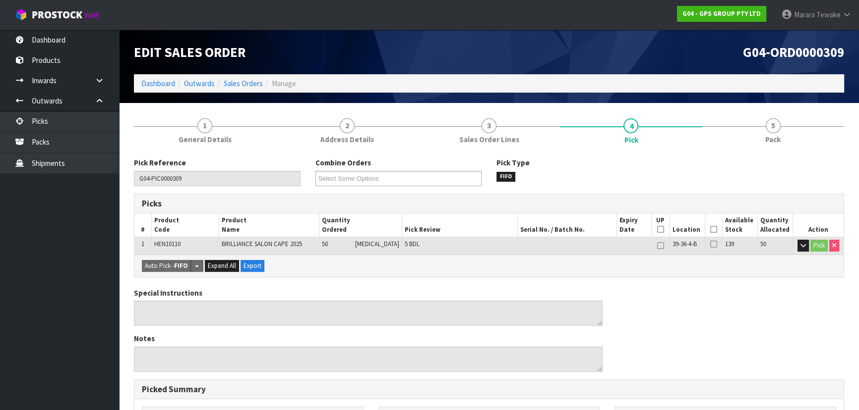
click at [710, 230] on icon at bounding box center [713, 230] width 7 height 0
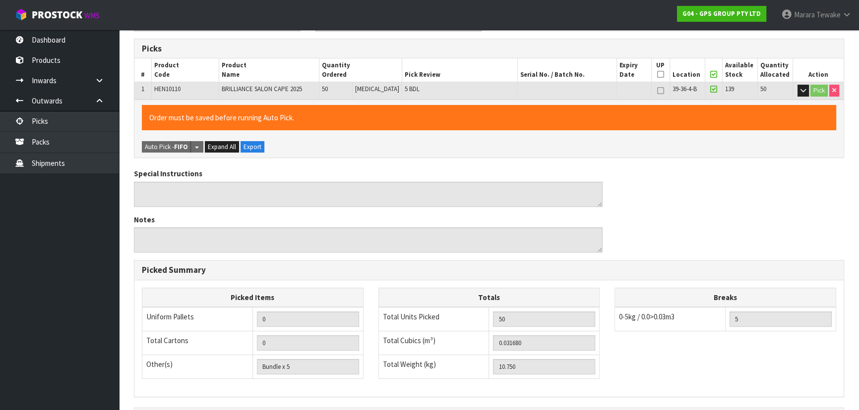
scroll to position [277, 0]
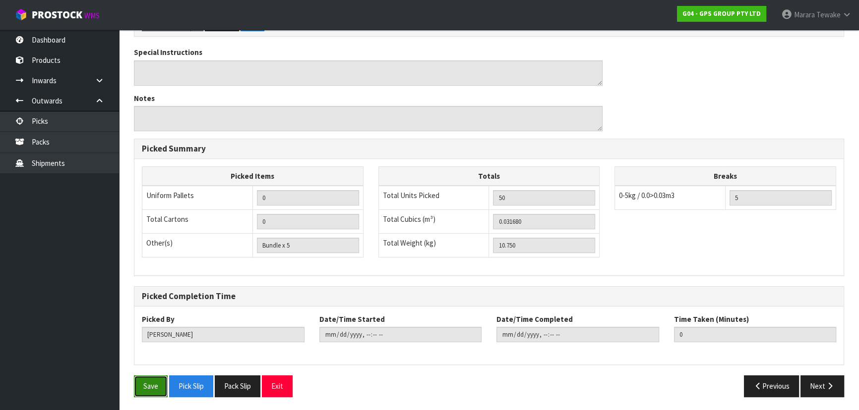
click at [145, 389] on button "Save" at bounding box center [151, 386] width 34 height 21
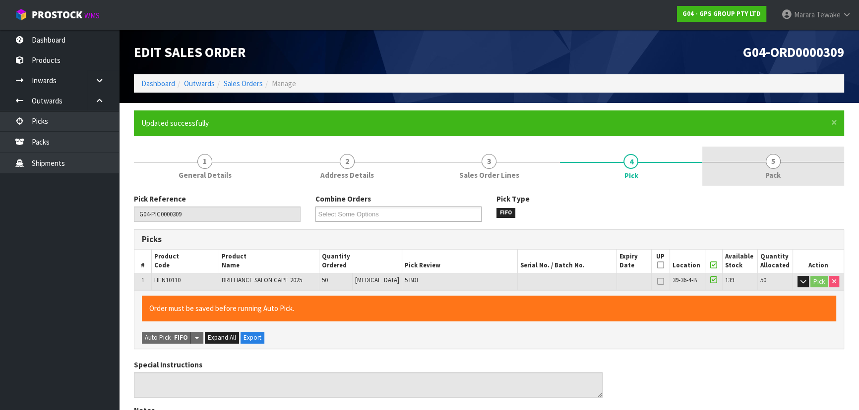
click at [746, 157] on link "5 Pack" at bounding box center [773, 166] width 142 height 39
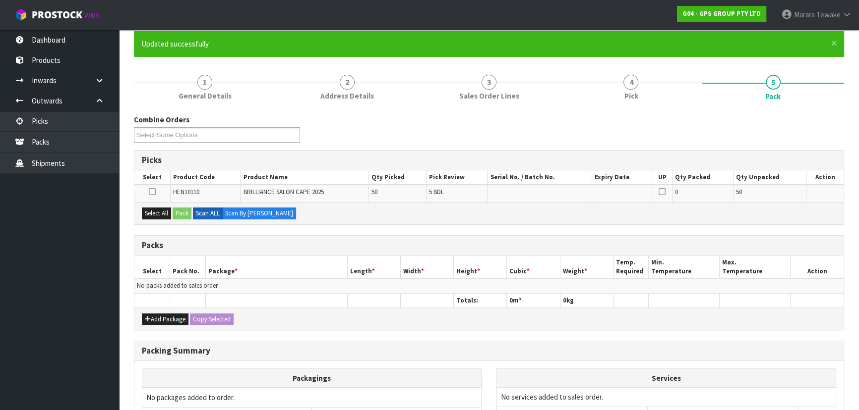
scroll to position [180, 0]
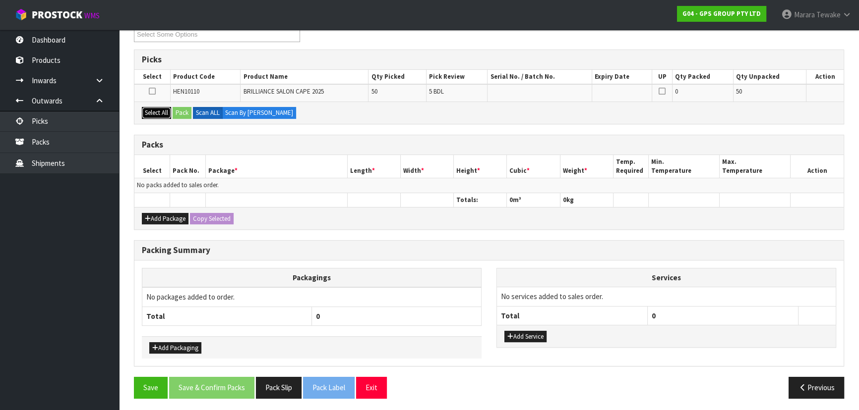
click at [158, 114] on button "Select All" at bounding box center [156, 113] width 29 height 12
click at [181, 113] on button "Pack" at bounding box center [182, 113] width 19 height 12
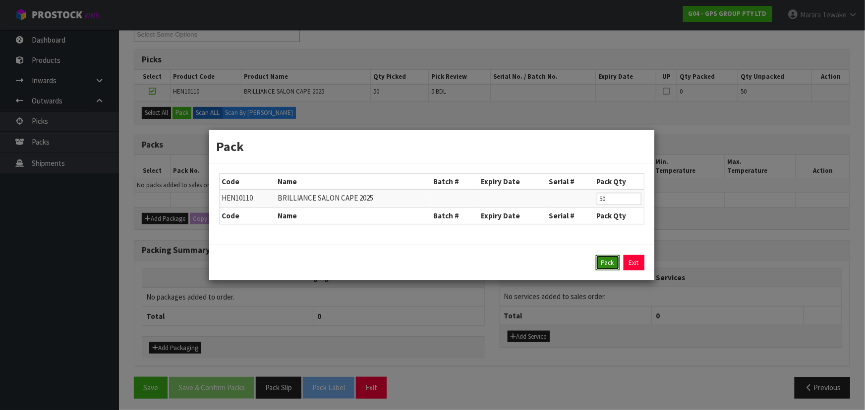
drag, startPoint x: 606, startPoint y: 262, endPoint x: 601, endPoint y: 262, distance: 5.0
click at [607, 262] on button "Pack" at bounding box center [608, 263] width 24 height 16
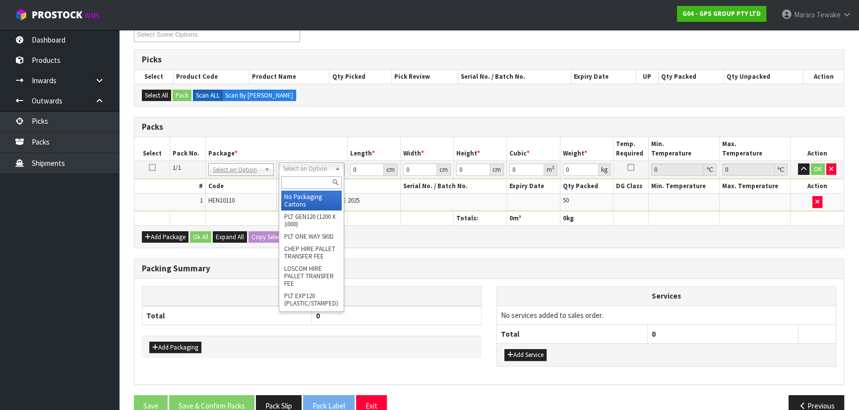
click at [314, 189] on div at bounding box center [311, 182] width 64 height 16
click at [317, 184] on input "text" at bounding box center [311, 182] width 60 height 12
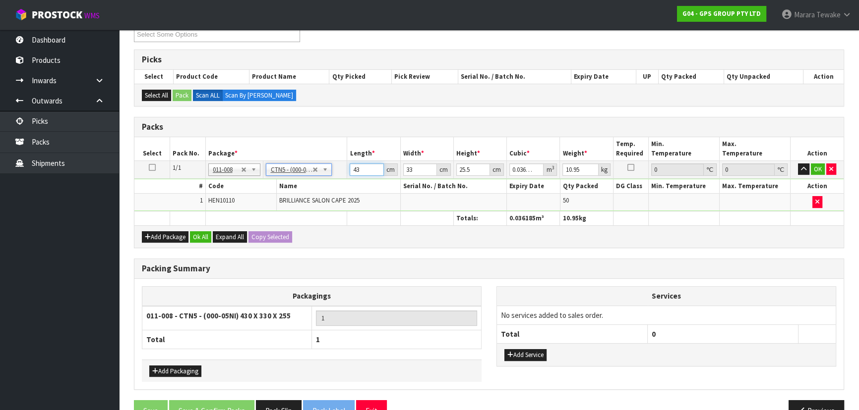
drag, startPoint x: 354, startPoint y: 171, endPoint x: 343, endPoint y: 158, distance: 17.2
click at [344, 161] on tr "1/1 NONE 007-001 007-002 007-004 007-009 007-013 007-014 007-015 007-017 007-01…" at bounding box center [488, 170] width 709 height 18
click at [798, 164] on button "button" at bounding box center [803, 170] width 11 height 12
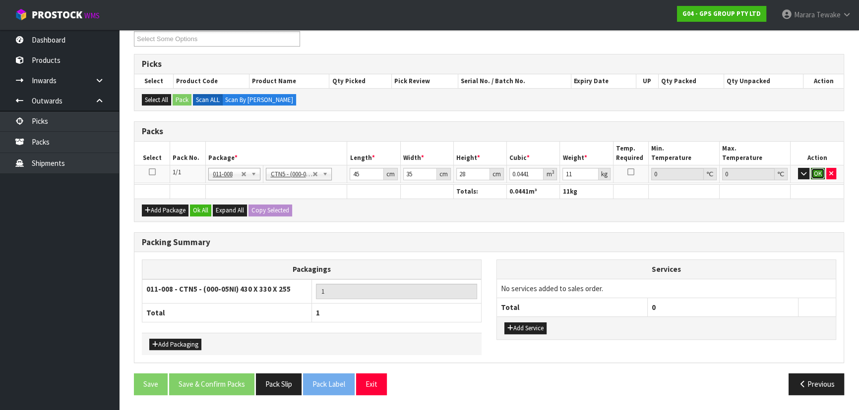
click button "OK" at bounding box center [817, 174] width 14 height 12
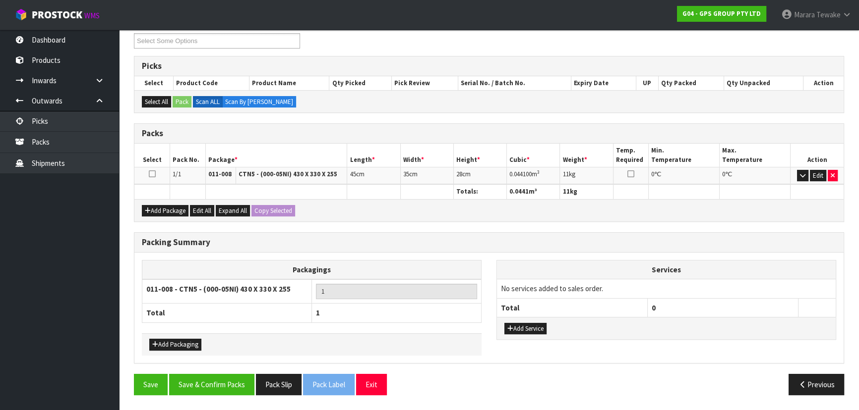
scroll to position [171, 0]
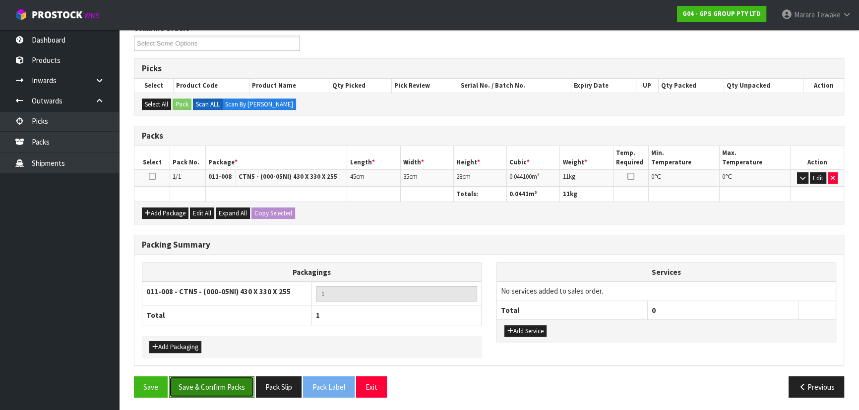
click at [234, 382] on button "Save & Confirm Packs" at bounding box center [211, 387] width 85 height 21
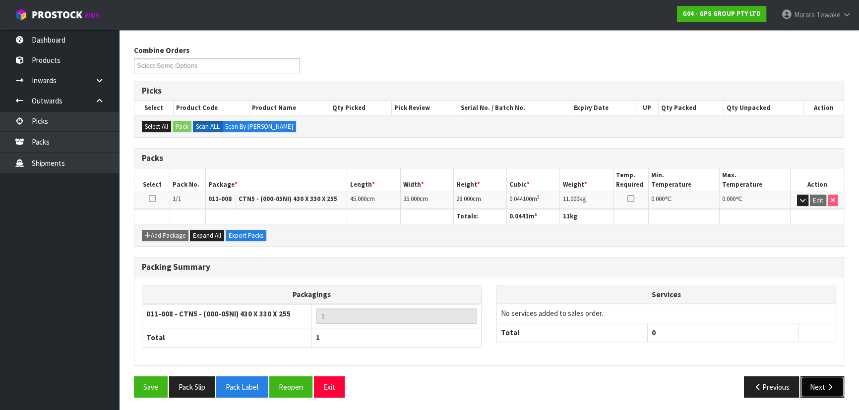
click at [827, 384] on icon "button" at bounding box center [829, 387] width 9 height 7
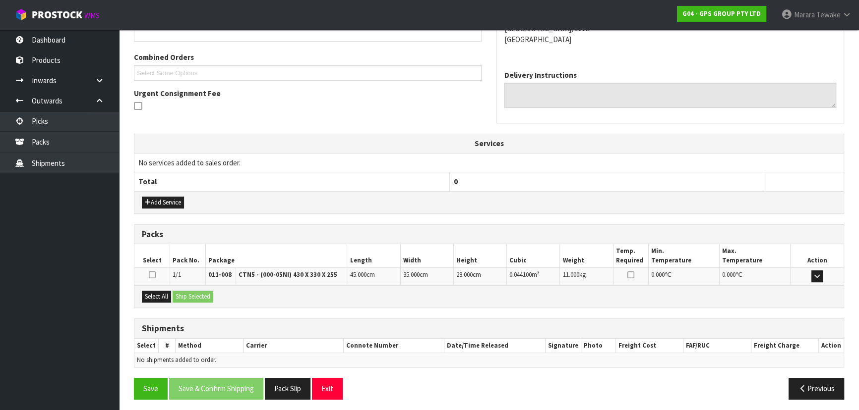
scroll to position [243, 0]
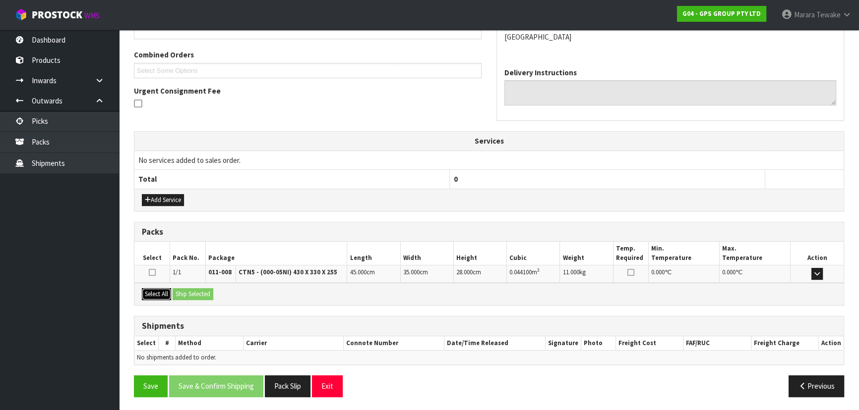
click at [160, 292] on button "Select All" at bounding box center [156, 294] width 29 height 12
drag, startPoint x: 187, startPoint y: 291, endPoint x: 207, endPoint y: 296, distance: 20.6
click at [188, 291] on button "Ship Selected" at bounding box center [193, 294] width 41 height 12
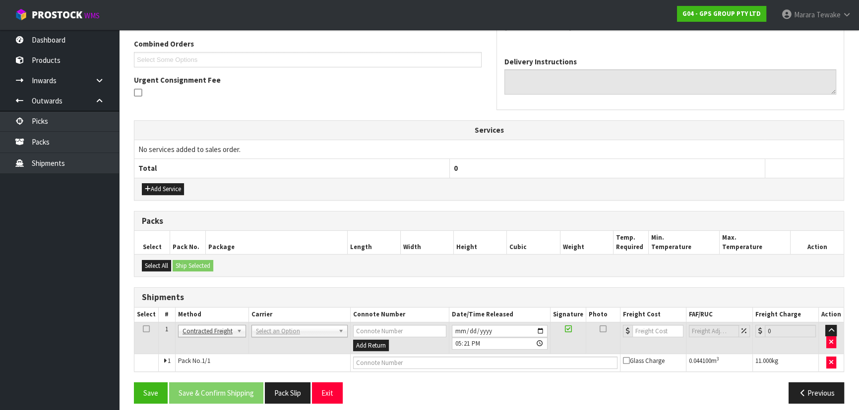
scroll to position [260, 0]
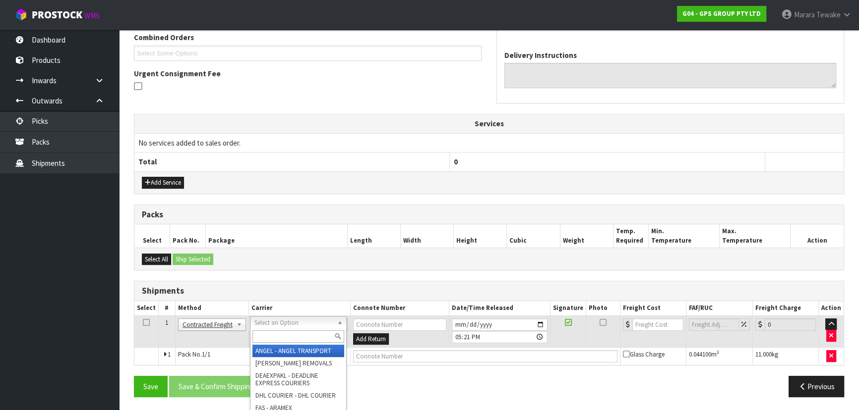
click at [282, 332] on input "text" at bounding box center [298, 337] width 92 height 12
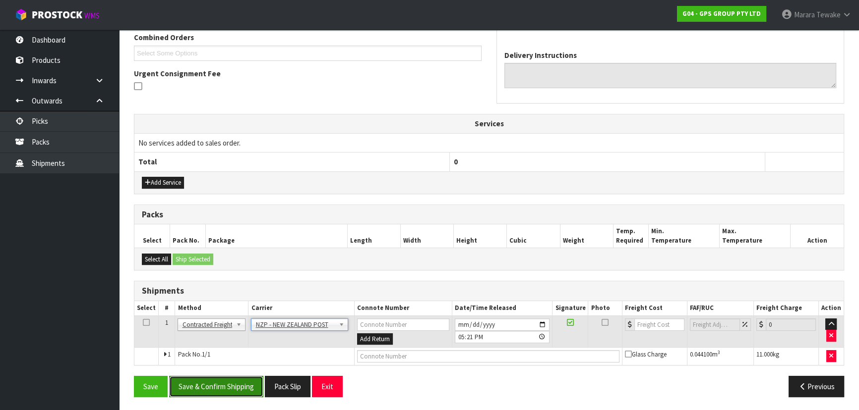
click at [260, 385] on button "Save & Confirm Shipping" at bounding box center [216, 386] width 94 height 21
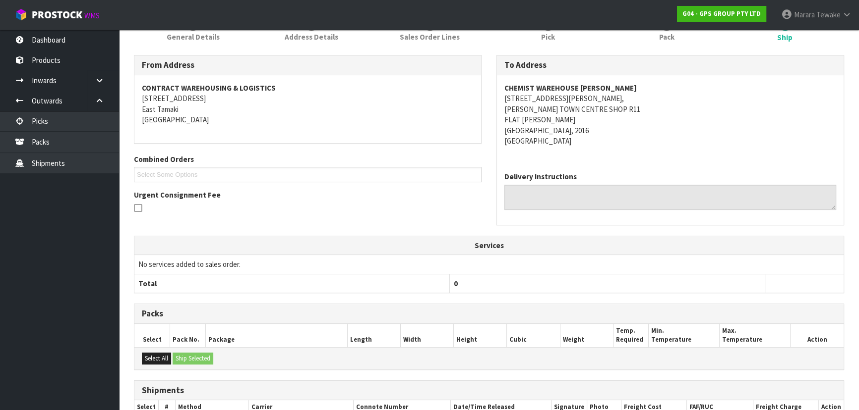
scroll to position [246, 0]
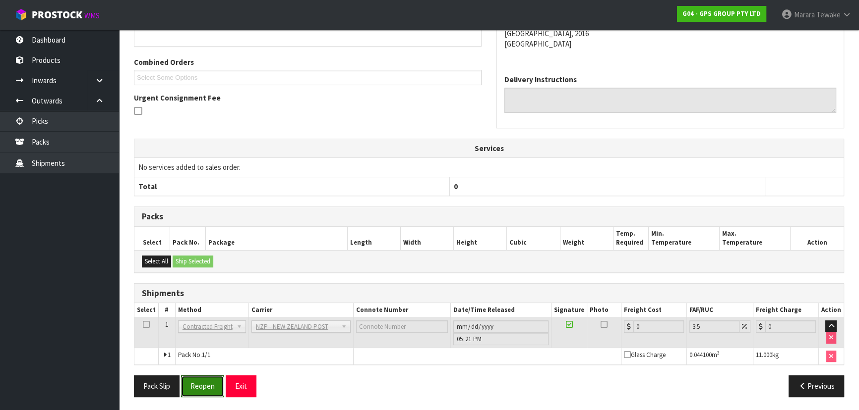
drag, startPoint x: 199, startPoint y: 390, endPoint x: 4, endPoint y: 394, distance: 194.9
click at [199, 390] on button "Reopen" at bounding box center [202, 386] width 43 height 21
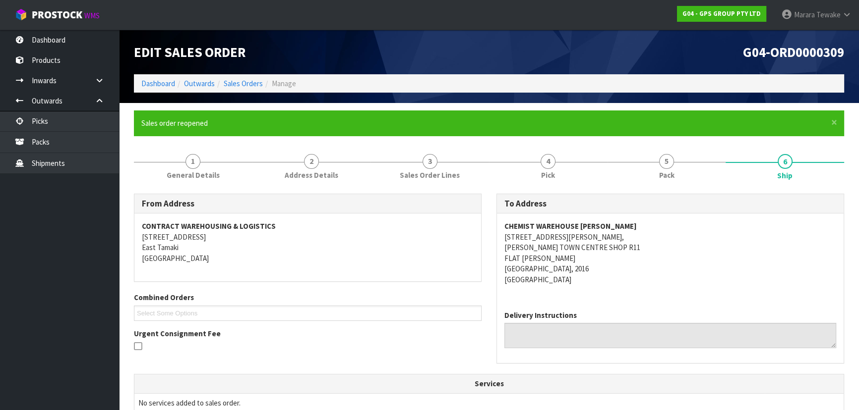
scroll to position [260, 0]
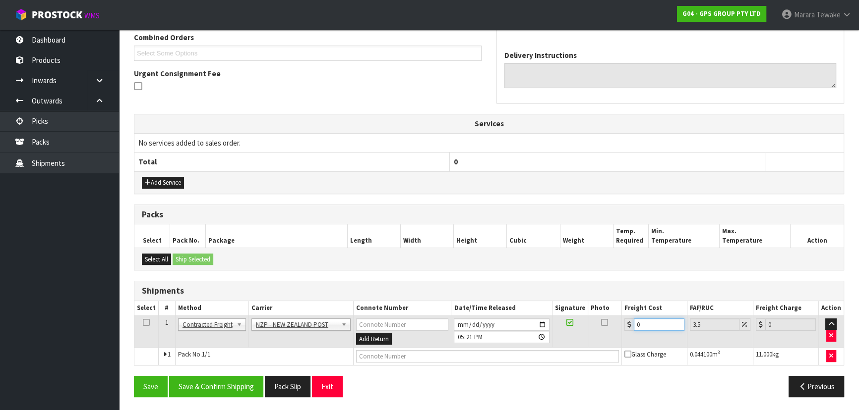
drag, startPoint x: 643, startPoint y: 323, endPoint x: 602, endPoint y: 307, distance: 44.3
click at [613, 318] on tr "1 Client Local Pickup Customer Local Pickup Company Freight Contracted Freight …" at bounding box center [488, 332] width 709 height 32
click at [239, 389] on button "Save & Confirm Shipping" at bounding box center [216, 386] width 94 height 21
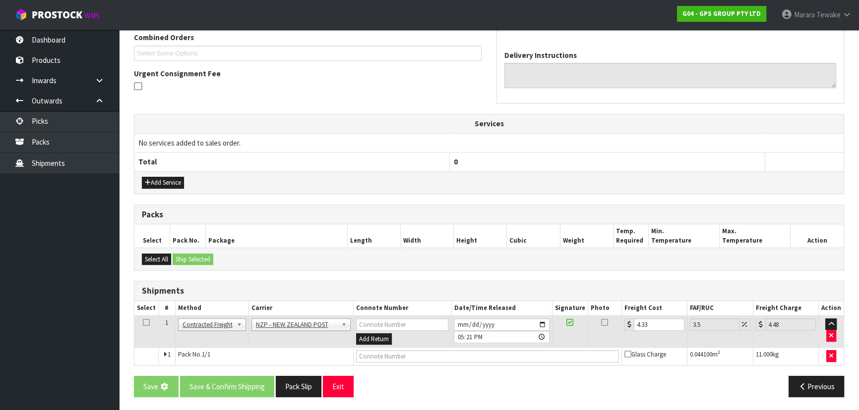
scroll to position [0, 0]
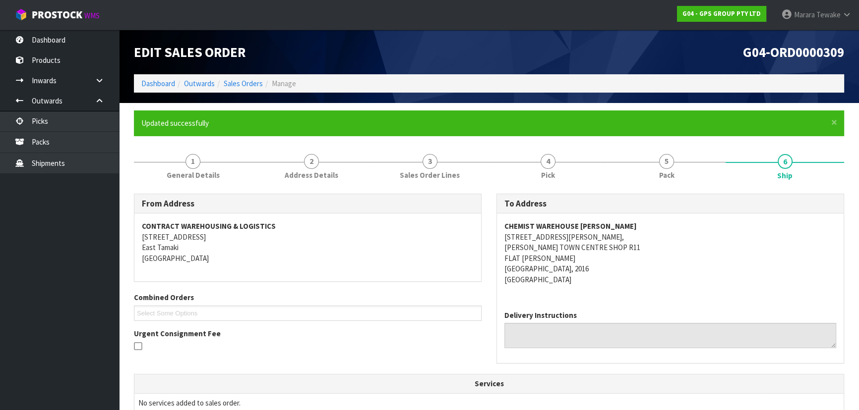
drag, startPoint x: 52, startPoint y: 238, endPoint x: 51, endPoint y: 201, distance: 36.7
click at [51, 230] on ul "Dashboard Products Categories Serial Numbers Kitsets Packagings Inwards Purchas…" at bounding box center [59, 220] width 119 height 381
click at [80, 114] on link "Picks" at bounding box center [59, 121] width 119 height 20
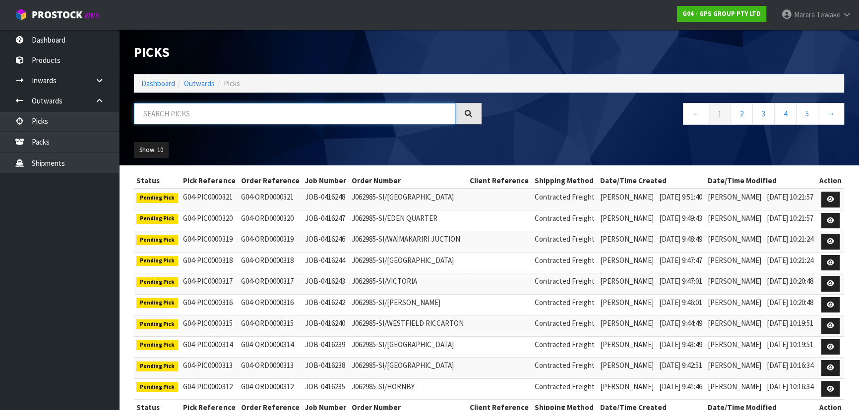
drag, startPoint x: 237, startPoint y: 120, endPoint x: 224, endPoint y: 152, distance: 34.7
click at [237, 121] on input "text" at bounding box center [295, 113] width 322 height 21
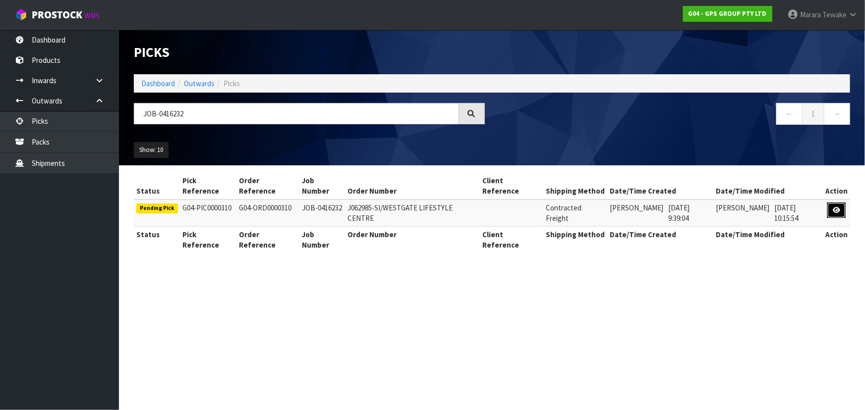
click at [832, 203] on link at bounding box center [836, 211] width 18 height 16
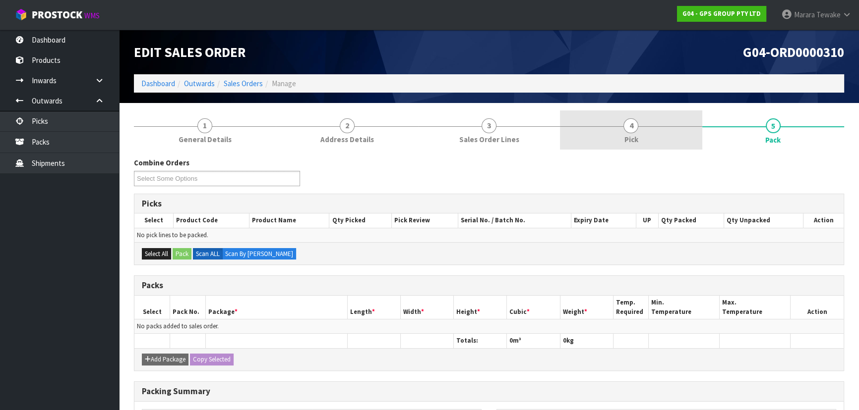
click at [656, 138] on link "4 Pick" at bounding box center [631, 130] width 142 height 39
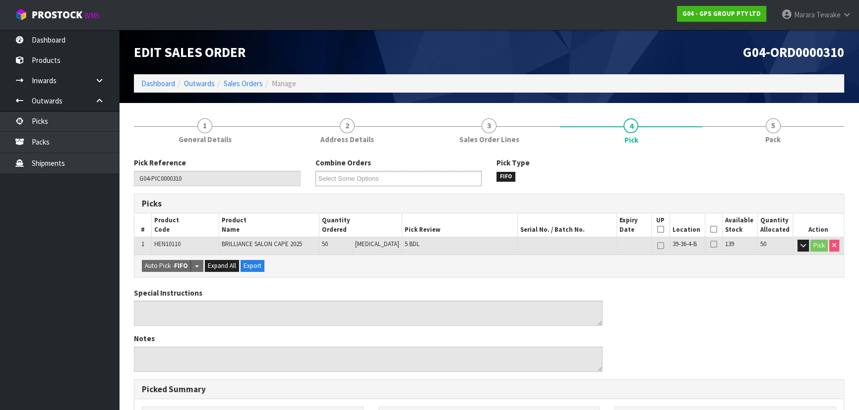
click at [708, 223] on th "Picked" at bounding box center [712, 225] width 17 height 23
click at [710, 230] on icon at bounding box center [713, 230] width 7 height 0
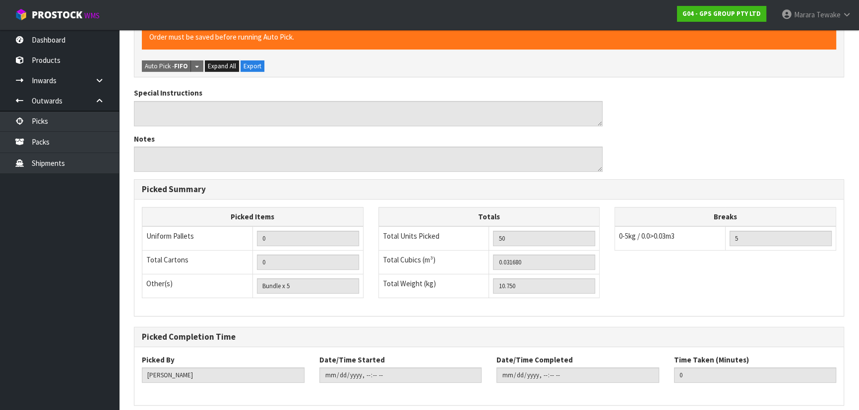
scroll to position [277, 0]
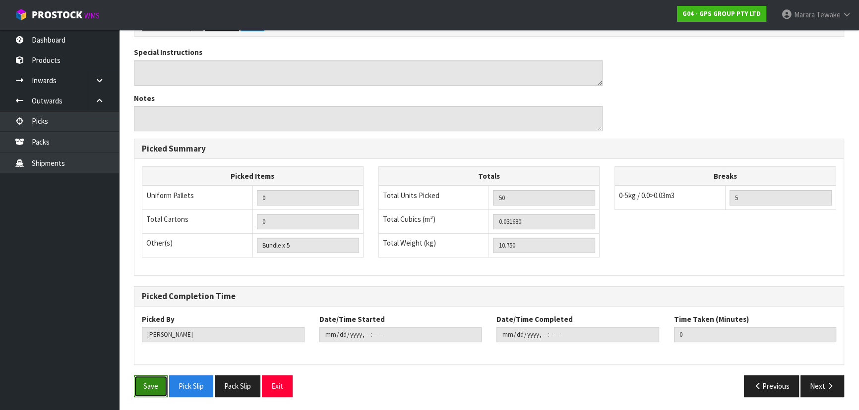
click at [163, 383] on button "Save" at bounding box center [151, 386] width 34 height 21
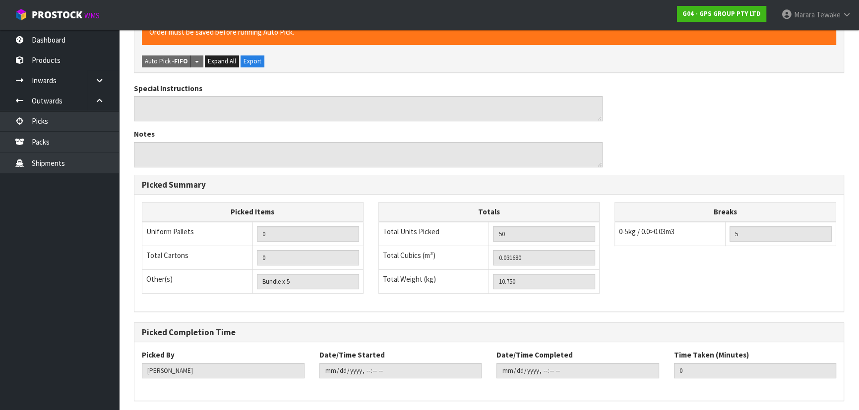
scroll to position [0, 0]
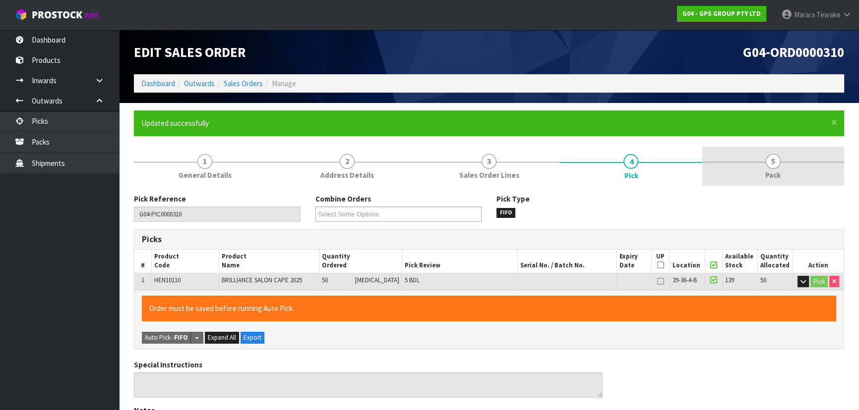
click at [776, 164] on span "5" at bounding box center [772, 161] width 15 height 15
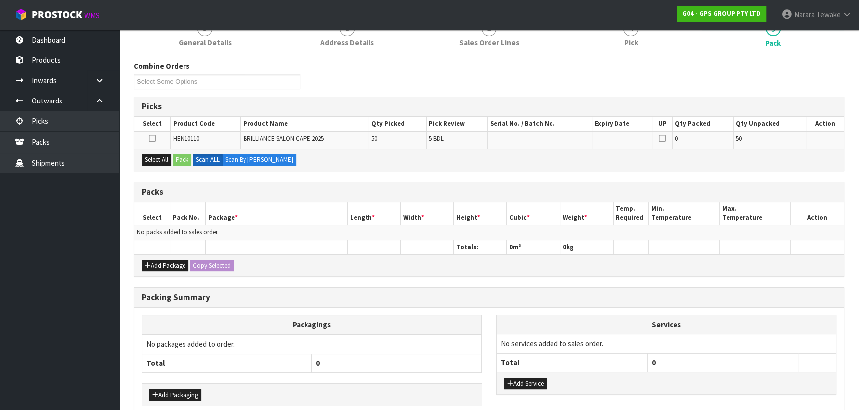
scroll to position [135, 0]
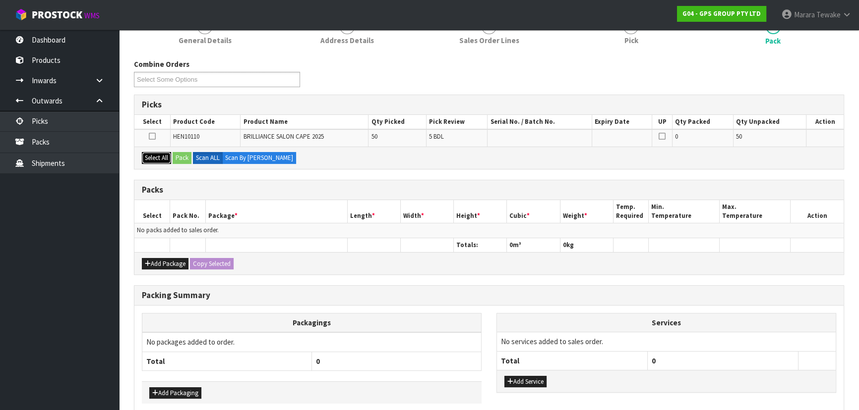
click at [163, 157] on button "Select All" at bounding box center [156, 158] width 29 height 12
click at [178, 156] on button "Pack" at bounding box center [182, 158] width 19 height 12
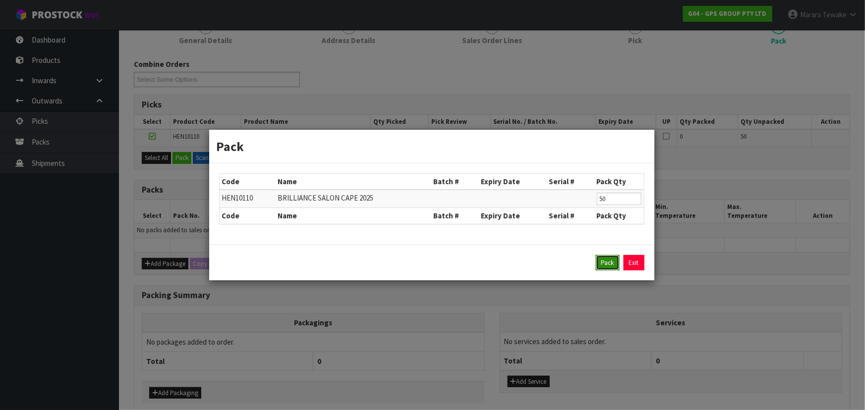
click at [602, 261] on button "Pack" at bounding box center [608, 263] width 24 height 16
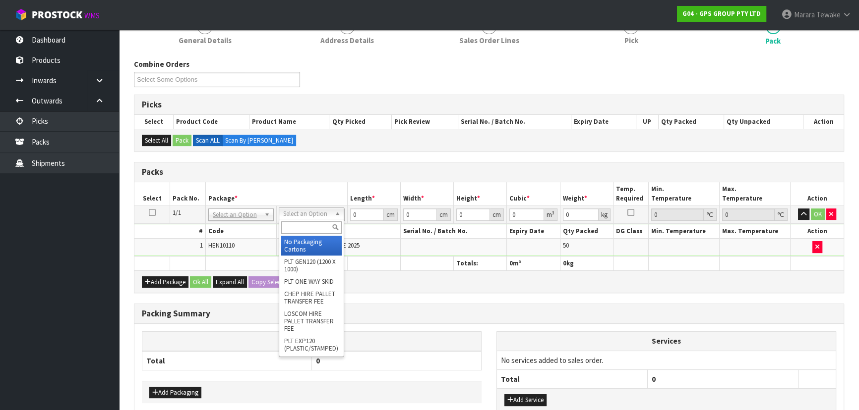
click at [301, 228] on input "text" at bounding box center [311, 228] width 60 height 12
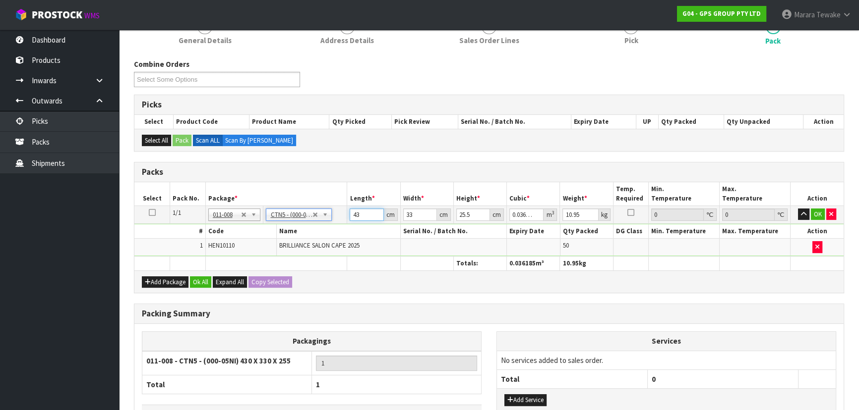
drag, startPoint x: 361, startPoint y: 214, endPoint x: 297, endPoint y: 193, distance: 66.6
click at [318, 202] on table "Select Pack No. Package * Length * Width * Height * Cubic * Weight * Temp. Requ…" at bounding box center [488, 226] width 709 height 88
click at [798, 209] on button "button" at bounding box center [803, 215] width 11 height 12
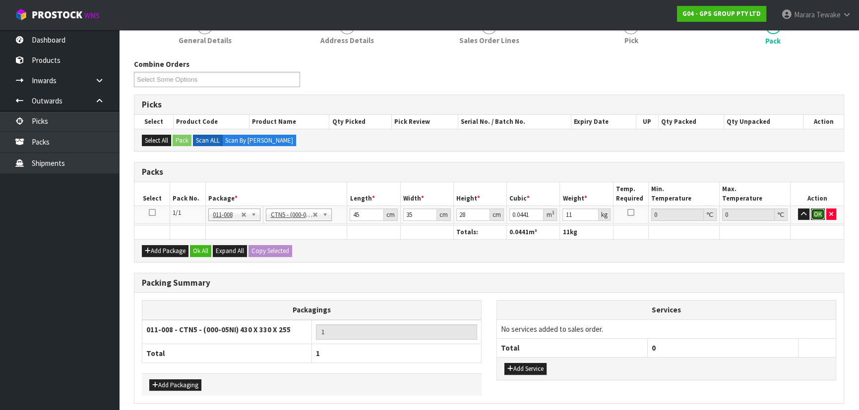
click button "OK" at bounding box center [817, 215] width 14 height 12
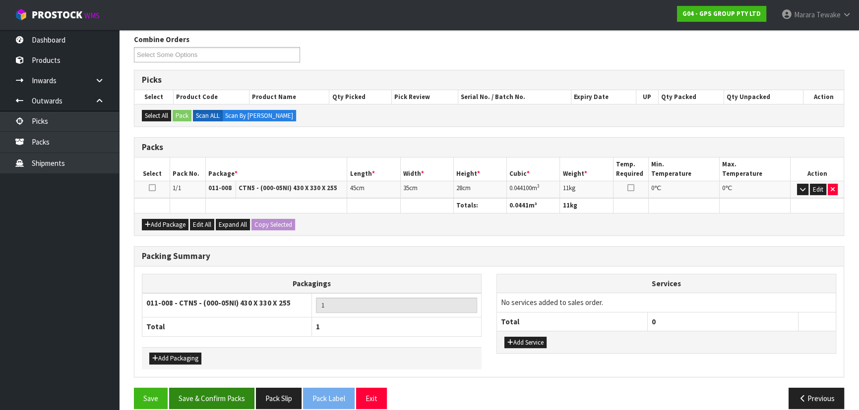
scroll to position [171, 0]
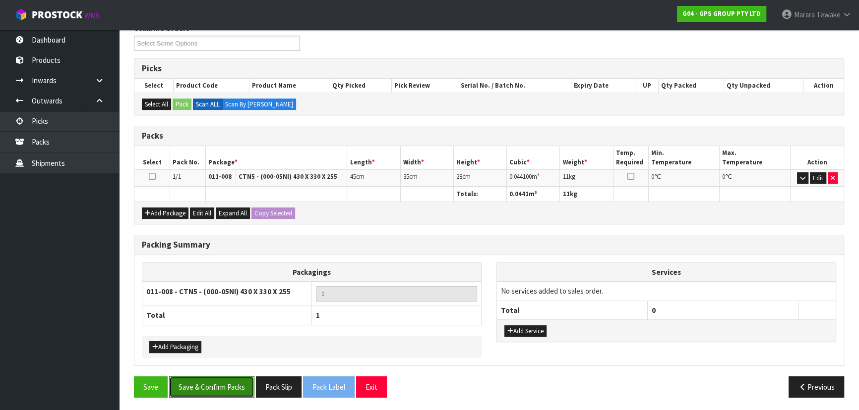
click at [215, 382] on button "Save & Confirm Packs" at bounding box center [211, 387] width 85 height 21
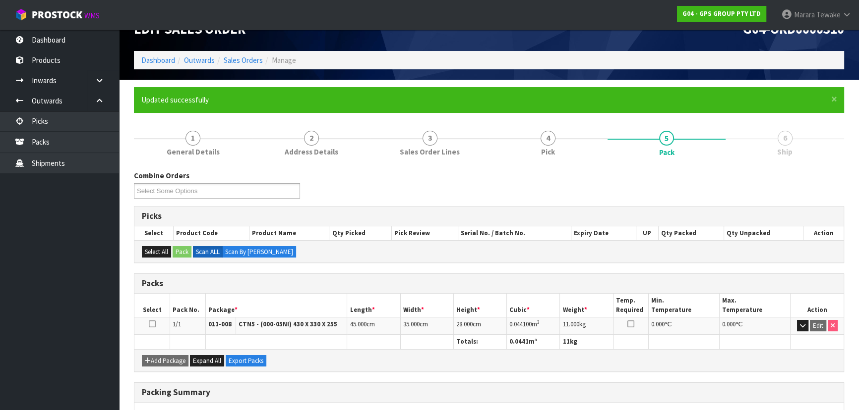
scroll to position [149, 0]
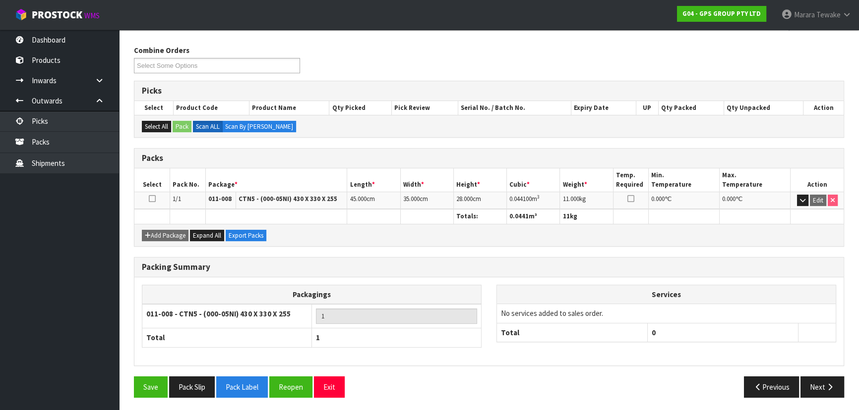
click at [826, 372] on div "Packing Summary Packagings 011-008 - CTN5 - (000-05NI) 430 X 330 X 255 1 Total …" at bounding box center [488, 316] width 725 height 119
click at [825, 384] on icon "button" at bounding box center [829, 387] width 9 height 7
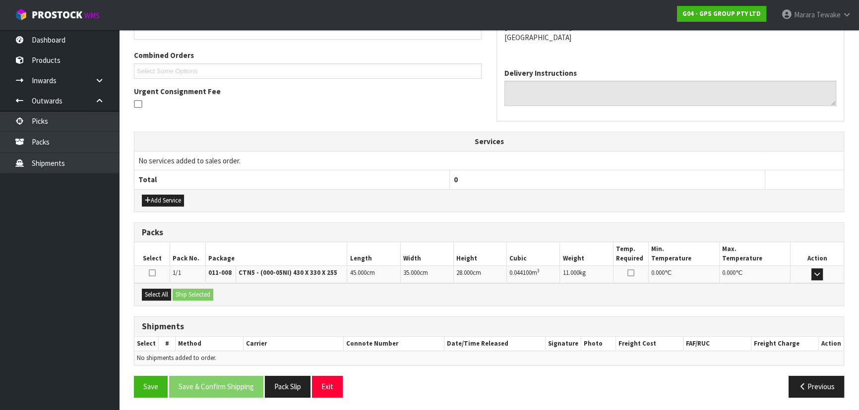
scroll to position [243, 0]
click at [165, 294] on button "Select All" at bounding box center [156, 294] width 29 height 12
click at [195, 292] on button "Ship Selected" at bounding box center [193, 294] width 41 height 12
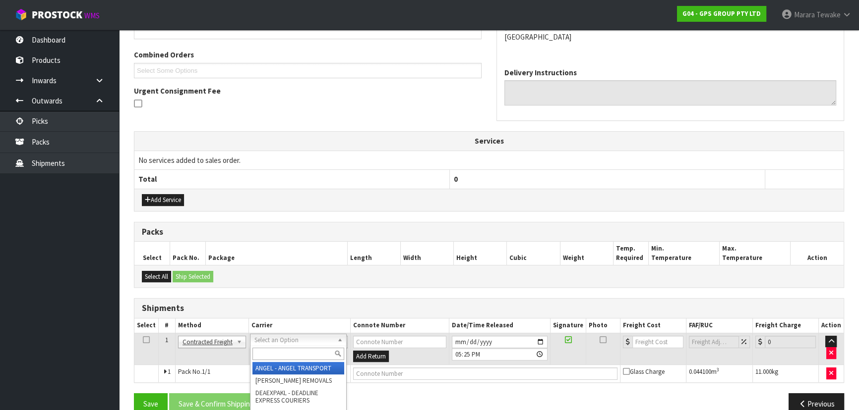
click at [286, 357] on input "text" at bounding box center [298, 354] width 92 height 12
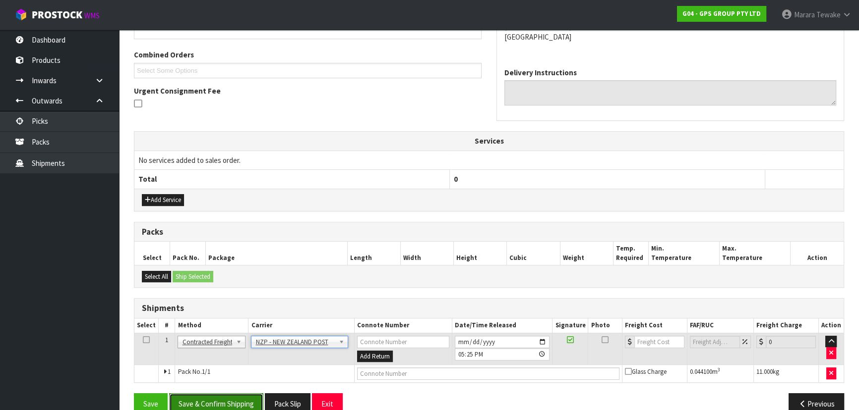
drag, startPoint x: 263, startPoint y: 398, endPoint x: 219, endPoint y: 398, distance: 44.1
click at [263, 398] on button "Save & Confirm Shipping" at bounding box center [216, 404] width 94 height 21
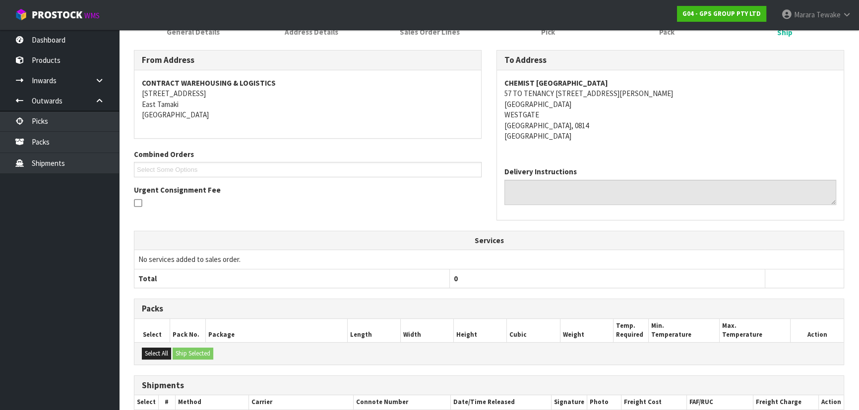
scroll to position [246, 0]
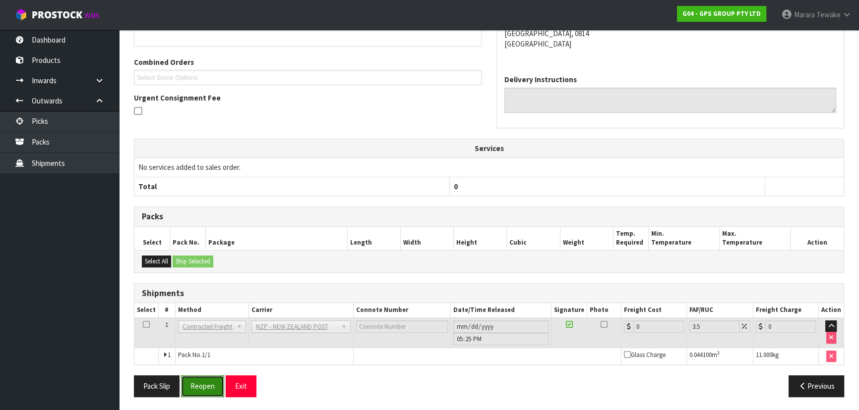
click at [201, 378] on button "Reopen" at bounding box center [202, 386] width 43 height 21
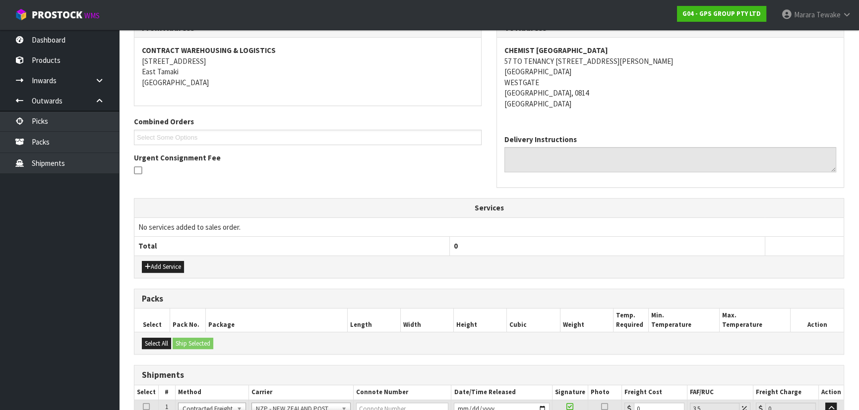
scroll to position [260, 0]
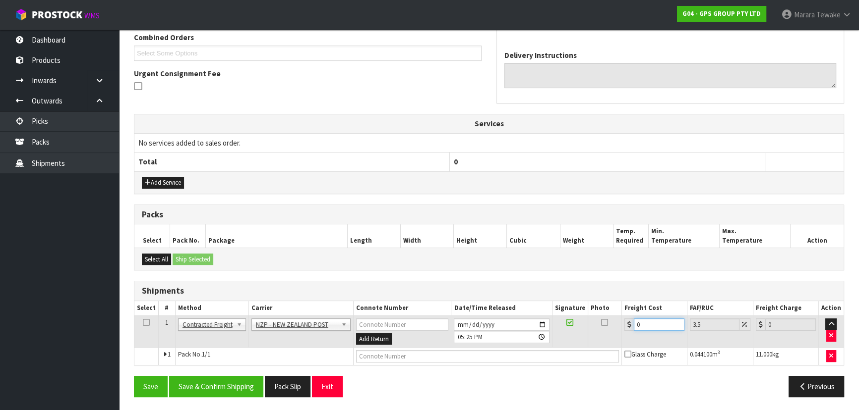
drag, startPoint x: 645, startPoint y: 325, endPoint x: 565, endPoint y: 312, distance: 81.3
click at [607, 302] on table "Select # Method Carrier Connote Number Date/Time Released Signature Photo Freig…" at bounding box center [488, 333] width 709 height 64
click at [240, 382] on button "Save & Confirm Shipping" at bounding box center [216, 386] width 94 height 21
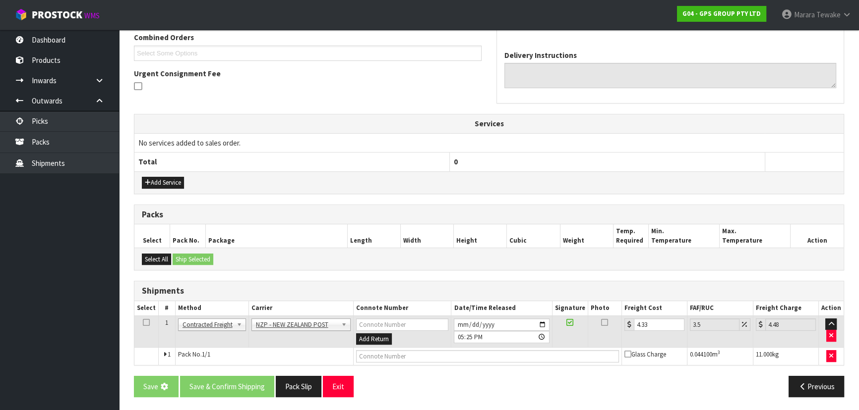
scroll to position [0, 0]
